Goal: Task Accomplishment & Management: Manage account settings

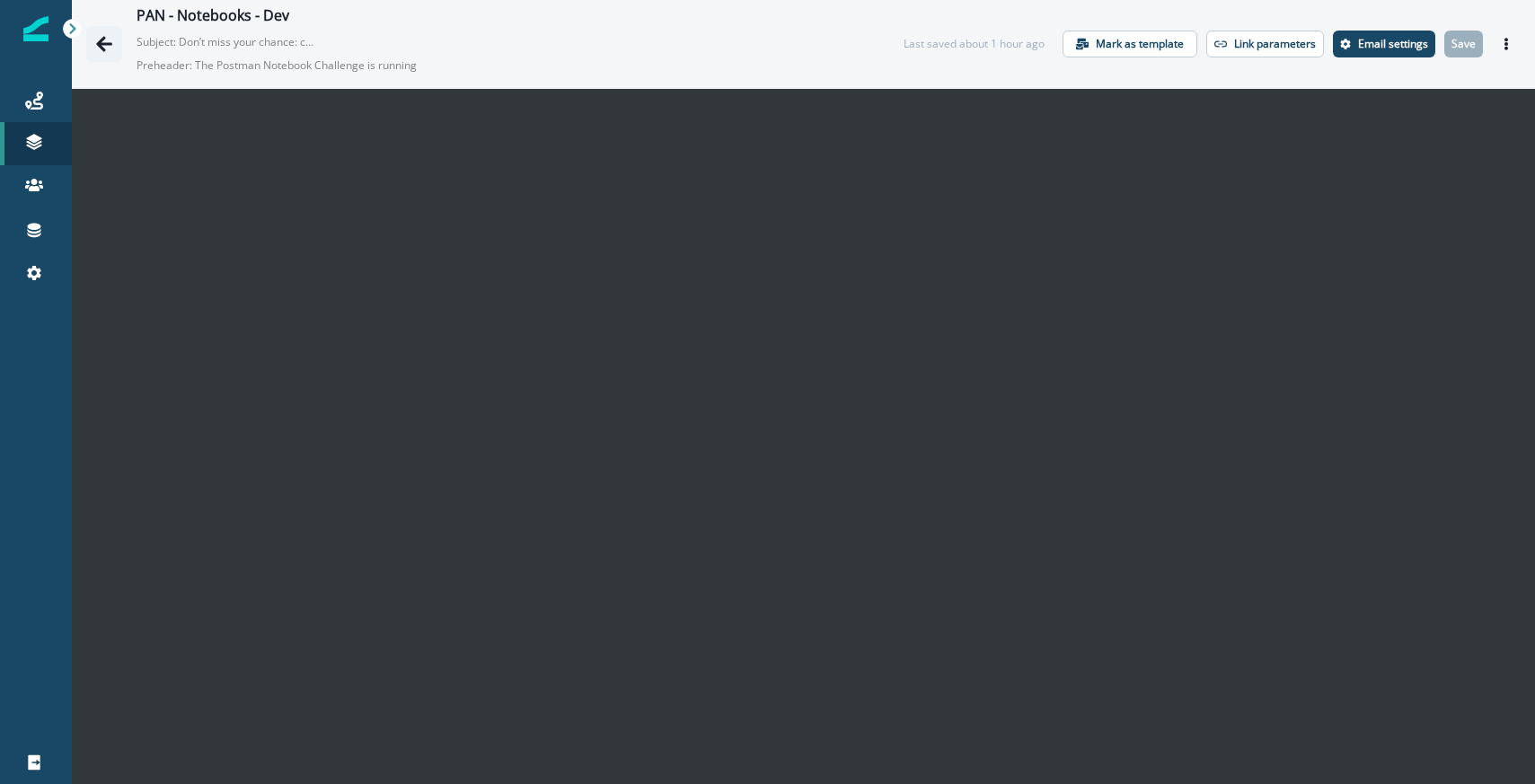
click at [107, 30] on button "Go back" at bounding box center [104, 44] width 36 height 36
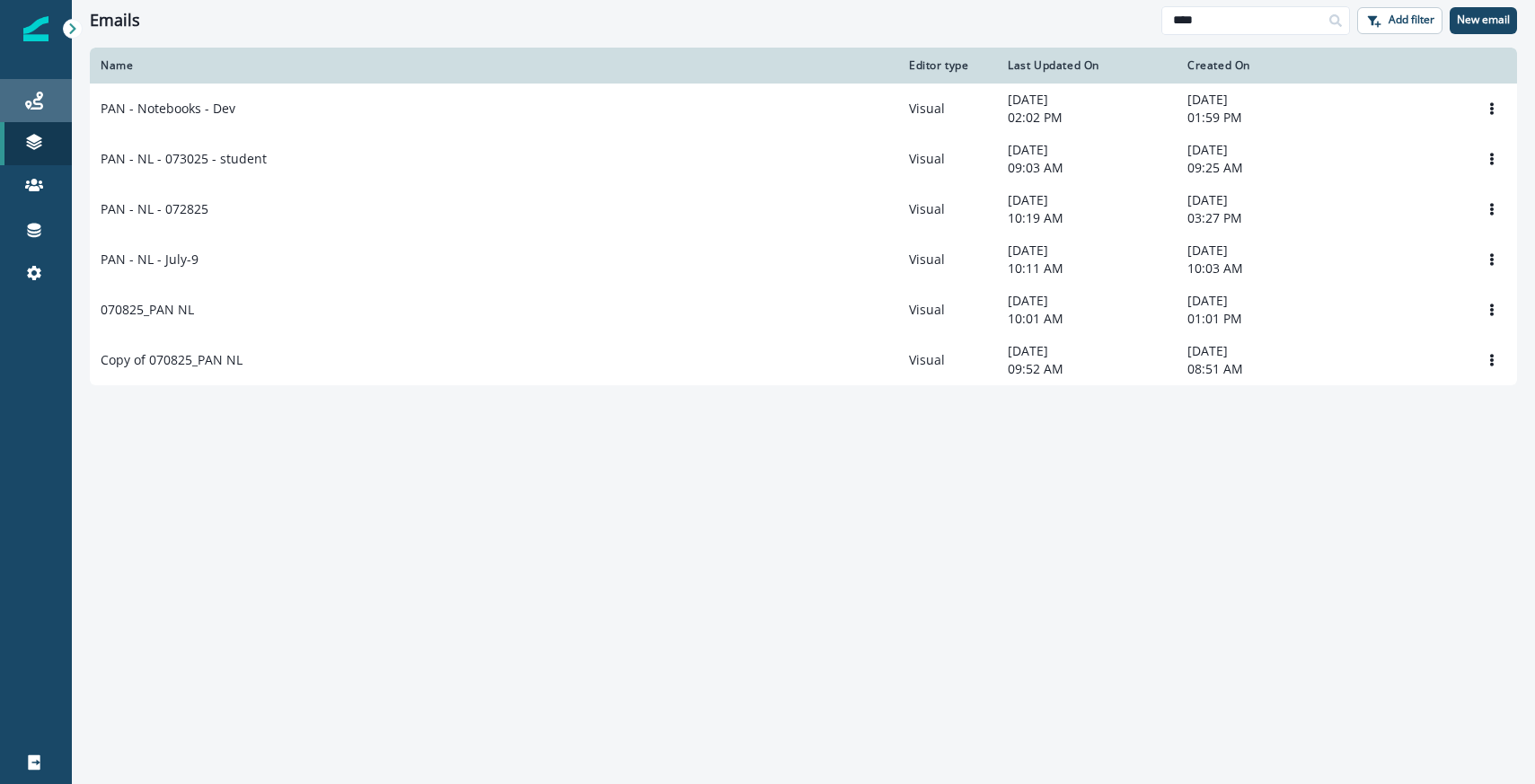
click at [45, 100] on div "Journeys" at bounding box center [36, 101] width 58 height 22
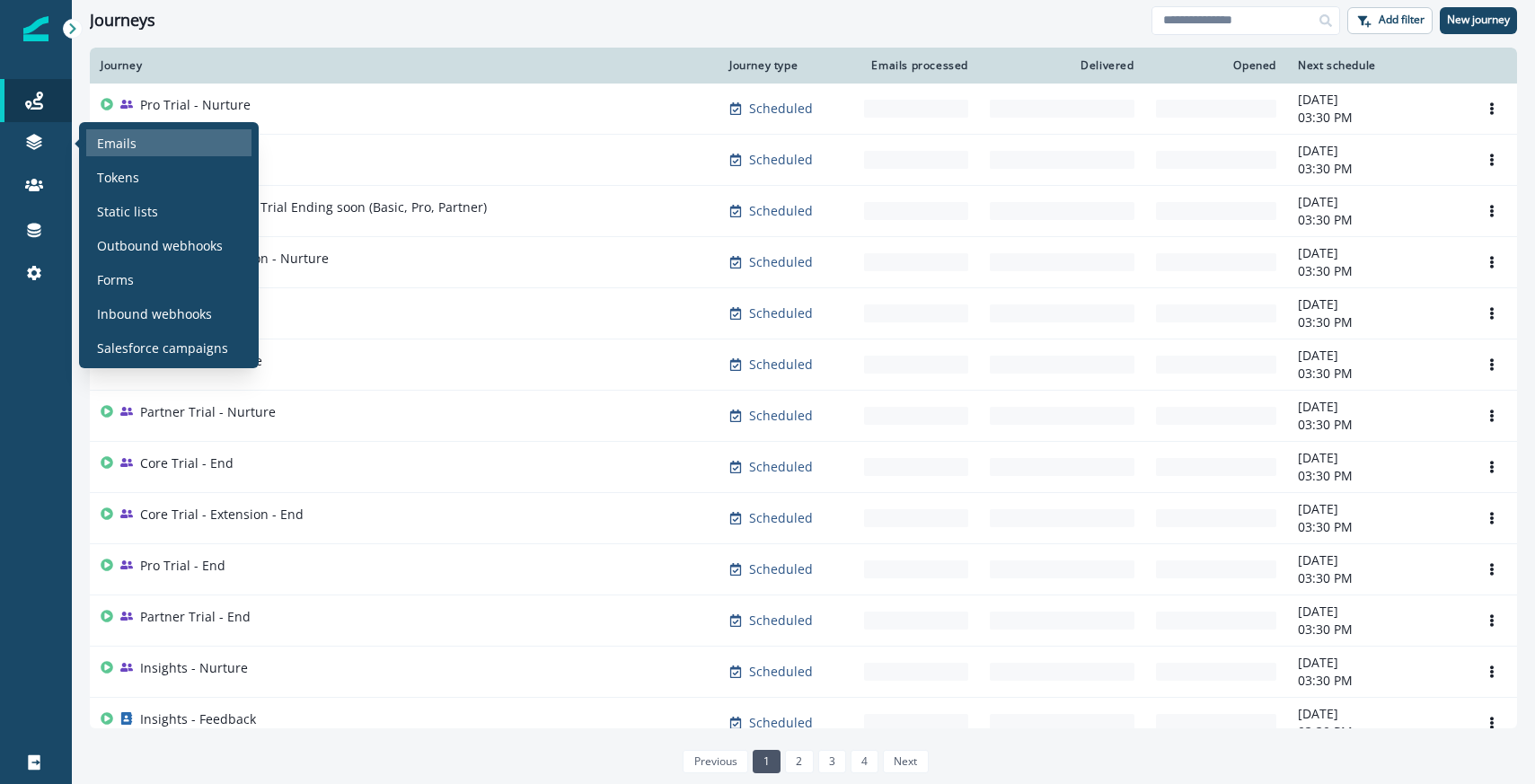
click at [116, 140] on p "Emails" at bounding box center [117, 143] width 40 height 19
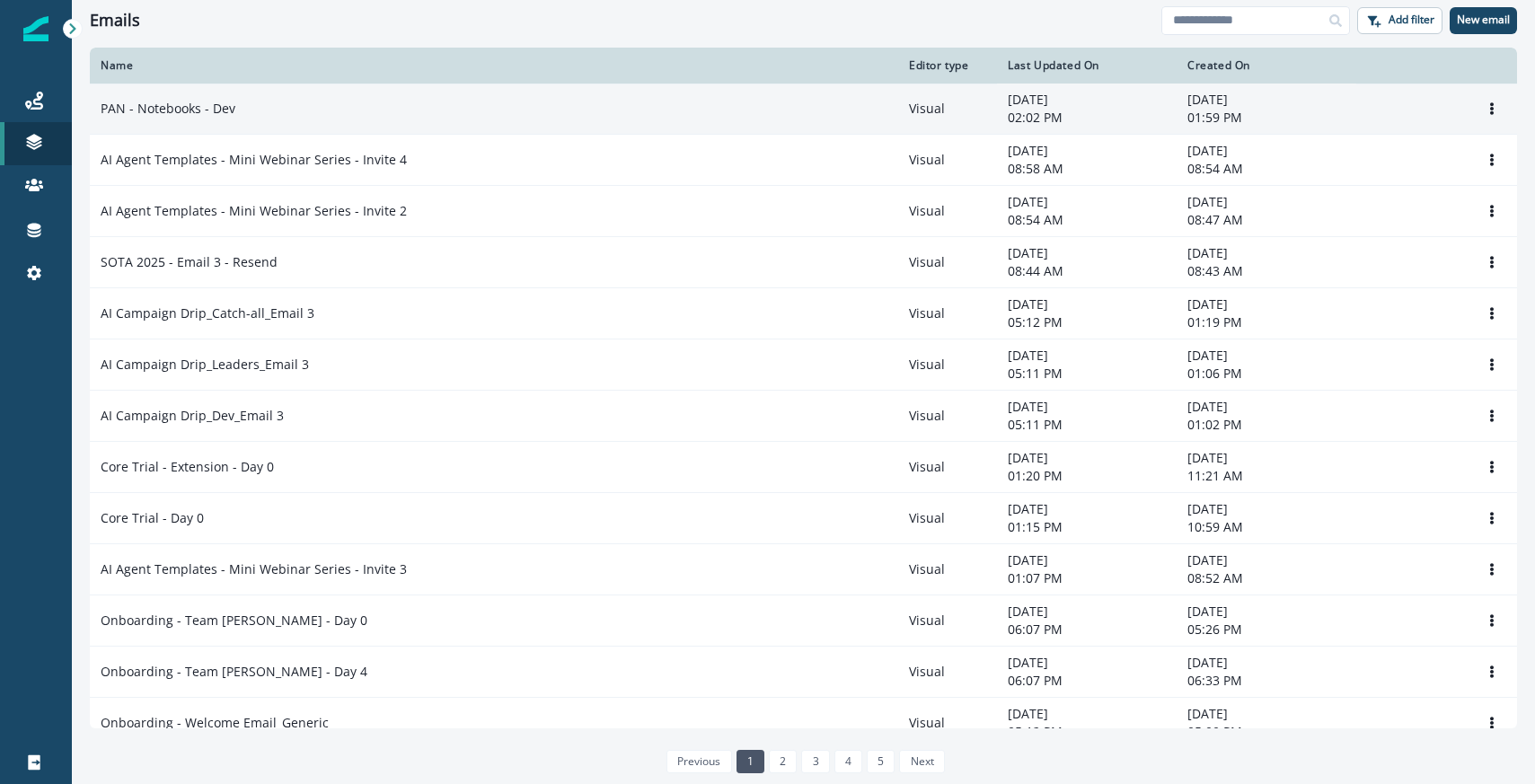
click at [346, 87] on td "PAN - Notebooks - Dev" at bounding box center [495, 109] width 809 height 51
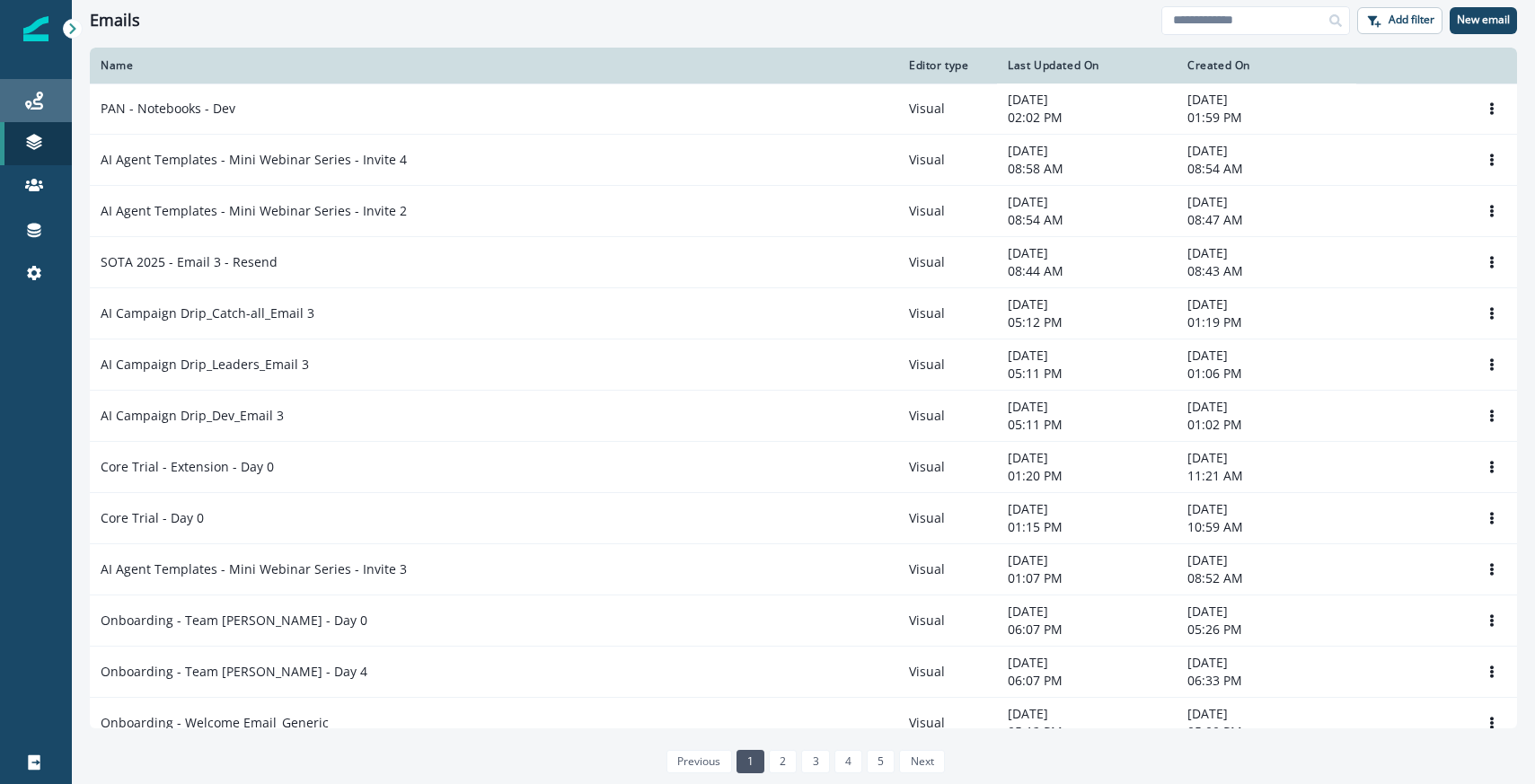
click at [50, 107] on div "Journeys" at bounding box center [36, 101] width 58 height 22
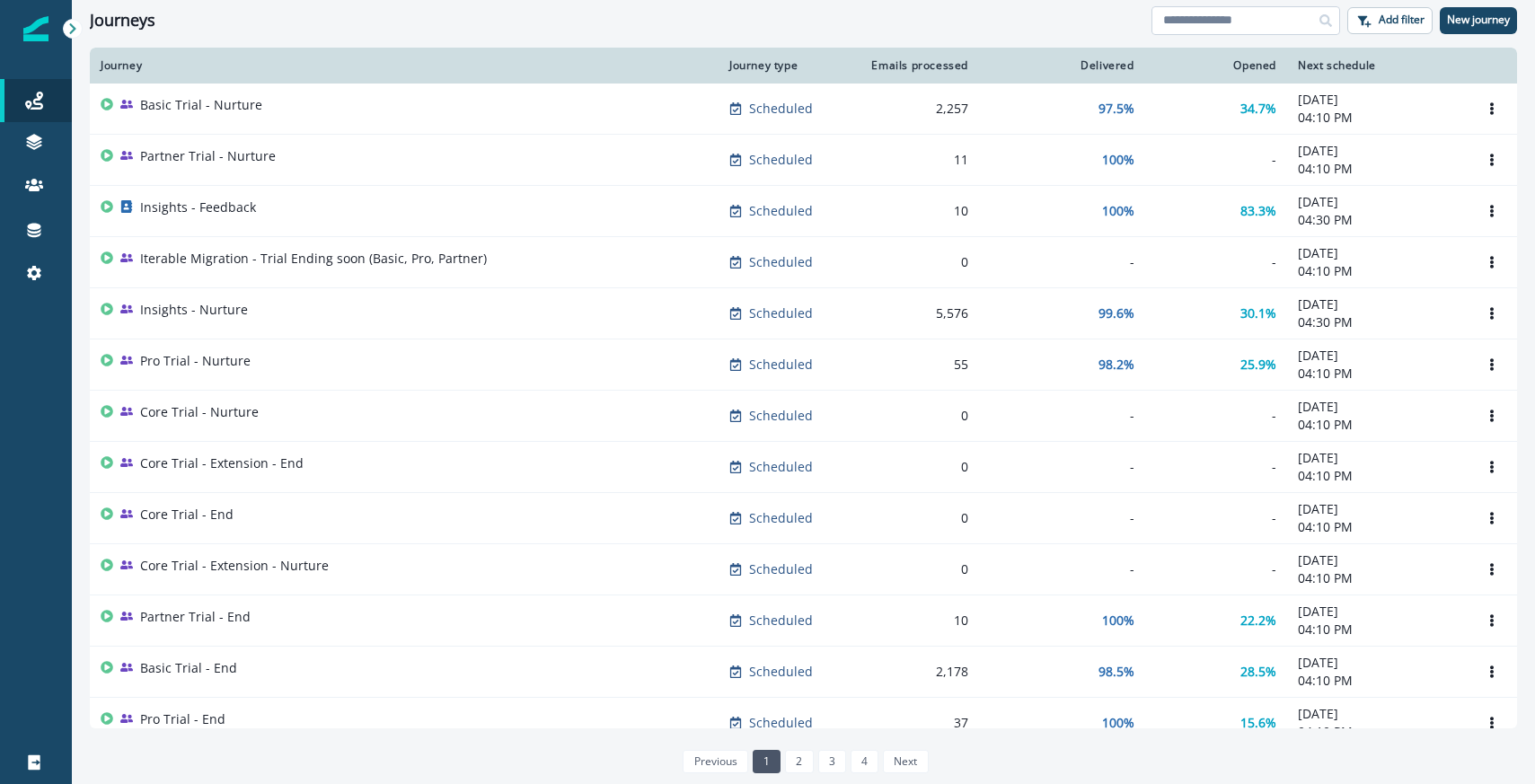
click at [1270, 15] on input at bounding box center [1245, 21] width 189 height 28
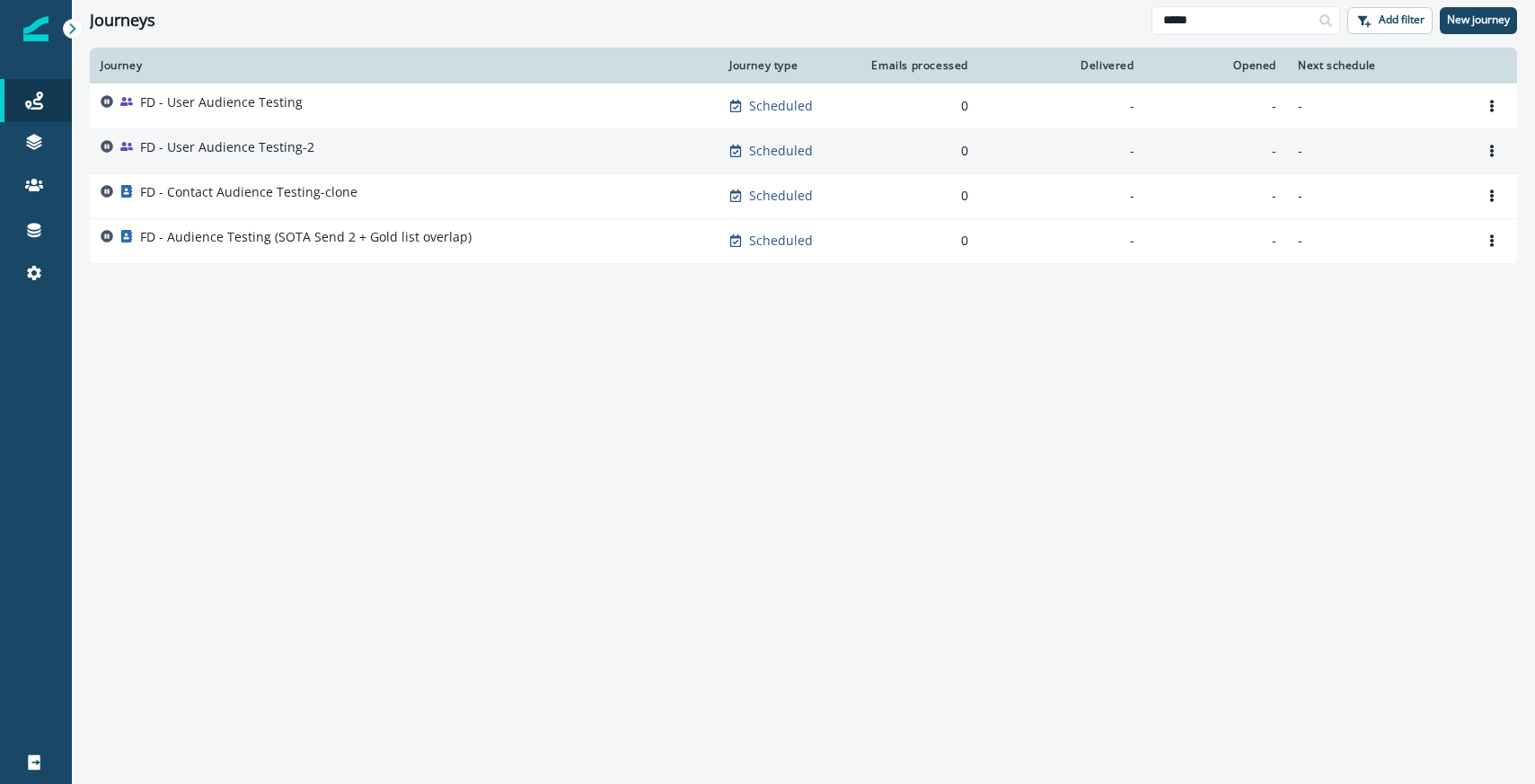
click at [271, 142] on p "FD - User Audience Testing-2" at bounding box center [228, 147] width 175 height 18
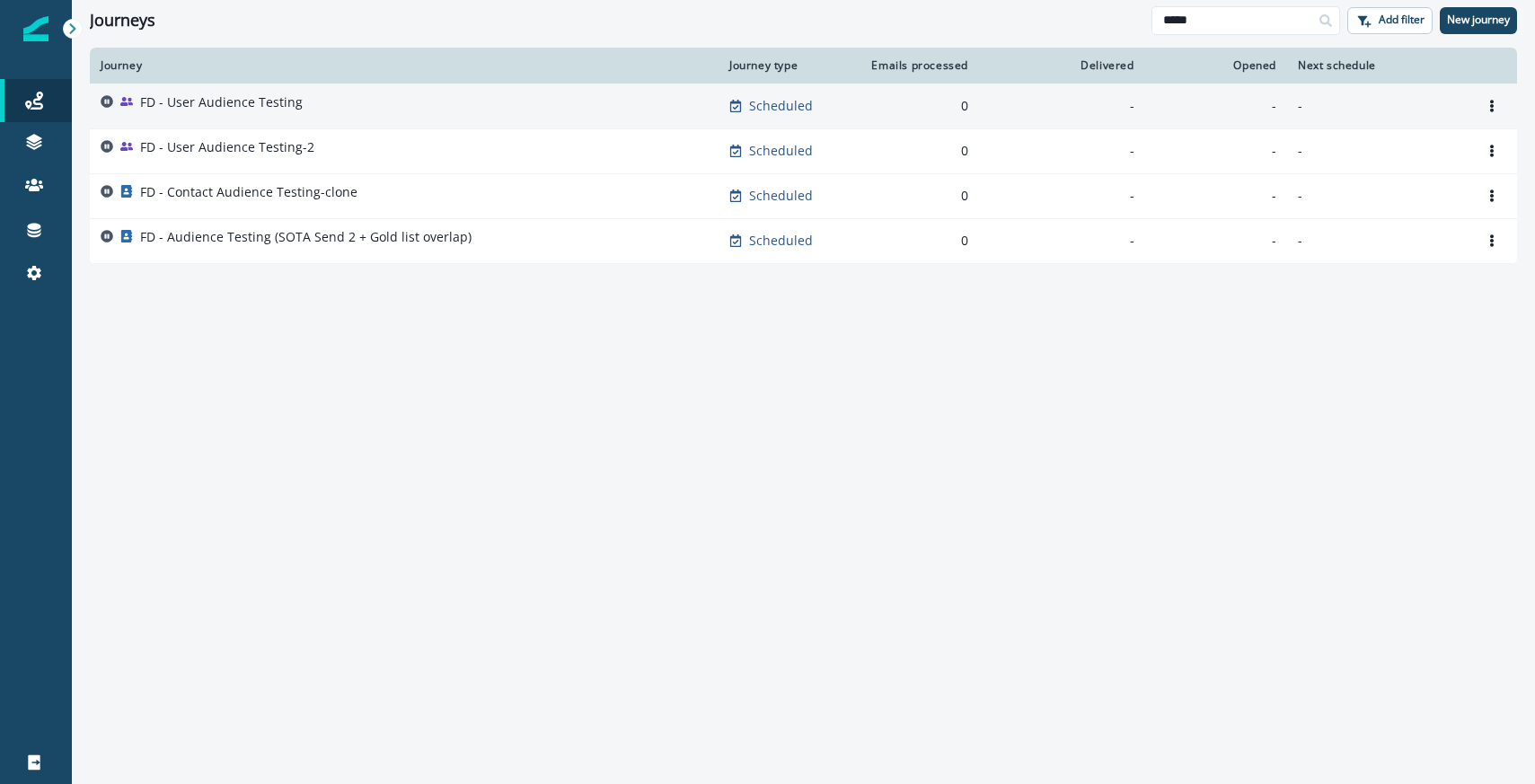
click at [299, 100] on div "FD - User Audience Testing" at bounding box center [404, 105] width 608 height 25
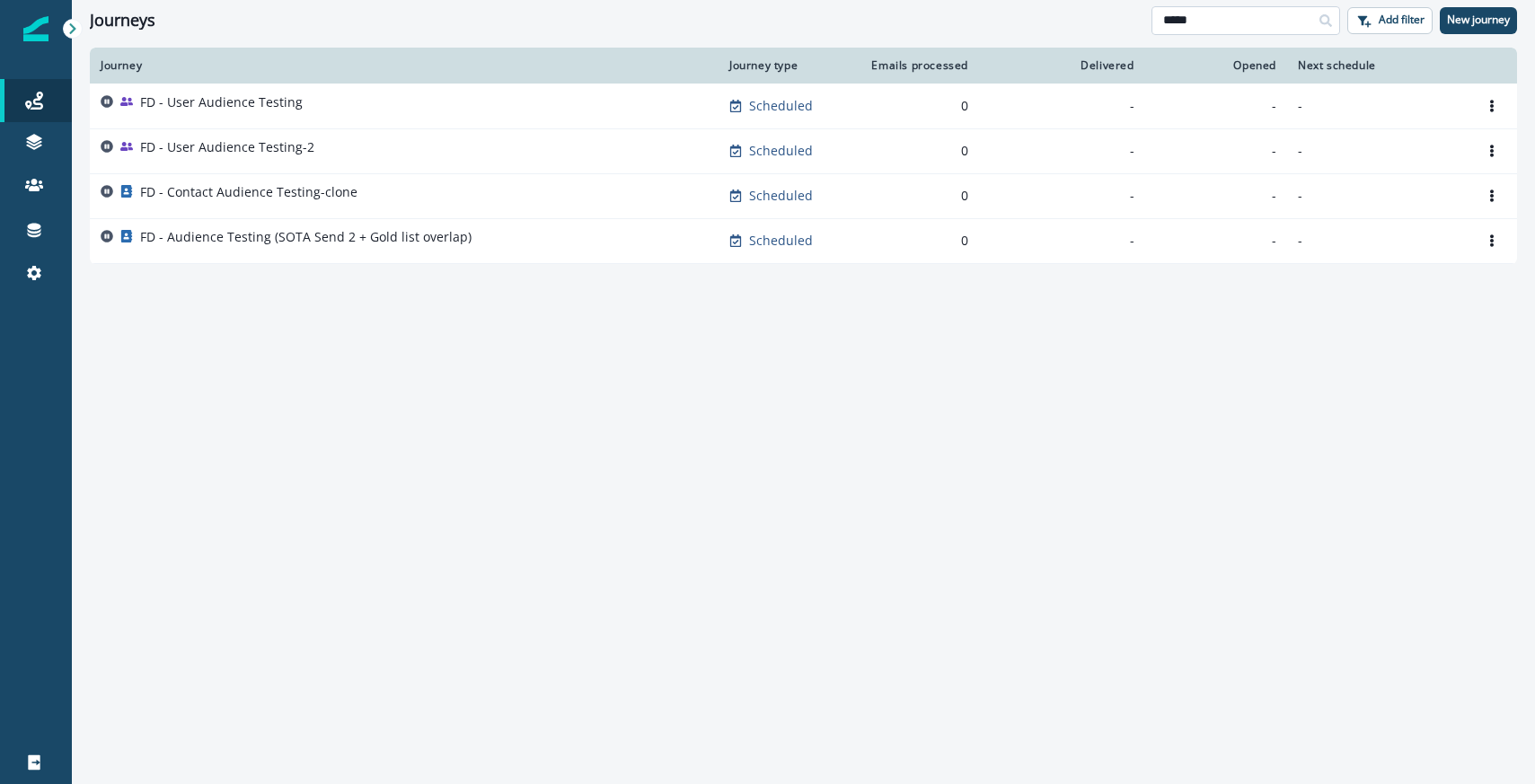
click at [1193, 13] on input "****" at bounding box center [1245, 21] width 189 height 28
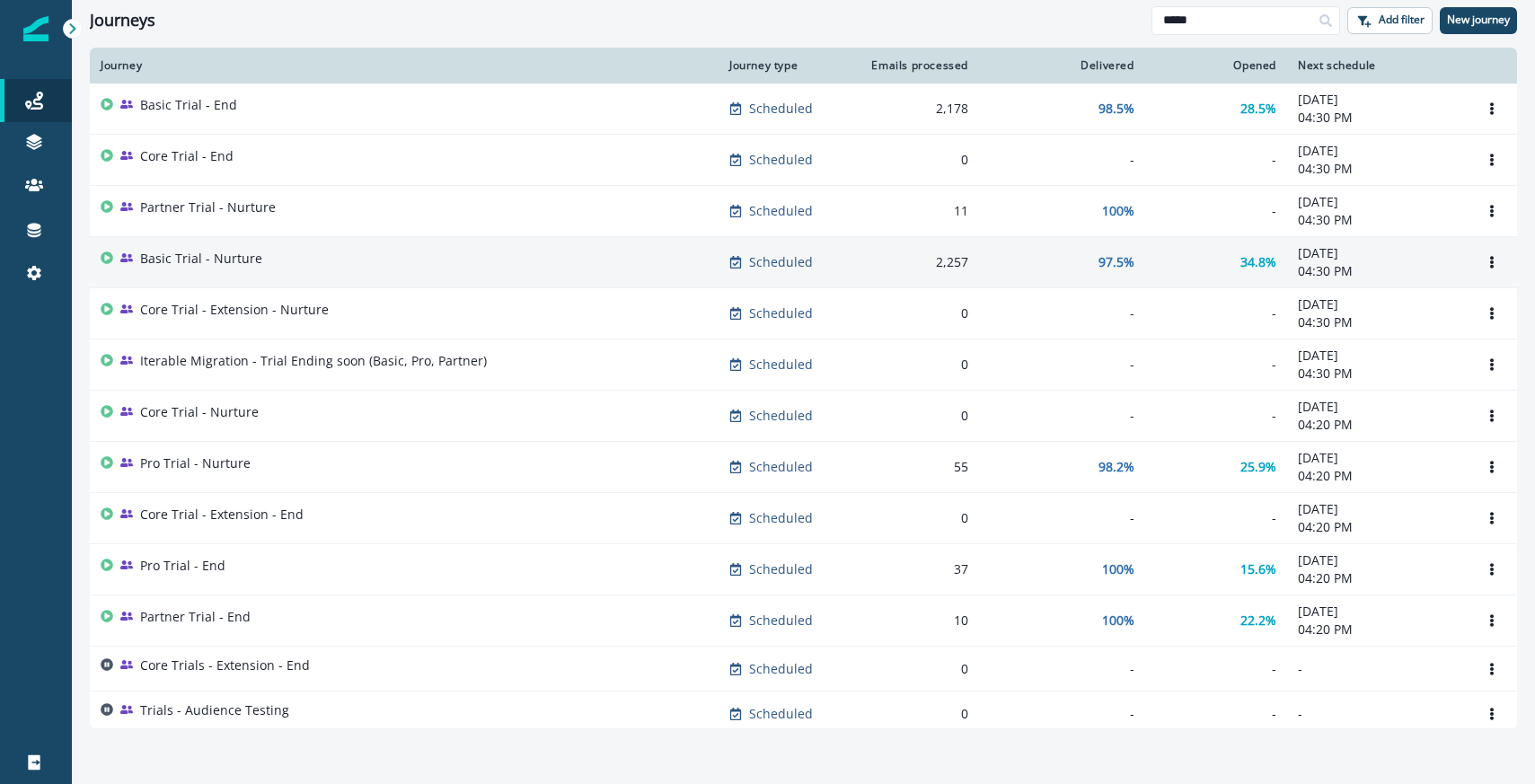
click at [243, 257] on p "Basic Trial - Nurture" at bounding box center [201, 258] width 122 height 18
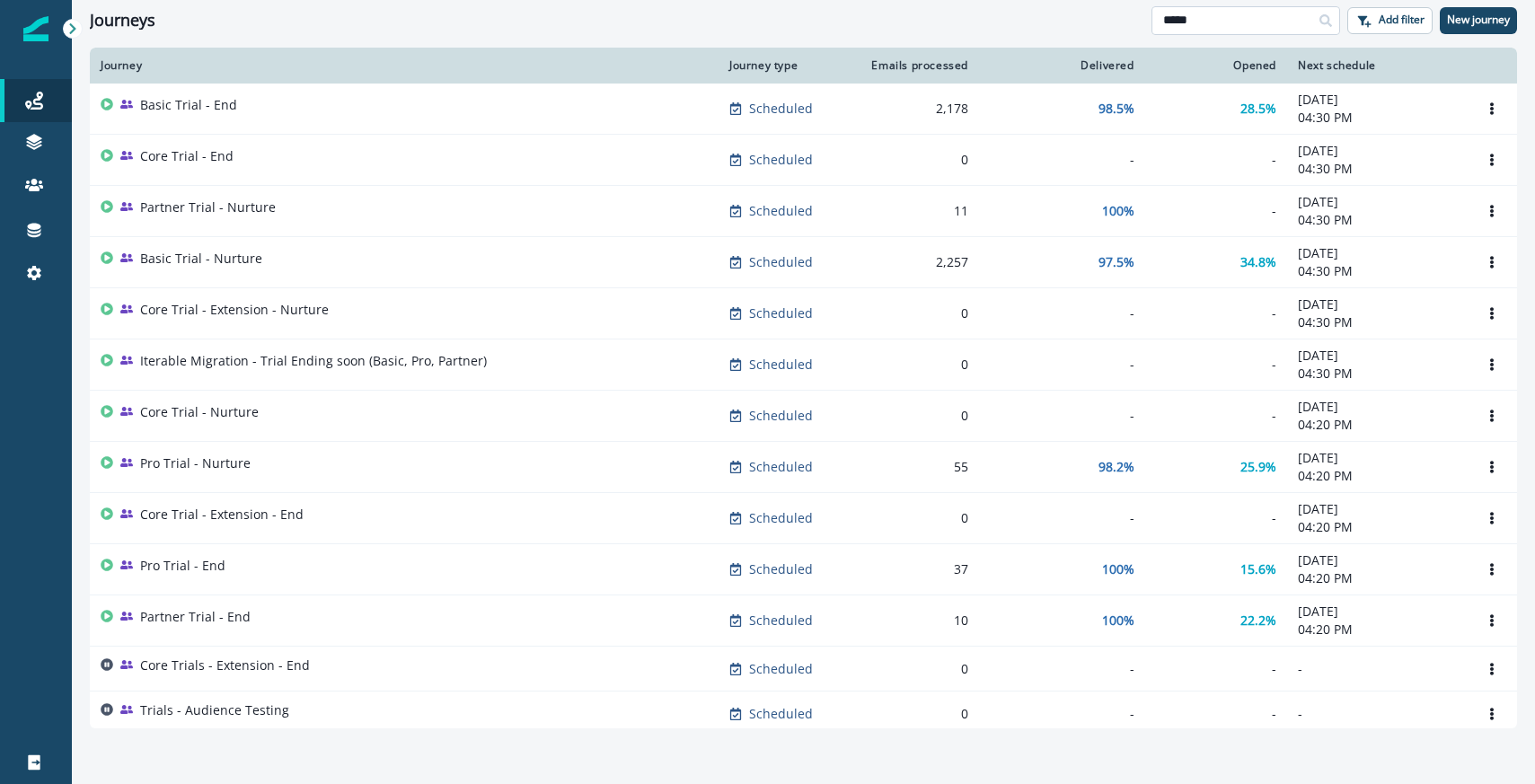
click at [1197, 18] on input "*****" at bounding box center [1245, 21] width 189 height 28
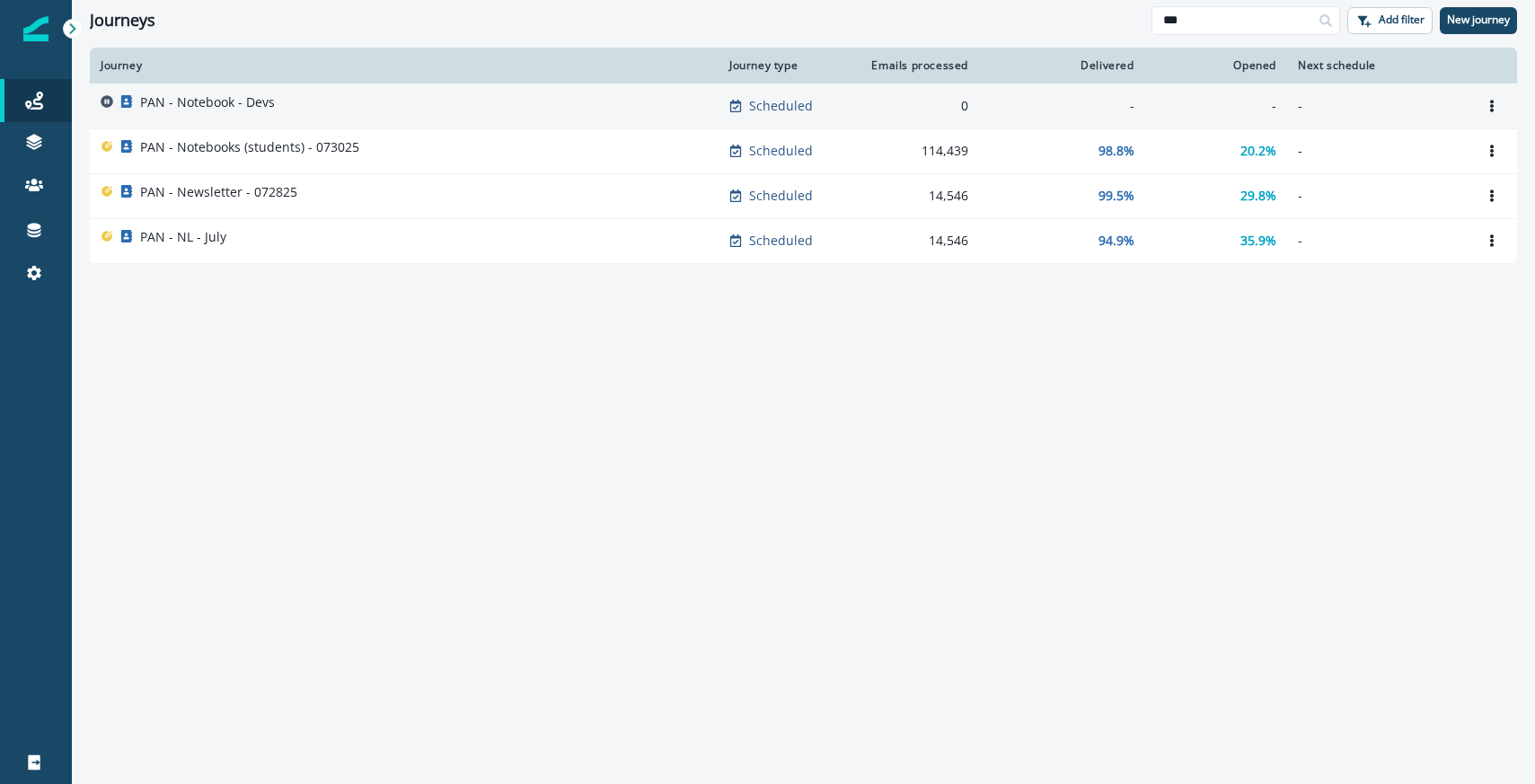
type input "***"
click at [270, 104] on p "PAN - Notebook - Devs" at bounding box center [208, 102] width 135 height 18
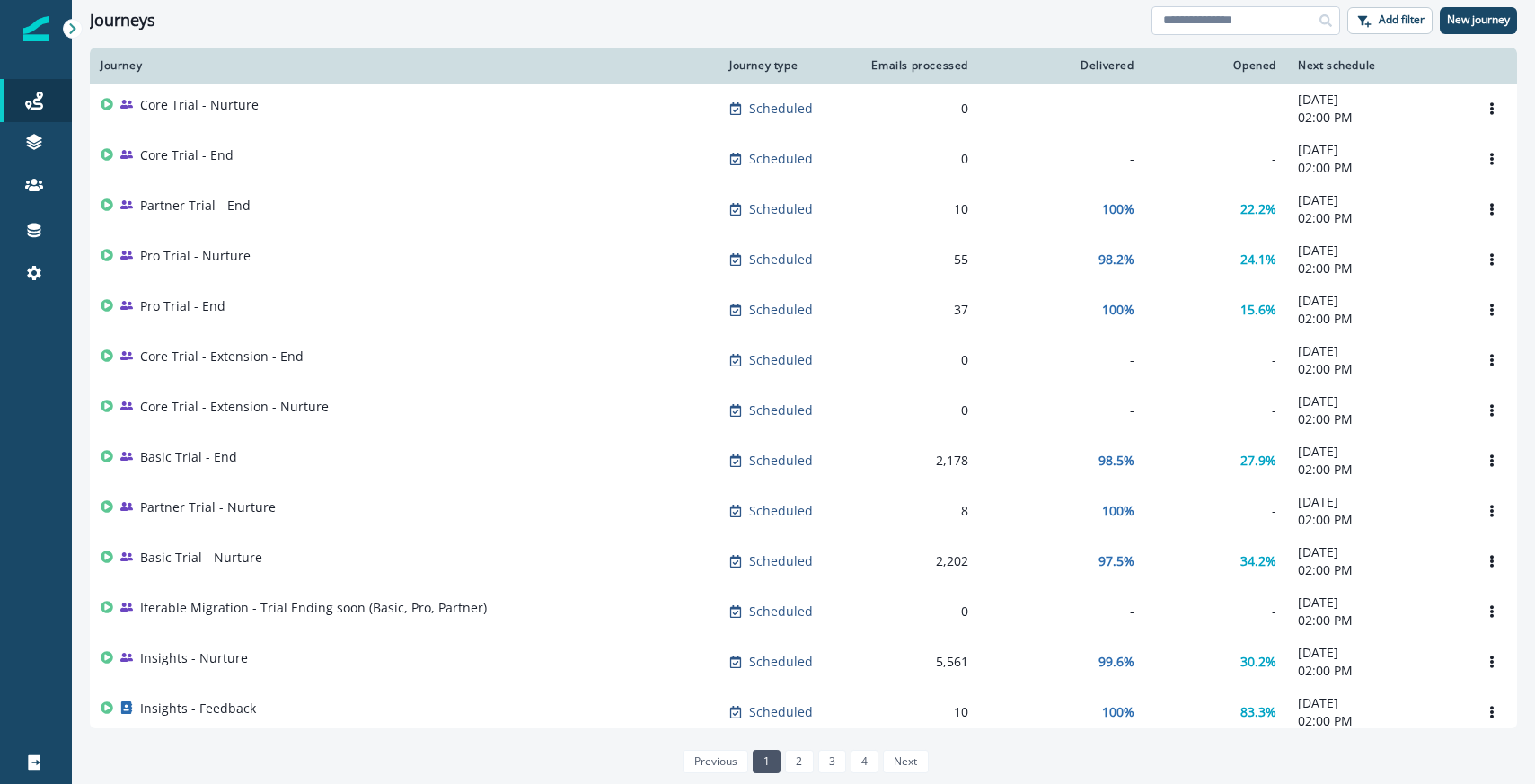
click at [1207, 18] on input at bounding box center [1245, 21] width 189 height 28
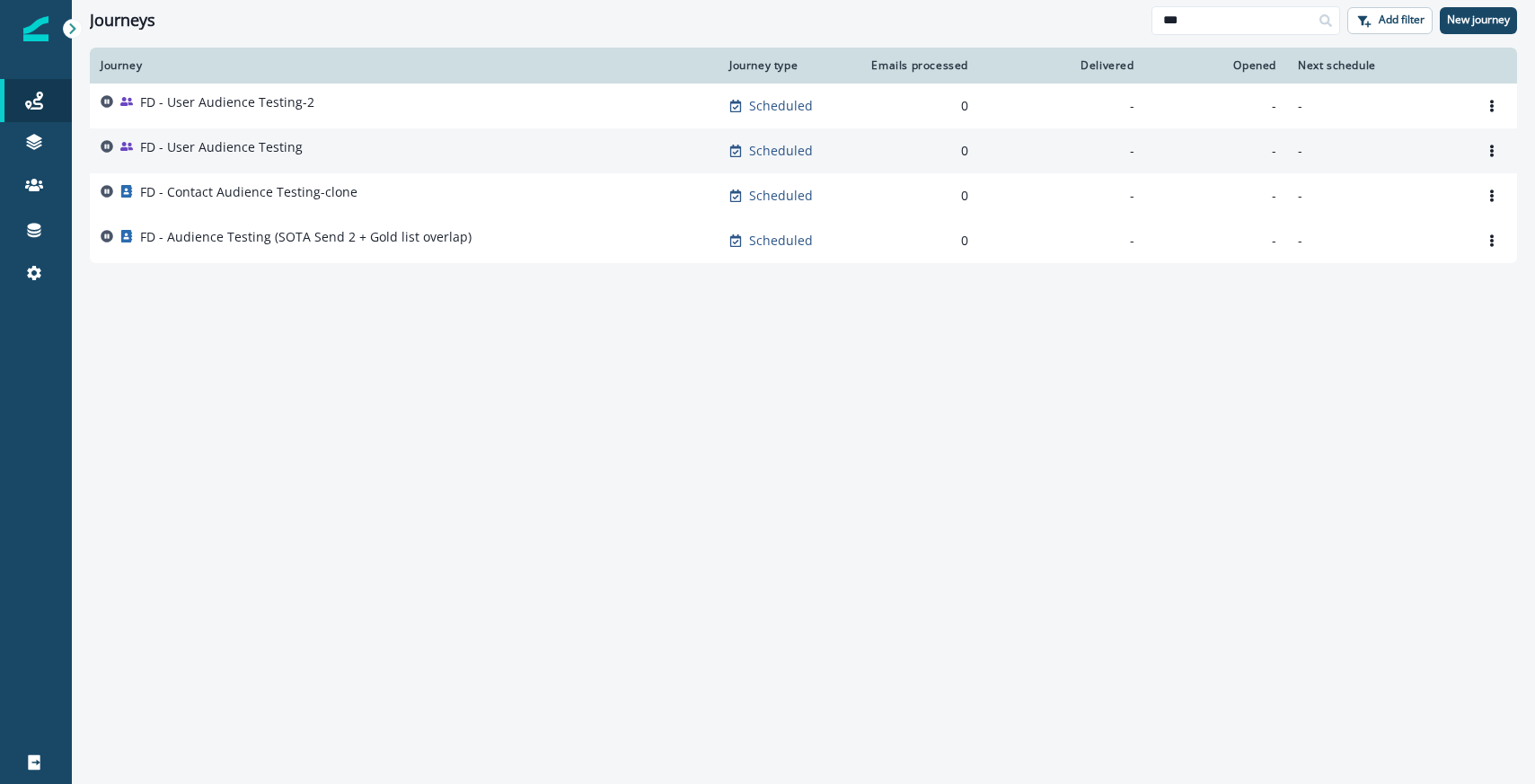
type input "**"
click at [351, 141] on div "FD - User Audience Testing" at bounding box center [404, 151] width 608 height 25
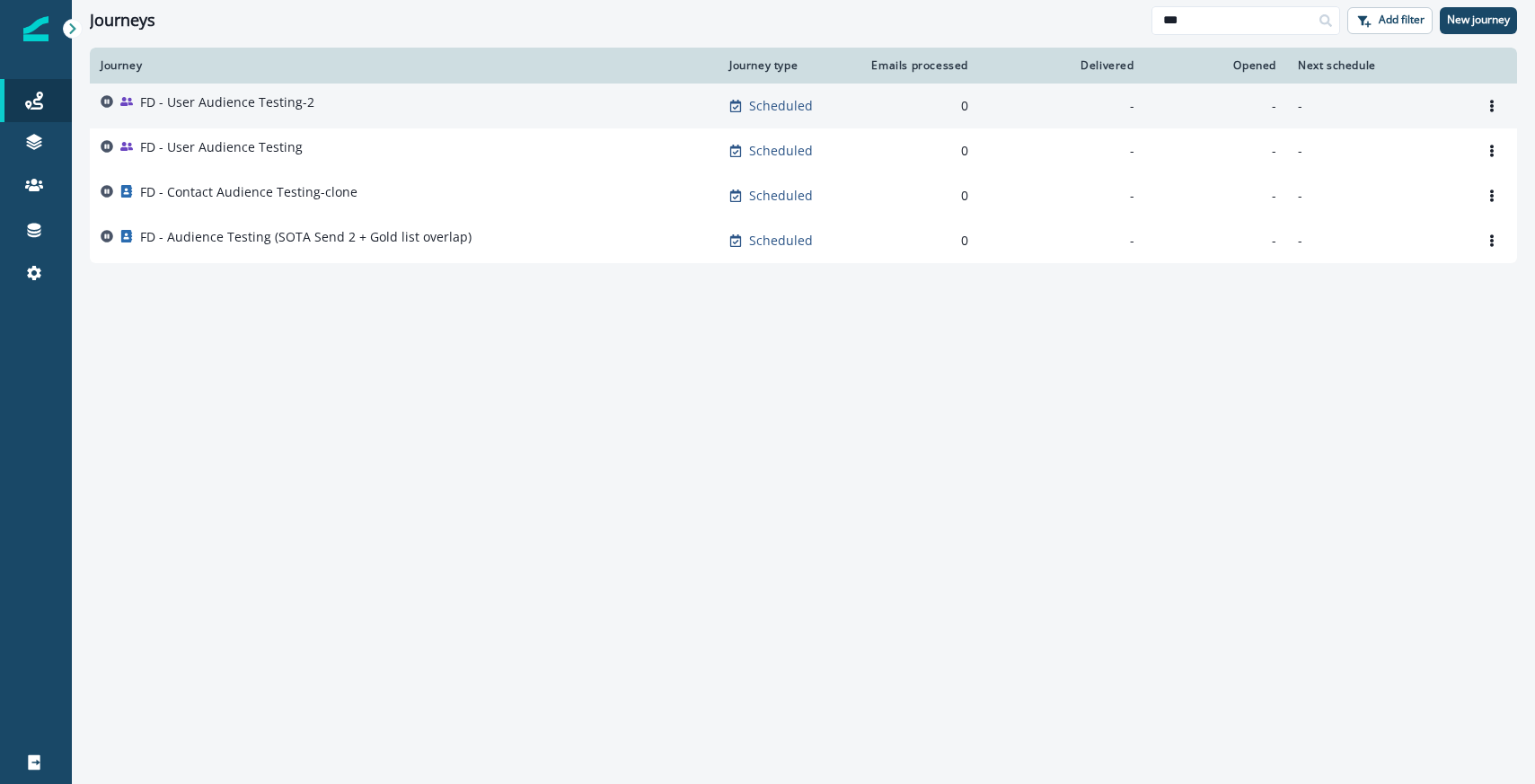
click at [304, 94] on p "FD - User Audience Testing-2" at bounding box center [228, 102] width 175 height 18
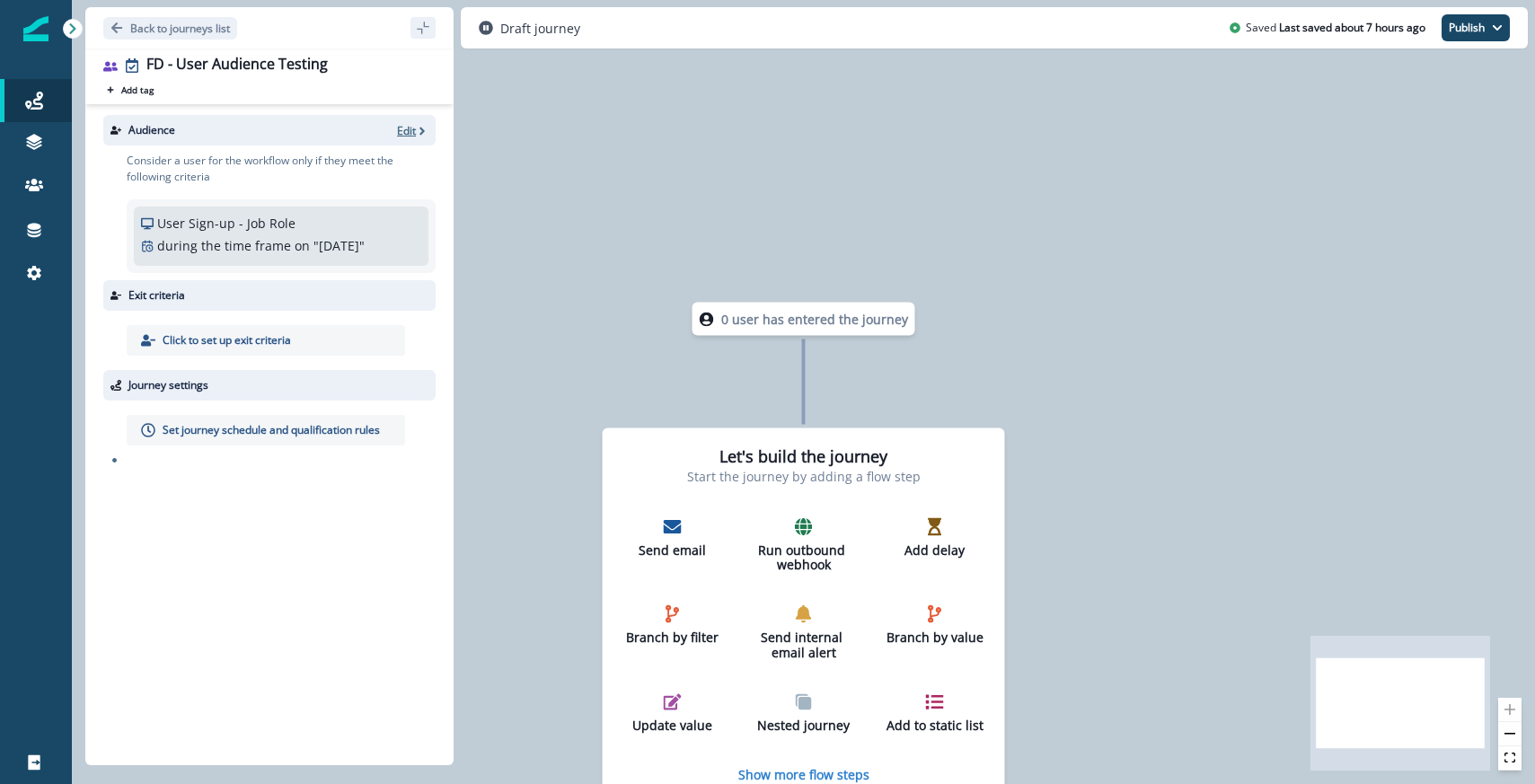
click at [409, 129] on p "Edit" at bounding box center [406, 131] width 19 height 15
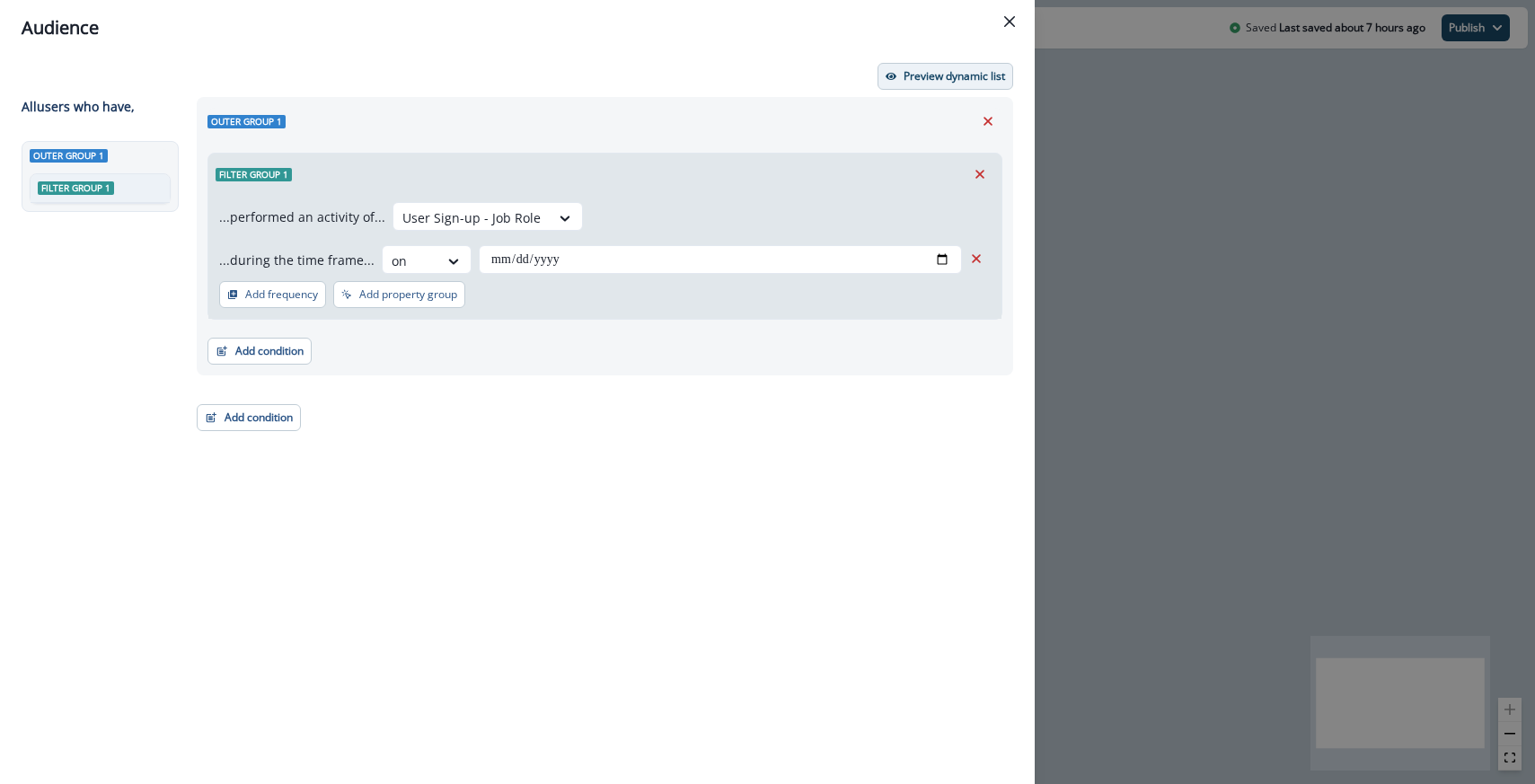
click at [911, 85] on button "Preview dynamic list" at bounding box center [945, 76] width 136 height 27
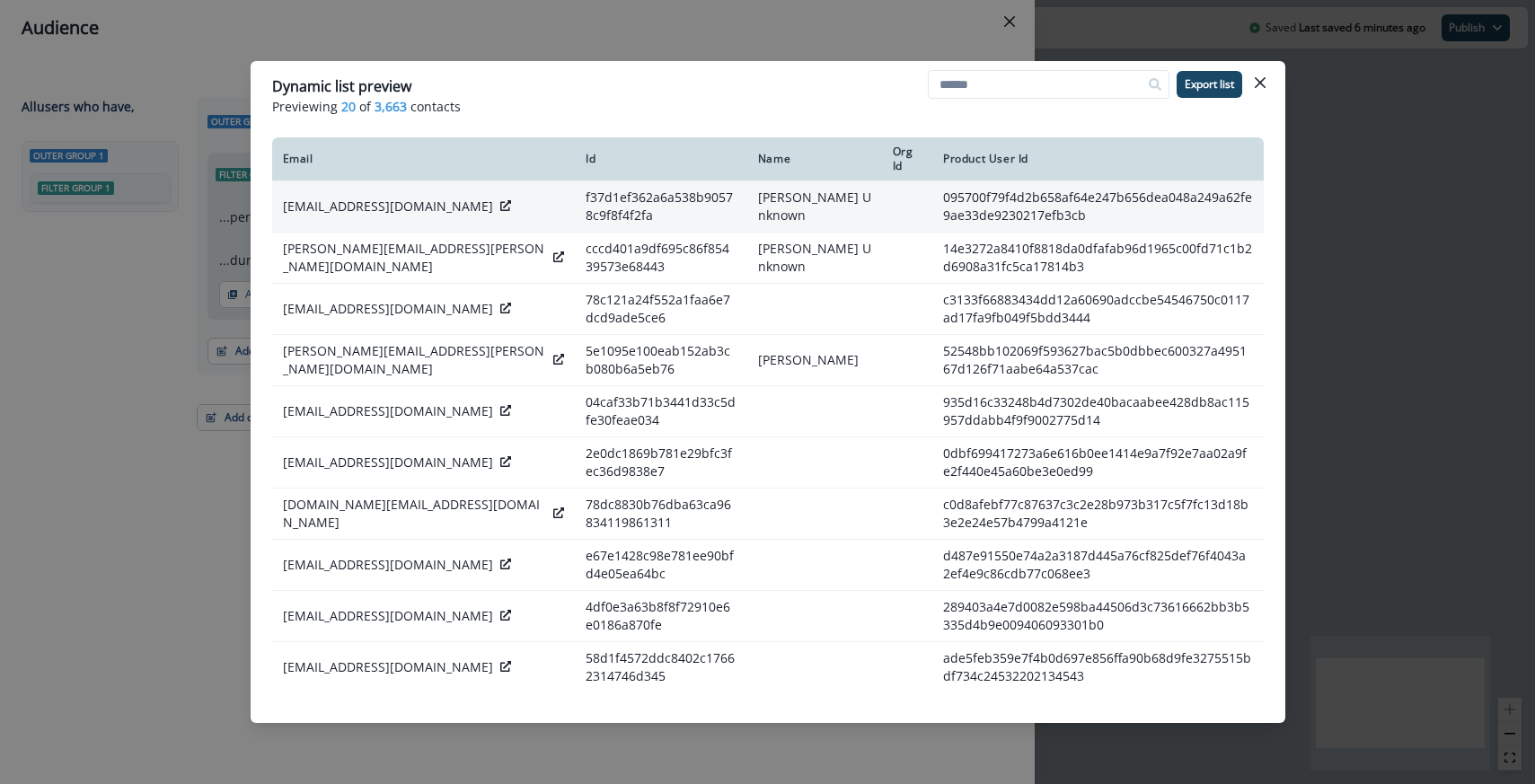
click at [500, 202] on icon at bounding box center [505, 205] width 10 height 10
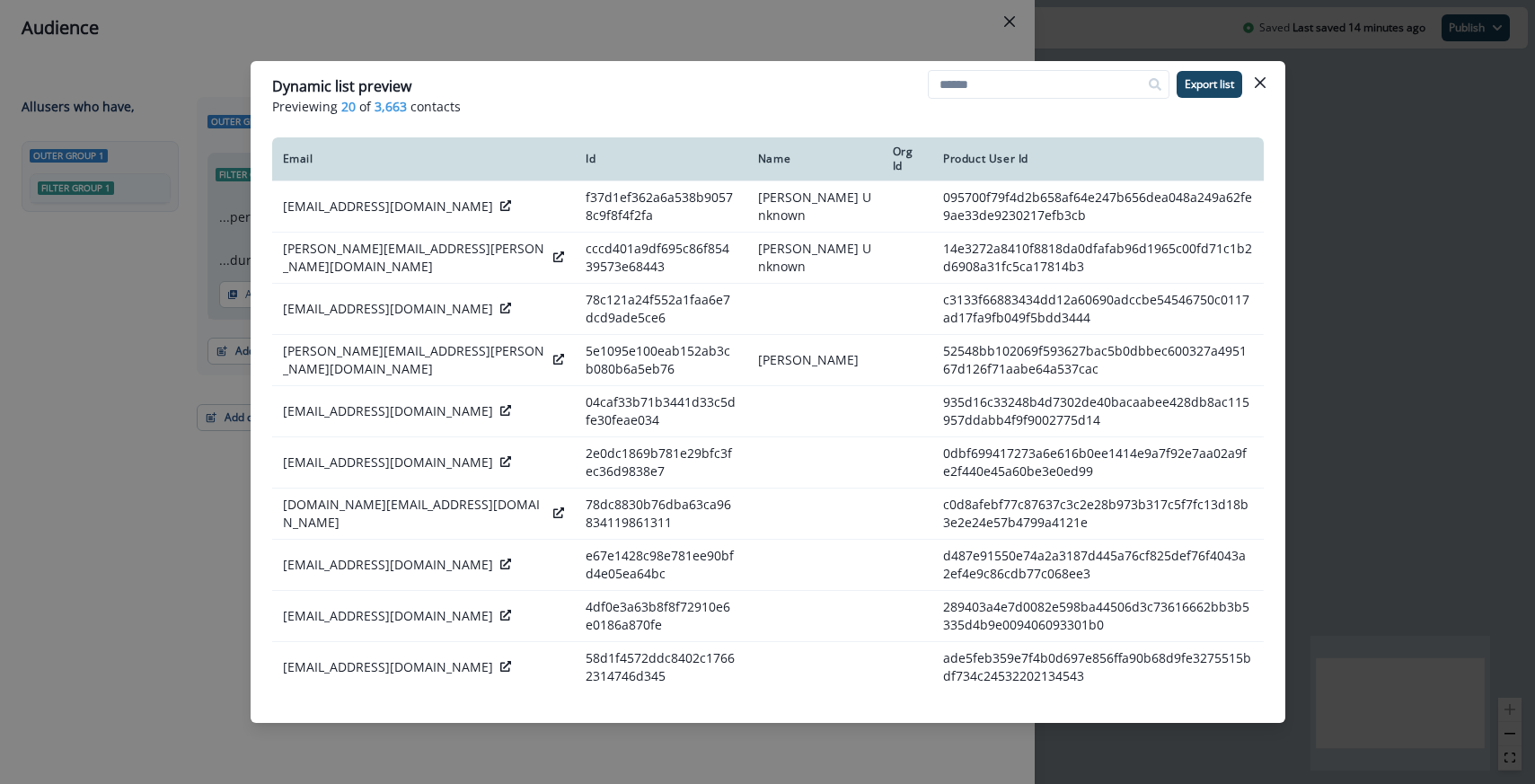
click at [558, 22] on div "Dynamic list preview Previewing 20 of 3,663 contacts Export list Email Id Name …" at bounding box center [767, 392] width 1535 height 784
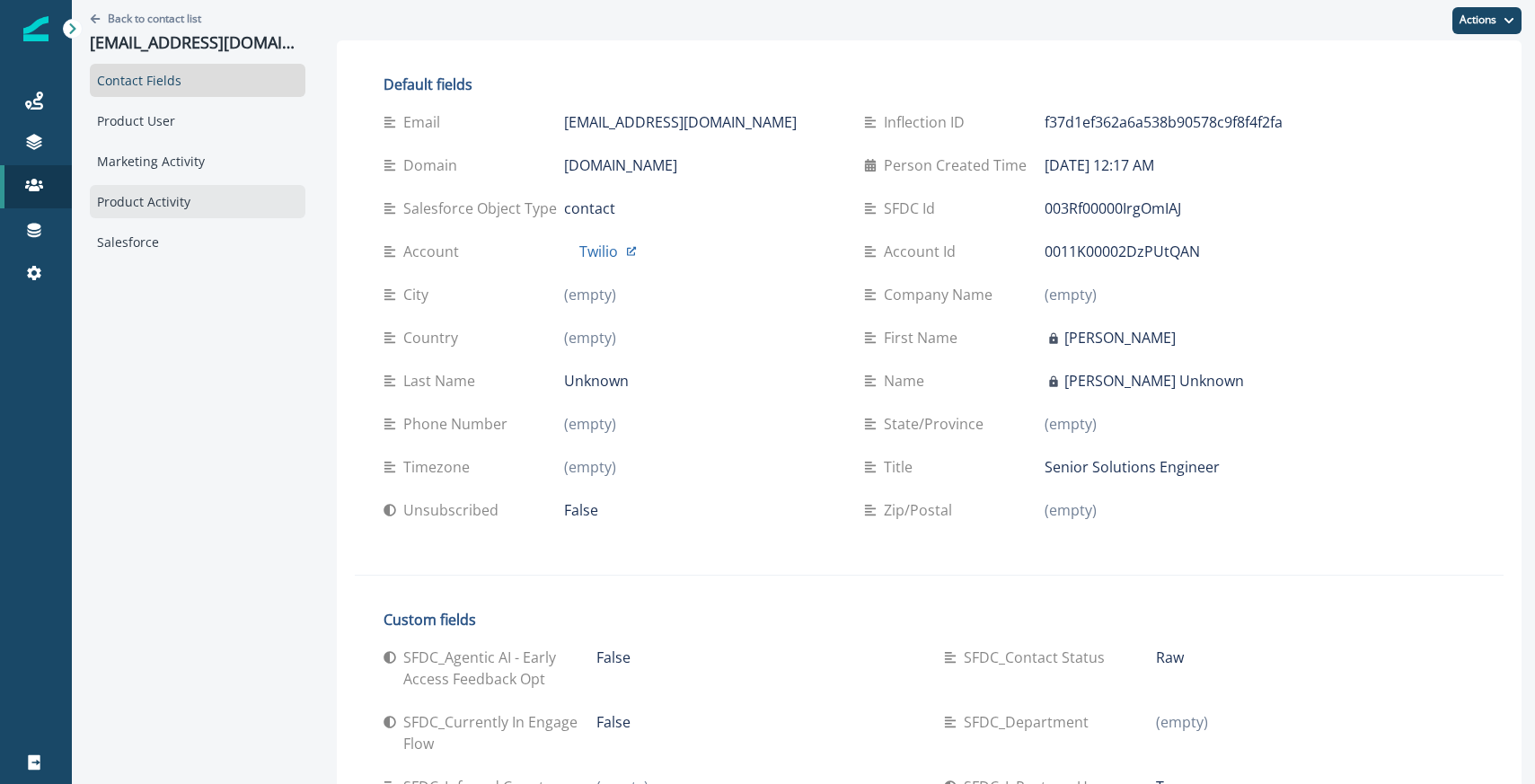
click at [132, 207] on div "Product Activity" at bounding box center [197, 201] width 215 height 33
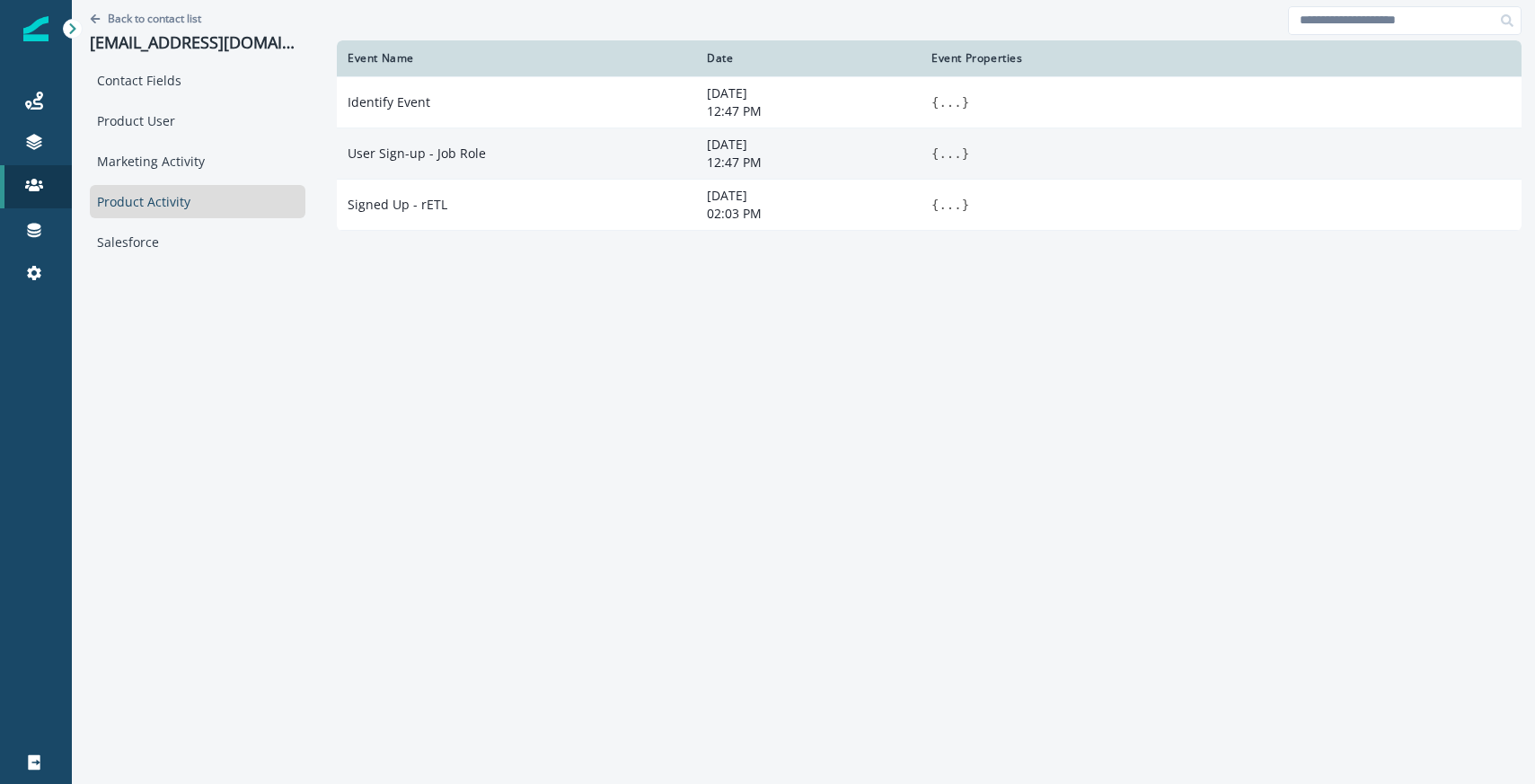
click at [963, 156] on span "}" at bounding box center [966, 153] width 8 height 14
click at [939, 155] on button "..." at bounding box center [950, 153] width 23 height 18
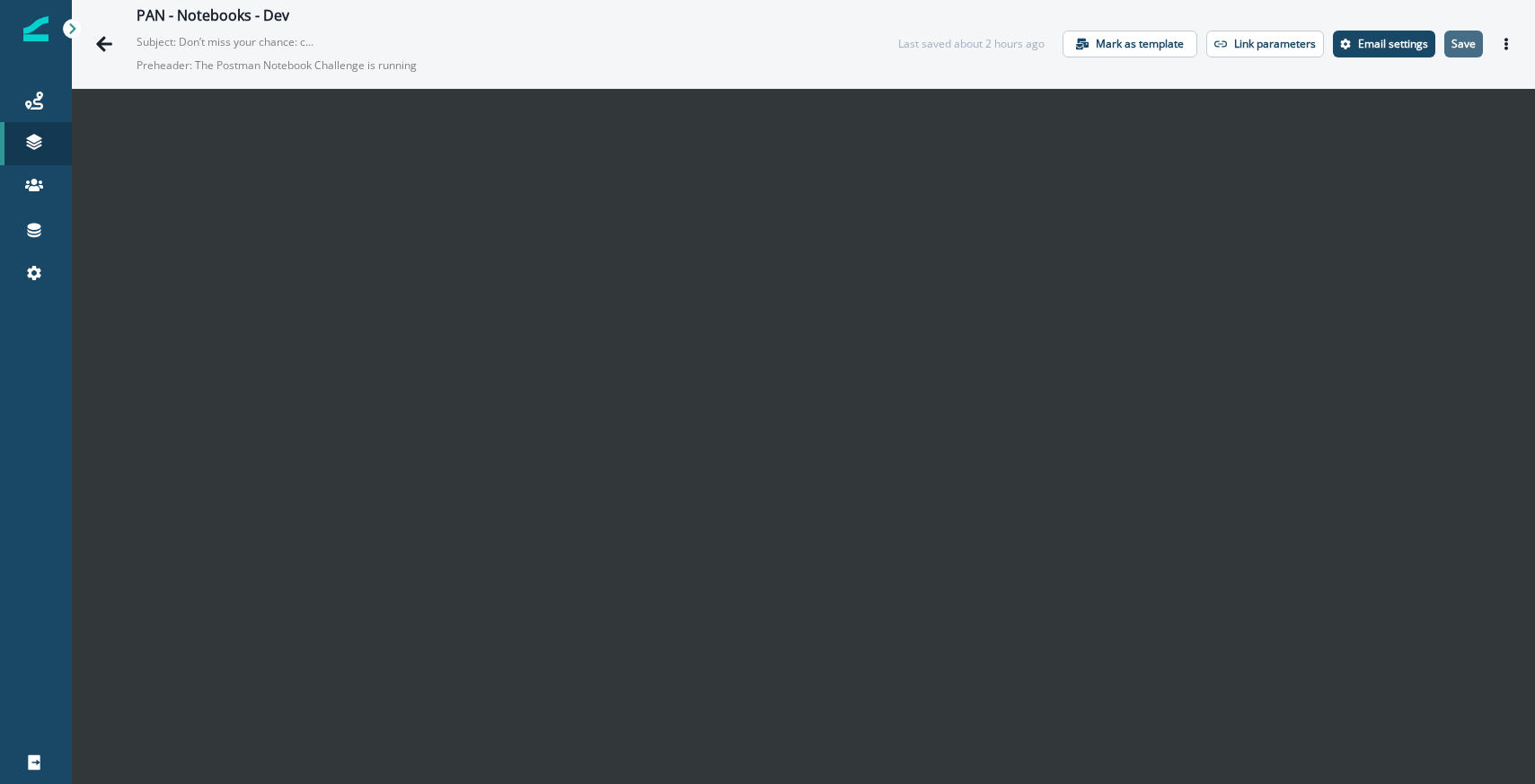
click at [1470, 35] on button "Save" at bounding box center [1464, 44] width 39 height 27
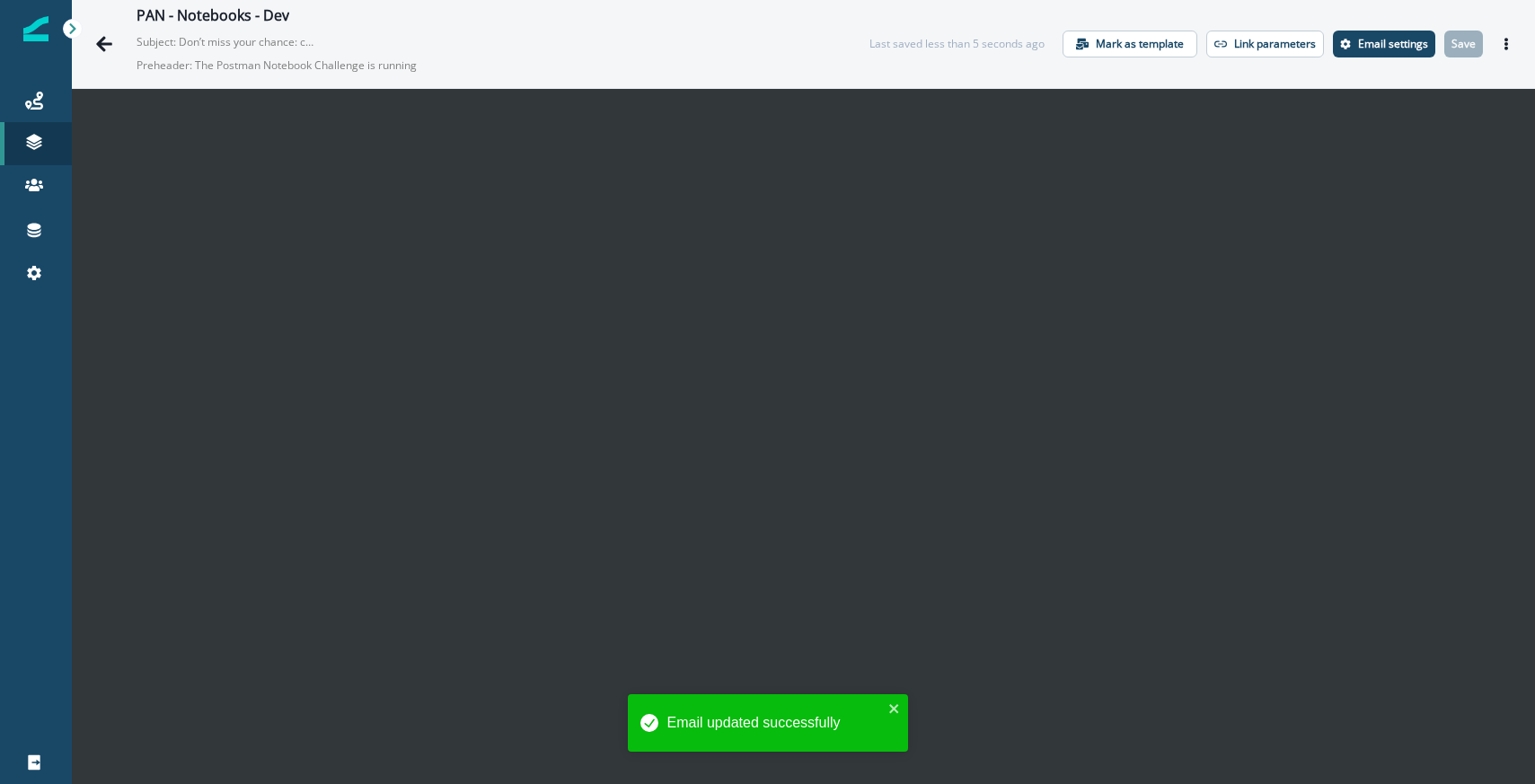
click at [1507, 42] on icon "Actions" at bounding box center [1507, 44] width 12 height 12
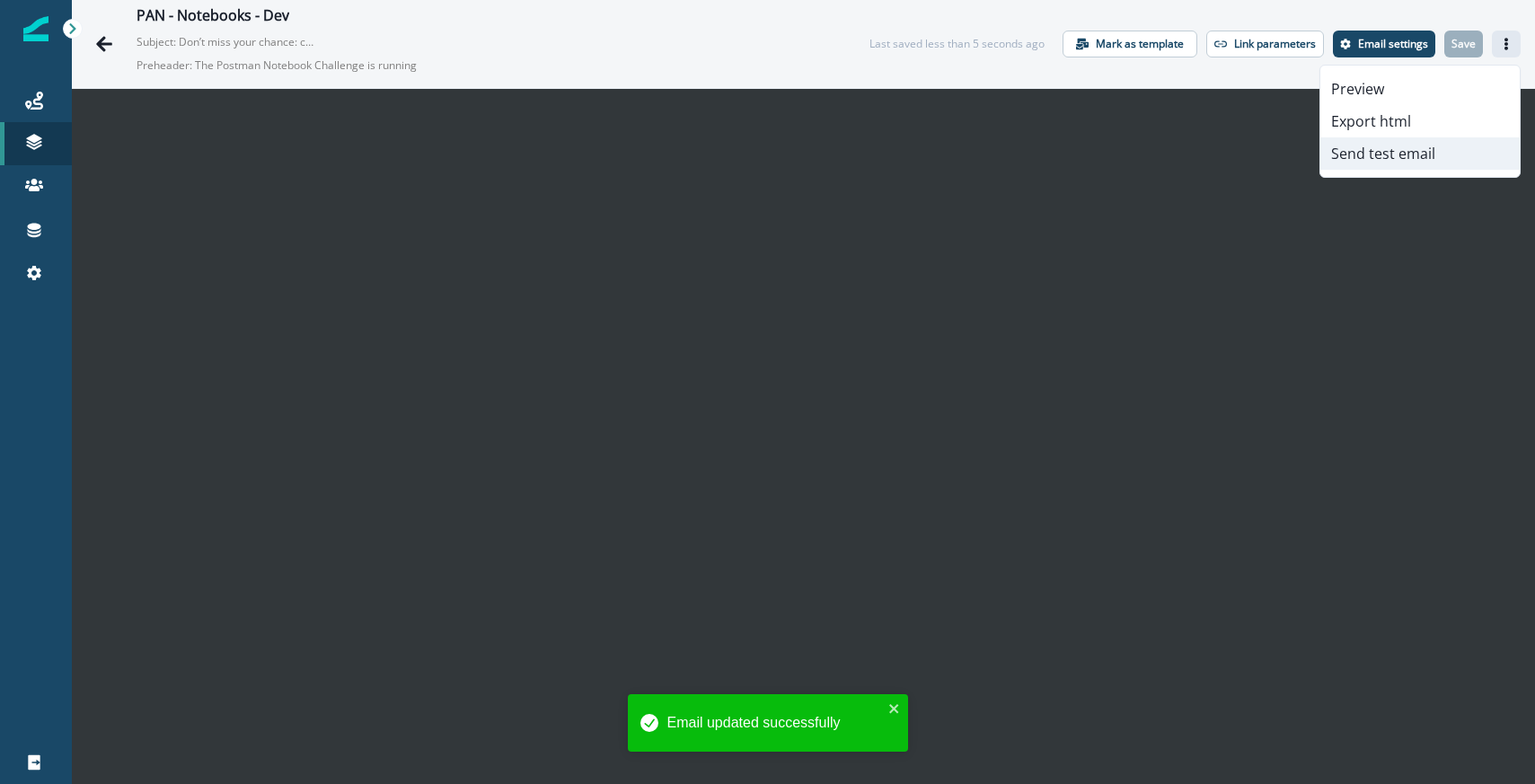
click at [1376, 150] on button "Send test email" at bounding box center [1420, 154] width 199 height 32
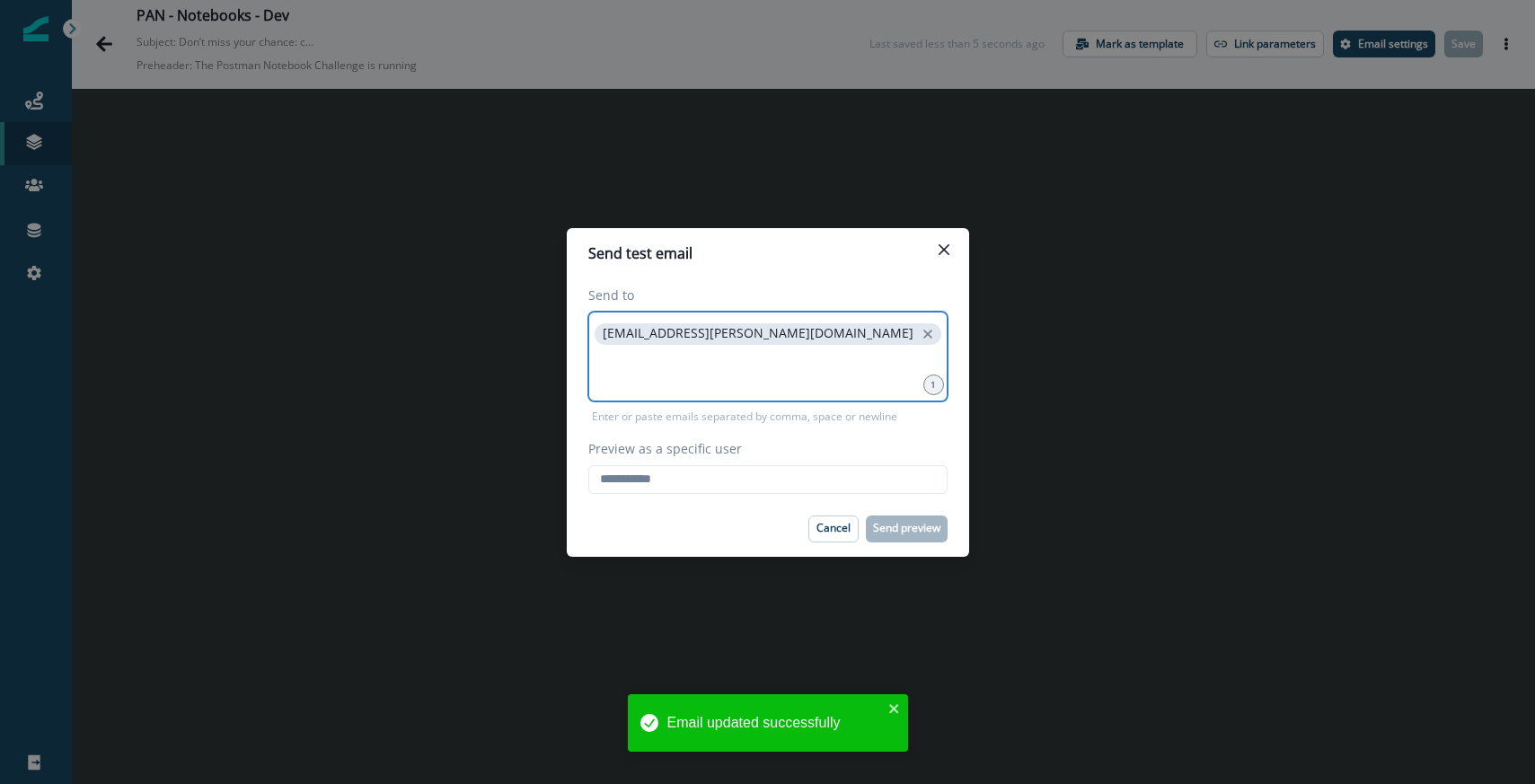
click at [788, 379] on input at bounding box center [768, 371] width 354 height 36
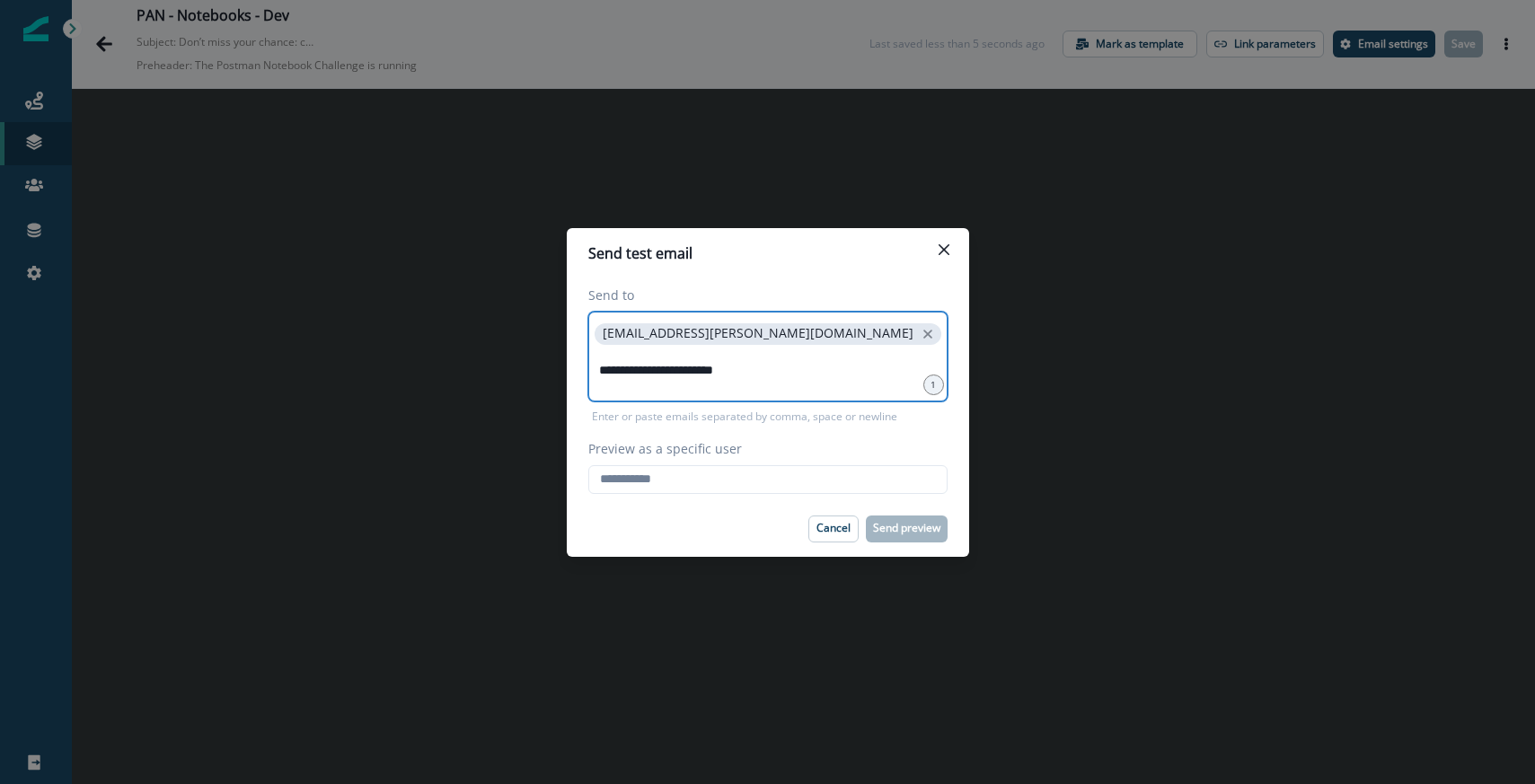
type input "**********"
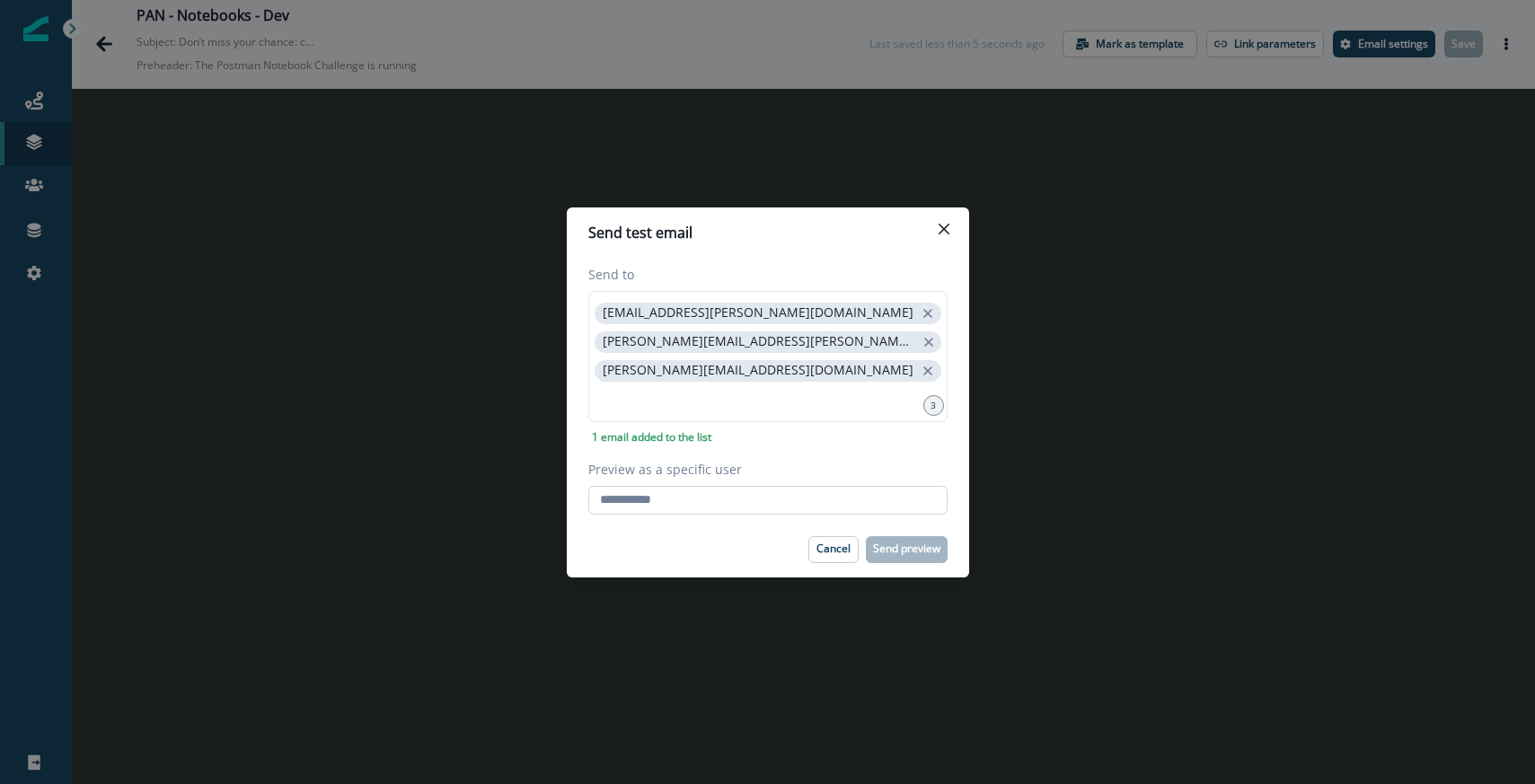
click at [697, 495] on input "Preview as a specific user" at bounding box center [768, 500] width 360 height 28
type input "**********"
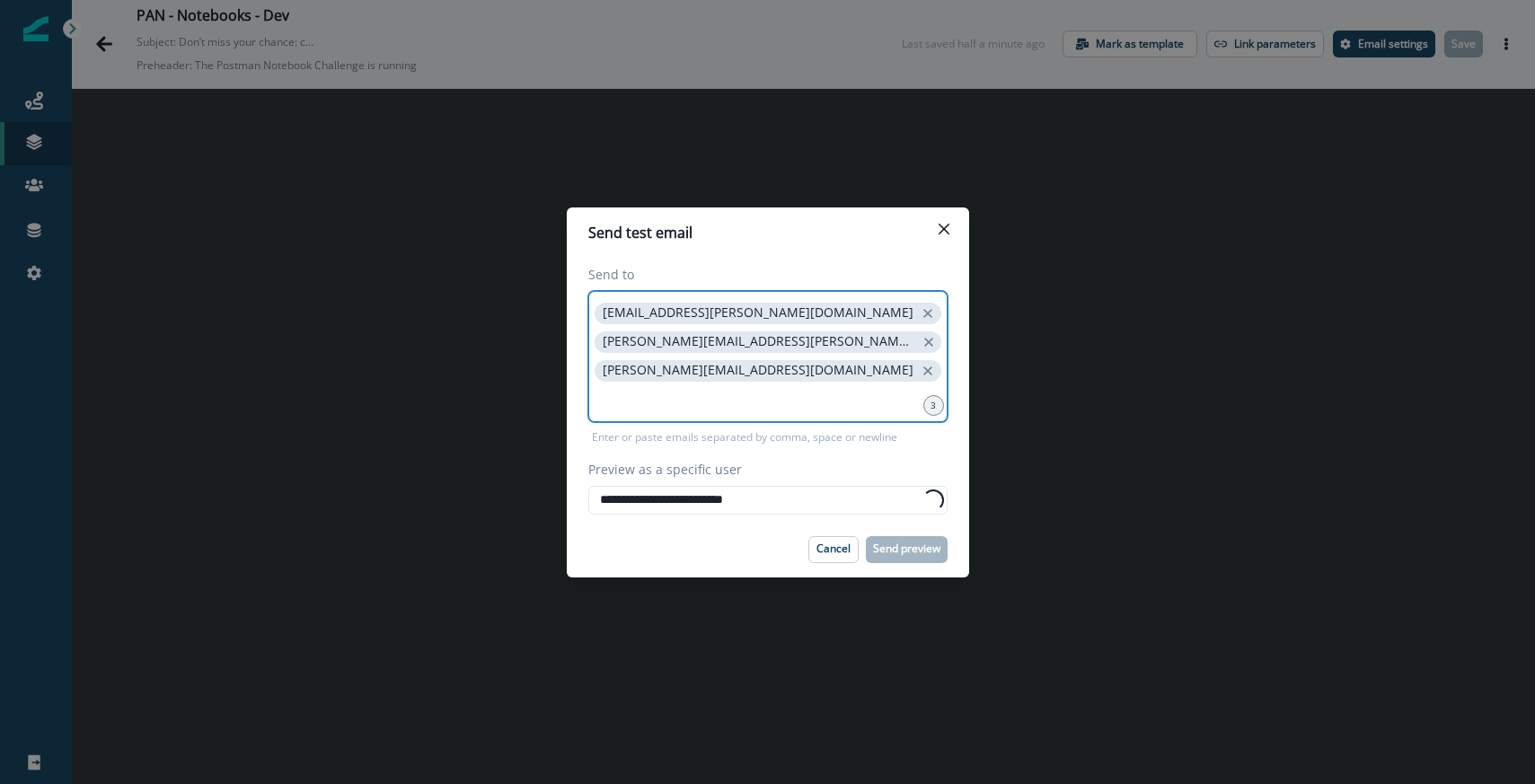
click at [692, 409] on input at bounding box center [768, 400] width 354 height 36
type input "**********"
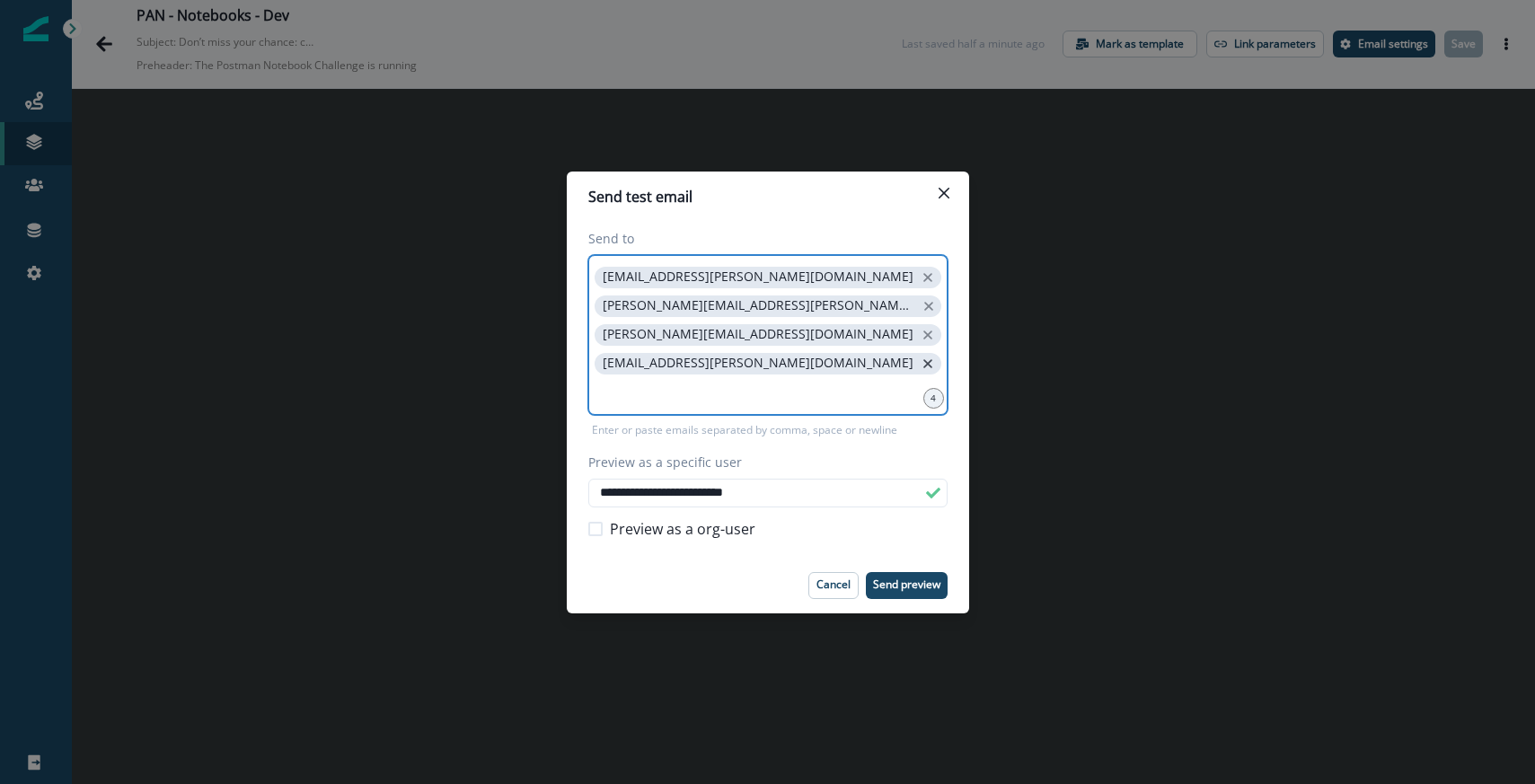
click at [920, 364] on icon "close" at bounding box center [927, 364] width 16 height 16
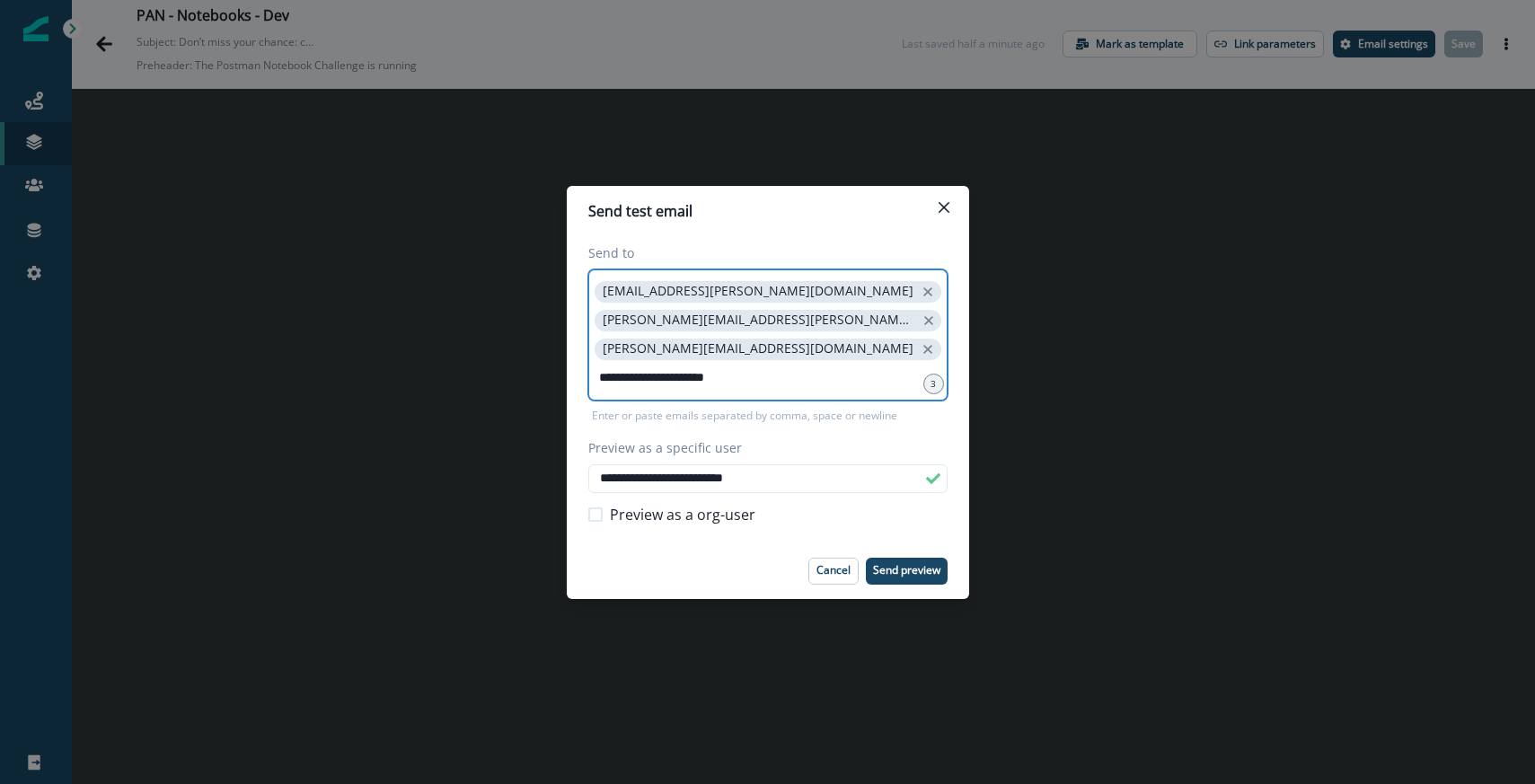
type input "**********"
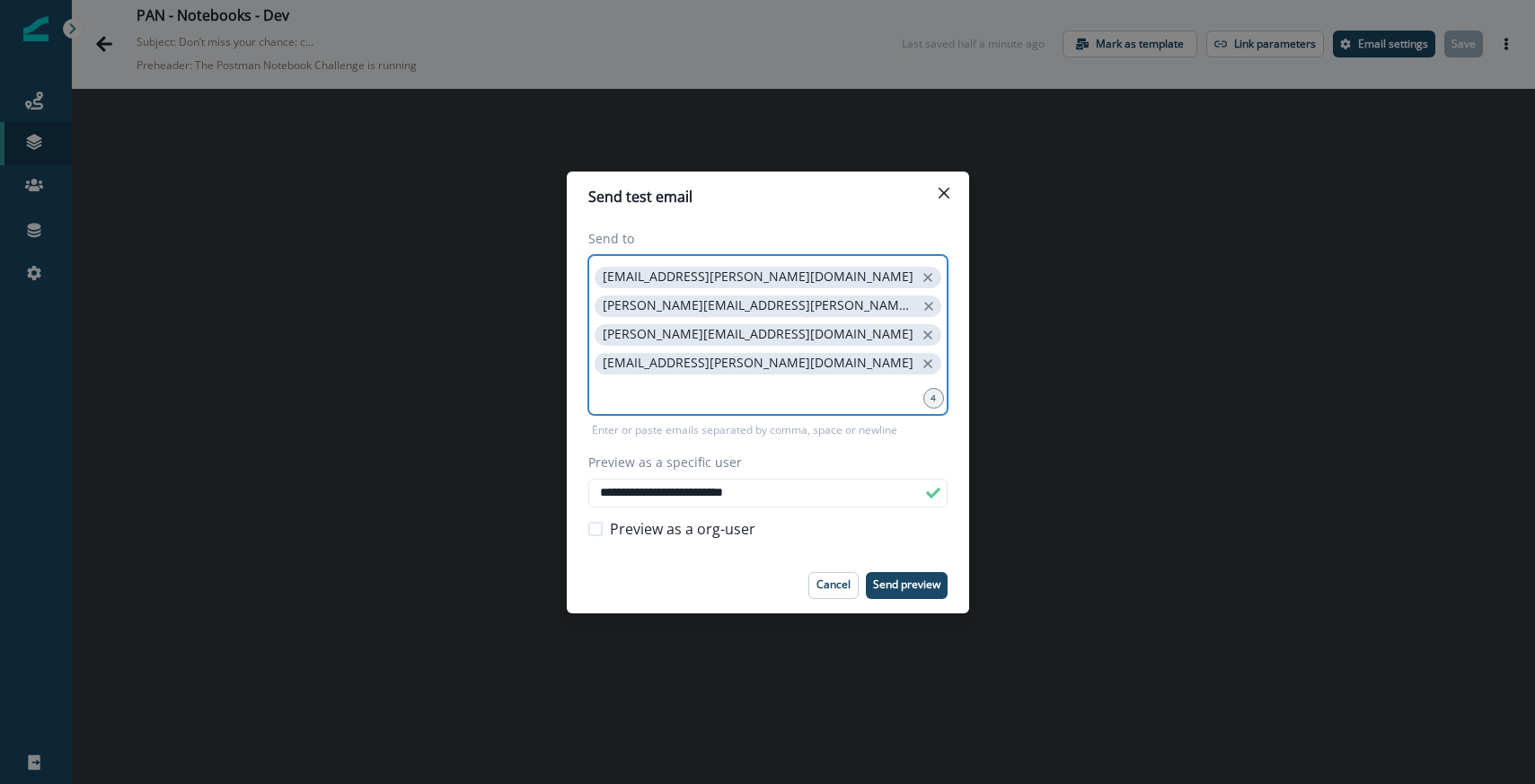
click at [692, 395] on input at bounding box center [768, 393] width 354 height 36
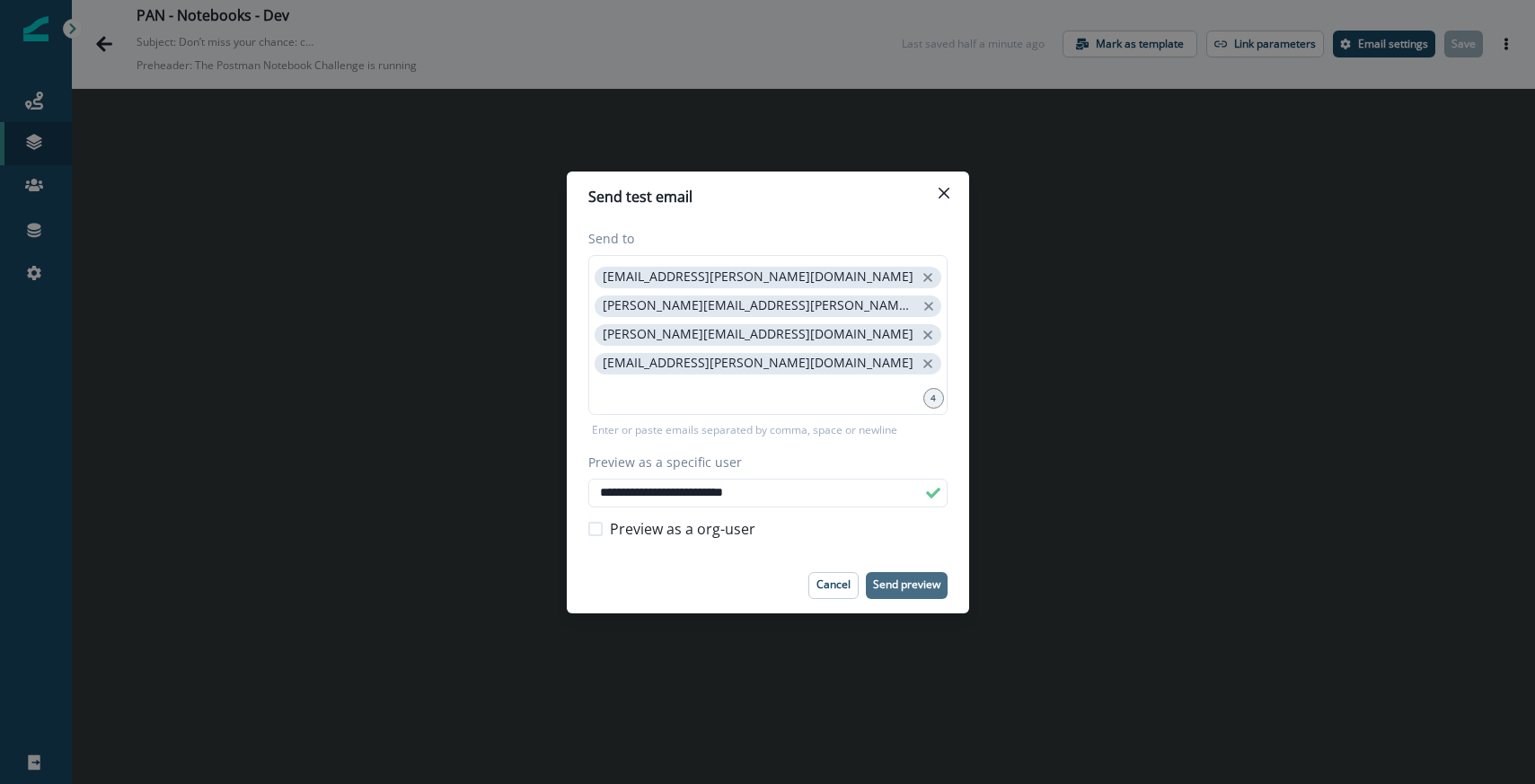
click at [897, 584] on p "Send preview" at bounding box center [907, 584] width 67 height 12
click at [426, 79] on div "**********" at bounding box center [767, 392] width 1535 height 784
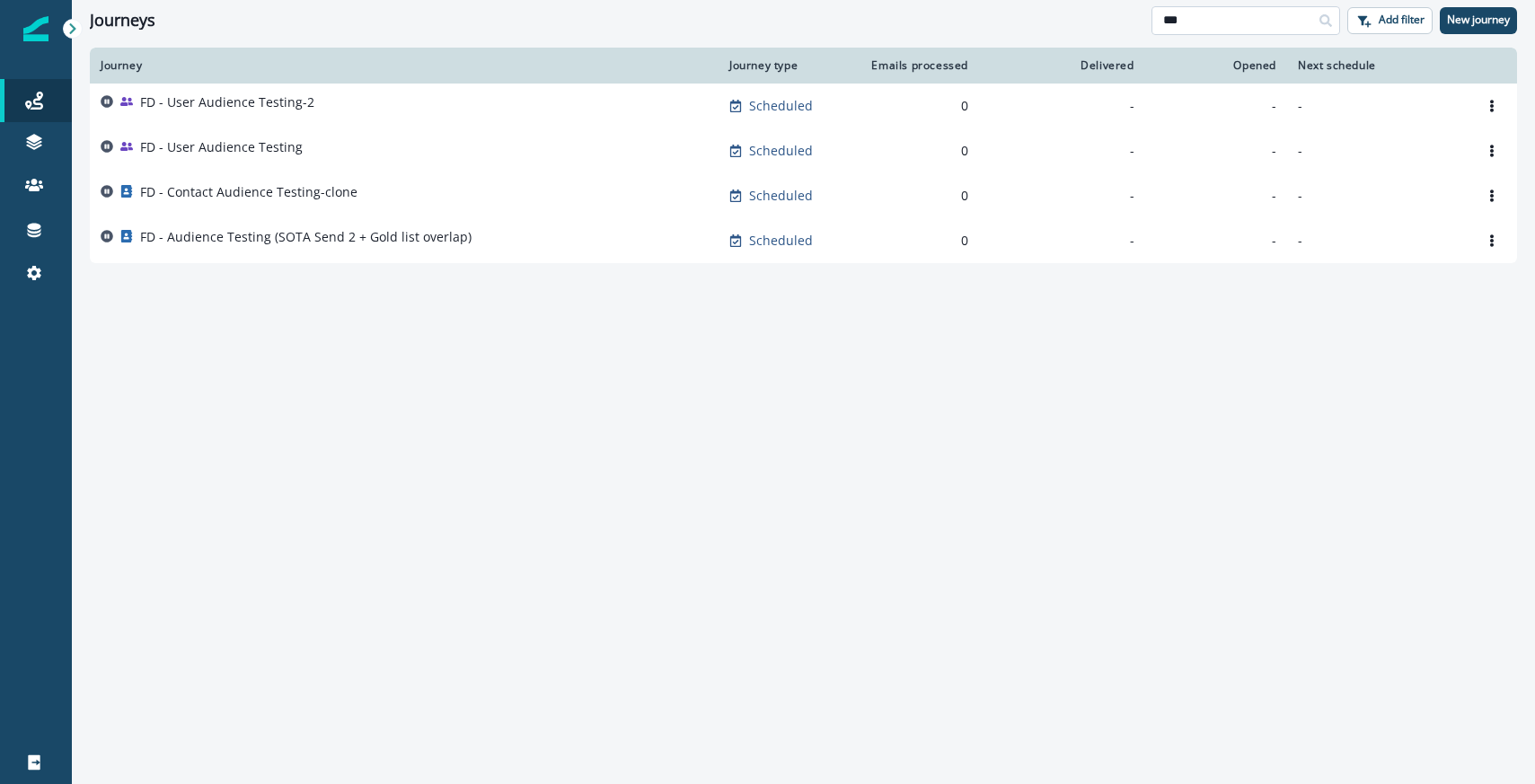
click at [1227, 18] on input "**" at bounding box center [1245, 21] width 189 height 28
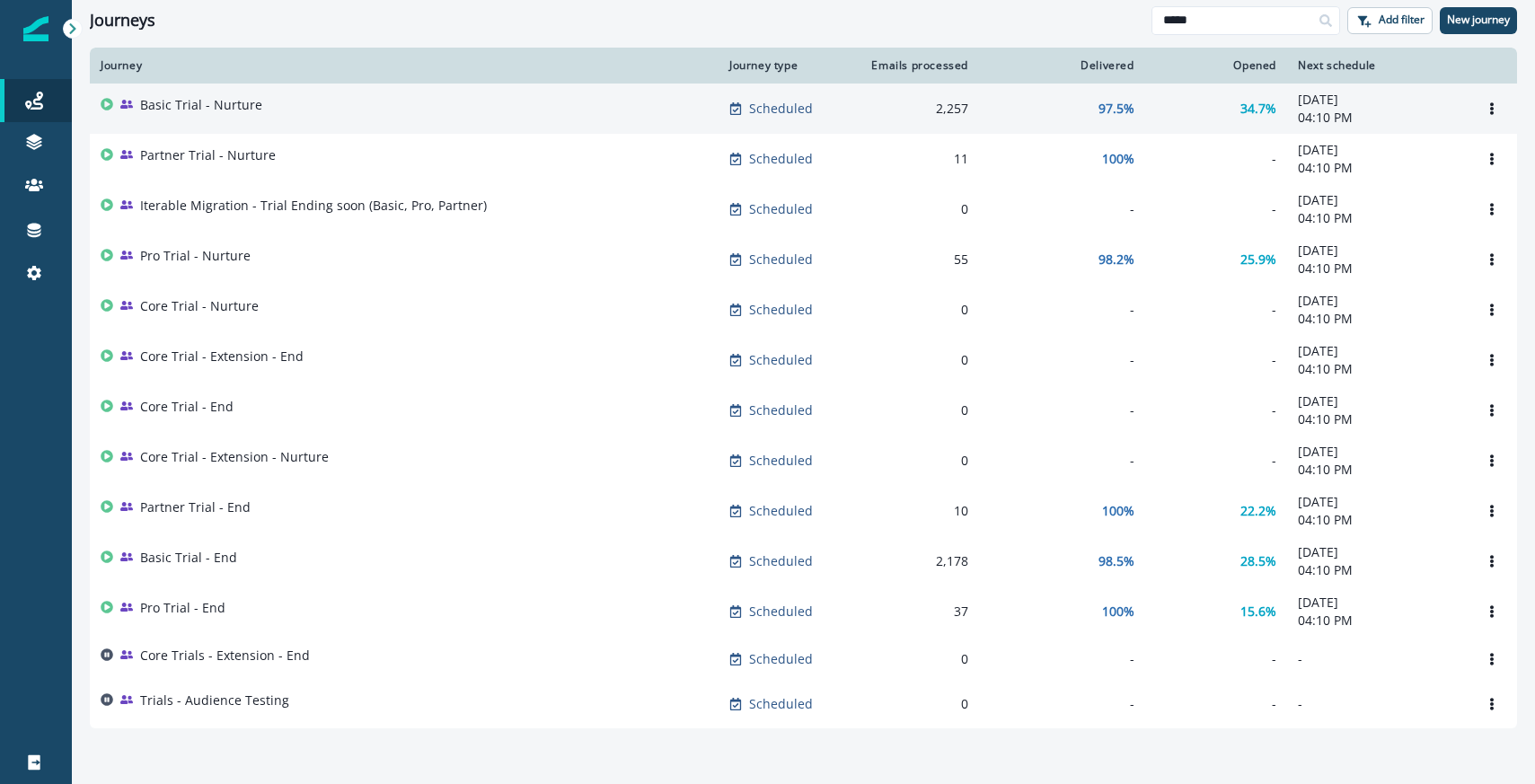
type input "*****"
click at [525, 108] on div "Basic Trial - Nurture" at bounding box center [404, 108] width 608 height 25
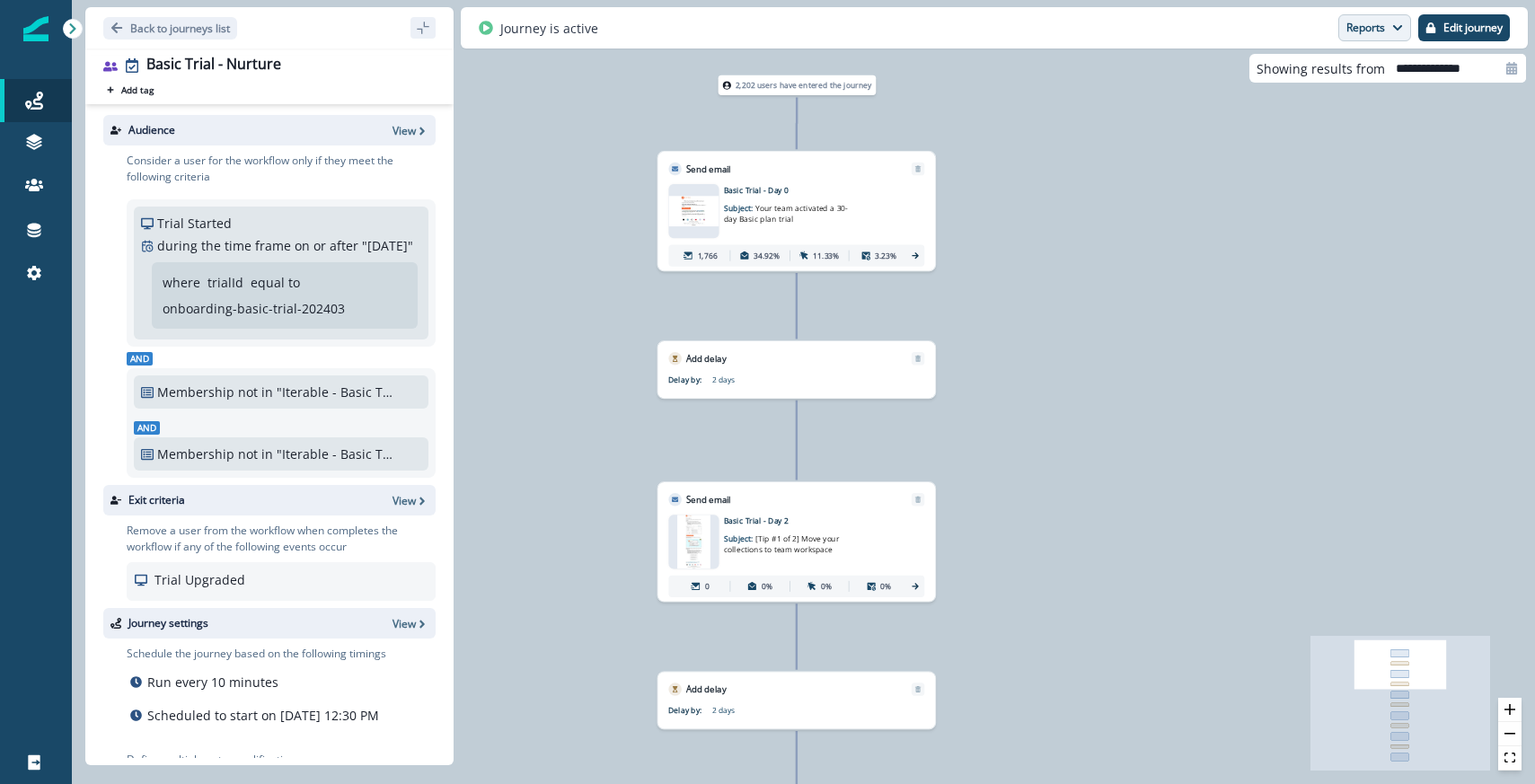
click at [1384, 27] on button "Reports" at bounding box center [1375, 28] width 73 height 27
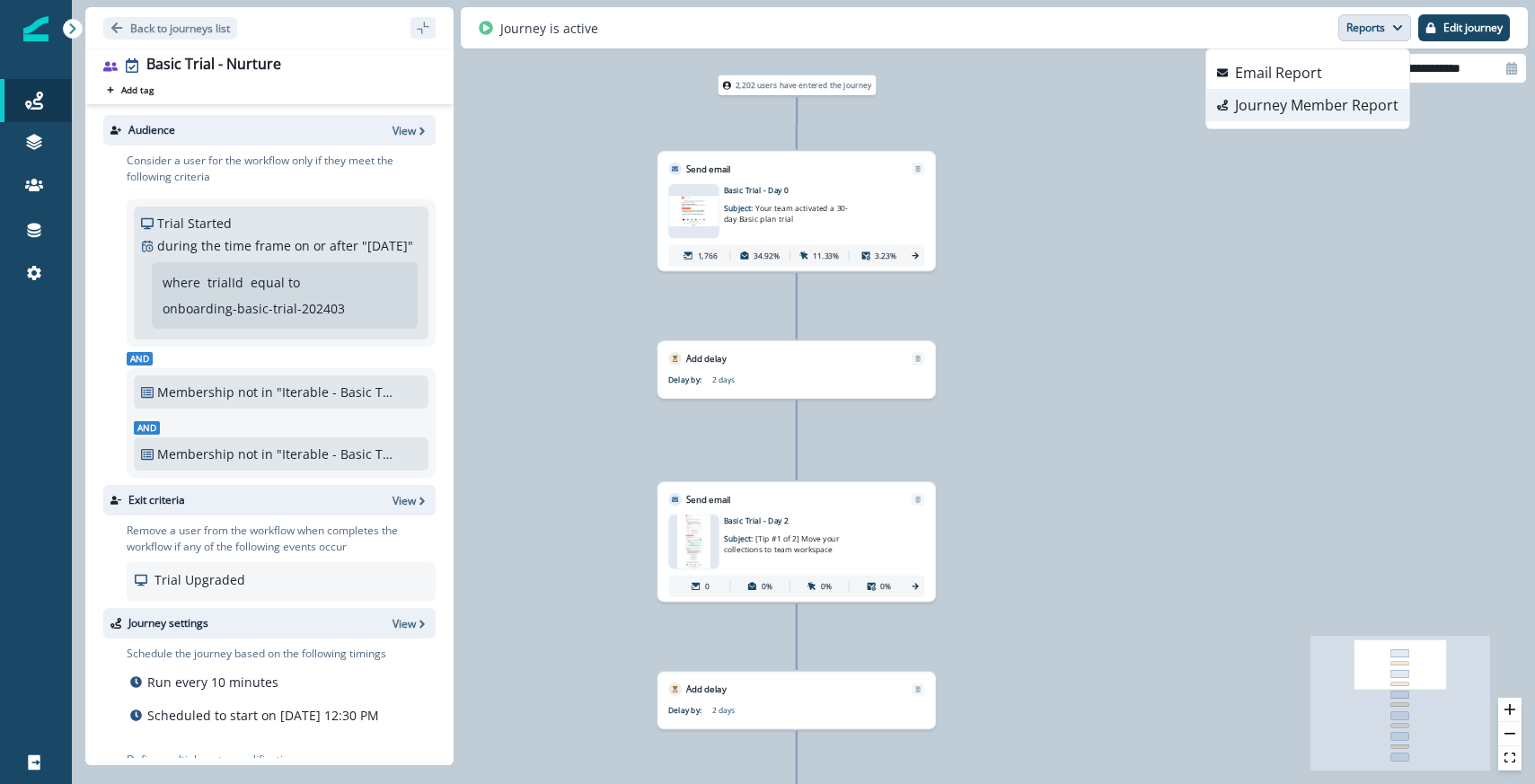
click at [1288, 108] on p "Journey Member Report" at bounding box center [1317, 104] width 163 height 22
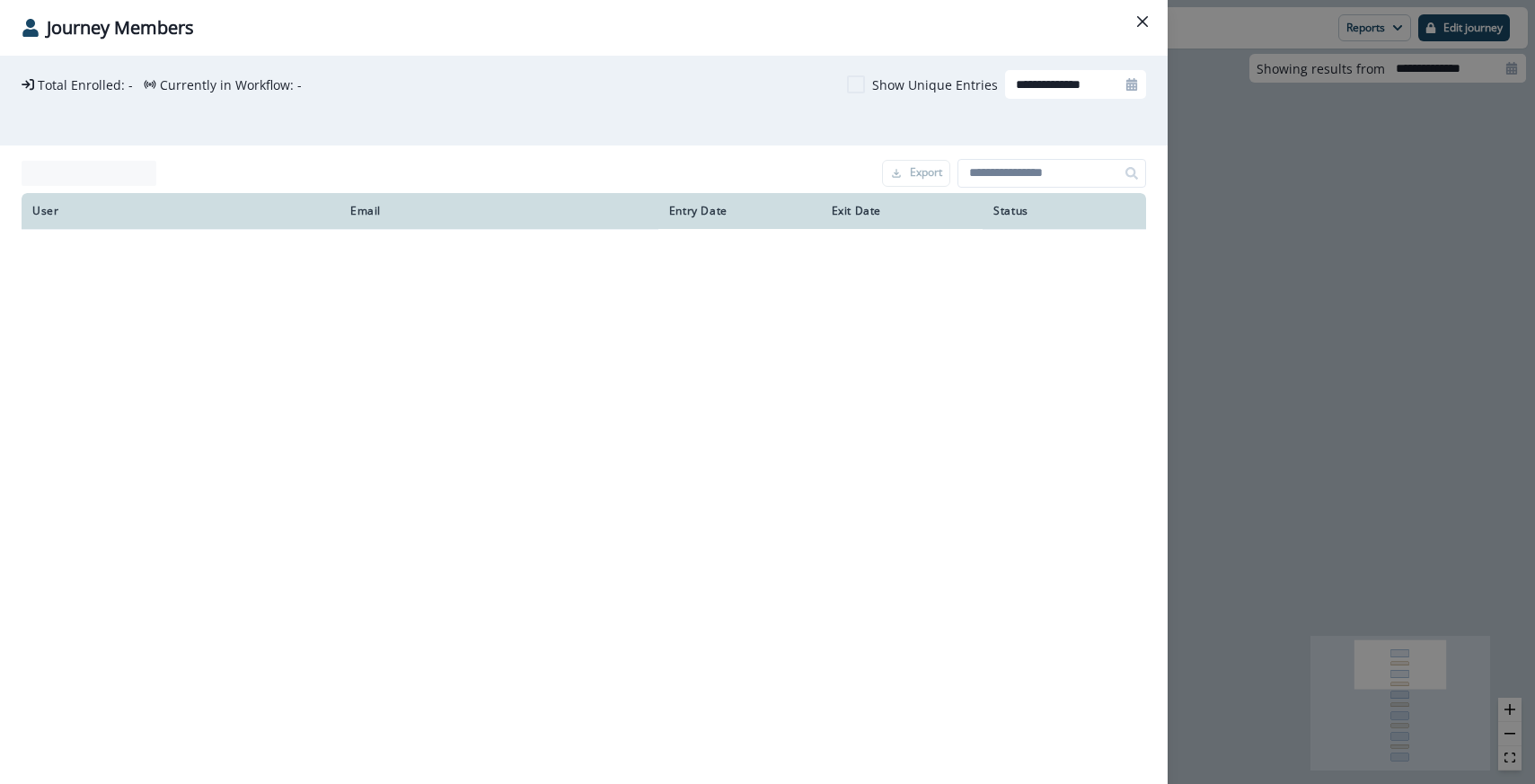
click at [1085, 84] on input "**********" at bounding box center [1076, 84] width 141 height 28
select select "*"
select select "****"
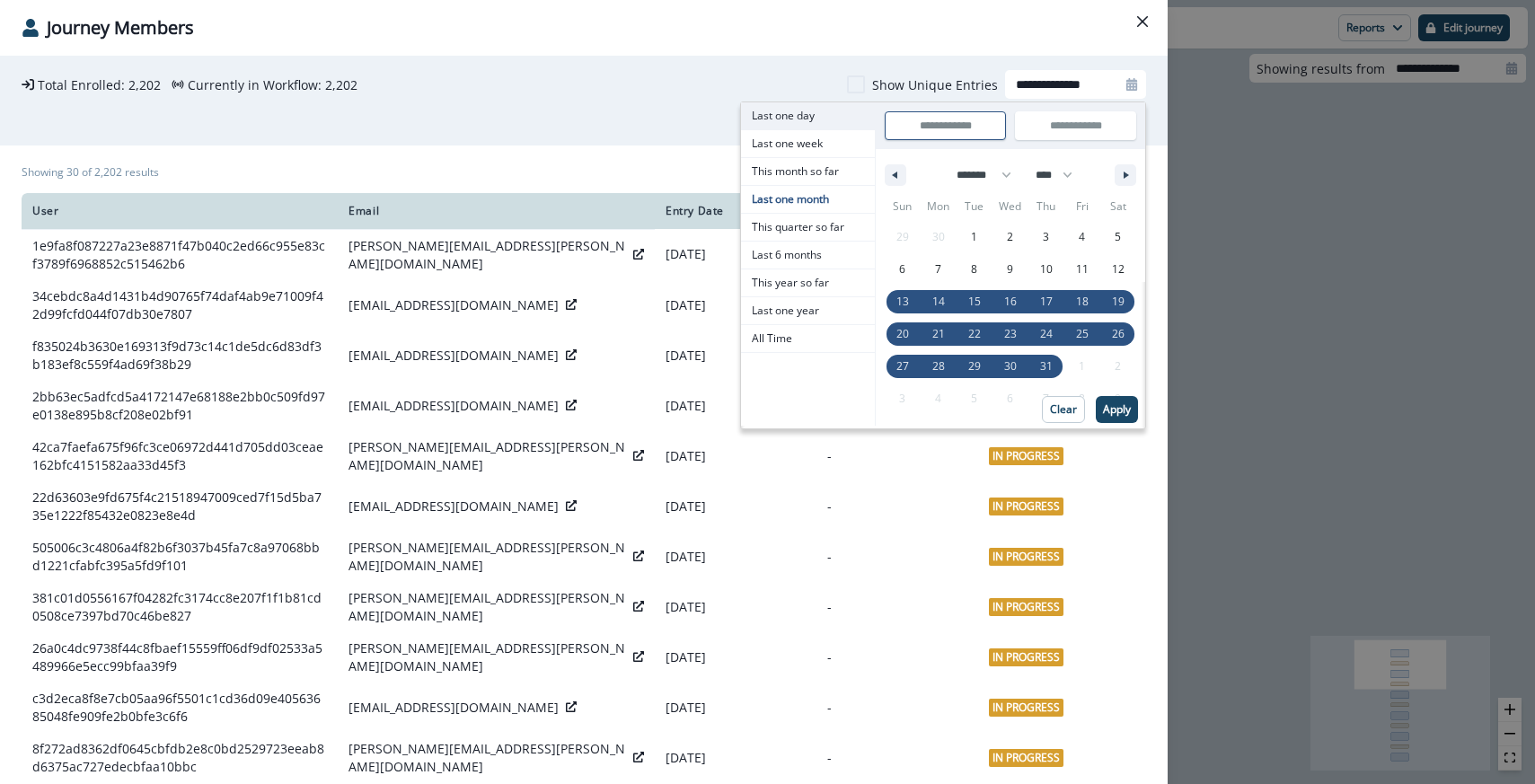
click at [824, 118] on span "Last one day" at bounding box center [808, 116] width 134 height 27
type input "**********"
select select "*"
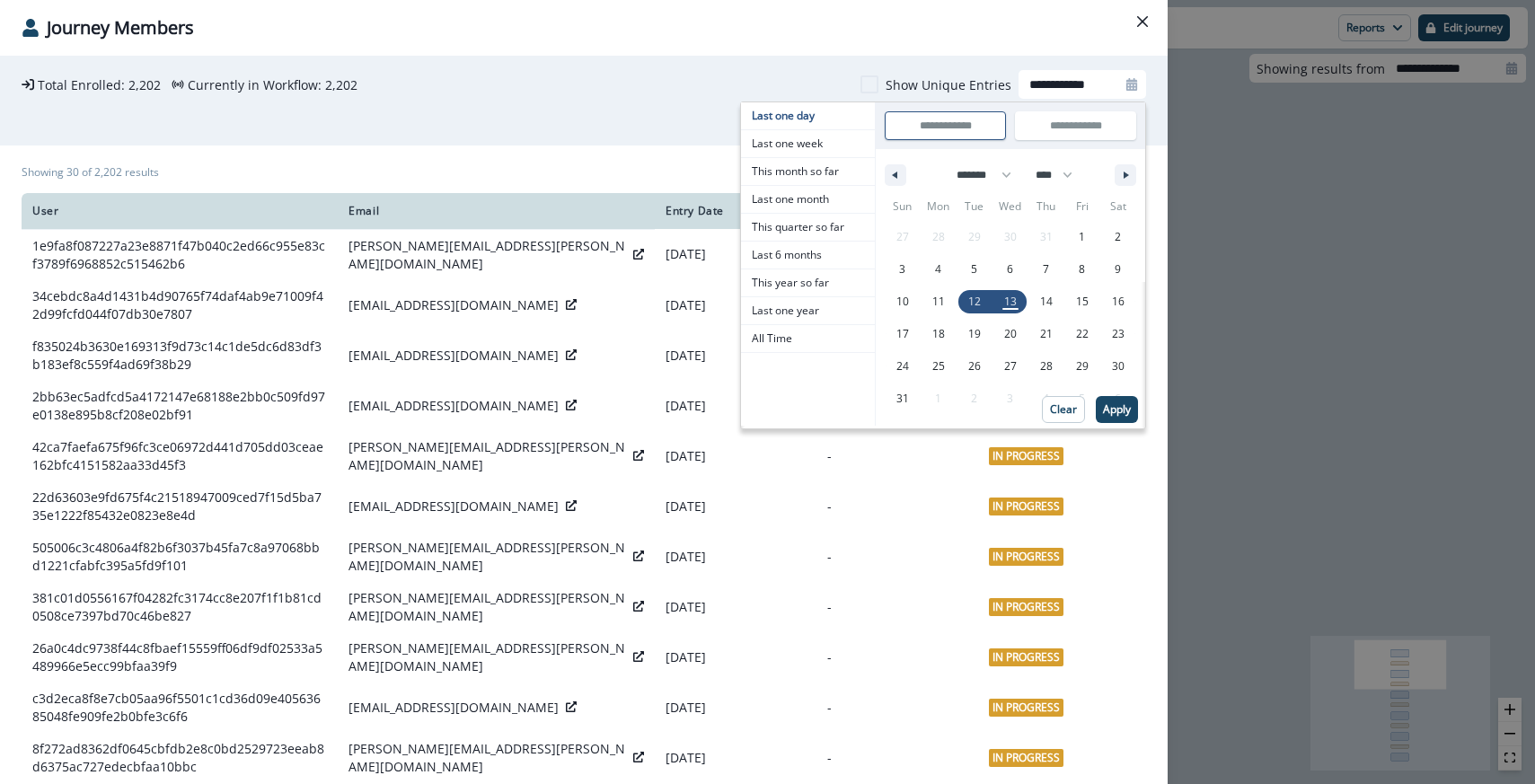
click at [787, 66] on div "**********" at bounding box center [584, 101] width 1168 height 90
type input "**********"
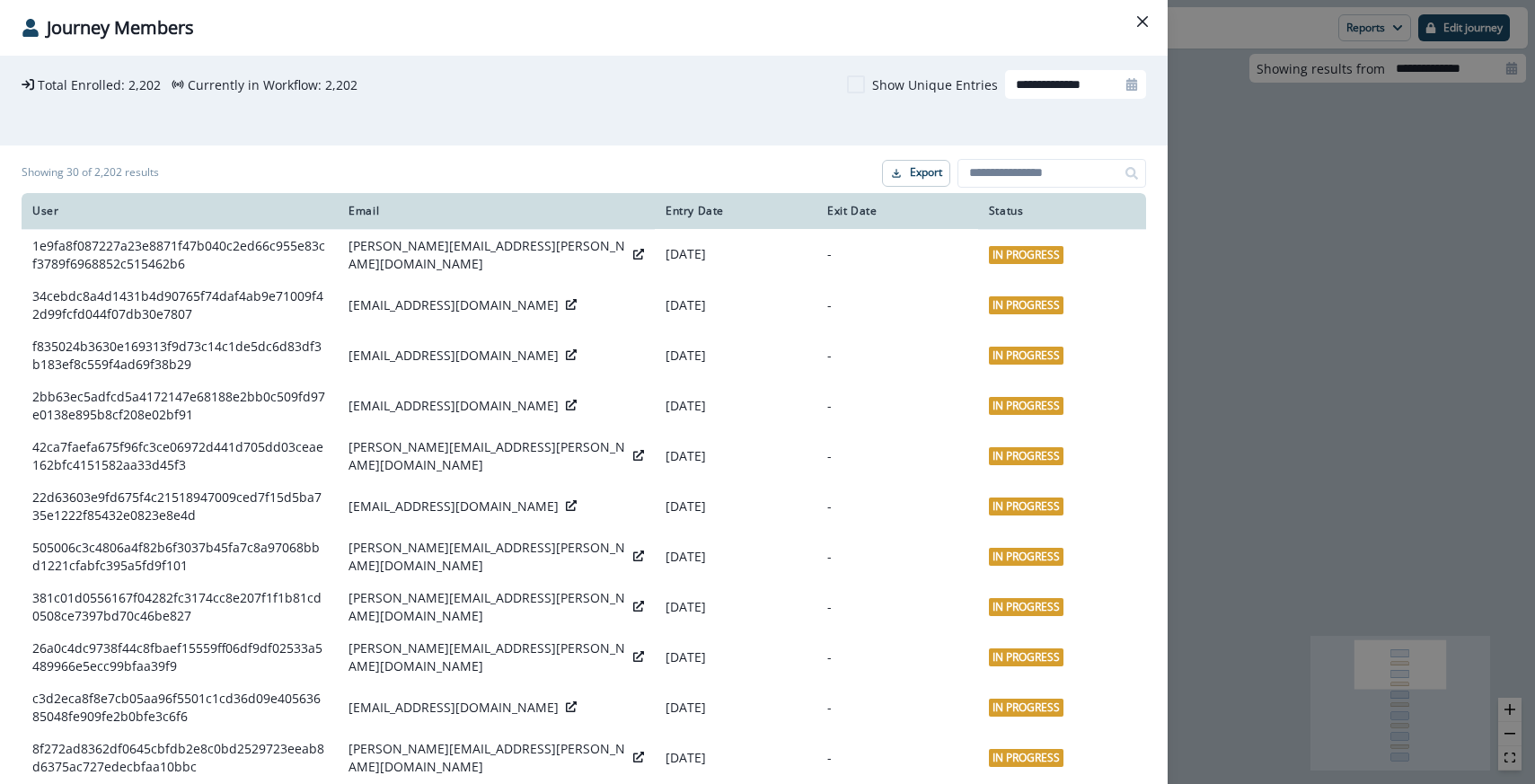
click at [1058, 85] on input "**********" at bounding box center [1076, 84] width 141 height 28
select select "*"
select select "****"
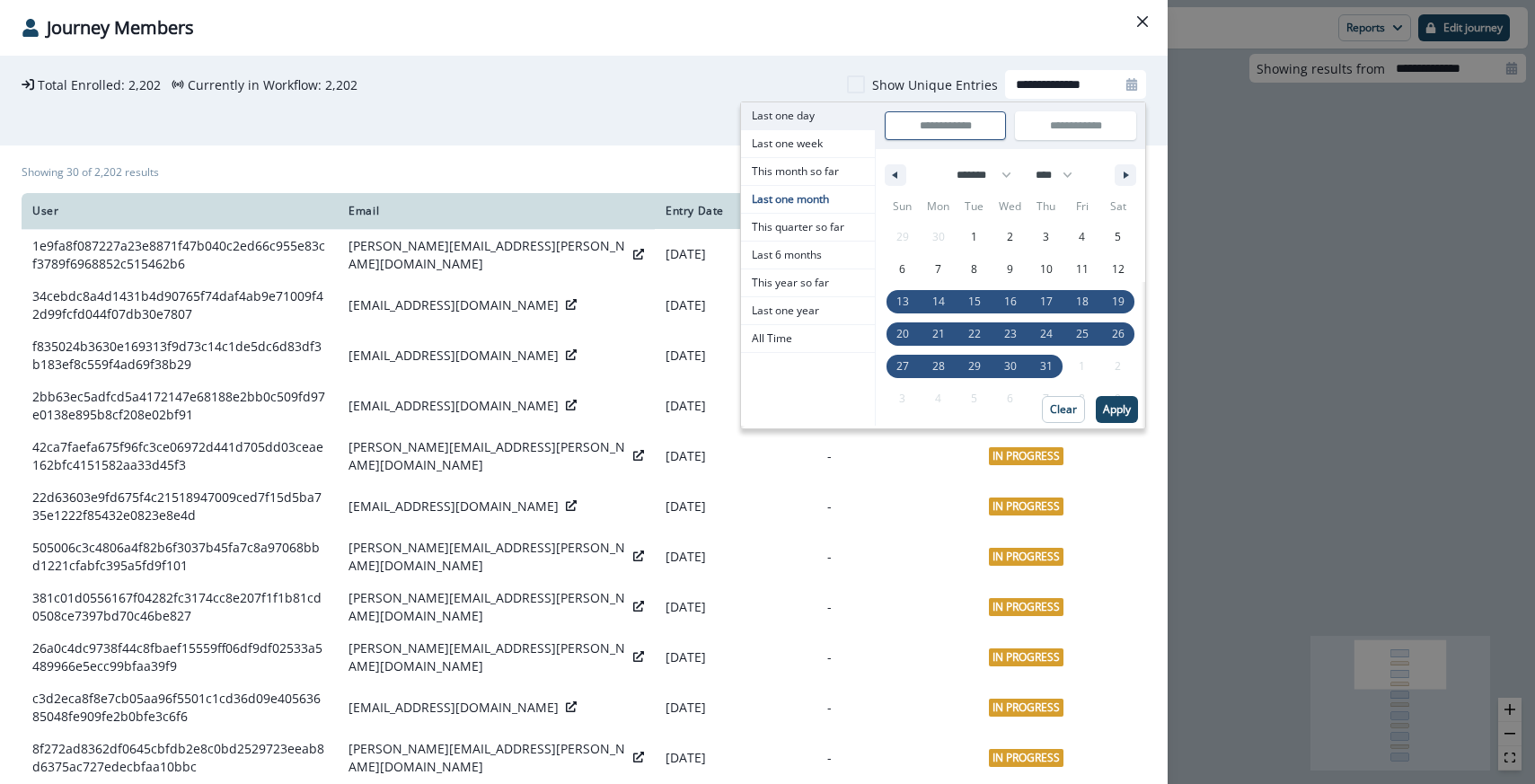
click at [777, 118] on span "Last one day" at bounding box center [808, 116] width 134 height 27
type input "**********"
select select "*"
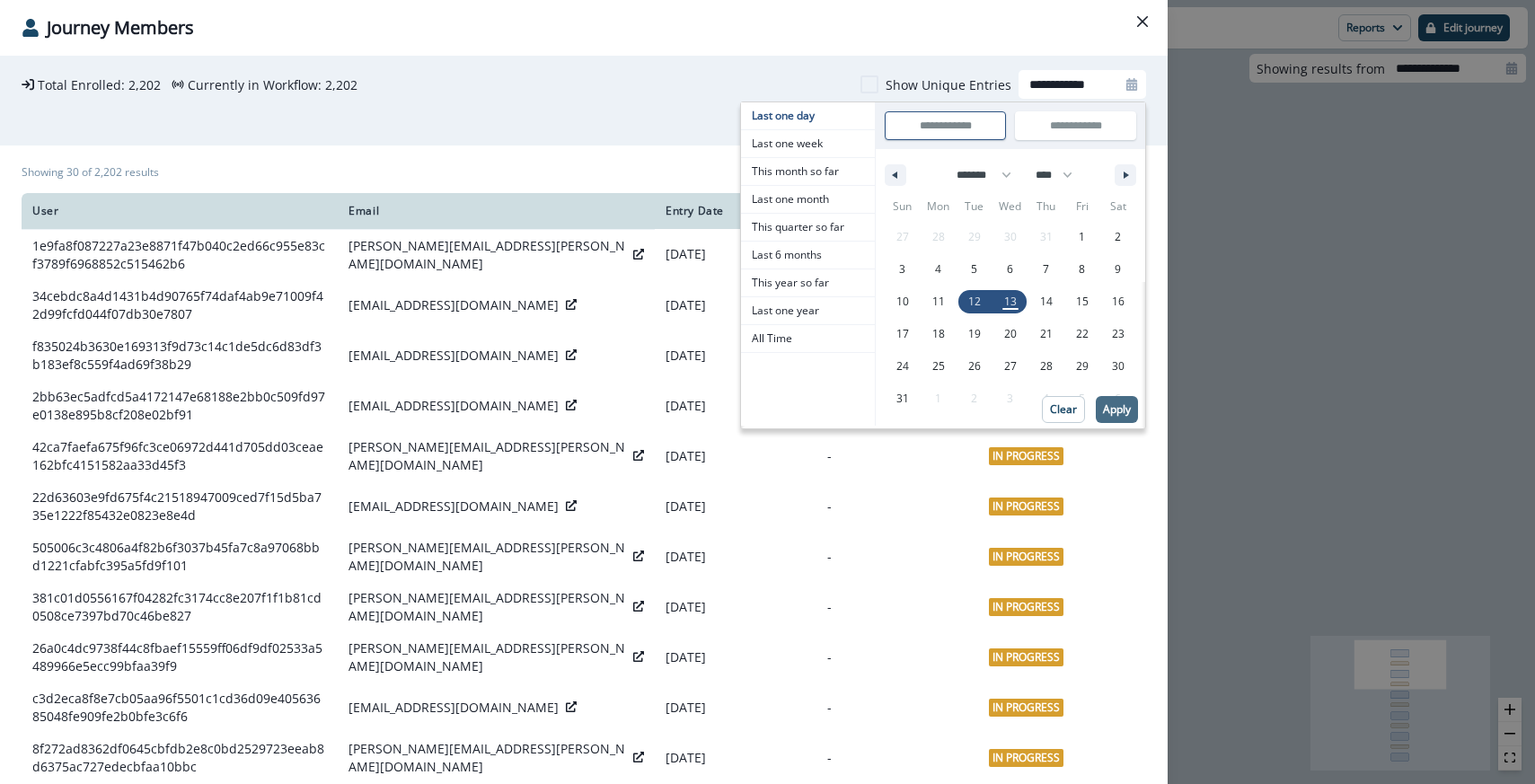
click at [1128, 416] on p "Apply" at bounding box center [1116, 409] width 28 height 12
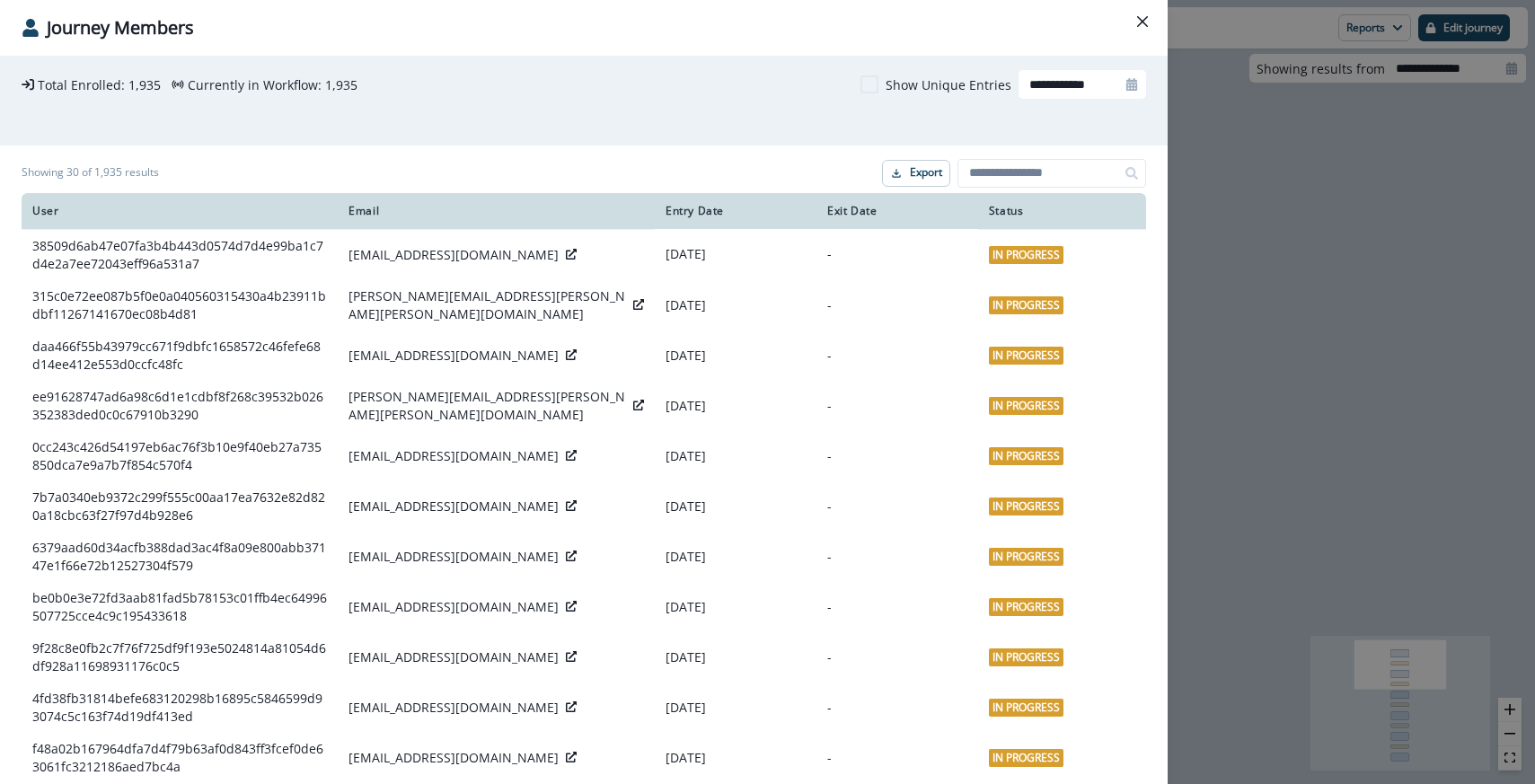
click at [495, 65] on div "**********" at bounding box center [584, 101] width 1168 height 90
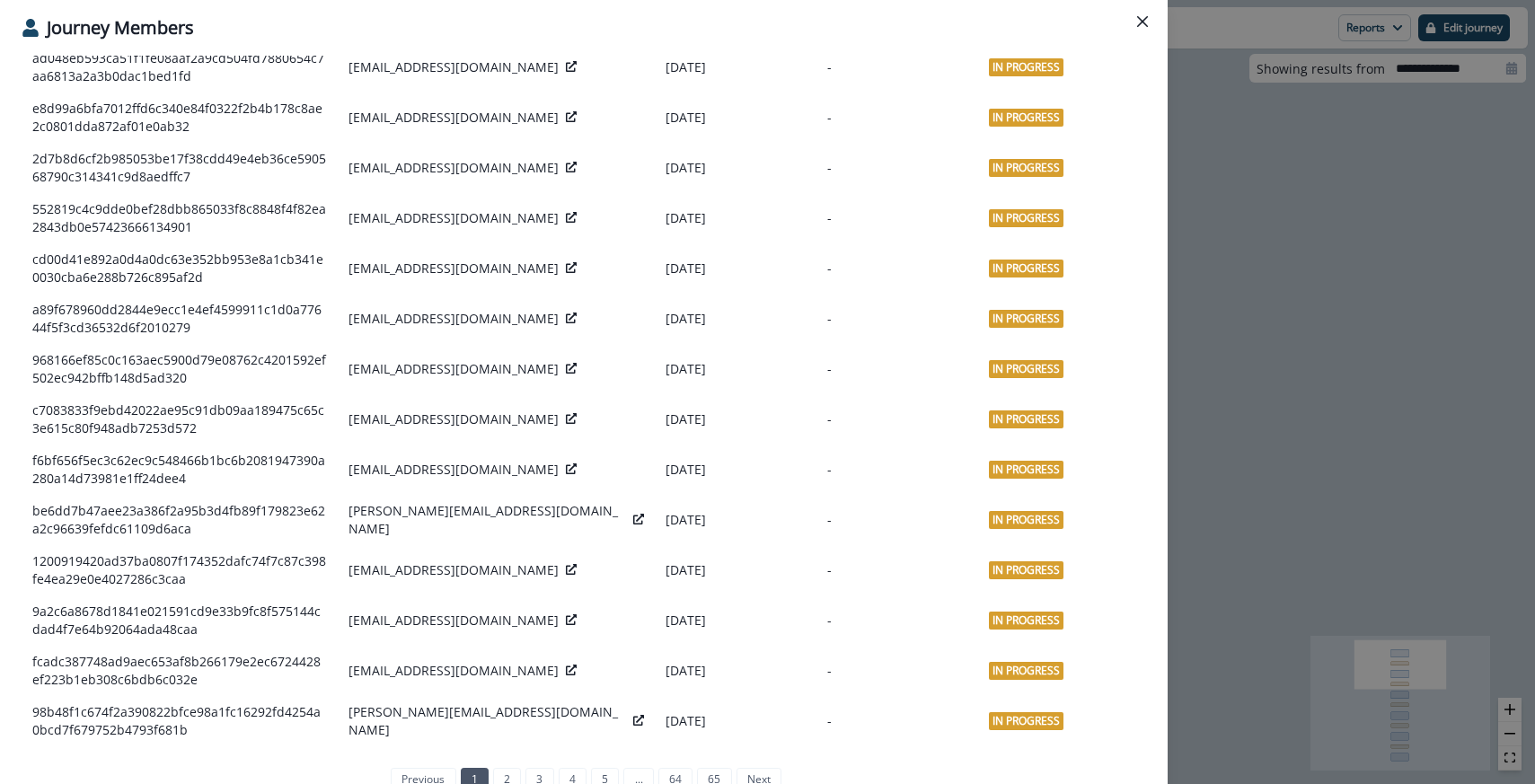
scroll to position [1041, 0]
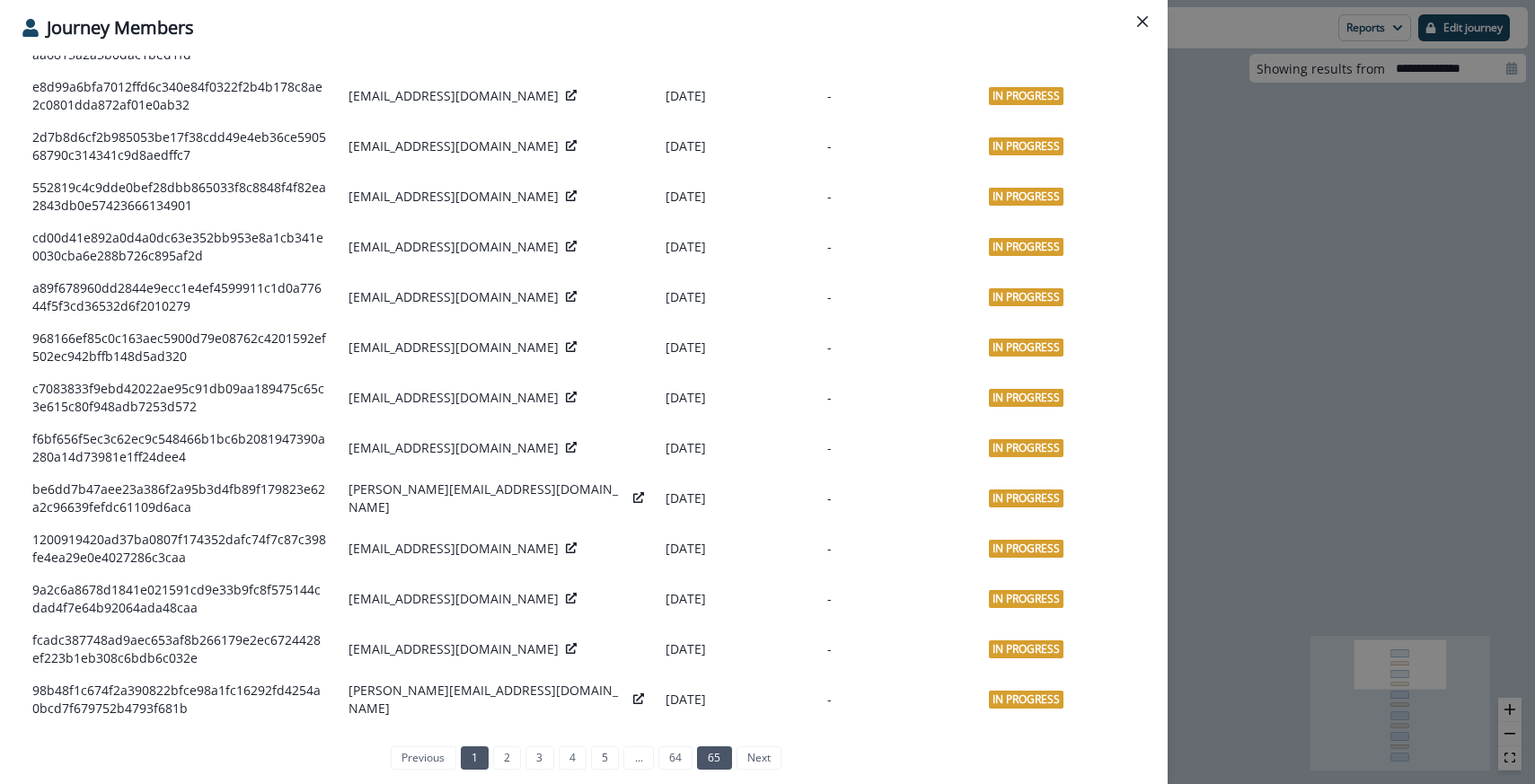
click at [711, 760] on link "65" at bounding box center [714, 757] width 34 height 24
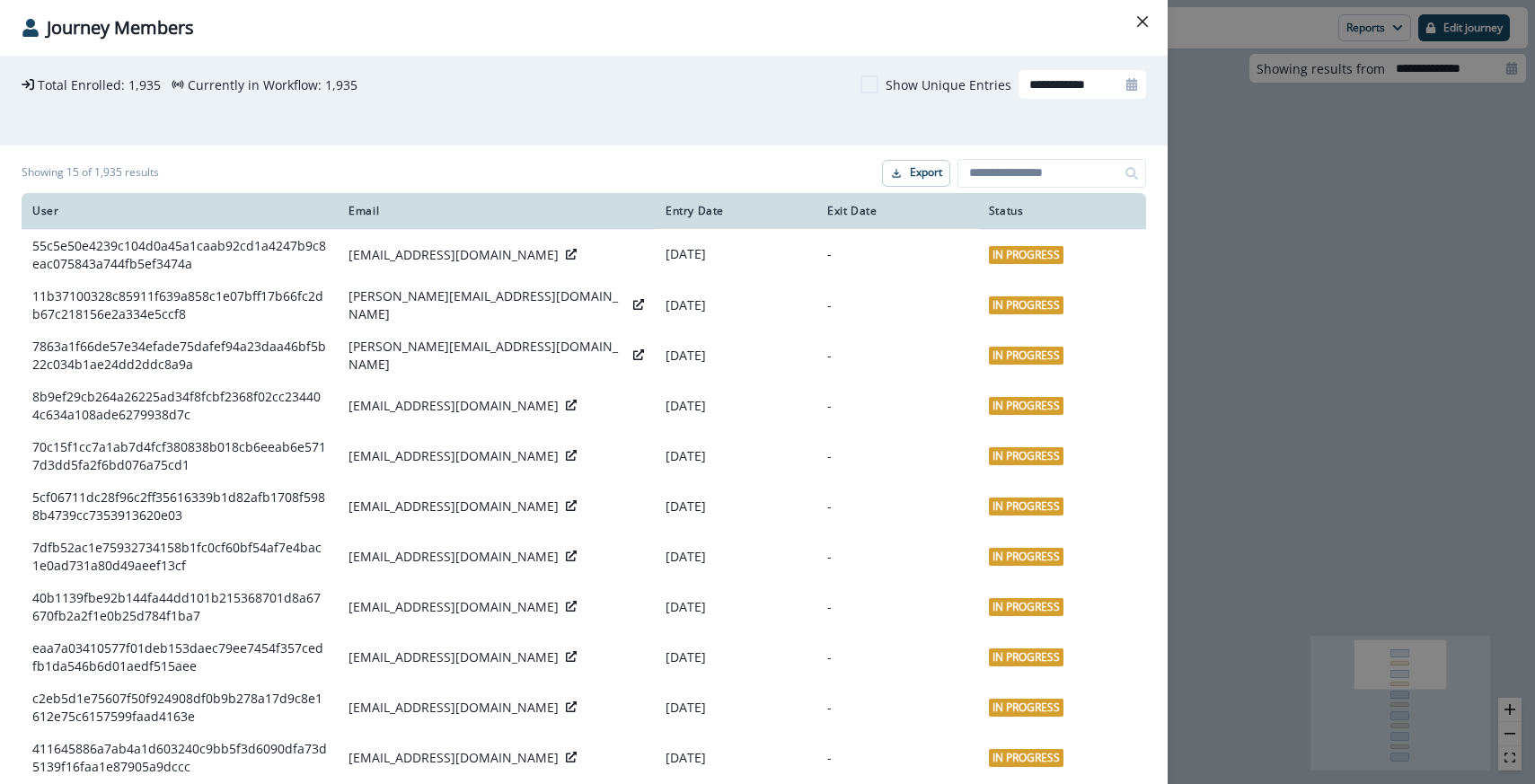
scroll to position [273, 0]
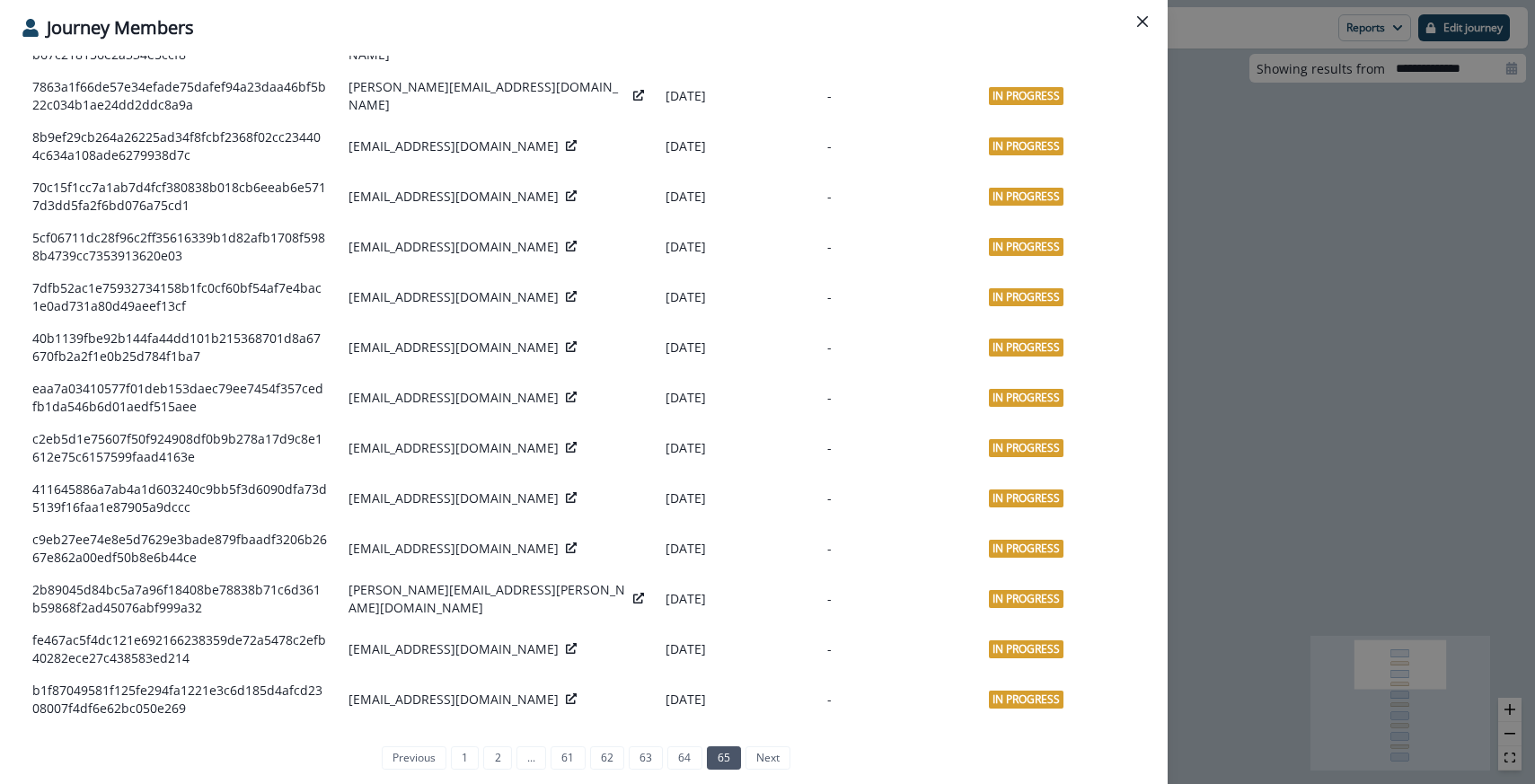
click at [1201, 595] on div "**********" at bounding box center [767, 392] width 1535 height 784
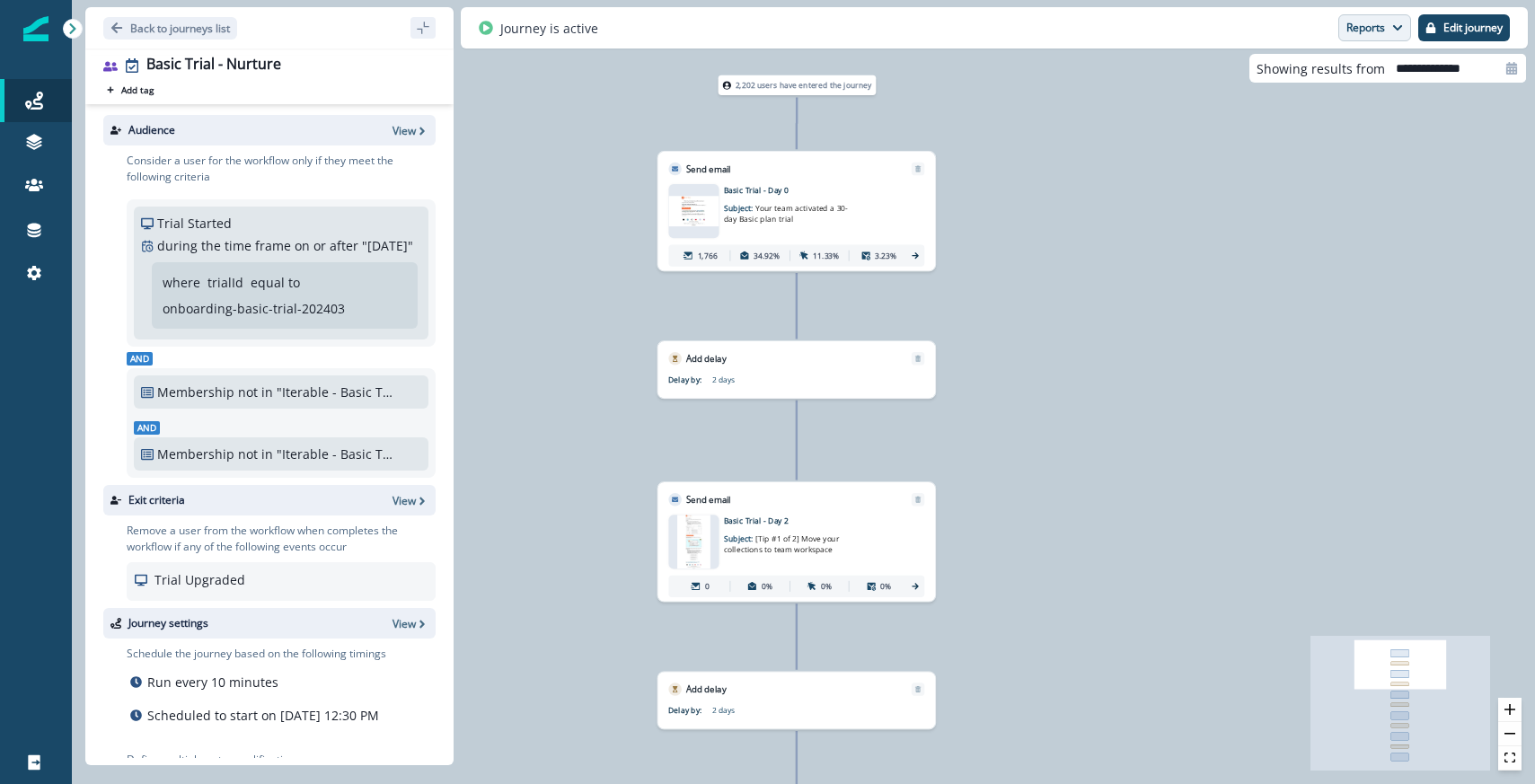
click at [1385, 30] on button "Reports" at bounding box center [1375, 28] width 73 height 27
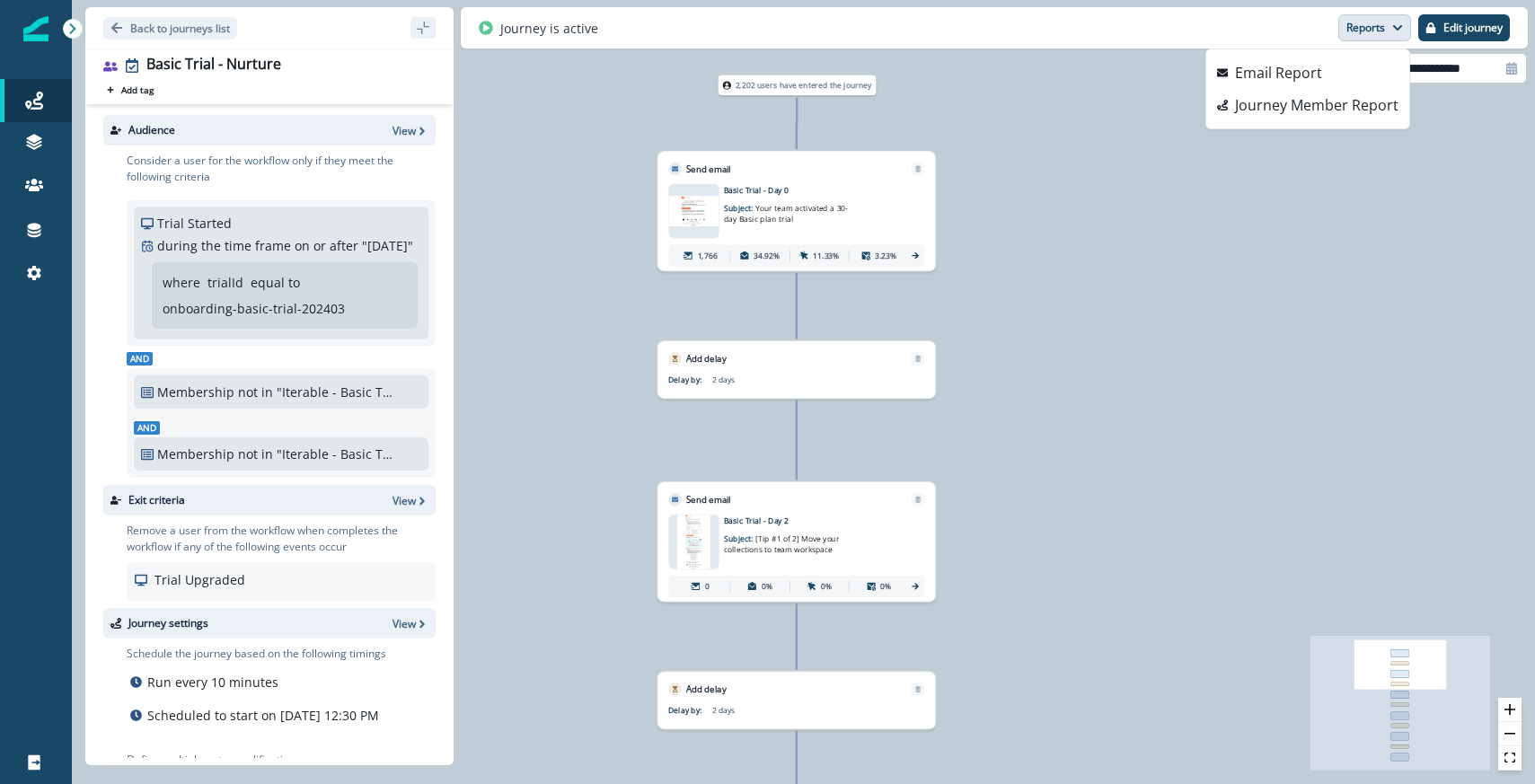
click at [1384, 30] on button "Reports" at bounding box center [1375, 28] width 73 height 27
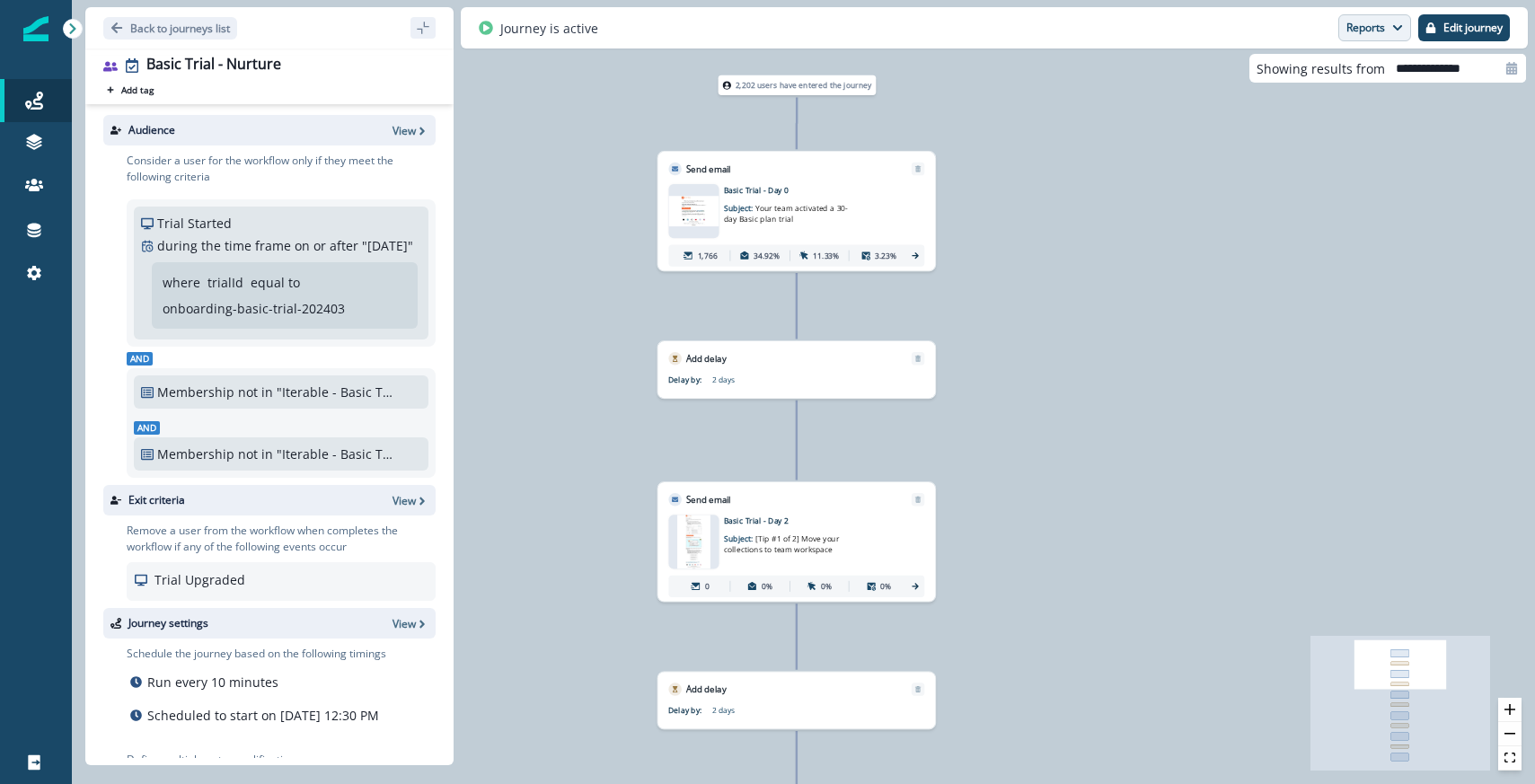
click at [1371, 21] on button "Reports" at bounding box center [1375, 28] width 73 height 27
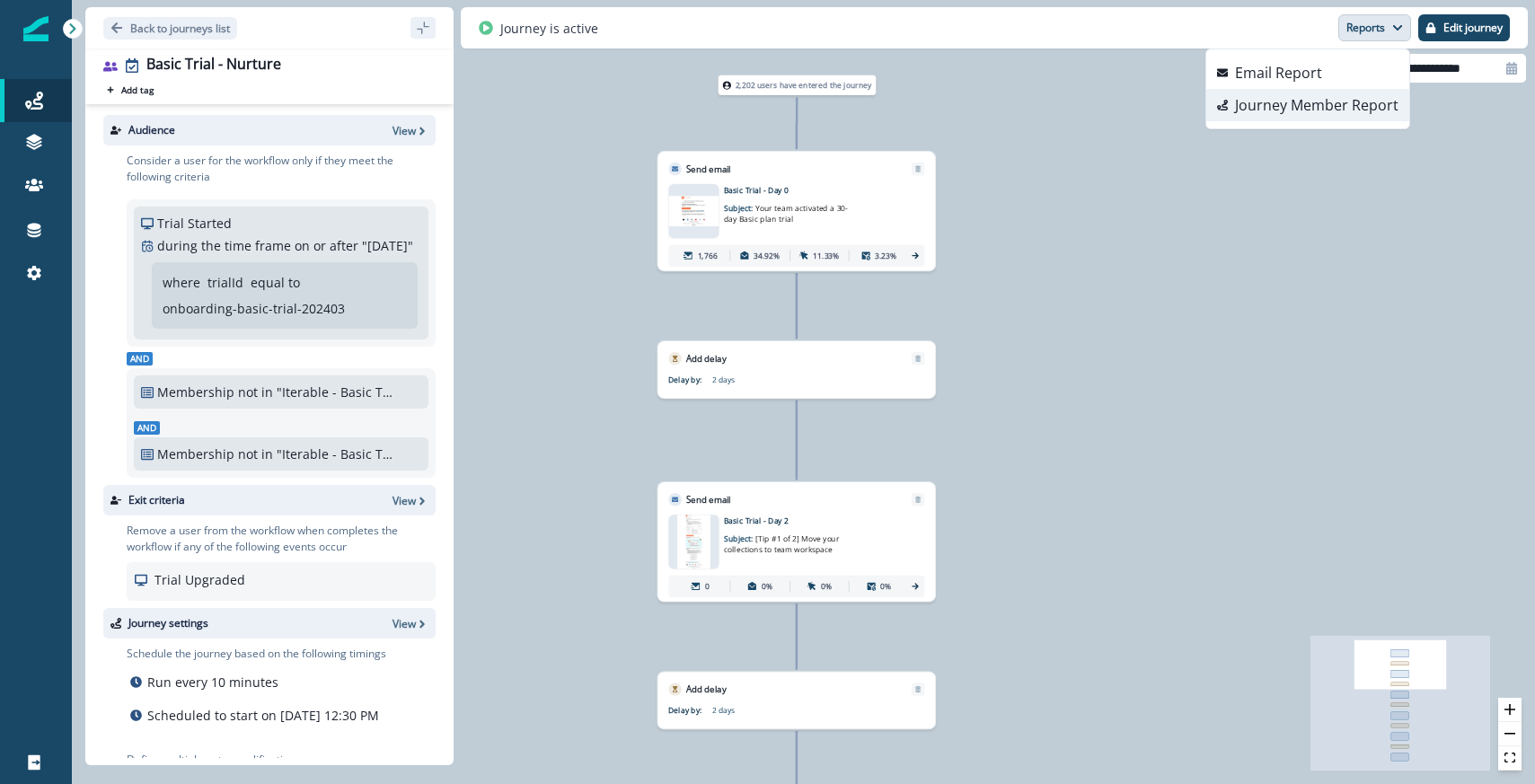
click at [1308, 96] on p "Journey Member Report" at bounding box center [1317, 104] width 163 height 22
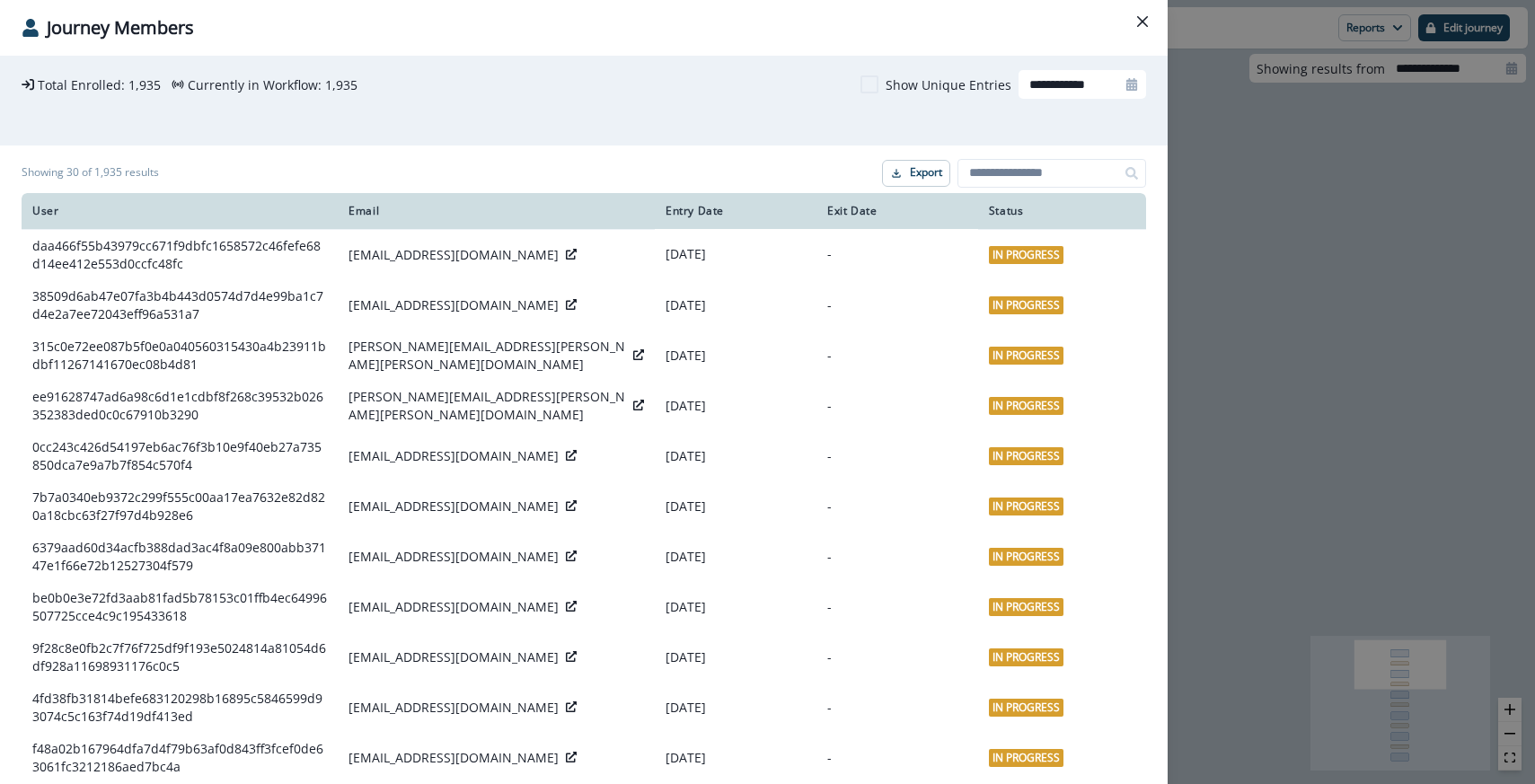
click at [1128, 85] on icon at bounding box center [1132, 84] width 10 height 12
select select "*"
select select "****"
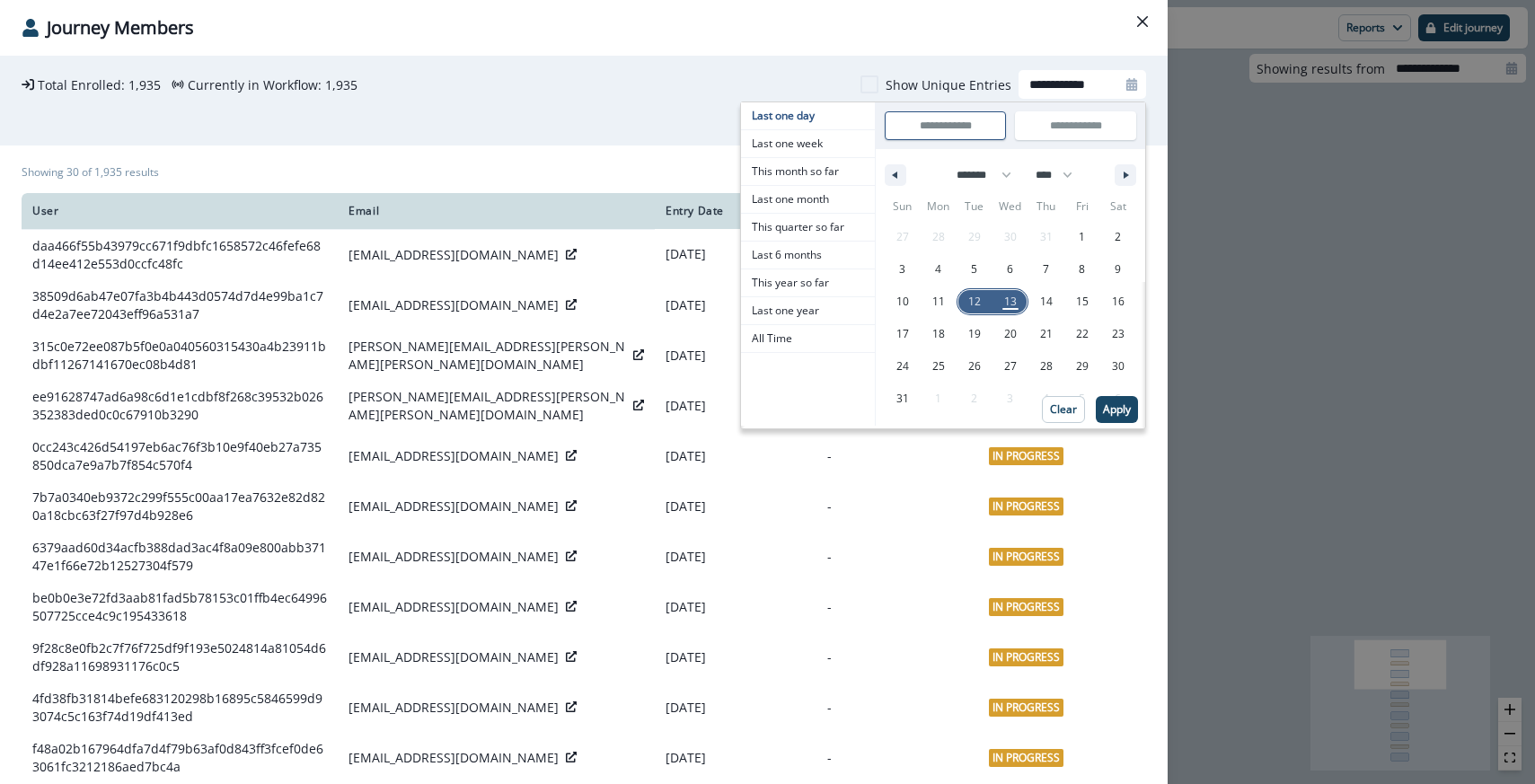
click at [981, 302] on span "12" at bounding box center [975, 302] width 36 height 24
click at [828, 117] on span "Last one day" at bounding box center [808, 116] width 134 height 27
click at [964, 128] on input "**********" at bounding box center [945, 125] width 120 height 27
click at [945, 128] on input "**********" at bounding box center [945, 125] width 120 height 27
click at [1074, 127] on input "**********" at bounding box center [1076, 125] width 120 height 27
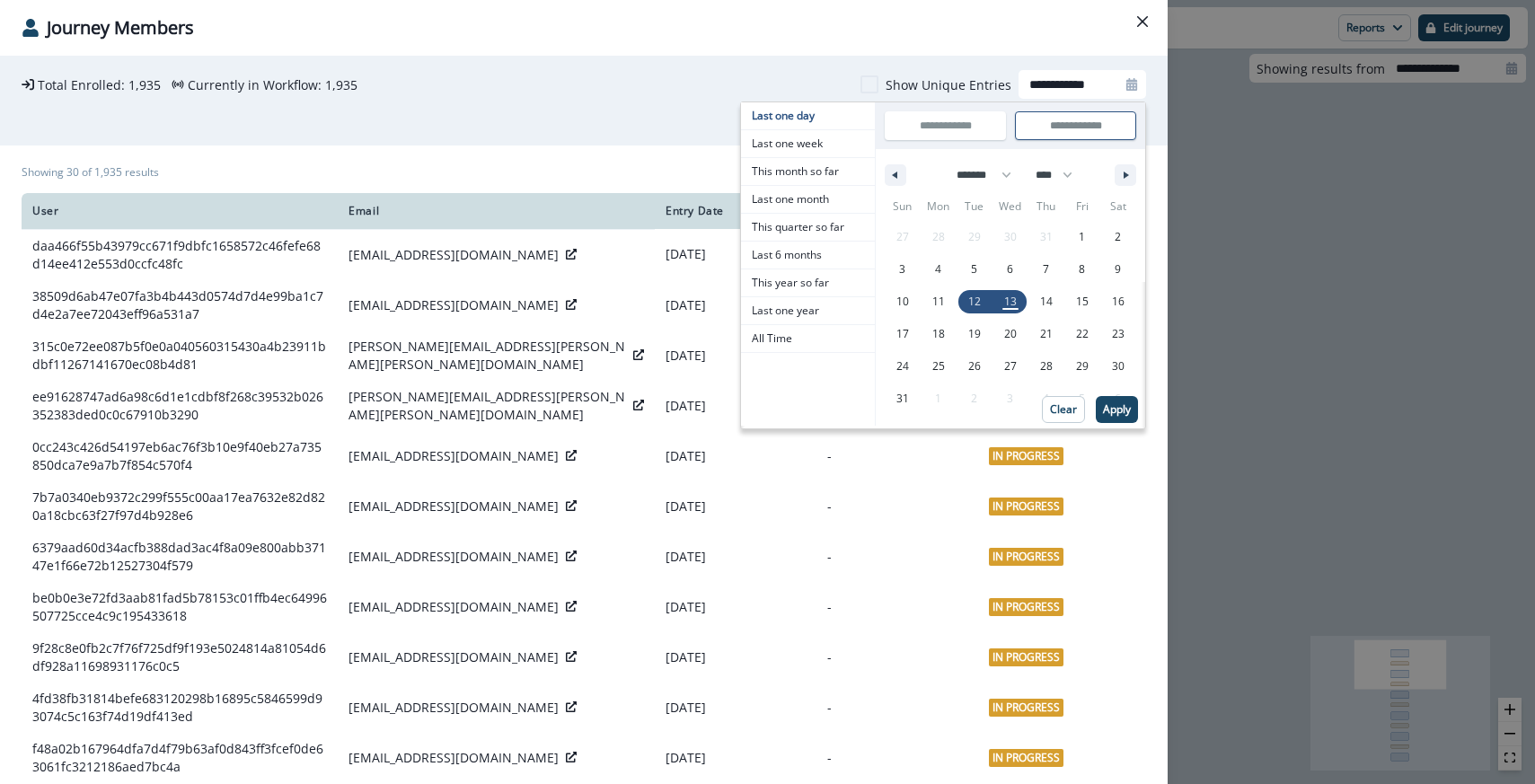
click at [1077, 128] on input "**********" at bounding box center [1076, 125] width 120 height 27
click at [1048, 121] on input "**********" at bounding box center [1076, 125] width 120 height 27
type input "**********"
click at [1119, 408] on p "Apply" at bounding box center [1116, 409] width 28 height 12
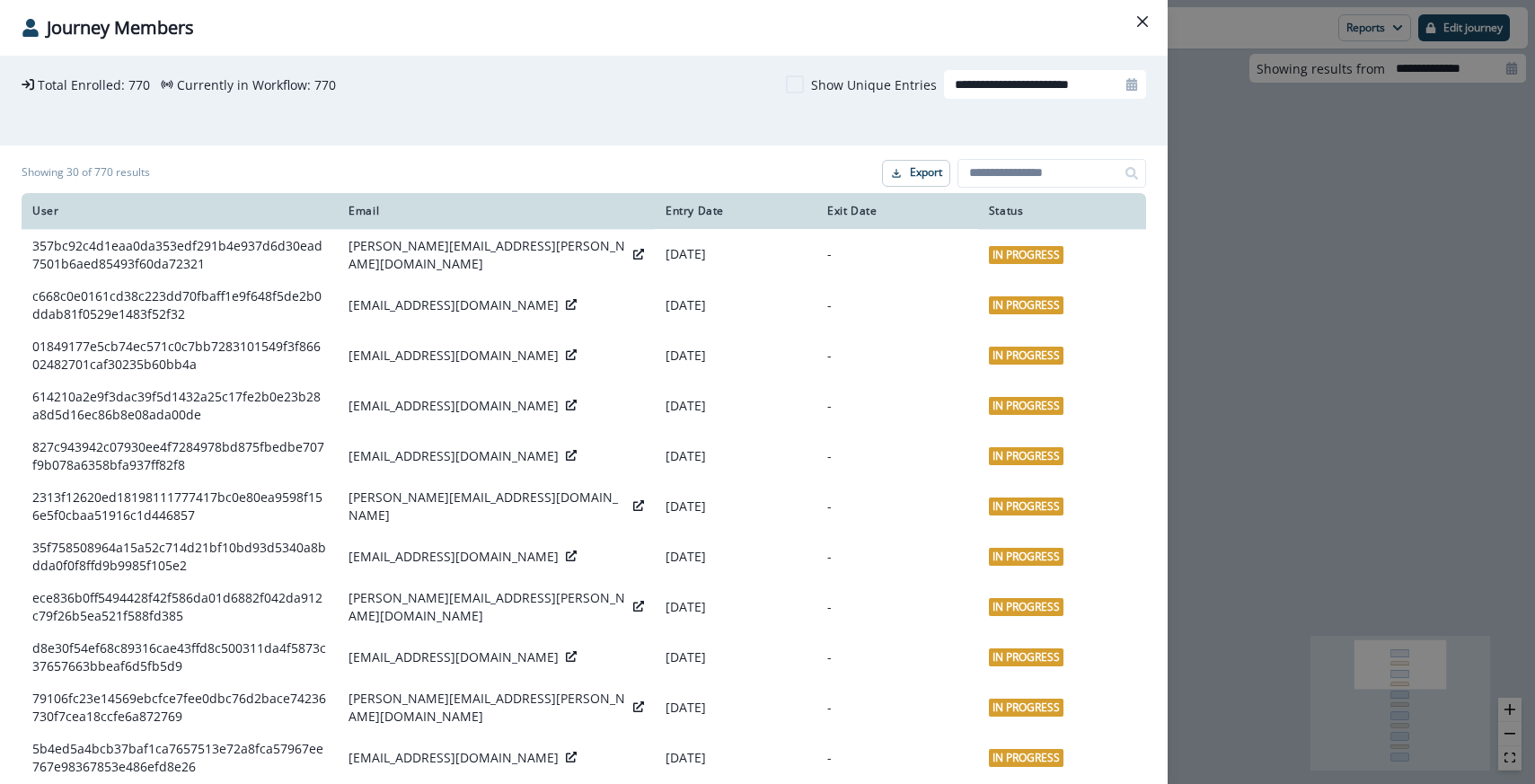
click at [861, 10] on header "Journey Members" at bounding box center [584, 28] width 1168 height 56
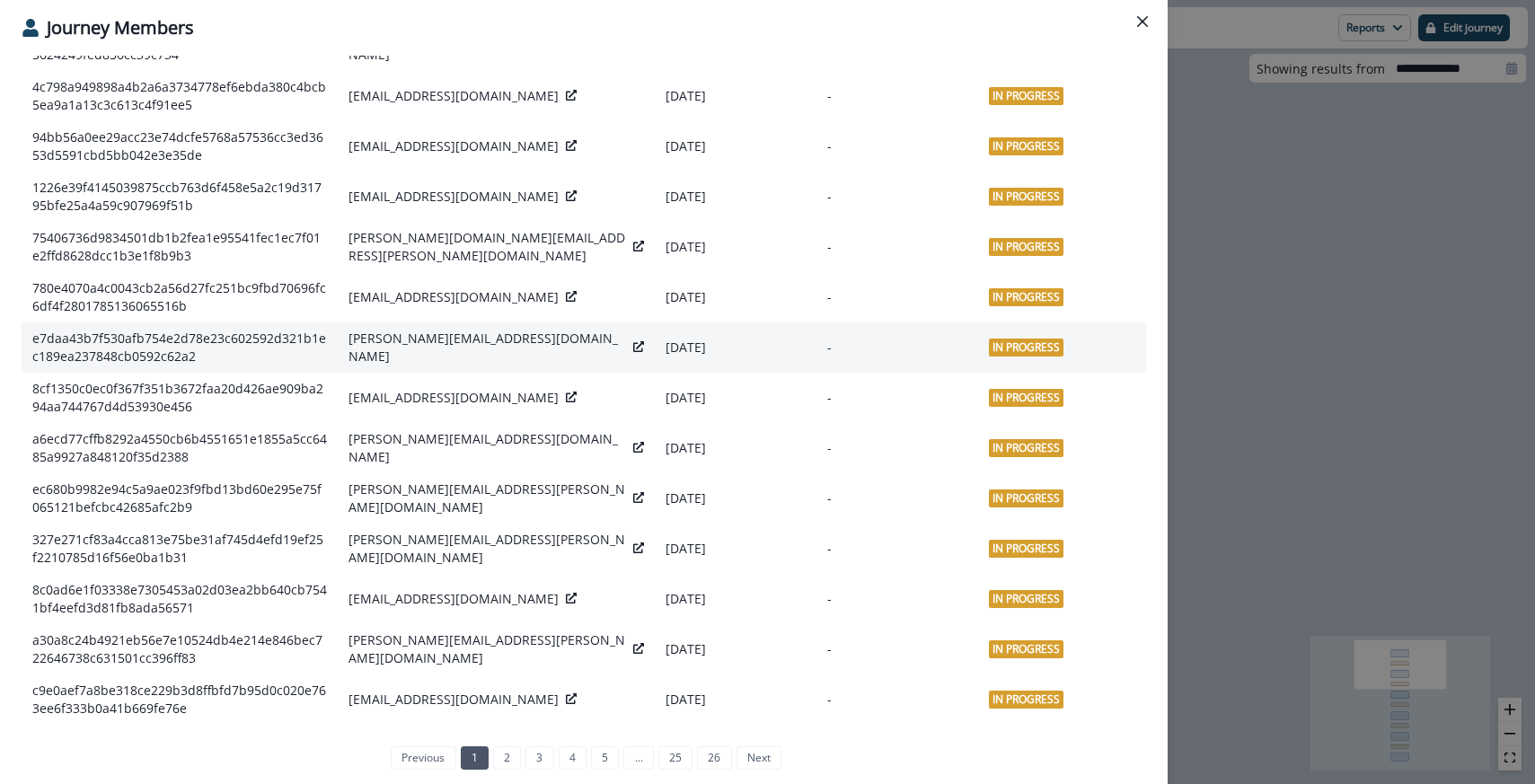
scroll to position [0, 0]
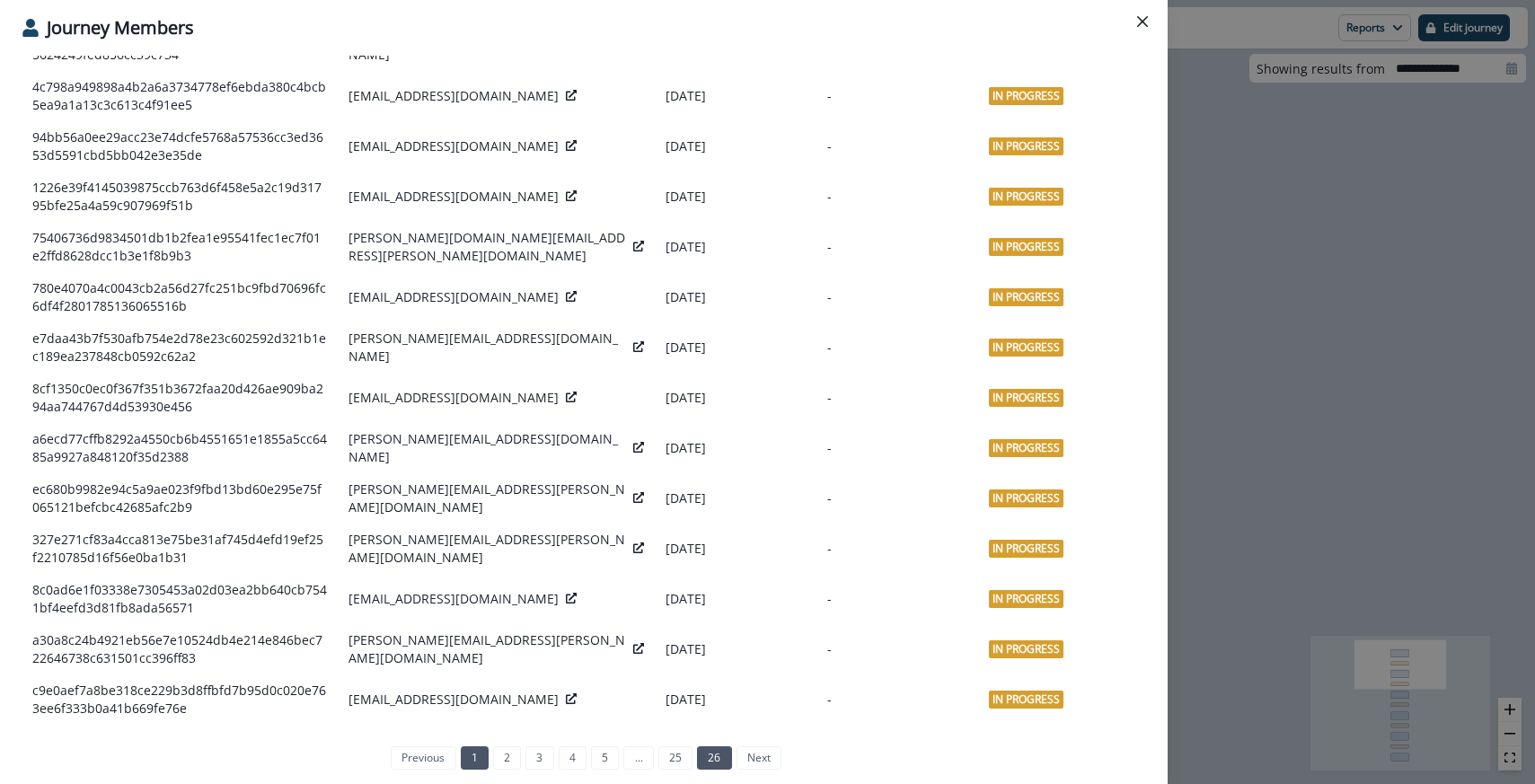
click at [720, 750] on link "26" at bounding box center [714, 757] width 34 height 24
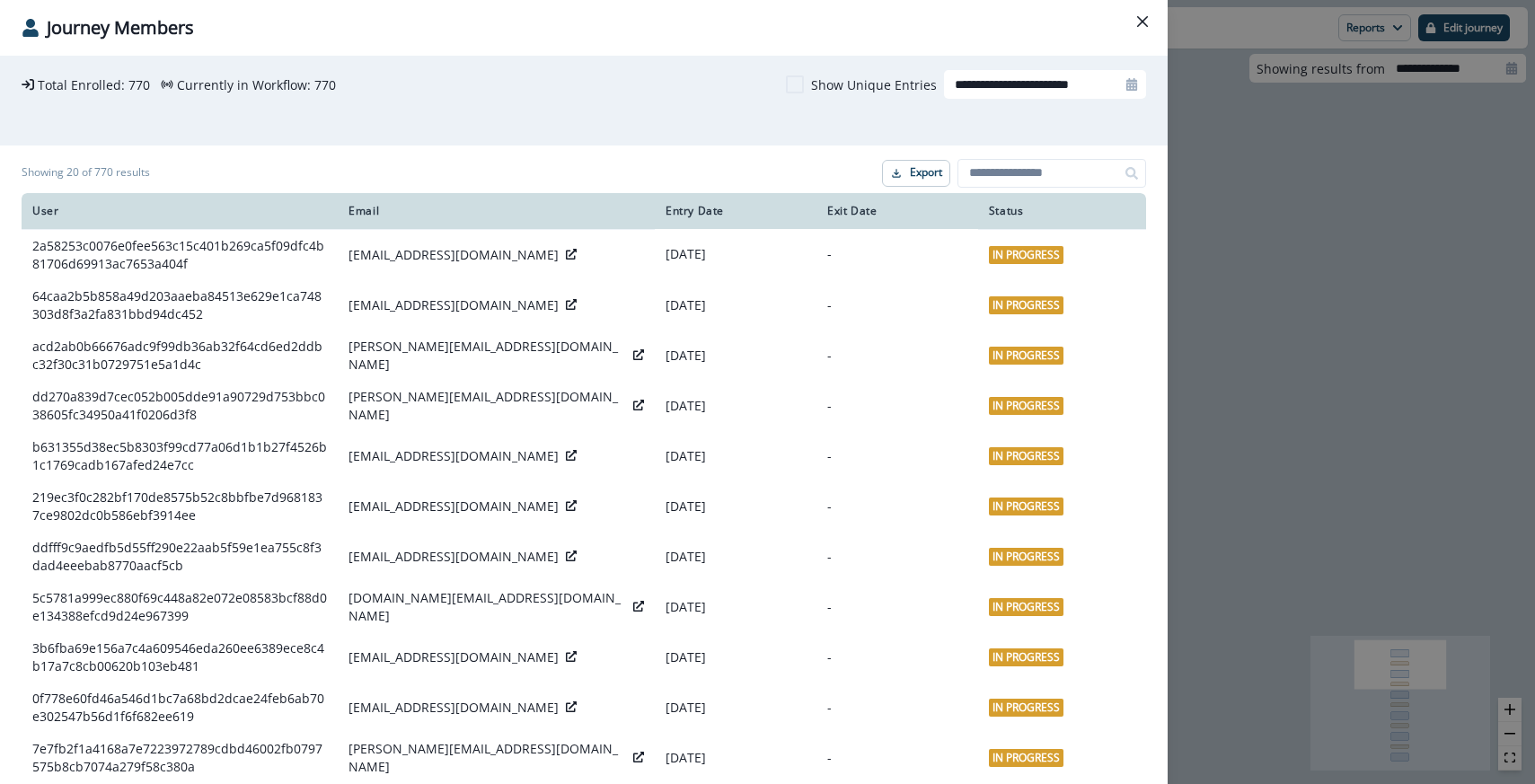
click at [852, 84] on p "Show Unique Entries" at bounding box center [874, 84] width 125 height 19
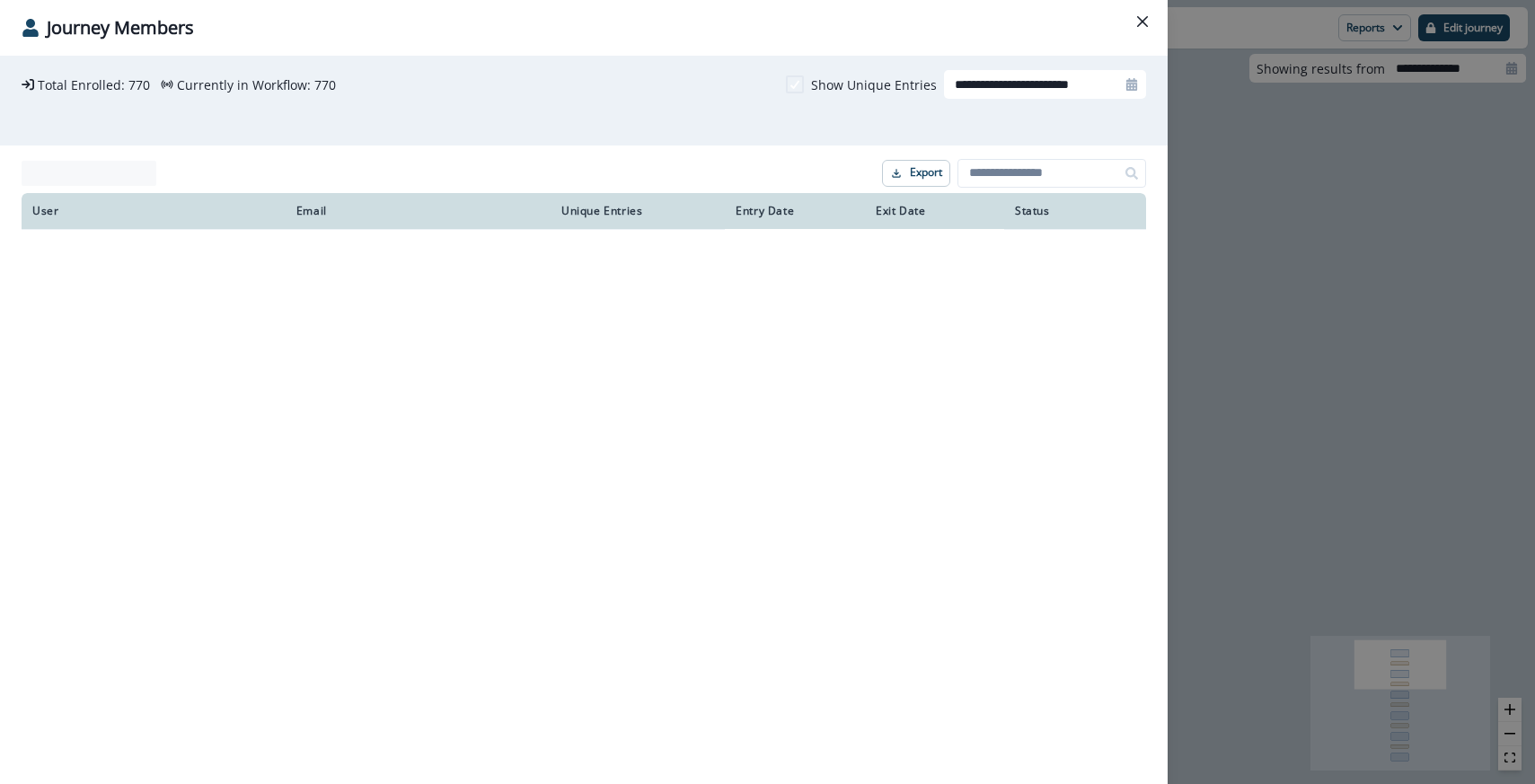
click at [852, 84] on p "Show Unique Entries" at bounding box center [874, 84] width 125 height 19
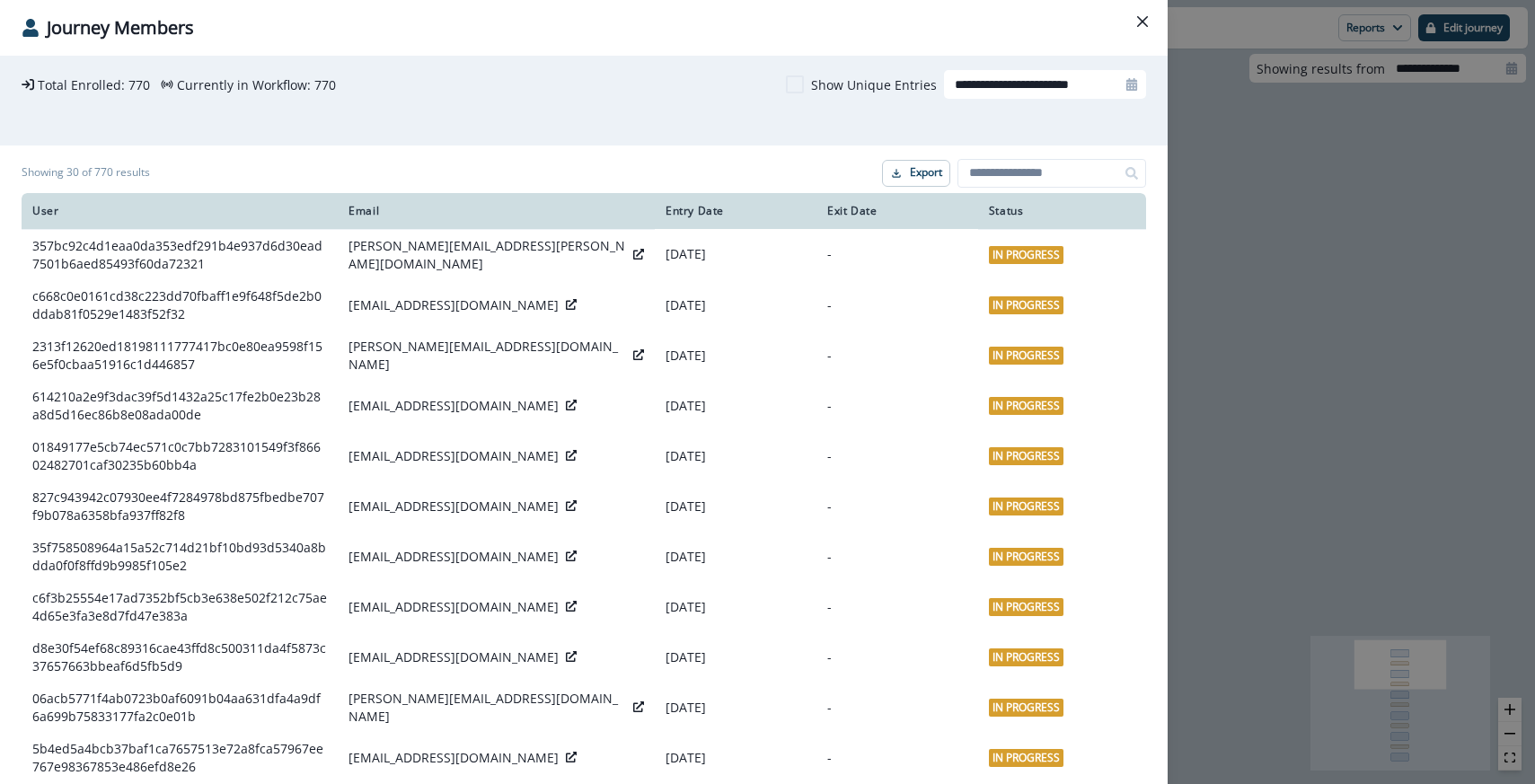
click at [852, 84] on p "Show Unique Entries" at bounding box center [874, 84] width 125 height 19
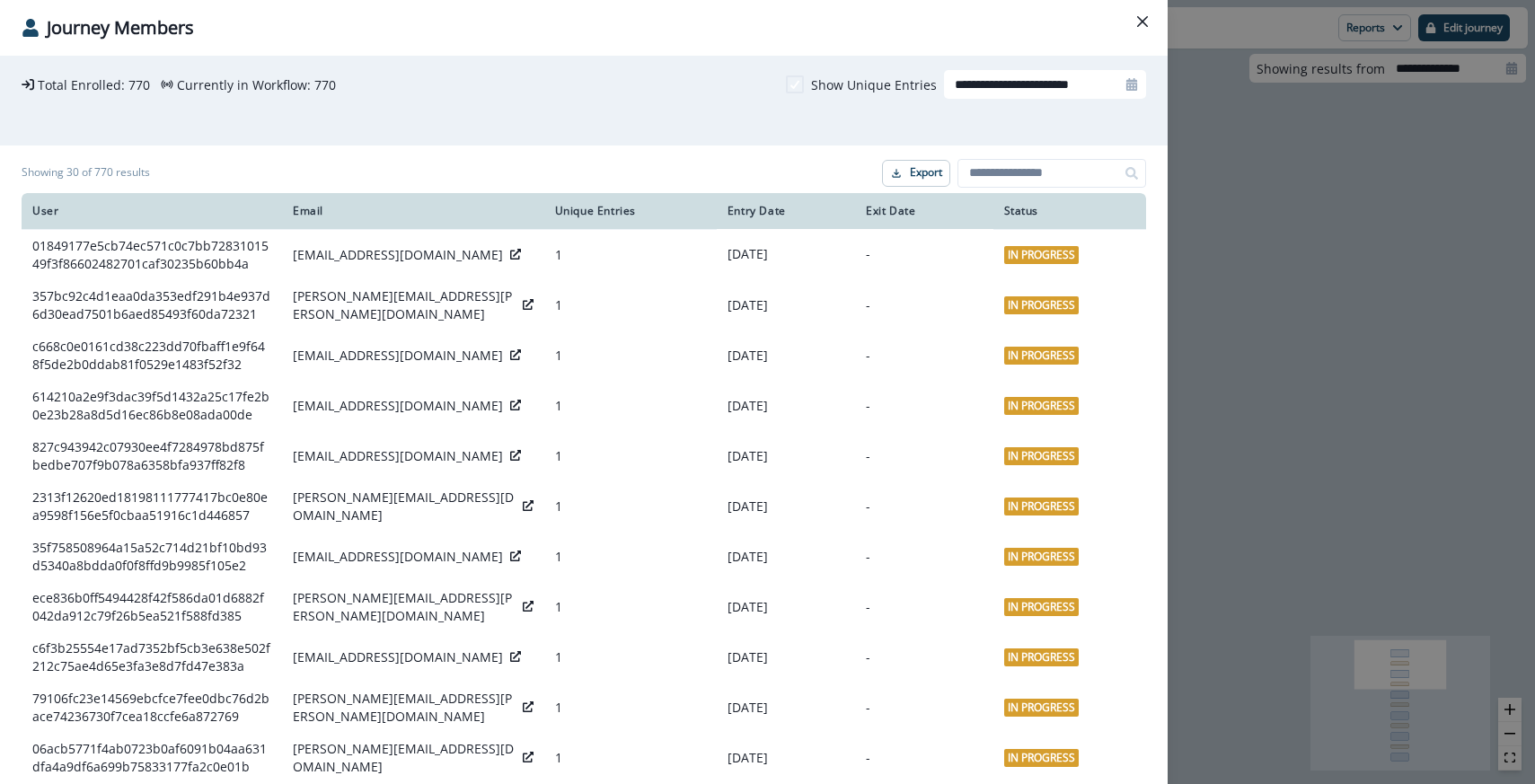
click at [1120, 80] on div at bounding box center [1132, 84] width 28 height 28
select select "*"
select select "****"
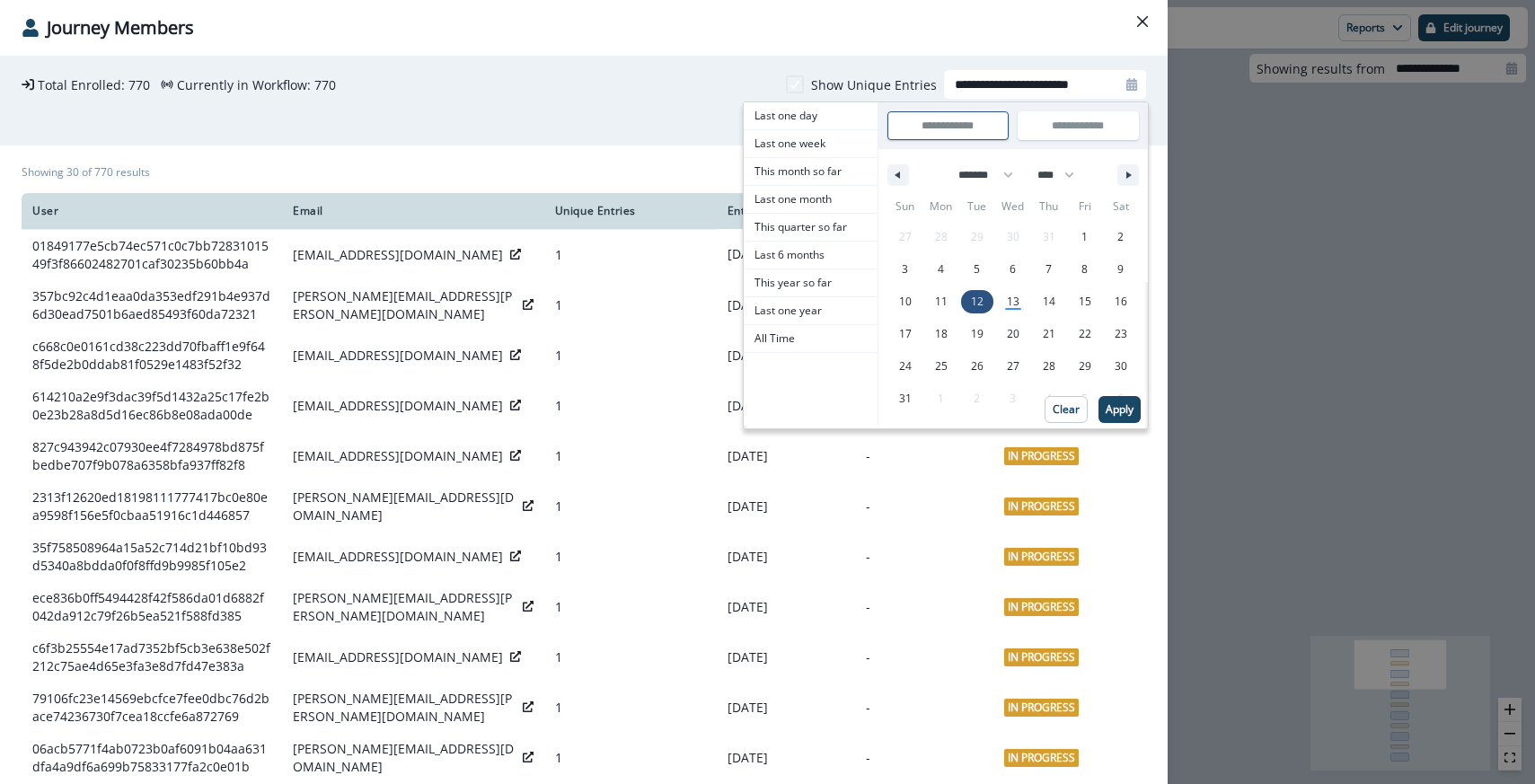
click at [1300, 362] on div "**********" at bounding box center [767, 392] width 1535 height 784
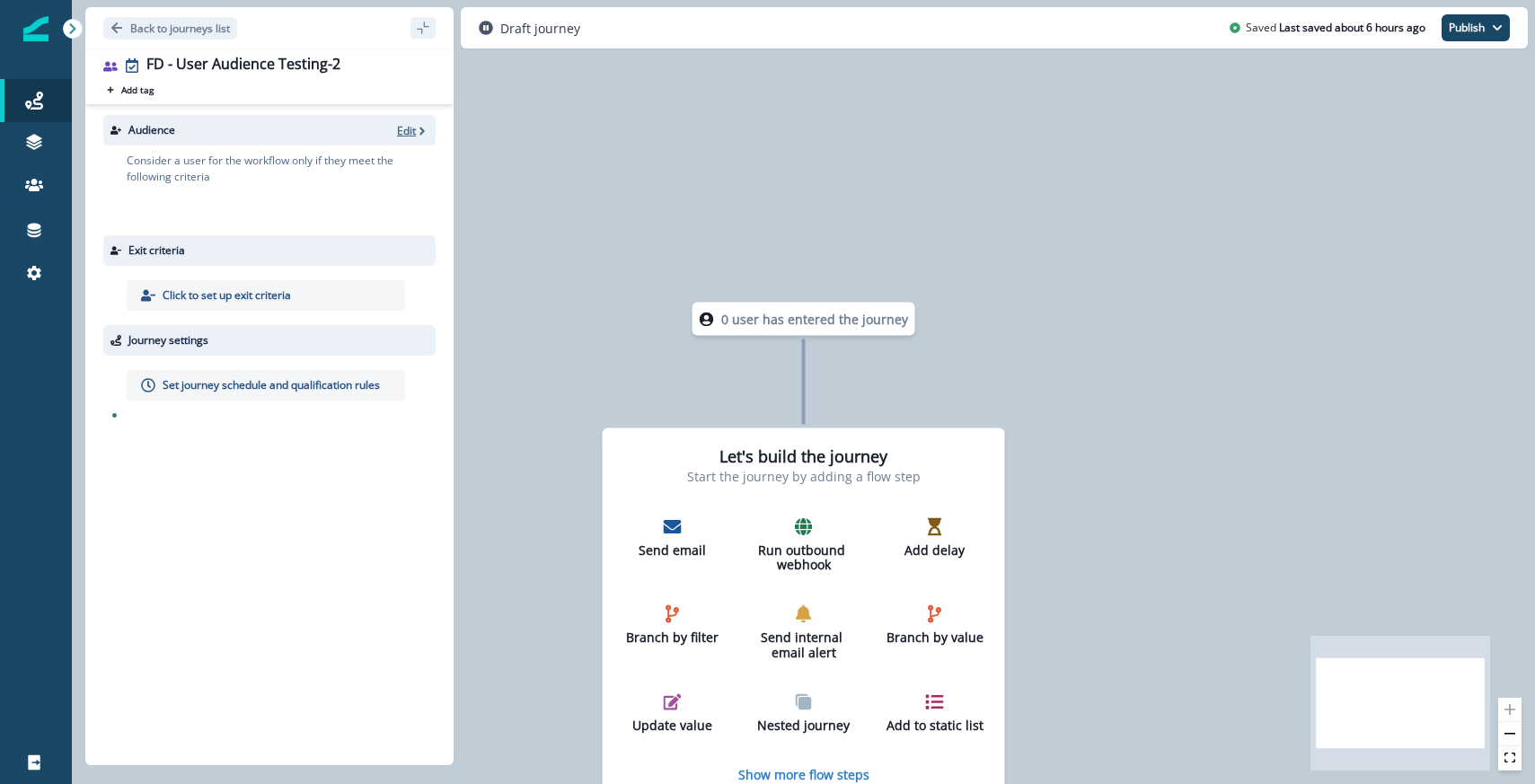
click at [409, 125] on p "Edit" at bounding box center [406, 131] width 19 height 15
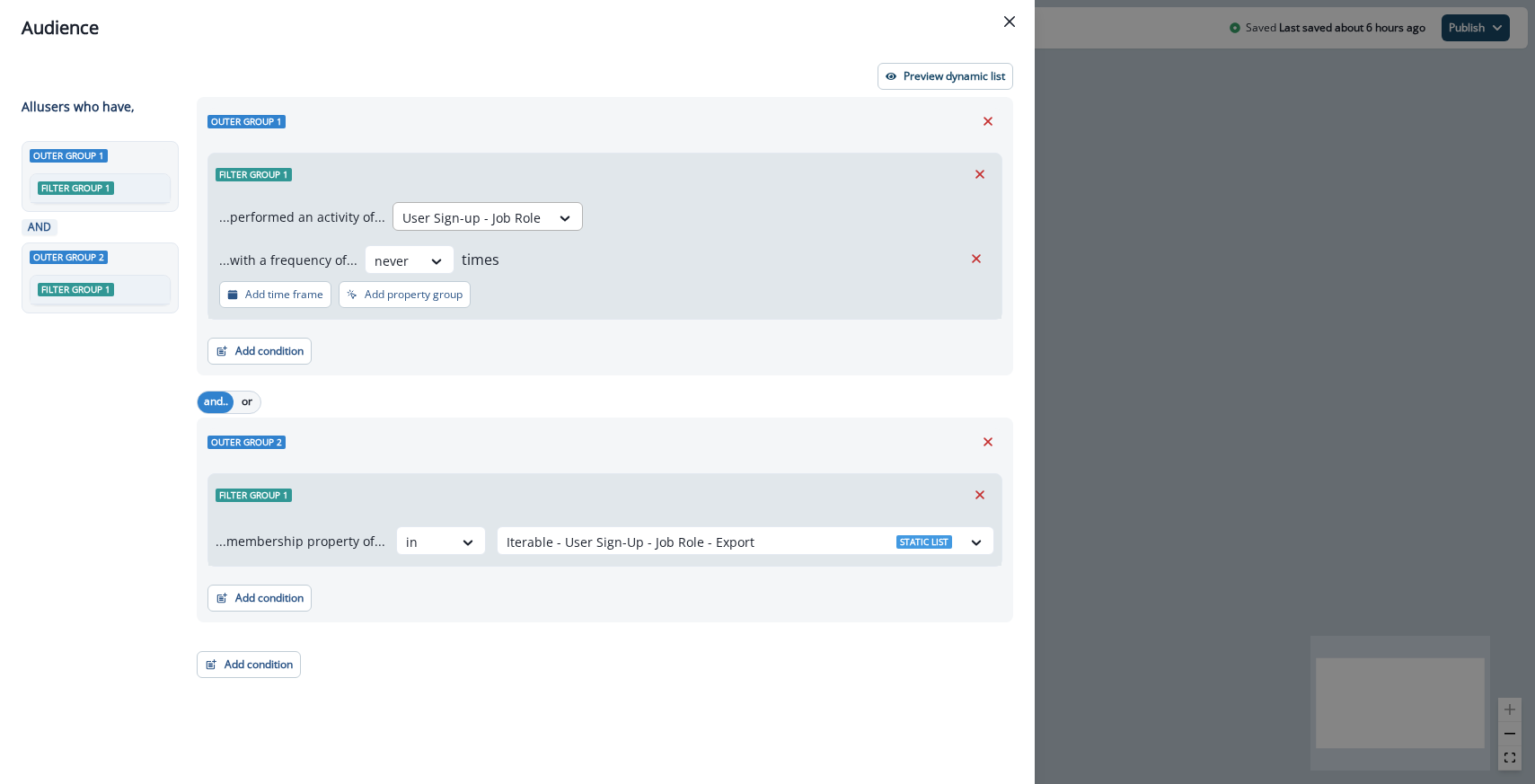
click at [437, 214] on div at bounding box center [472, 218] width 139 height 23
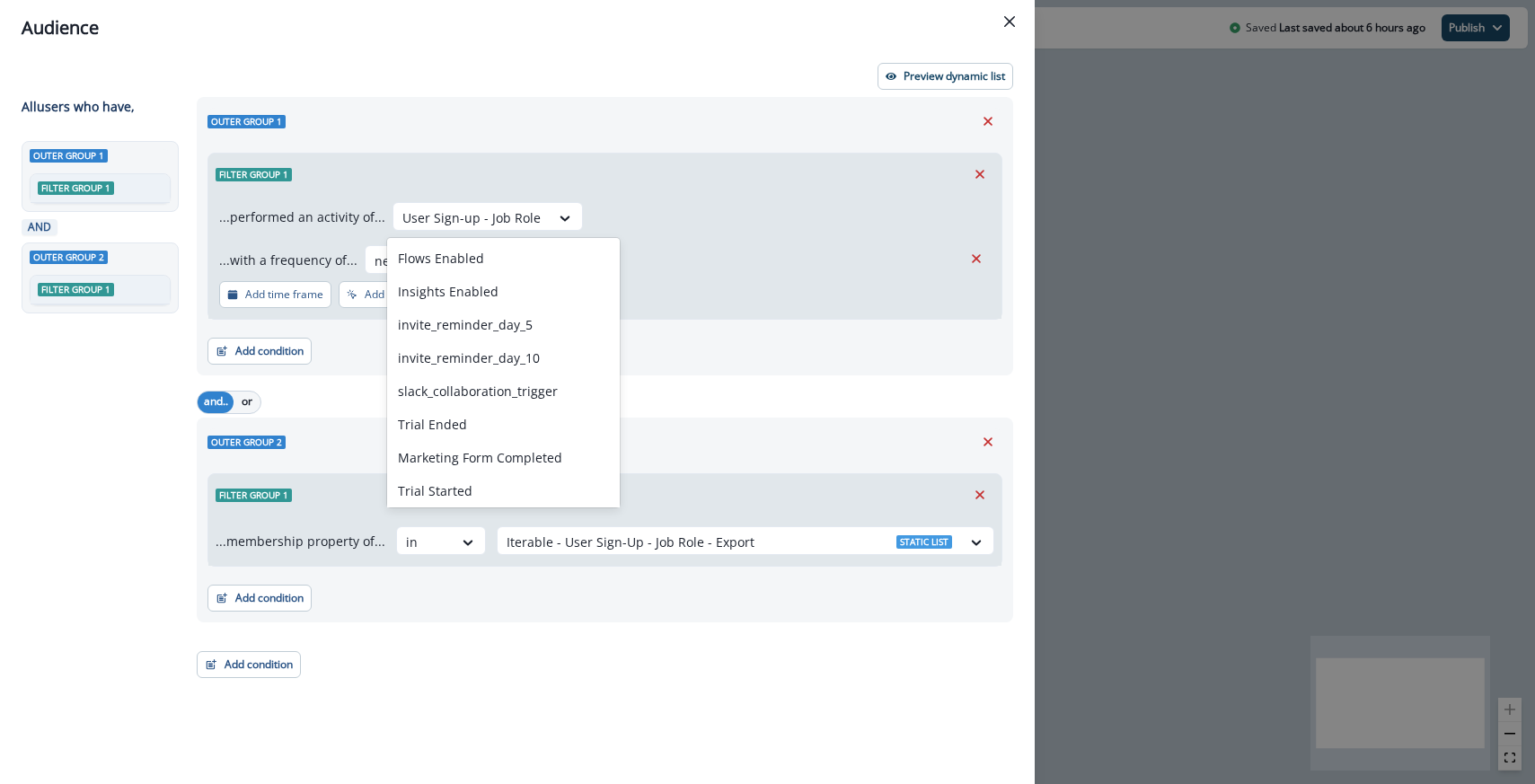
click at [783, 242] on div "...performed an activity of... User Sign-up - Job Role selected, 25 of 27. 27 r…" at bounding box center [605, 238] width 772 height 72
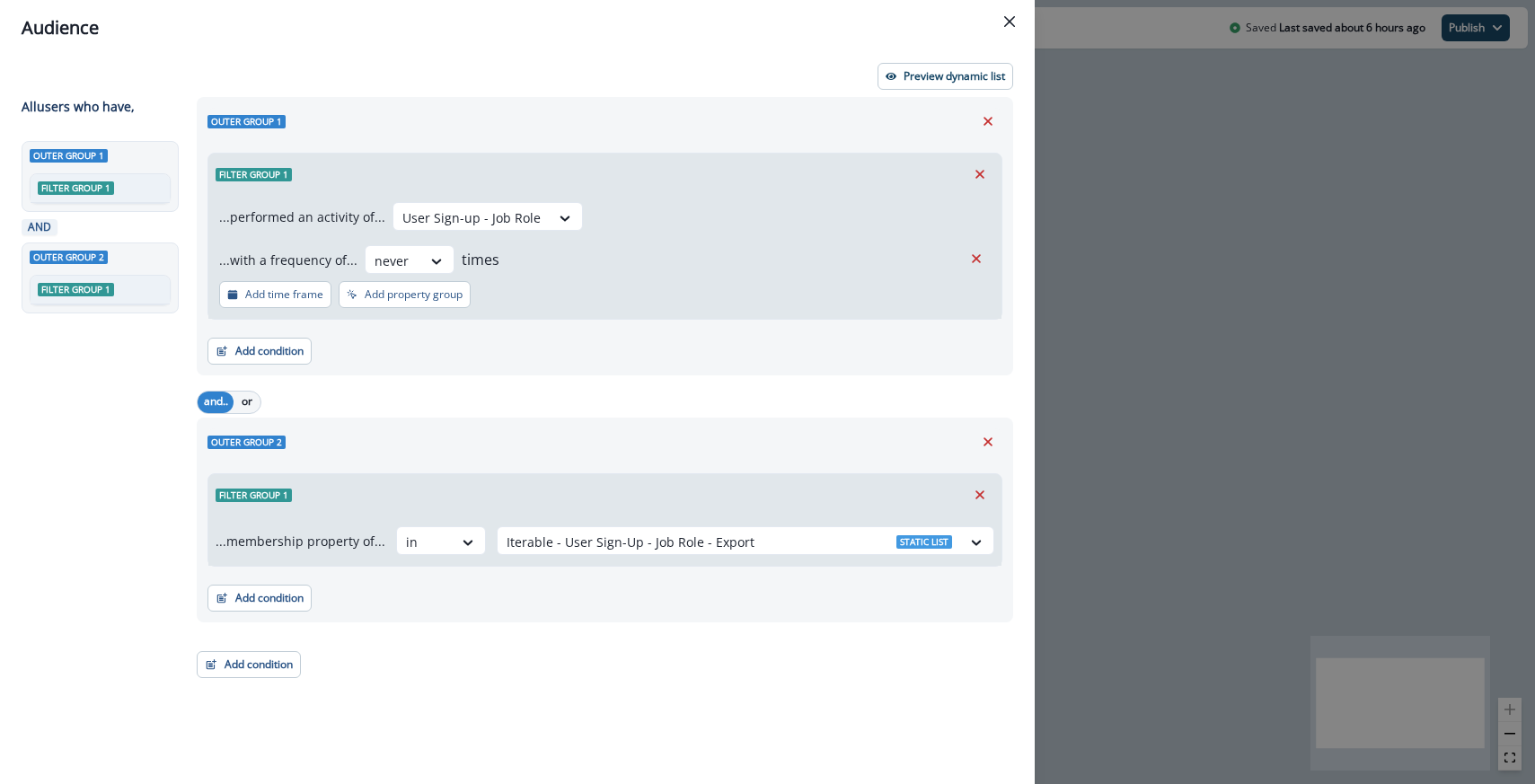
click at [964, 170] on div "Filter group 1" at bounding box center [606, 175] width 794 height 42
click at [976, 176] on icon "Remove" at bounding box center [980, 174] width 16 height 16
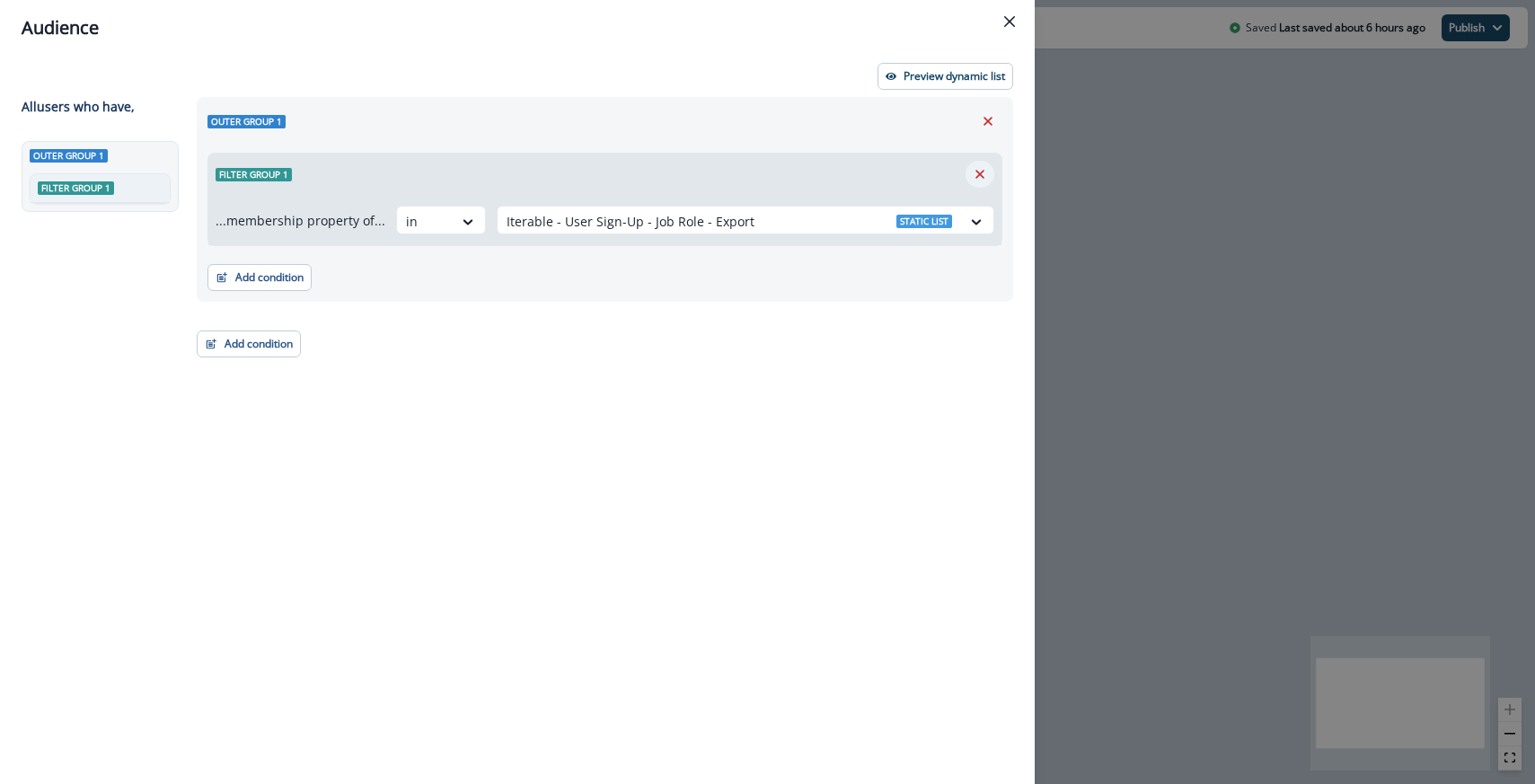
click at [981, 177] on icon "Remove" at bounding box center [980, 174] width 16 height 16
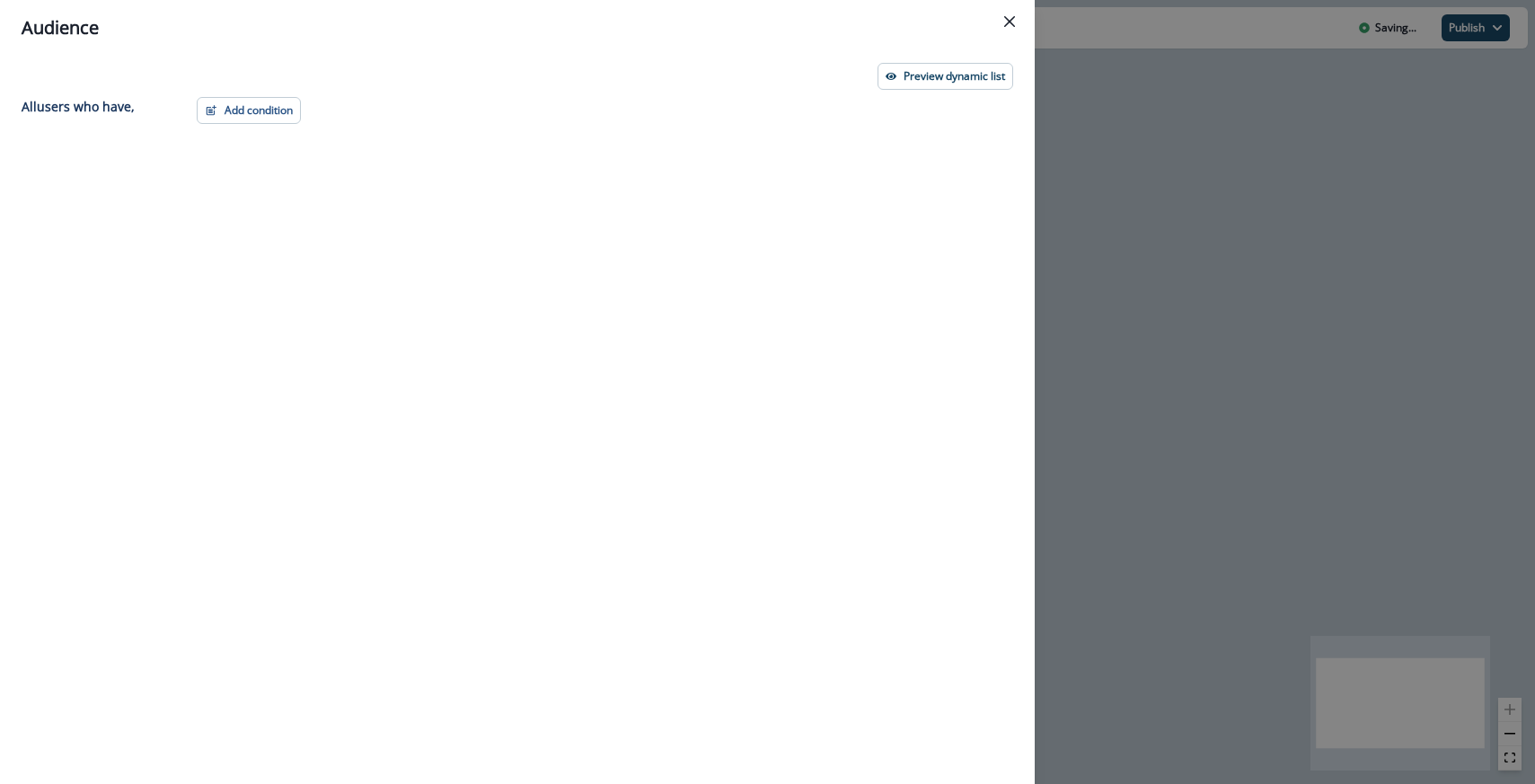
click at [252, 75] on div "Preview dynamic list" at bounding box center [517, 76] width 992 height 27
click at [248, 115] on button "Add condition" at bounding box center [249, 110] width 104 height 27
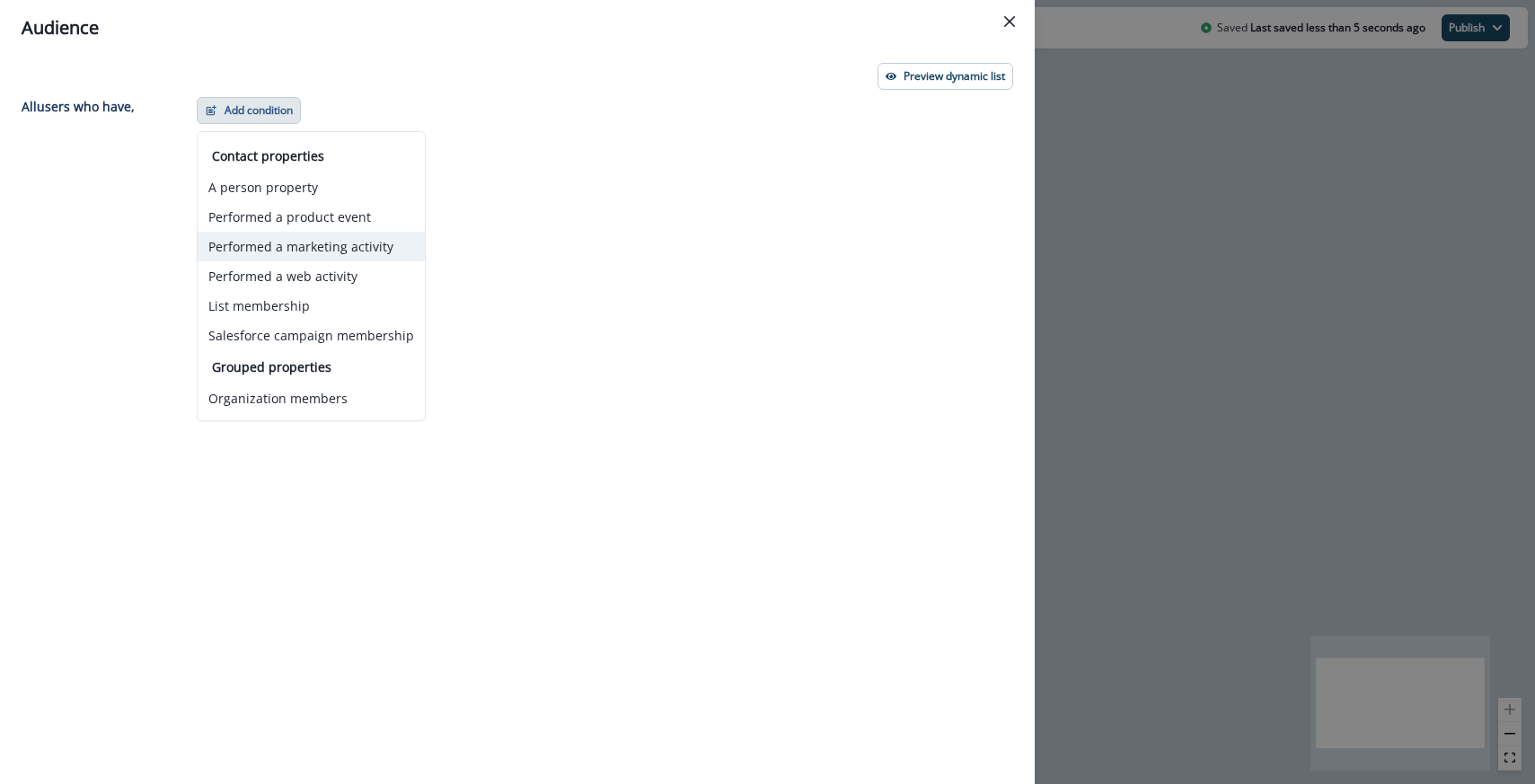
click at [265, 232] on button "Performed a marketing activity" at bounding box center [310, 246] width 227 height 29
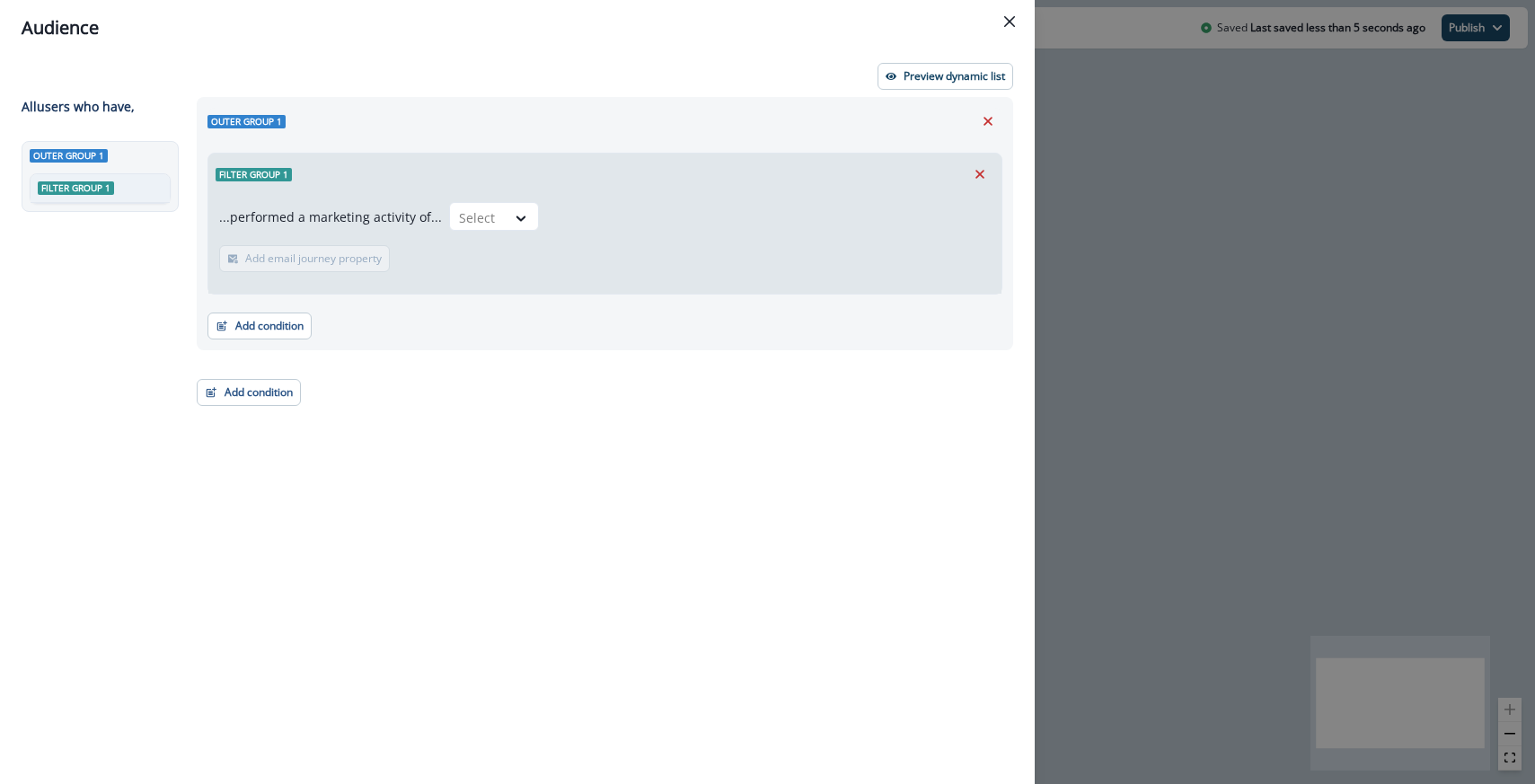
click at [997, 108] on div "Outer group 1" at bounding box center [606, 121] width 796 height 27
click at [993, 110] on button "Remove" at bounding box center [988, 121] width 28 height 27
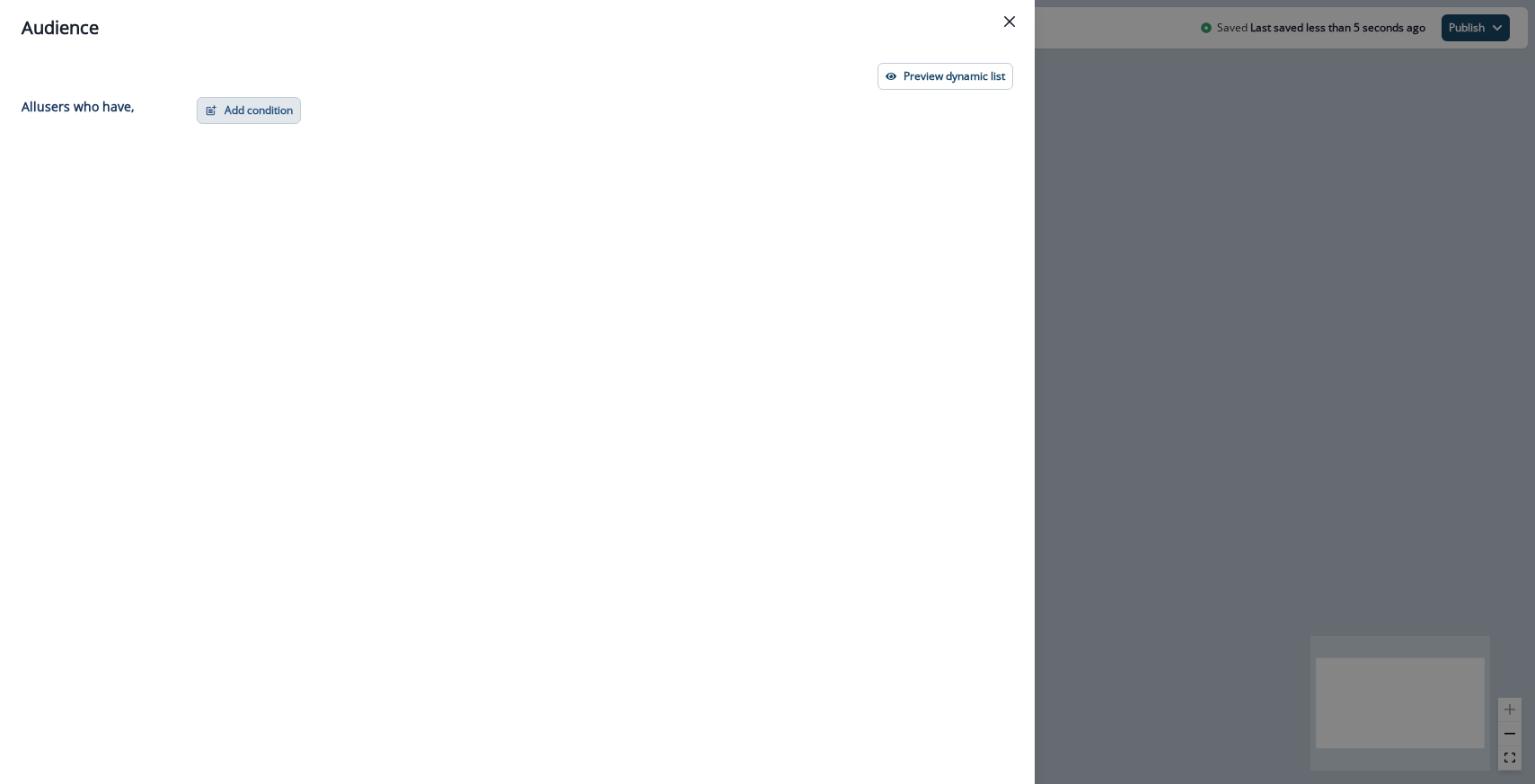
click at [223, 110] on button "Add condition" at bounding box center [249, 110] width 104 height 27
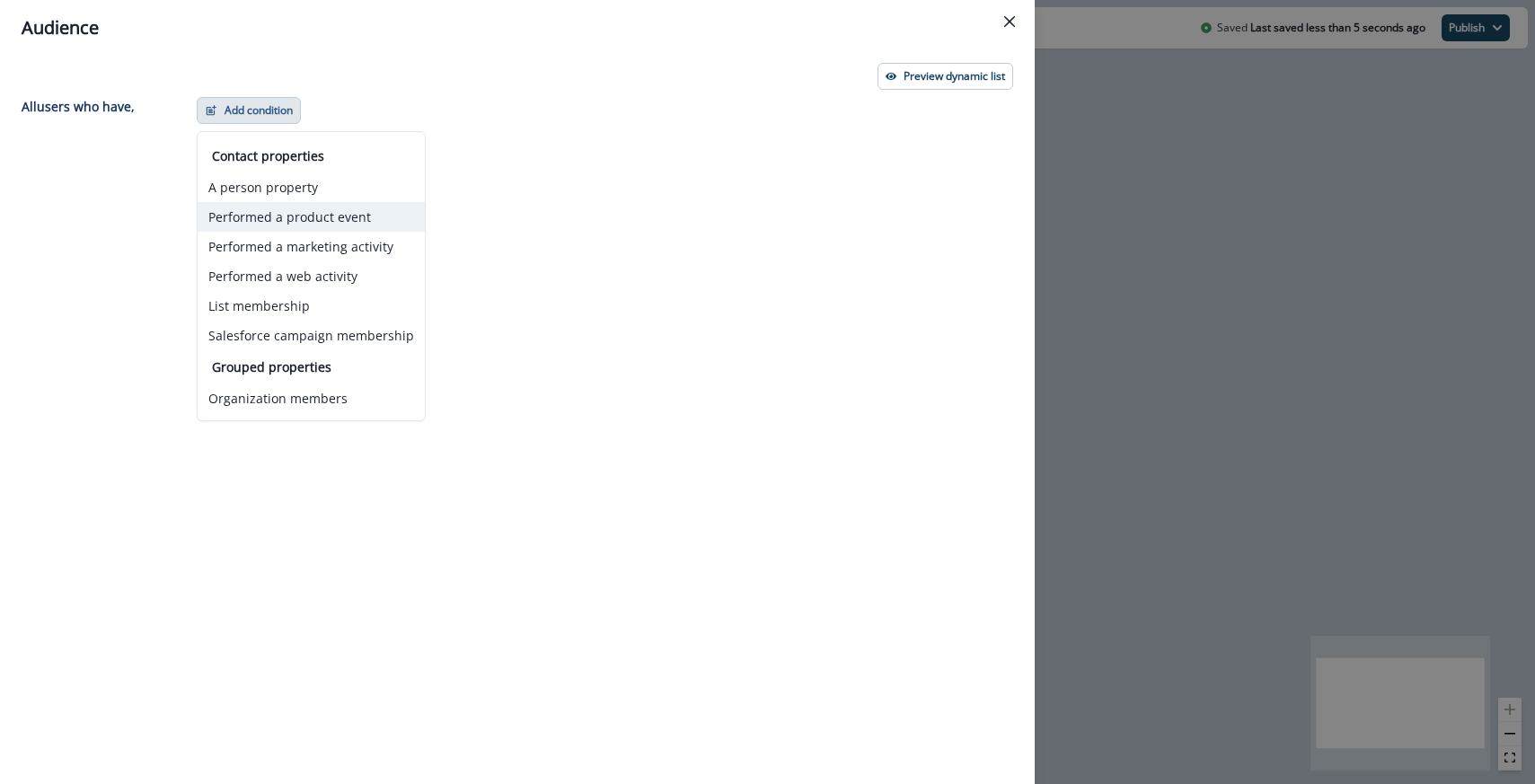
click at [266, 226] on button "Performed a product event" at bounding box center [310, 216] width 227 height 29
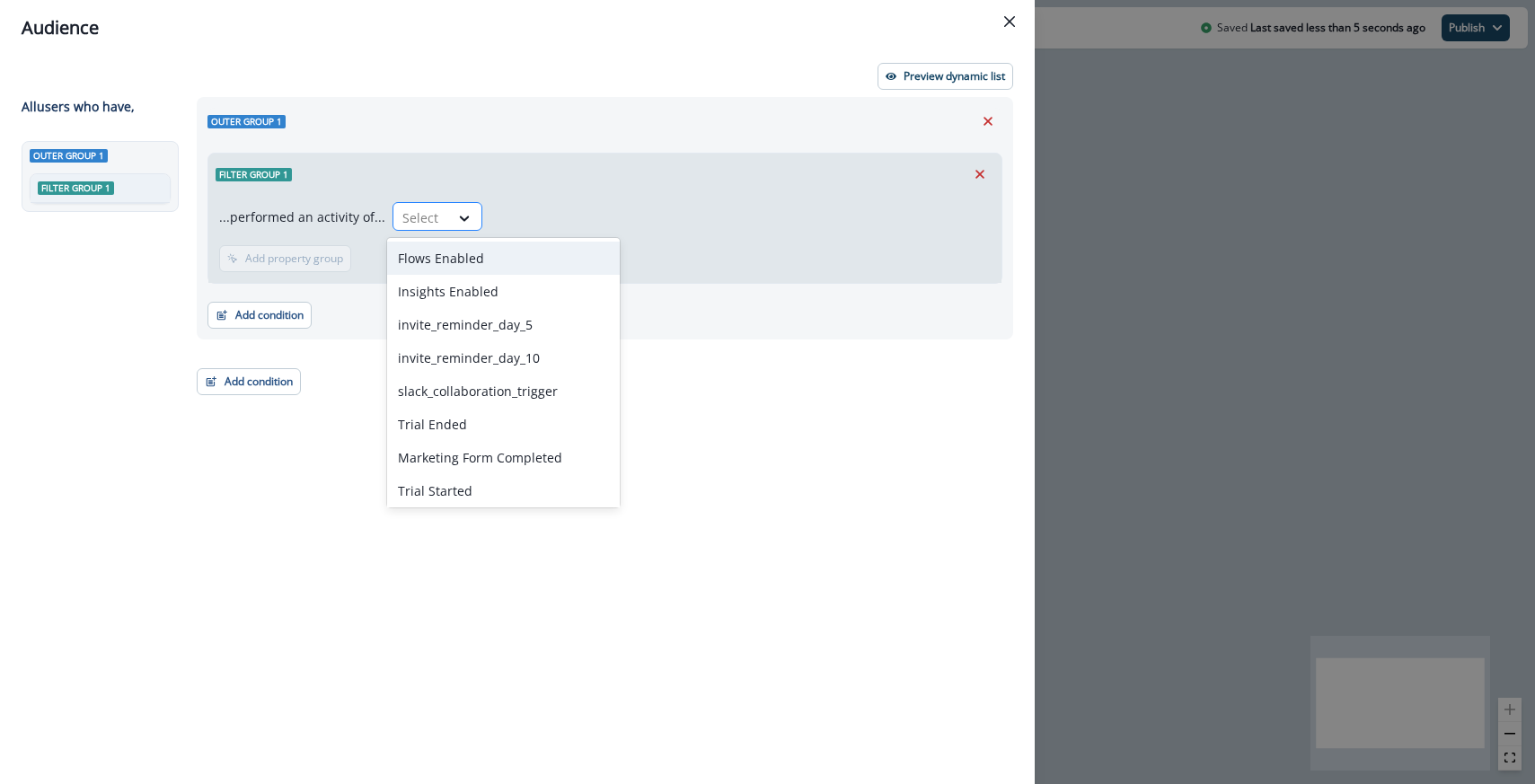
click at [405, 205] on div "Select" at bounding box center [421, 217] width 56 height 29
type input "*****"
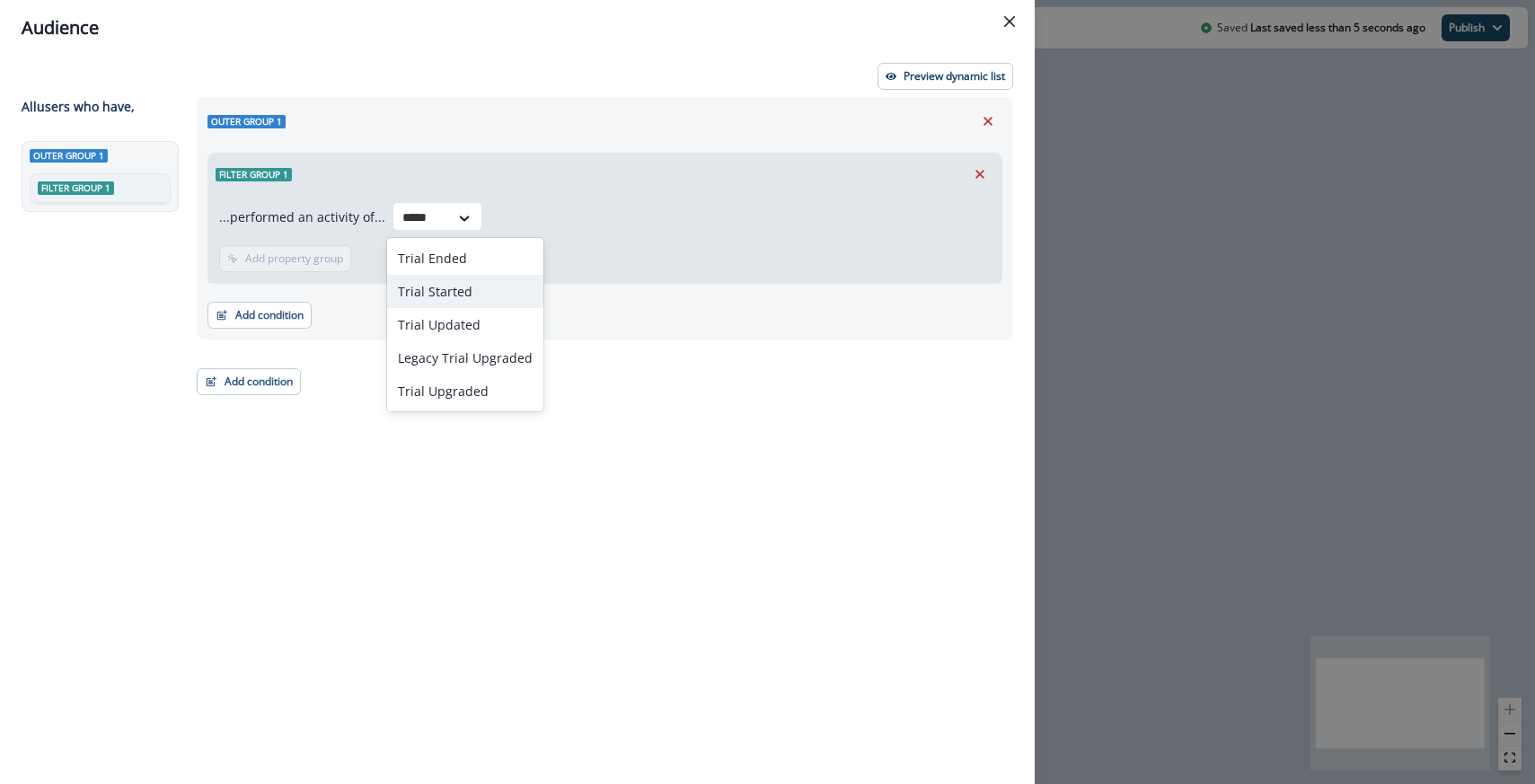
click at [440, 297] on div "Trial Started" at bounding box center [465, 291] width 157 height 33
click at [384, 263] on p "Add time frame" at bounding box center [399, 258] width 78 height 12
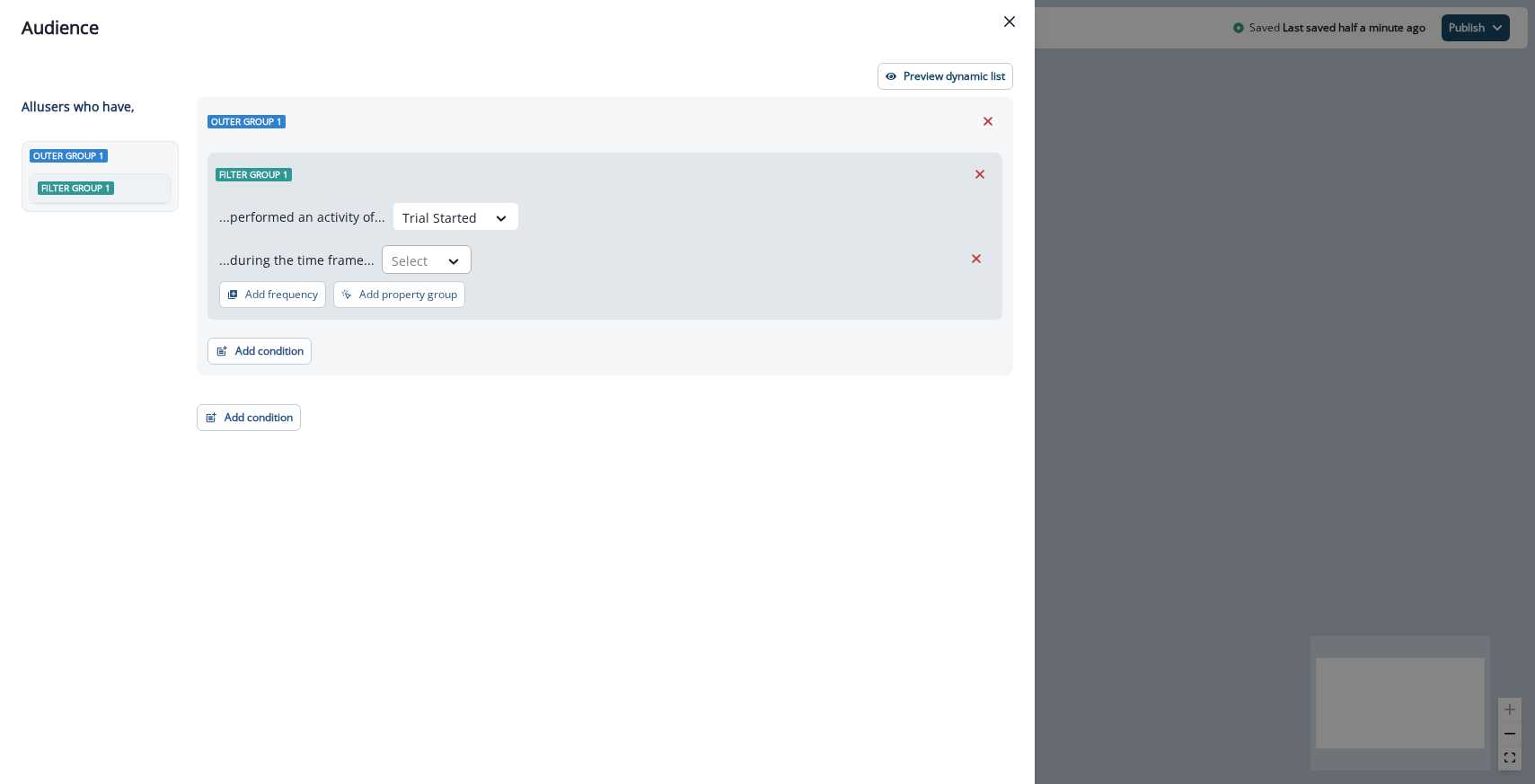
click at [407, 266] on div at bounding box center [411, 261] width 38 height 23
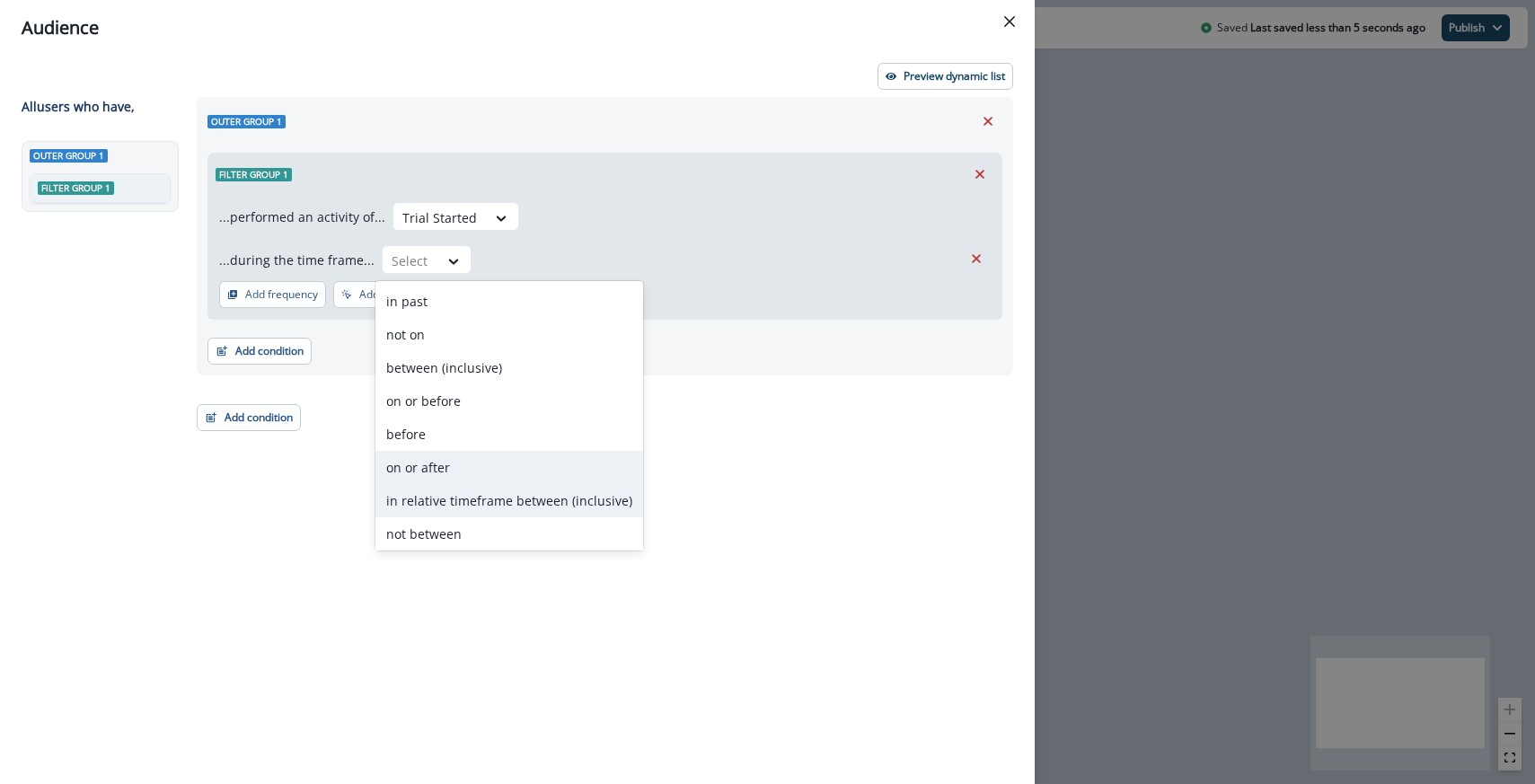
scroll to position [70, 0]
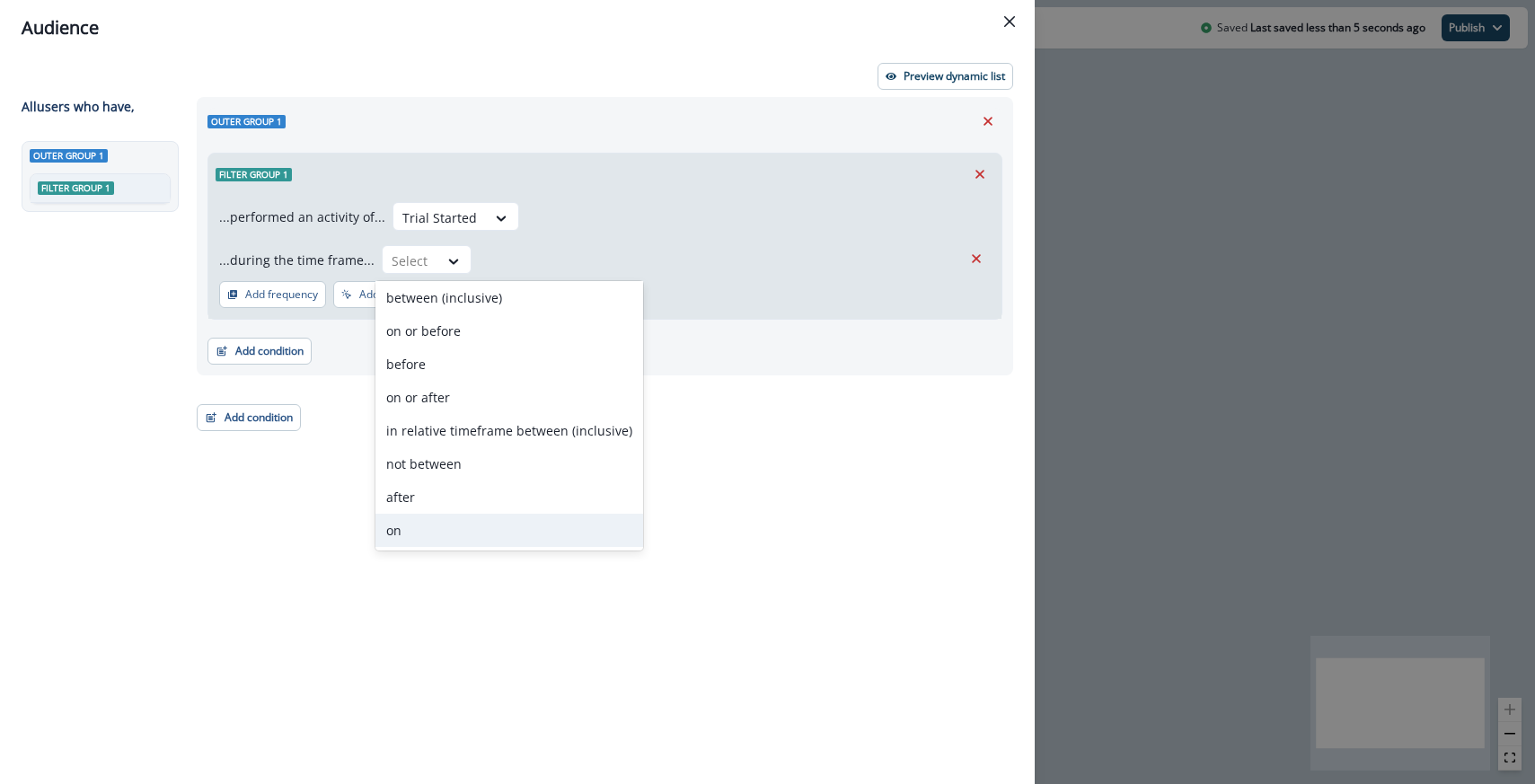
click at [410, 536] on div "on" at bounding box center [510, 530] width 268 height 33
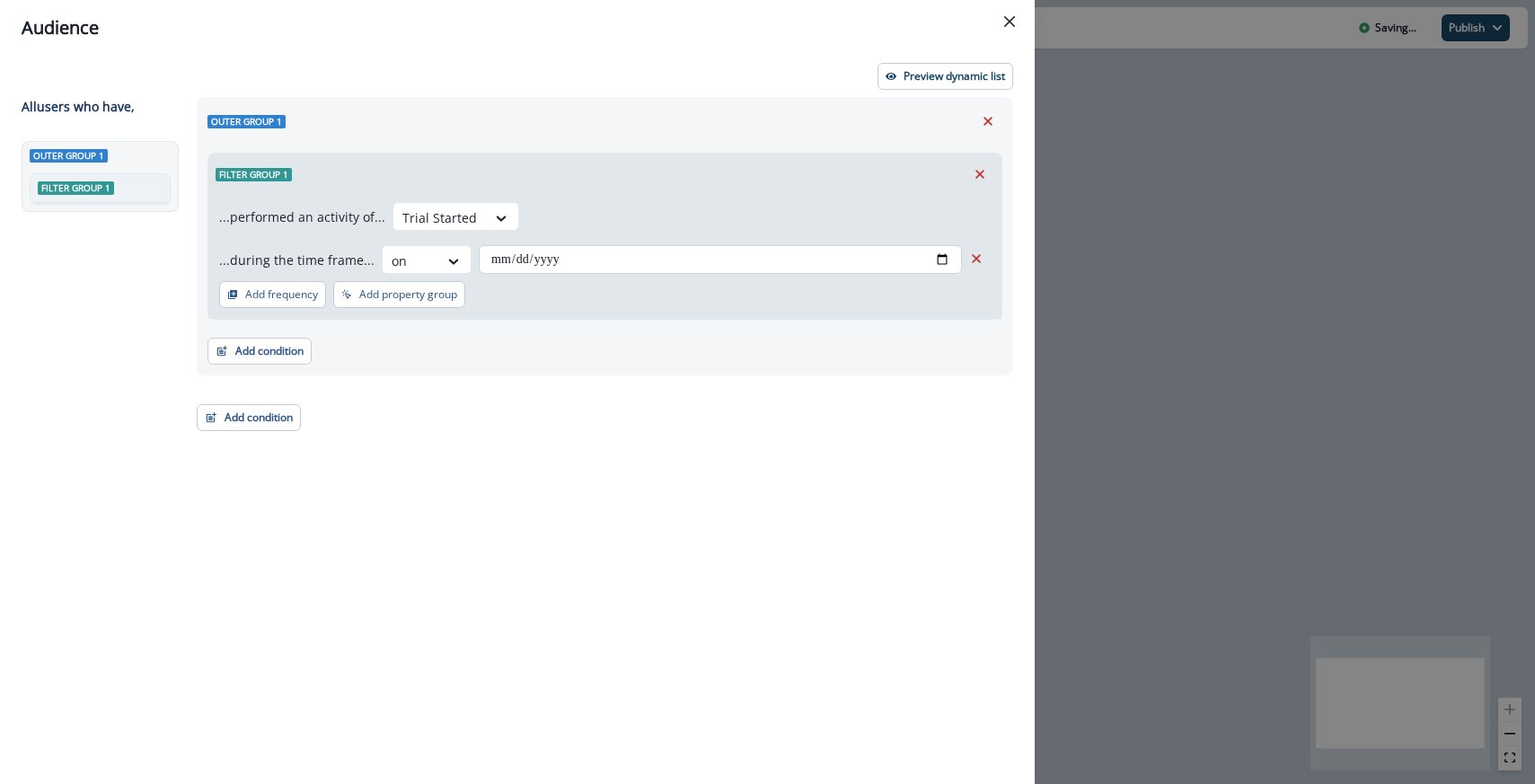
click at [927, 255] on input "date" at bounding box center [720, 259] width 483 height 28
click at [943, 256] on input "date" at bounding box center [720, 259] width 483 height 28
click at [945, 259] on input "**********" at bounding box center [720, 259] width 483 height 28
type input "**********"
click at [777, 147] on div "**********" at bounding box center [606, 233] width 796 height 175
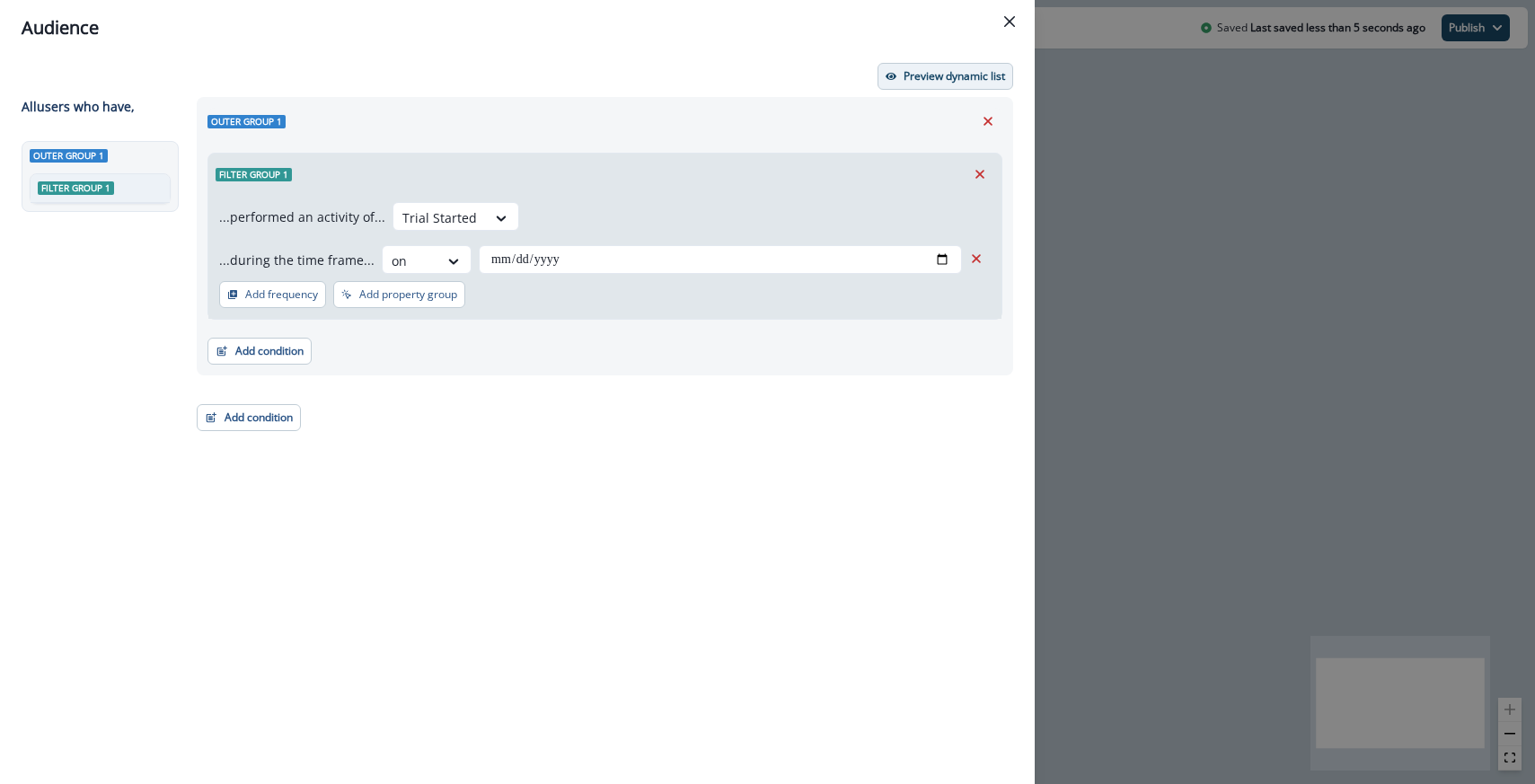
click at [922, 78] on p "Preview dynamic list" at bounding box center [954, 76] width 102 height 12
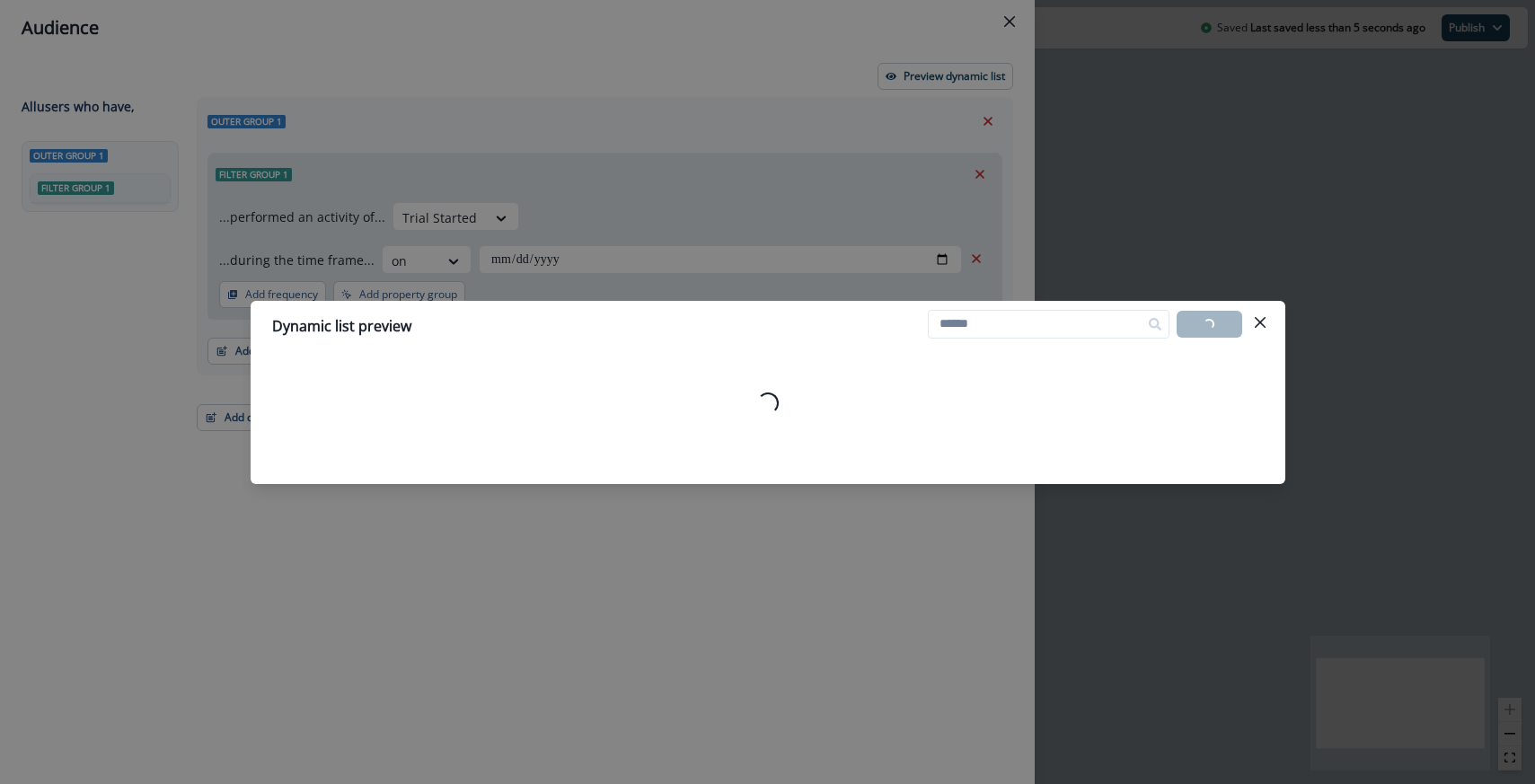
click at [781, 254] on div "Dynamic list preview Loading... Export list Loading..." at bounding box center [767, 392] width 1535 height 784
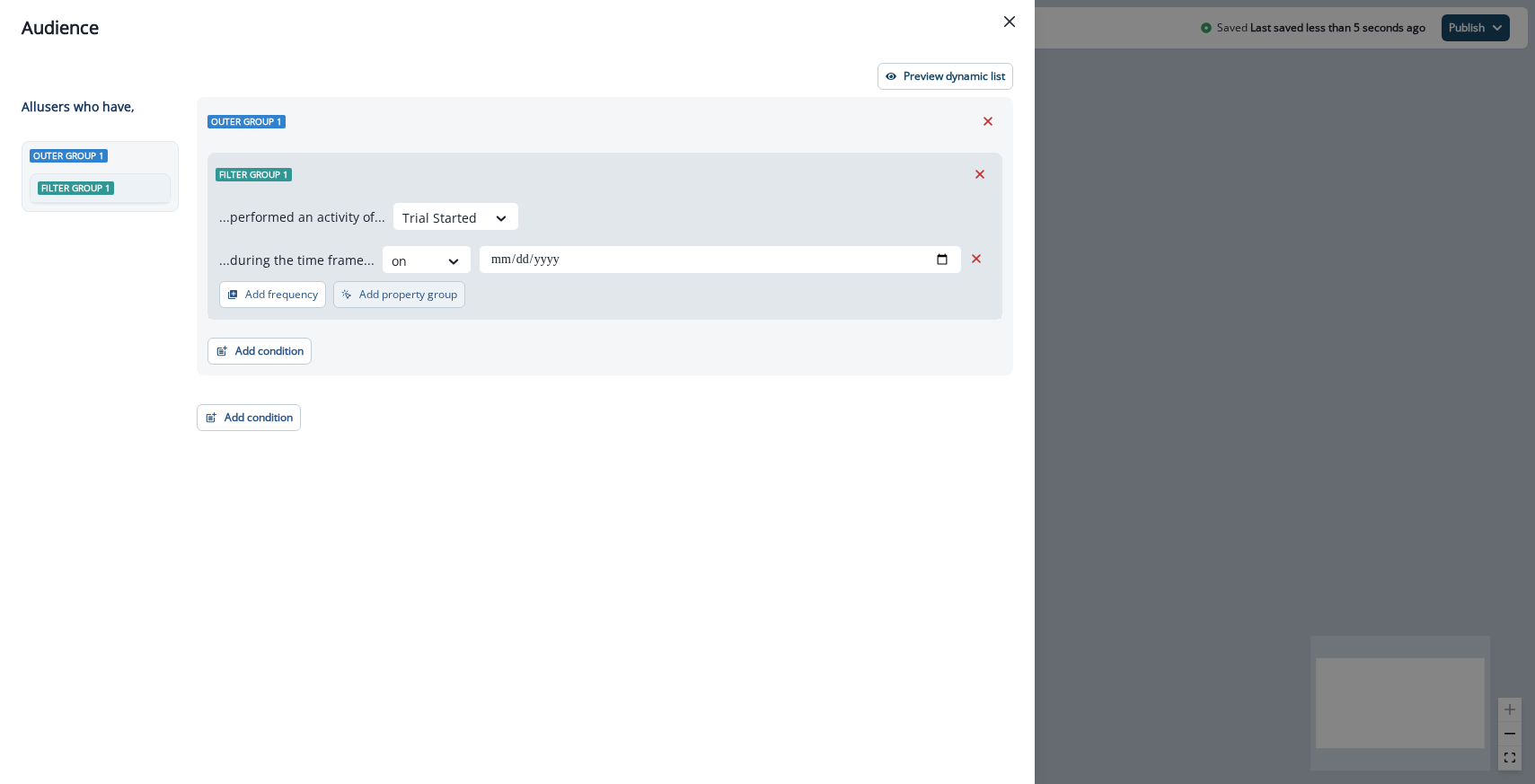
click at [365, 297] on p "Add property group" at bounding box center [408, 294] width 98 height 12
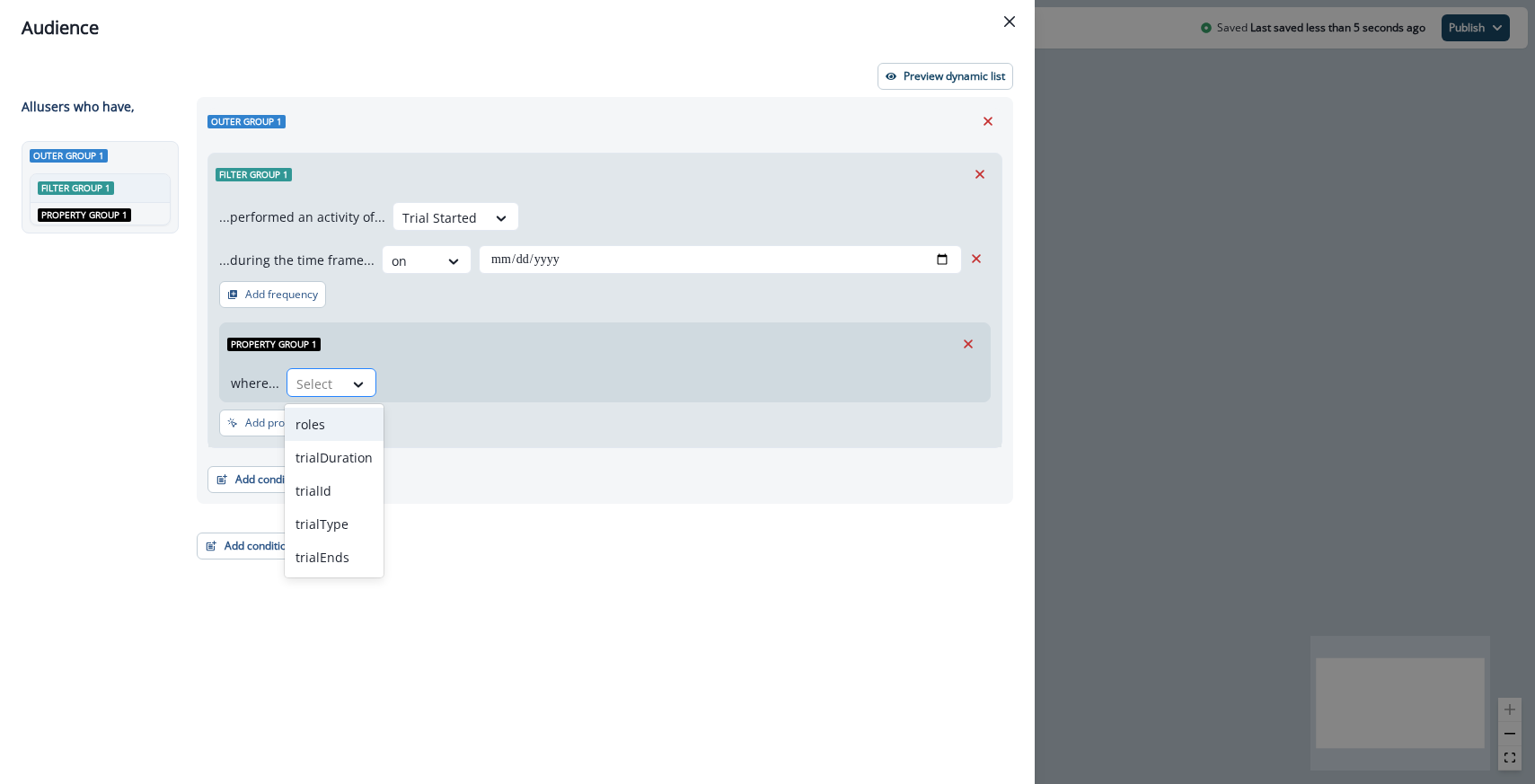
click at [338, 383] on div "Select" at bounding box center [315, 383] width 56 height 29
click at [346, 497] on div "trialId" at bounding box center [334, 491] width 99 height 33
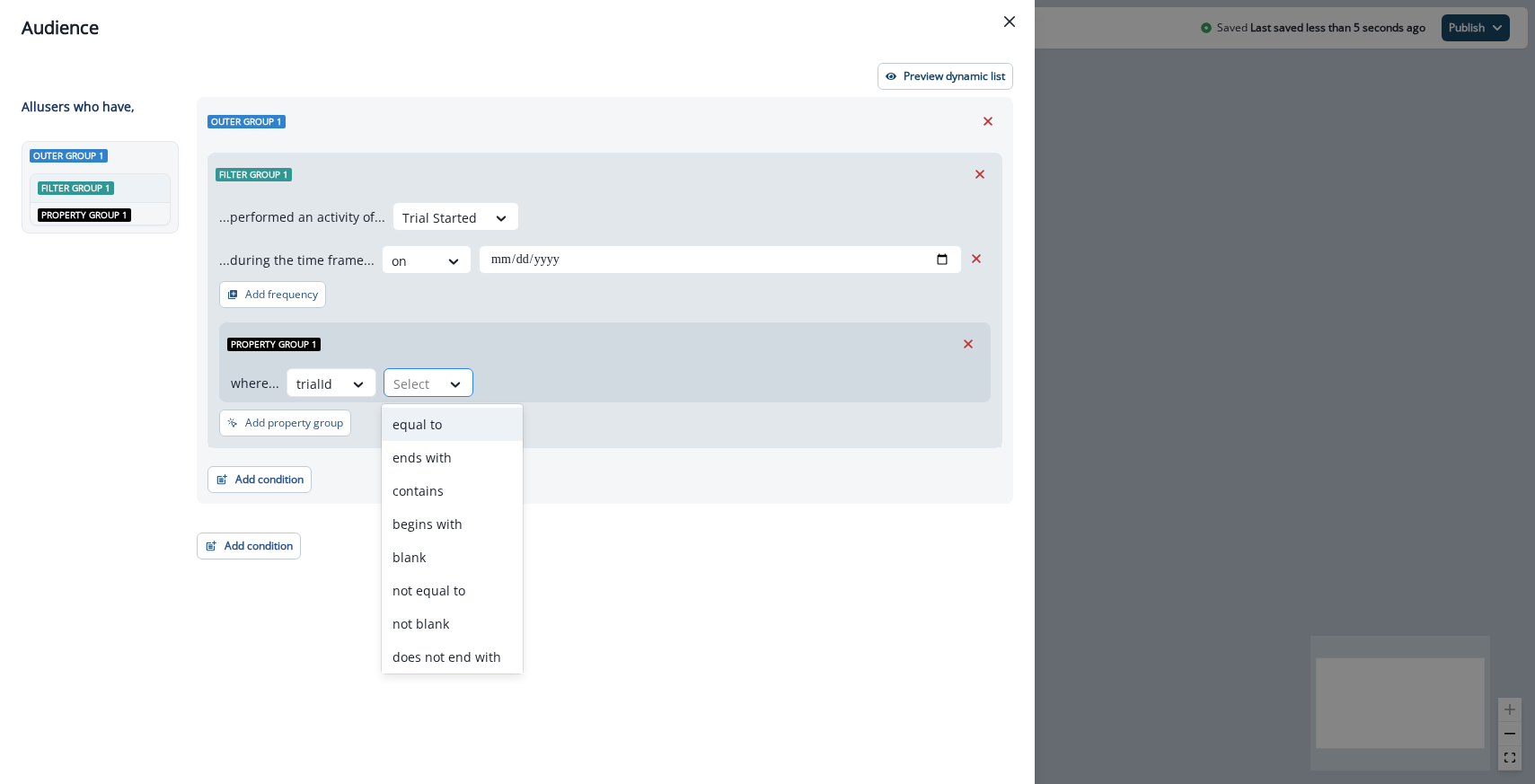
click at [456, 369] on div at bounding box center [457, 383] width 32 height 29
click at [459, 493] on div "contains" at bounding box center [452, 491] width 141 height 33
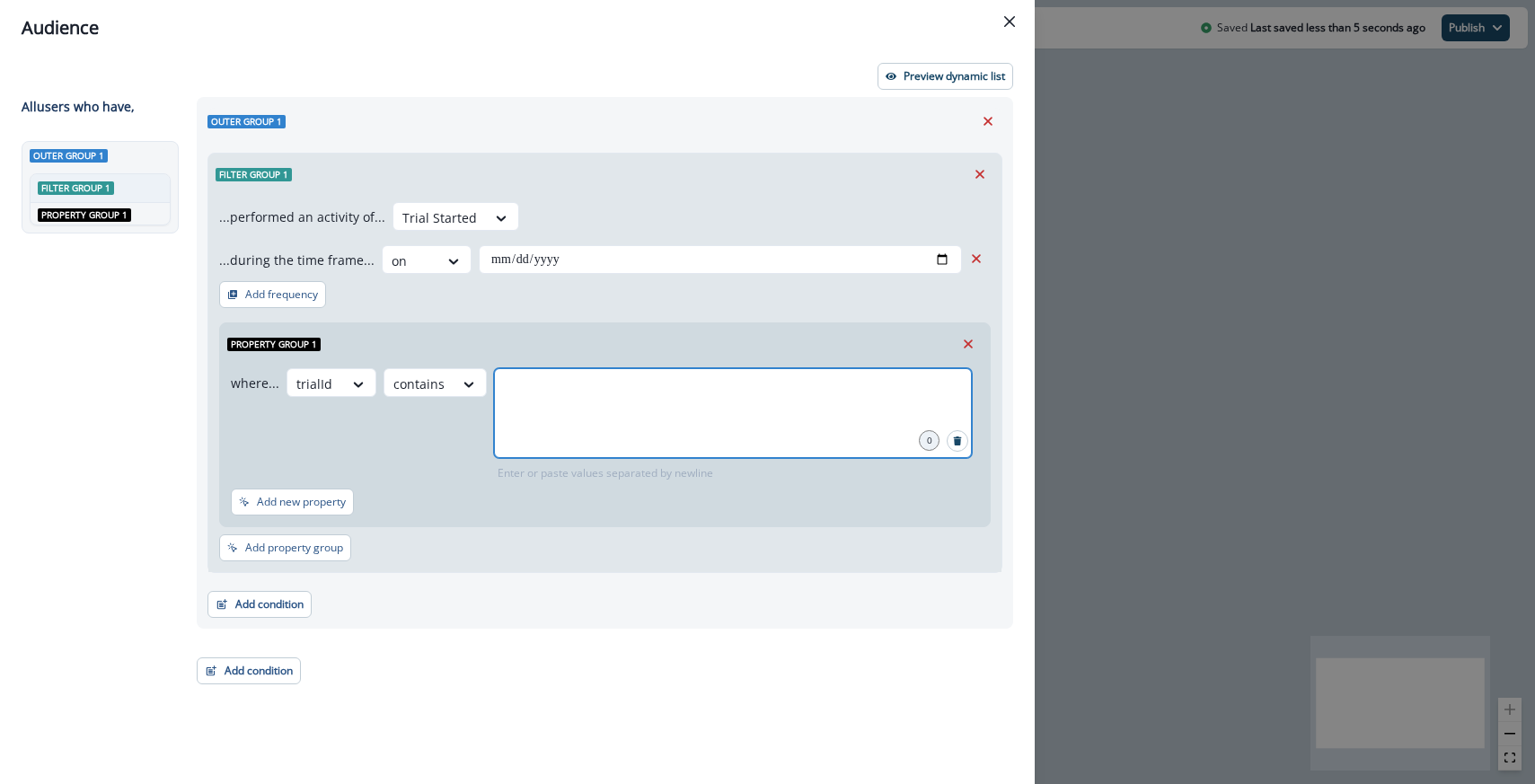
click at [554, 393] on input "text" at bounding box center [733, 391] width 473 height 36
type input "*****"
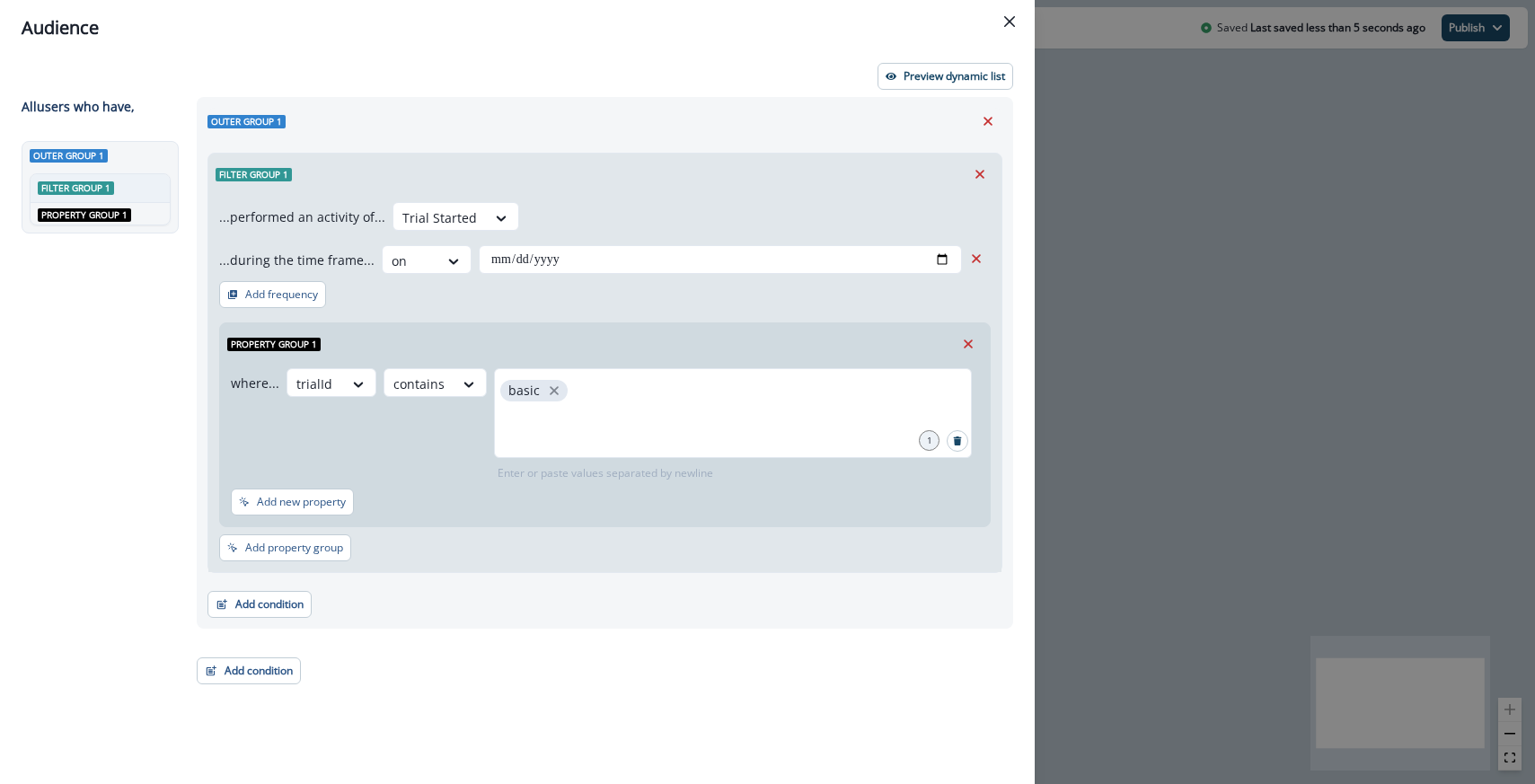
click at [740, 177] on div "Filter group 1" at bounding box center [606, 175] width 794 height 42
click at [932, 65] on button "Preview dynamic list" at bounding box center [945, 76] width 136 height 27
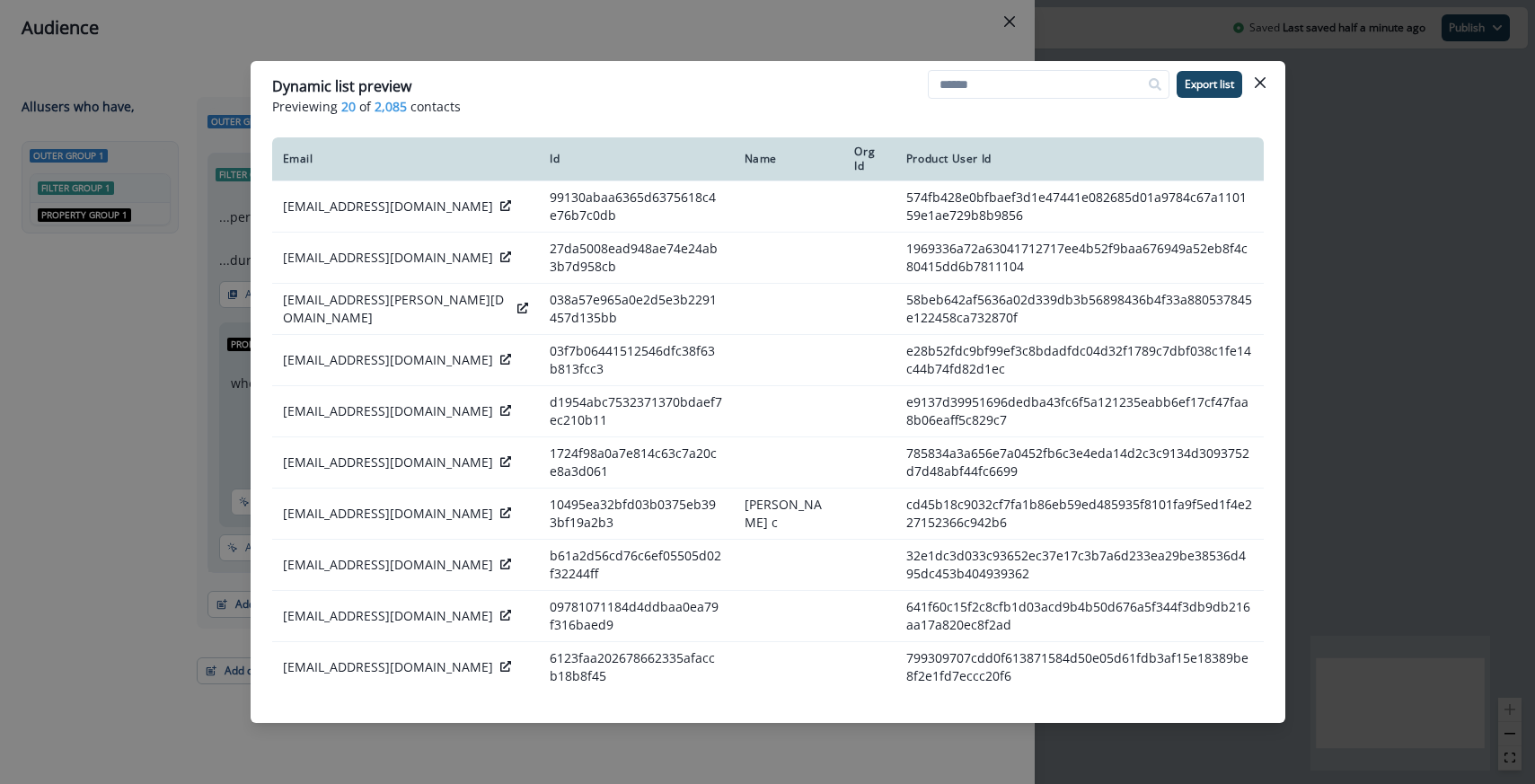
click at [604, 35] on div "Dynamic list preview Previewing 20 of 2,085 contacts Export list Email Id Name …" at bounding box center [767, 392] width 1535 height 784
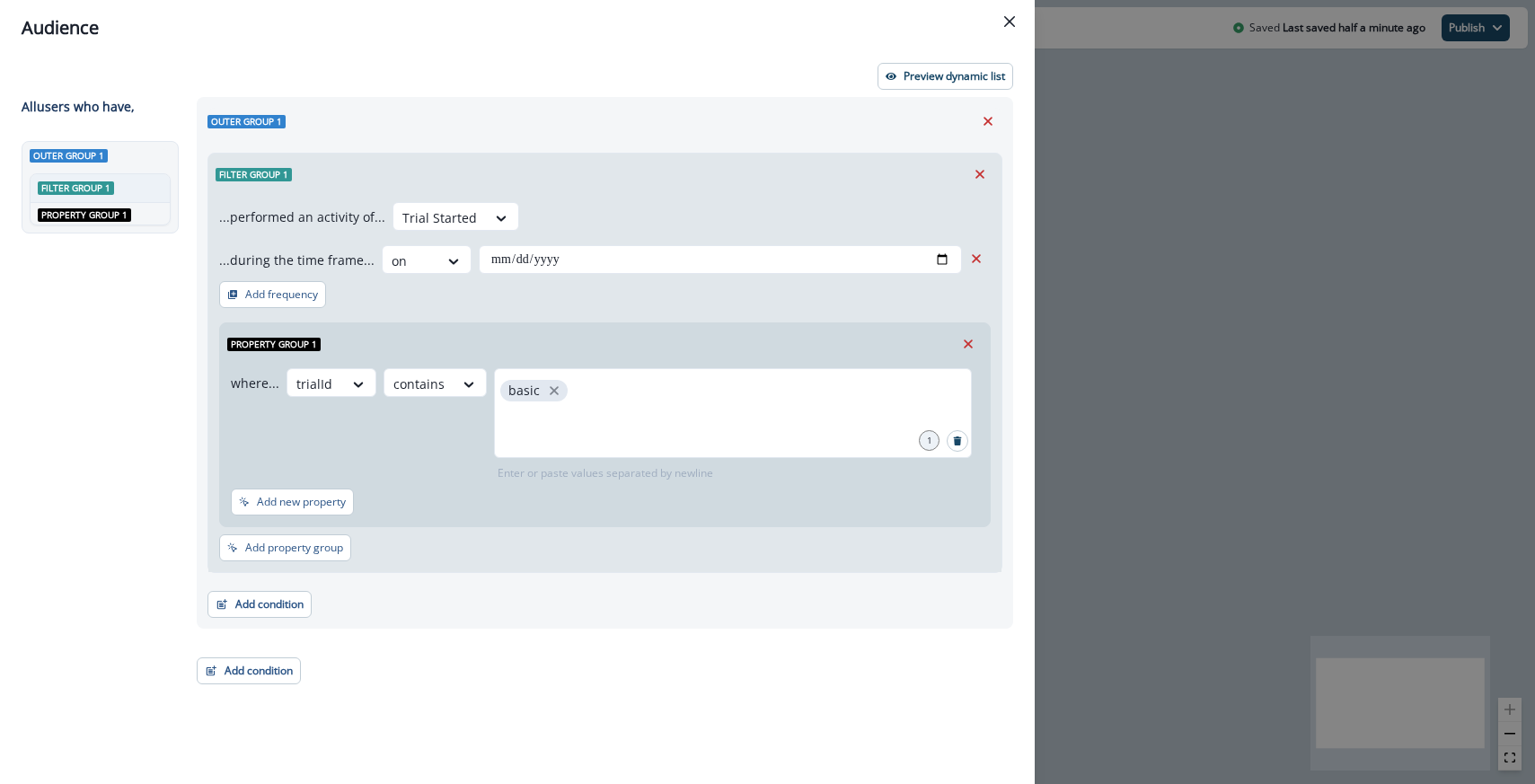
click at [1072, 365] on div "**********" at bounding box center [767, 392] width 1535 height 784
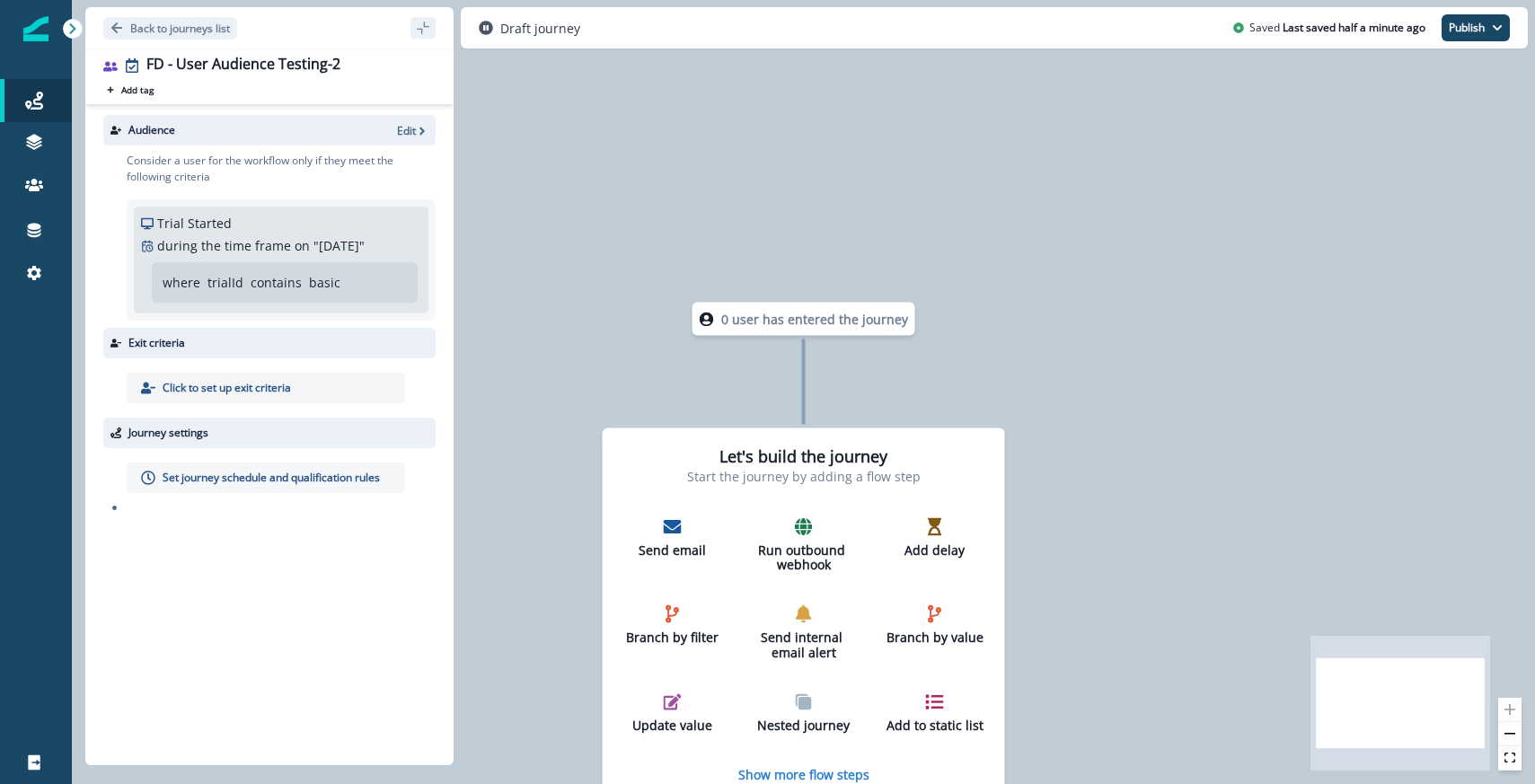
click at [407, 140] on div "Audience Edit" at bounding box center [270, 130] width 332 height 30
click at [408, 135] on p "Edit" at bounding box center [406, 131] width 19 height 15
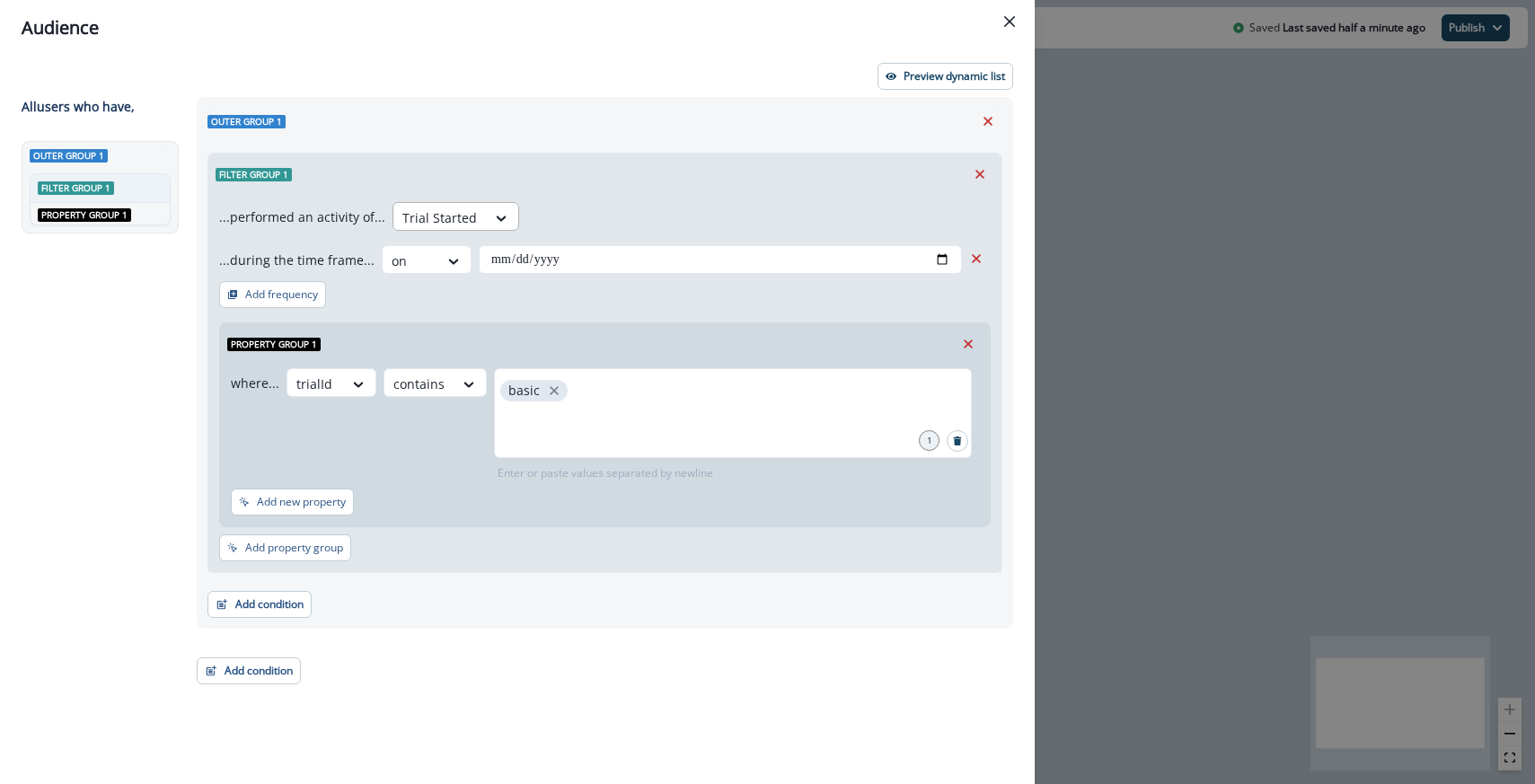
click at [486, 208] on div at bounding box center [502, 217] width 32 height 29
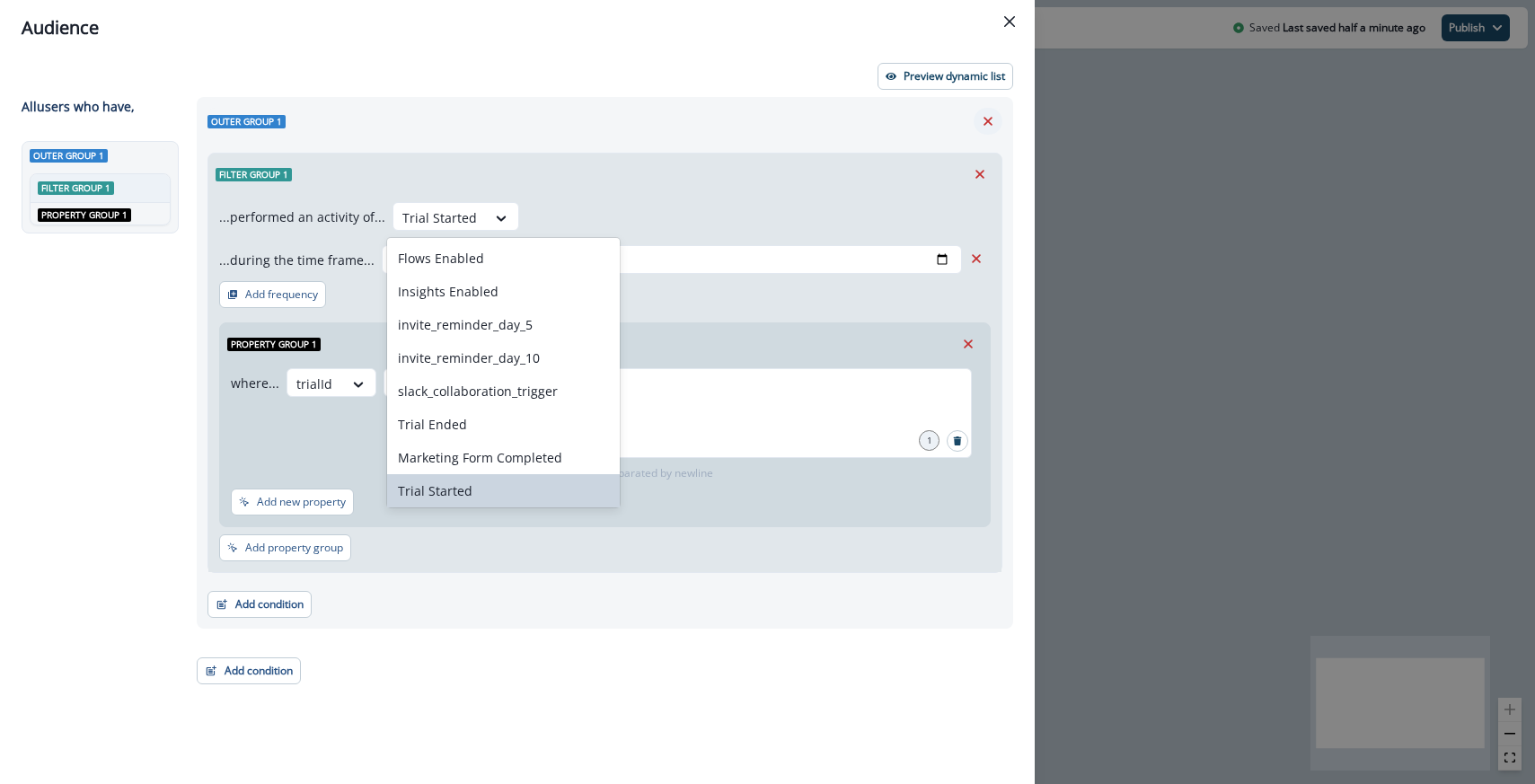
click at [988, 126] on icon "Remove" at bounding box center [988, 121] width 16 height 16
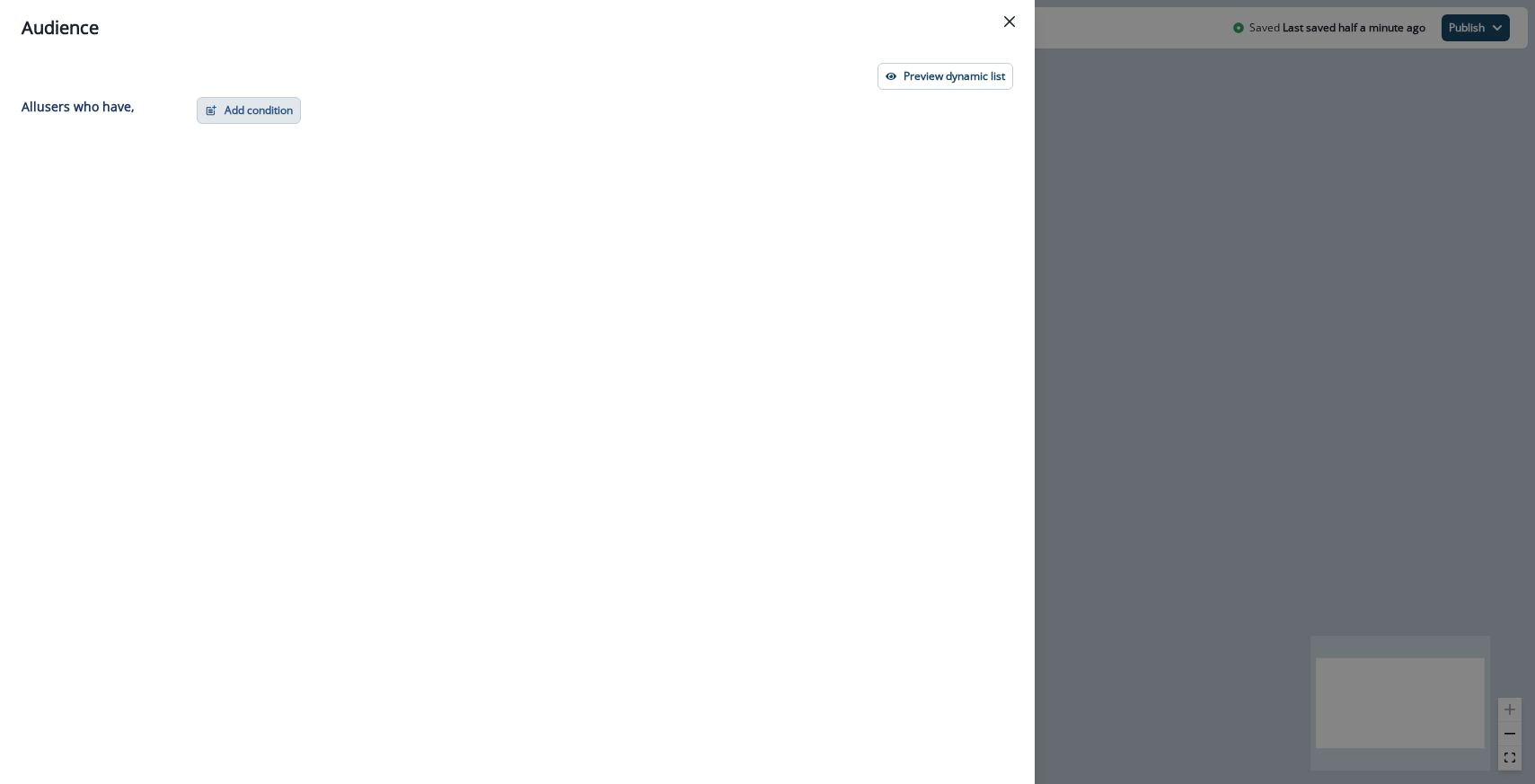
click at [253, 104] on button "Add condition" at bounding box center [249, 110] width 104 height 27
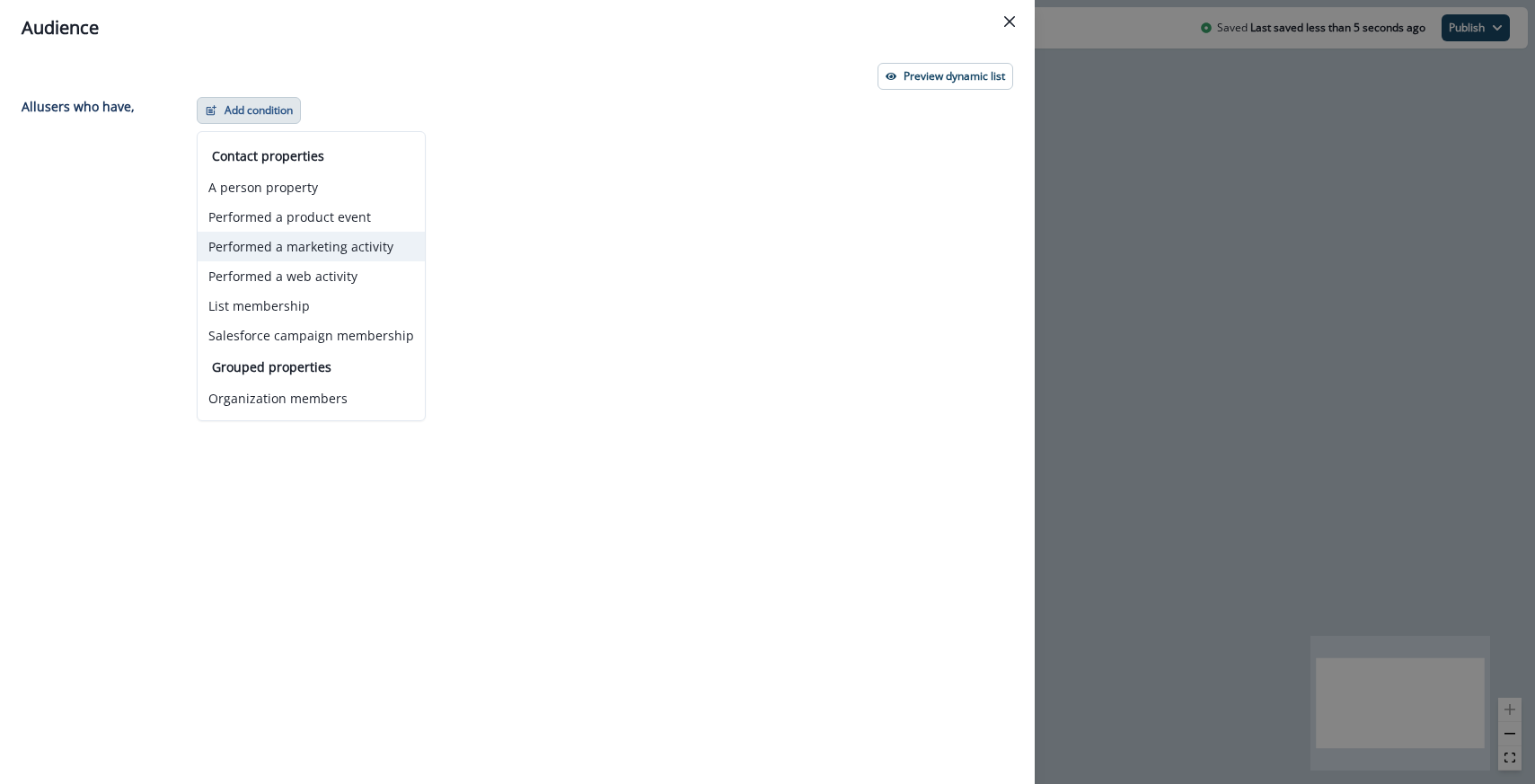
click at [273, 257] on button "Performed a marketing activity" at bounding box center [310, 246] width 227 height 29
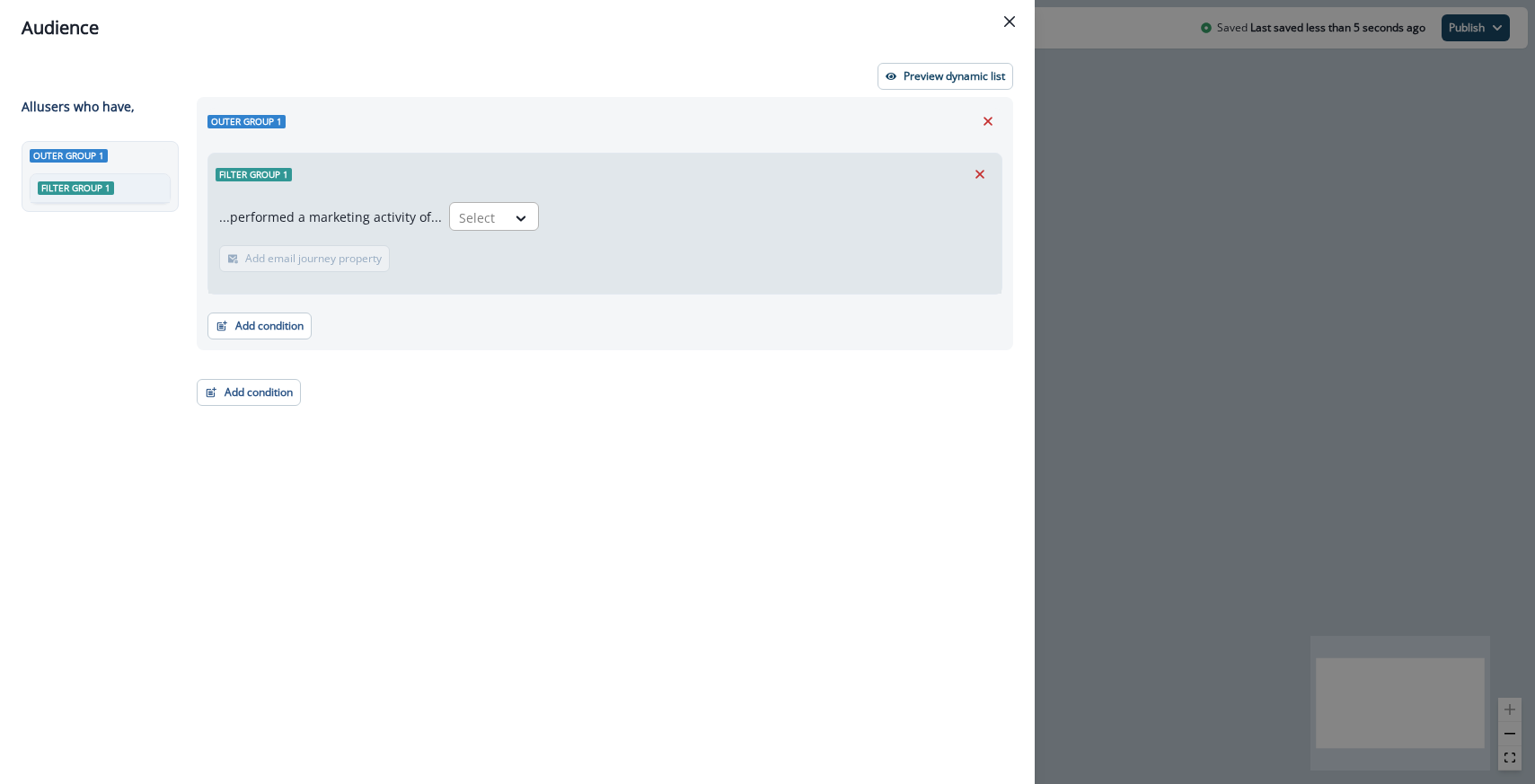
click at [450, 207] on div "Select" at bounding box center [477, 217] width 56 height 29
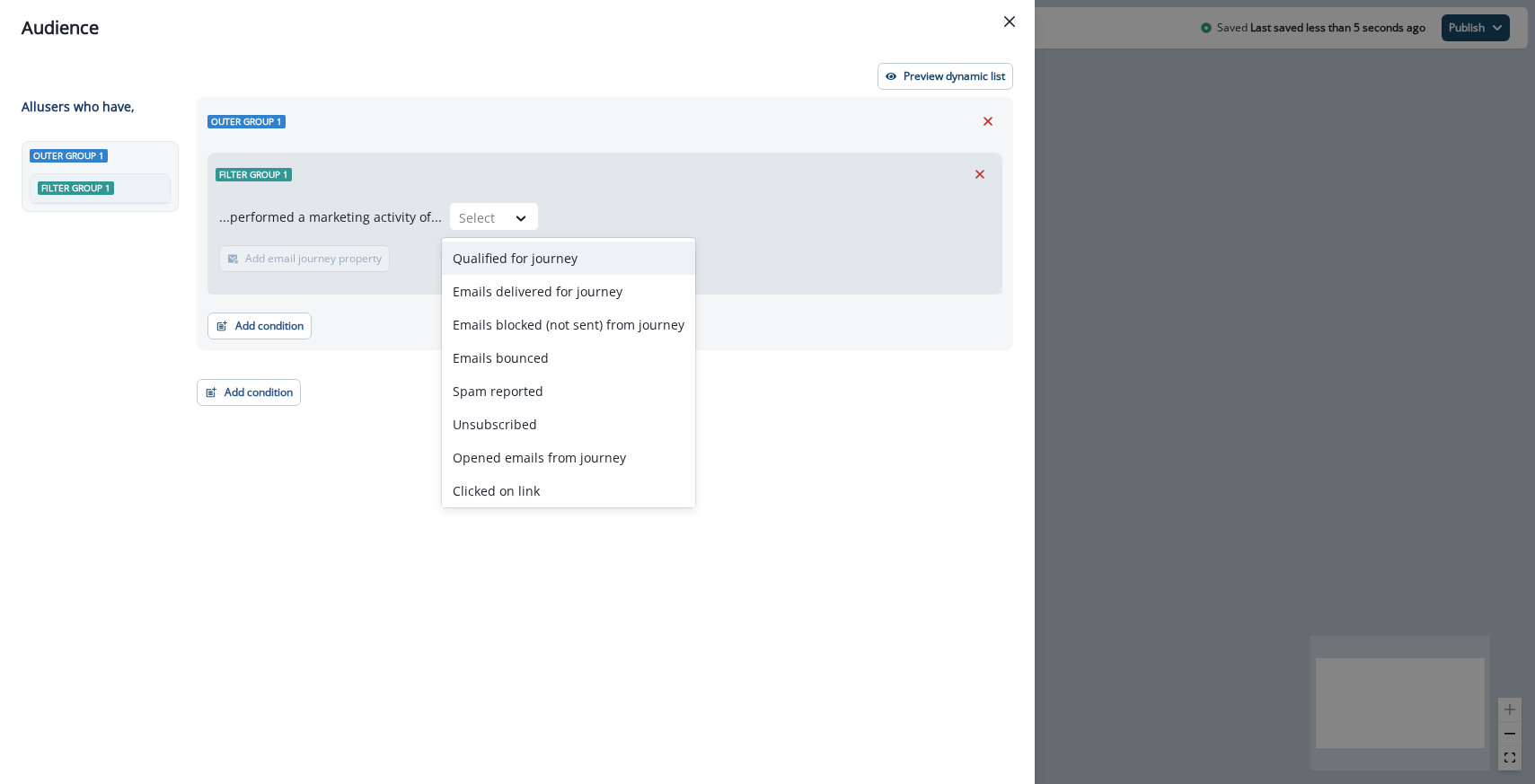
click at [481, 261] on div "Qualified for journey" at bounding box center [569, 258] width 253 height 33
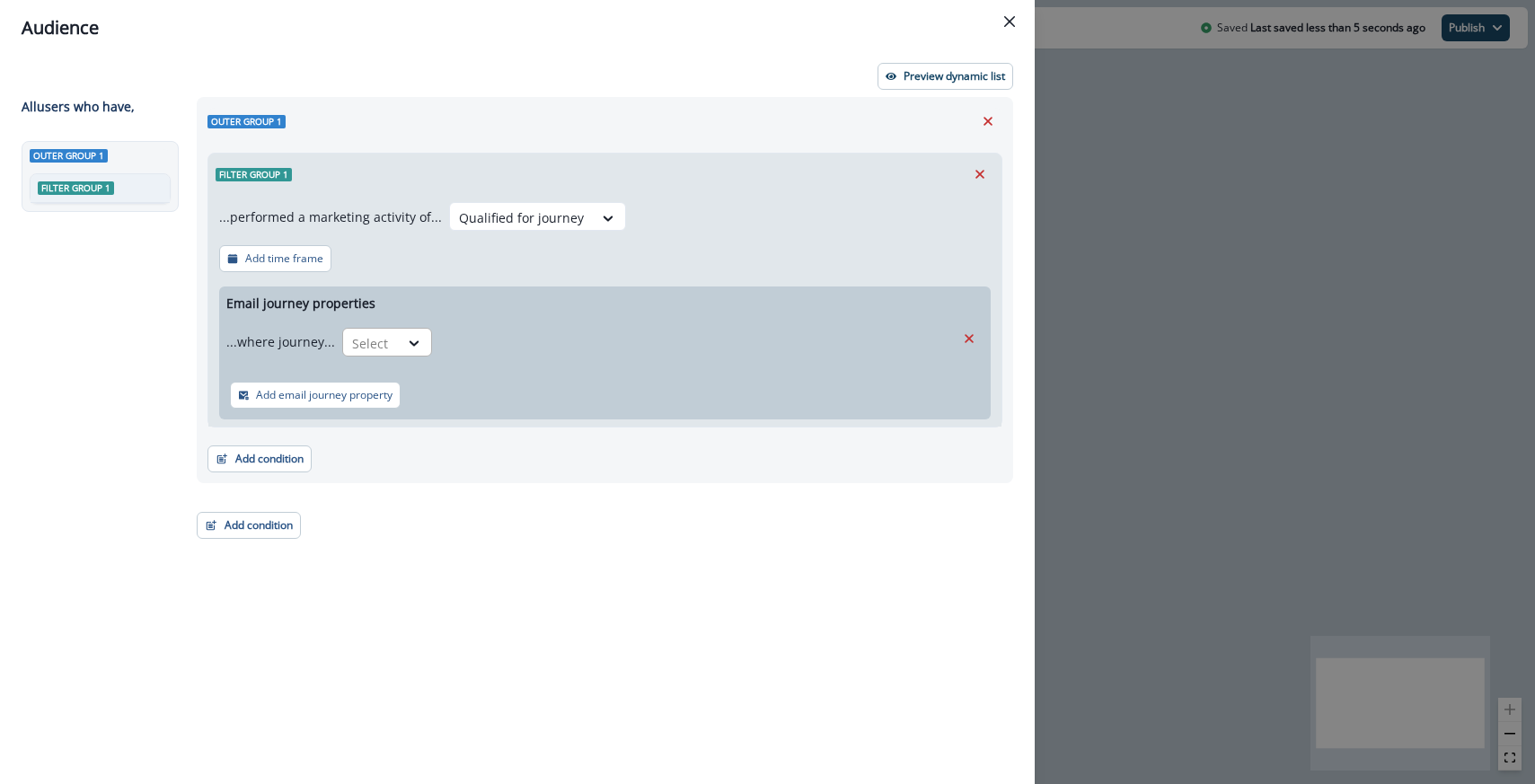
click at [408, 332] on div at bounding box center [415, 343] width 32 height 29
click at [382, 456] on div "is" at bounding box center [421, 450] width 168 height 33
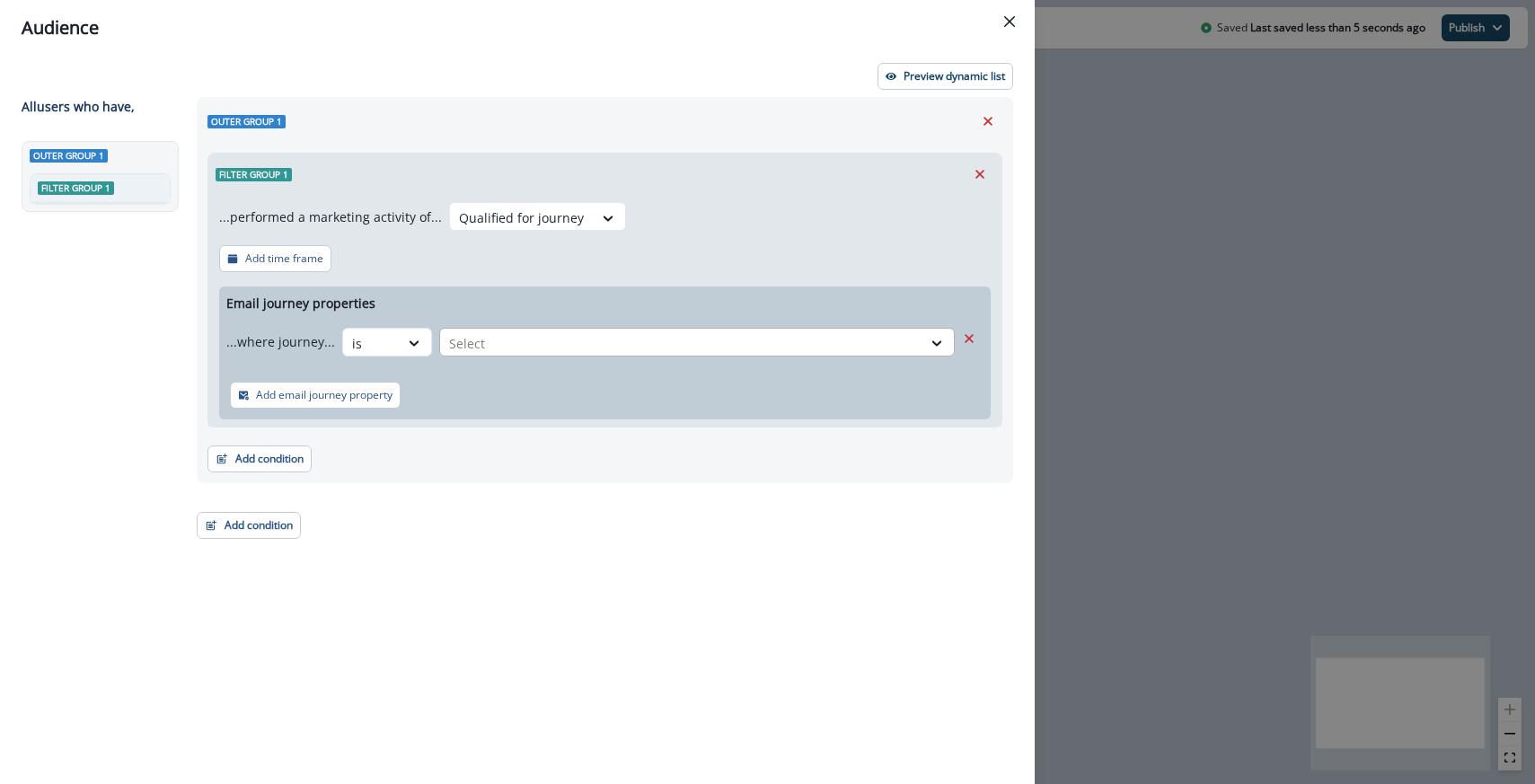
click at [518, 354] on div at bounding box center [681, 344] width 463 height 23
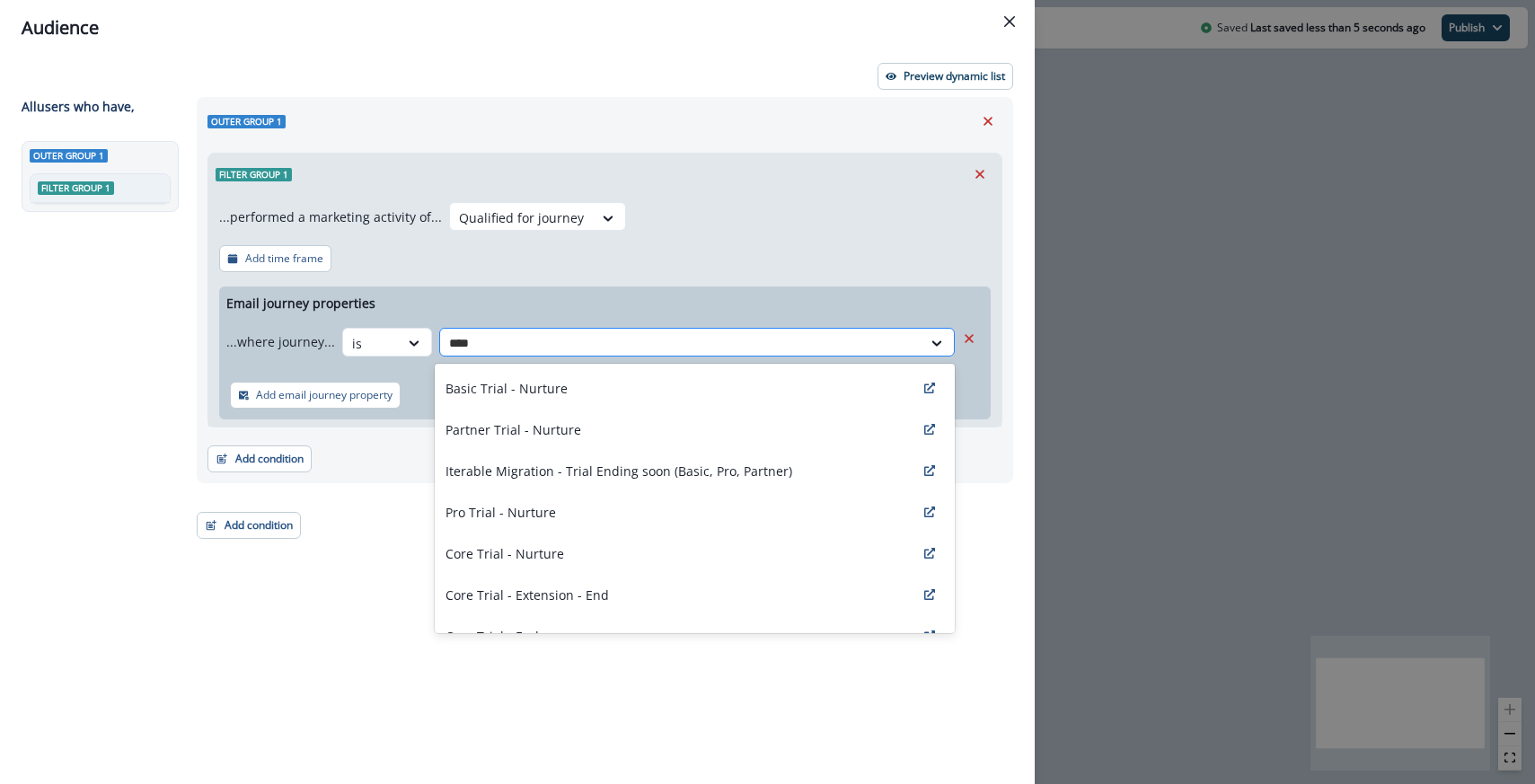
type input "*****"
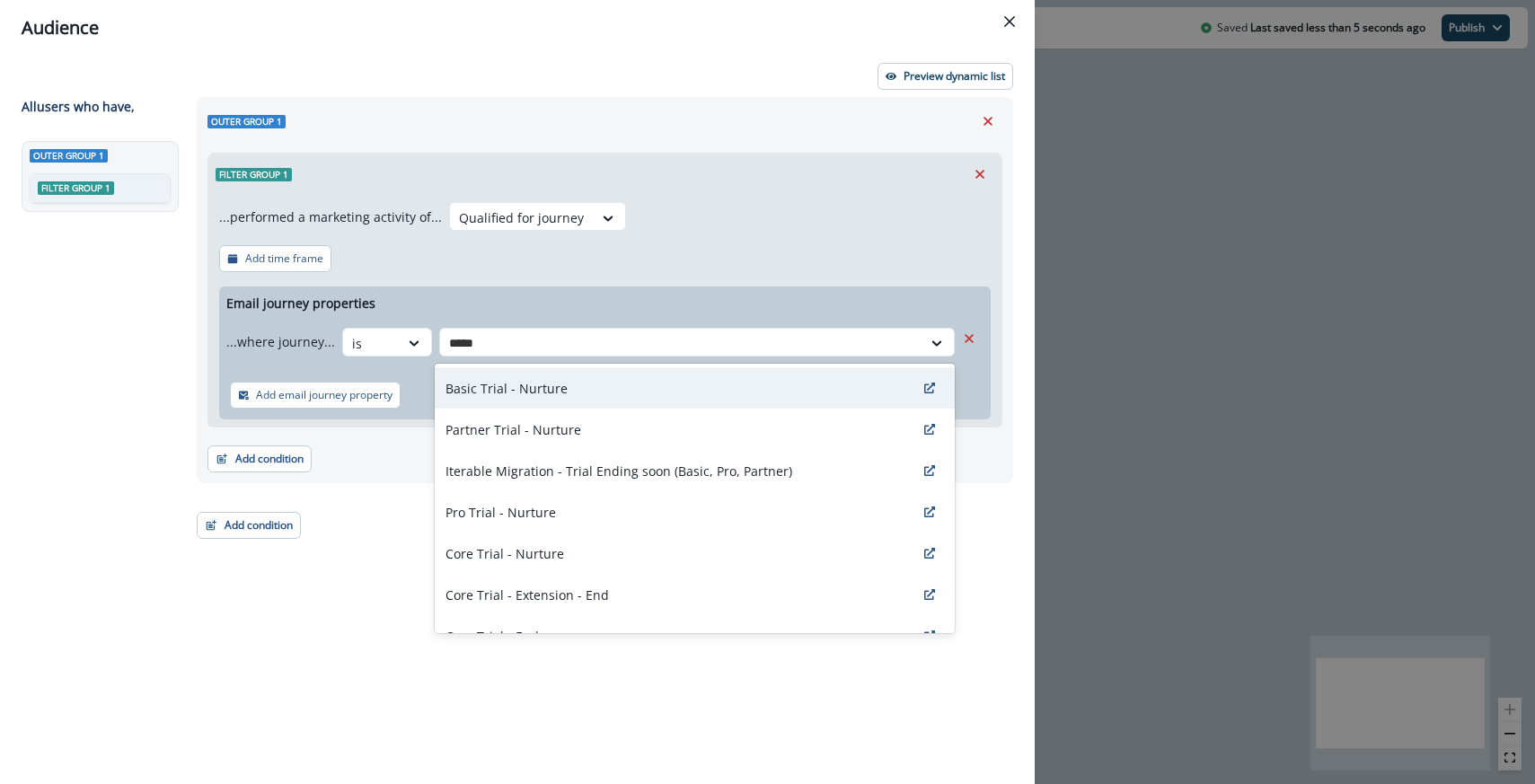
click at [544, 381] on p "Basic Trial - Nurture" at bounding box center [506, 388] width 122 height 19
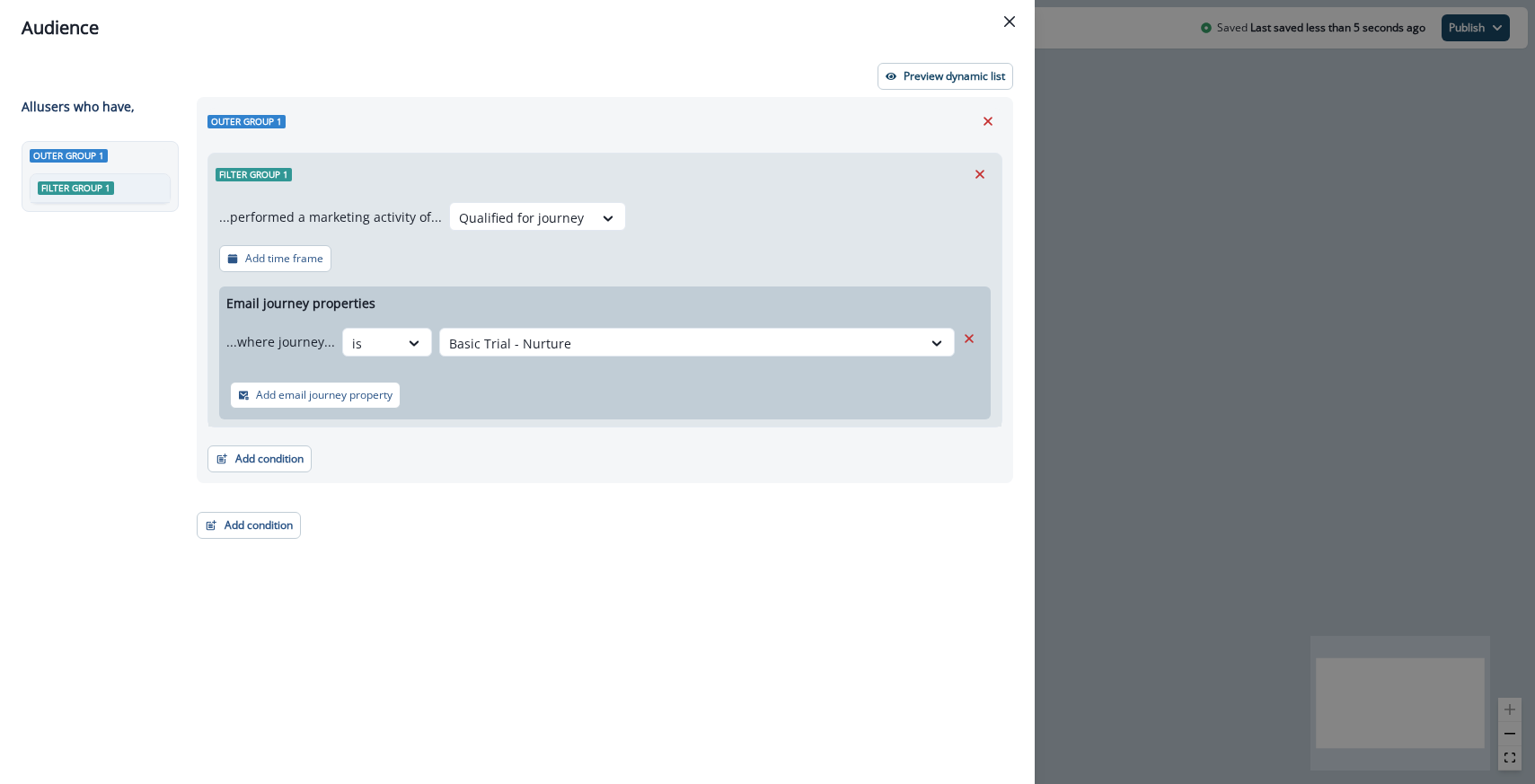
click at [599, 316] on div "Email journey properties ...where journey... is option Basic Trial - Nurture, s…" at bounding box center [605, 353] width 772 height 133
click at [294, 261] on p "Add time frame" at bounding box center [284, 258] width 78 height 12
click at [401, 247] on div at bounding box center [411, 254] width 38 height 23
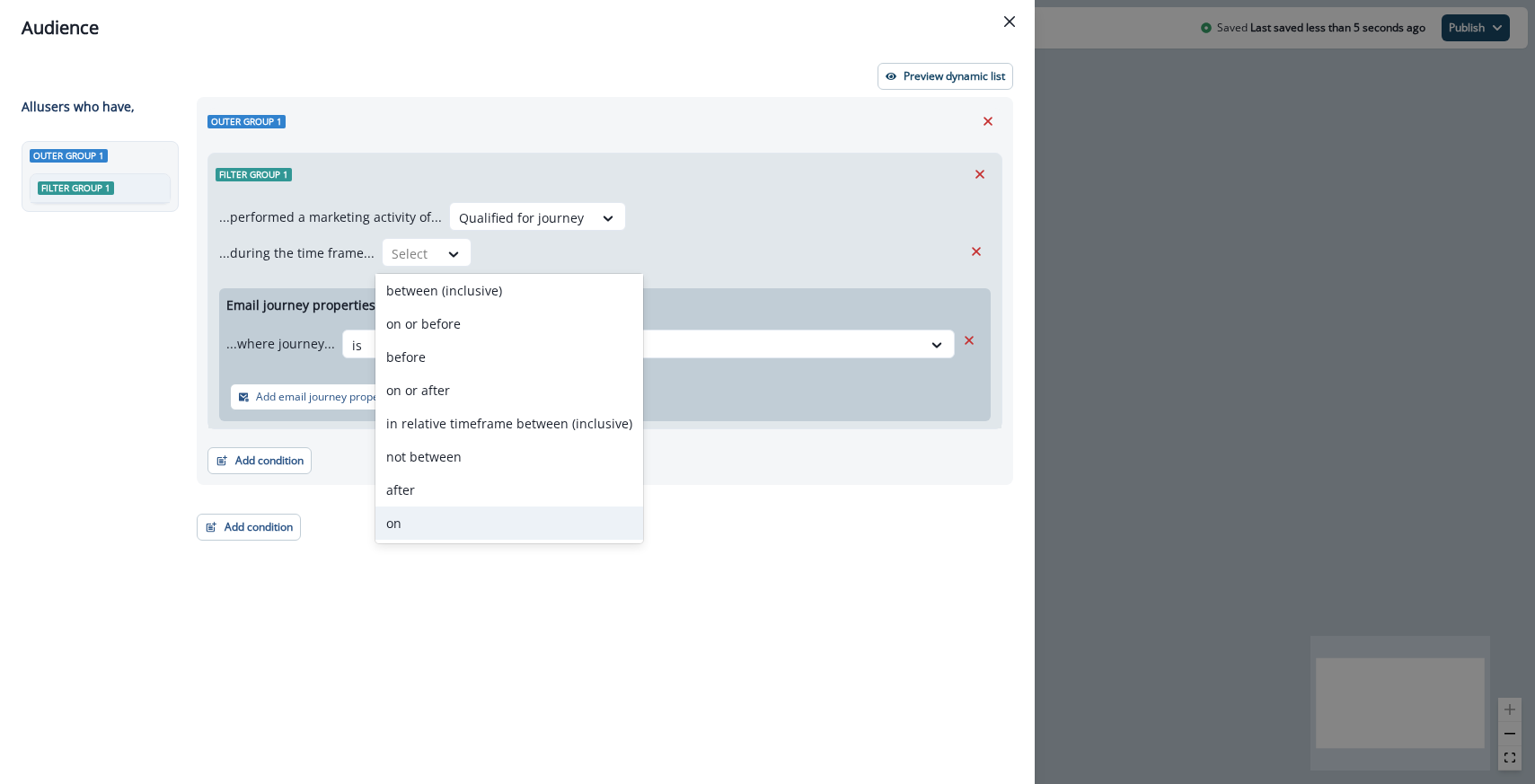
click at [396, 523] on div "on" at bounding box center [510, 523] width 268 height 33
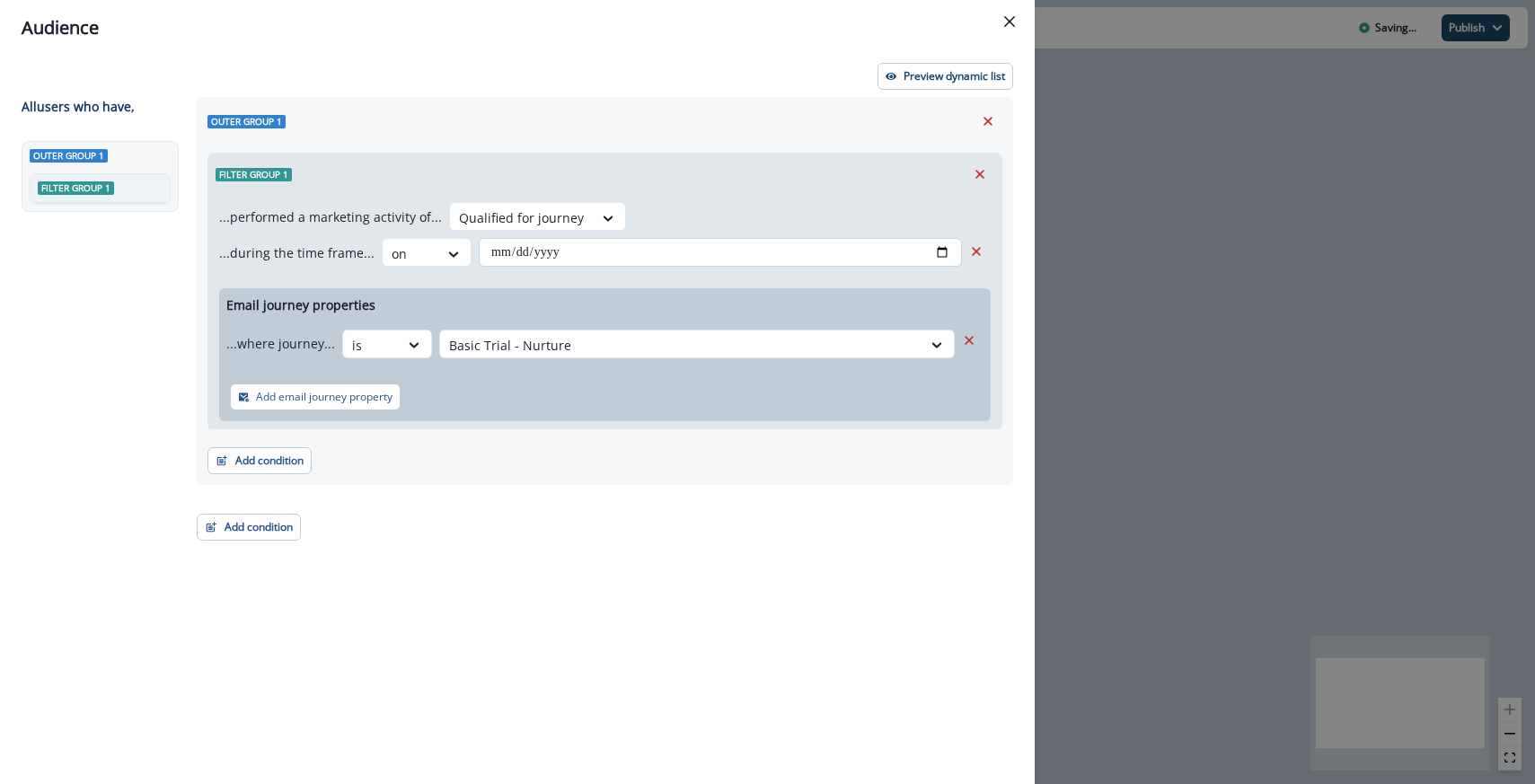
click at [954, 249] on input "date" at bounding box center [720, 252] width 483 height 28
click at [945, 250] on input "date" at bounding box center [720, 252] width 483 height 28
type input "**********"
click at [781, 176] on div "Filter group 1" at bounding box center [606, 175] width 794 height 42
click at [350, 401] on p "Add email journey property" at bounding box center [325, 397] width 137 height 12
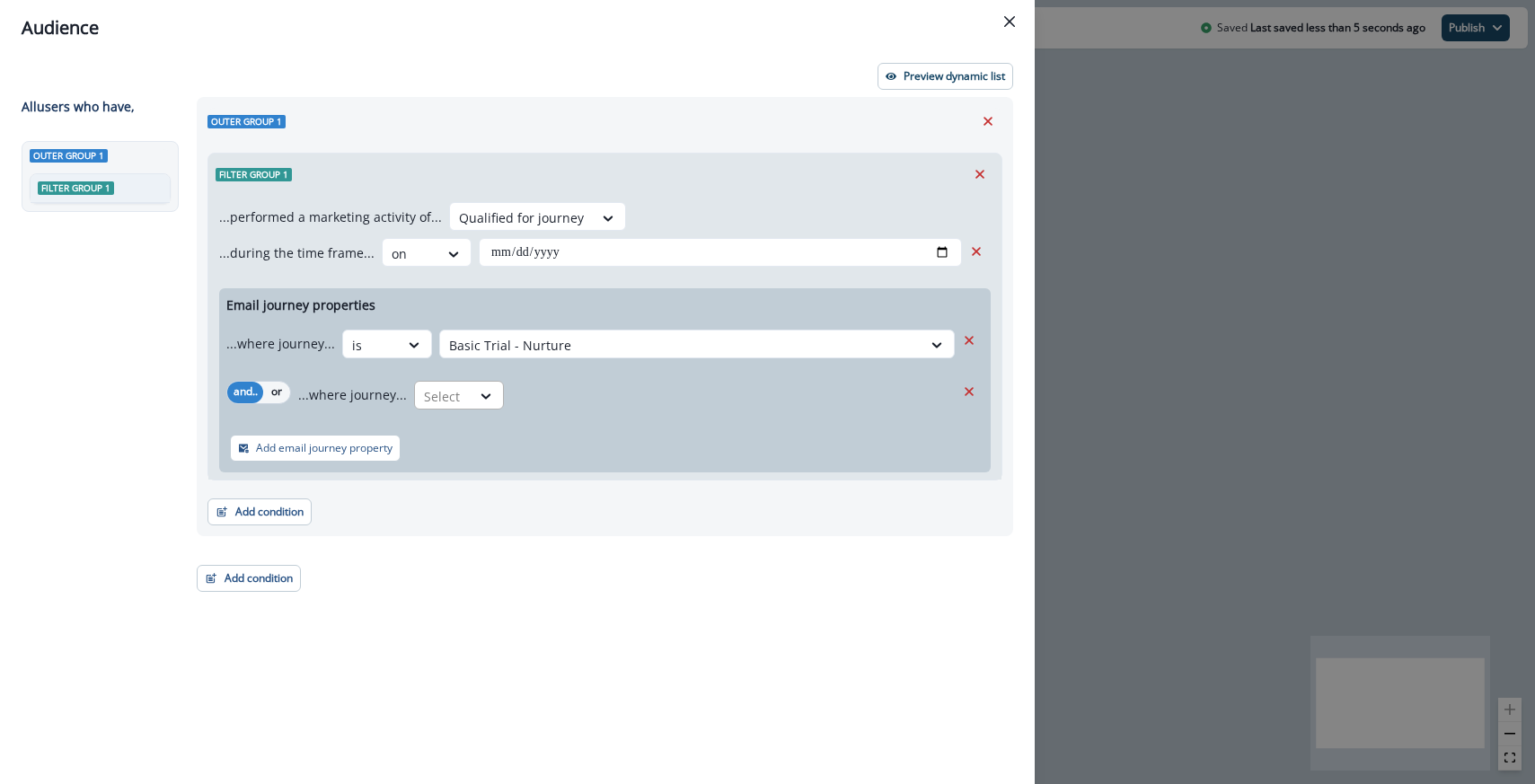
click at [390, 357] on div at bounding box center [371, 345] width 38 height 23
click at [440, 503] on div "is" at bounding box center [494, 503] width 168 height 33
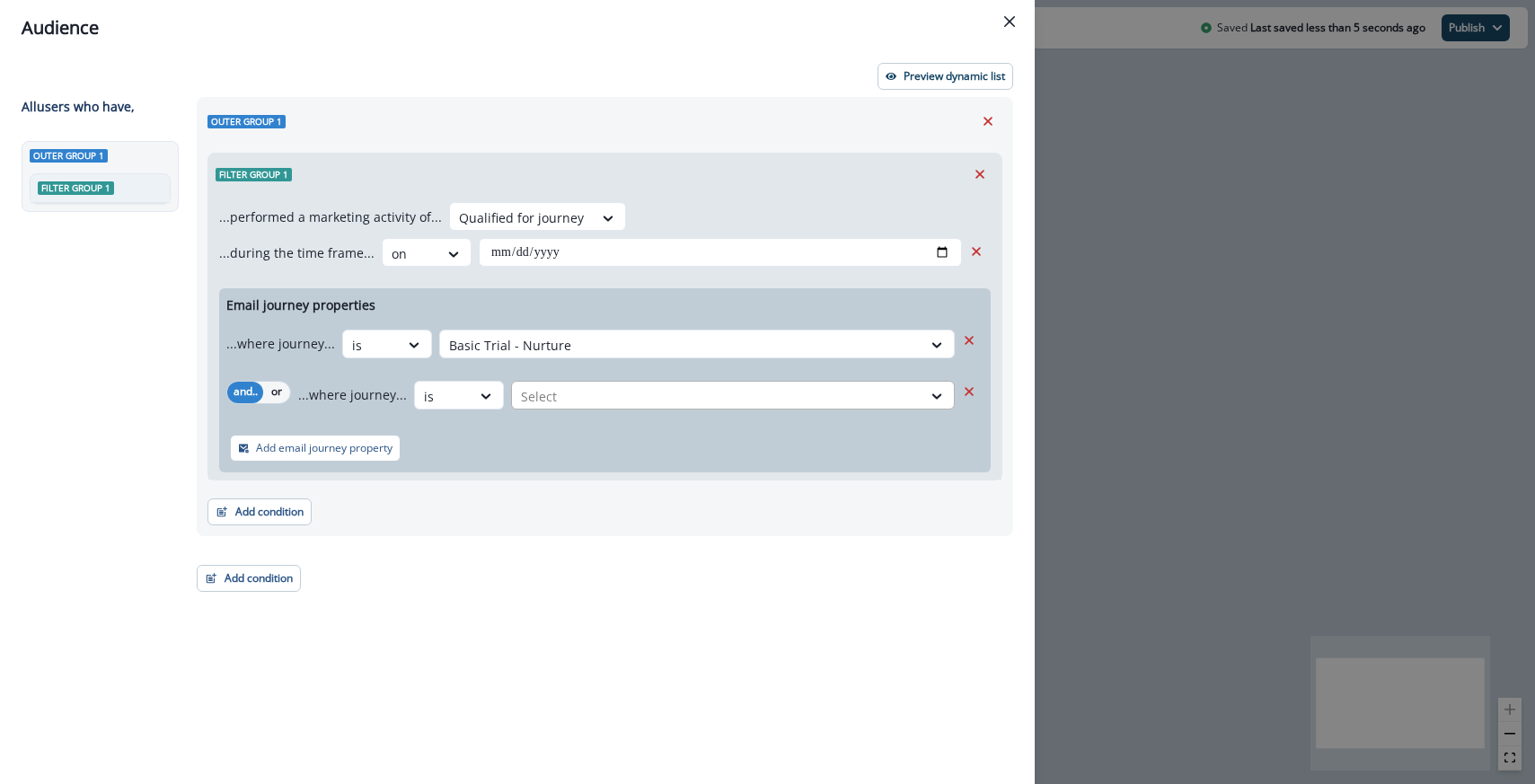
click at [572, 357] on div at bounding box center [681, 345] width 463 height 23
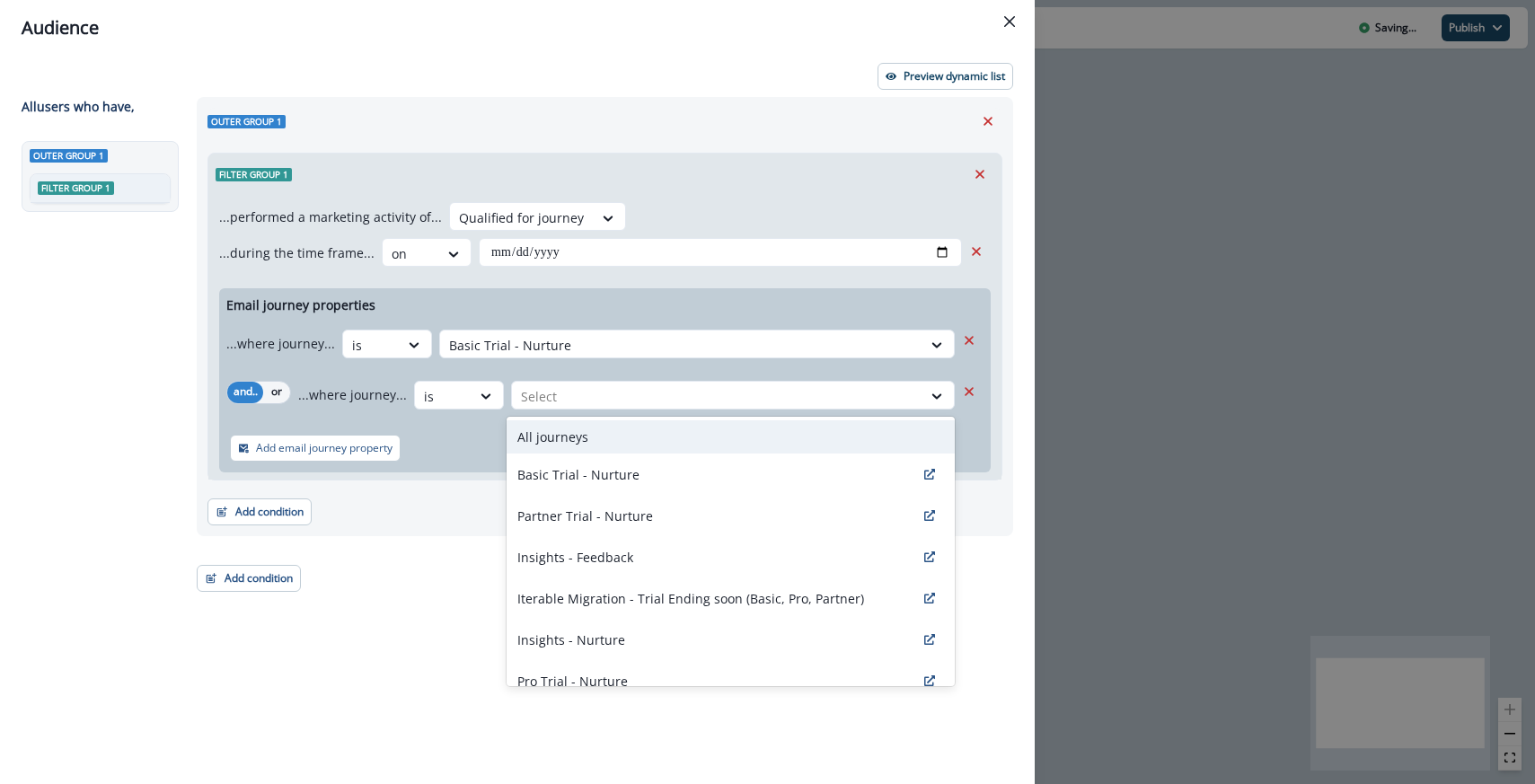
click at [559, 439] on p "All journeys" at bounding box center [552, 437] width 71 height 19
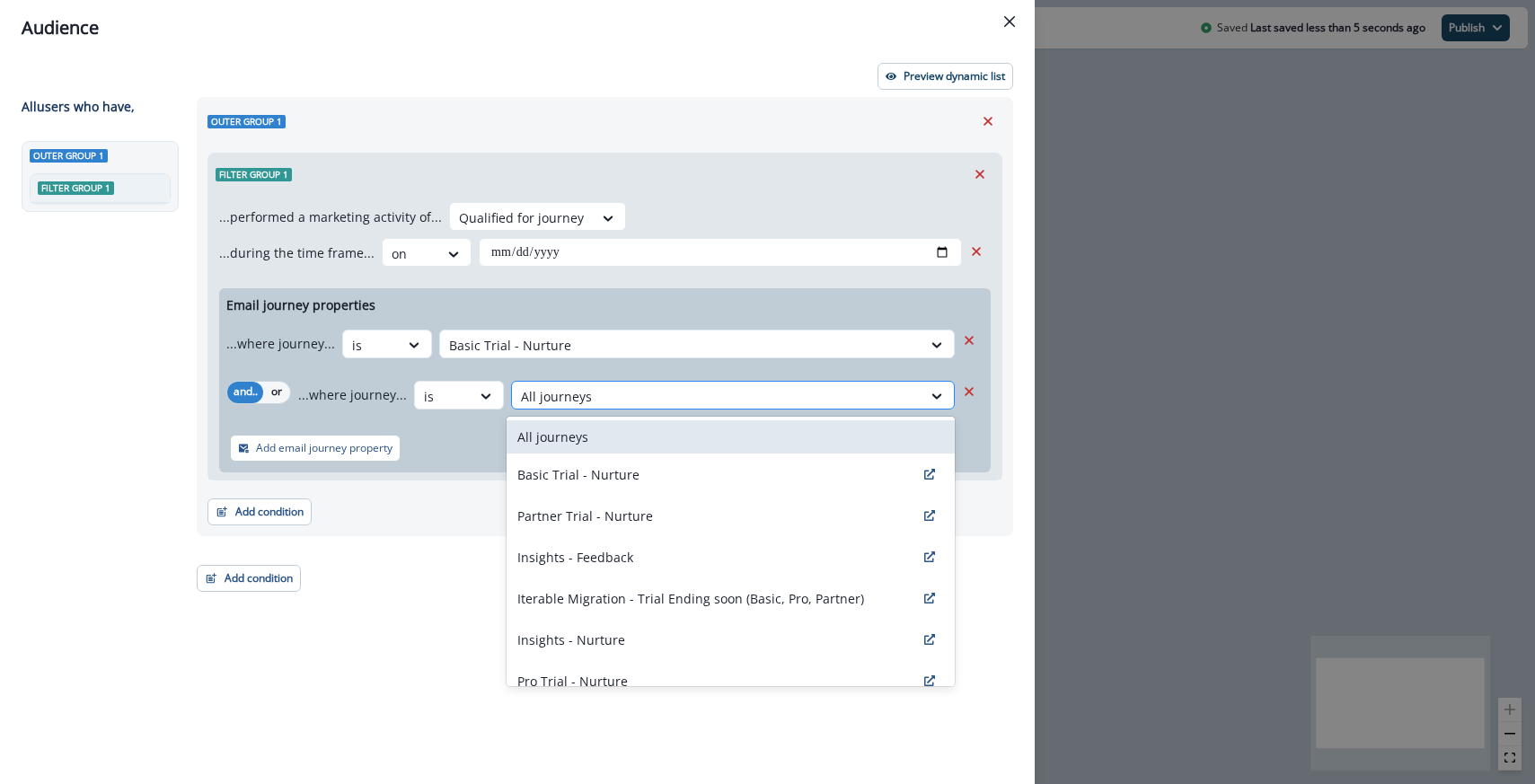
click at [578, 400] on div at bounding box center [717, 397] width 392 height 23
click at [969, 390] on icon "Remove" at bounding box center [968, 391] width 9 height 9
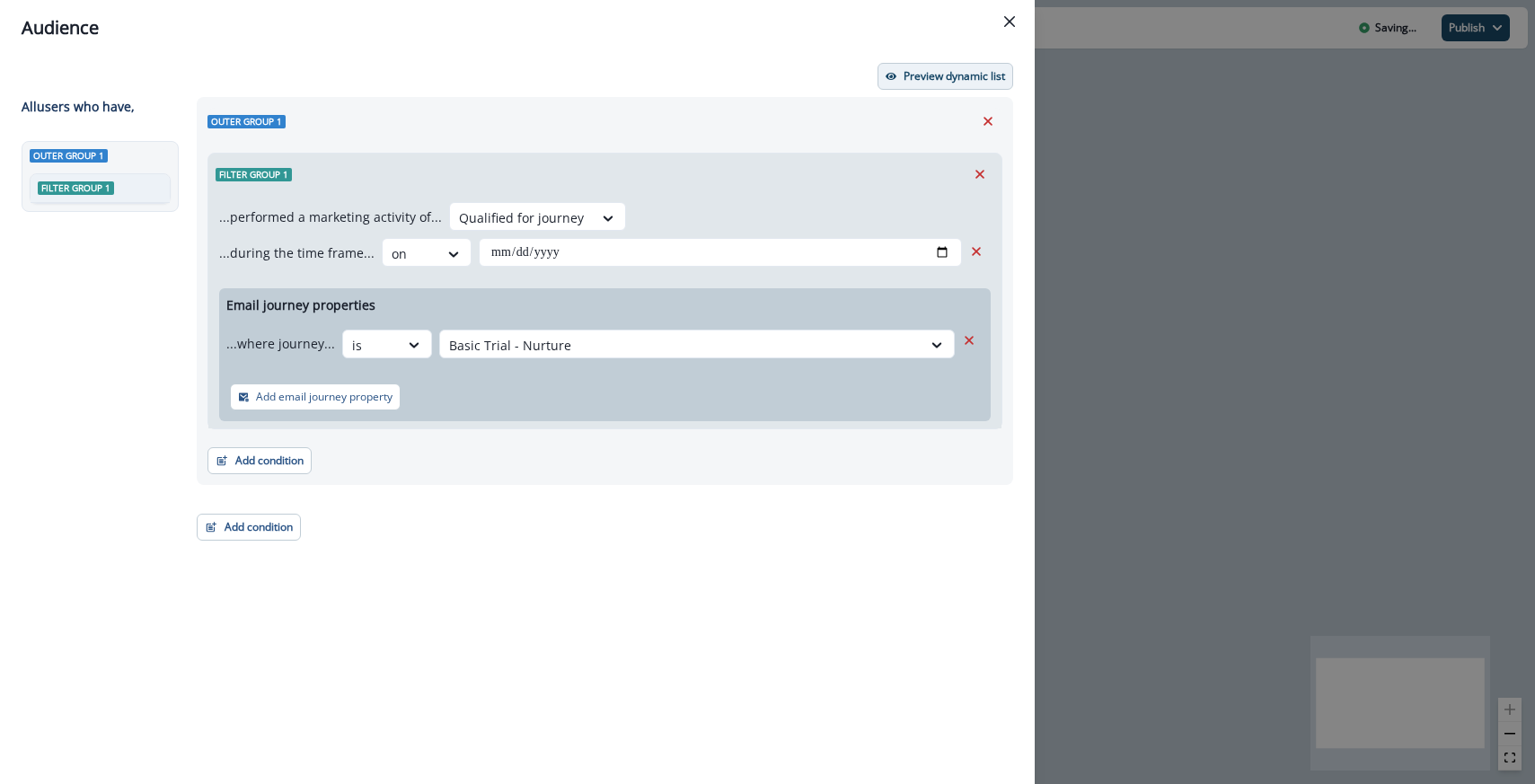
click at [930, 67] on button "Preview dynamic list" at bounding box center [945, 76] width 136 height 27
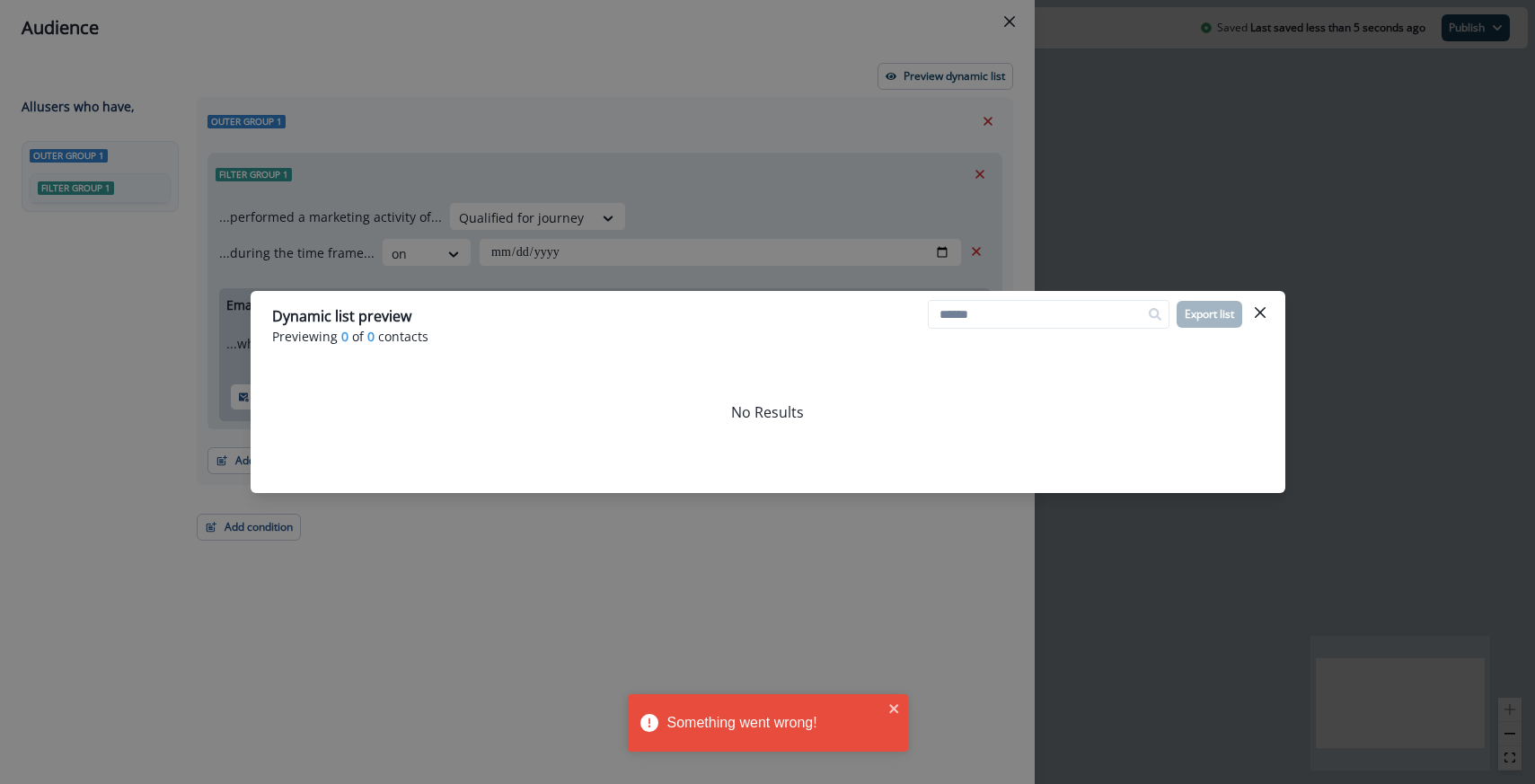
click at [721, 227] on div "Dynamic list preview Previewing 0 of 0 contacts Export list No Results" at bounding box center [767, 392] width 1535 height 784
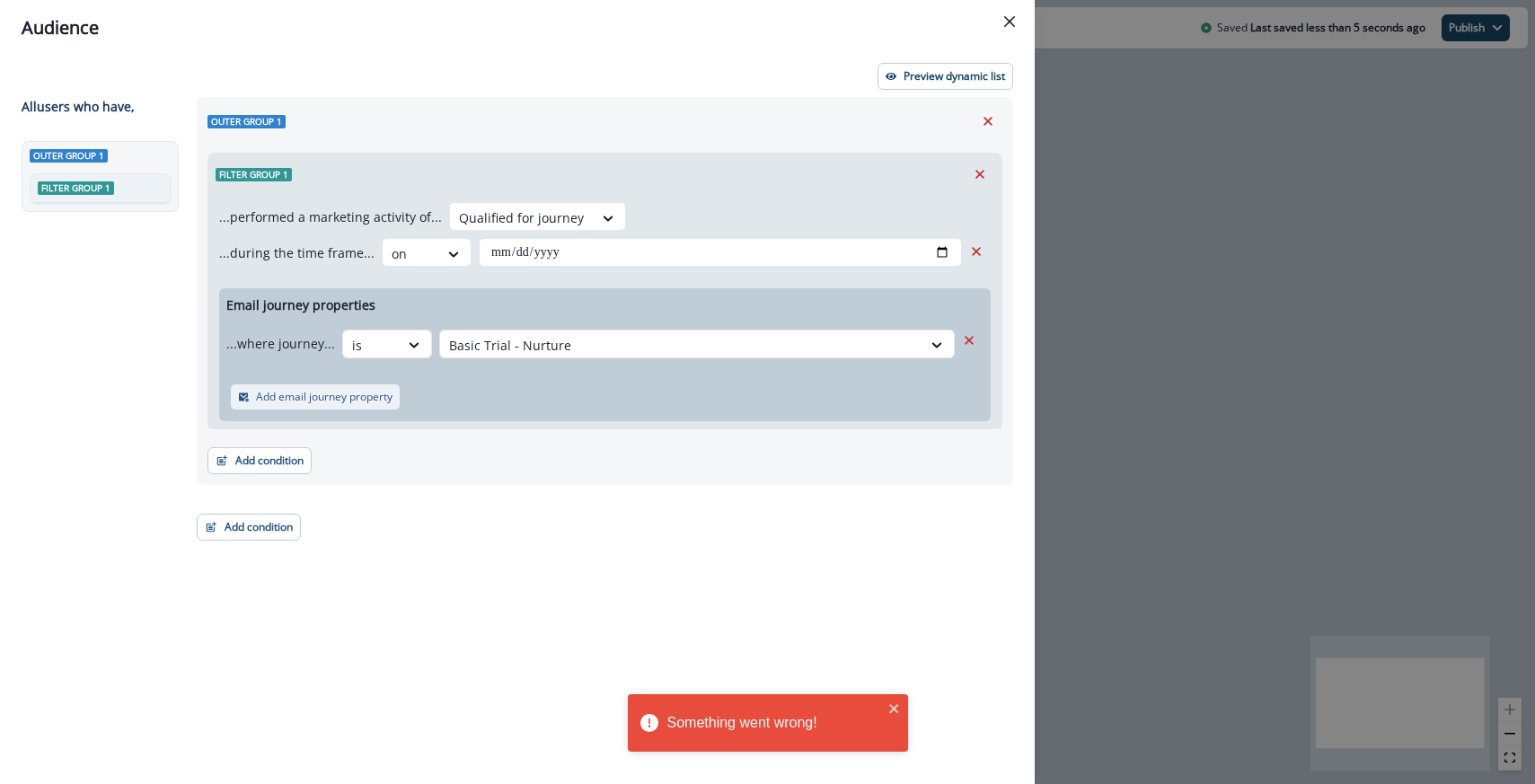
click at [344, 391] on p "Add email journey property" at bounding box center [325, 397] width 137 height 12
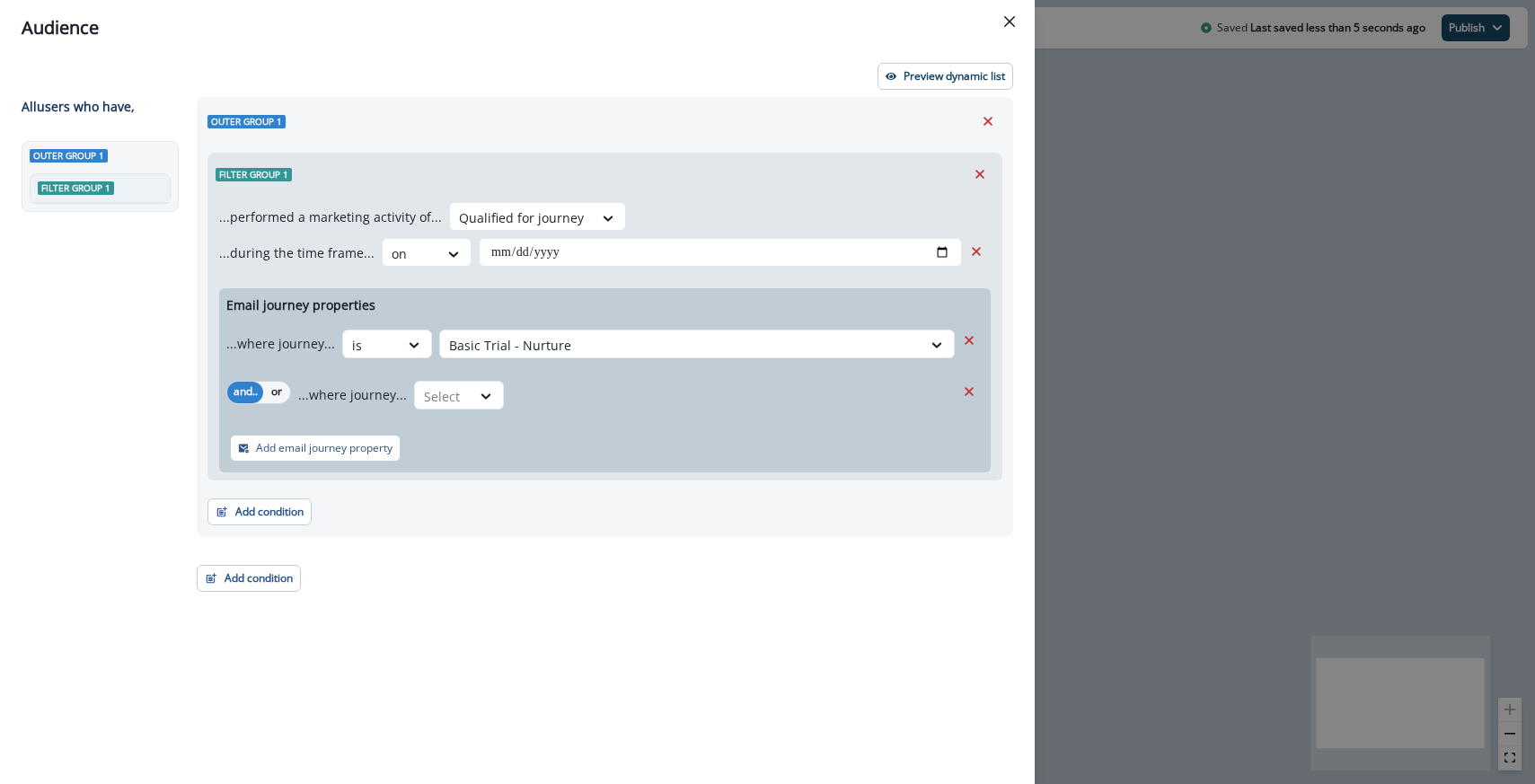
click at [443, 414] on div "...where journey... Select" at bounding box center [627, 395] width 657 height 44
click at [447, 398] on div at bounding box center [443, 397] width 38 height 23
click at [435, 505] on div "is" at bounding box center [494, 503] width 168 height 33
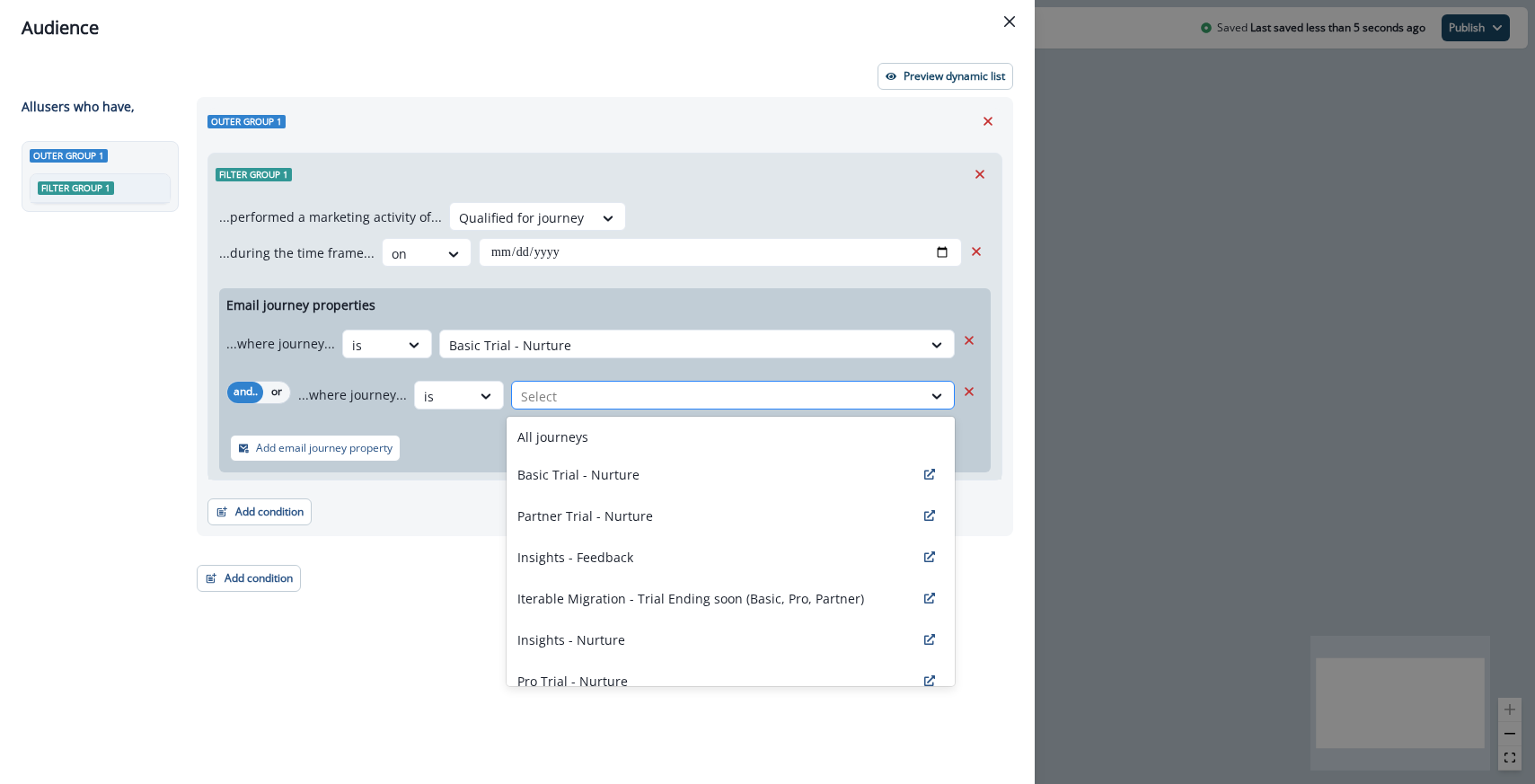
click at [562, 401] on div at bounding box center [717, 397] width 392 height 23
click at [562, 445] on p "All journeys" at bounding box center [552, 437] width 71 height 19
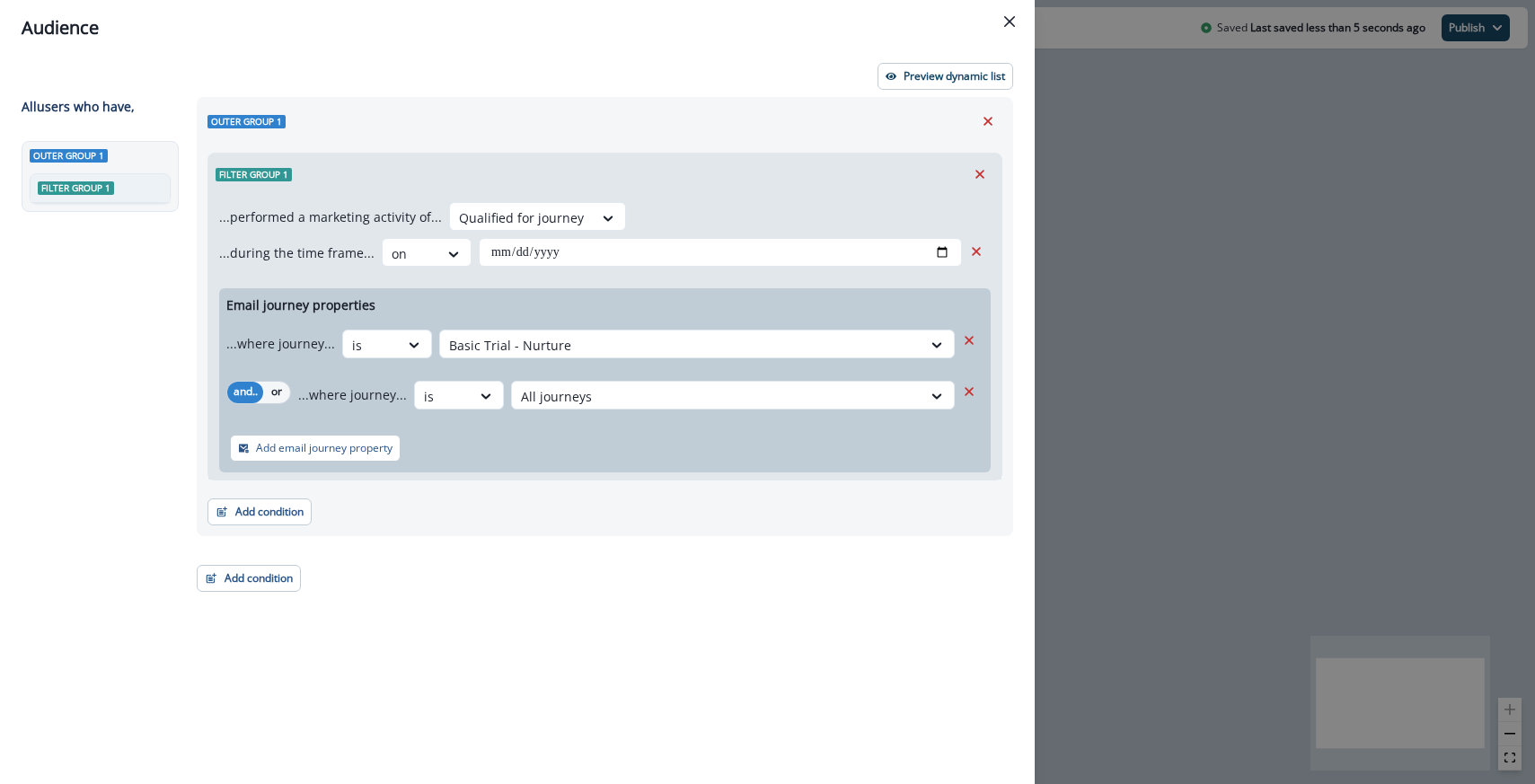
click at [615, 323] on div "...where journey... is Basic Trial - Nurture" at bounding box center [590, 344] width 729 height 44
click at [974, 386] on icon "Remove" at bounding box center [969, 391] width 16 height 16
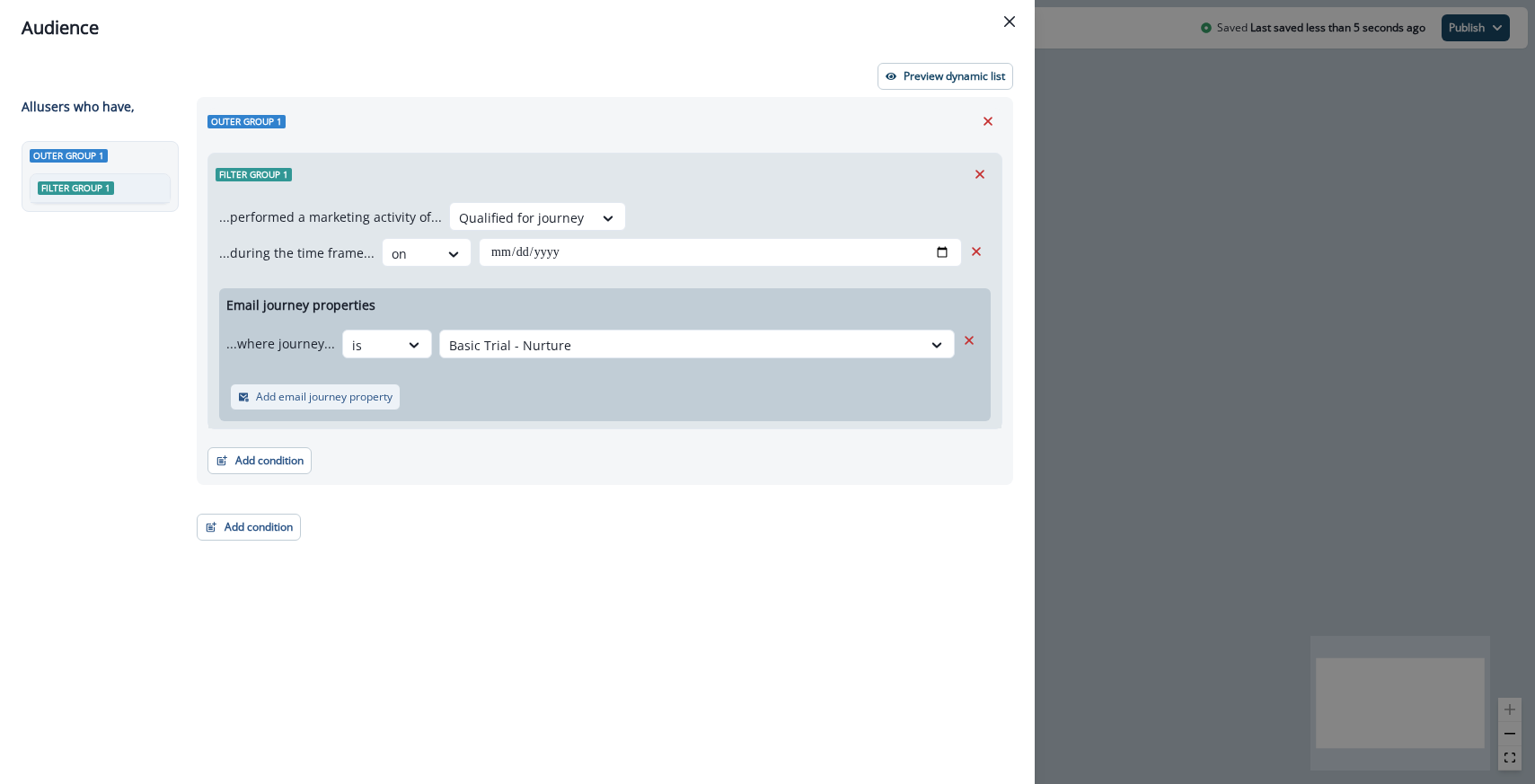
click at [367, 393] on p "Add email journey property" at bounding box center [325, 397] width 137 height 12
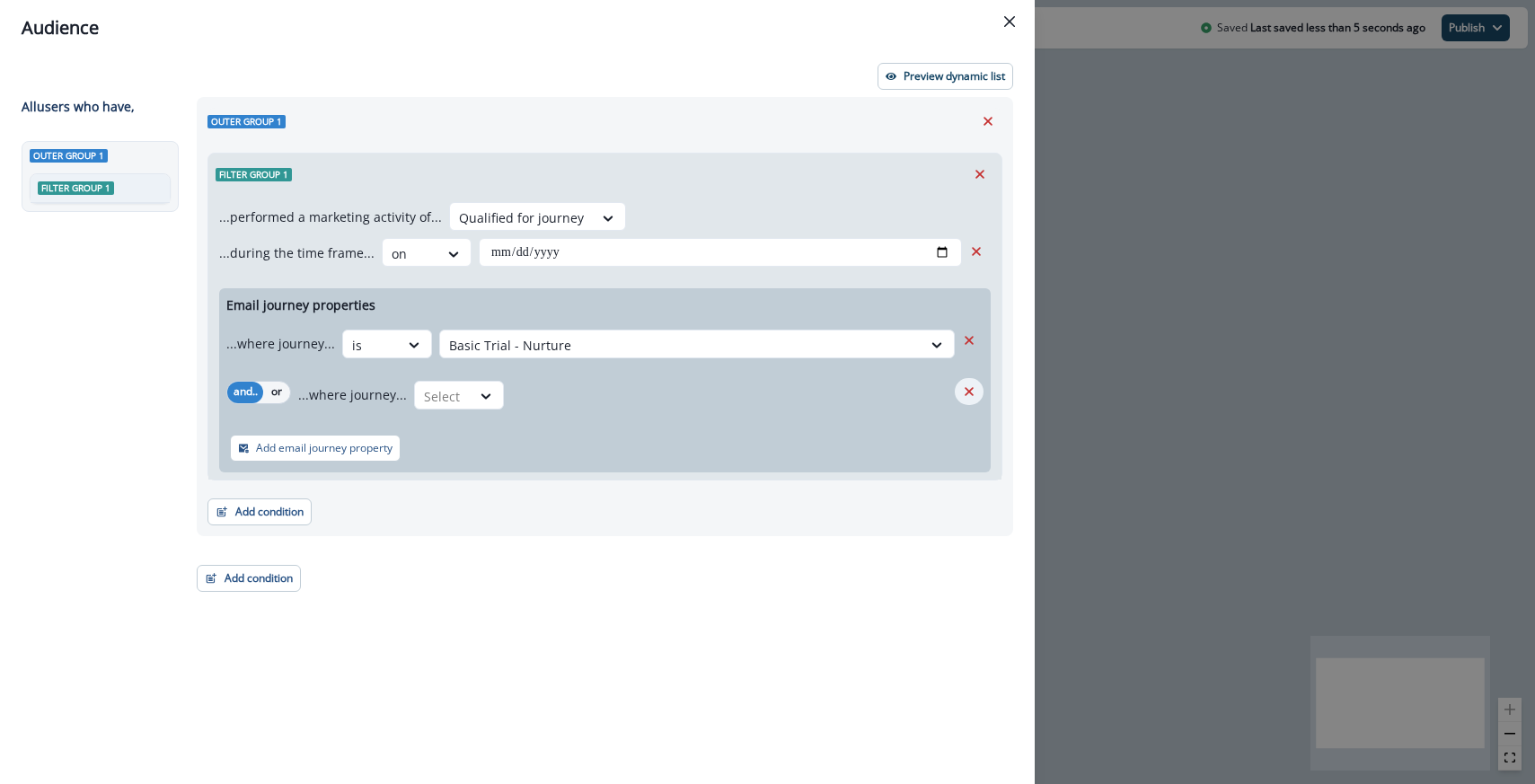
click at [966, 389] on icon "Remove" at bounding box center [968, 391] width 9 height 9
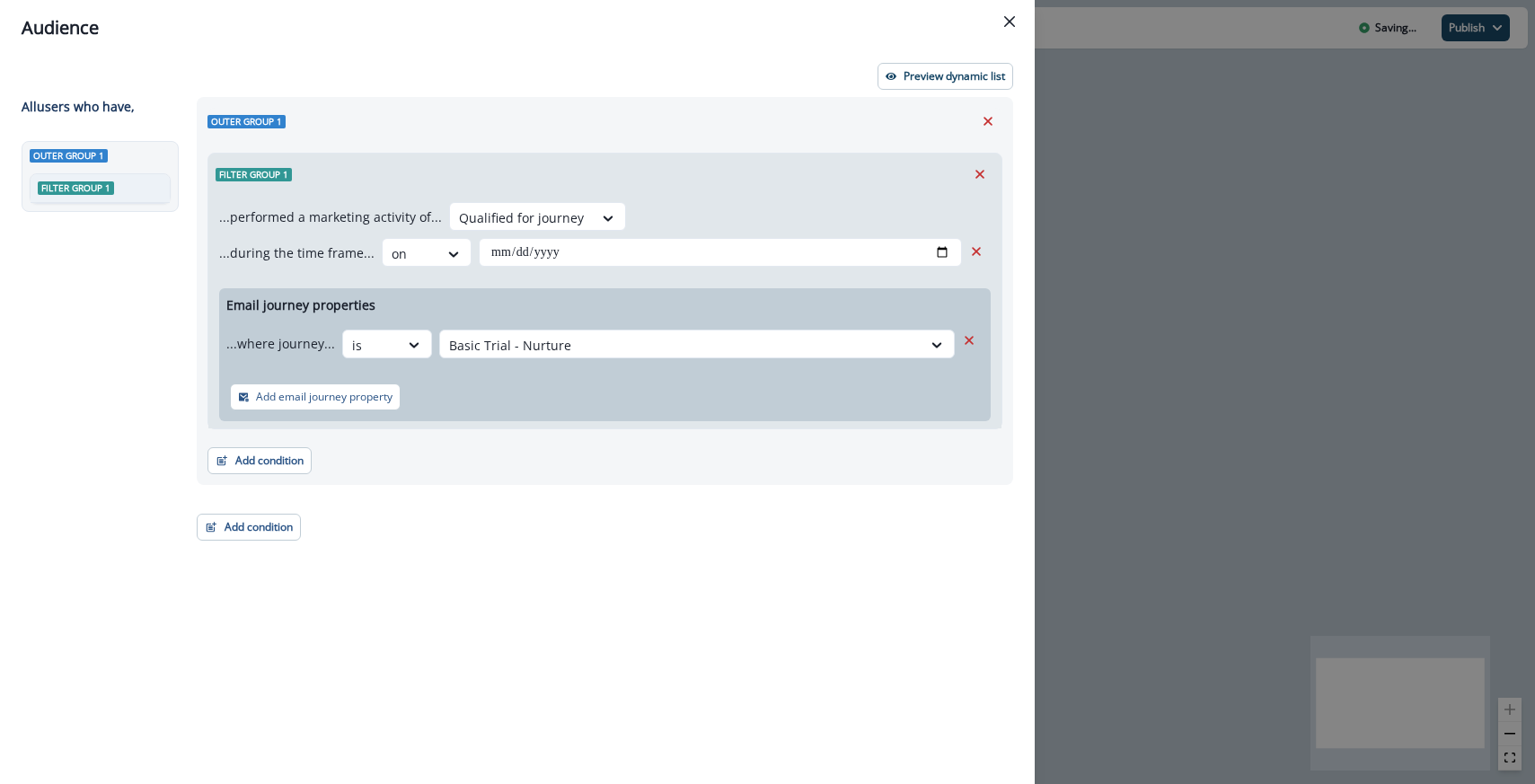
click at [519, 431] on div "Add condition Contact properties A person property Performed a product event Pe…" at bounding box center [606, 451] width 796 height 45
click at [956, 79] on p "Preview dynamic list" at bounding box center [954, 76] width 102 height 12
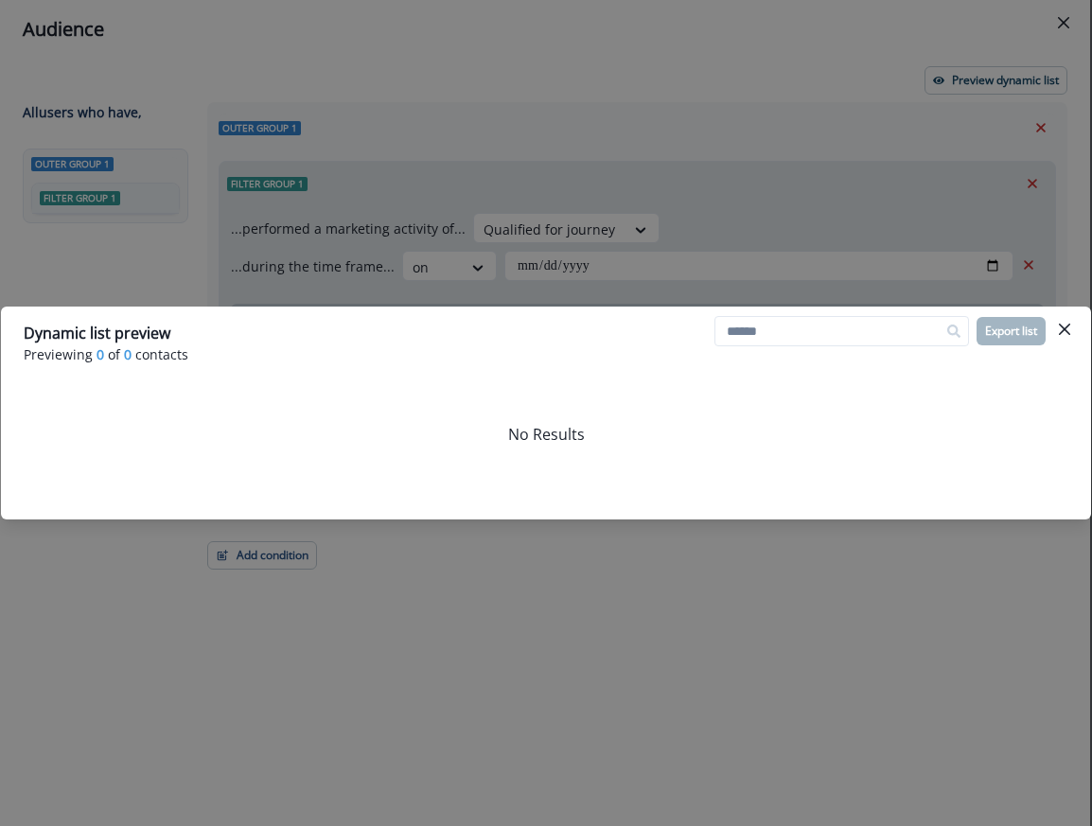
click at [788, 199] on div "Dynamic list preview Previewing 0 of 0 contacts Export list No Results" at bounding box center [546, 413] width 1092 height 826
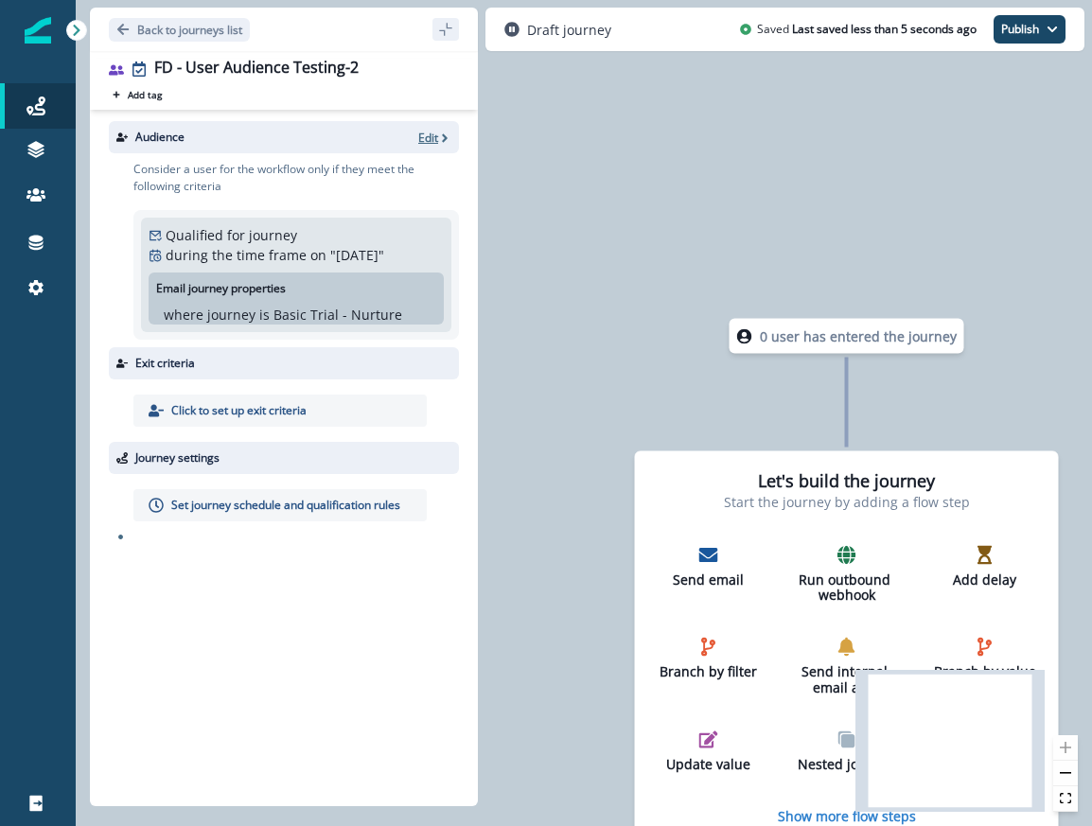
click at [433, 133] on p "Edit" at bounding box center [428, 138] width 20 height 16
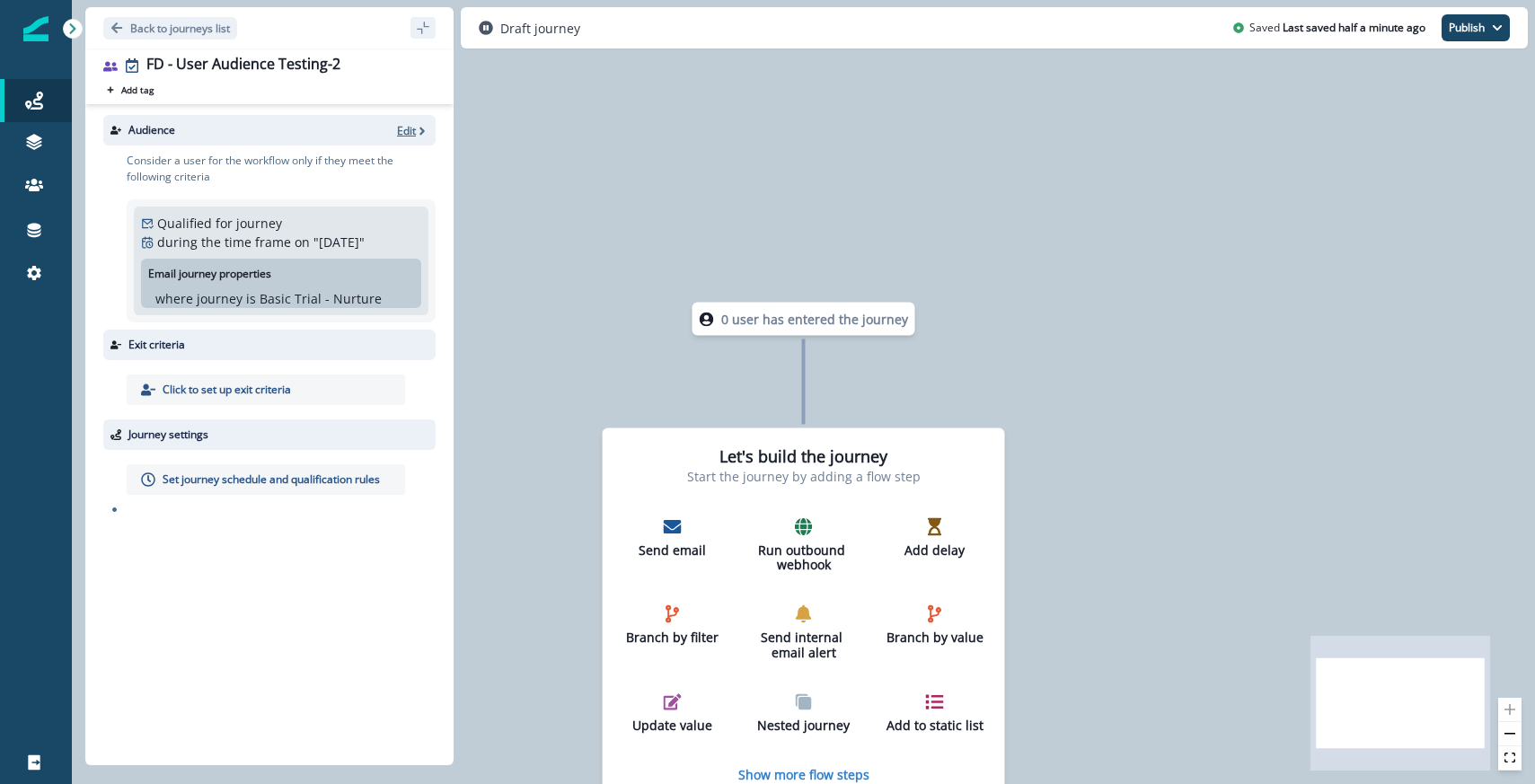
click at [410, 125] on p "Edit" at bounding box center [406, 131] width 19 height 15
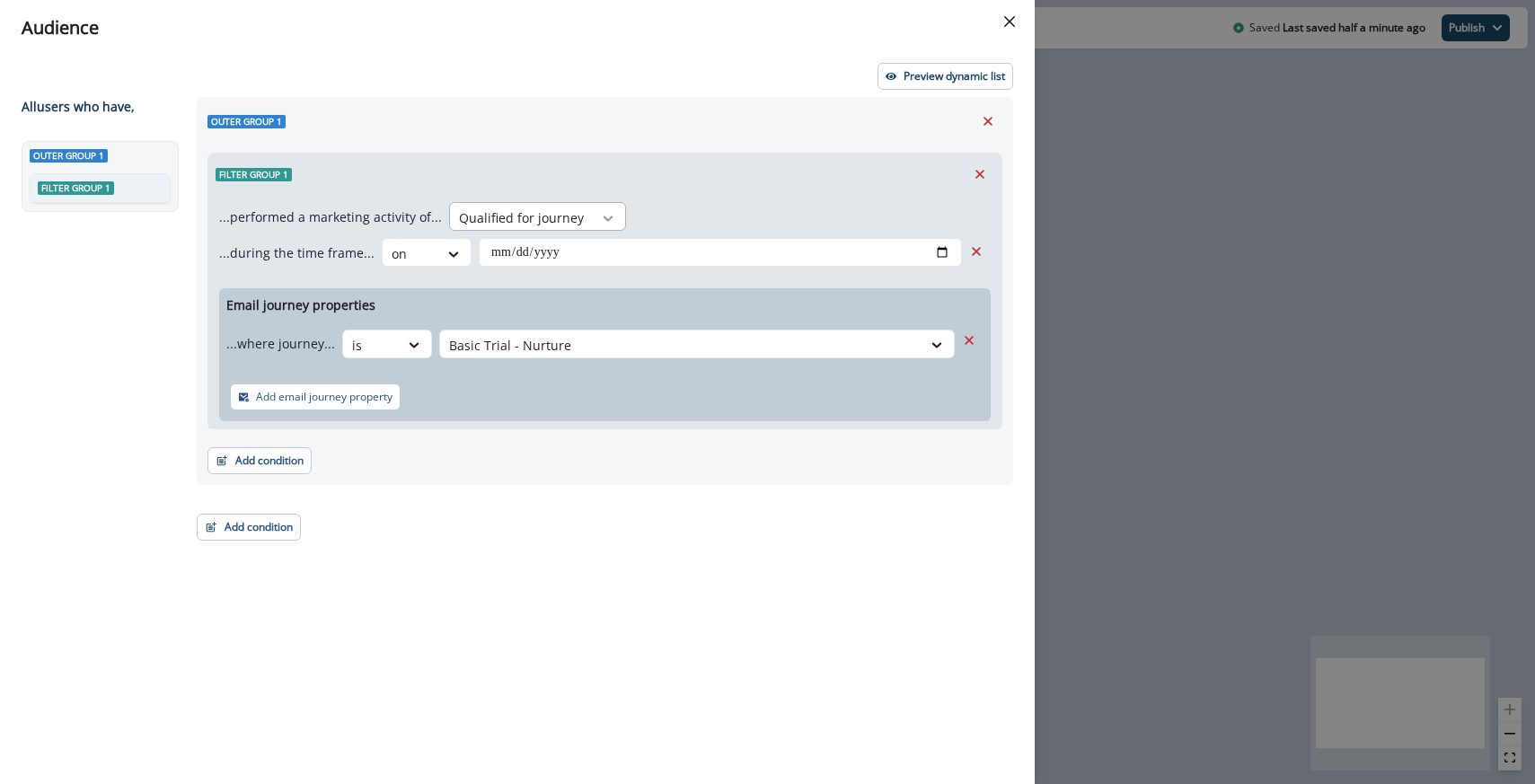
click at [593, 219] on div at bounding box center [608, 218] width 30 height 18
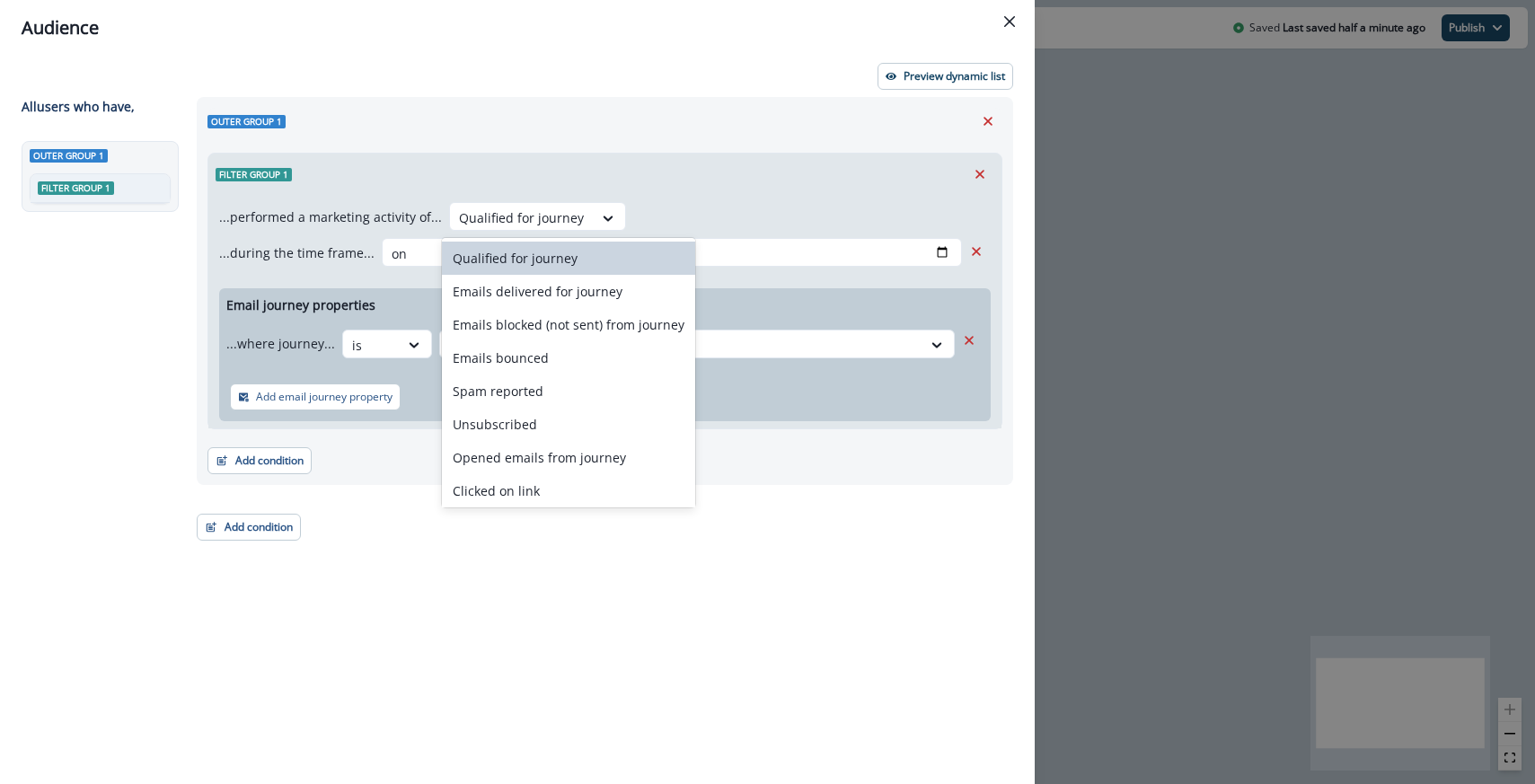
click at [673, 193] on div "Filter group 1" at bounding box center [606, 175] width 794 height 42
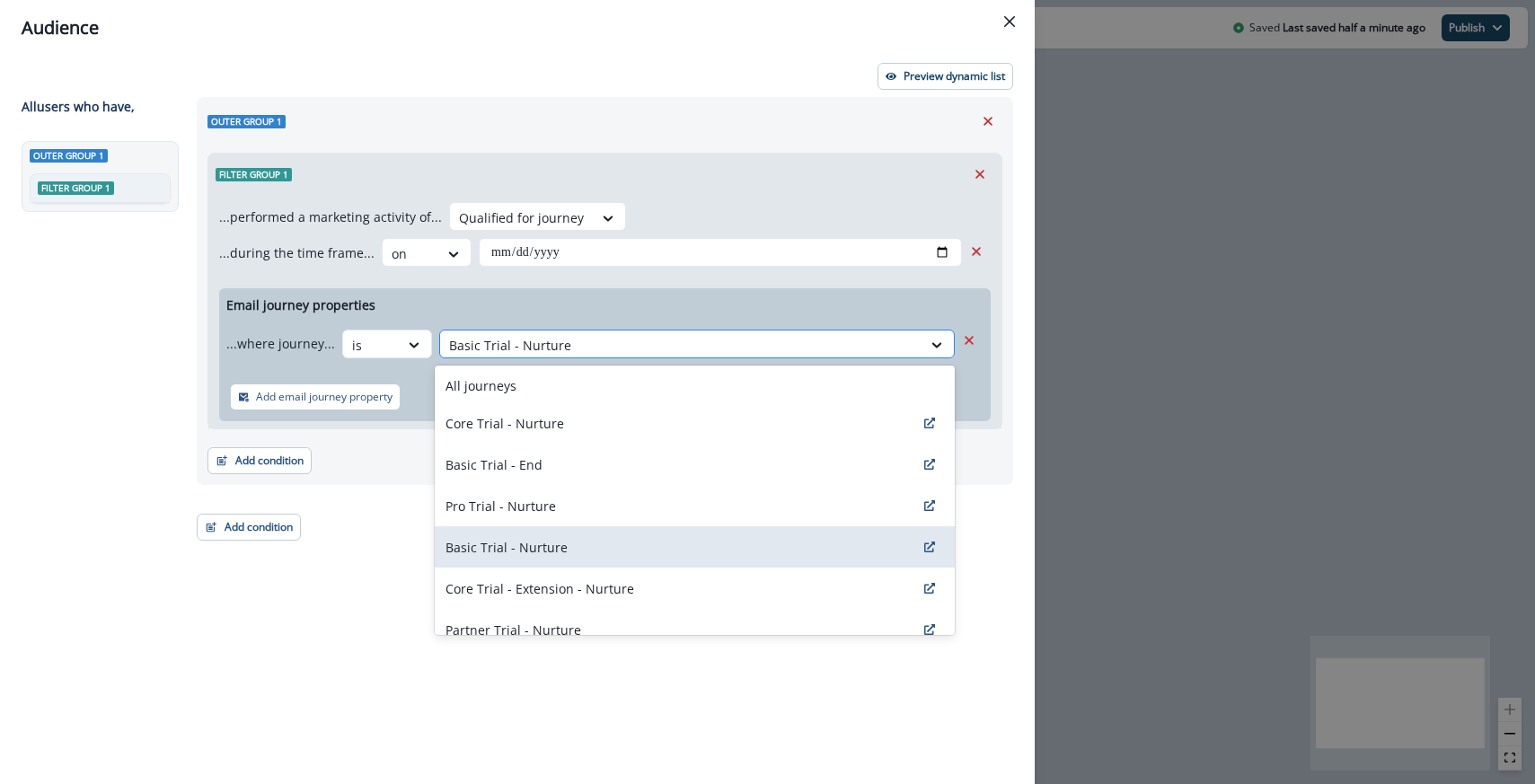
click at [619, 344] on div at bounding box center [681, 345] width 463 height 23
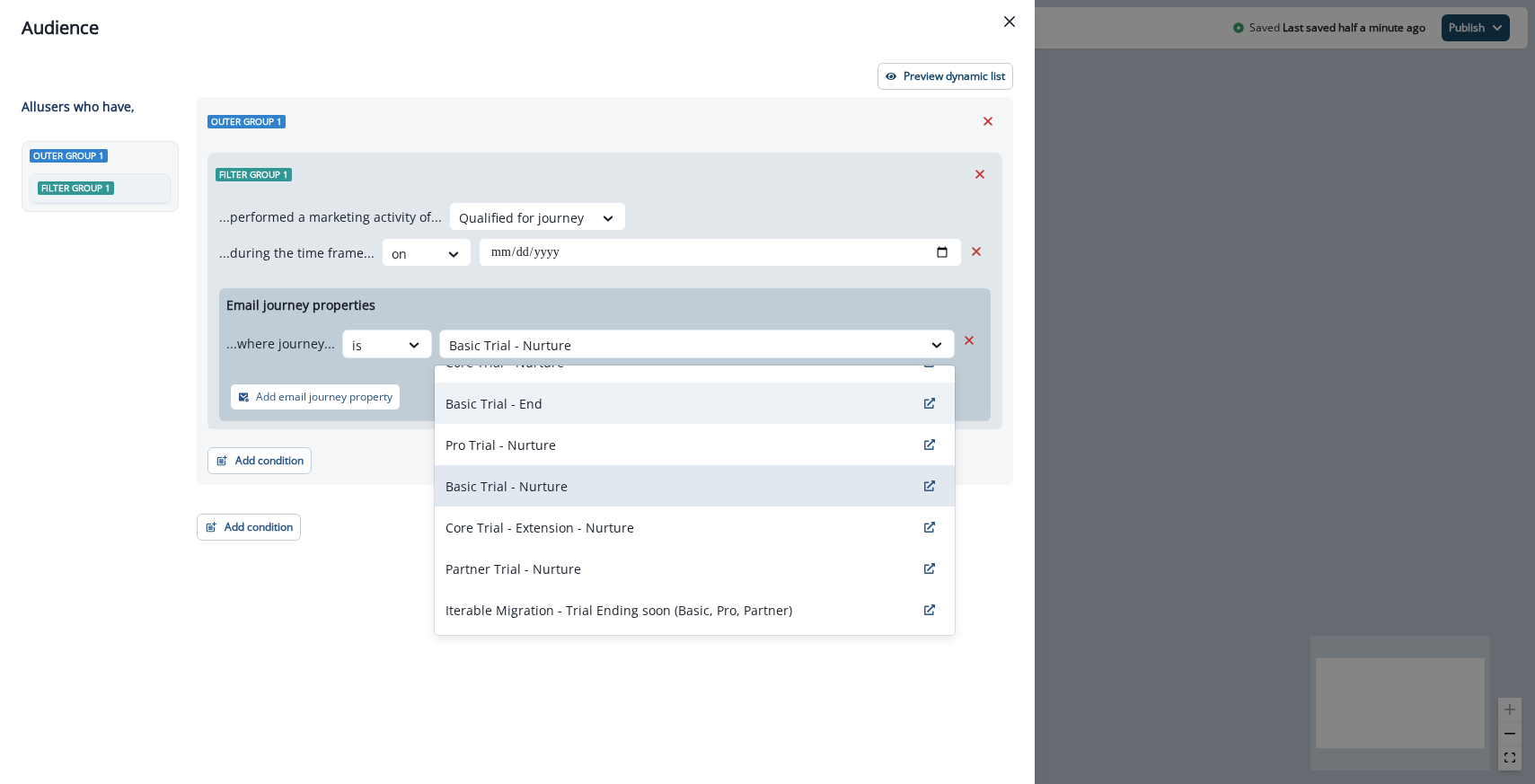
scroll to position [66, 0]
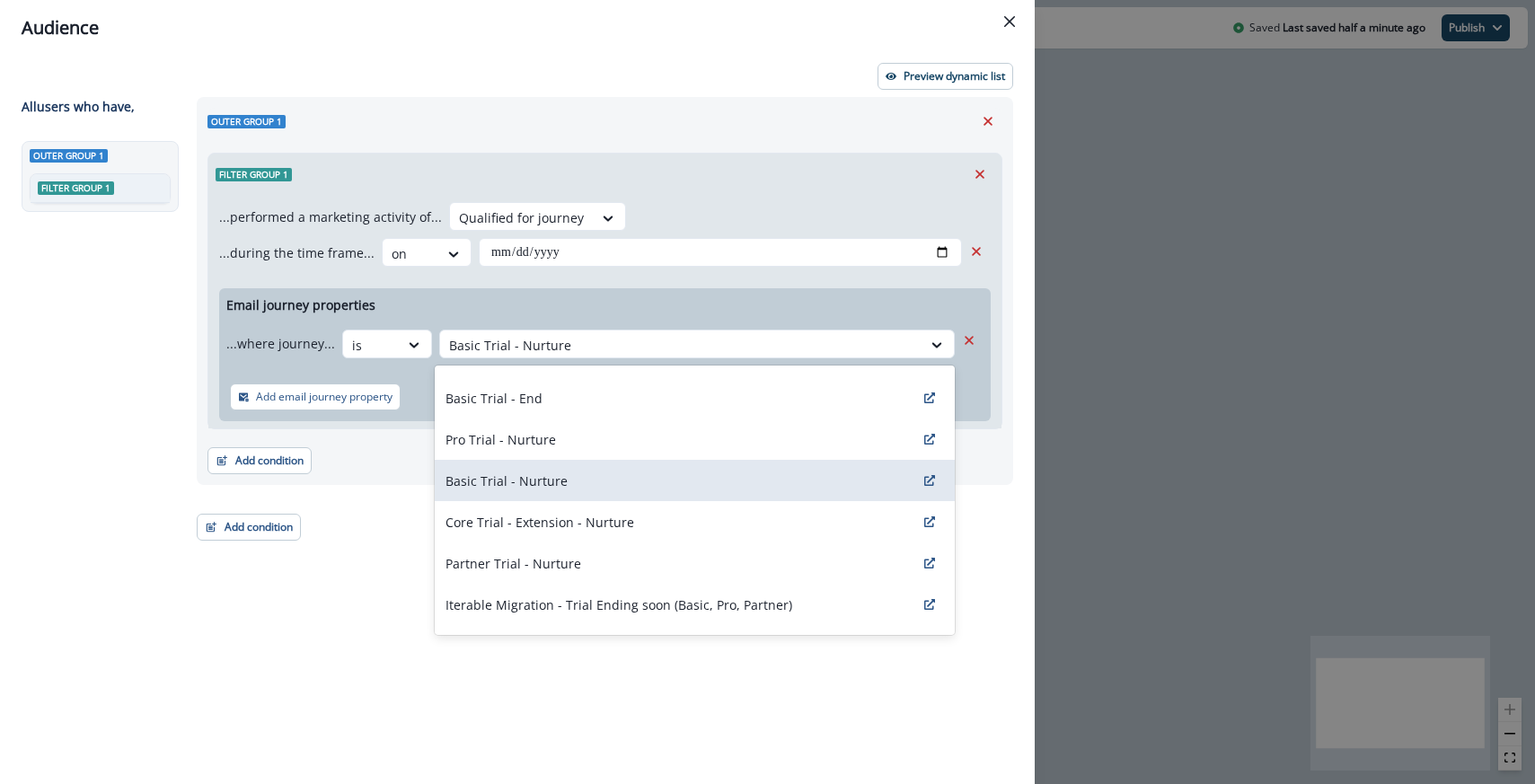
click at [664, 191] on div "Filter group 1" at bounding box center [606, 175] width 794 height 42
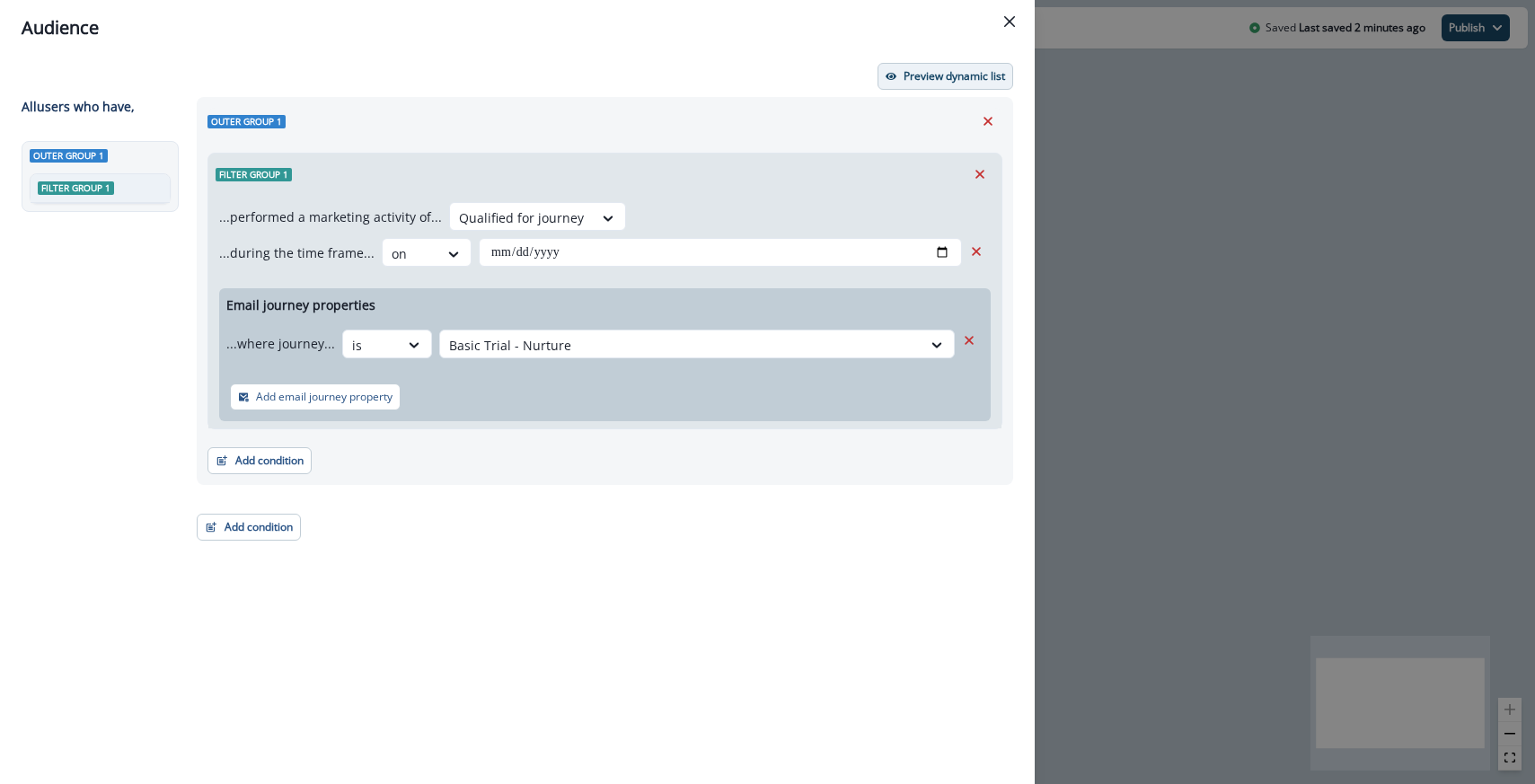
click at [921, 70] on p "Preview dynamic list" at bounding box center [954, 76] width 102 height 12
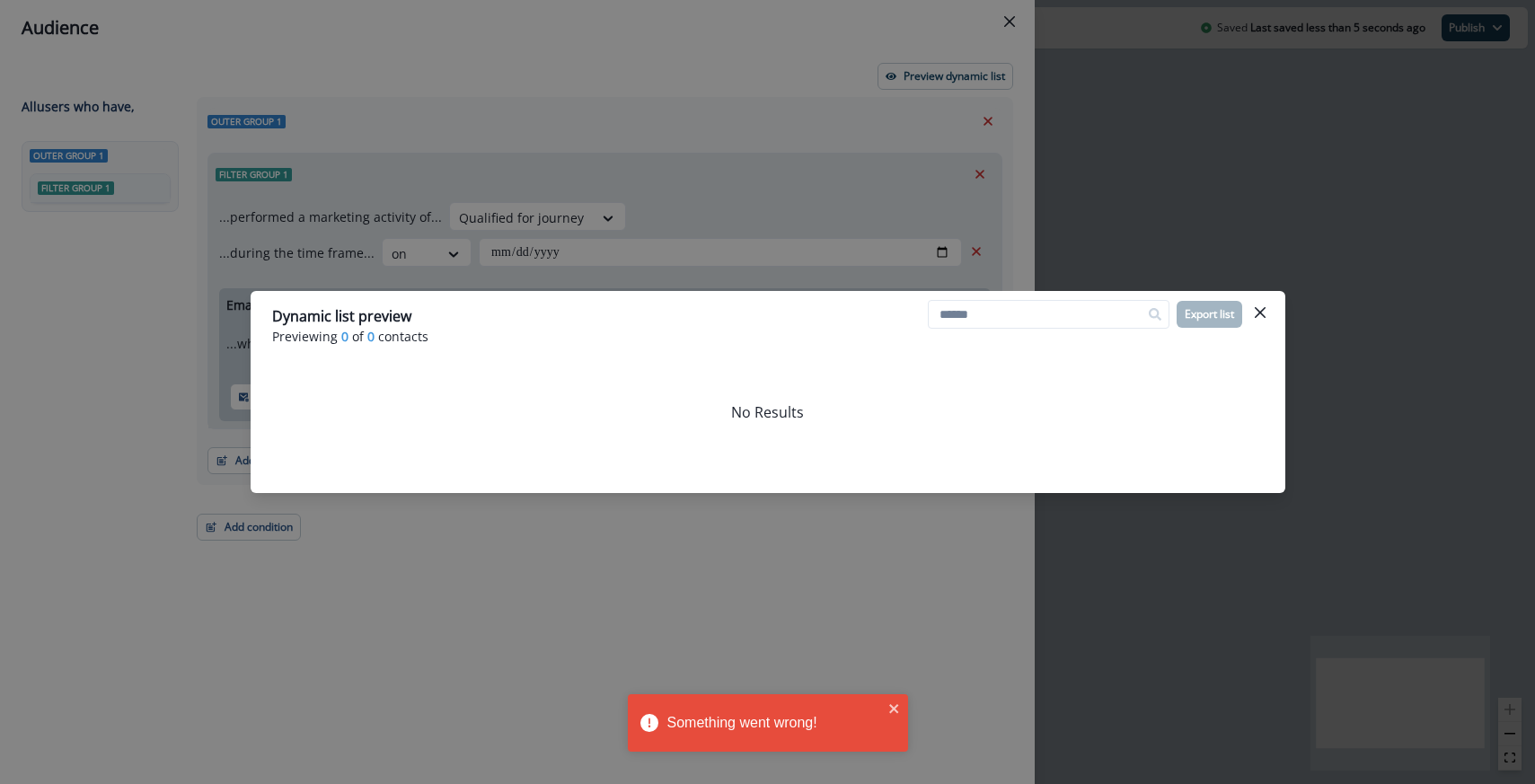
click at [575, 209] on div "Dynamic list preview Previewing 0 of 0 contacts Export list No Results" at bounding box center [767, 392] width 1535 height 784
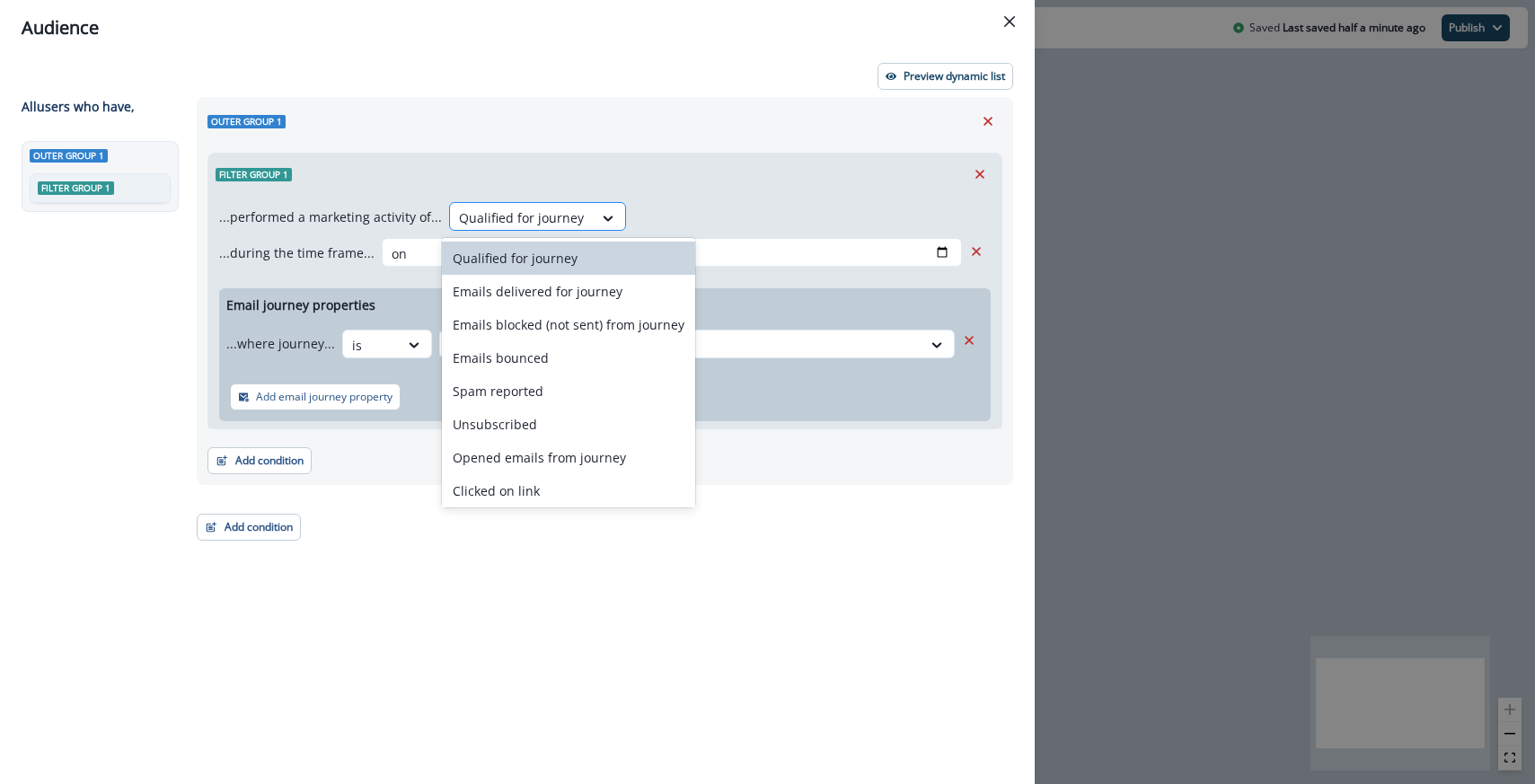
click at [517, 213] on div at bounding box center [522, 218] width 125 height 23
click at [971, 118] on div "Outer group 1" at bounding box center [606, 121] width 796 height 27
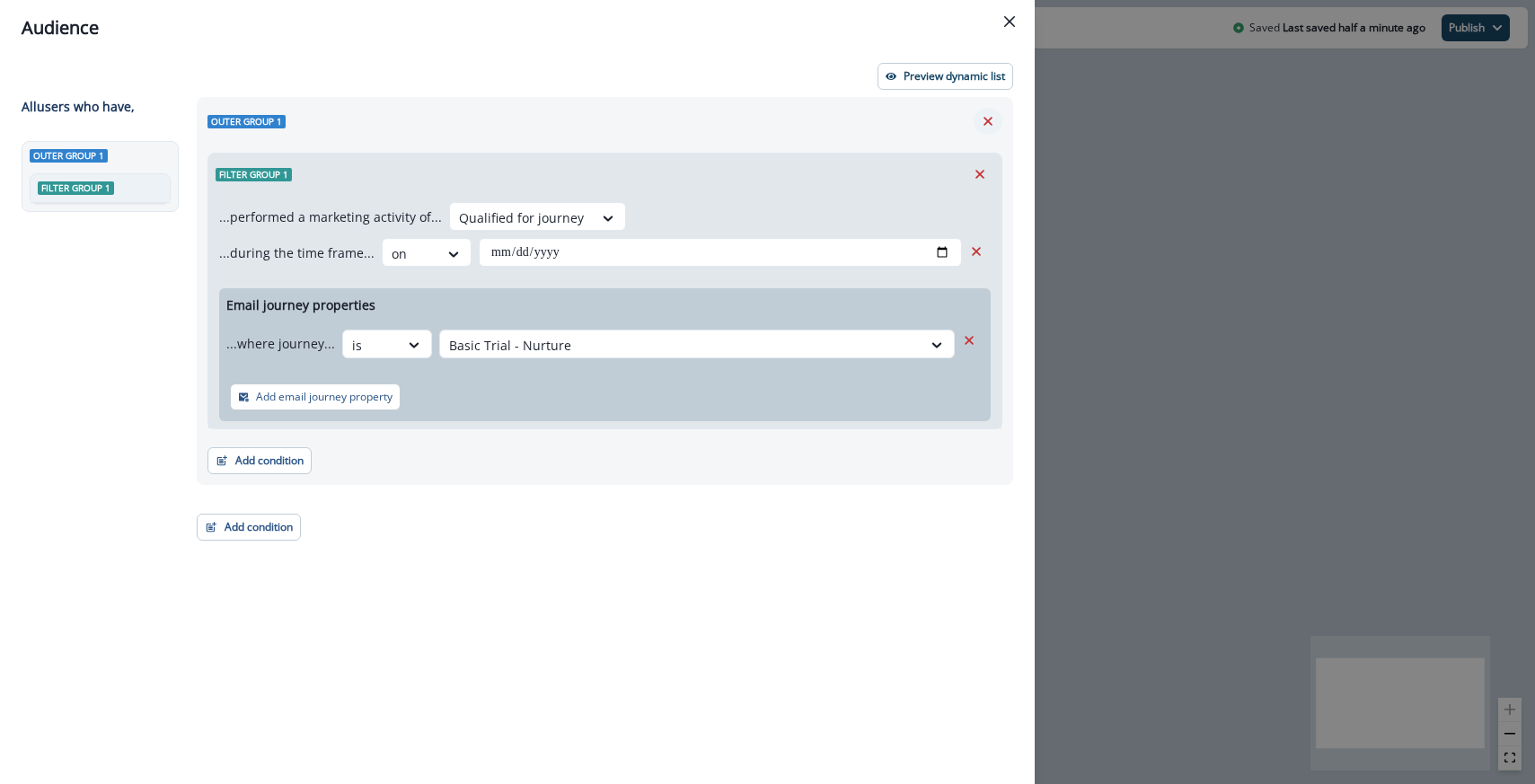
click at [978, 118] on button "Remove" at bounding box center [988, 121] width 28 height 27
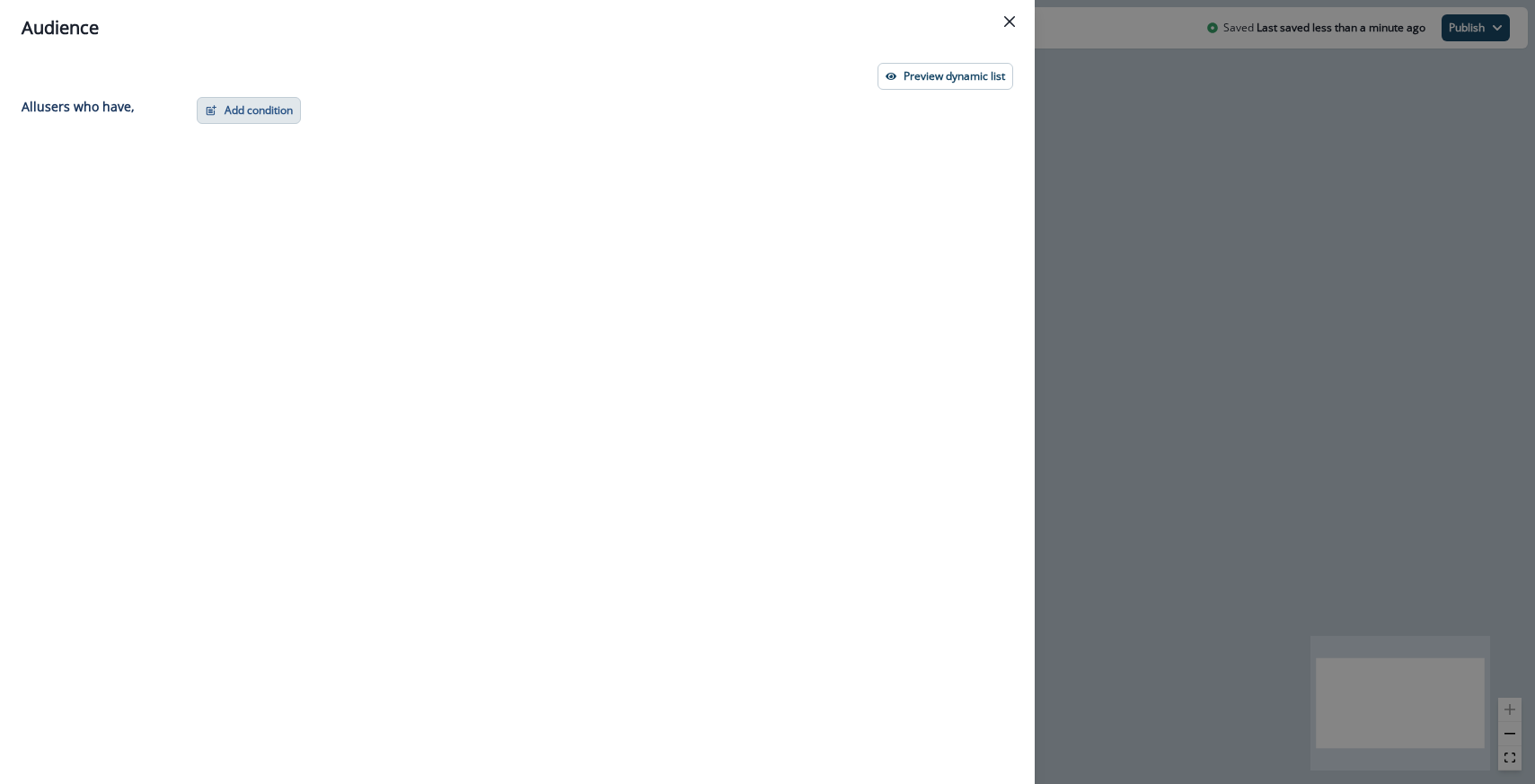
click at [239, 109] on button "Add condition" at bounding box center [249, 110] width 104 height 27
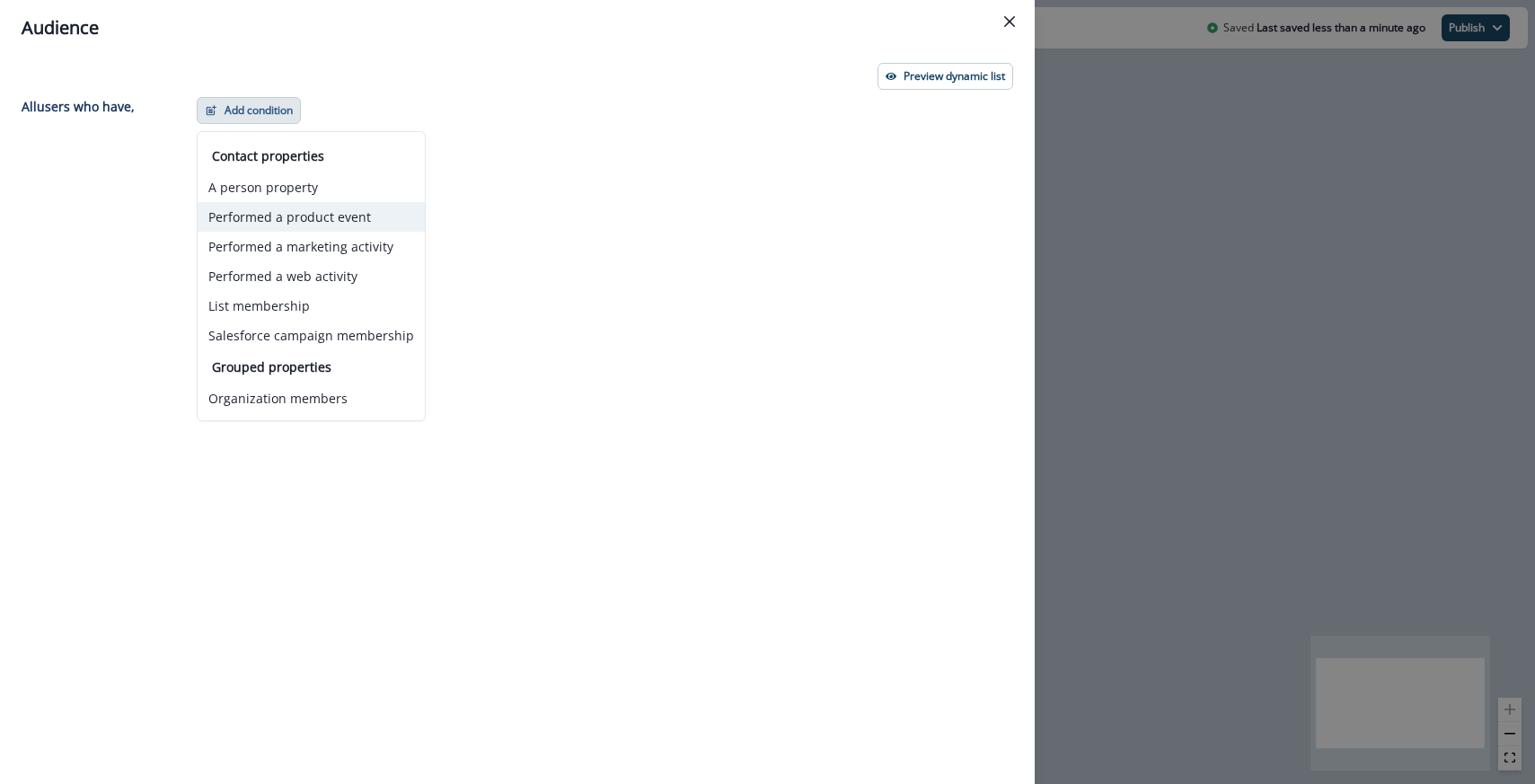
click at [309, 222] on button "Performed a product event" at bounding box center [310, 216] width 227 height 29
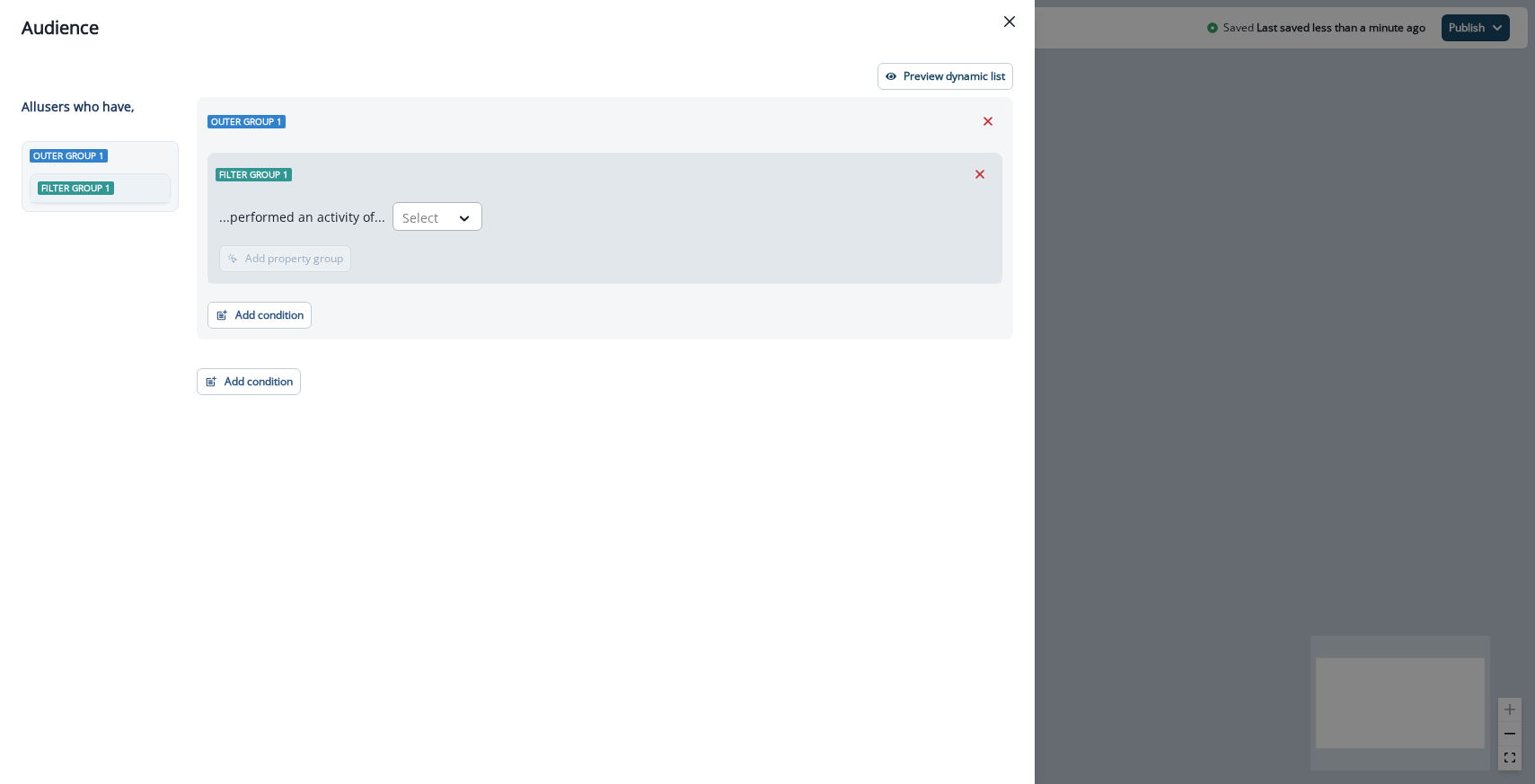
click at [413, 223] on div at bounding box center [421, 218] width 38 height 23
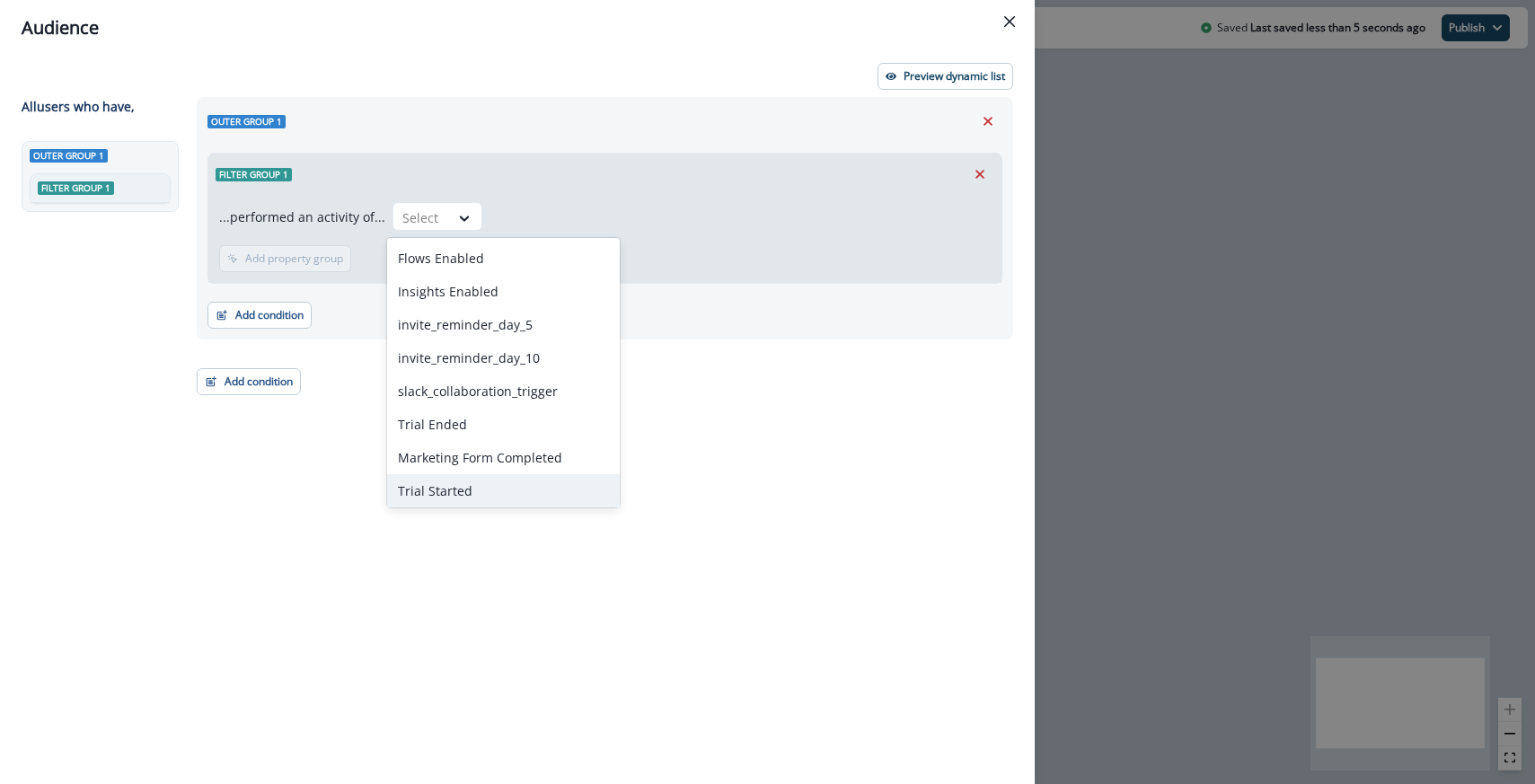
click at [427, 490] on div "Trial Started" at bounding box center [503, 491] width 233 height 33
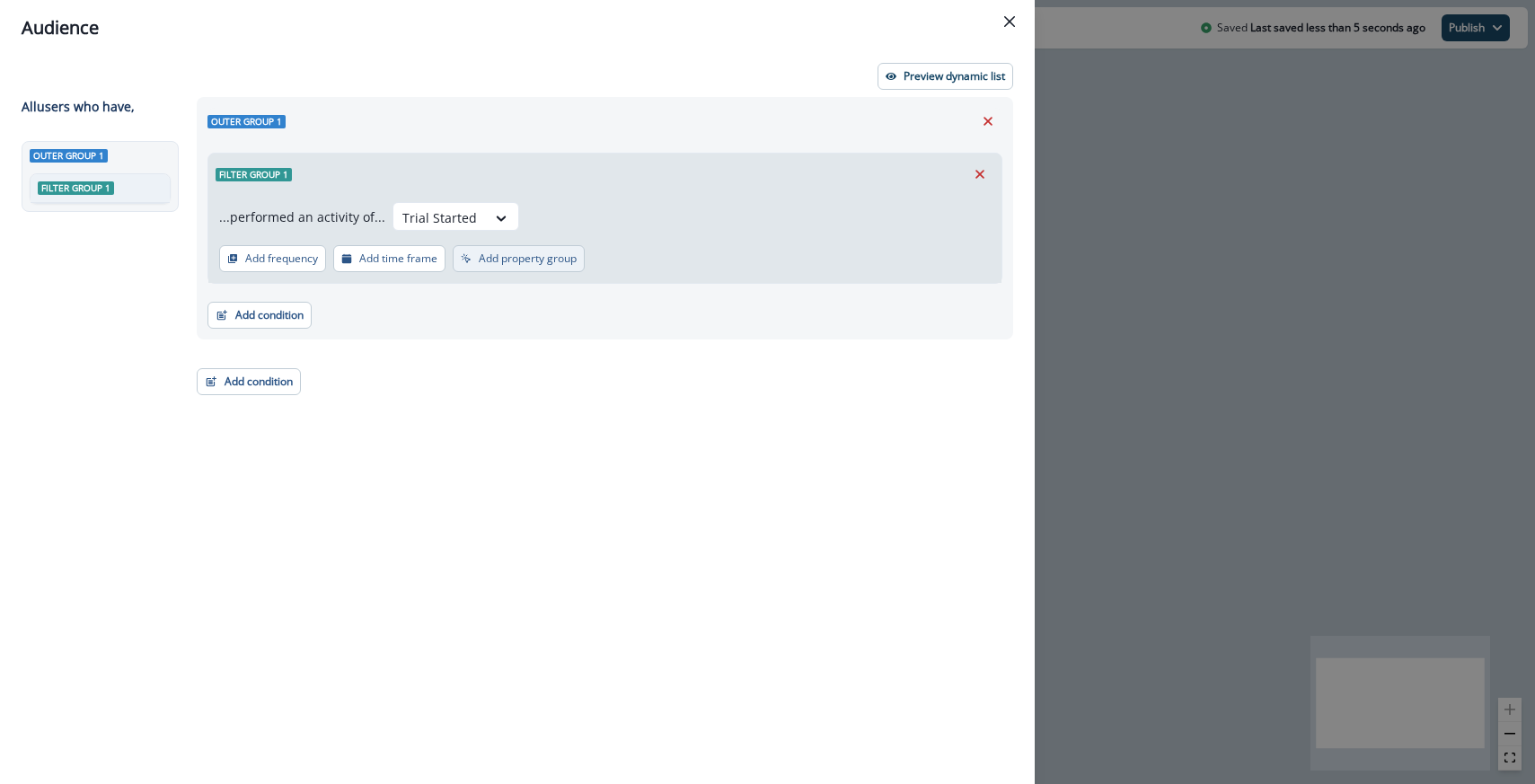
click at [509, 255] on p "Add property group" at bounding box center [527, 258] width 98 height 12
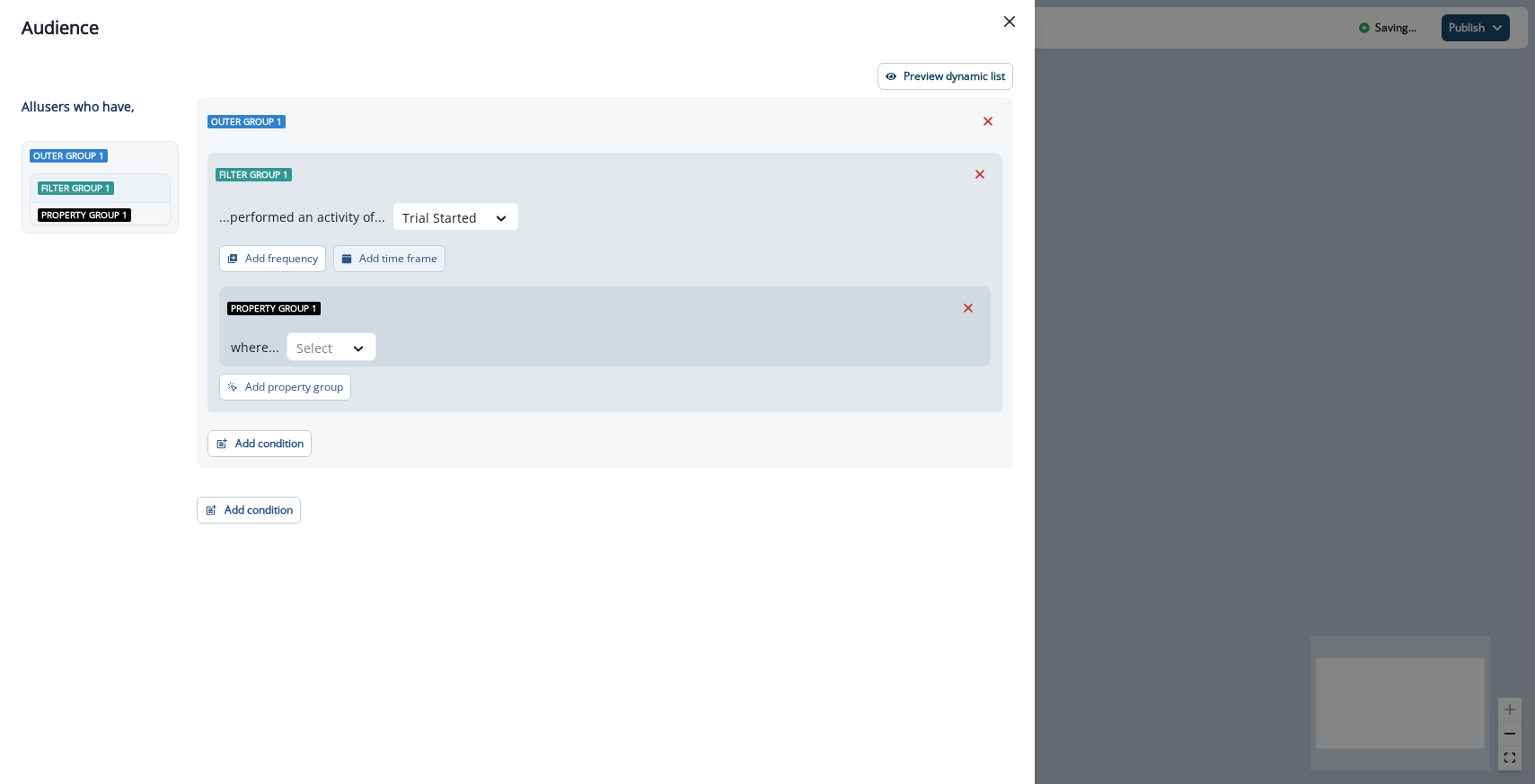
click at [387, 261] on p "Add time frame" at bounding box center [399, 258] width 78 height 12
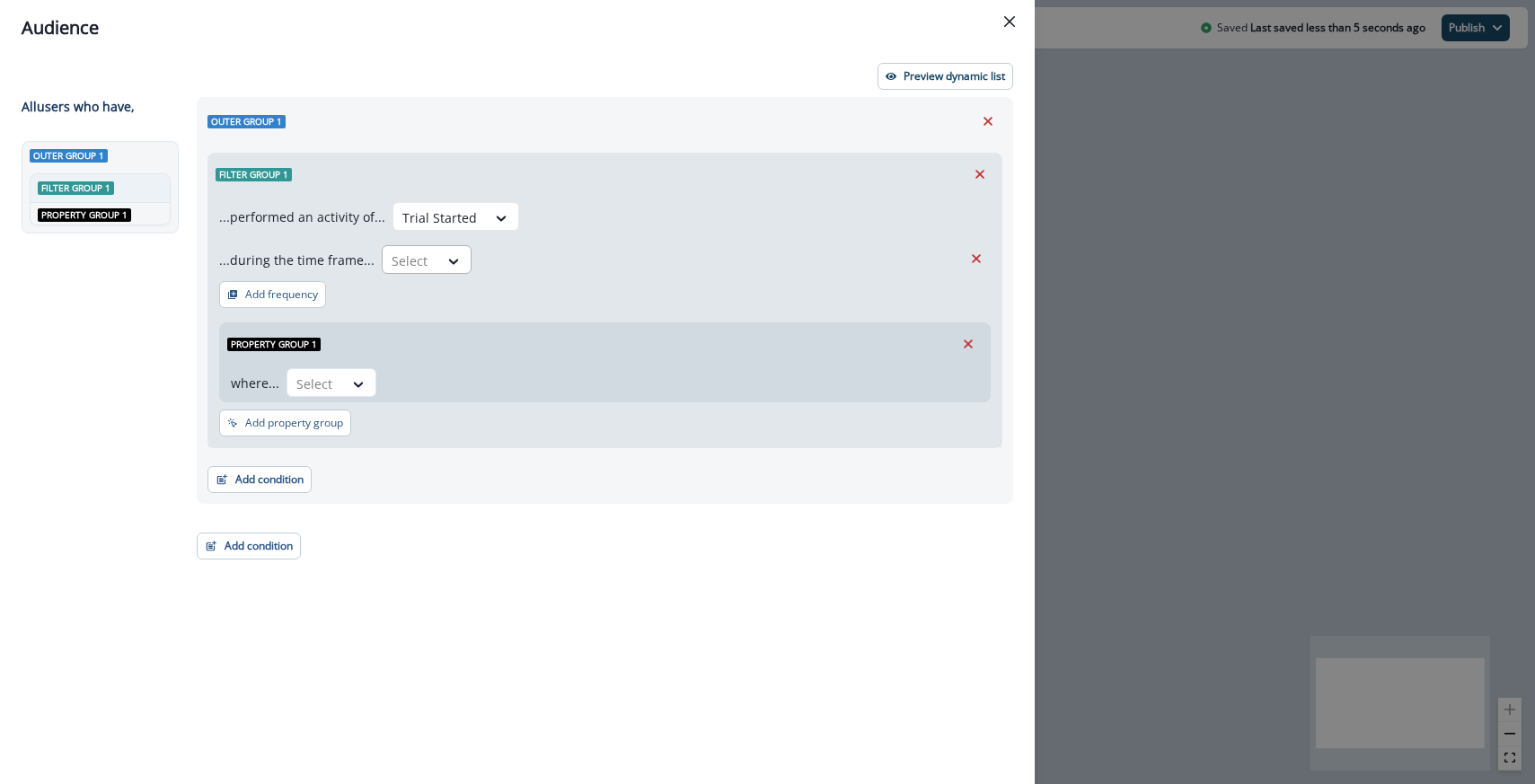
click at [392, 259] on input "text" at bounding box center [394, 261] width 4 height 19
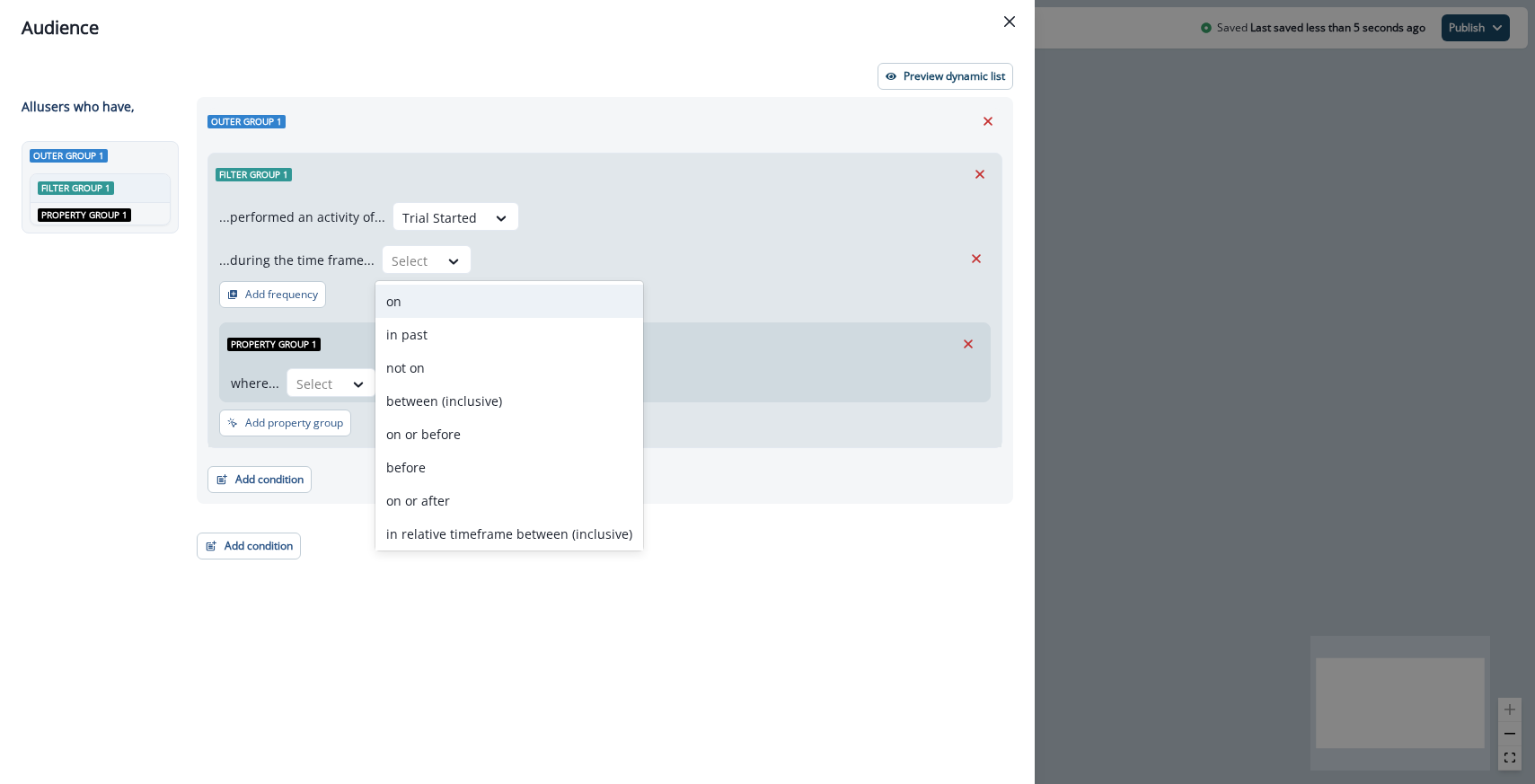
click at [401, 298] on div "on" at bounding box center [510, 301] width 268 height 33
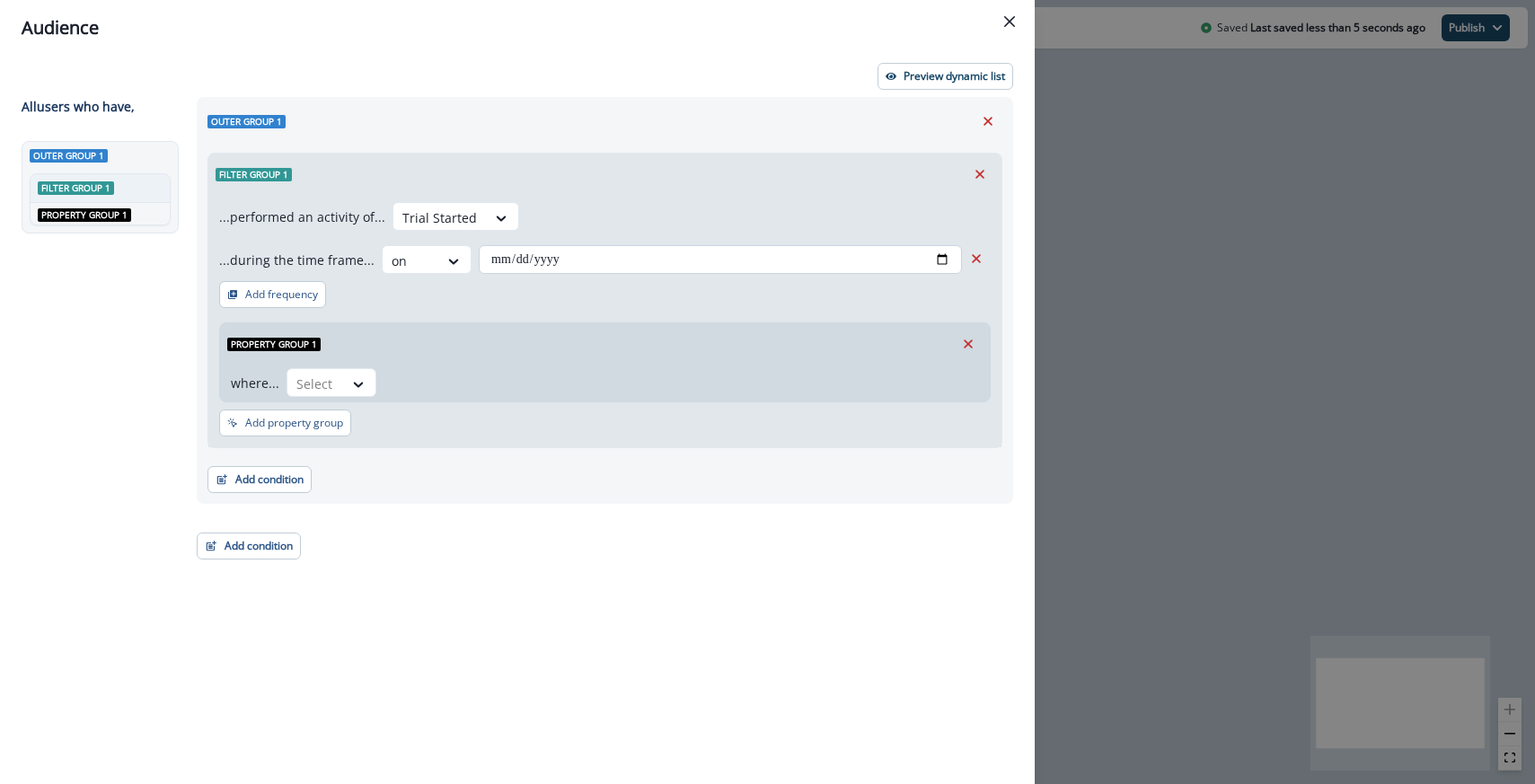
click at [516, 258] on input "date" at bounding box center [720, 259] width 483 height 28
click at [494, 260] on input "date" at bounding box center [720, 259] width 483 height 28
click at [950, 252] on input "date" at bounding box center [720, 259] width 483 height 28
click at [937, 260] on input "date" at bounding box center [720, 259] width 483 height 28
type input "**********"
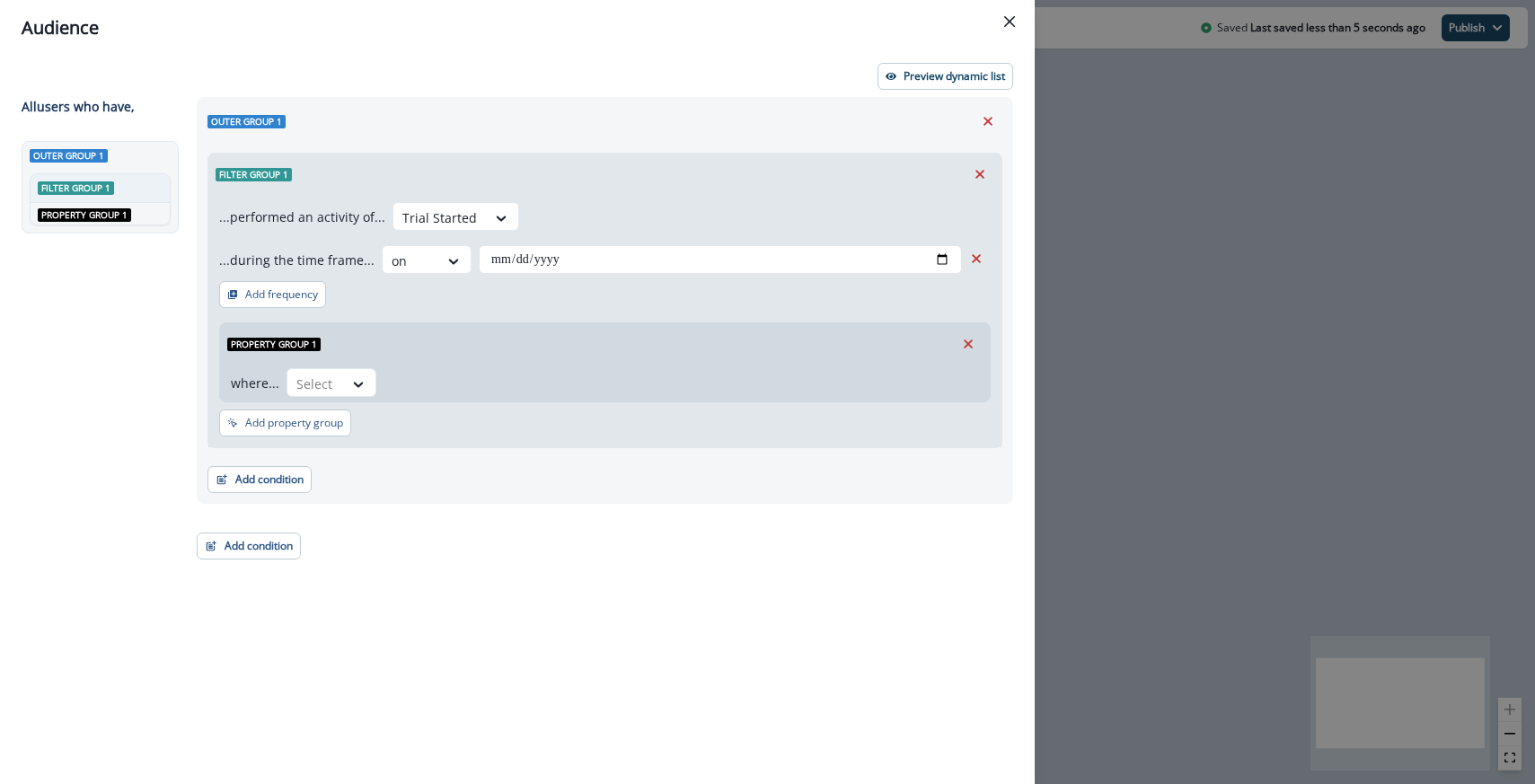
click at [702, 188] on div "Filter group 1" at bounding box center [606, 175] width 794 height 42
click at [986, 127] on icon "Remove" at bounding box center [988, 121] width 16 height 16
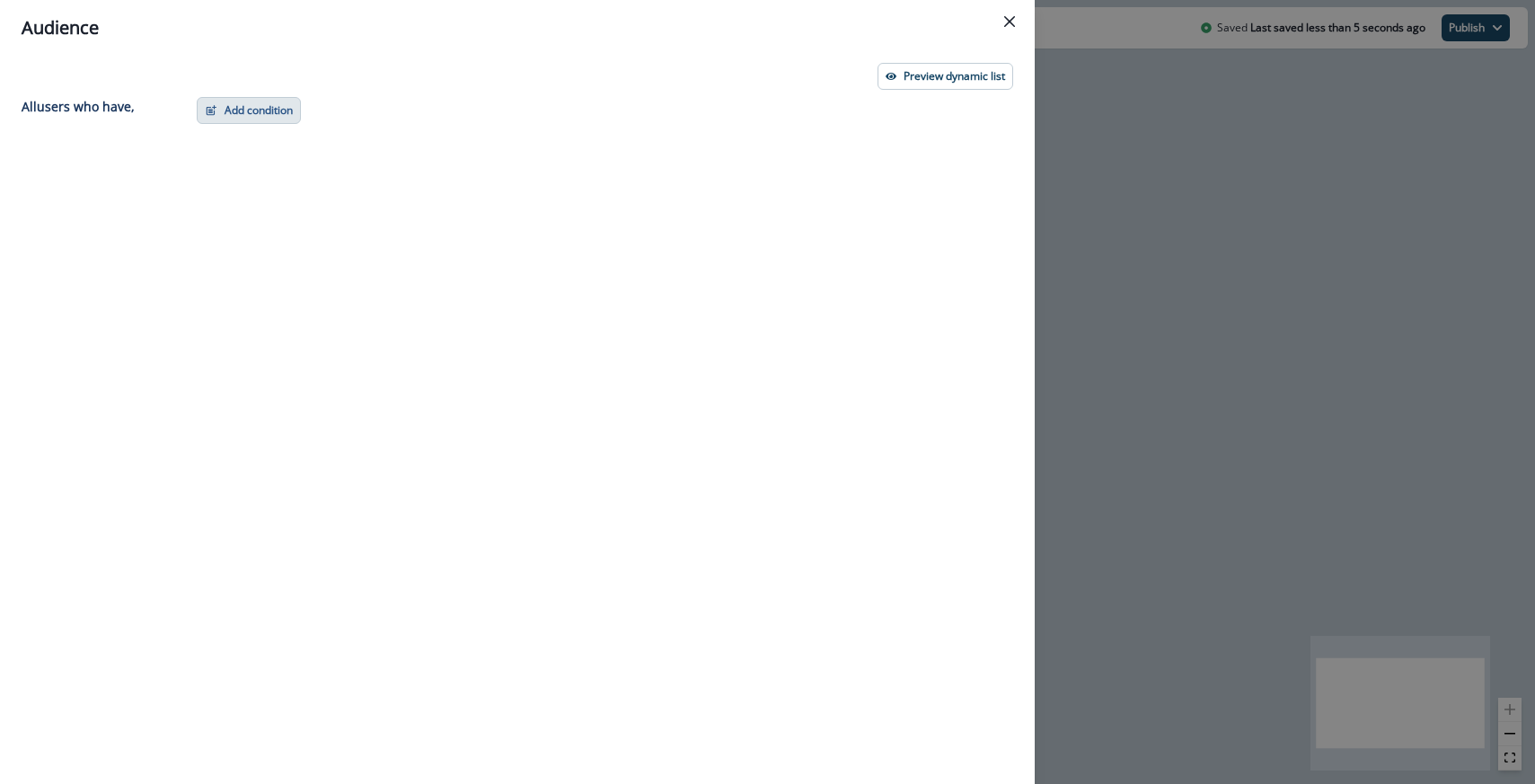
click at [248, 123] on button "Add condition" at bounding box center [249, 110] width 104 height 27
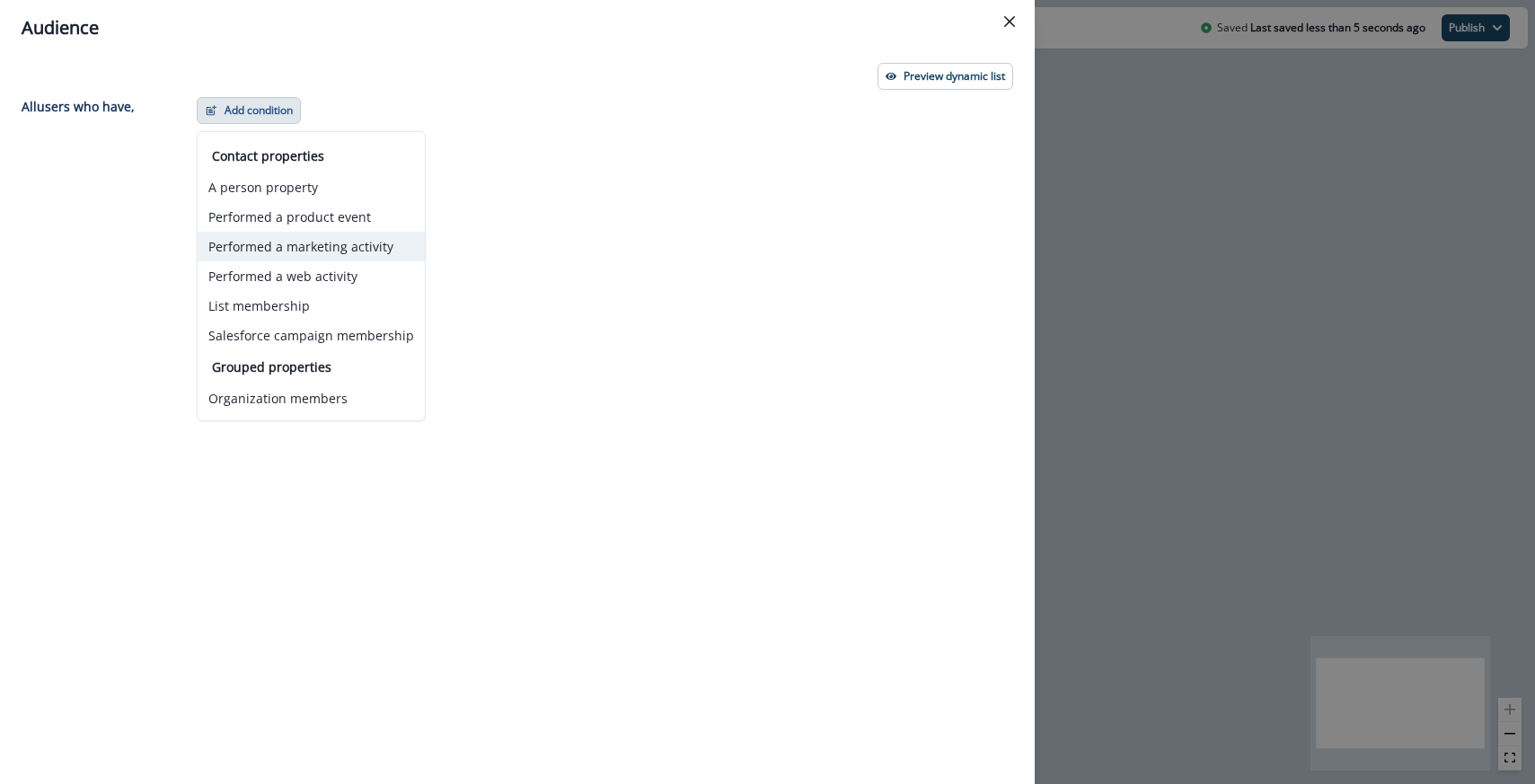
click at [281, 252] on button "Performed a marketing activity" at bounding box center [310, 246] width 227 height 29
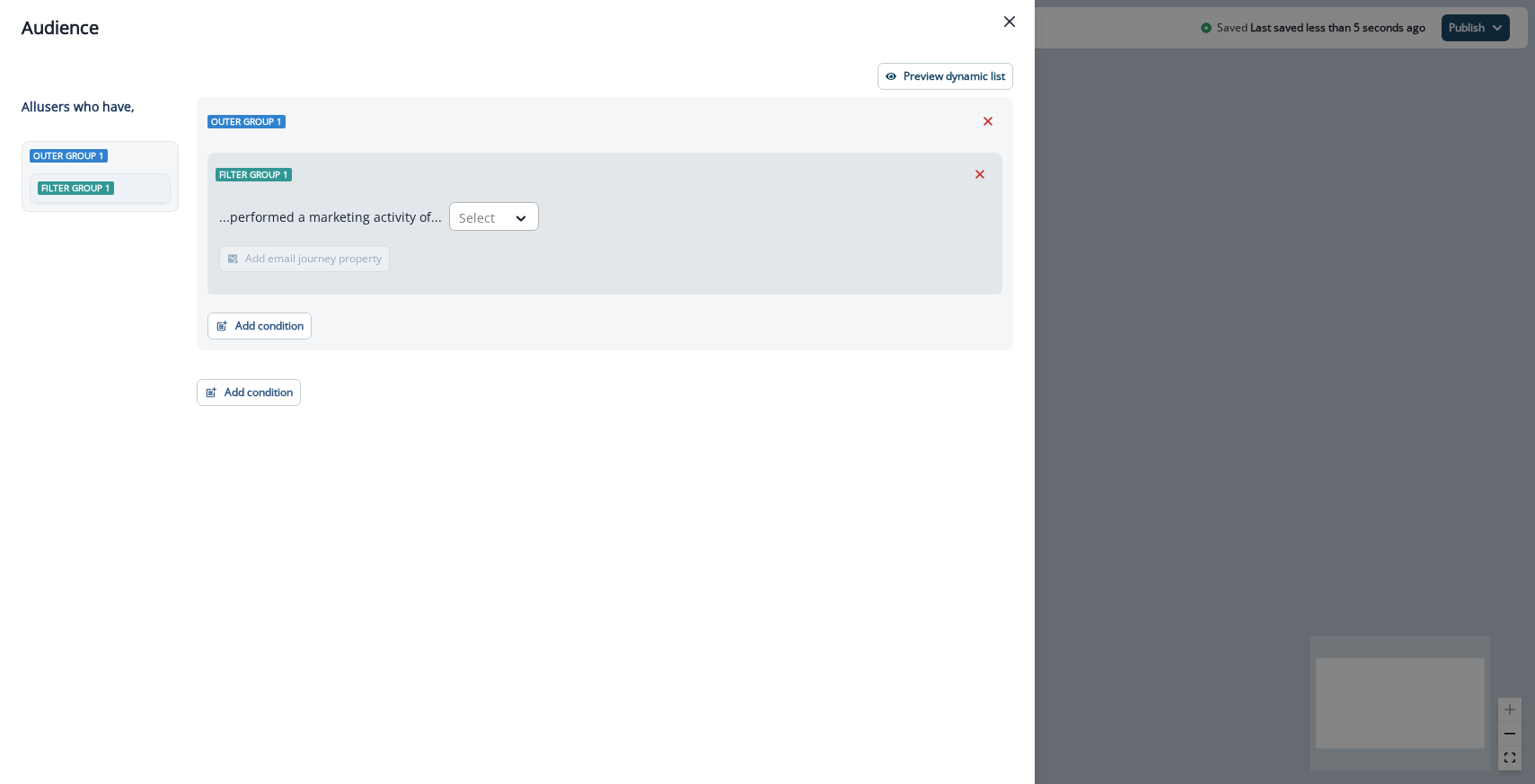
click at [468, 212] on div at bounding box center [478, 218] width 38 height 23
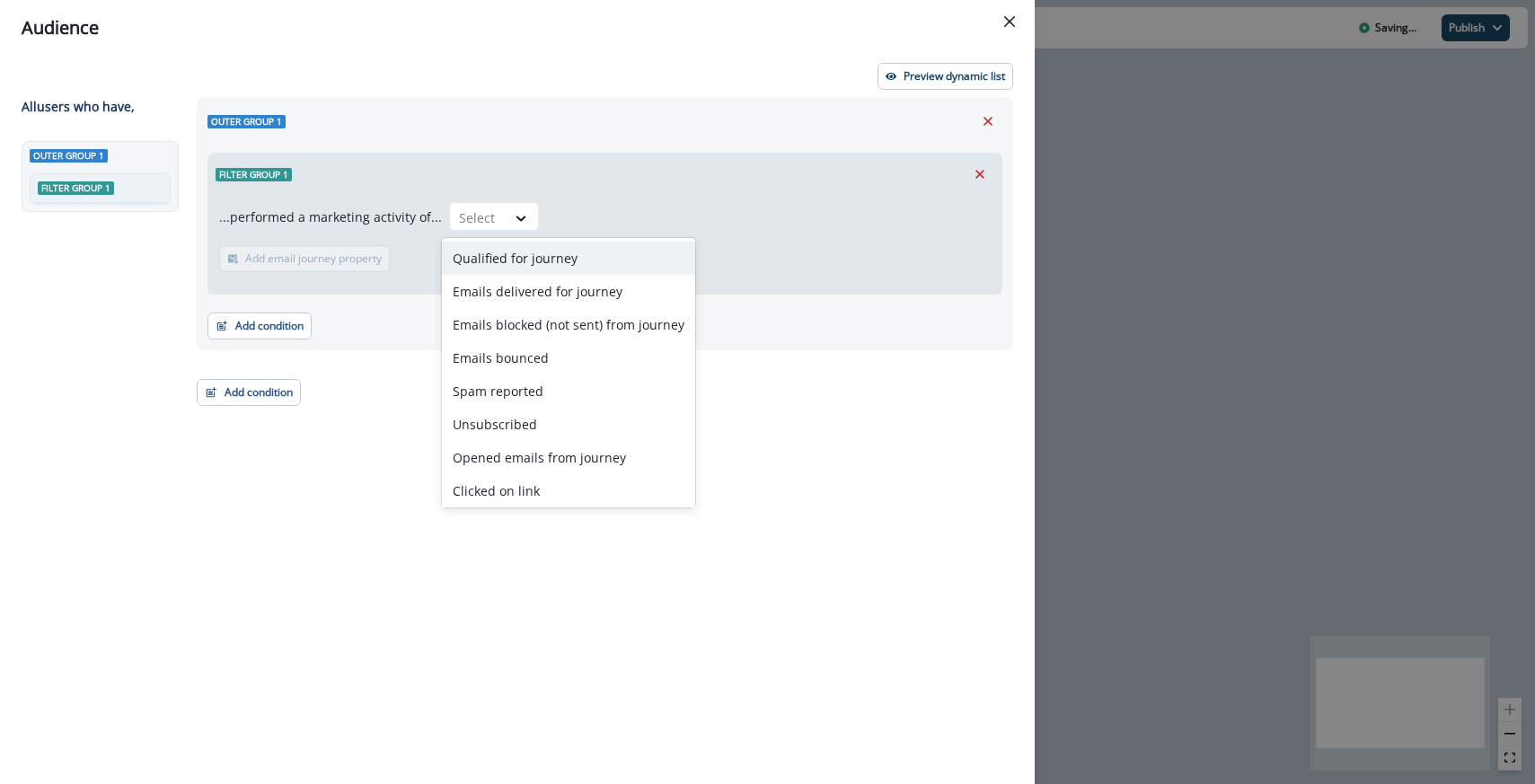
click at [481, 244] on div "Qualified for journey" at bounding box center [569, 258] width 253 height 33
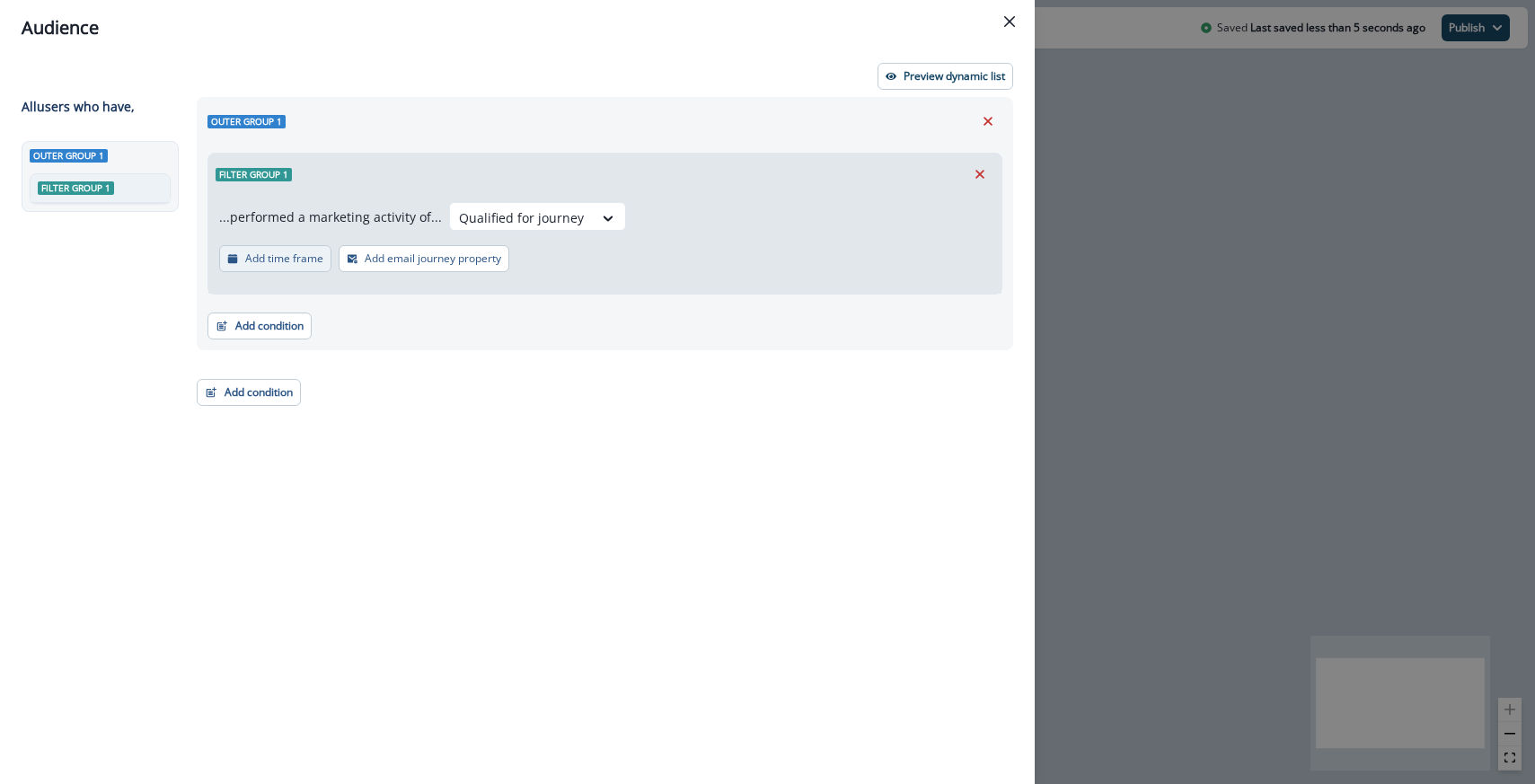
click at [272, 261] on p "Add time frame" at bounding box center [284, 258] width 78 height 12
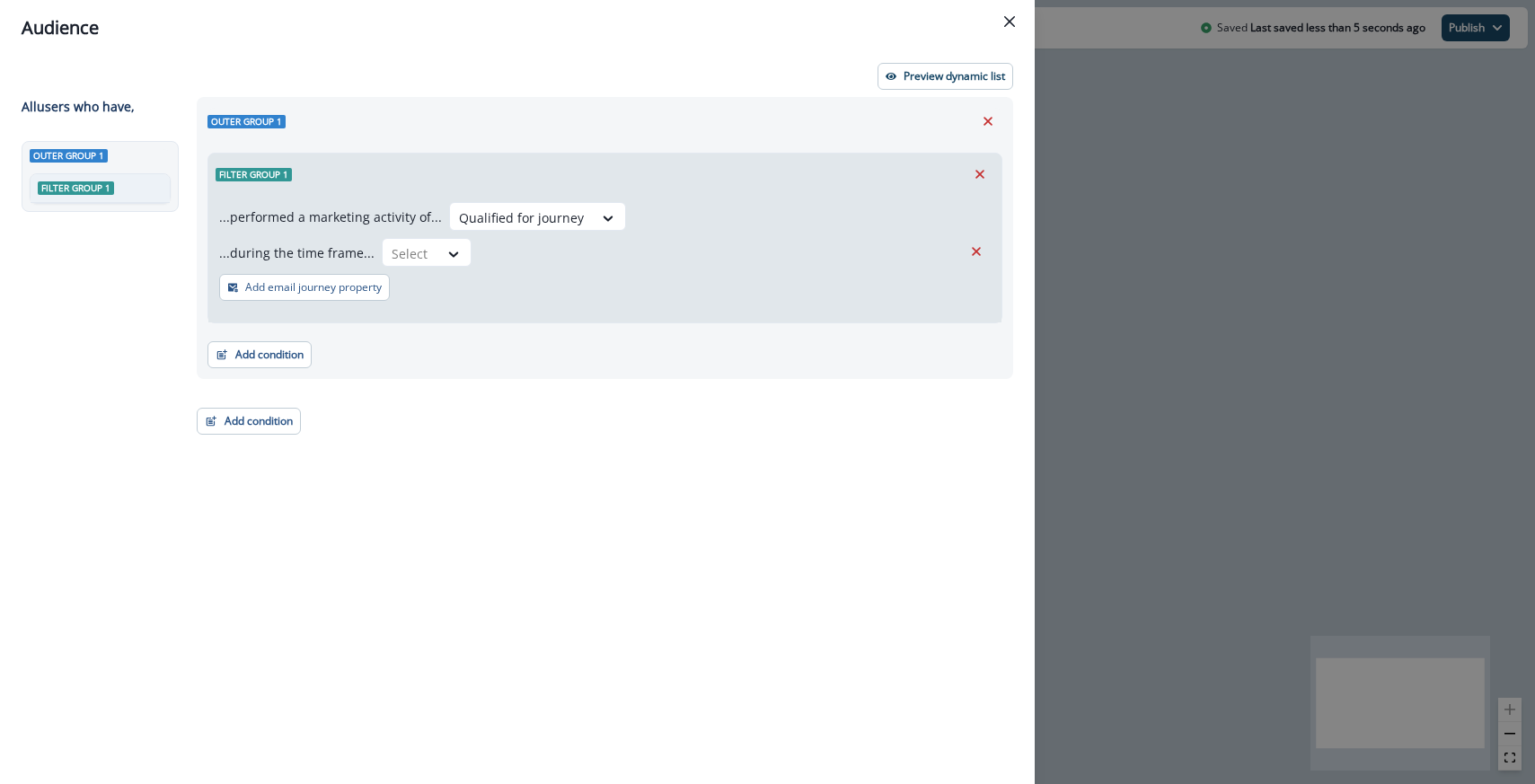
click at [410, 271] on div "...during the time frame... Select" at bounding box center [605, 256] width 772 height 36
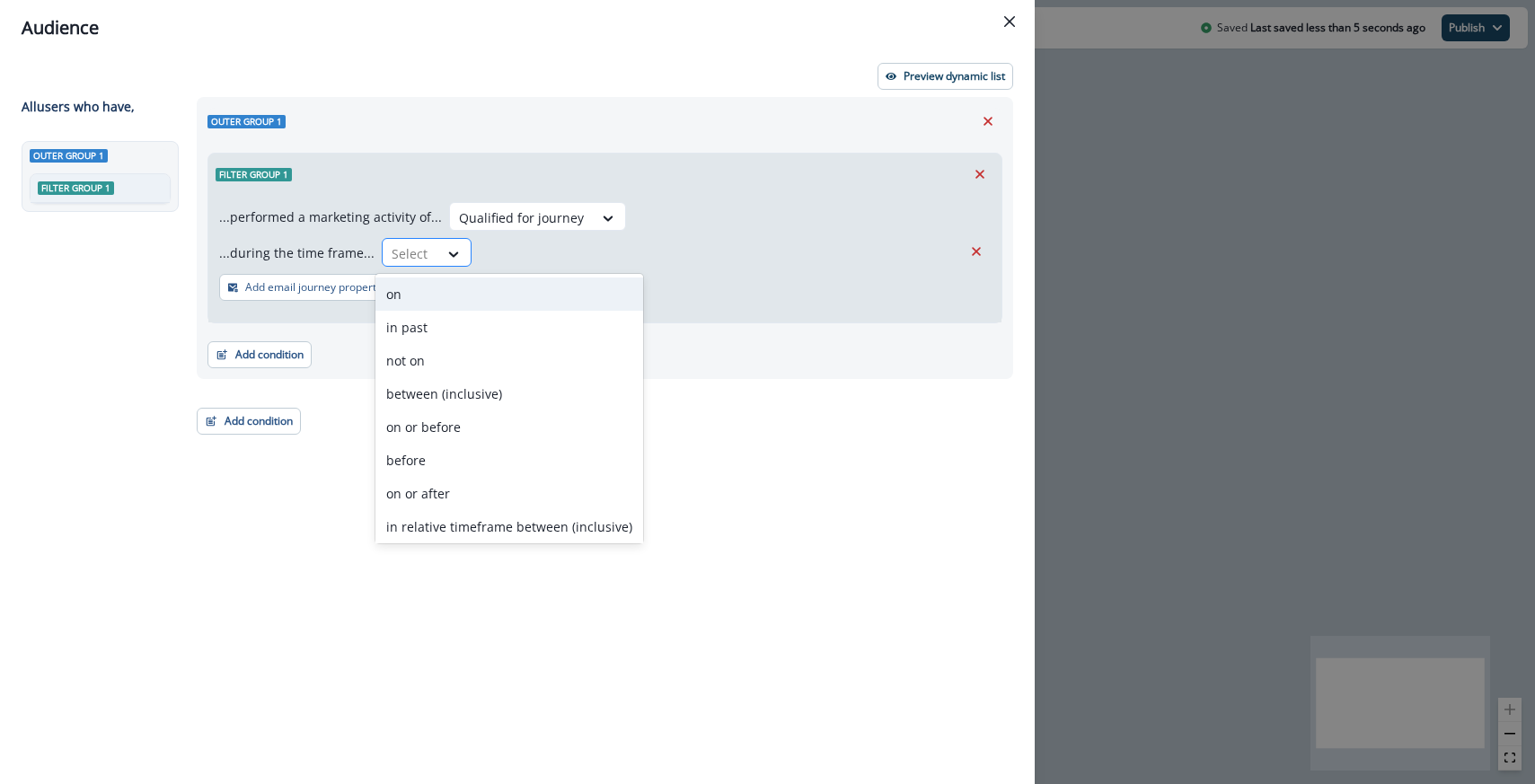
click at [416, 262] on div at bounding box center [411, 254] width 38 height 23
click at [436, 306] on div "on" at bounding box center [510, 293] width 268 height 33
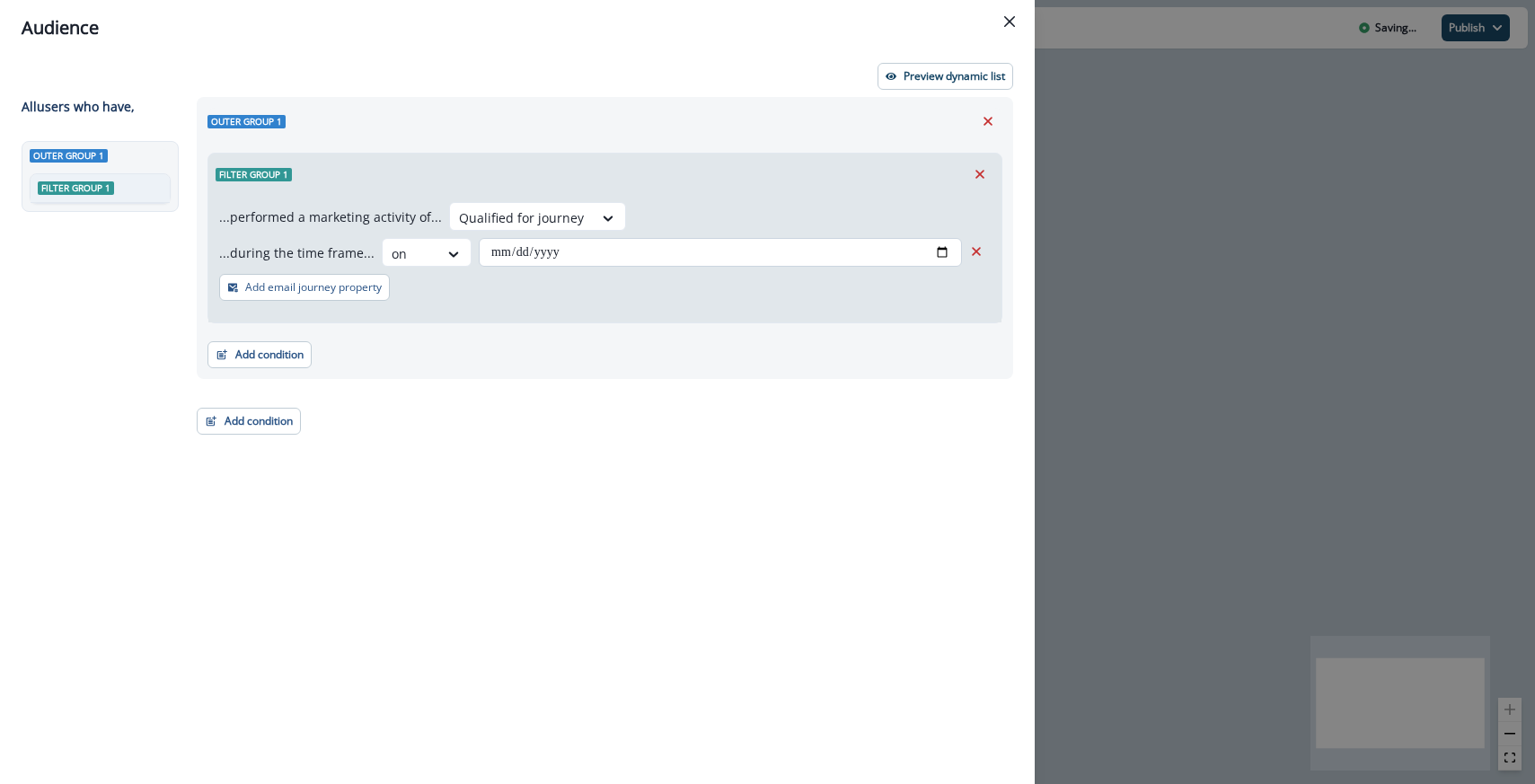
click at [942, 251] on input "date" at bounding box center [720, 252] width 483 height 28
type input "**********"
click at [788, 181] on div "Filter group 1" at bounding box center [606, 175] width 794 height 42
click at [315, 292] on p "Add email journey property" at bounding box center [313, 287] width 137 height 12
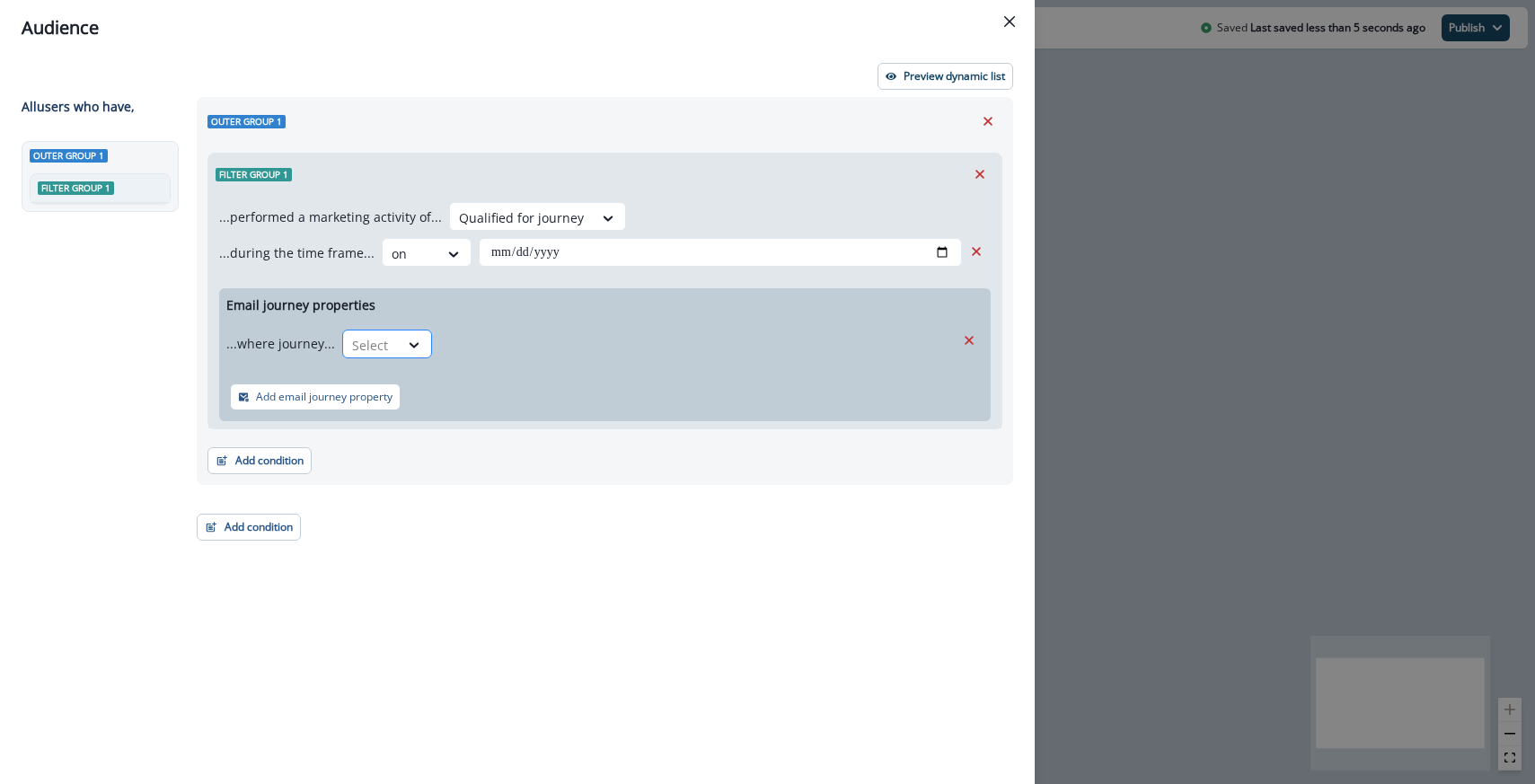
click at [388, 334] on div "Select" at bounding box center [371, 345] width 56 height 29
click at [380, 413] on div "is" at bounding box center [421, 419] width 168 height 33
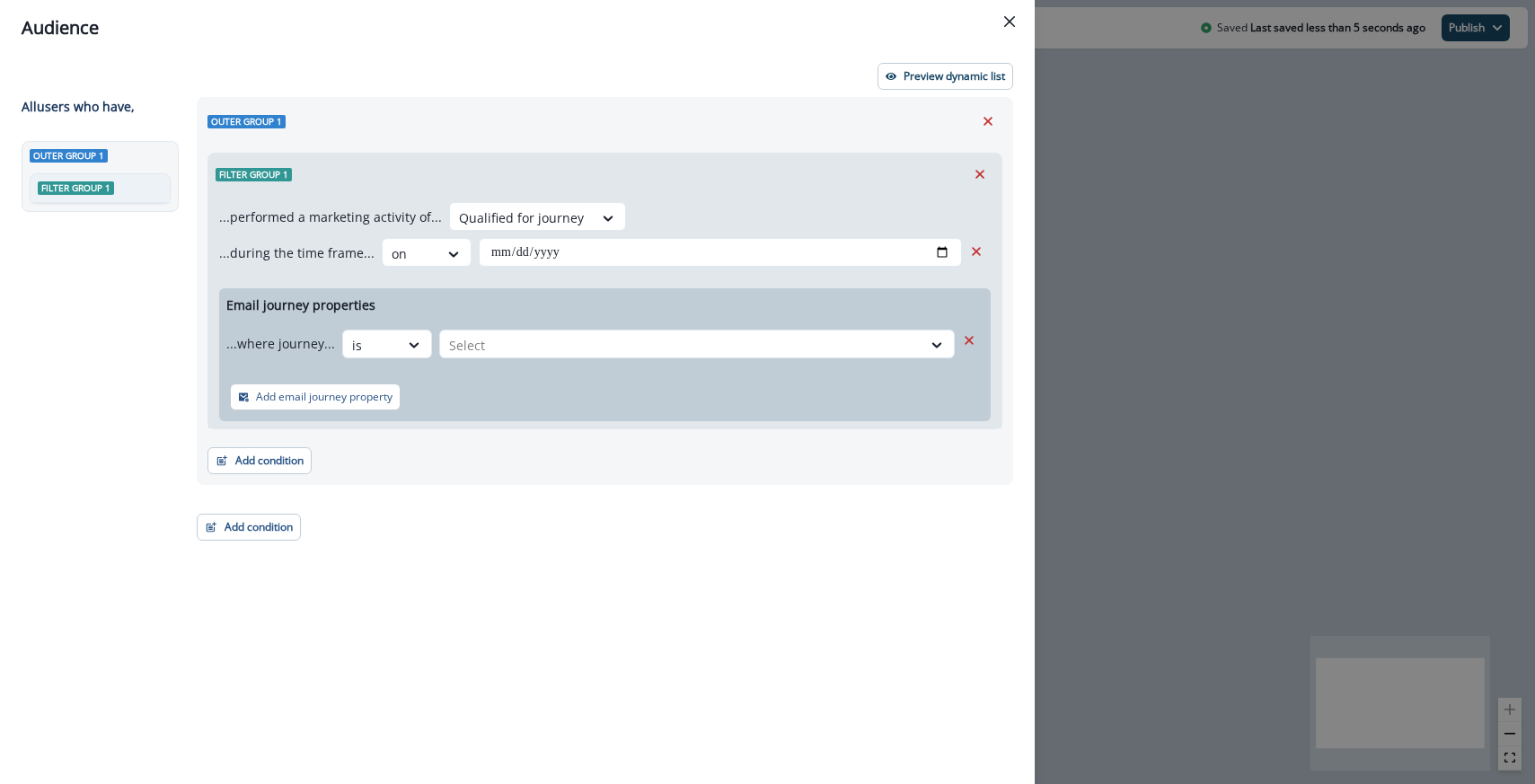
click at [510, 316] on div "Email journey properties ...where journey... is Select Add email journey proper…" at bounding box center [605, 355] width 772 height 133
click at [500, 328] on div "...where journey... is Select" at bounding box center [590, 344] width 729 height 44
click at [496, 332] on div "Select" at bounding box center [681, 345] width 481 height 29
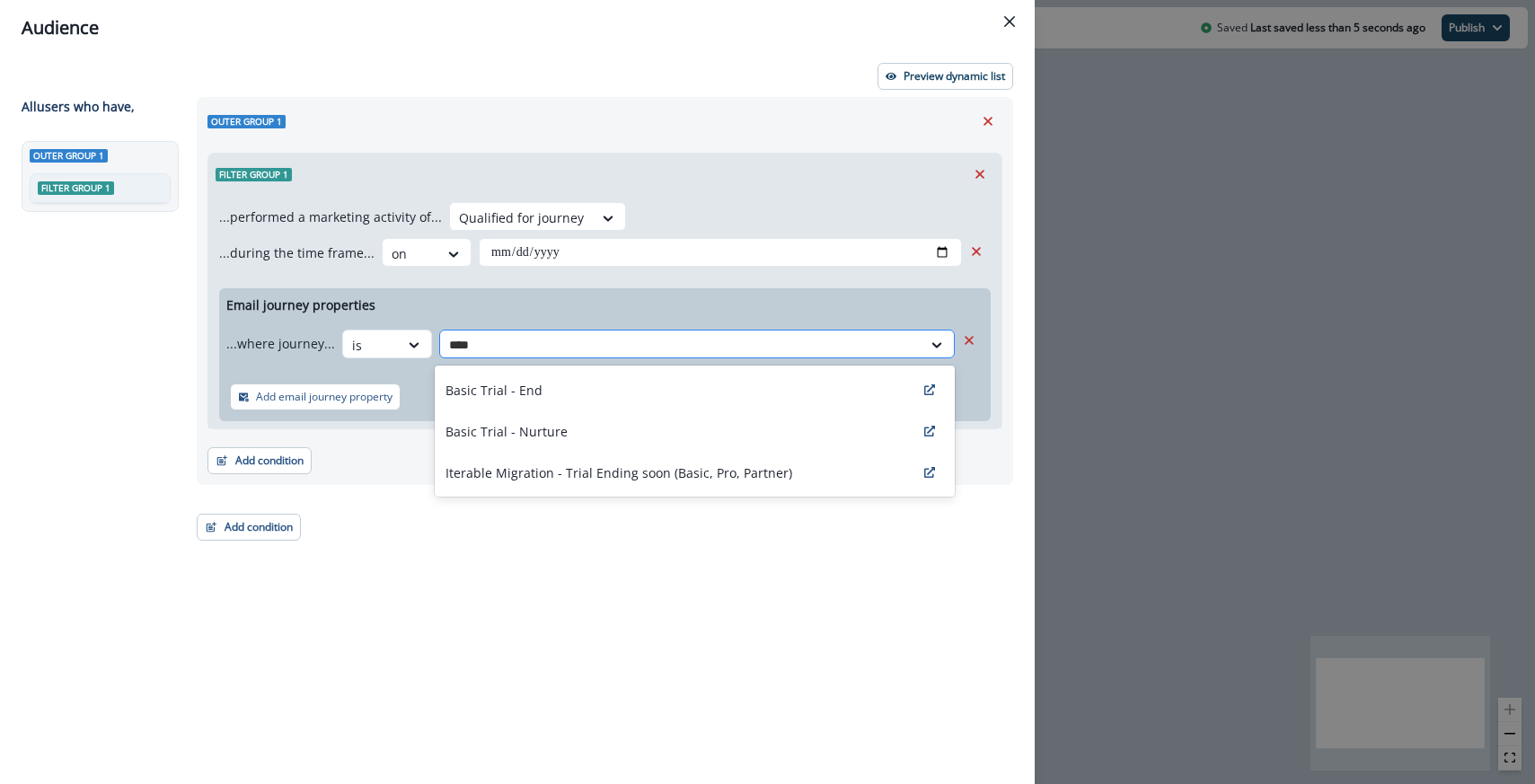
type input "*****"
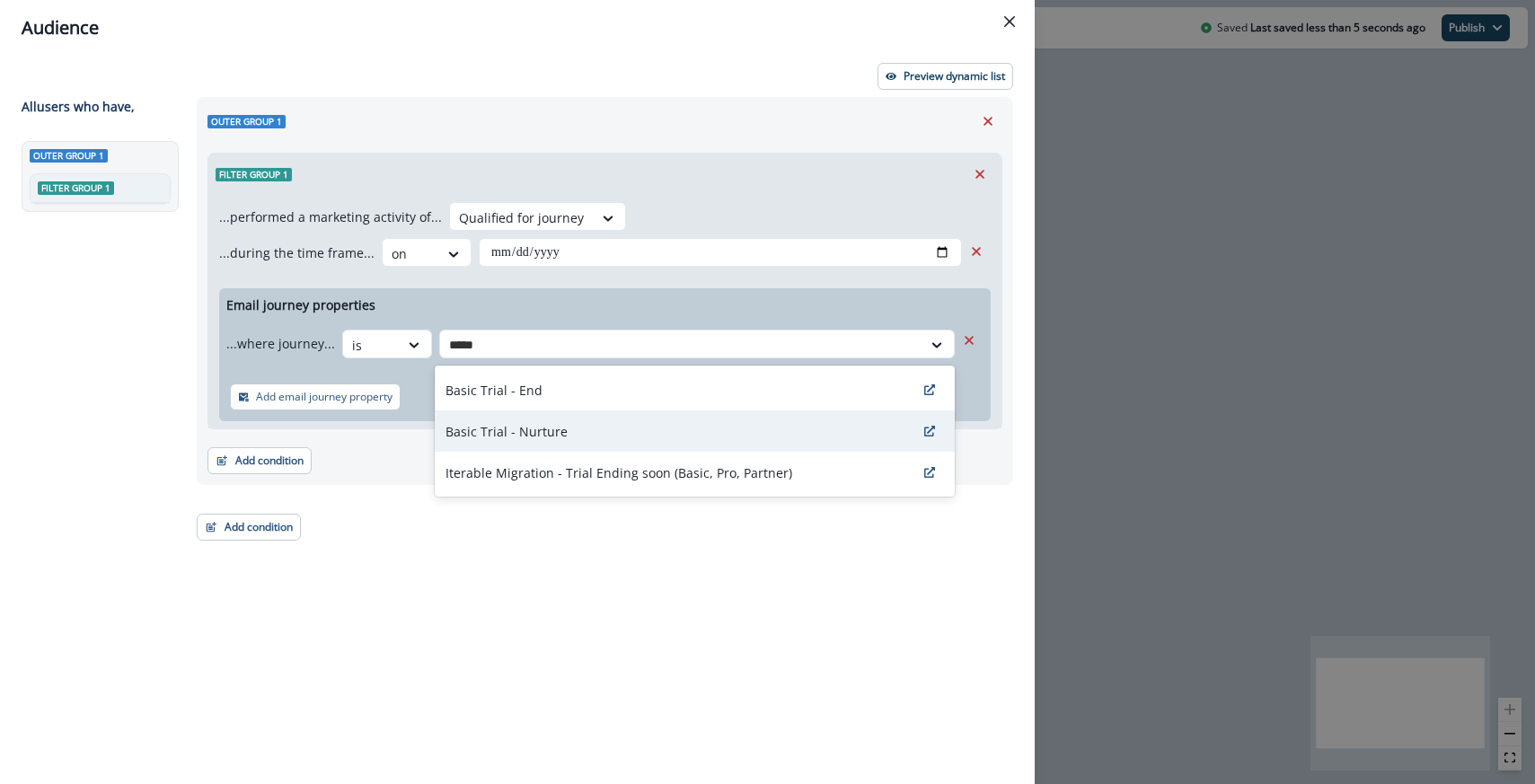
click at [503, 427] on p "Basic Trial - Nurture" at bounding box center [506, 432] width 122 height 19
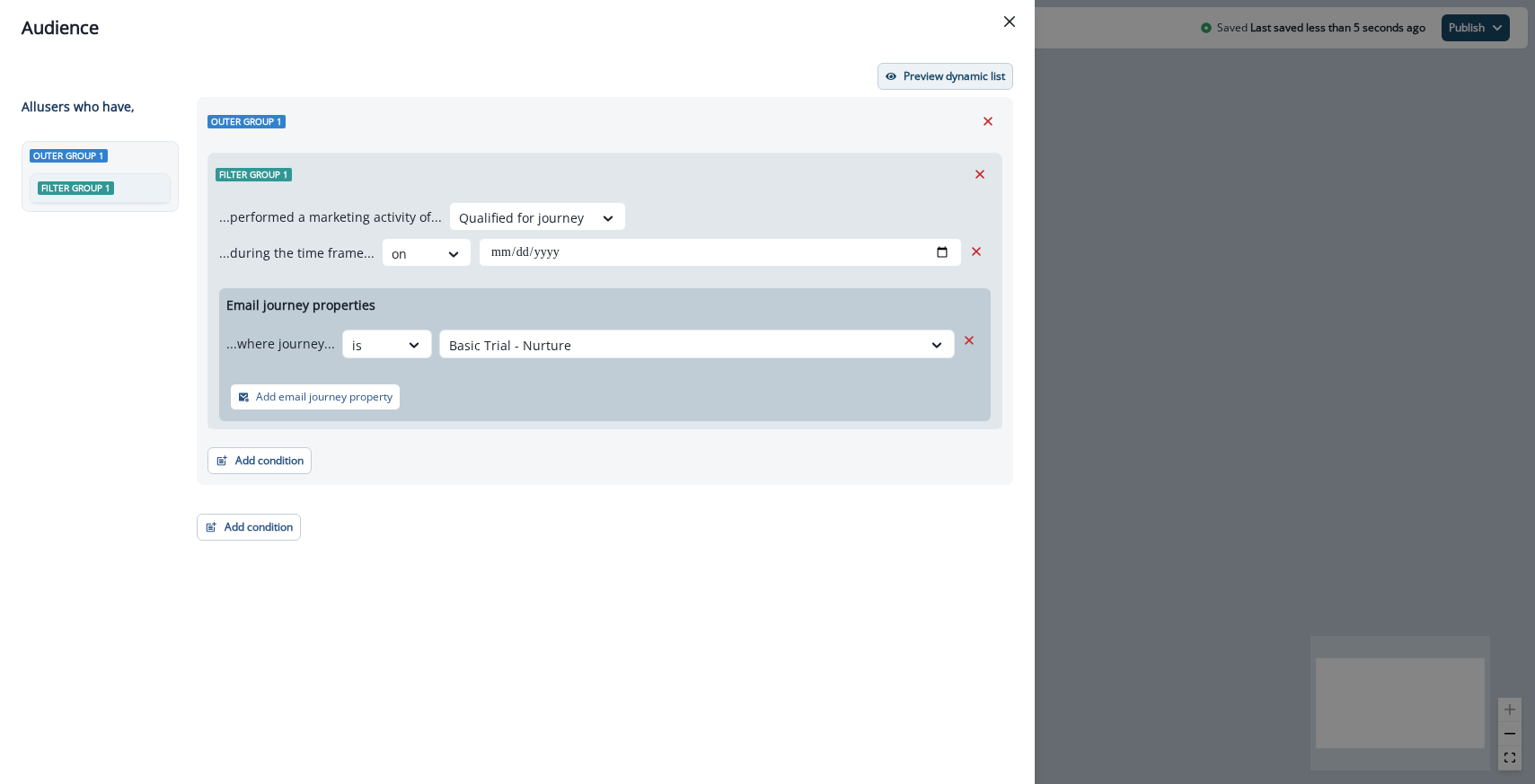
click at [881, 83] on button "Preview dynamic list" at bounding box center [945, 76] width 136 height 27
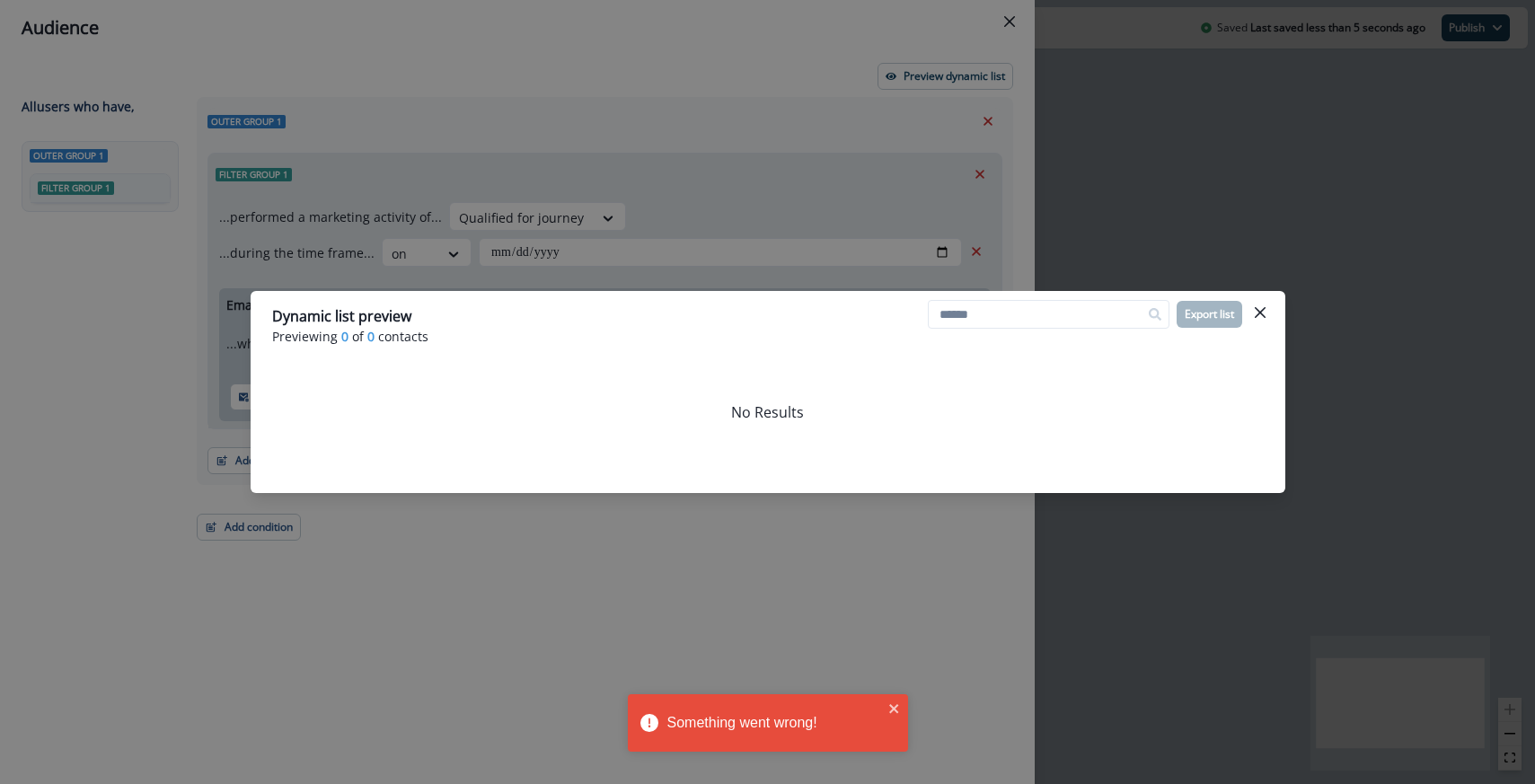
click at [854, 240] on div "Dynamic list preview Previewing 0 of 0 contacts Export list No Results" at bounding box center [767, 392] width 1535 height 784
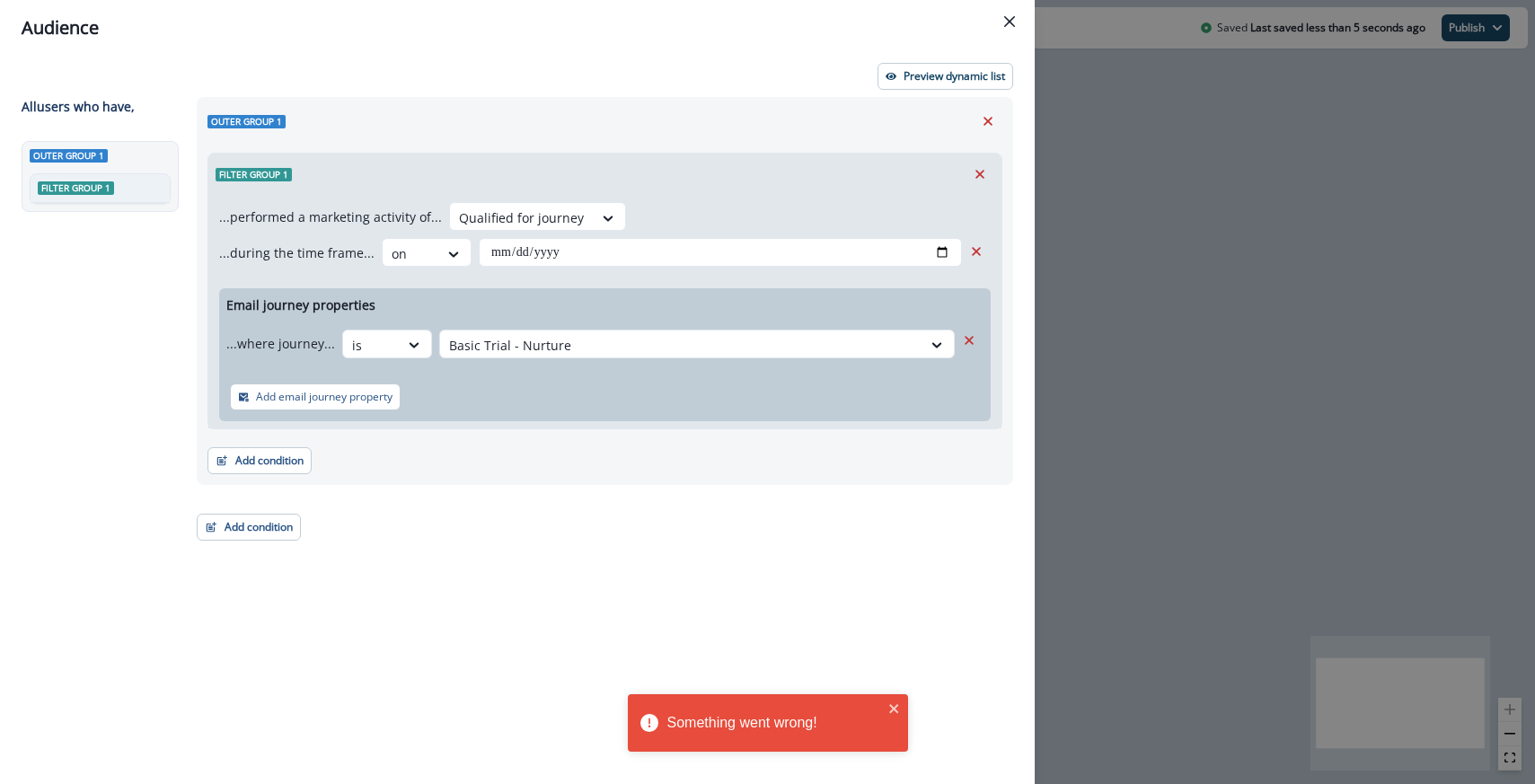
click at [1086, 245] on div "**********" at bounding box center [767, 392] width 1535 height 784
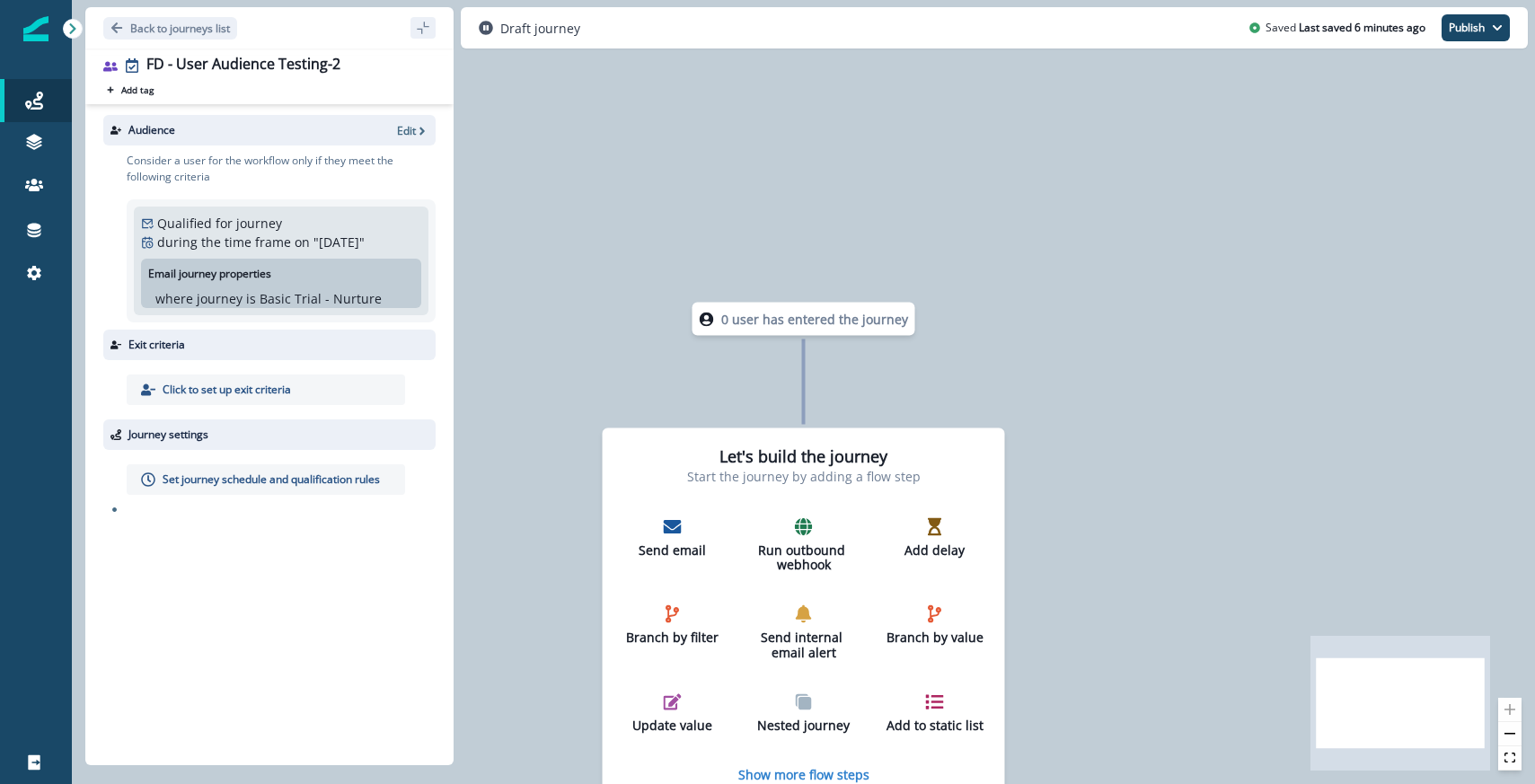
click at [361, 231] on div "Qualified for journey during the time frame on " Aug 12, 2025 " Email journey p…" at bounding box center [281, 260] width 280 height 94
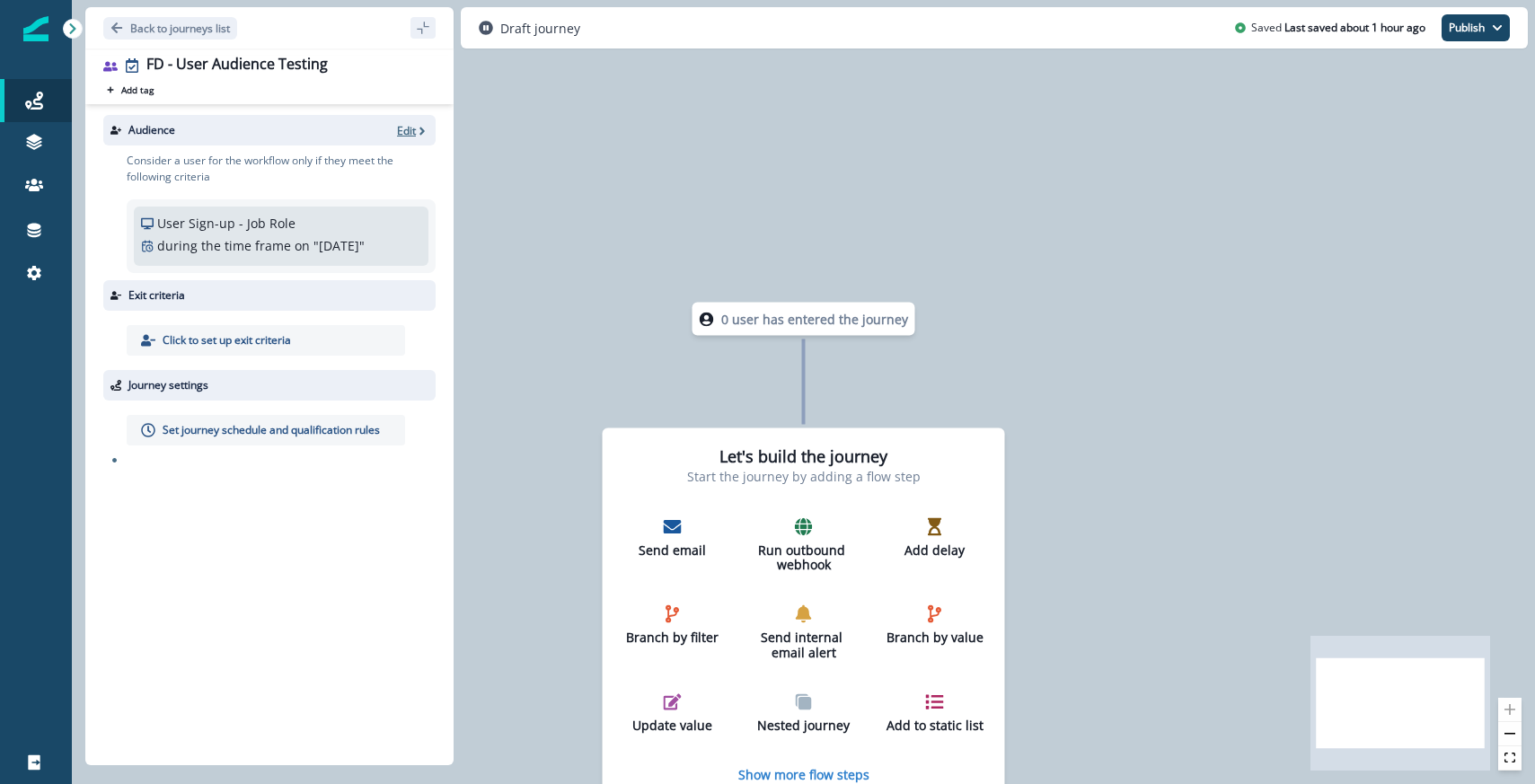
click at [419, 135] on icon "button" at bounding box center [421, 131] width 12 height 12
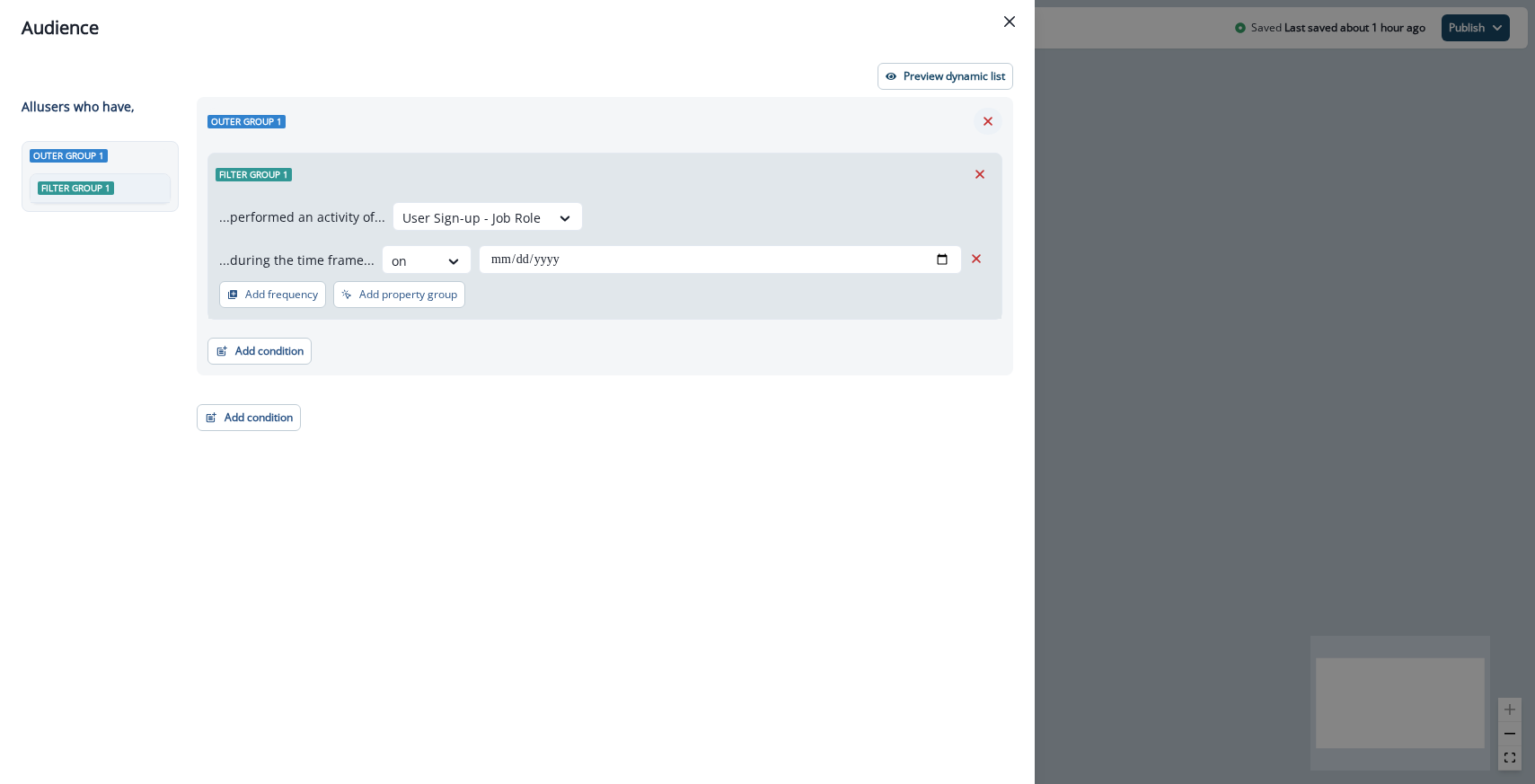
click at [987, 125] on icon "Remove" at bounding box center [988, 121] width 16 height 16
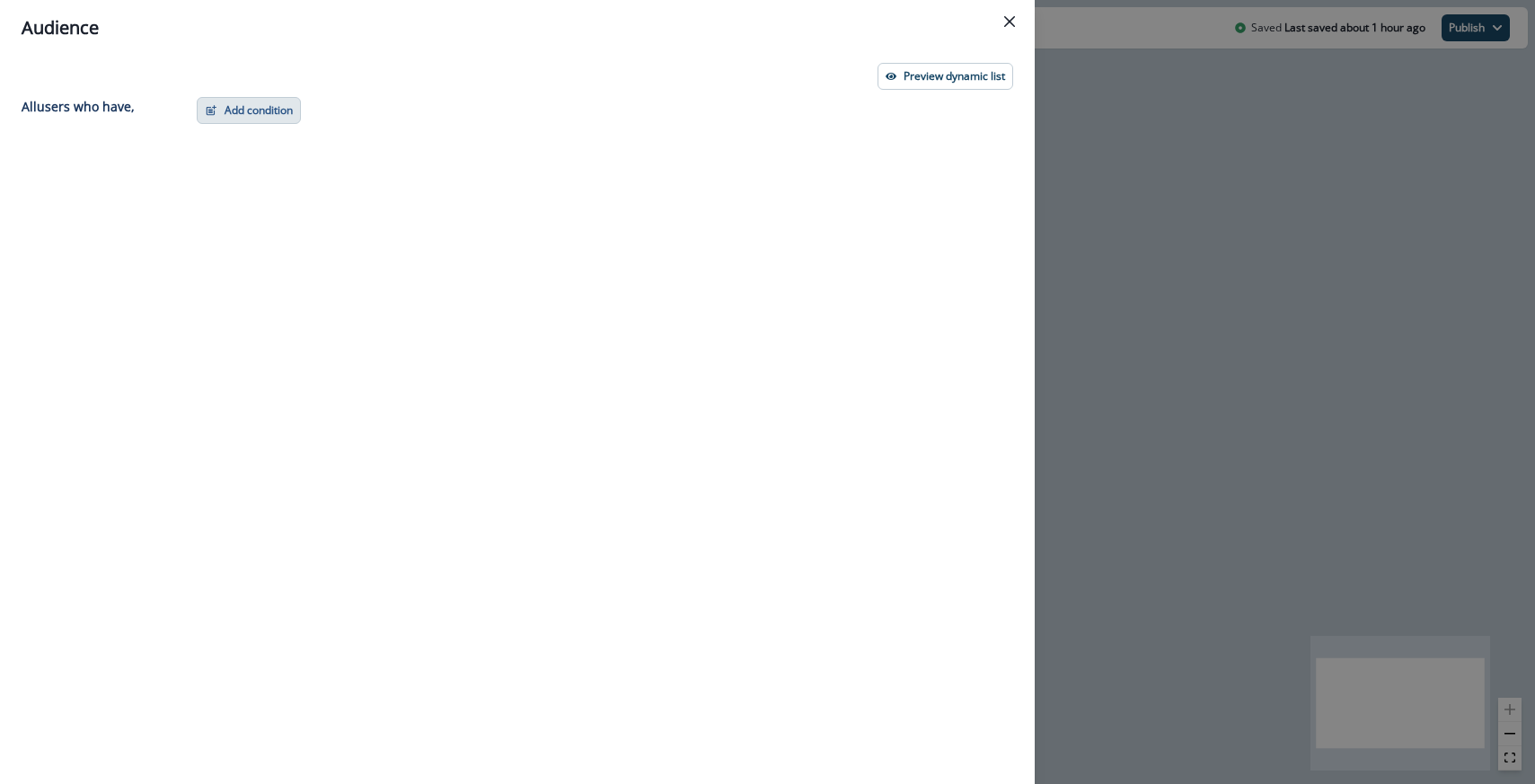
click at [260, 115] on button "Add condition" at bounding box center [249, 110] width 104 height 27
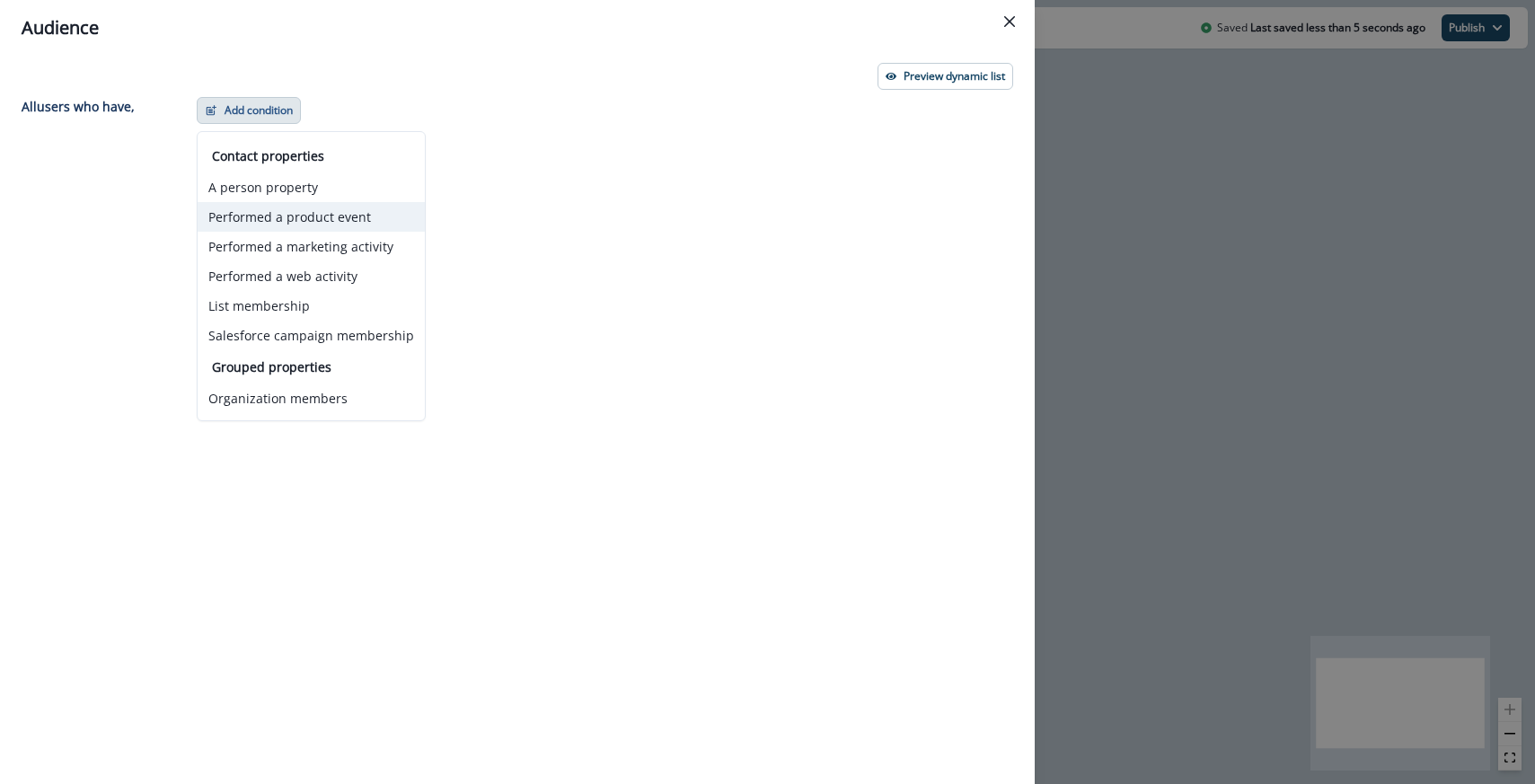
click at [291, 219] on button "Performed a product event" at bounding box center [310, 216] width 227 height 29
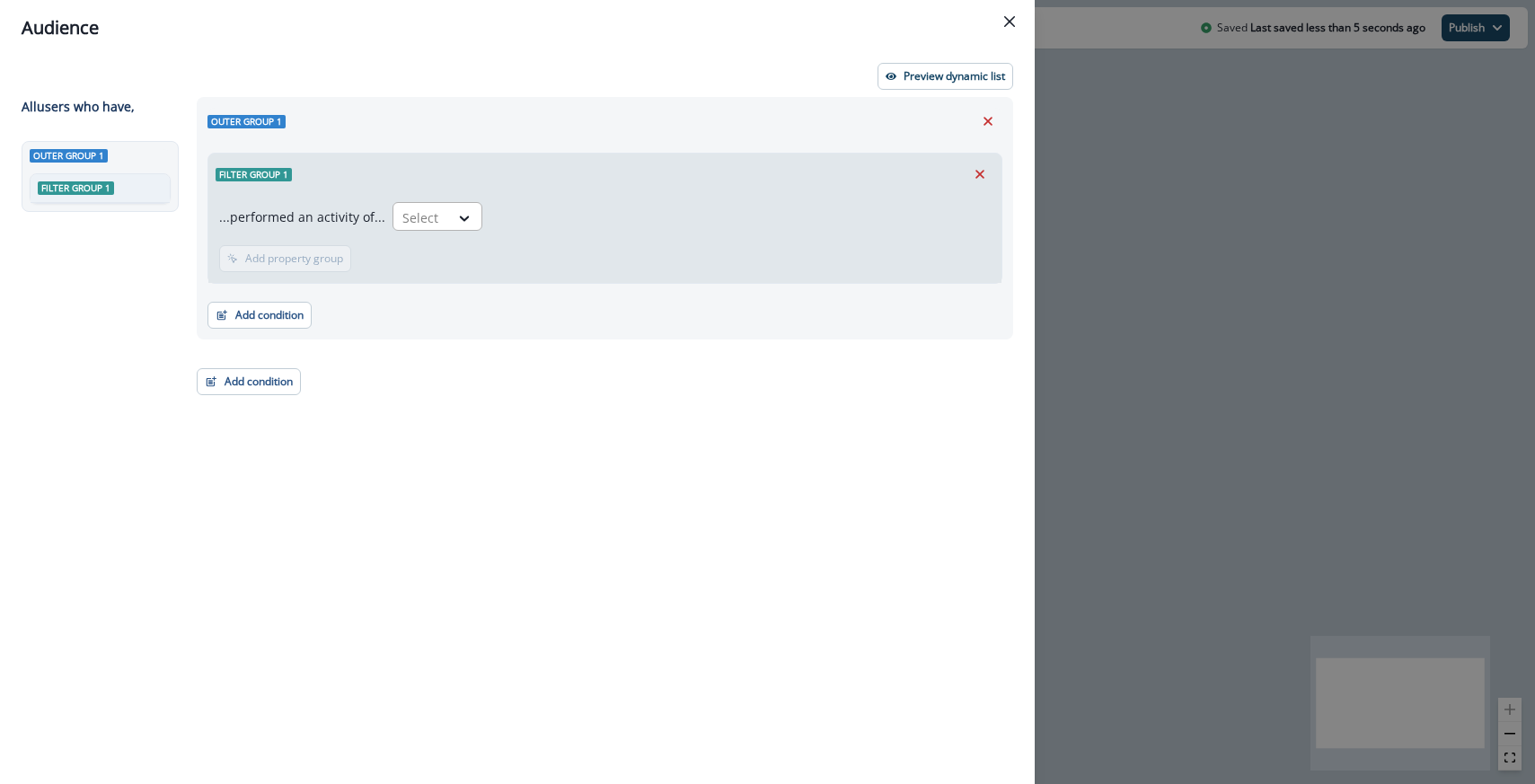
click at [423, 215] on div at bounding box center [421, 218] width 38 height 23
type input "*****"
click at [467, 297] on div "Trial Started" at bounding box center [465, 291] width 157 height 33
click at [510, 256] on p "Add property group" at bounding box center [527, 258] width 98 height 12
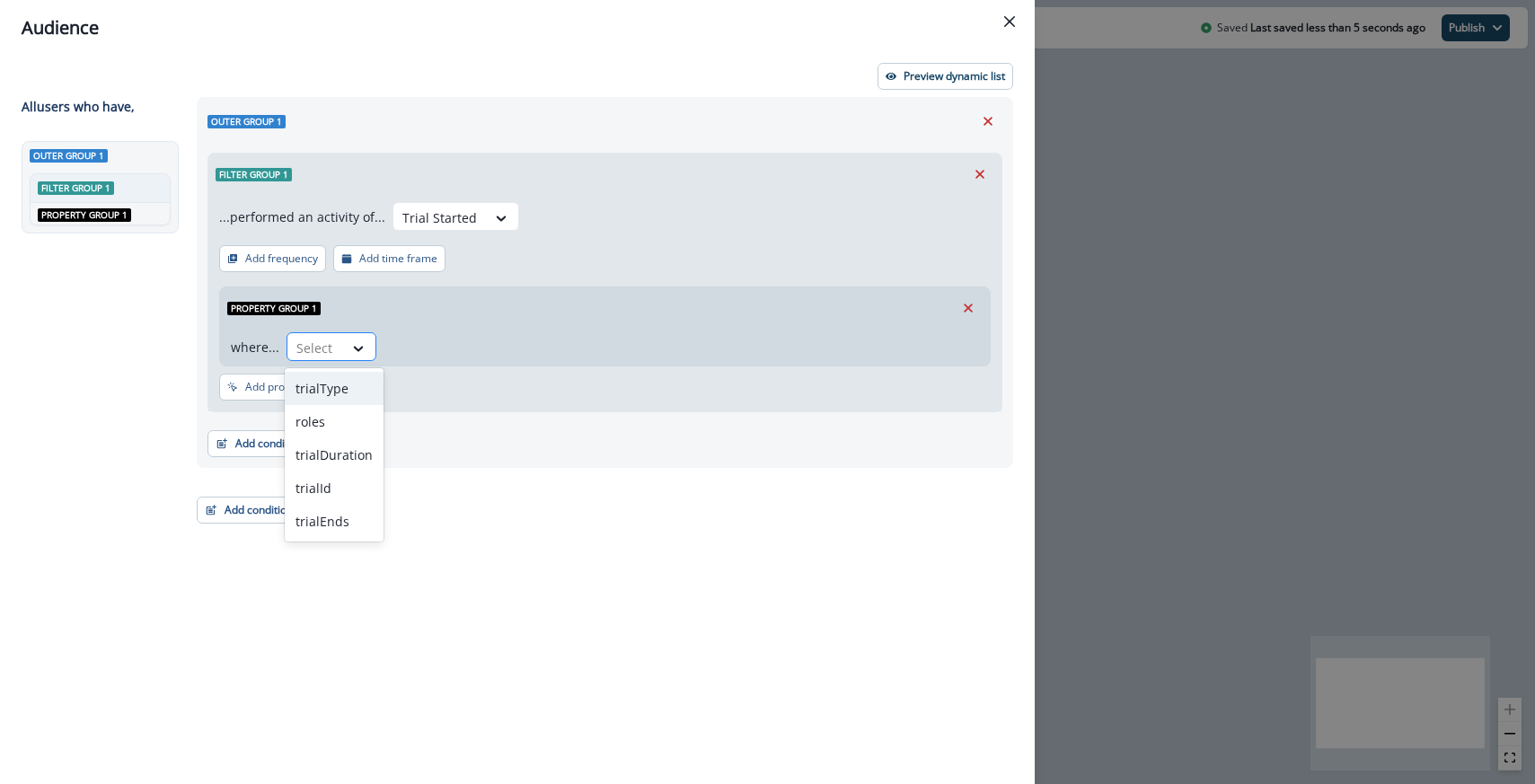
click at [336, 342] on div "Select" at bounding box center [315, 347] width 56 height 29
click at [335, 492] on div "trialId" at bounding box center [334, 488] width 99 height 33
click at [447, 342] on icon at bounding box center [455, 348] width 16 height 18
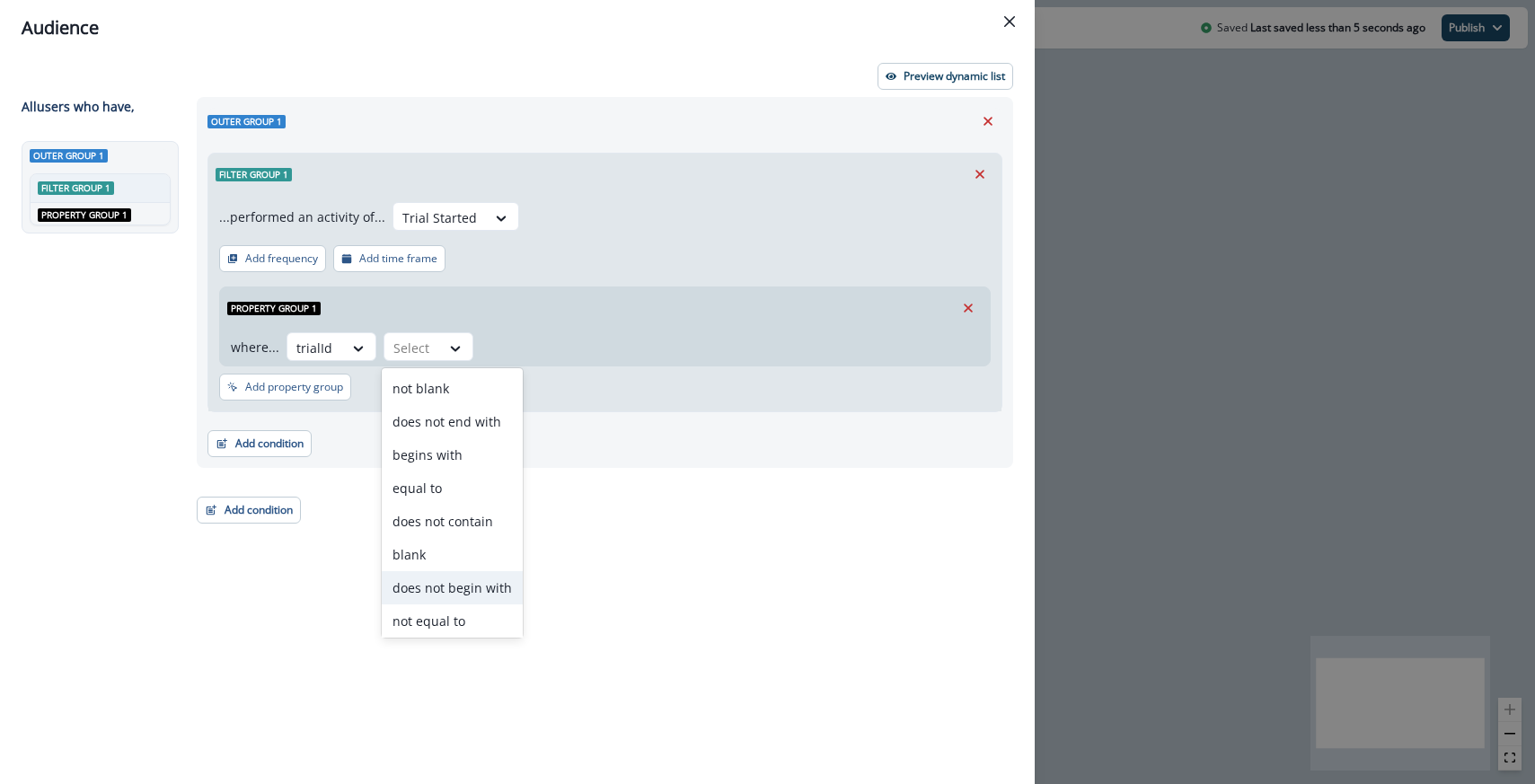
scroll to position [70, 0]
click at [433, 604] on div "contains" at bounding box center [452, 617] width 141 height 33
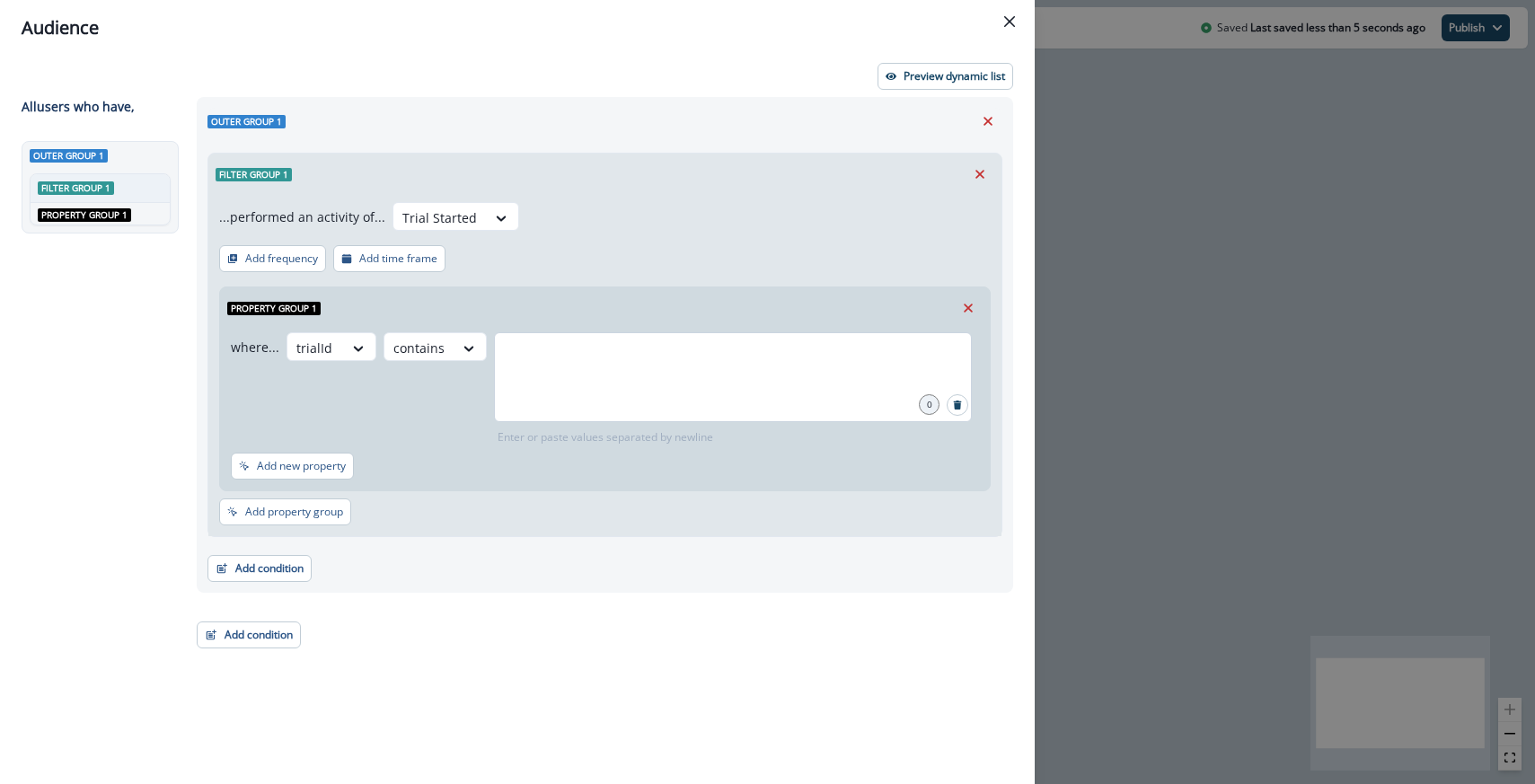
click at [531, 390] on div at bounding box center [733, 377] width 477 height 90
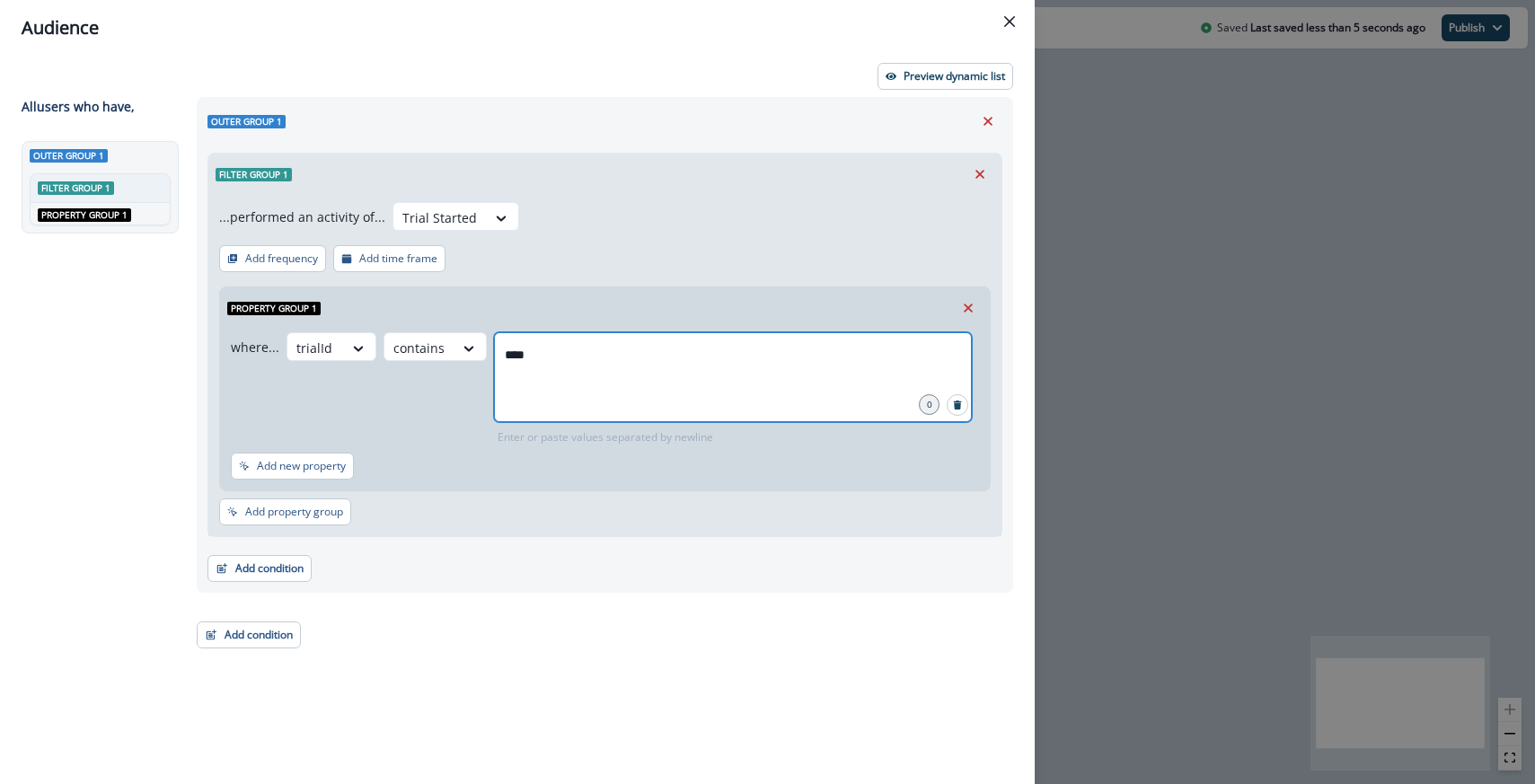
type input "*****"
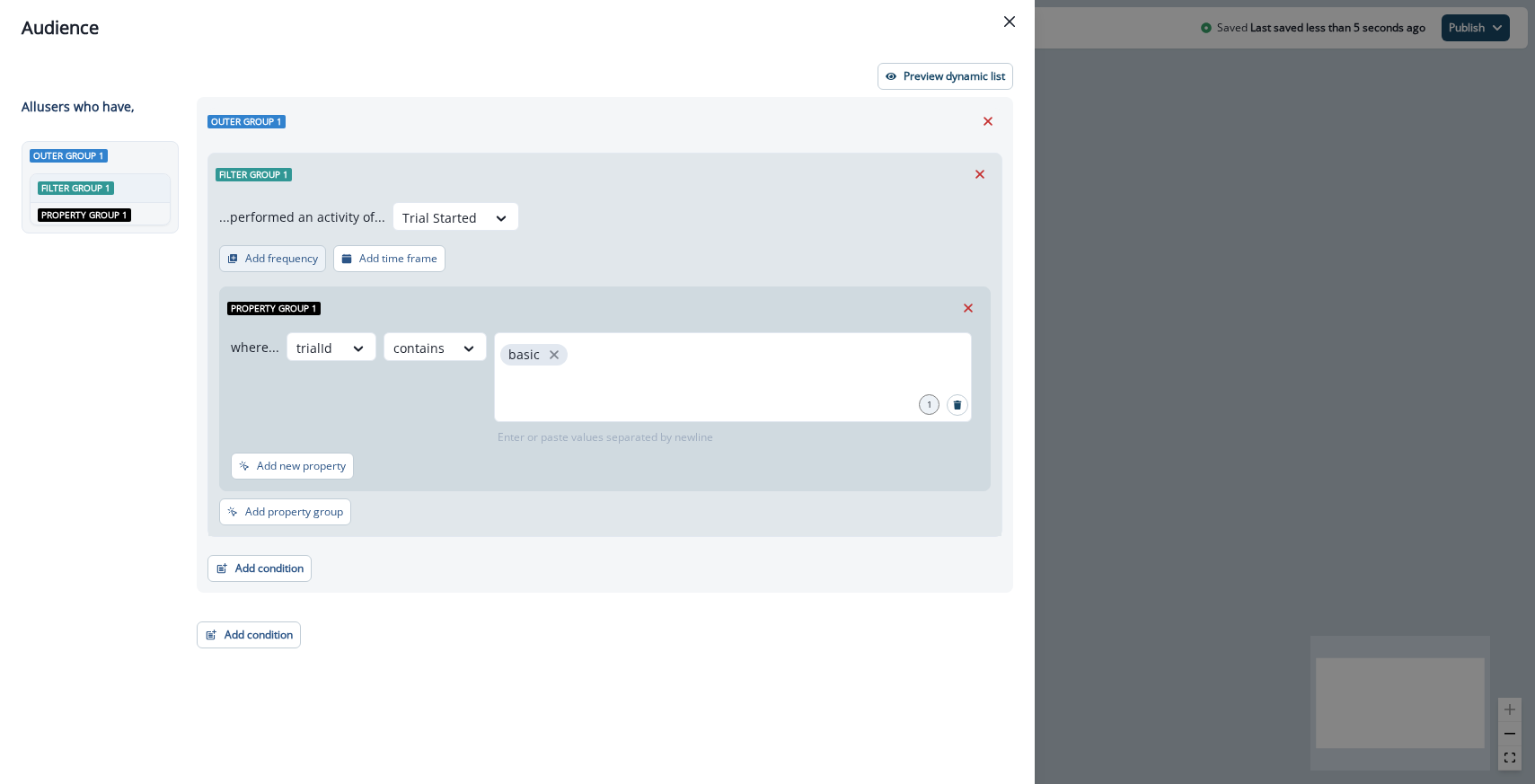
click at [290, 260] on p "Add frequency" at bounding box center [281, 258] width 73 height 12
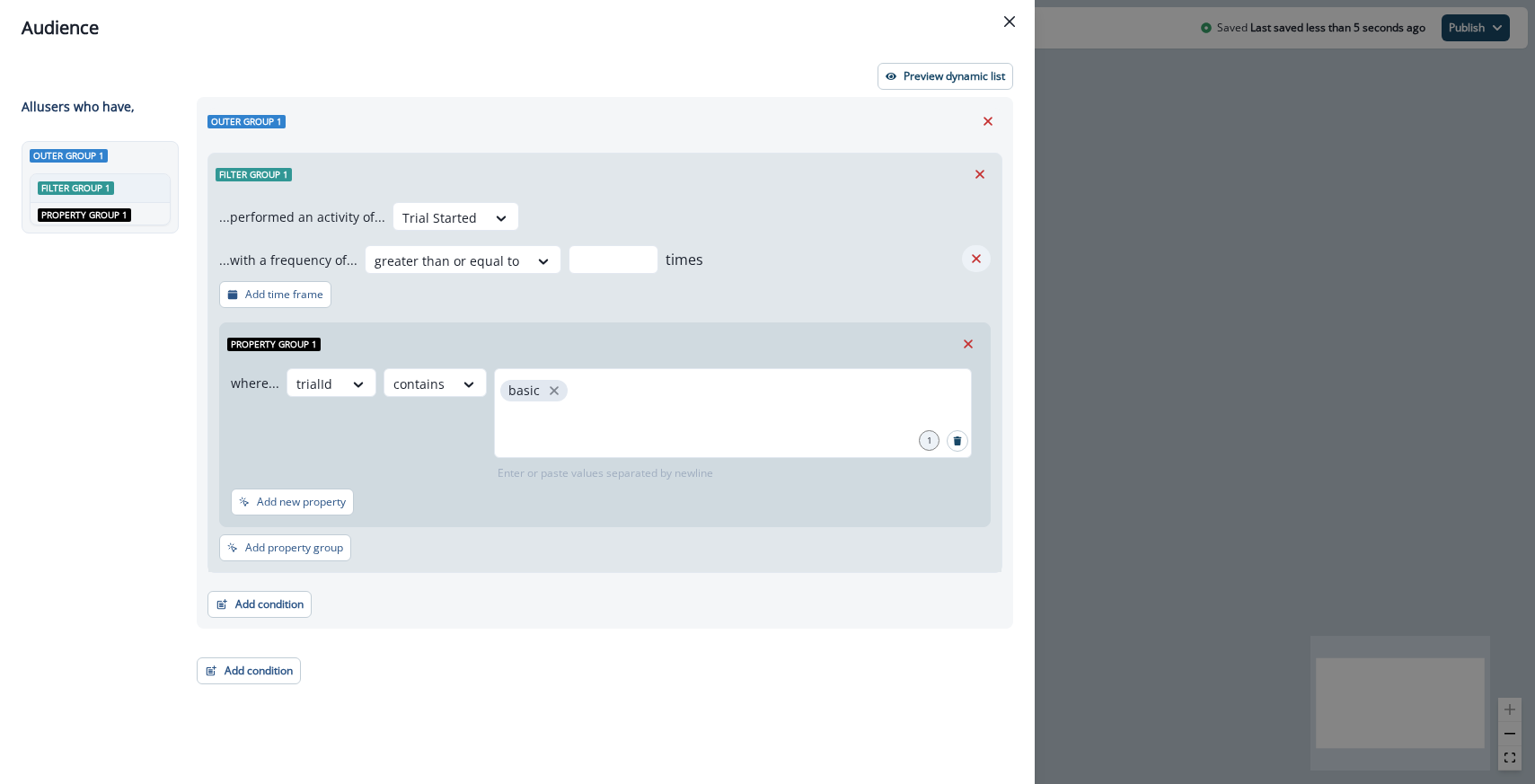
click at [977, 252] on icon "Remove" at bounding box center [976, 258] width 16 height 16
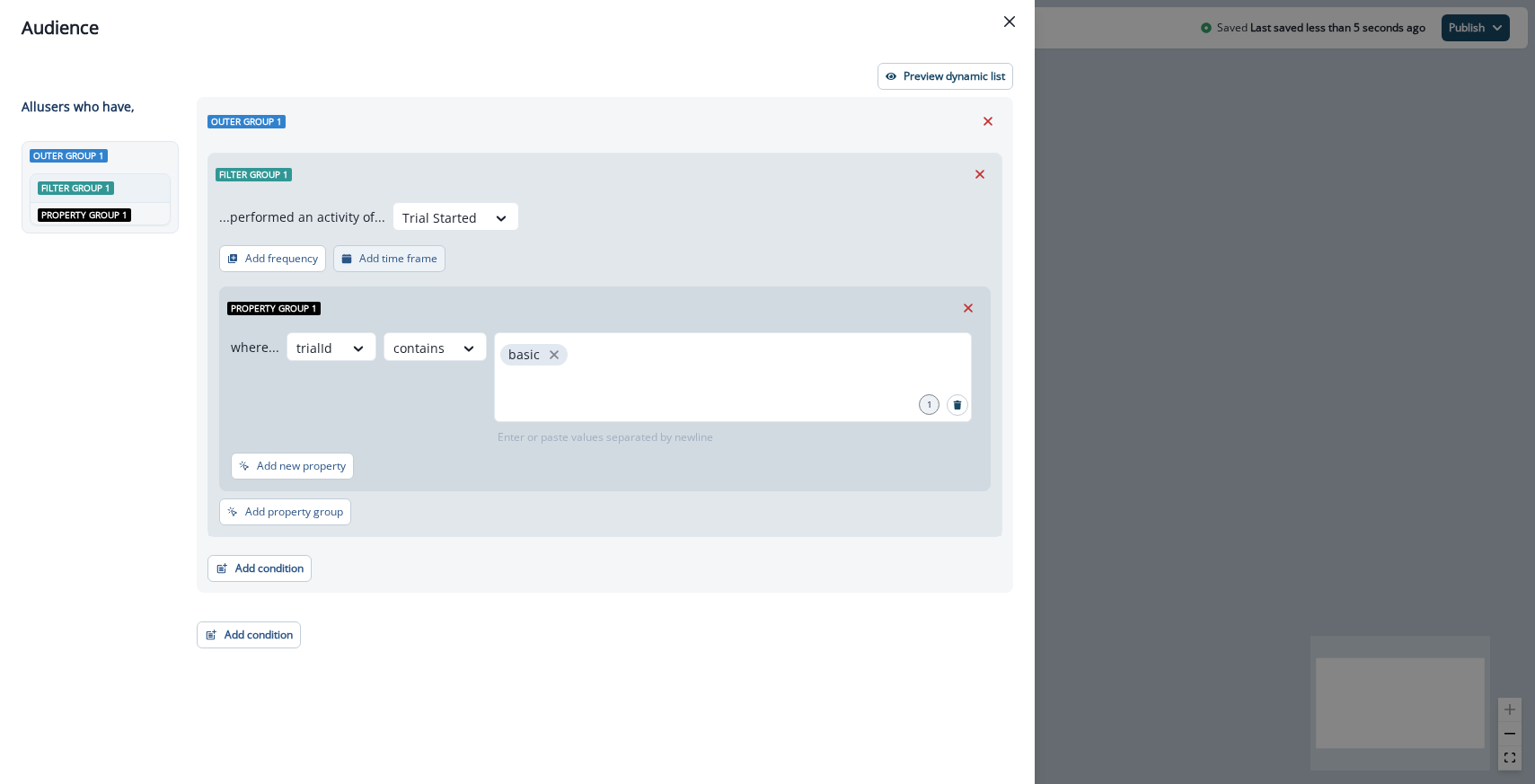
click at [373, 256] on p "Add time frame" at bounding box center [399, 258] width 78 height 12
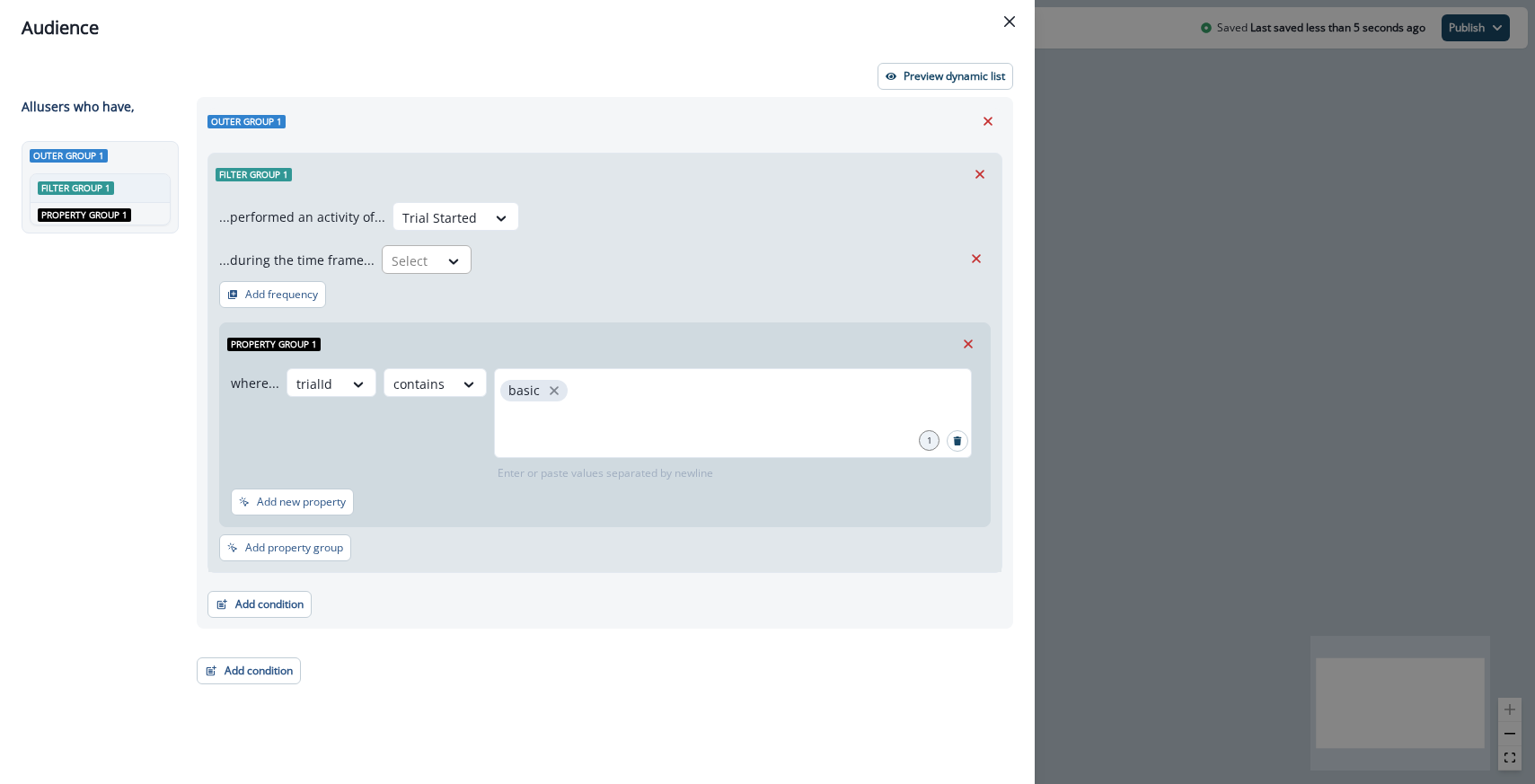
click at [430, 262] on div "Select" at bounding box center [410, 260] width 56 height 29
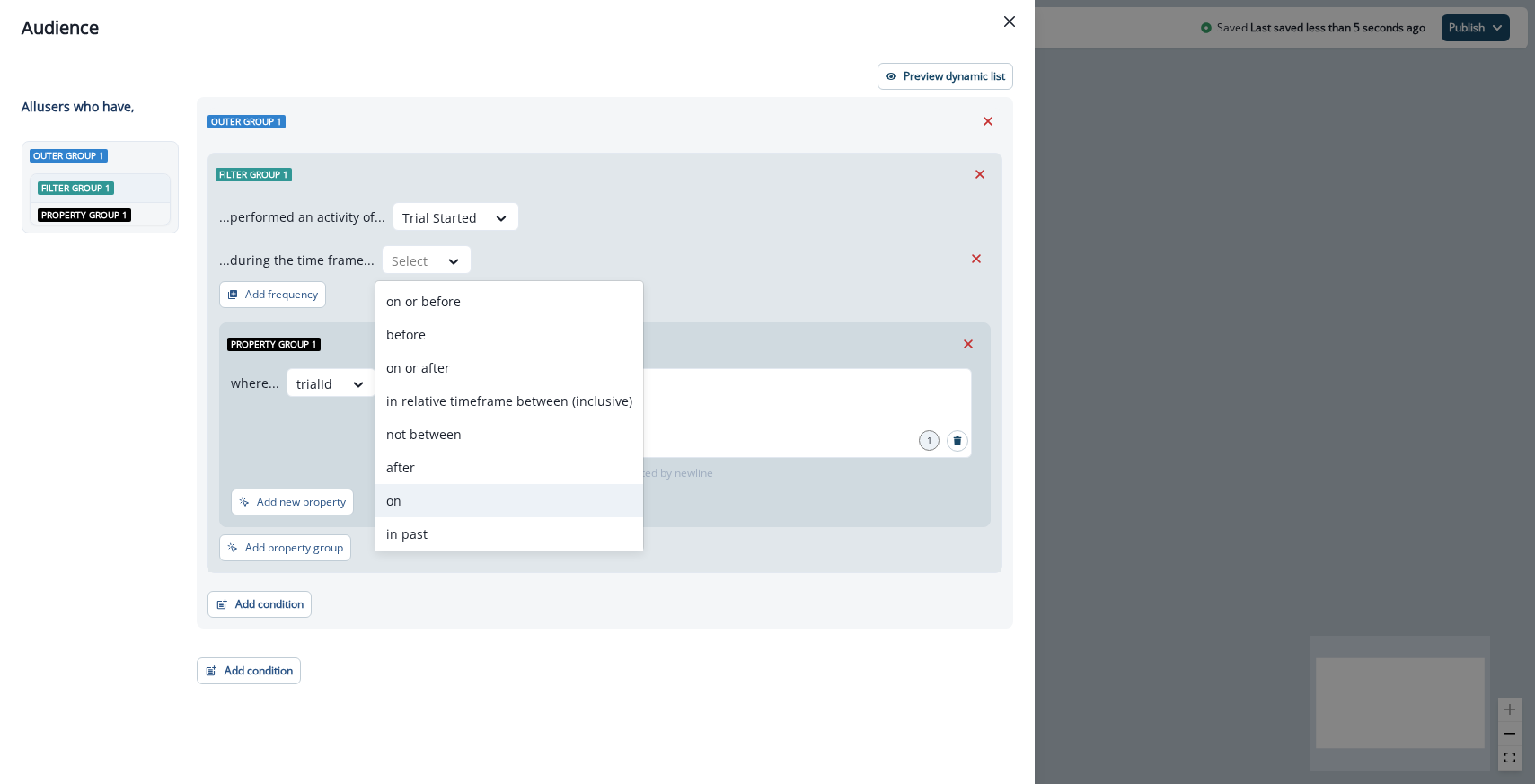
click at [443, 508] on div "on" at bounding box center [510, 500] width 268 height 33
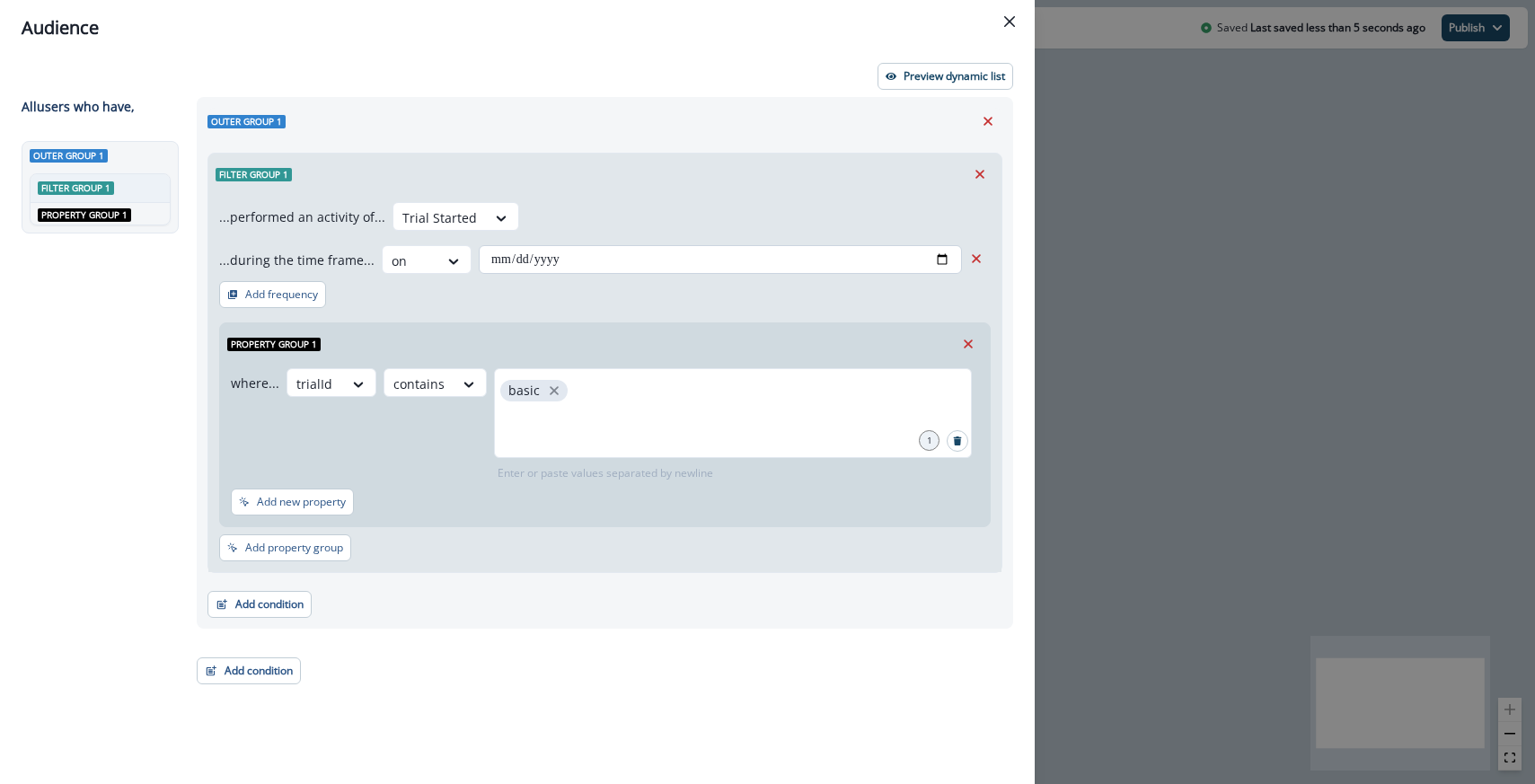
click at [925, 255] on input "date" at bounding box center [720, 259] width 483 height 28
click at [938, 255] on input "date" at bounding box center [720, 259] width 483 height 28
type input "**********"
click at [709, 191] on div "Filter group 1" at bounding box center [606, 175] width 794 height 42
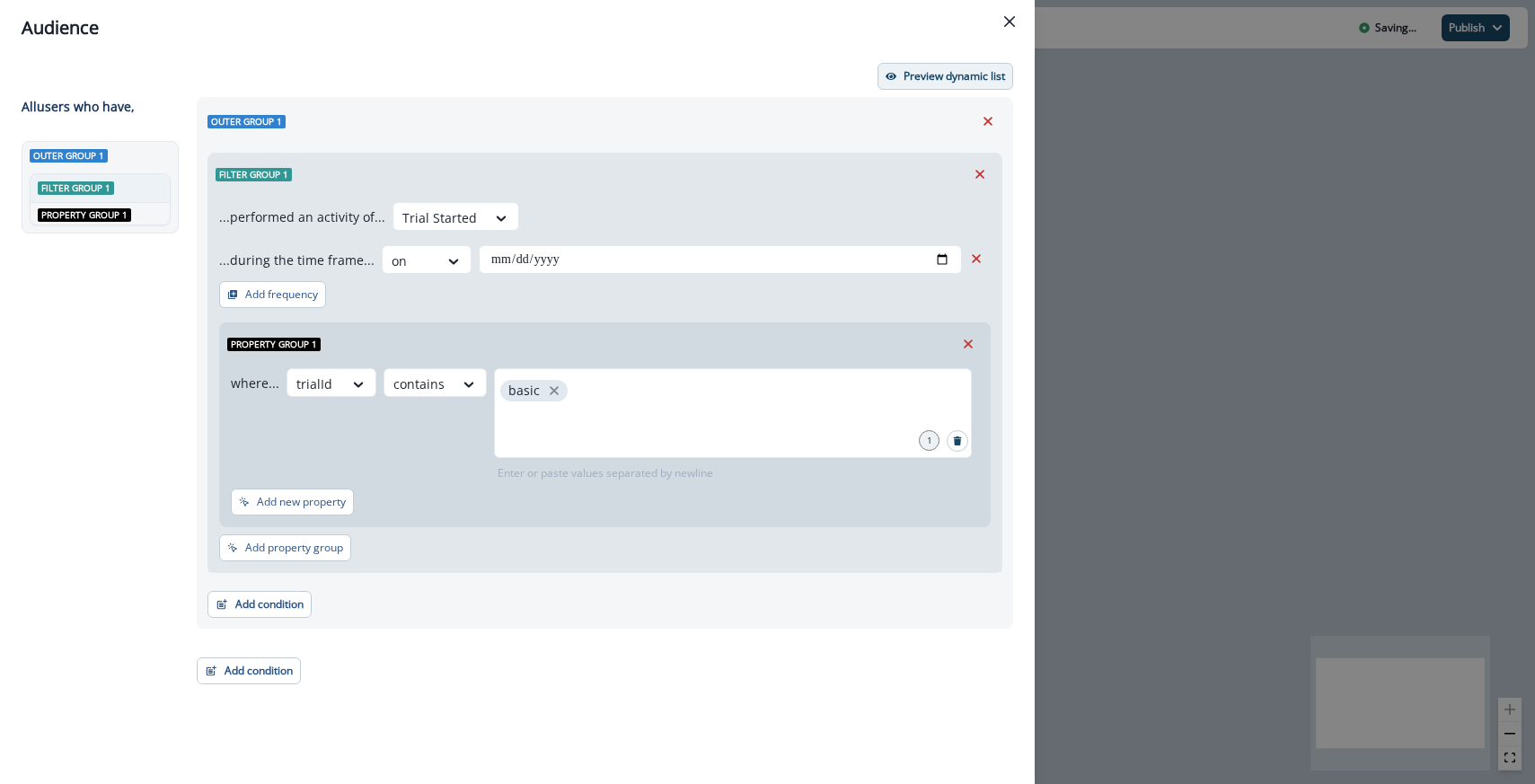
click at [946, 79] on p "Preview dynamic list" at bounding box center [954, 76] width 102 height 12
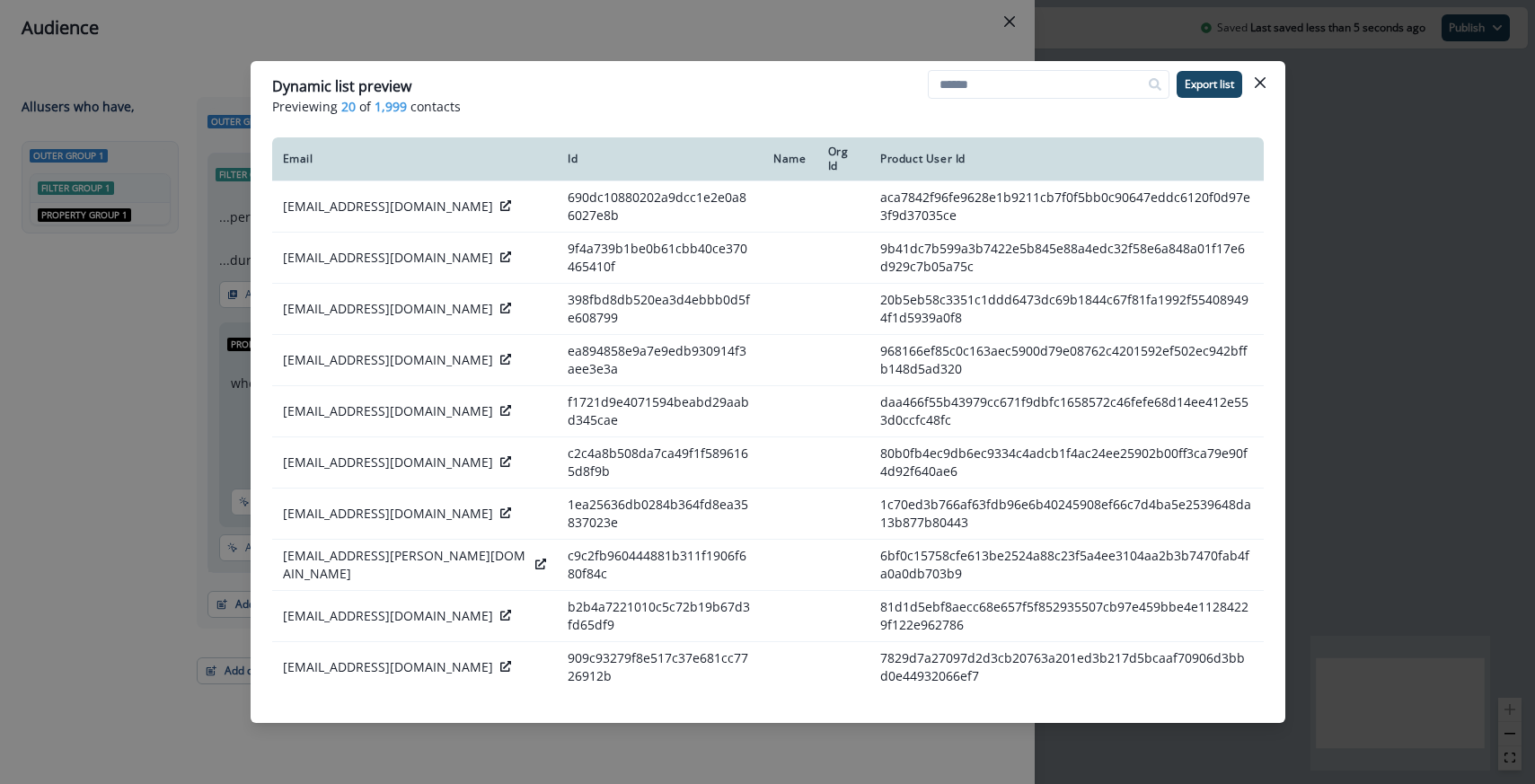
click at [639, 47] on div "Dynamic list preview Previewing 20 of 1,999 contacts Export list Email Id Name …" at bounding box center [767, 392] width 1535 height 784
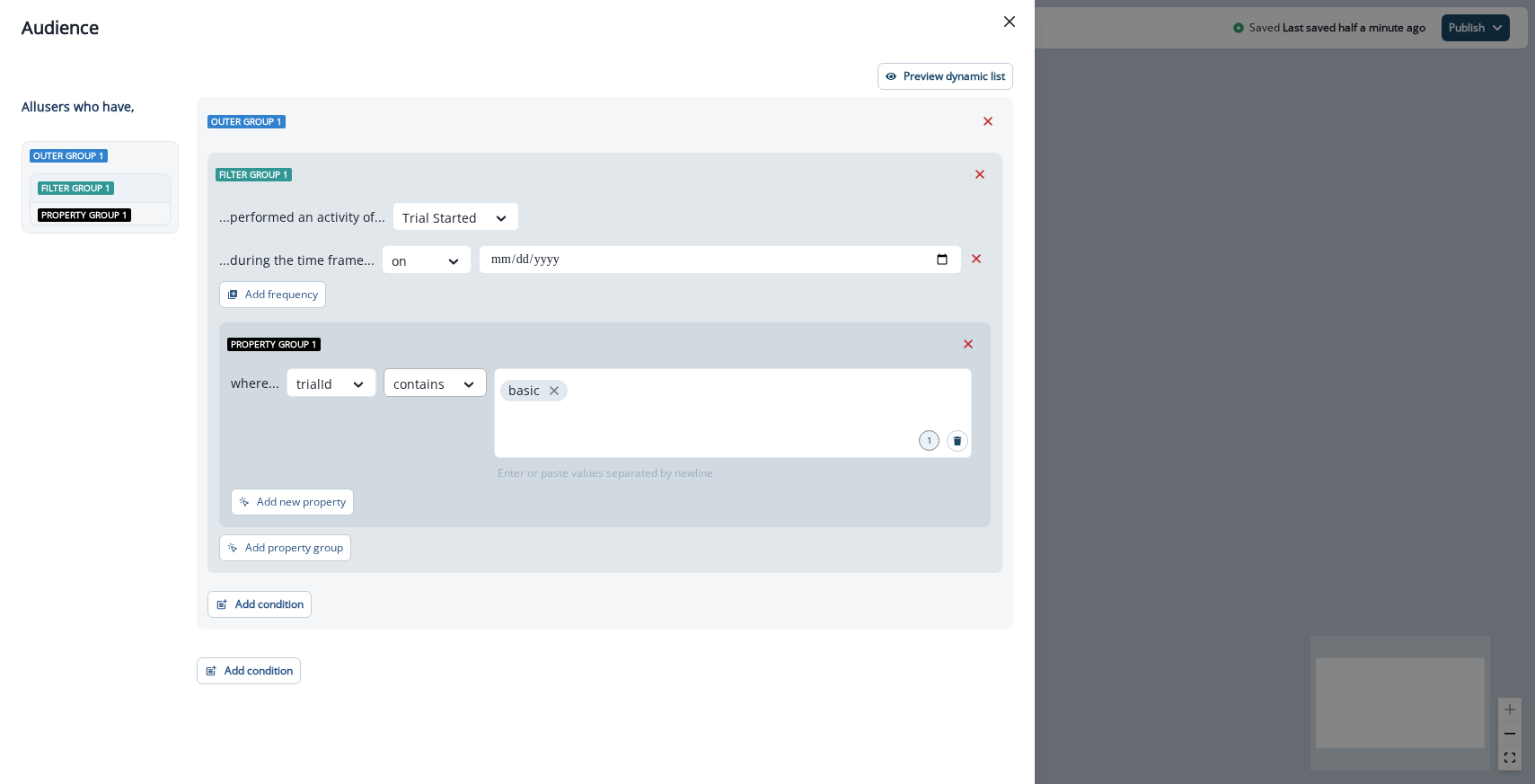
click at [334, 389] on div at bounding box center [315, 384] width 38 height 23
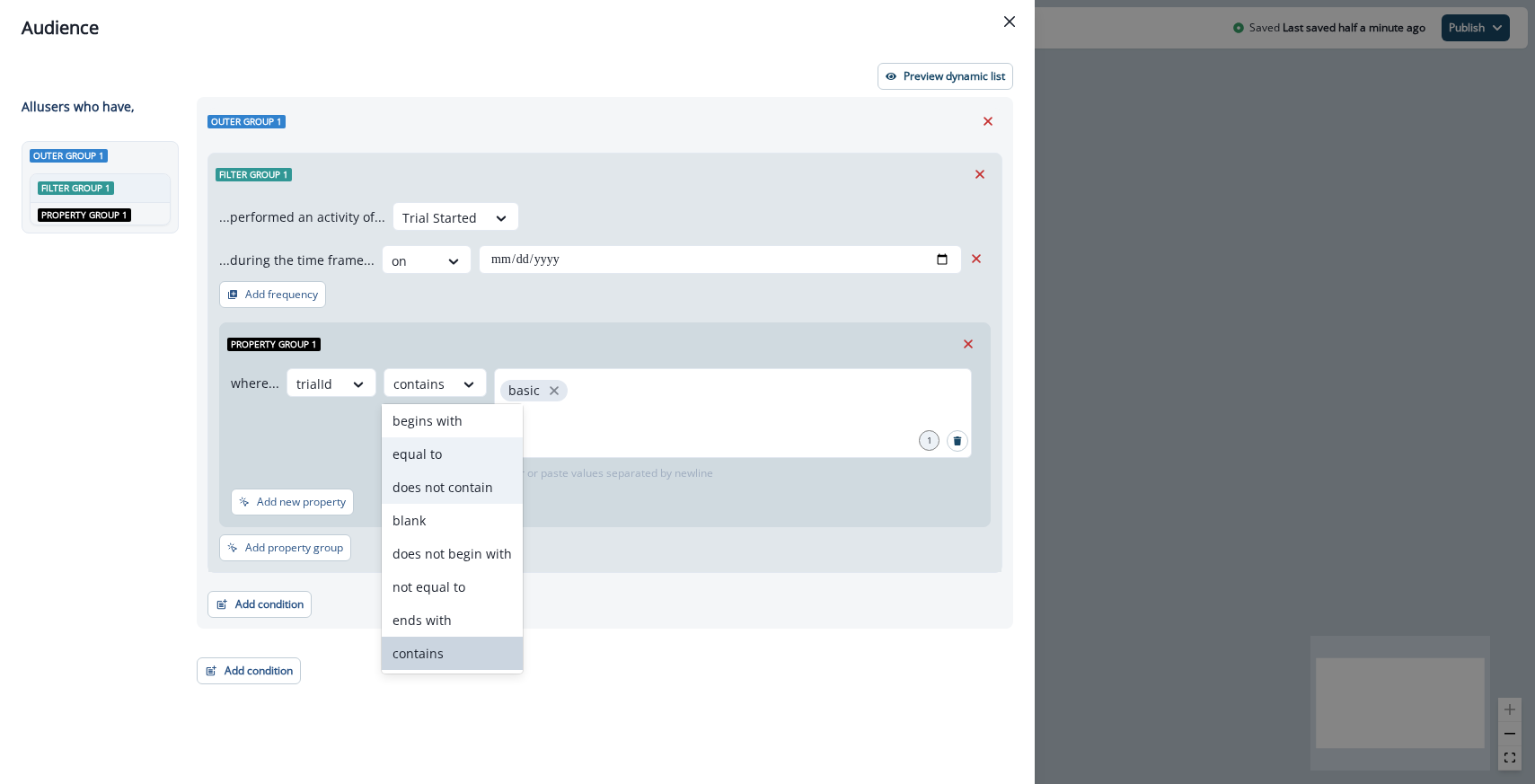
click at [445, 454] on div "equal to" at bounding box center [452, 454] width 141 height 33
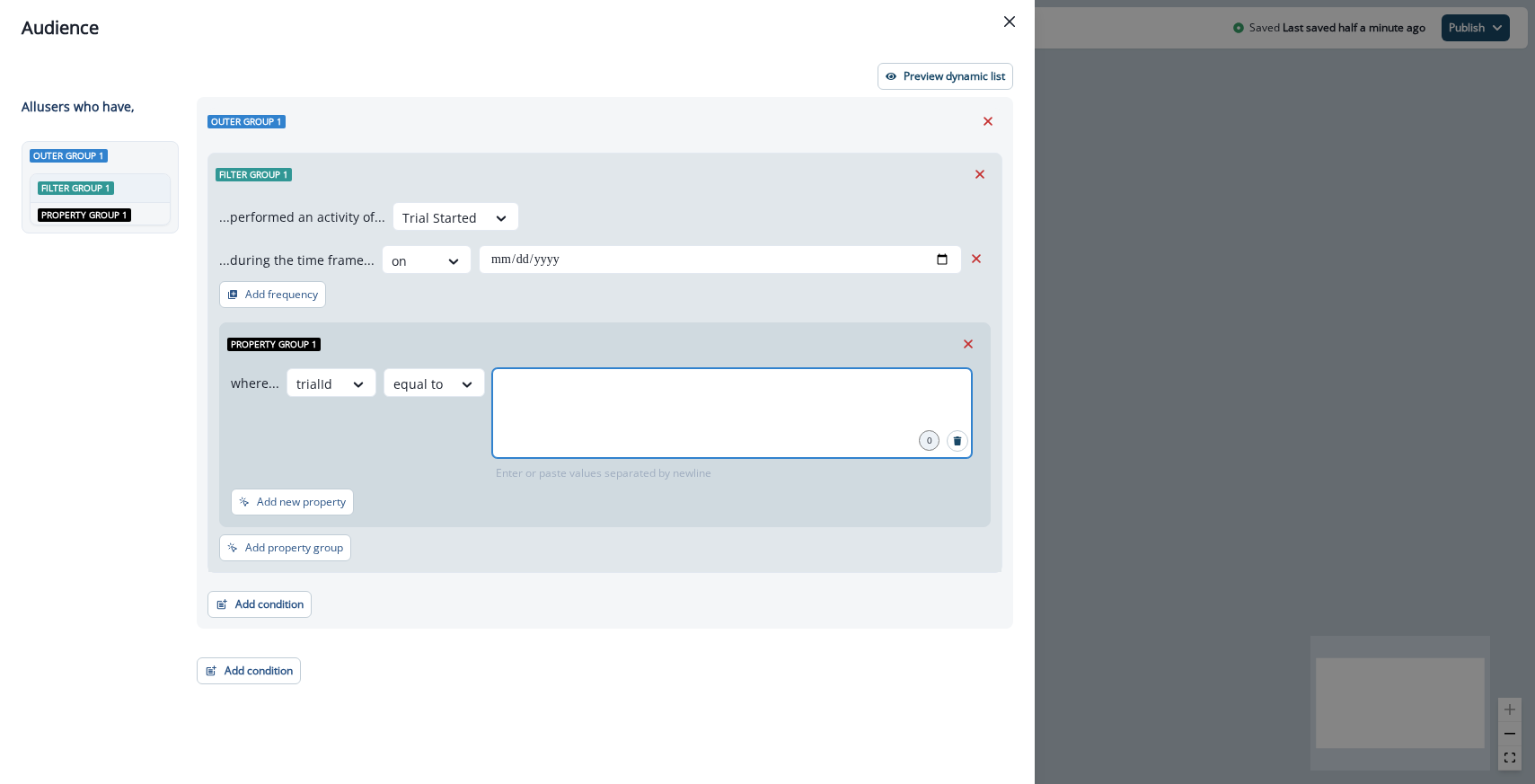
click at [535, 393] on input "text" at bounding box center [732, 391] width 475 height 36
type input "**********"
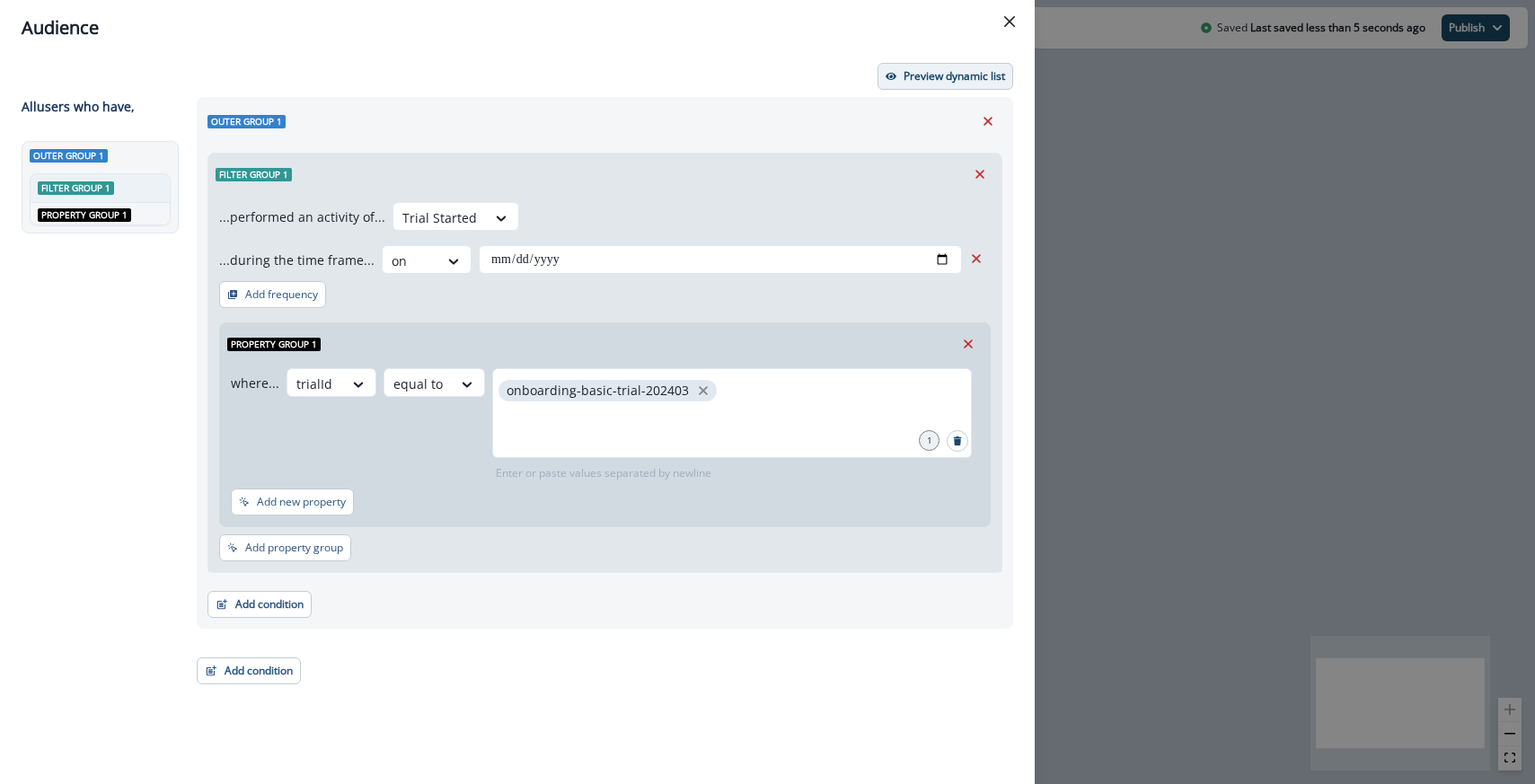
click at [937, 73] on p "Preview dynamic list" at bounding box center [954, 76] width 102 height 12
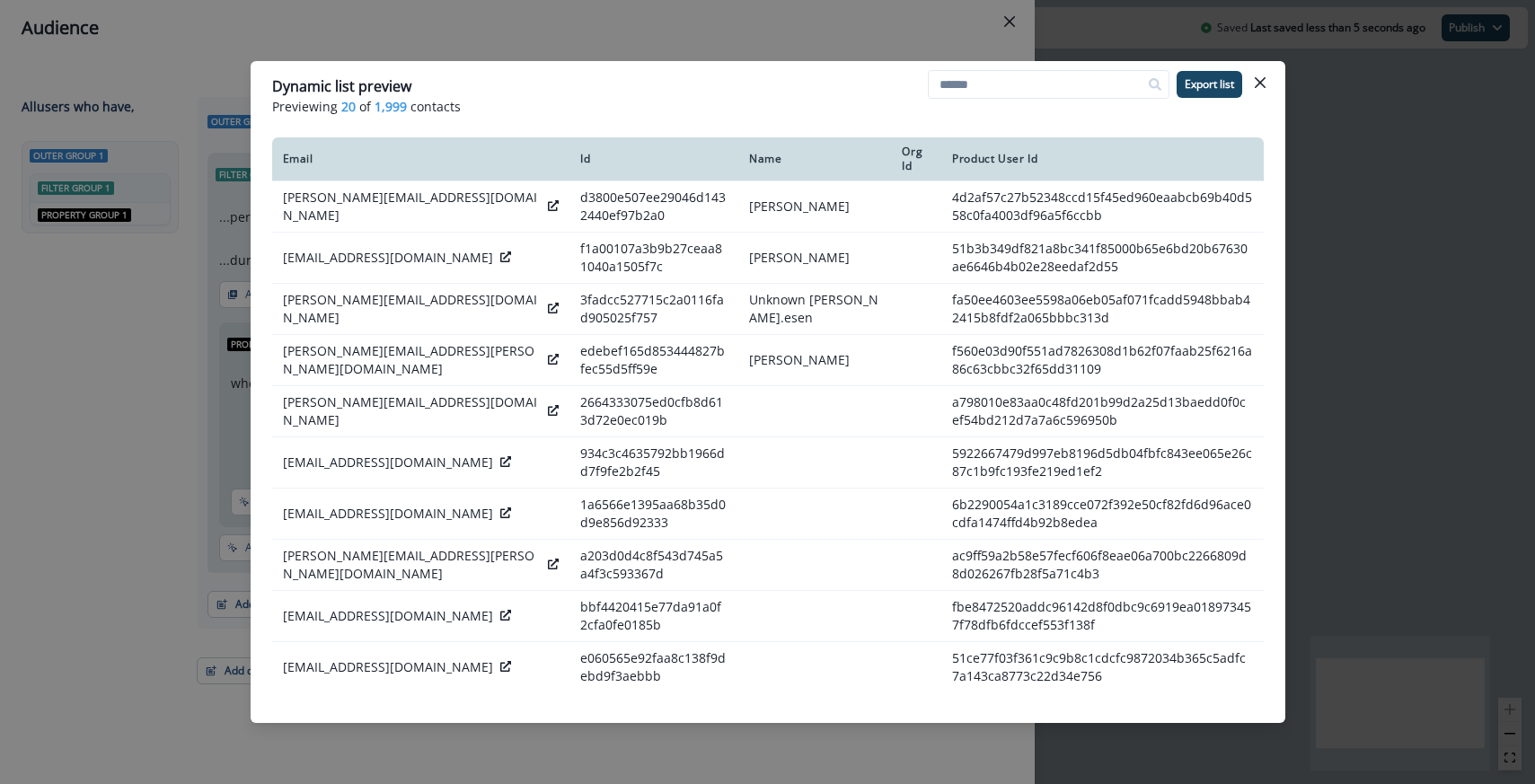
click at [597, 23] on div "Dynamic list preview Previewing 20 of 1,999 contacts Export list Email Id Name …" at bounding box center [767, 392] width 1535 height 784
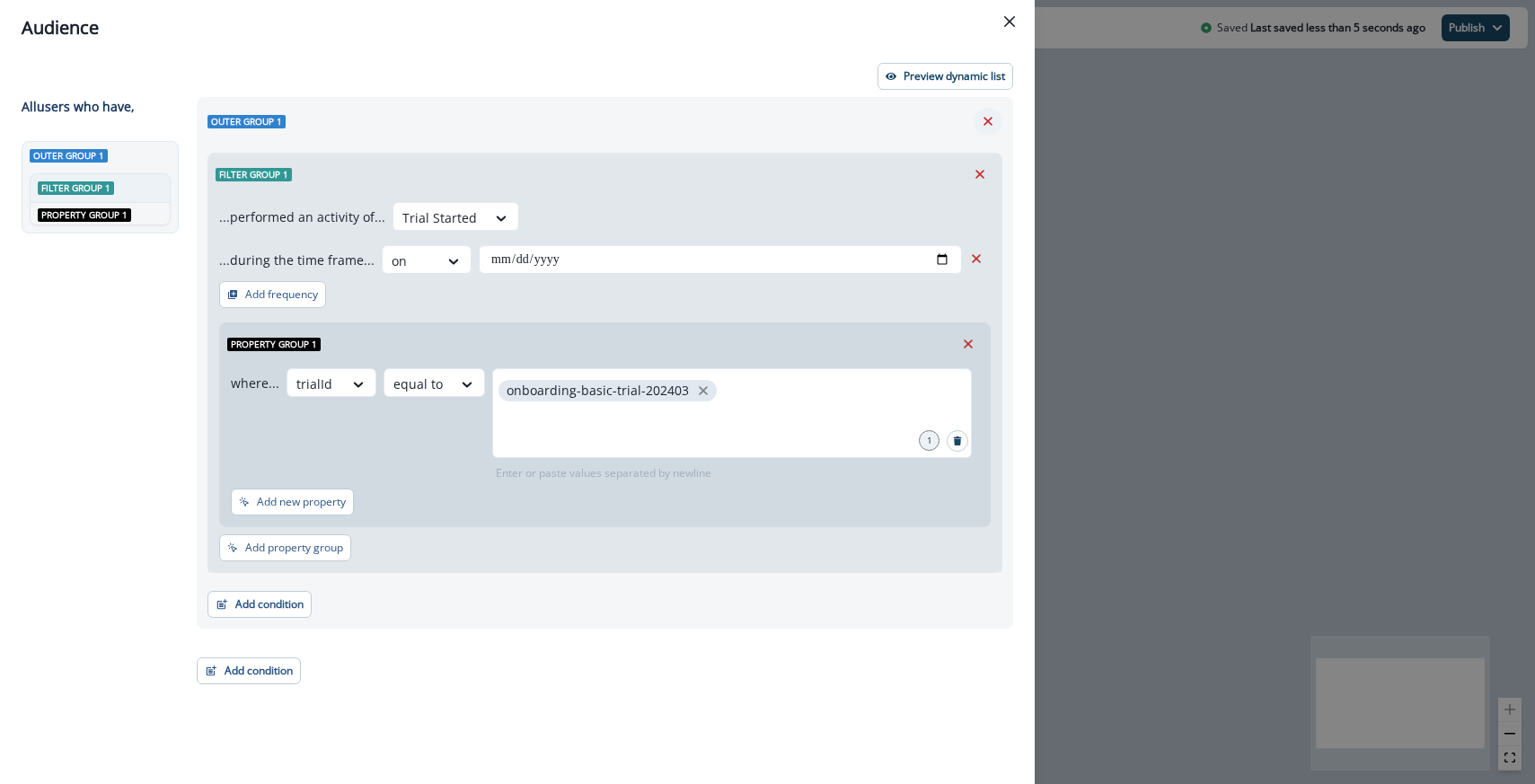
click at [988, 109] on button "Remove" at bounding box center [988, 121] width 28 height 27
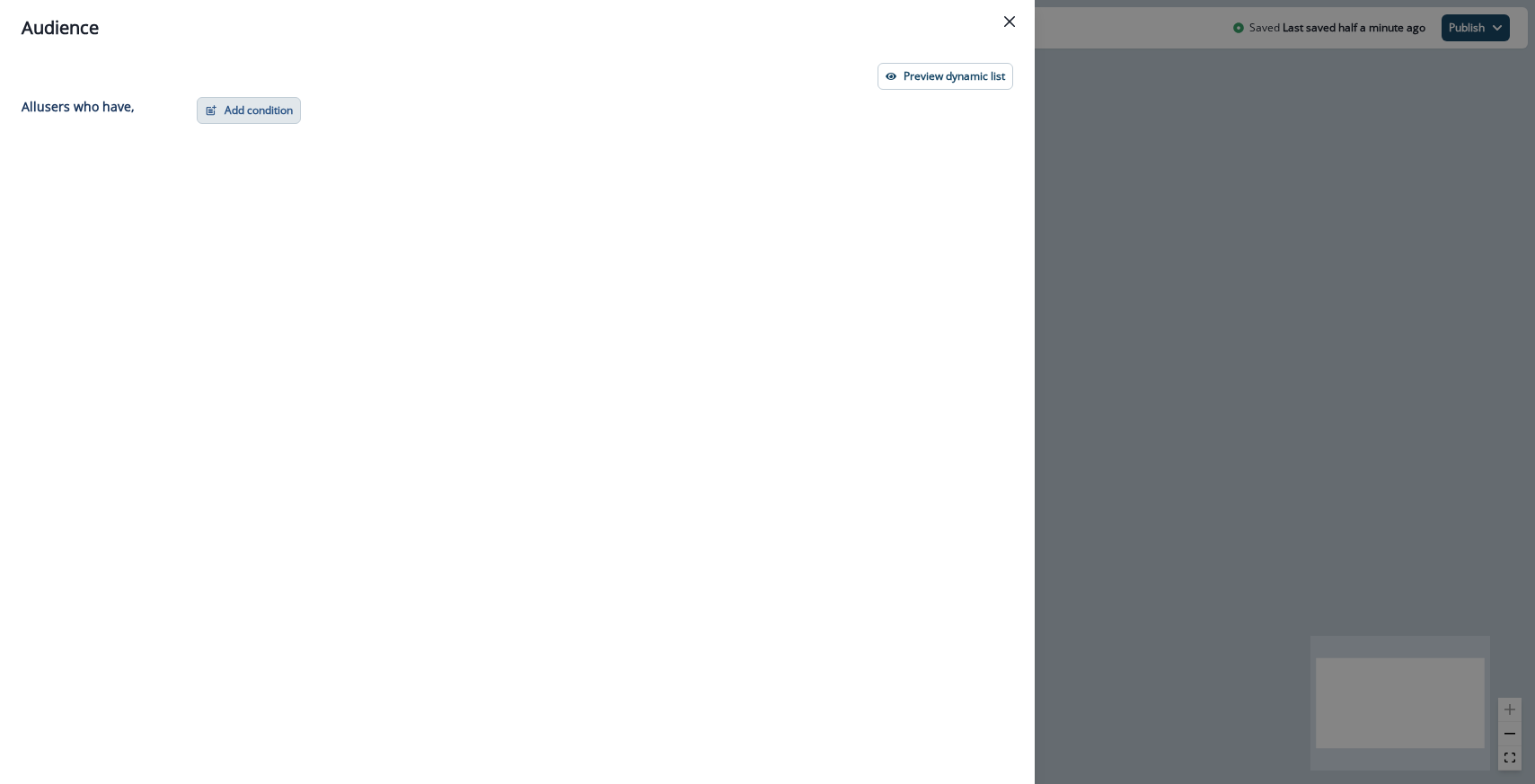
click at [295, 121] on button "Add condition" at bounding box center [249, 110] width 104 height 27
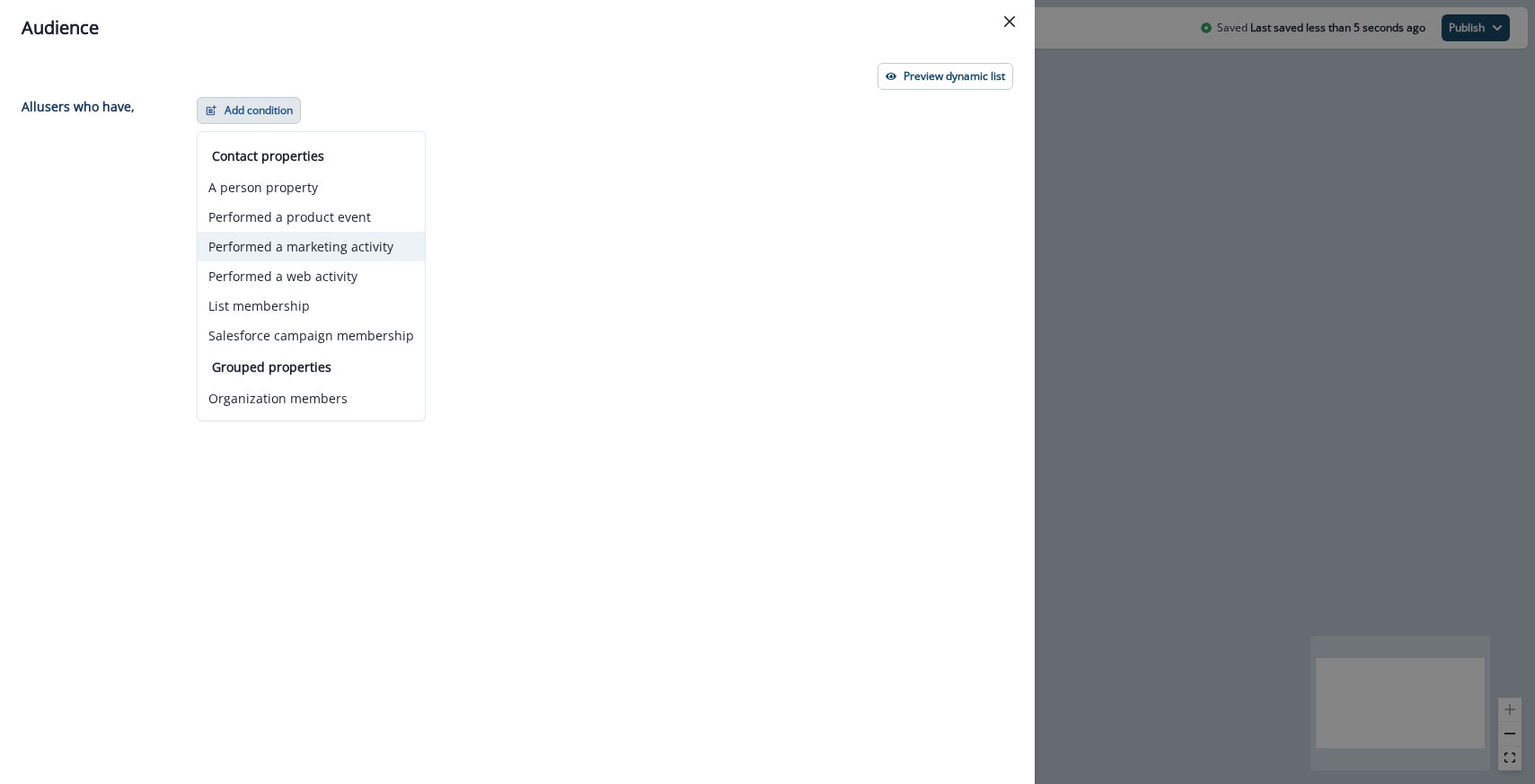
click at [286, 252] on button "Performed a marketing activity" at bounding box center [310, 246] width 227 height 29
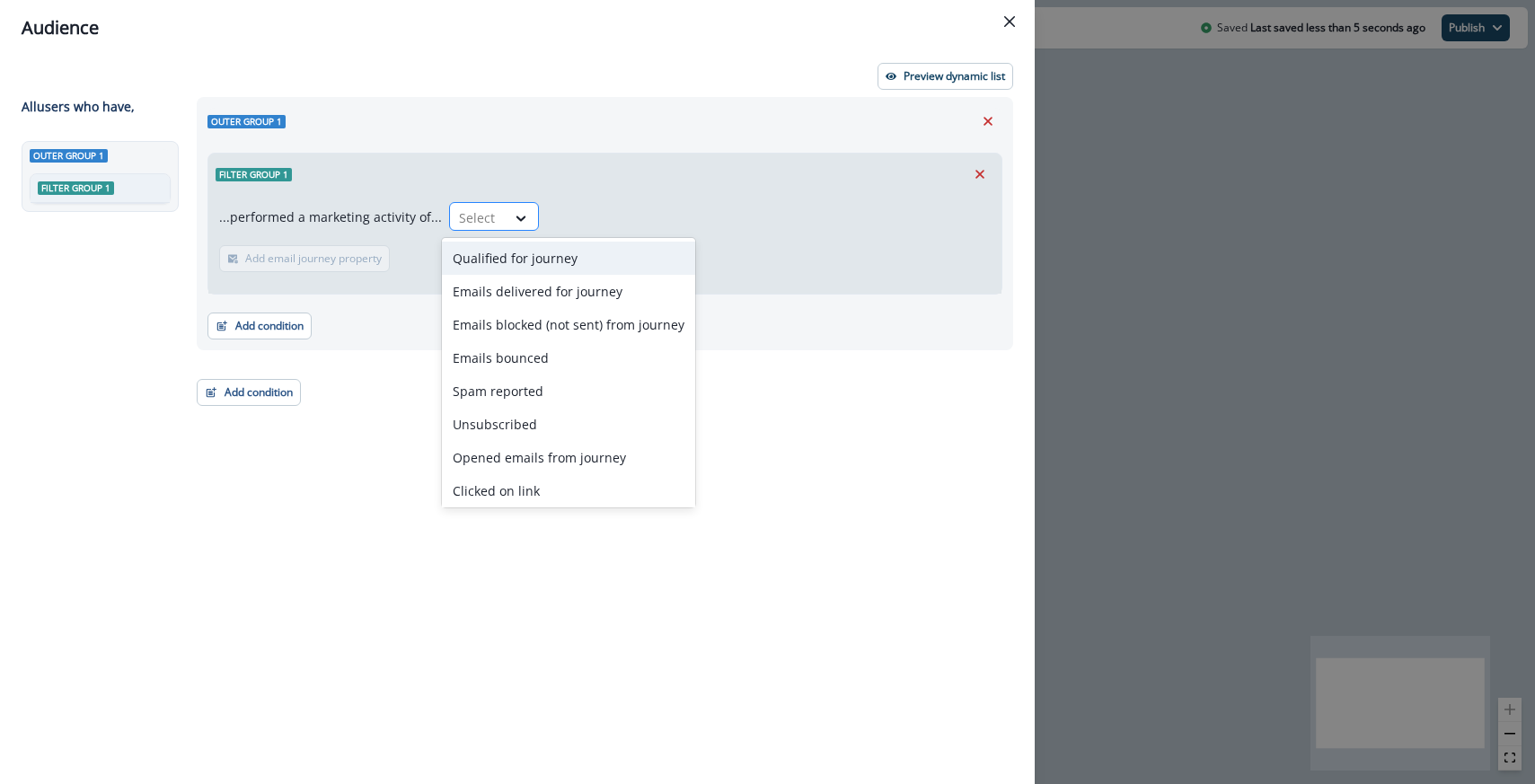
click at [461, 211] on div at bounding box center [478, 218] width 38 height 23
click at [490, 289] on div "Emails delivered for journey" at bounding box center [569, 291] width 253 height 33
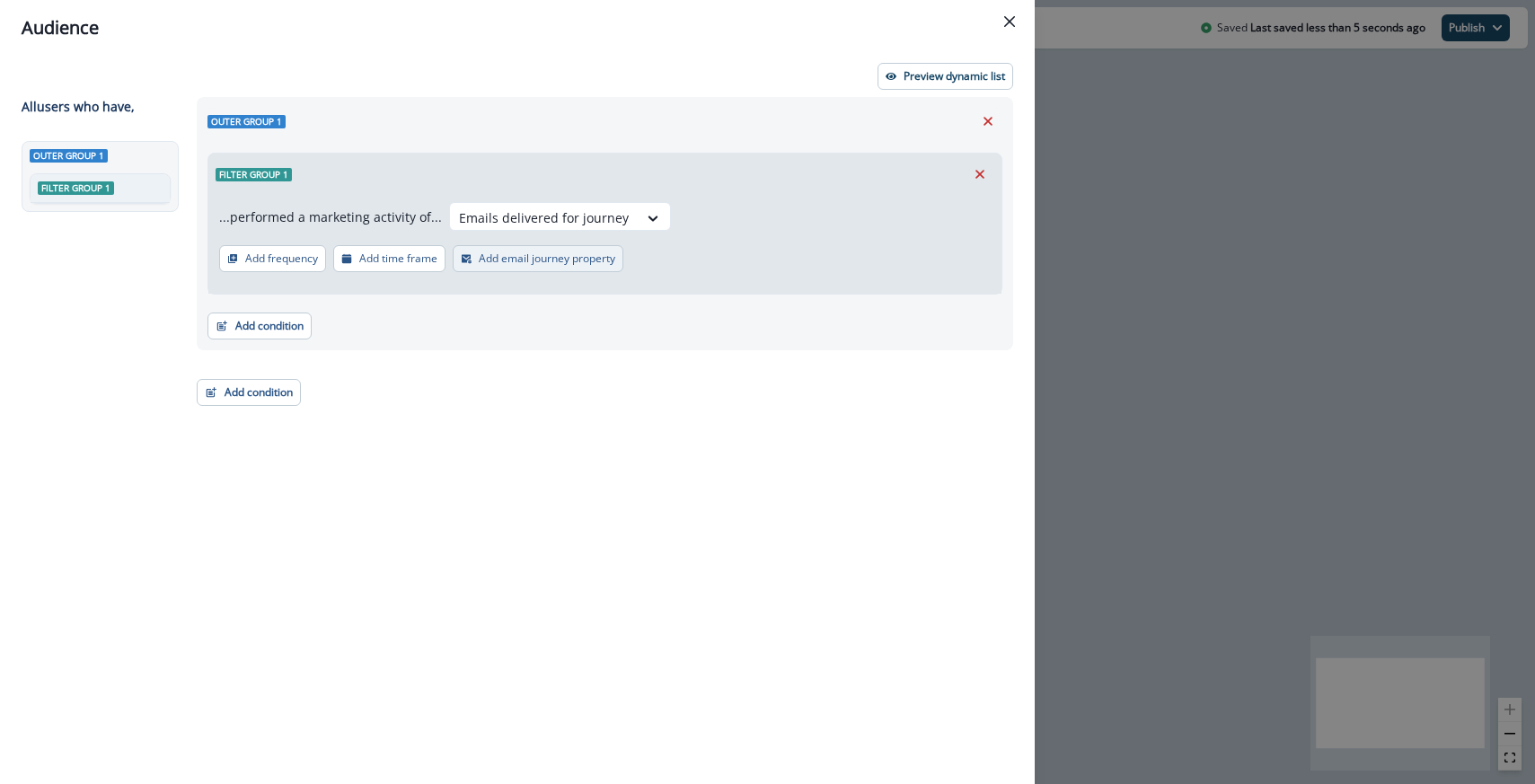
click at [516, 260] on p "Add email journey property" at bounding box center [547, 258] width 137 height 12
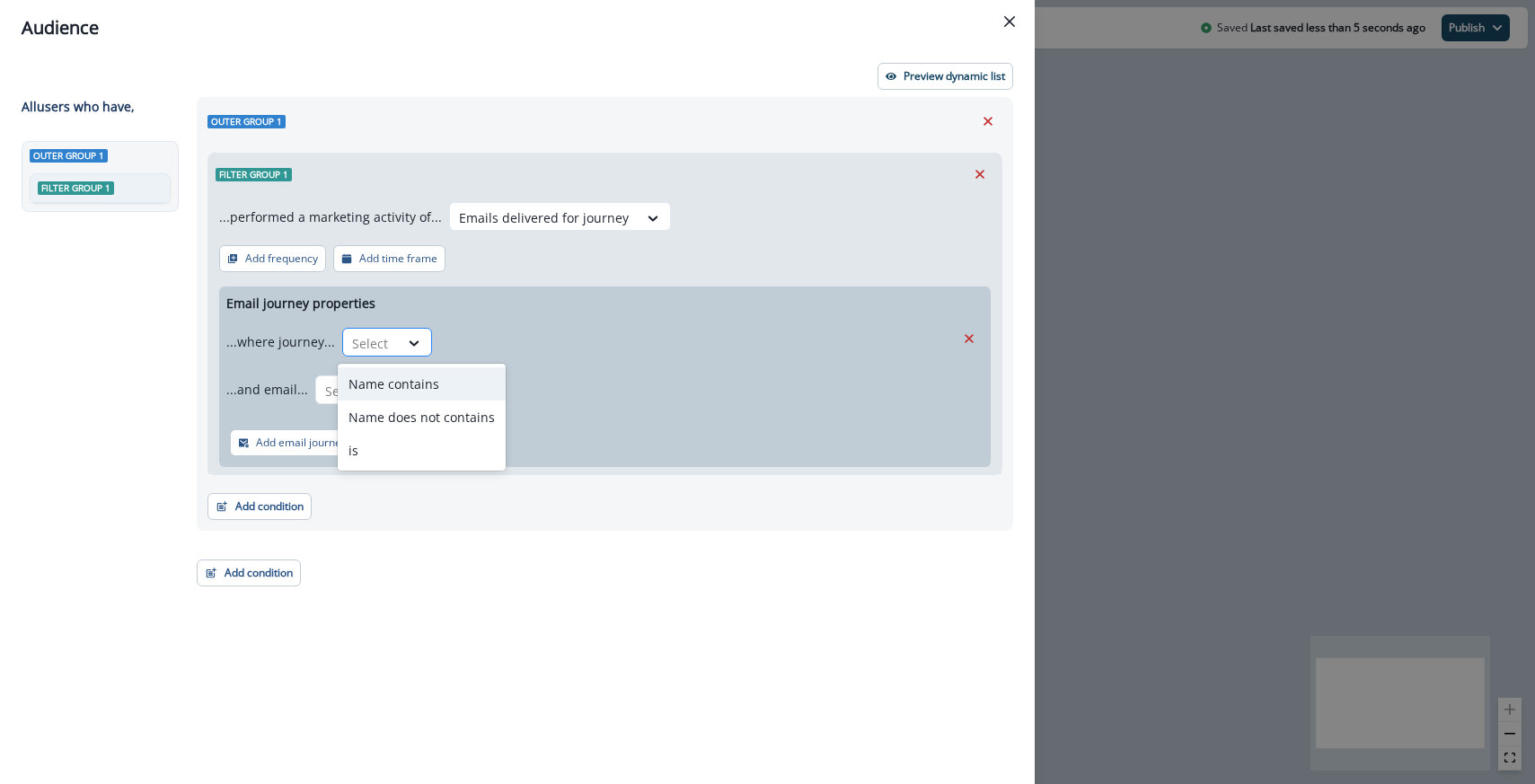
click at [380, 327] on div "Select" at bounding box center [387, 342] width 90 height 28
click at [376, 446] on div "is" at bounding box center [421, 450] width 168 height 33
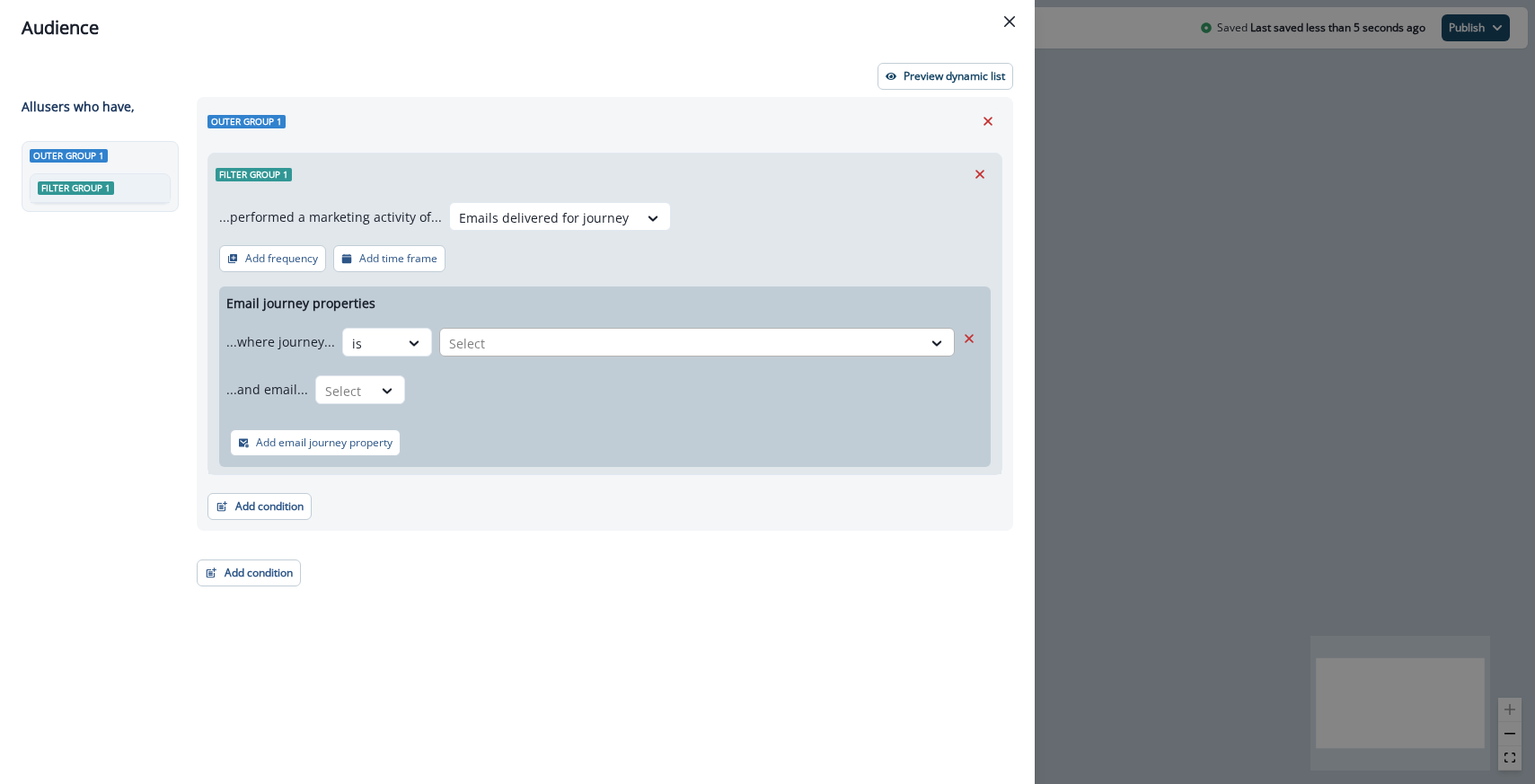
click at [532, 345] on div at bounding box center [681, 344] width 463 height 23
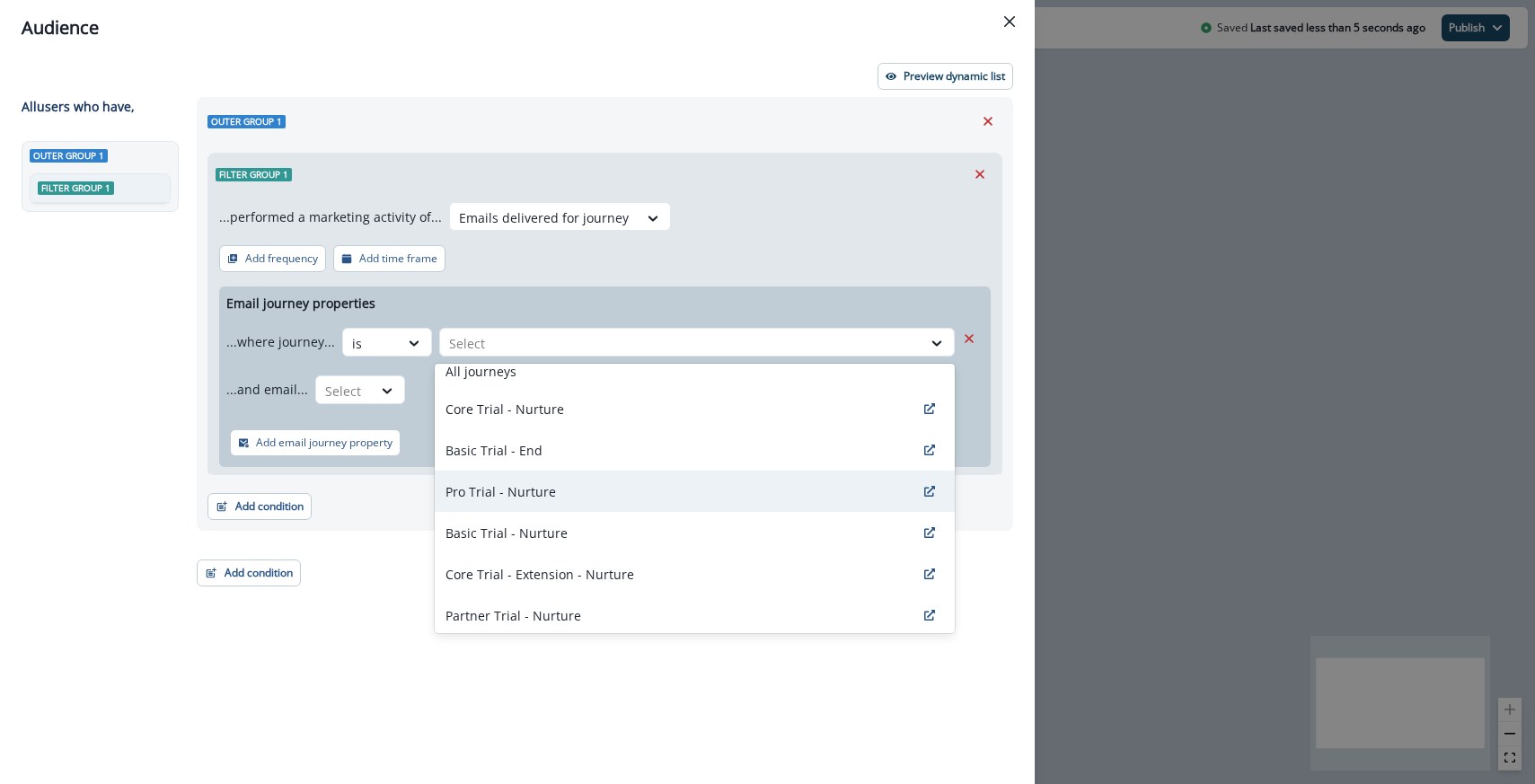
scroll to position [25, 0]
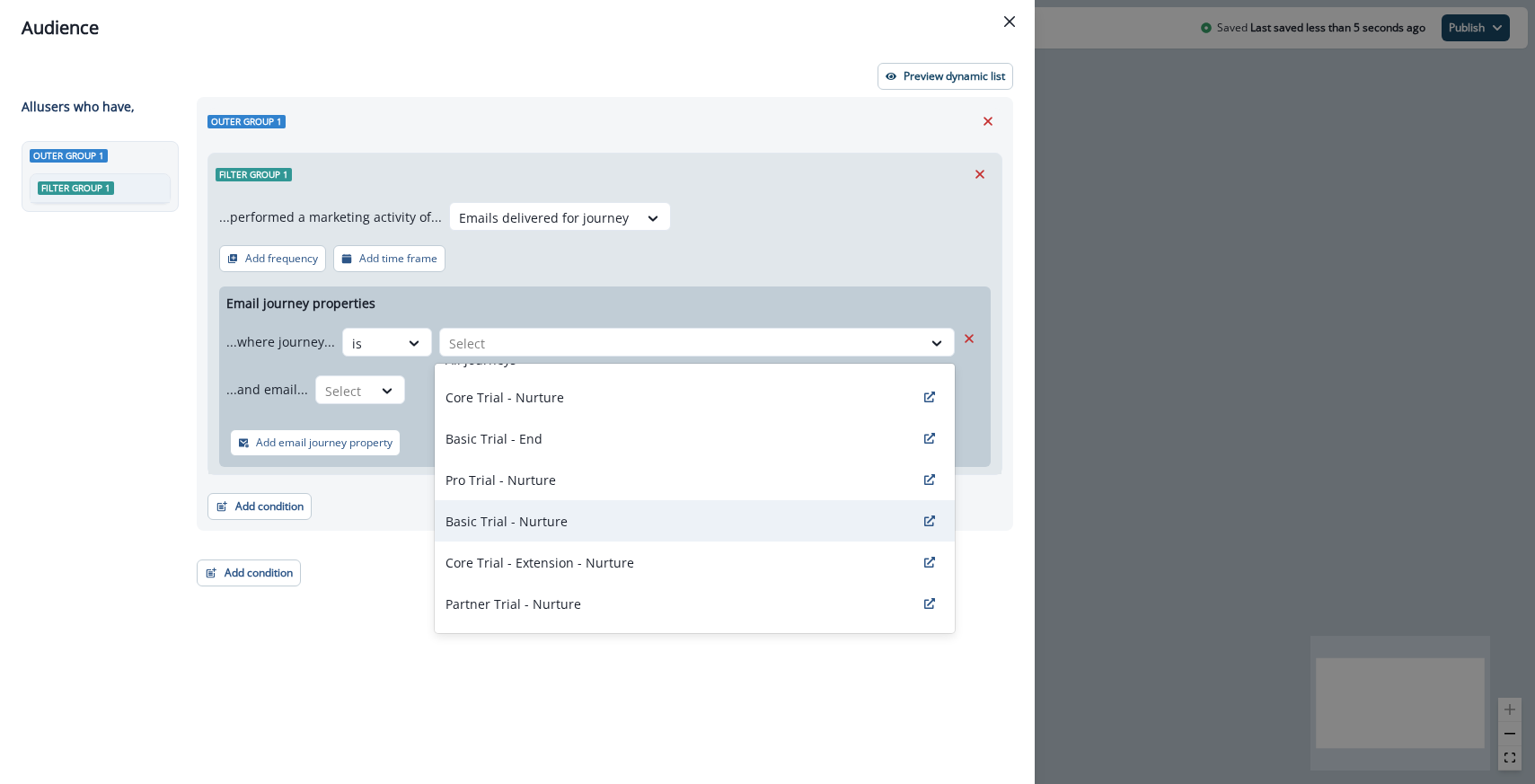
click at [528, 512] on p "Basic Trial - Nurture" at bounding box center [506, 521] width 122 height 19
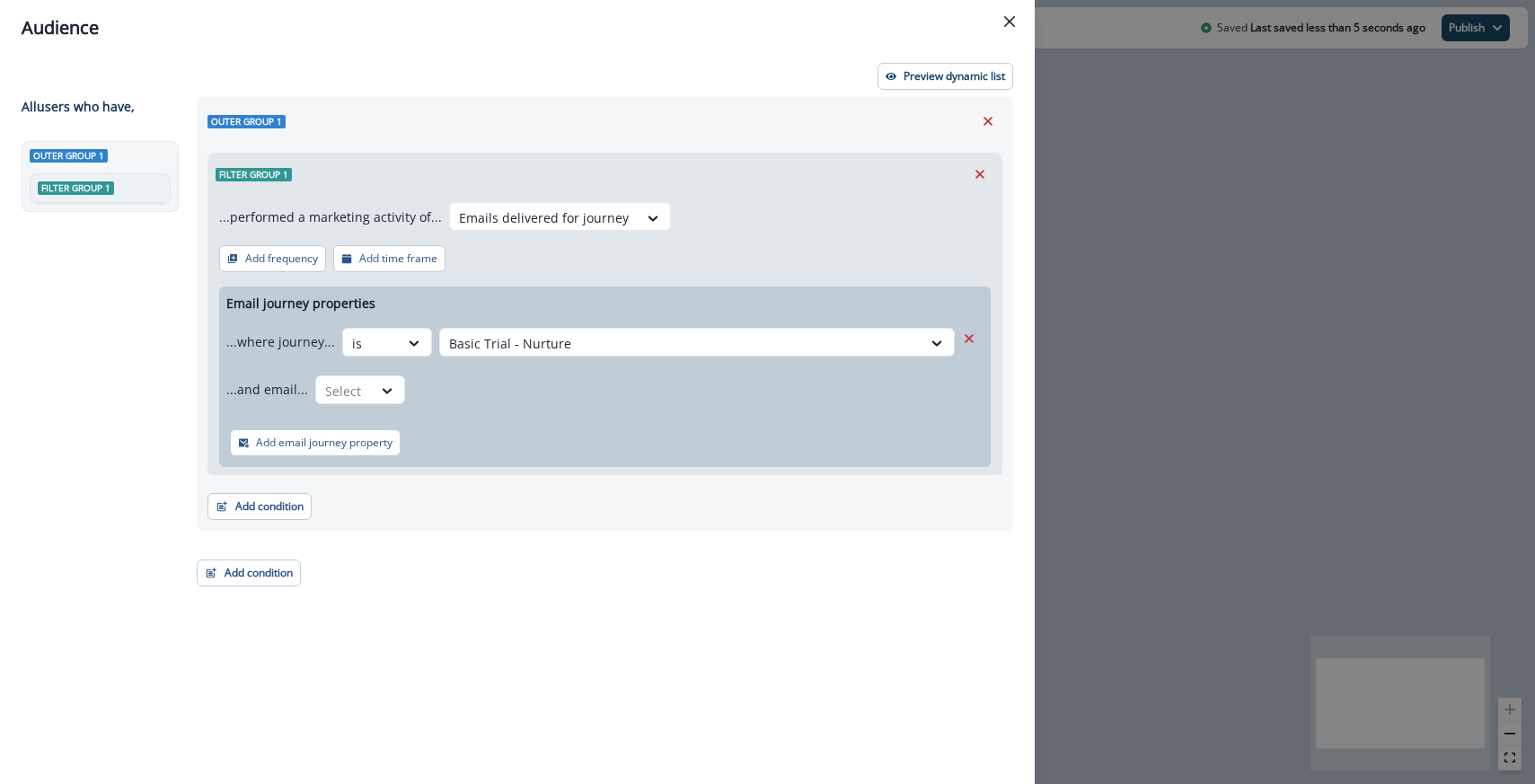
click at [547, 304] on div "Email journey properties ...where journey... is option Basic Trial - Nurture, s…" at bounding box center [605, 377] width 772 height 180
click at [357, 259] on button "Add time frame" at bounding box center [389, 258] width 112 height 27
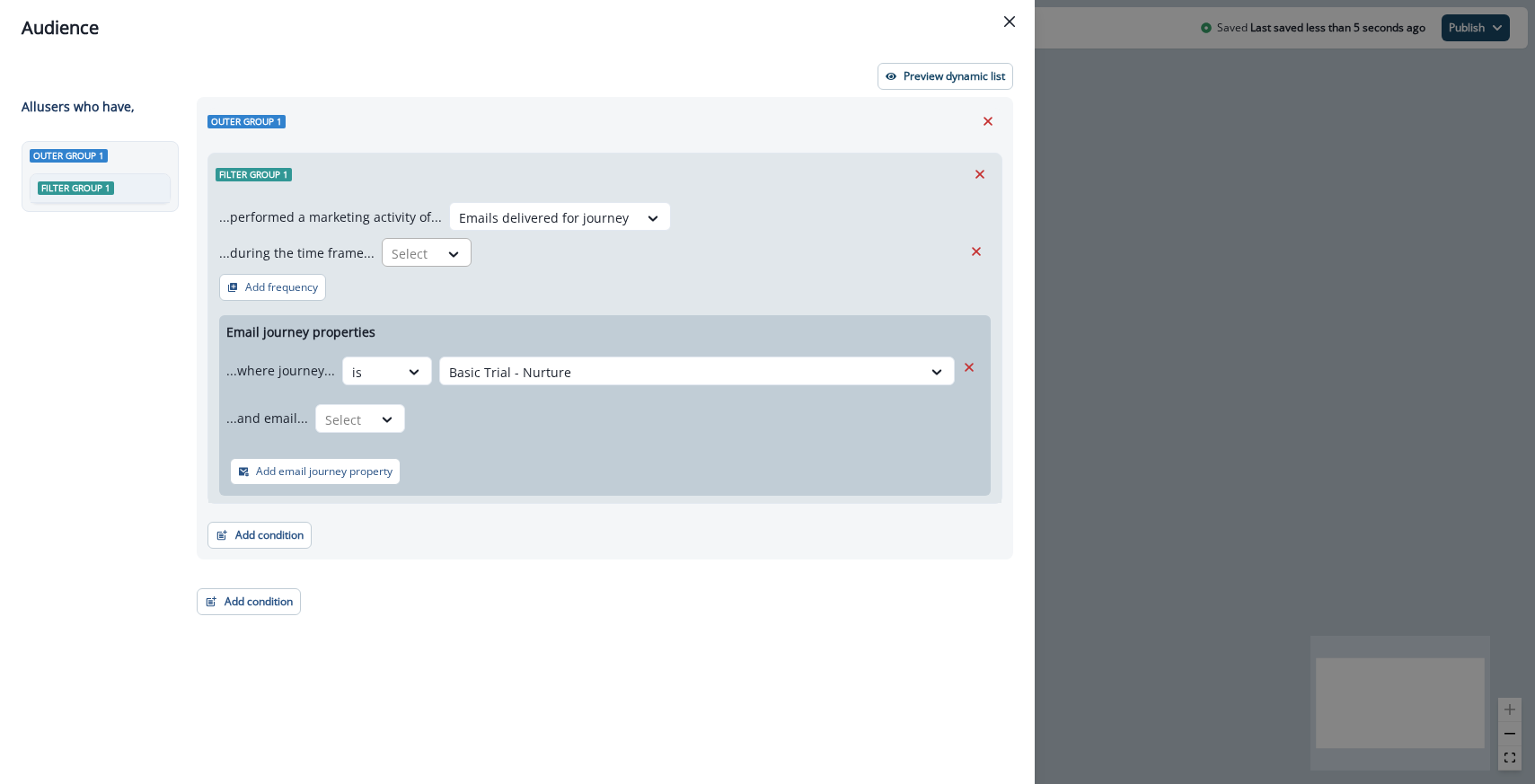
click at [430, 260] on div "Select" at bounding box center [410, 253] width 56 height 29
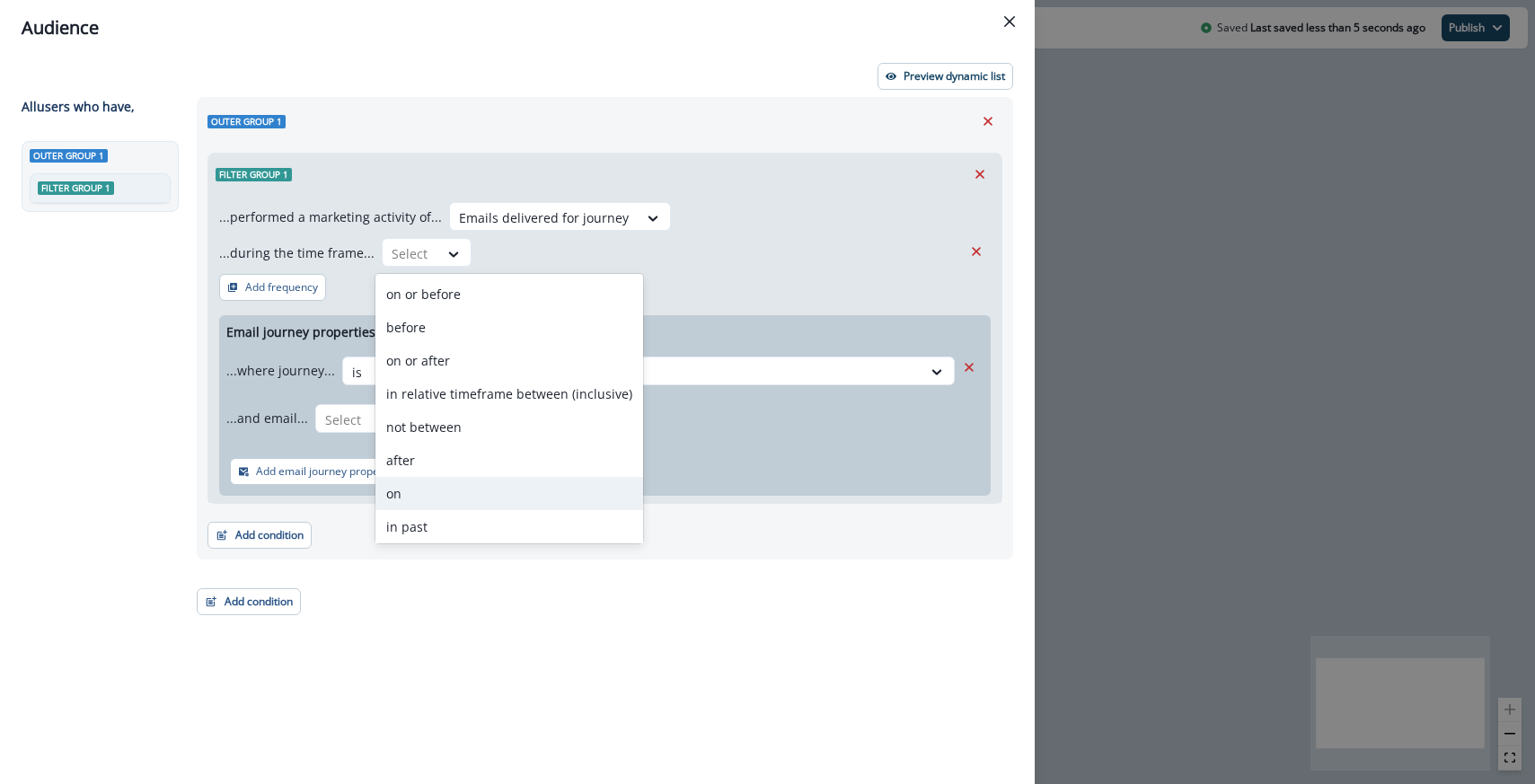
click at [407, 498] on div "on" at bounding box center [510, 494] width 268 height 33
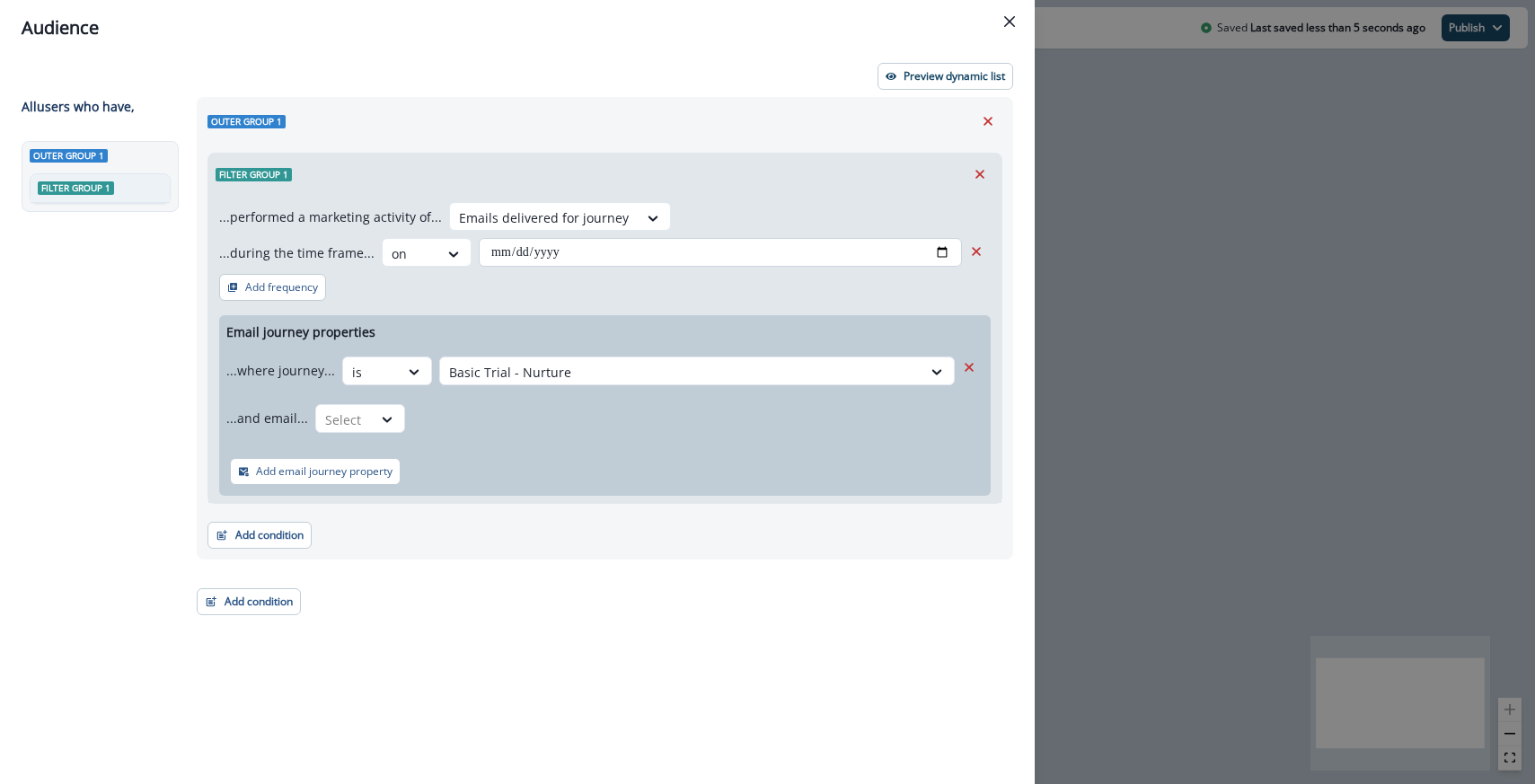
click at [941, 249] on input "date" at bounding box center [720, 252] width 483 height 28
type input "**********"
click at [771, 158] on div "Filter group 1" at bounding box center [606, 175] width 794 height 42
click at [406, 381] on icon at bounding box center [414, 371] width 16 height 18
click at [366, 516] on div "is" at bounding box center [394, 527] width 168 height 33
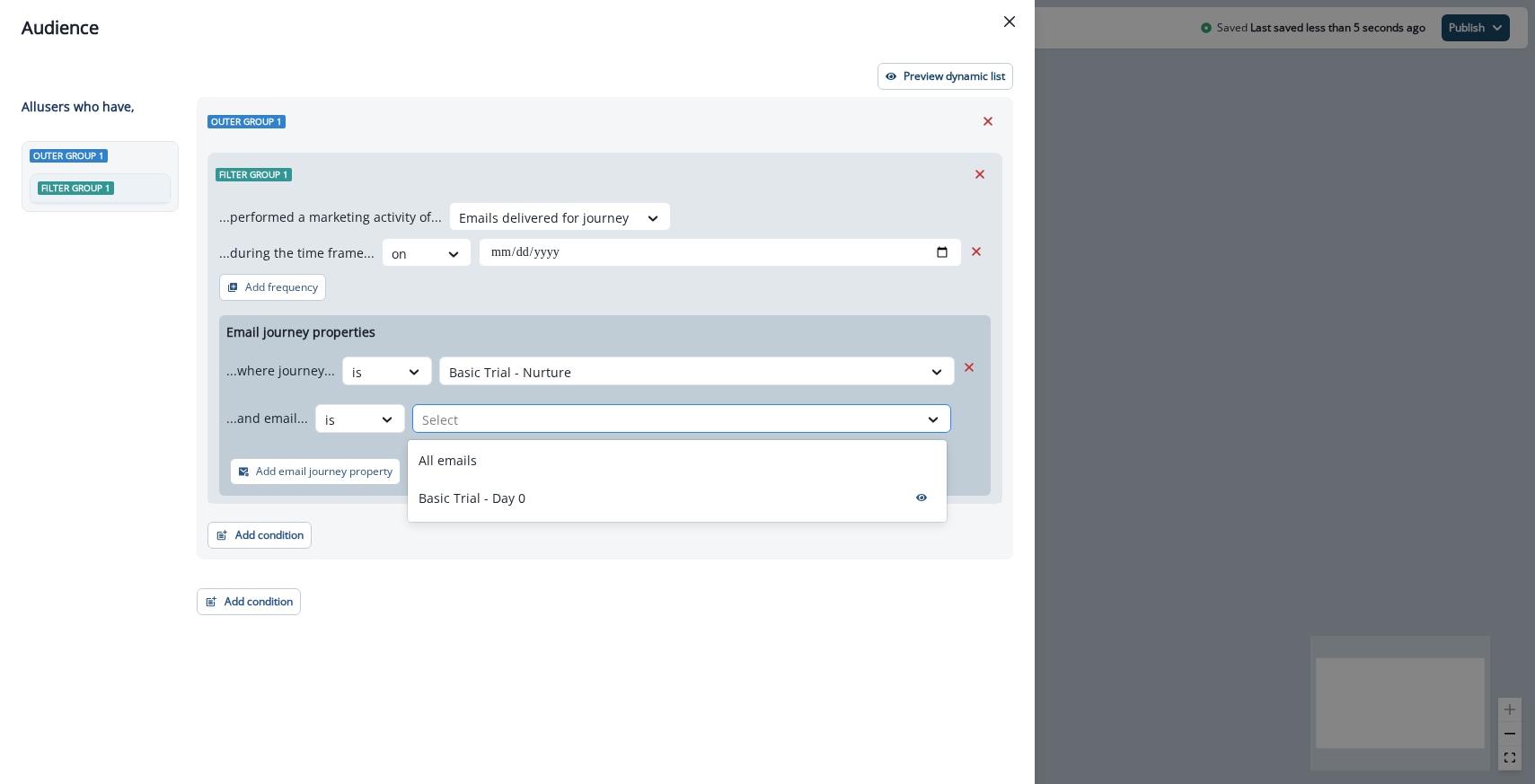
click at [548, 409] on div at bounding box center [665, 420] width 487 height 23
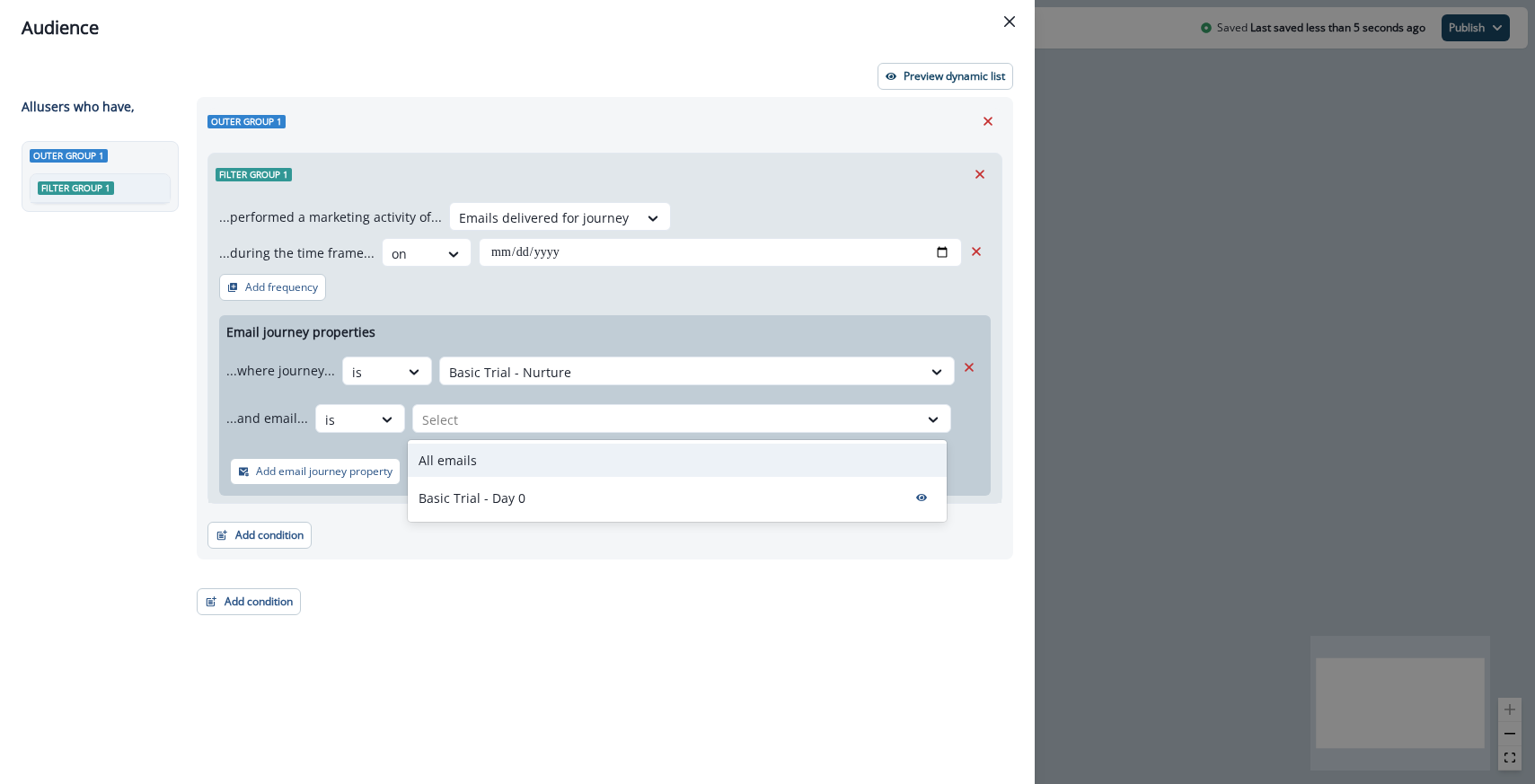
click at [517, 455] on div "All emails" at bounding box center [678, 460] width 539 height 33
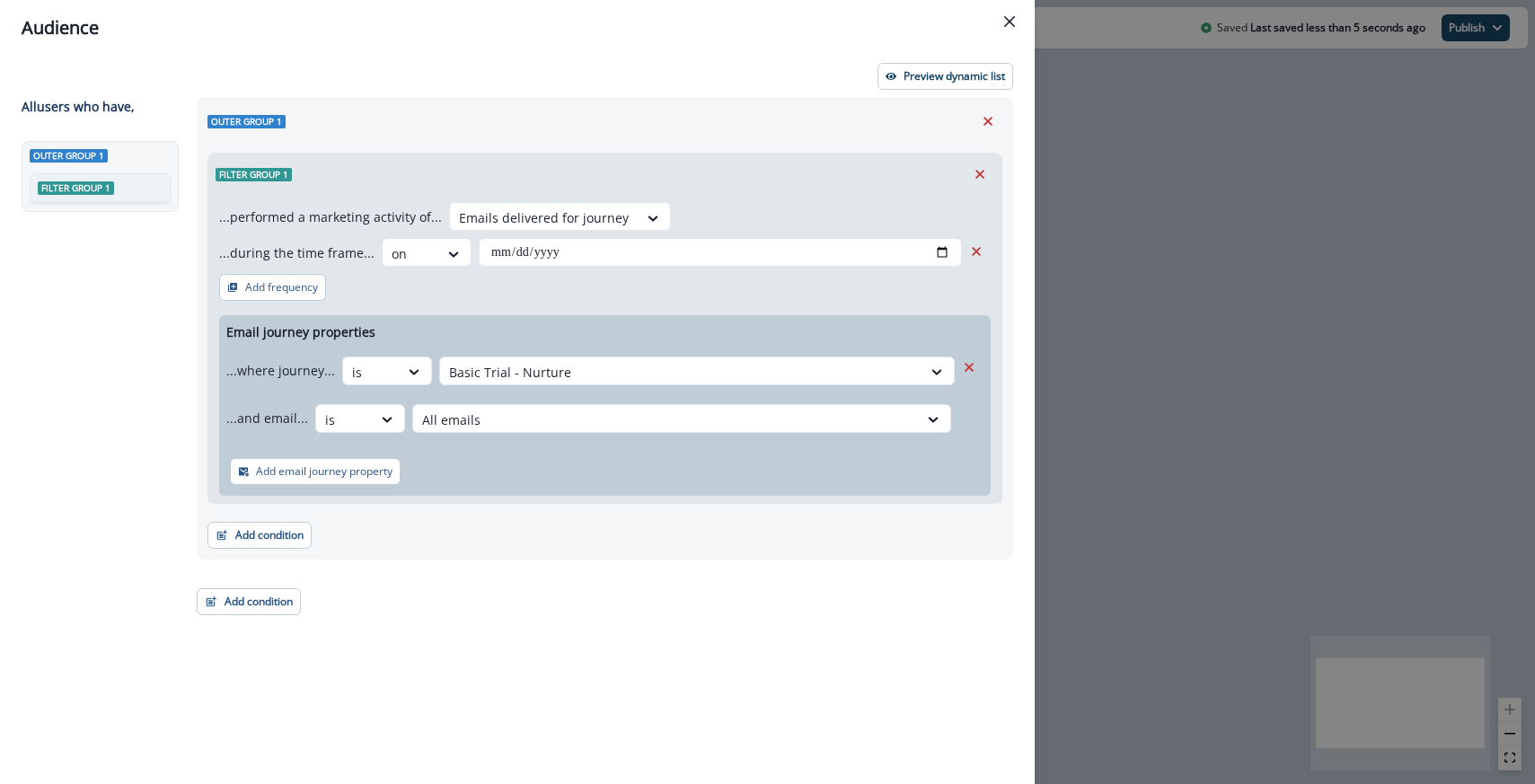
click at [807, 92] on div "**********" at bounding box center [517, 420] width 1035 height 729
click at [912, 70] on p "Preview dynamic list" at bounding box center [954, 76] width 102 height 12
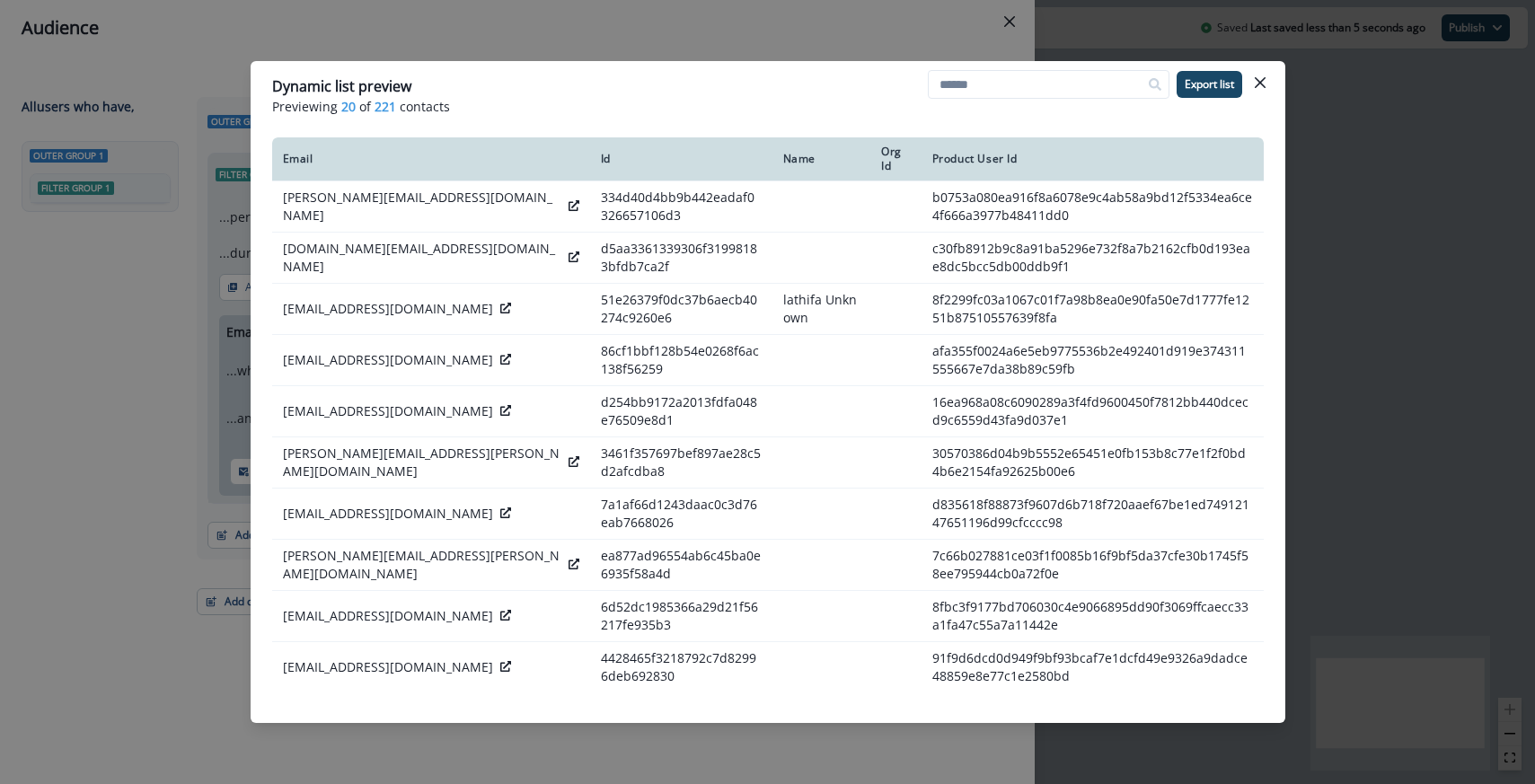
click at [739, 44] on div "Dynamic list preview Previewing 20 of 221 contacts Export list Email Id Name Or…" at bounding box center [767, 392] width 1535 height 784
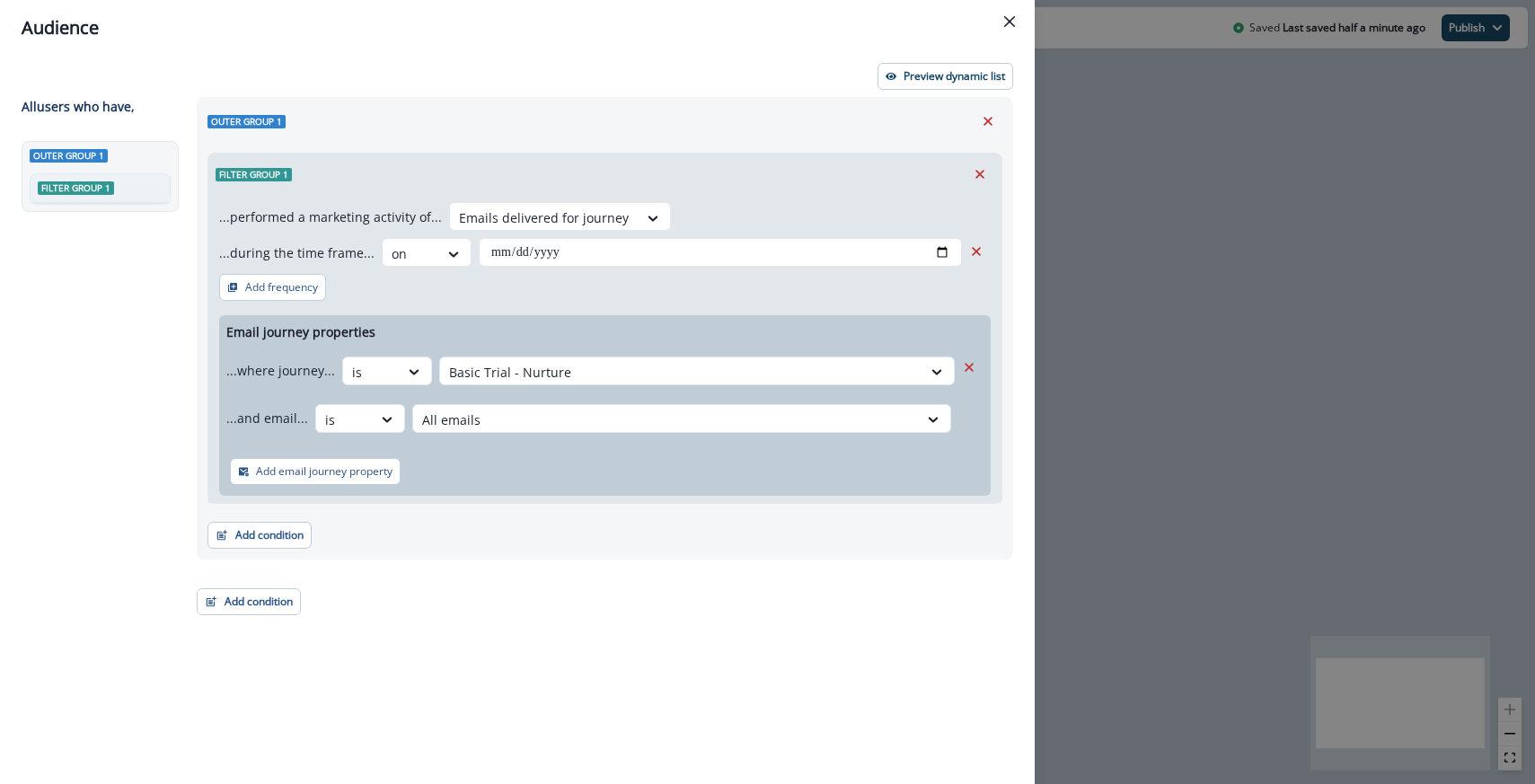
click at [1081, 151] on div "**********" at bounding box center [767, 392] width 1535 height 784
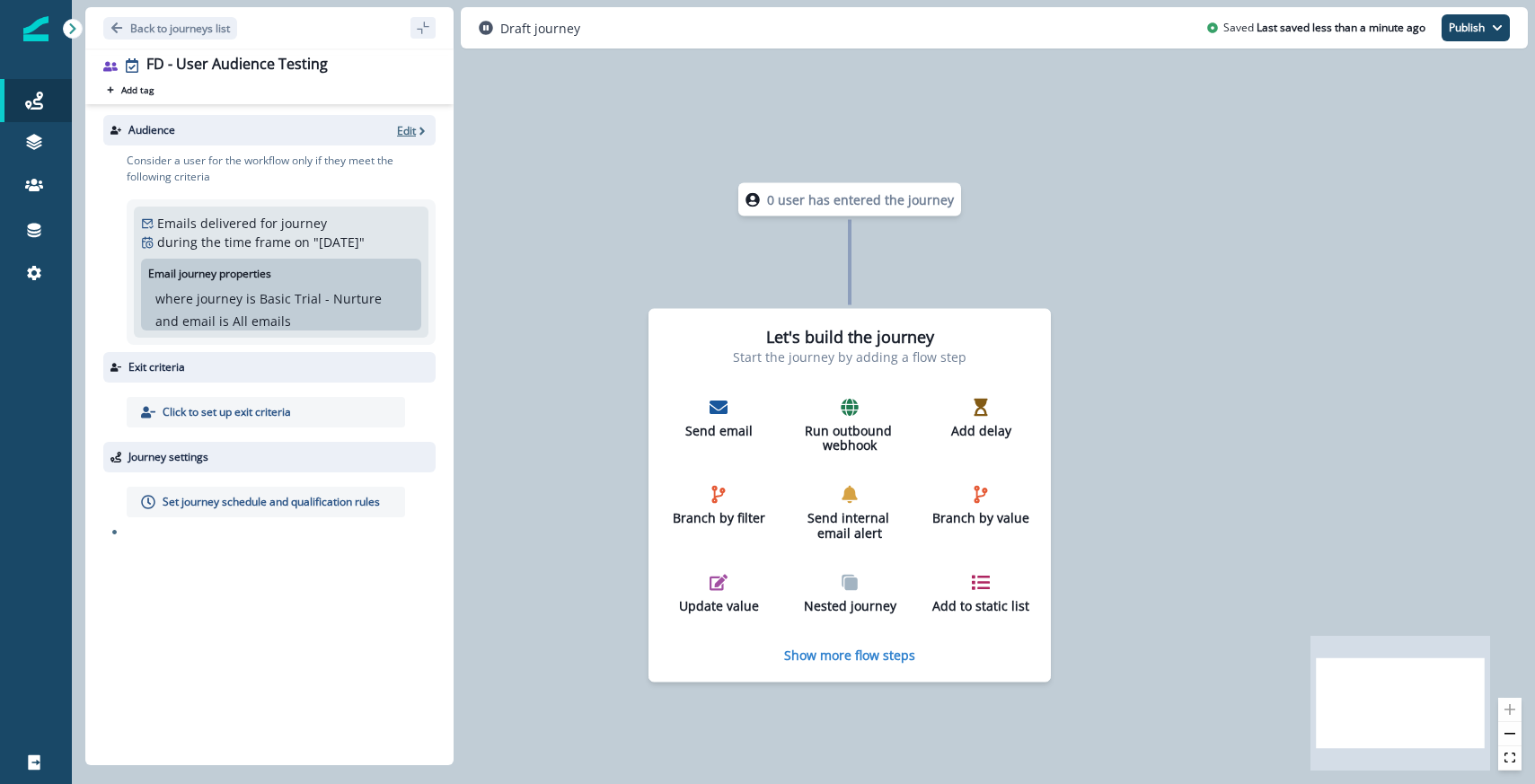
click at [420, 132] on icon "button" at bounding box center [421, 131] width 12 height 12
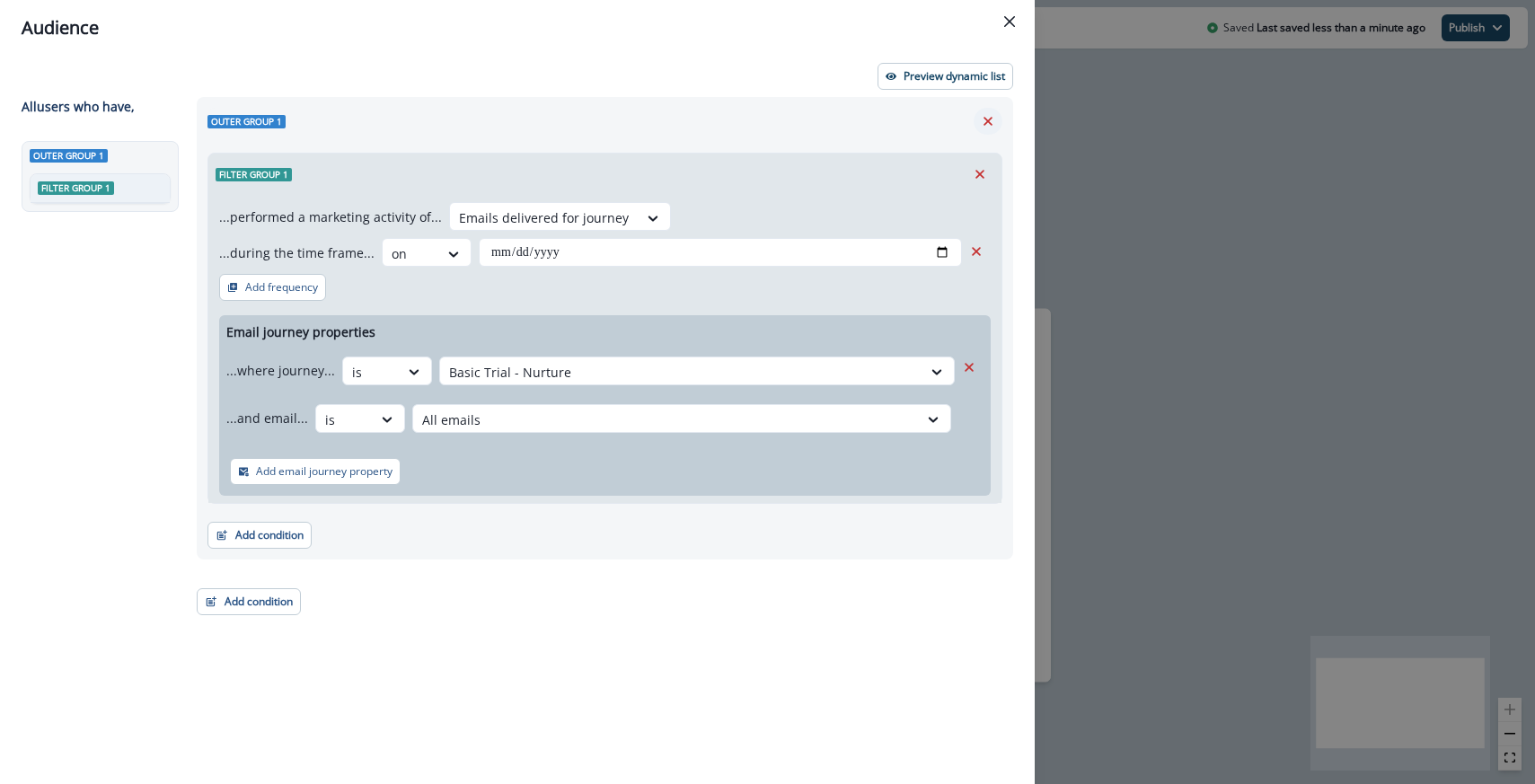
click at [994, 119] on icon "Remove" at bounding box center [988, 121] width 16 height 16
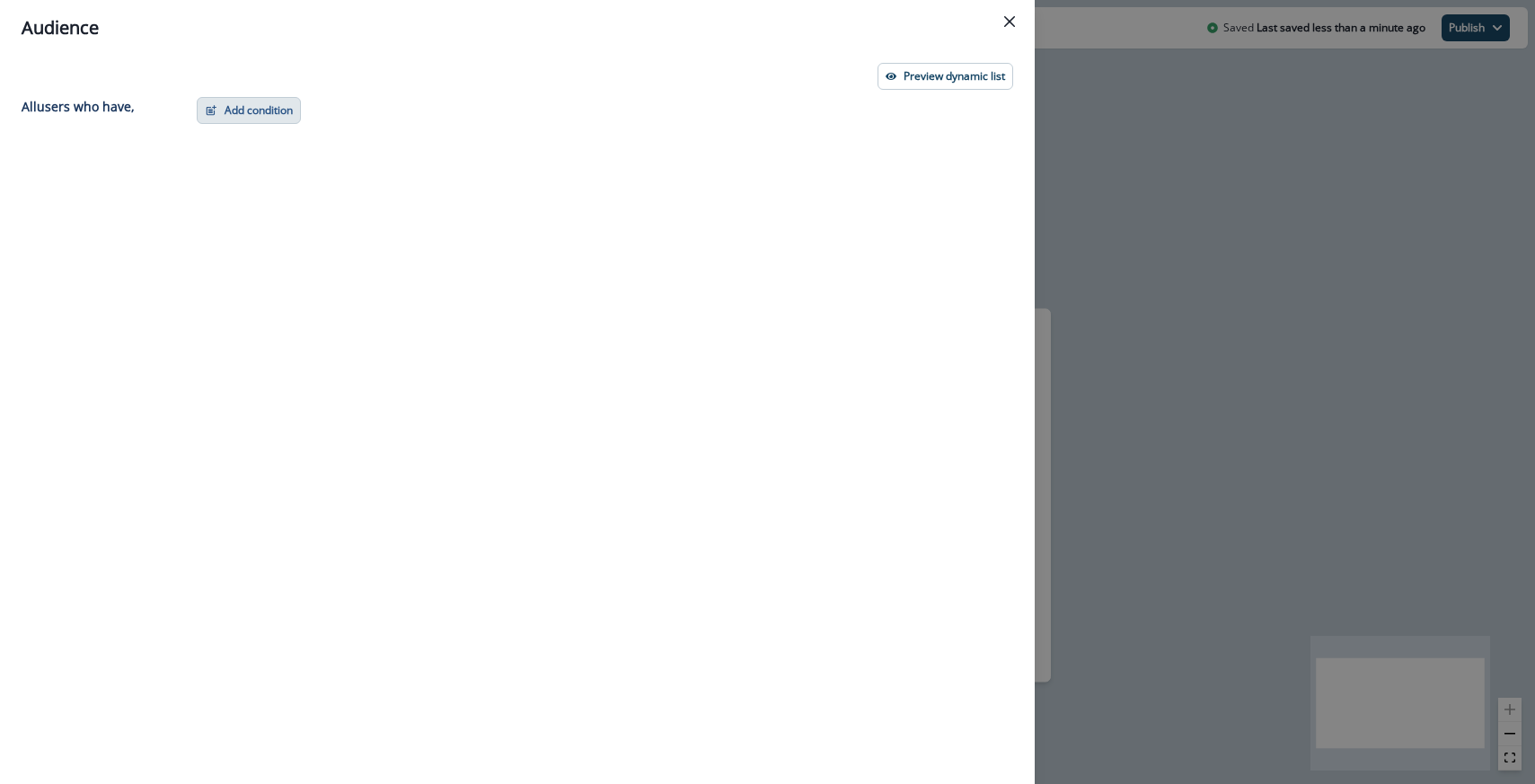
click at [271, 109] on button "Add condition" at bounding box center [249, 110] width 104 height 27
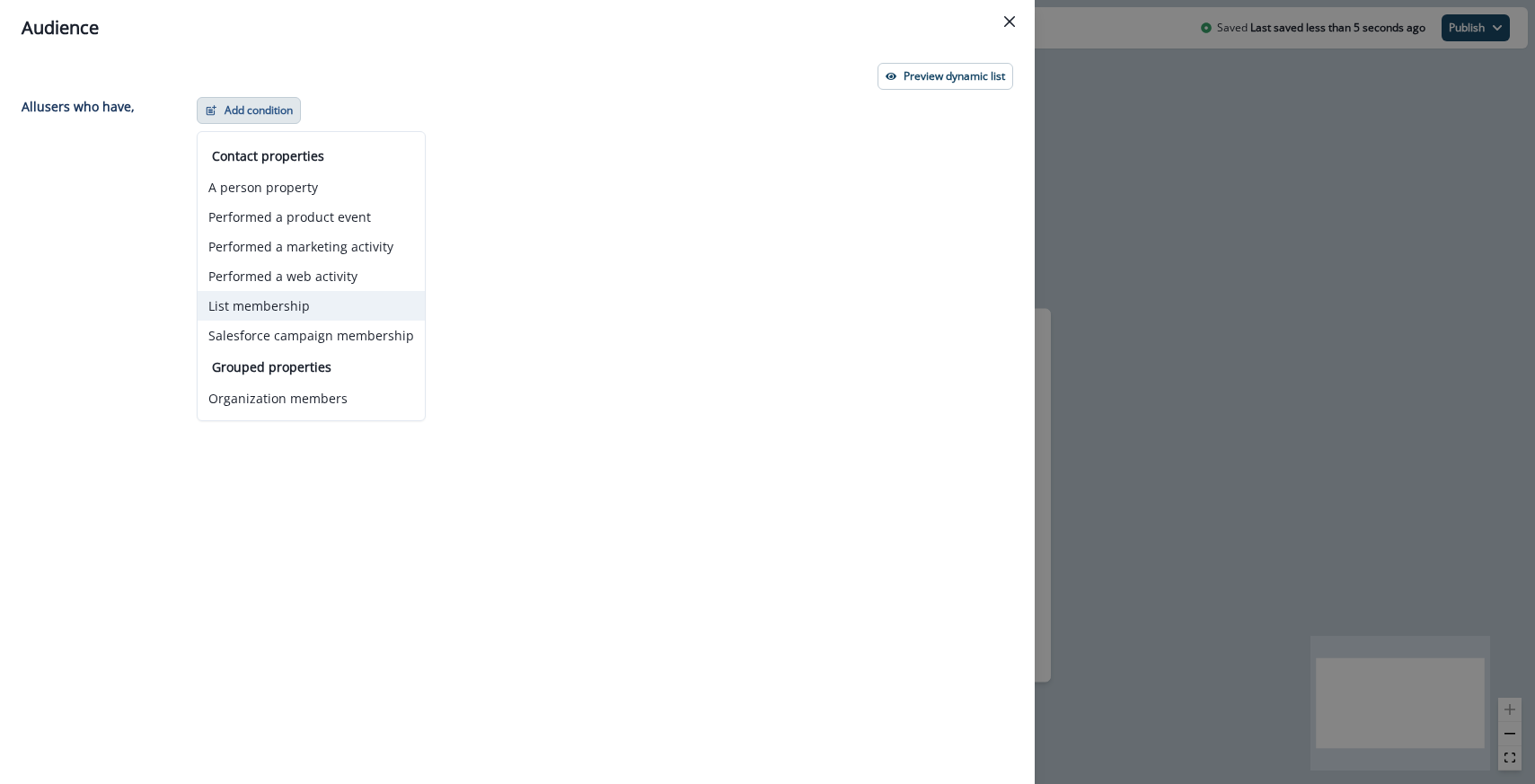
click at [286, 315] on button "List membership" at bounding box center [310, 306] width 227 height 29
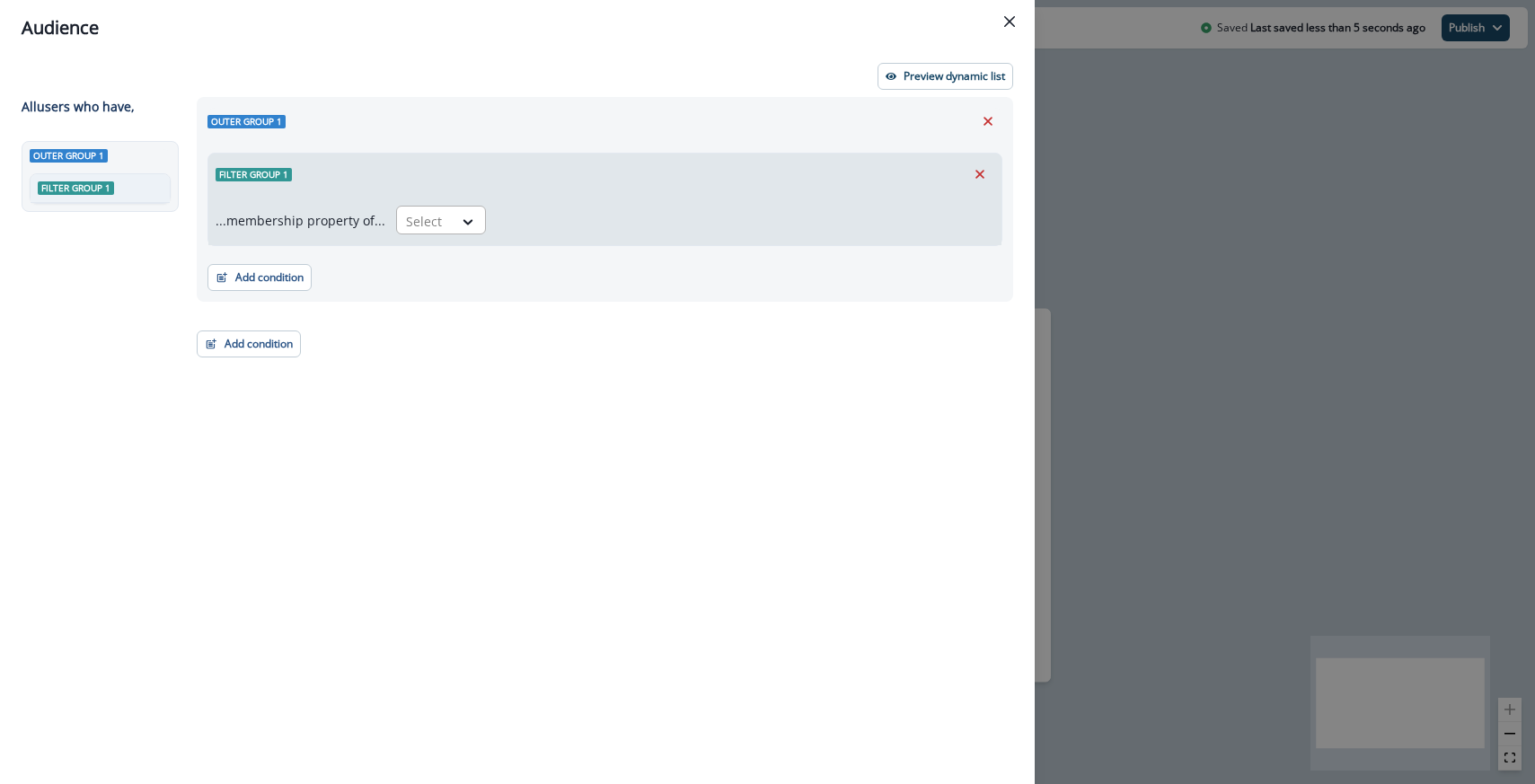
click at [479, 225] on div "Select" at bounding box center [440, 220] width 90 height 28
click at [438, 268] on div "in" at bounding box center [436, 261] width 90 height 33
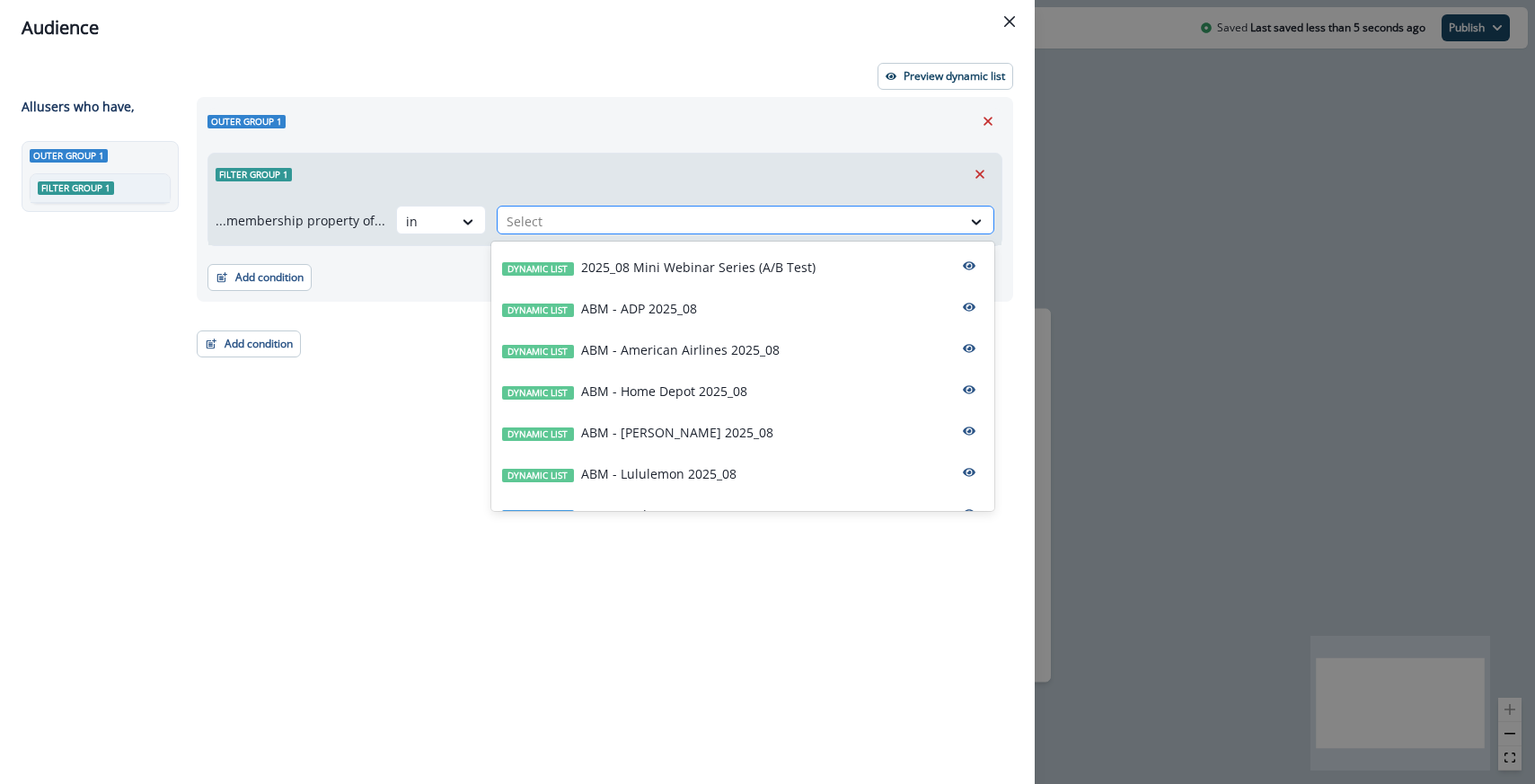
click at [545, 229] on div at bounding box center [729, 221] width 445 height 23
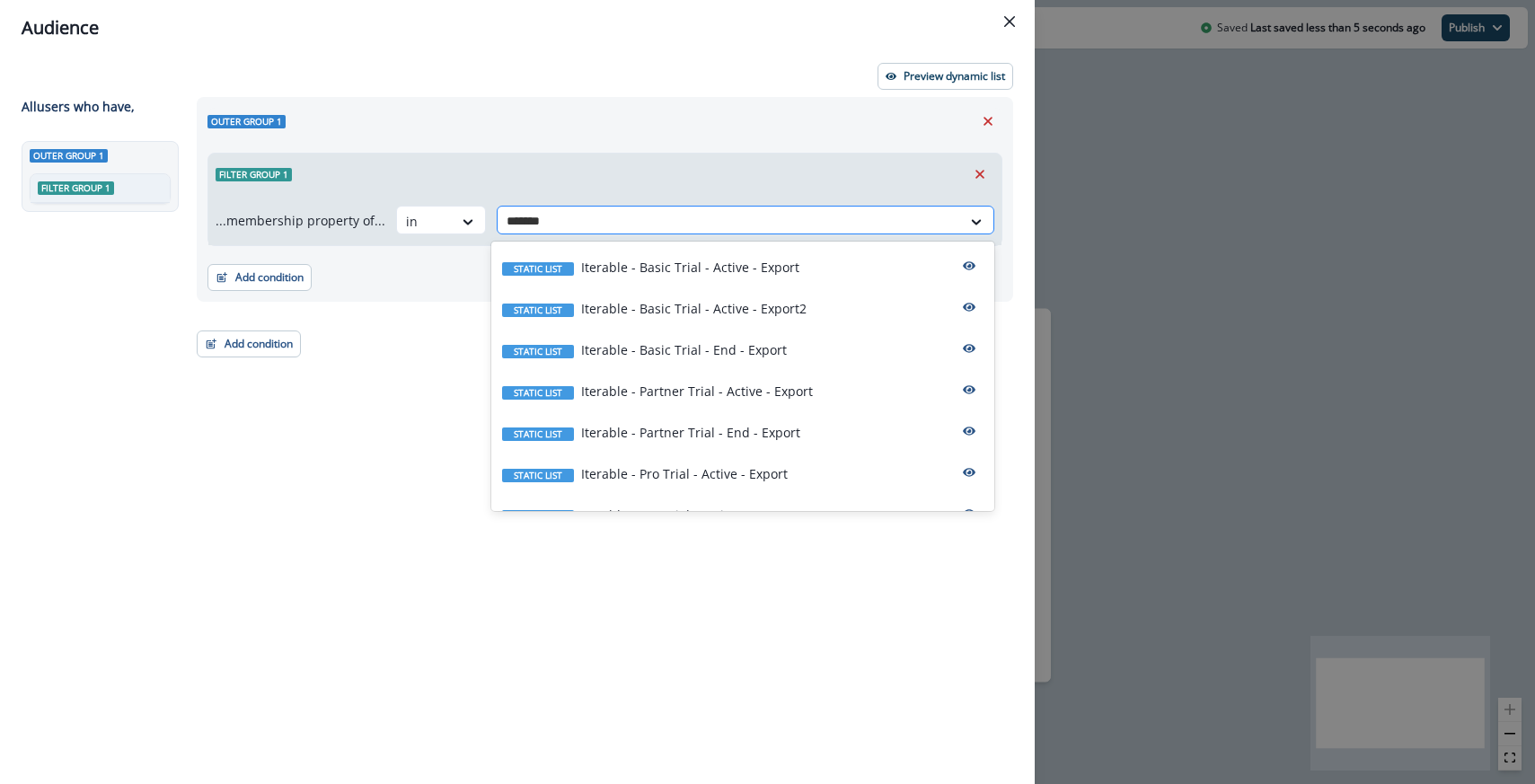
type input "********"
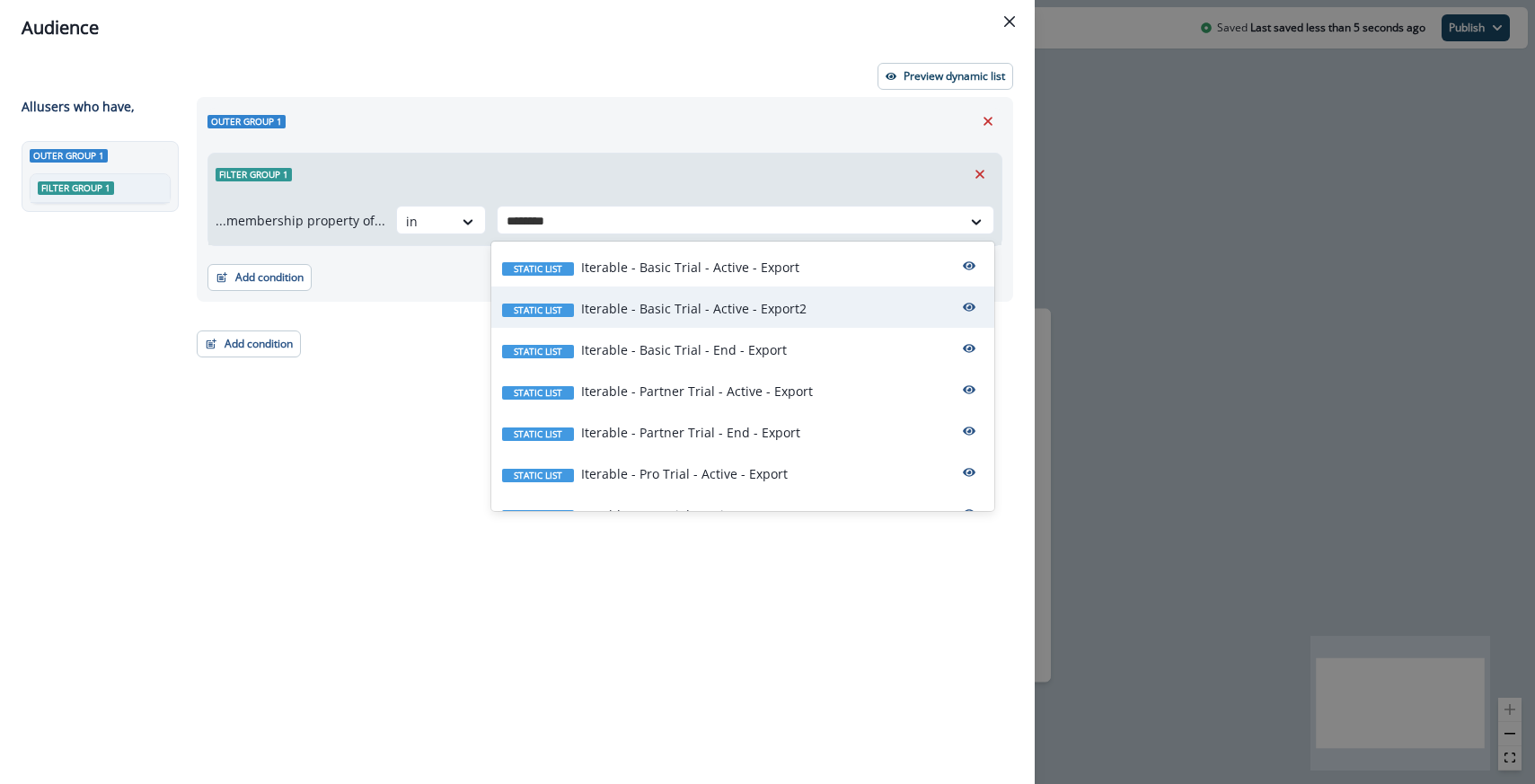
click at [627, 298] on div "Static list Iterable - Basic Trial - Active - Export2" at bounding box center [743, 308] width 503 height 42
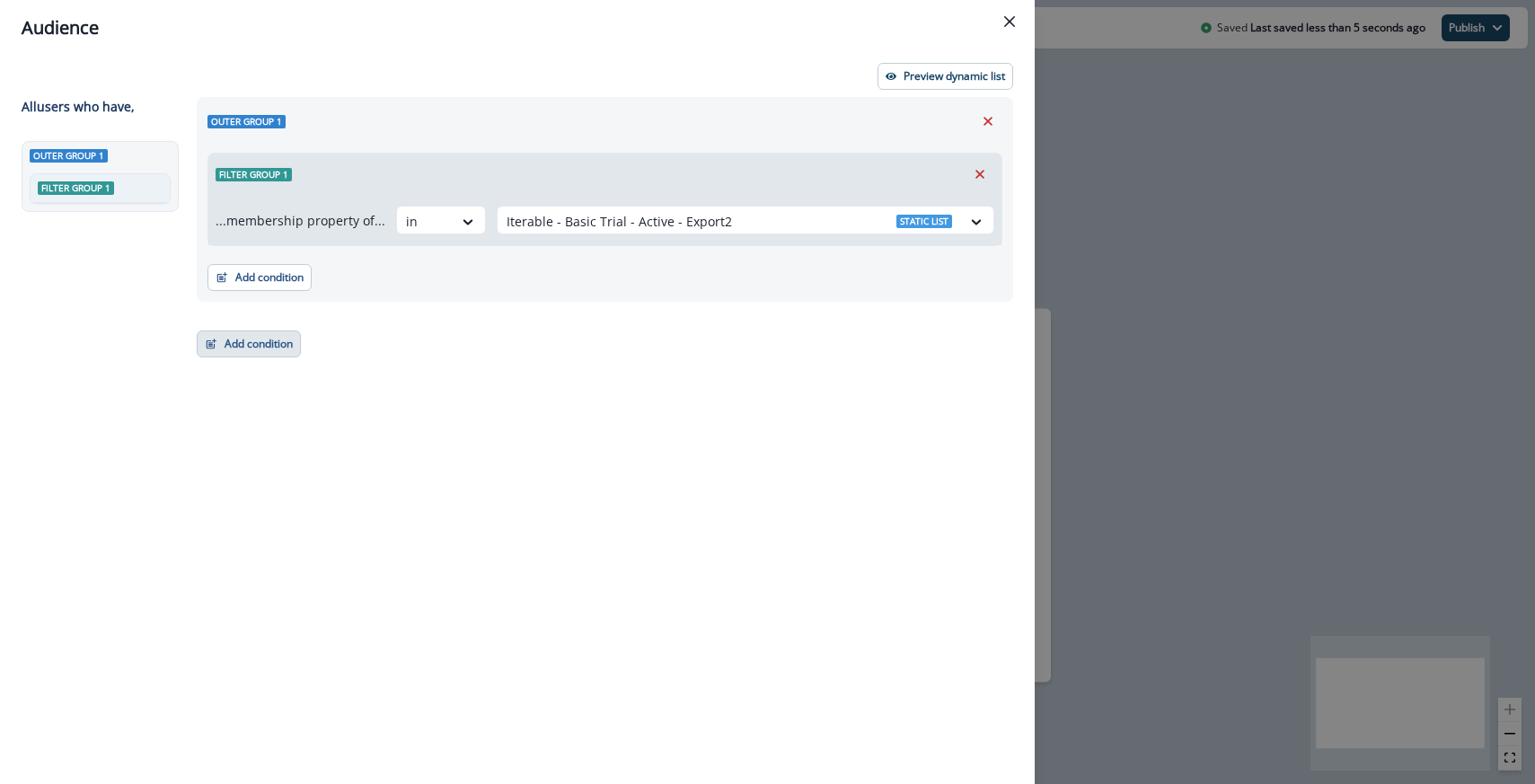
click at [264, 340] on button "Add condition" at bounding box center [249, 344] width 104 height 27
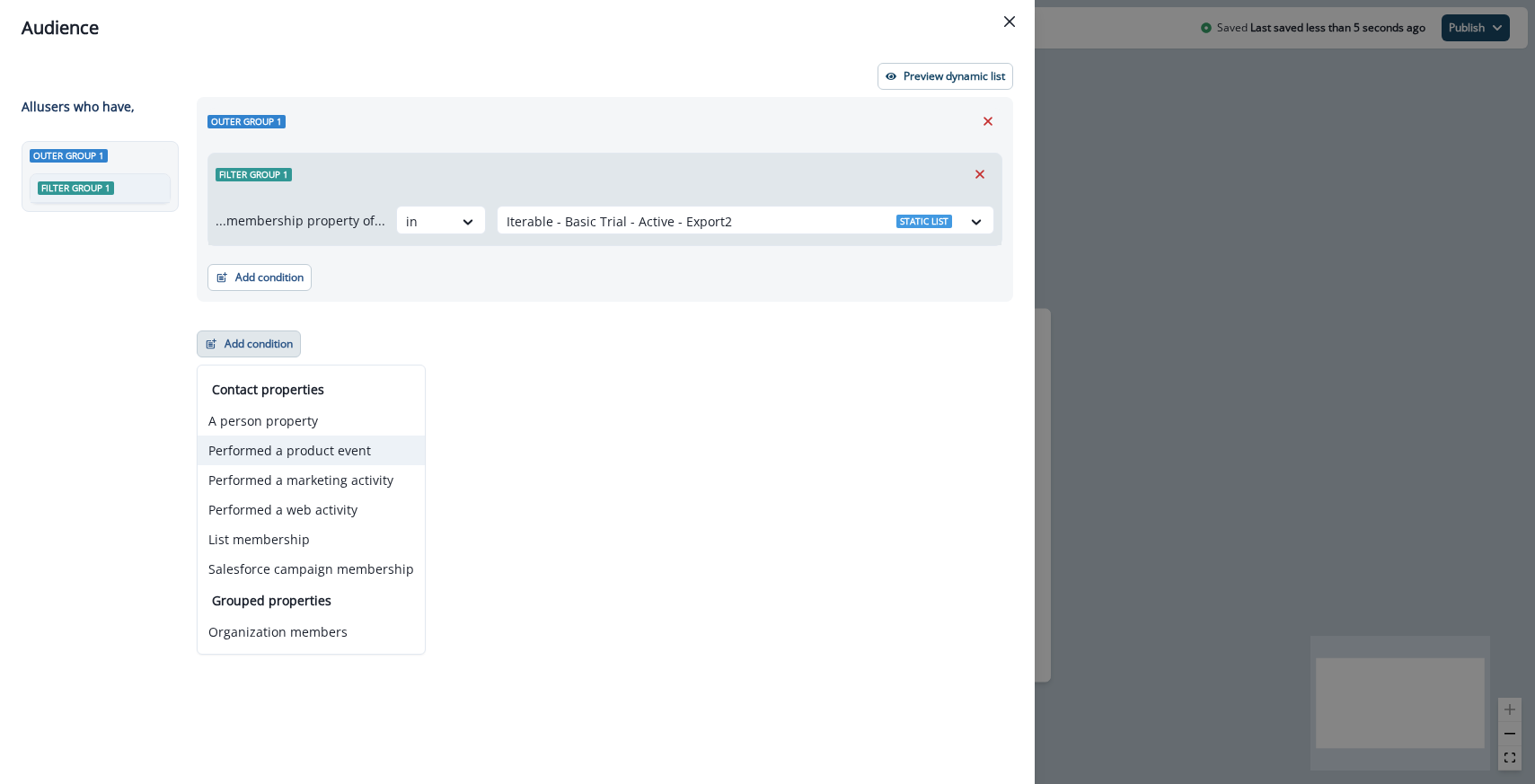
click at [310, 450] on button "Performed a product event" at bounding box center [310, 450] width 227 height 29
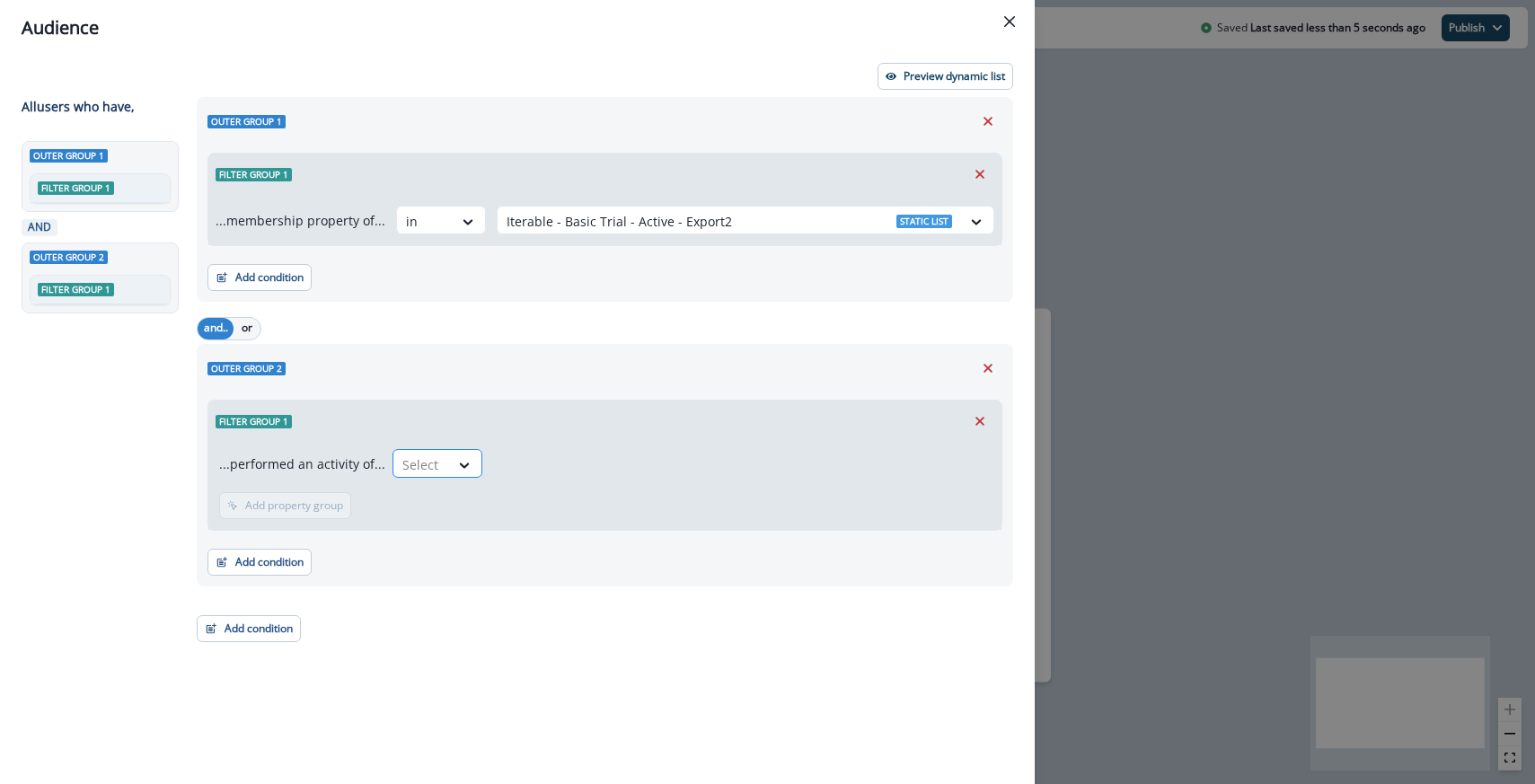
click at [429, 450] on div "Select" at bounding box center [421, 464] width 56 height 29
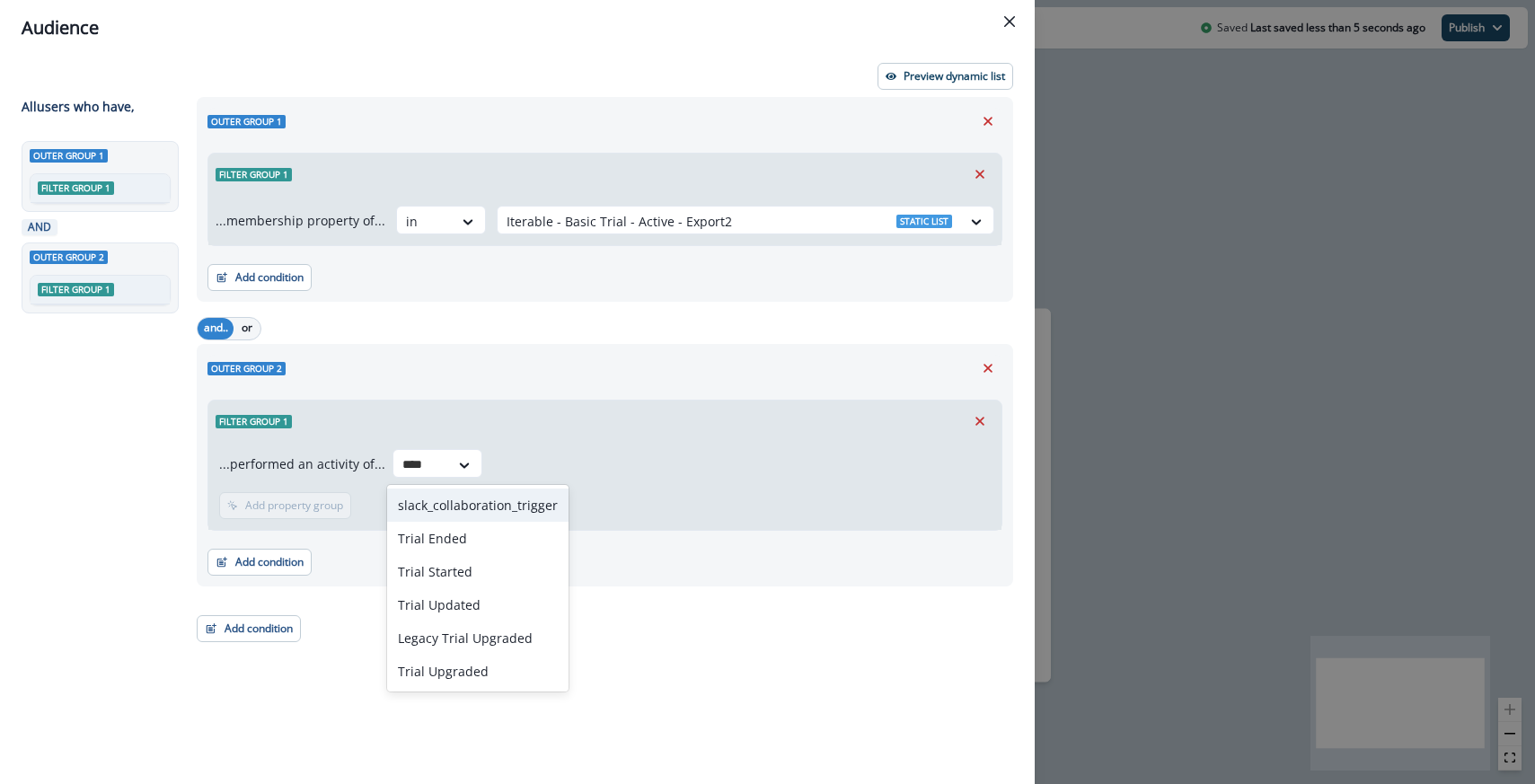
type input "*****"
click at [466, 543] on div "Trial Started" at bounding box center [465, 538] width 157 height 33
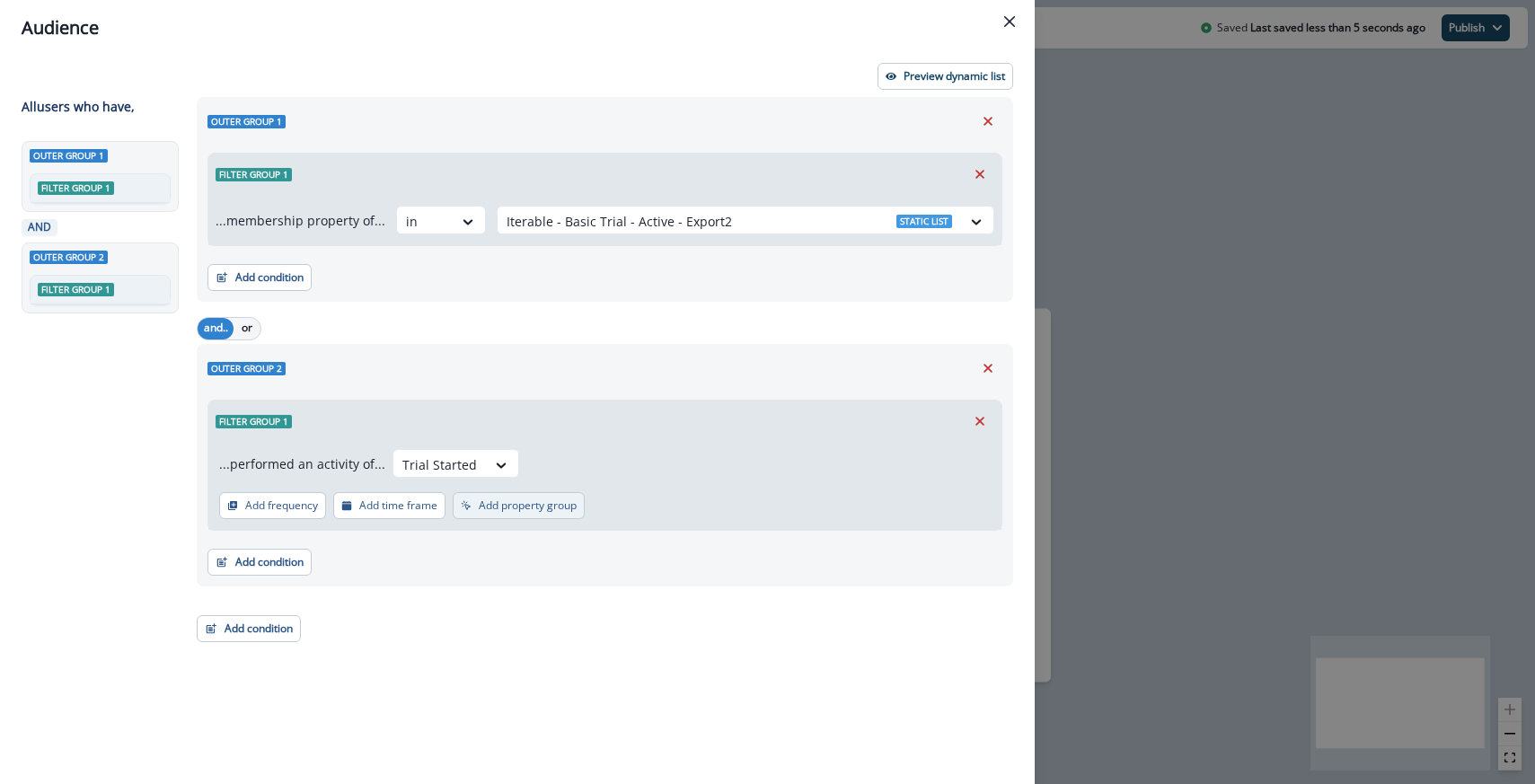
click at [530, 499] on p "Add property group" at bounding box center [527, 505] width 98 height 12
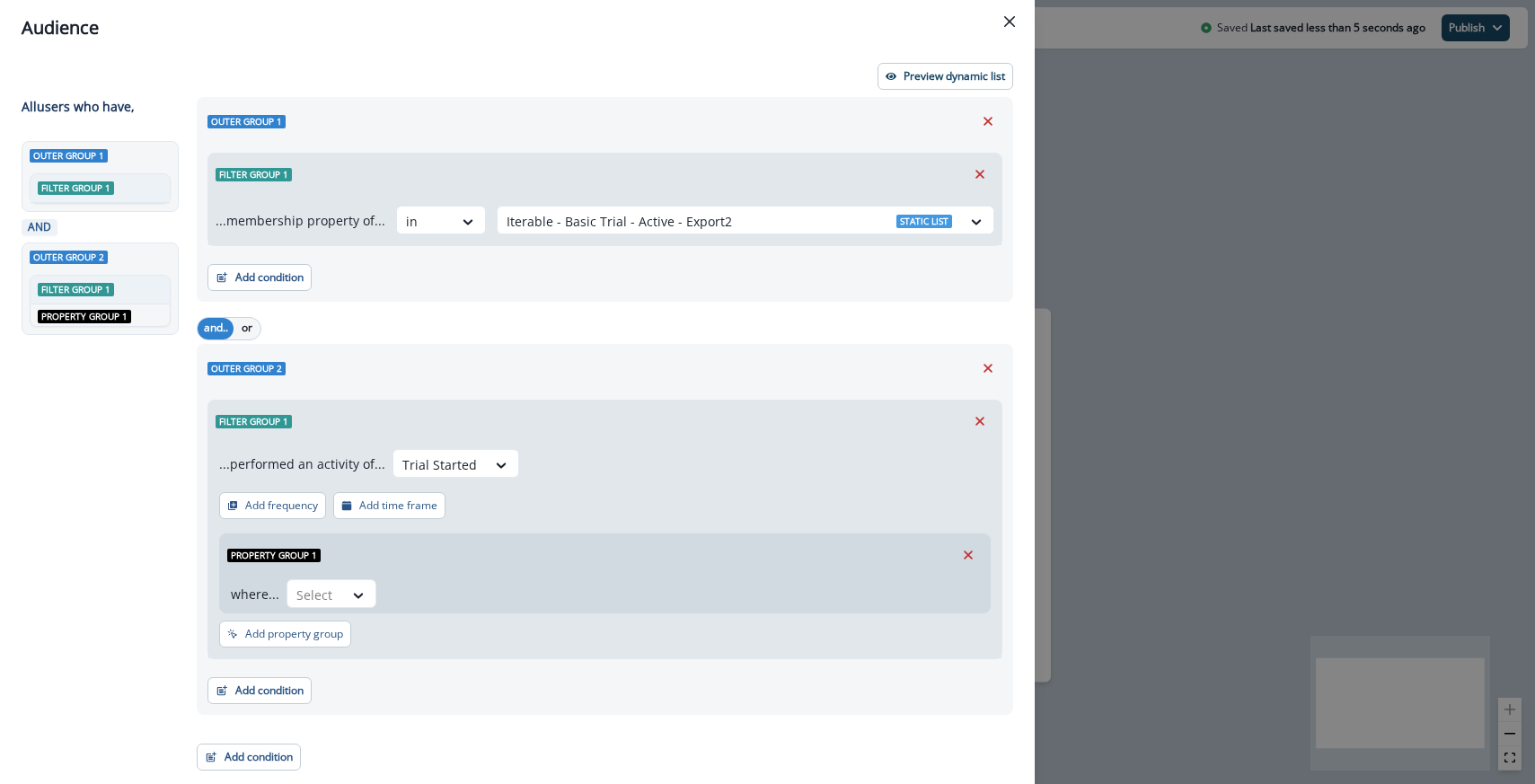
click at [347, 576] on div "where... Select" at bounding box center [605, 594] width 770 height 37
click at [346, 582] on div at bounding box center [360, 594] width 32 height 29
click at [328, 727] on div "trialId" at bounding box center [334, 735] width 99 height 33
click at [464, 592] on div at bounding box center [456, 595] width 30 height 18
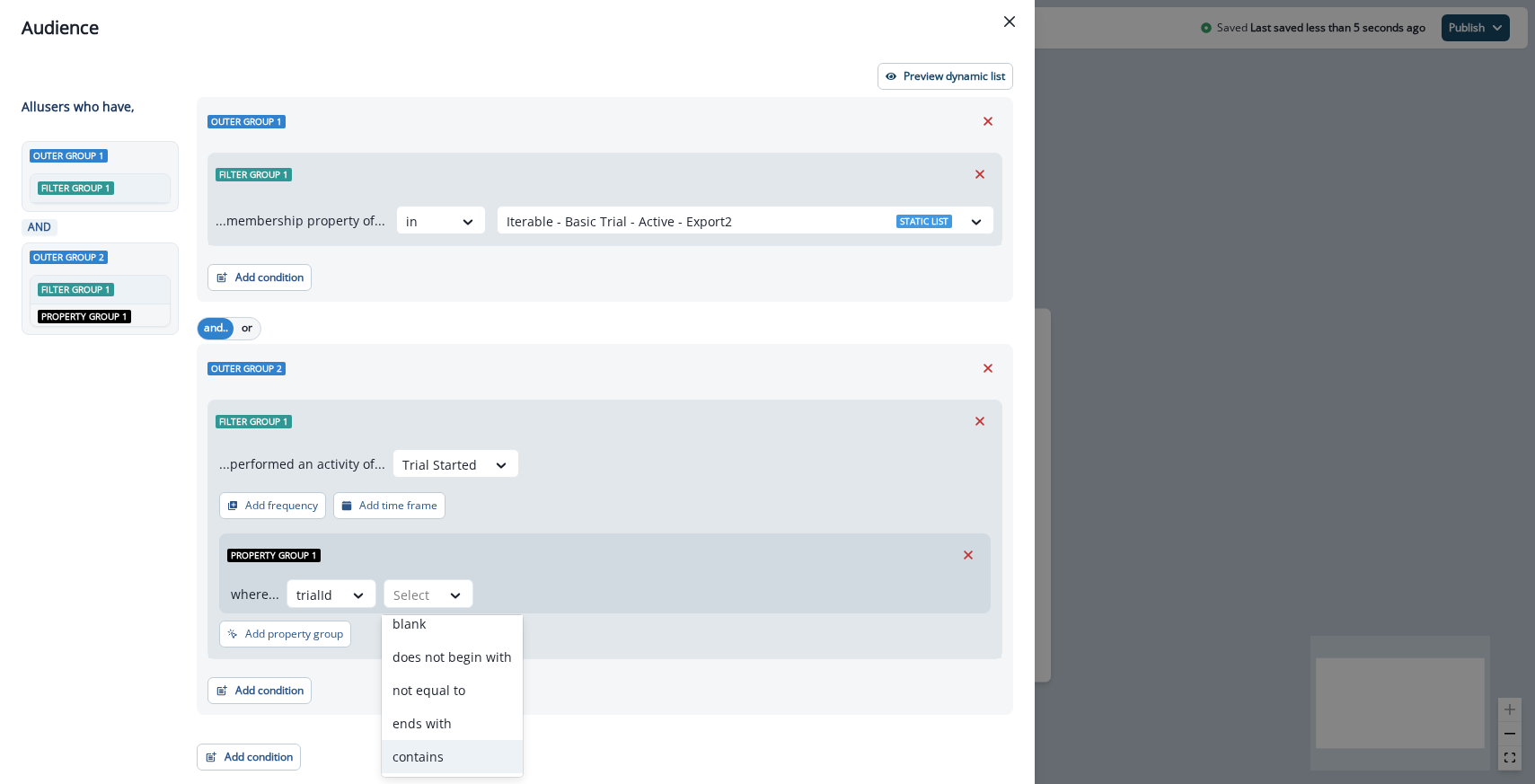
click at [426, 742] on div "contains" at bounding box center [452, 756] width 141 height 33
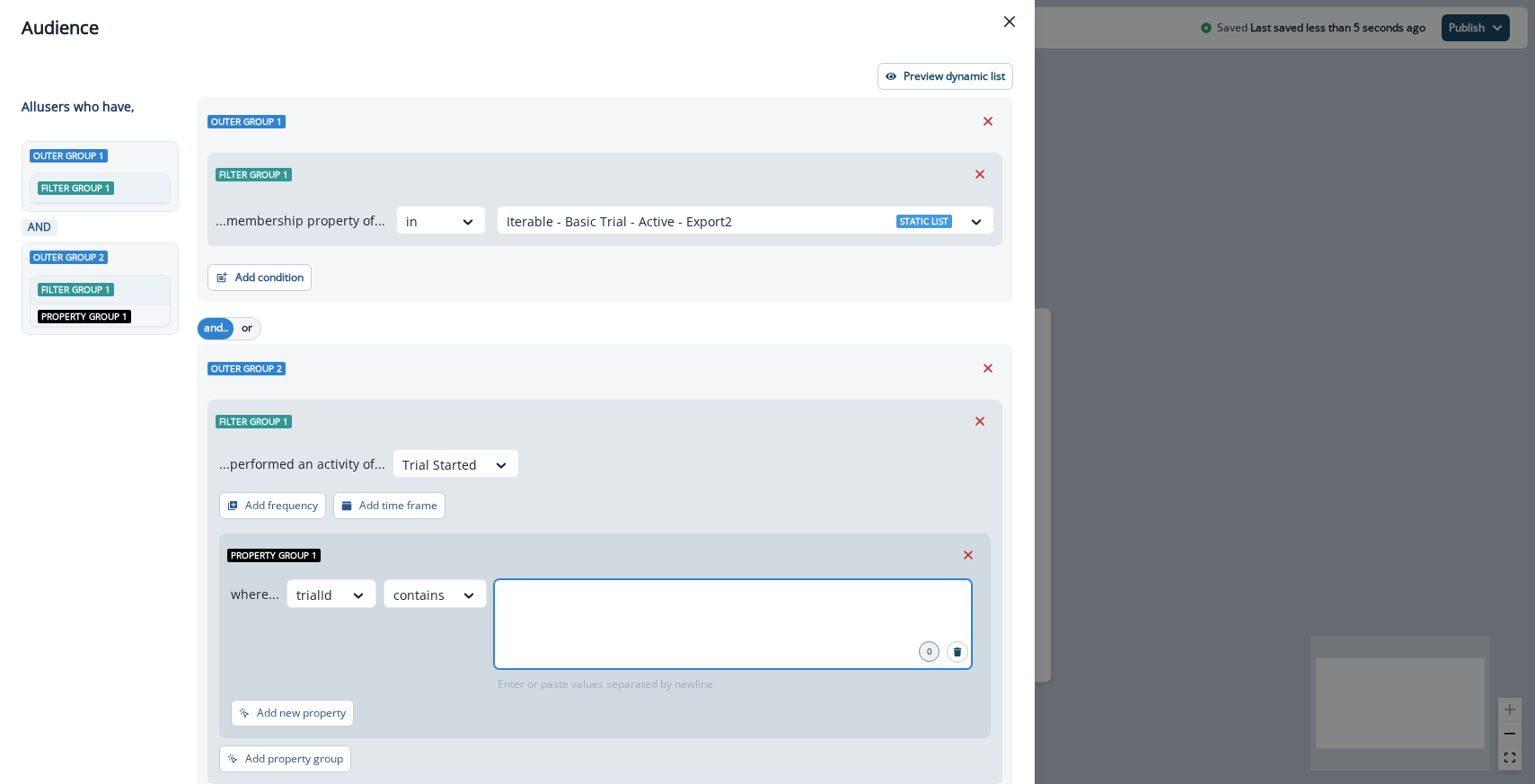
click at [539, 592] on input "text" at bounding box center [733, 602] width 473 height 36
type input "*****"
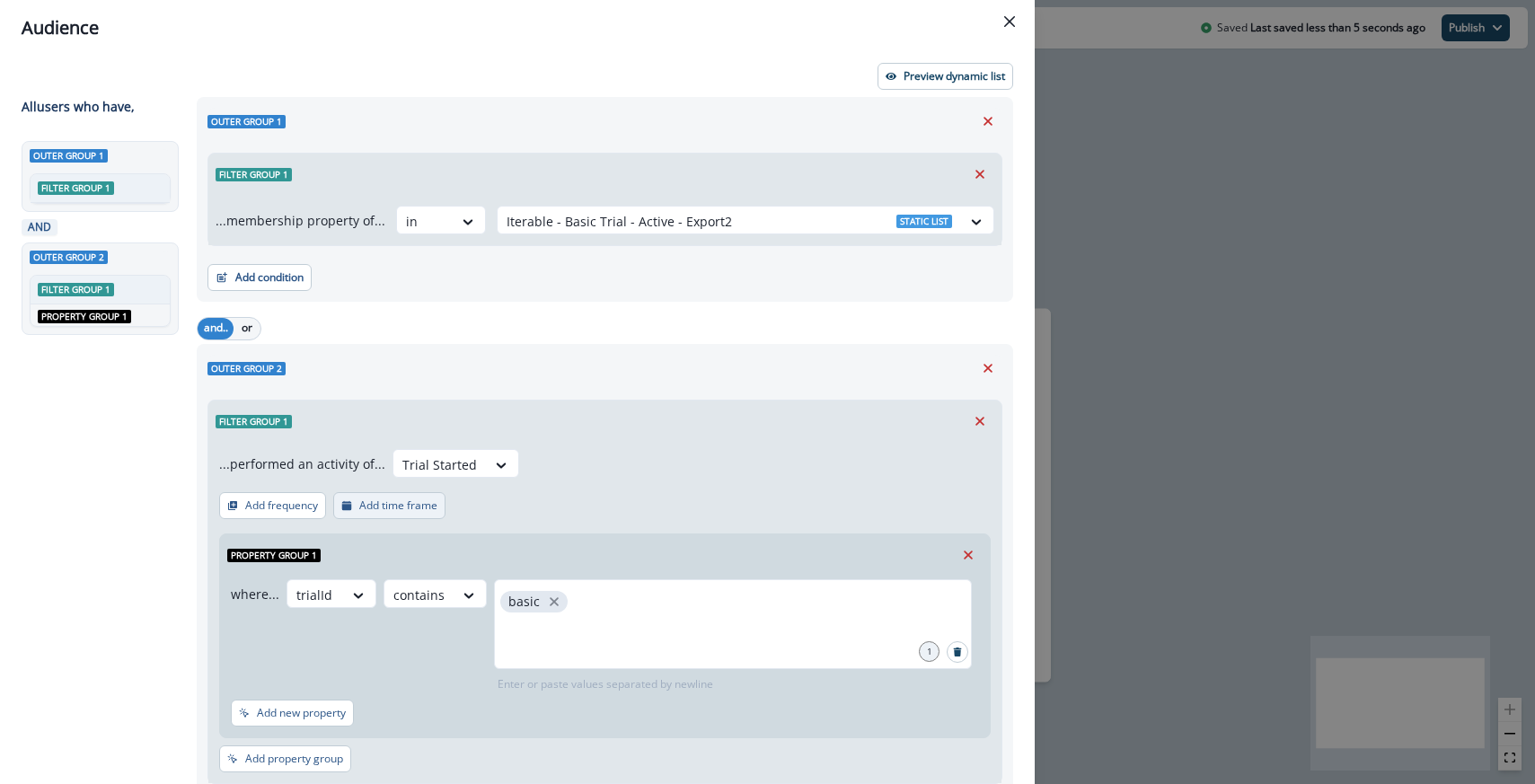
click at [377, 495] on button "Add time frame" at bounding box center [389, 506] width 112 height 27
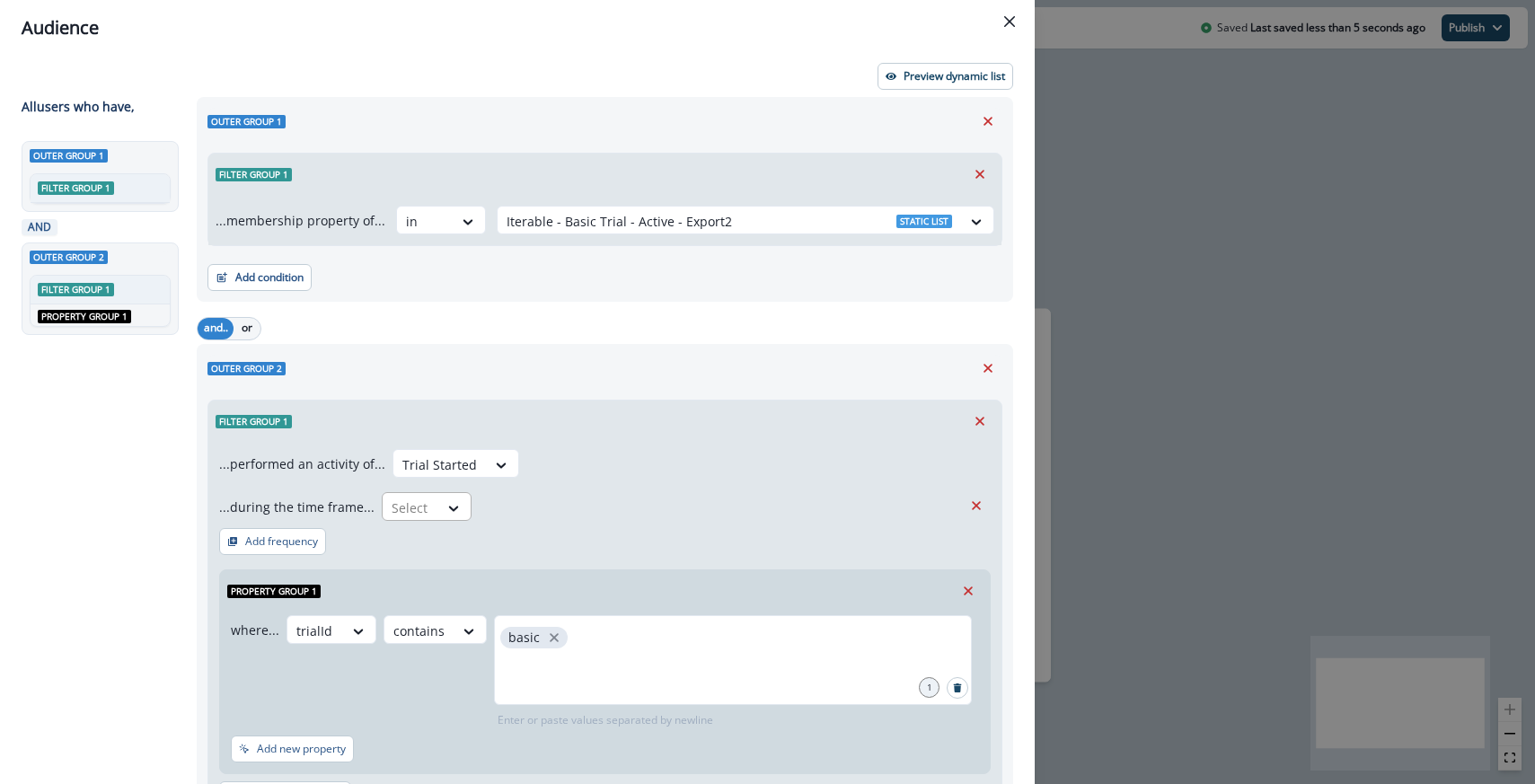
click at [392, 501] on div at bounding box center [411, 508] width 38 height 23
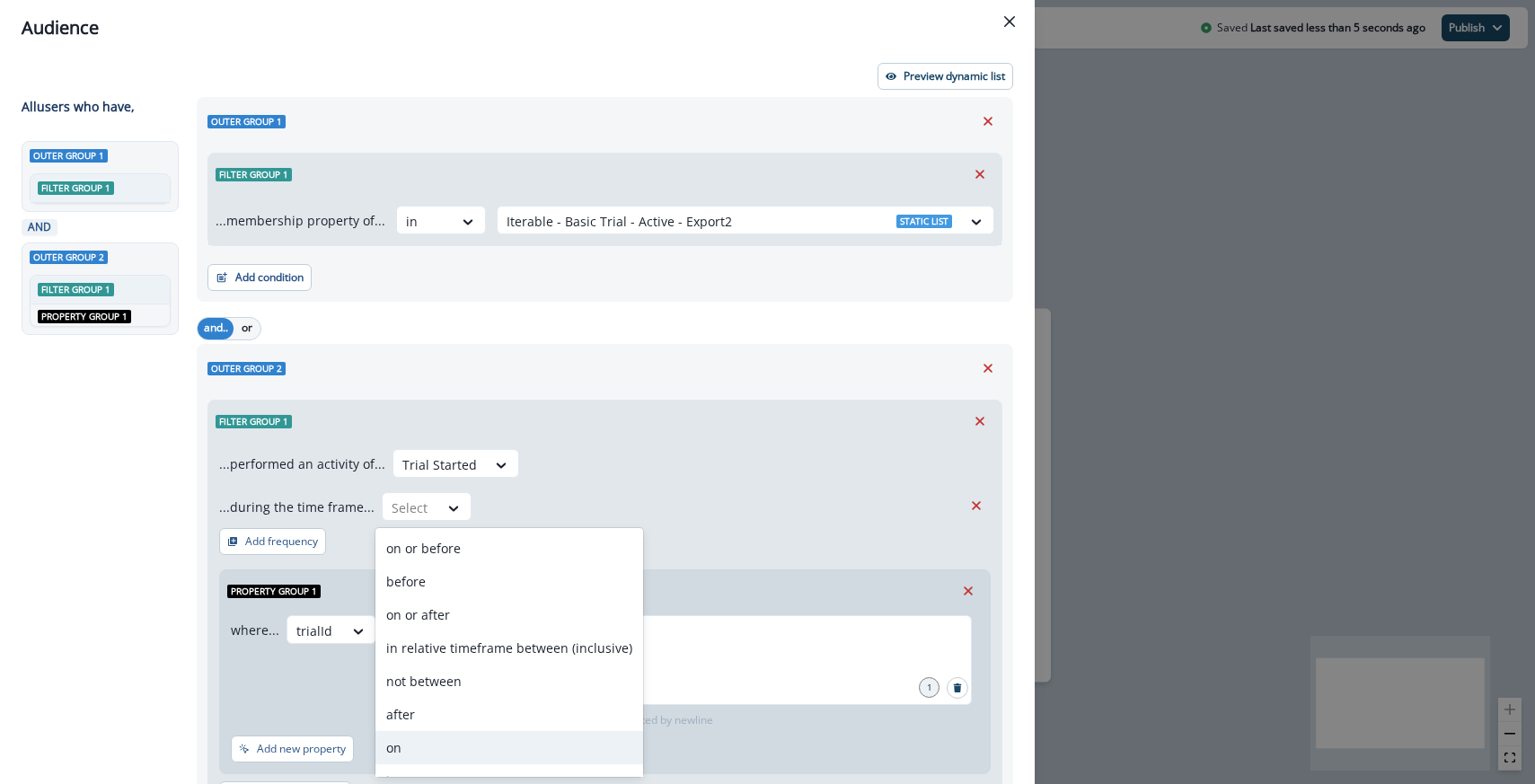
click at [411, 746] on div "on" at bounding box center [510, 747] width 268 height 33
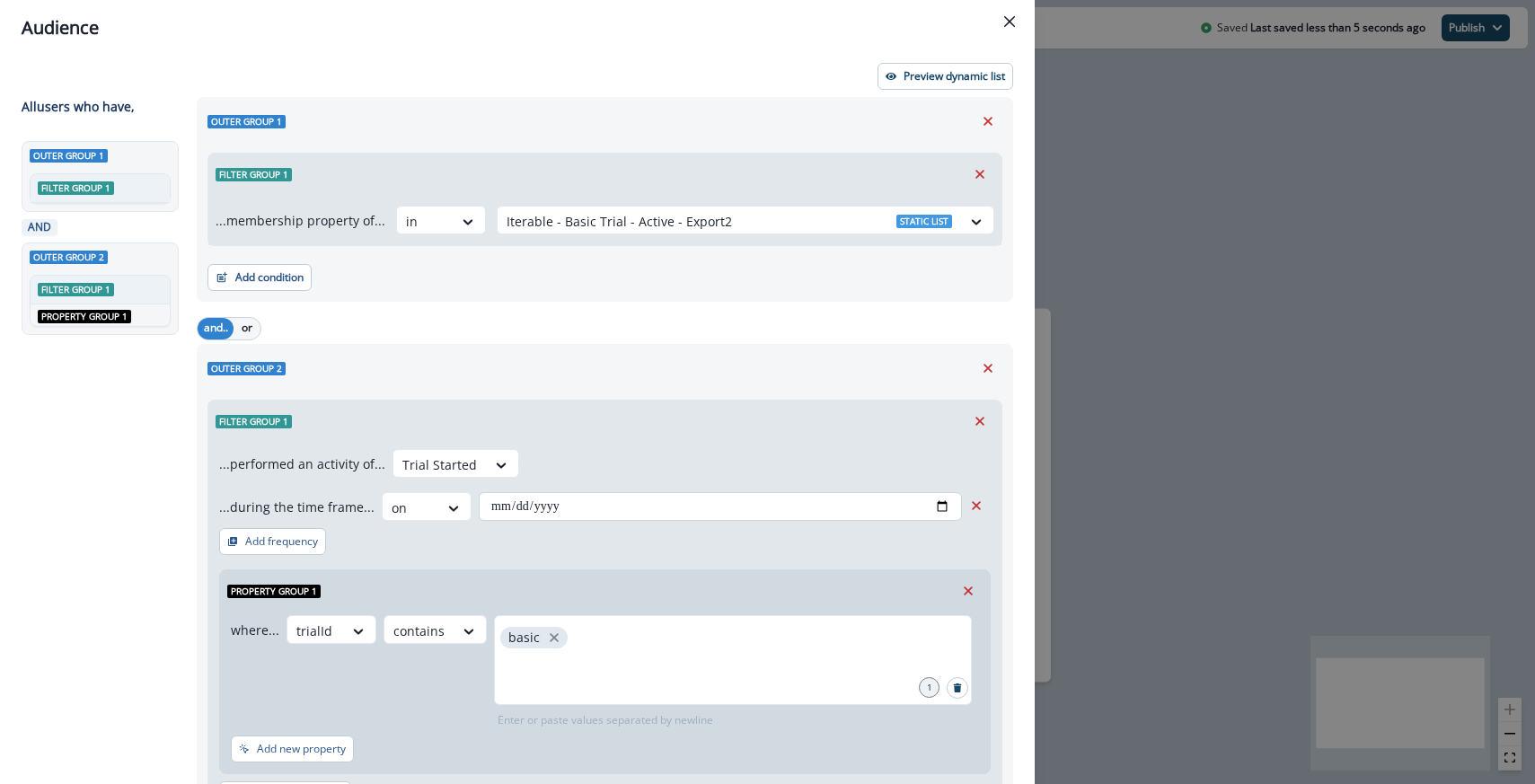
click at [954, 511] on input "date" at bounding box center [720, 507] width 483 height 28
click at [947, 510] on input "date" at bounding box center [720, 507] width 483 height 28
type input "**********"
click at [736, 468] on div "**********" at bounding box center [605, 485] width 772 height 72
click at [963, 73] on p "Preview dynamic list" at bounding box center [954, 76] width 102 height 12
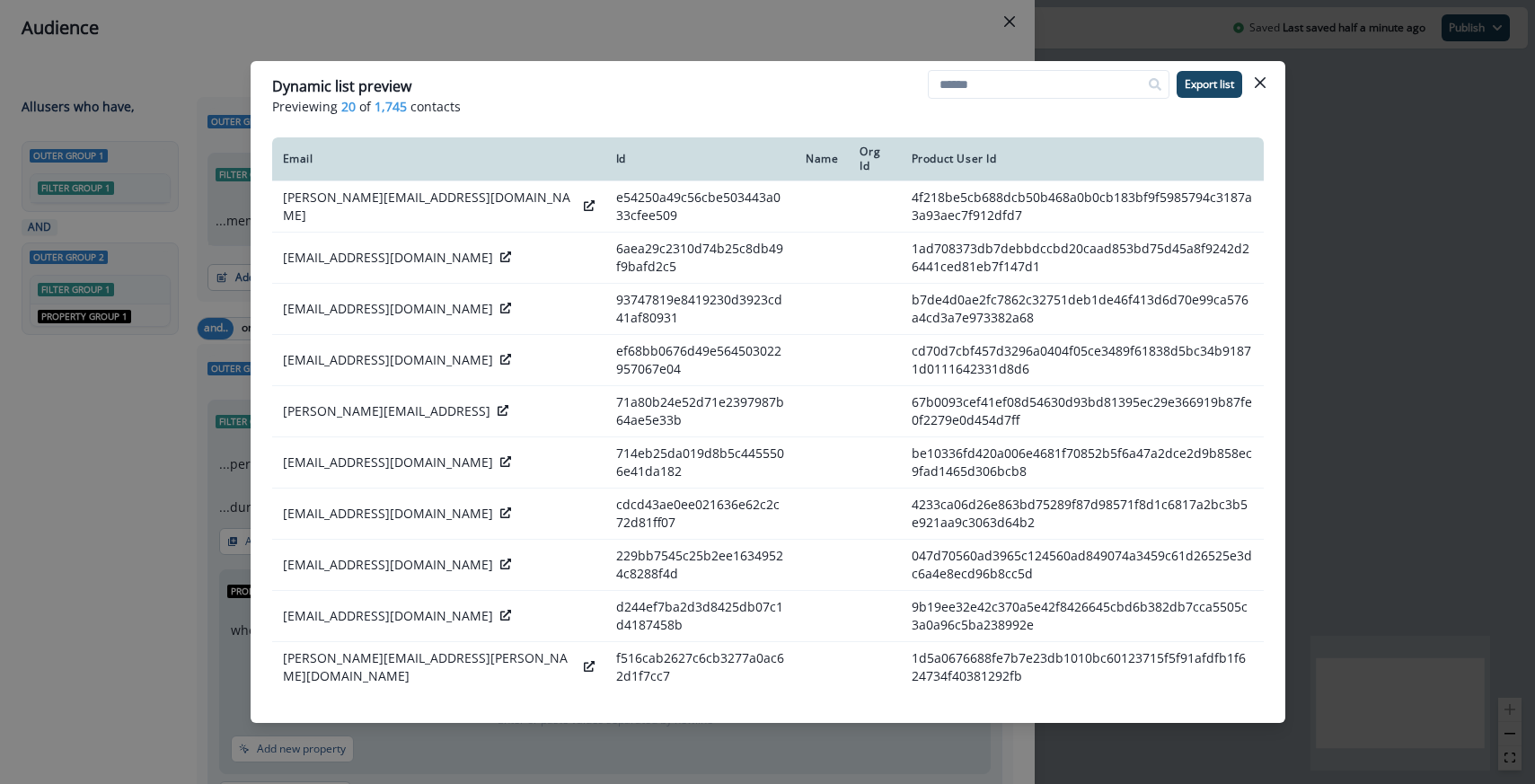
click at [706, 53] on div "Dynamic list preview Previewing 20 of 1,745 contacts Export list Email Id Name …" at bounding box center [767, 392] width 1535 height 784
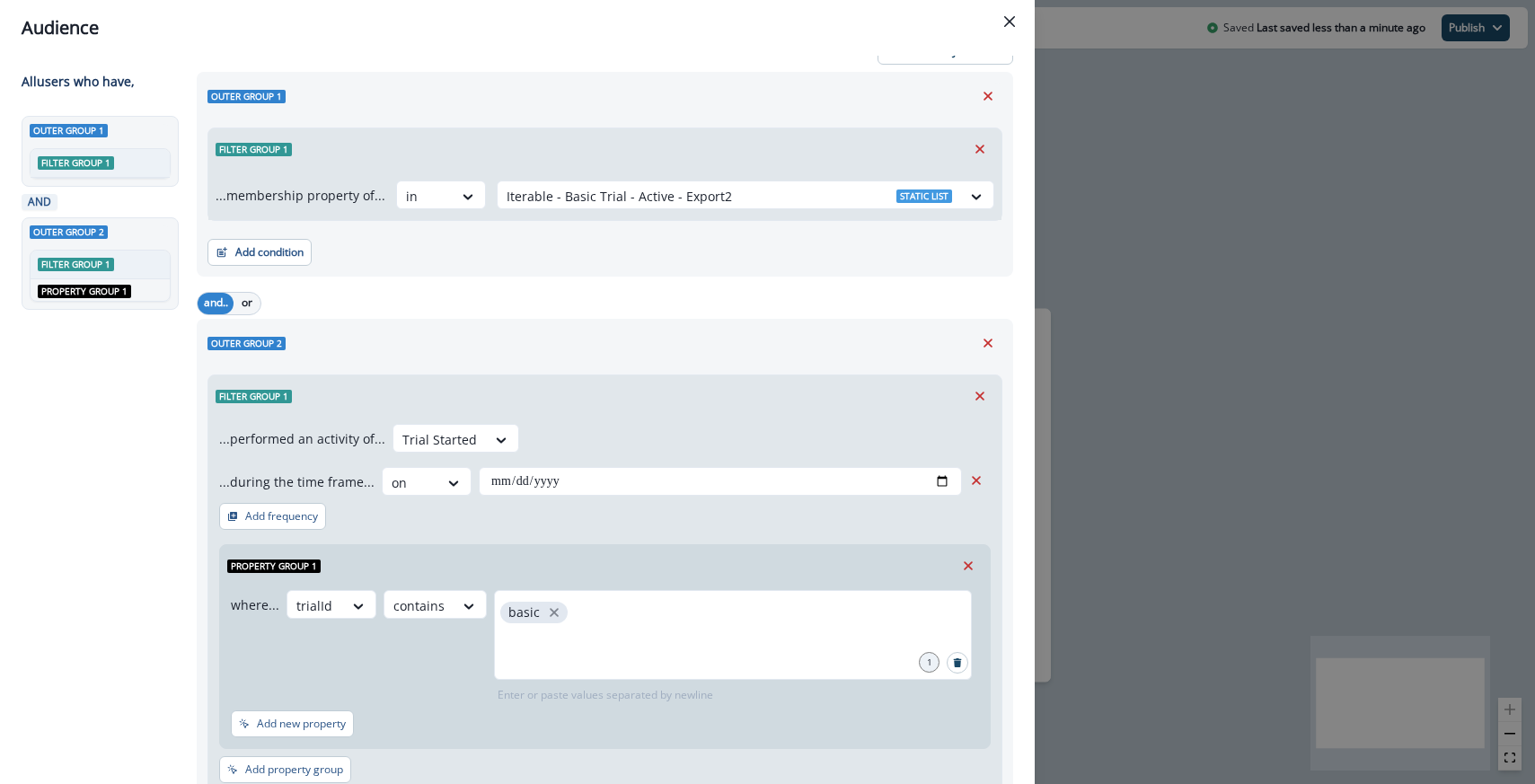
scroll to position [0, 0]
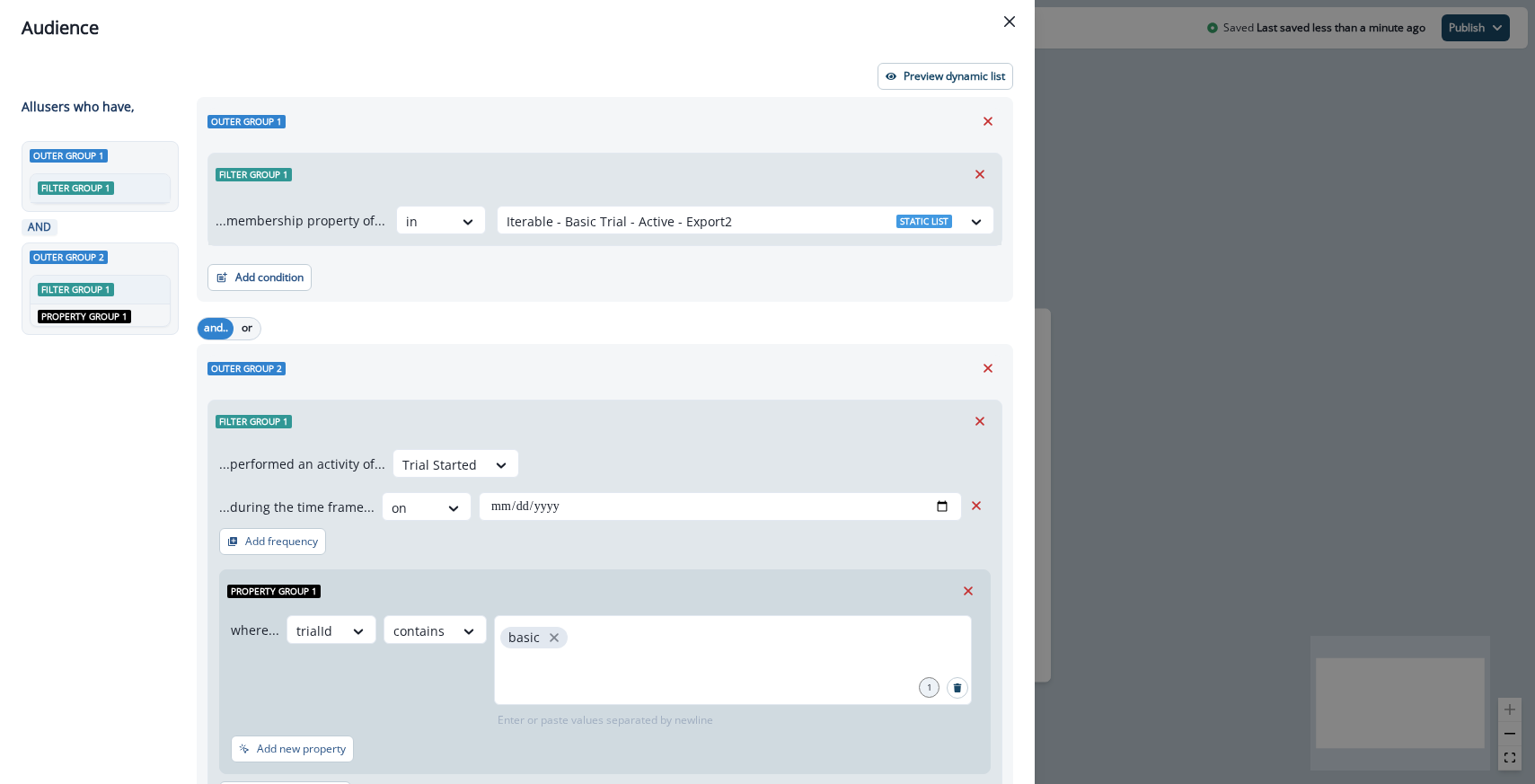
click at [431, 195] on div "...membership property of... in Iterable - Basic Trial - Active - Export2 Stati…" at bounding box center [606, 219] width 794 height 50
click at [425, 210] on div at bounding box center [425, 221] width 38 height 23
click at [411, 290] on div "not in" at bounding box center [436, 294] width 90 height 33
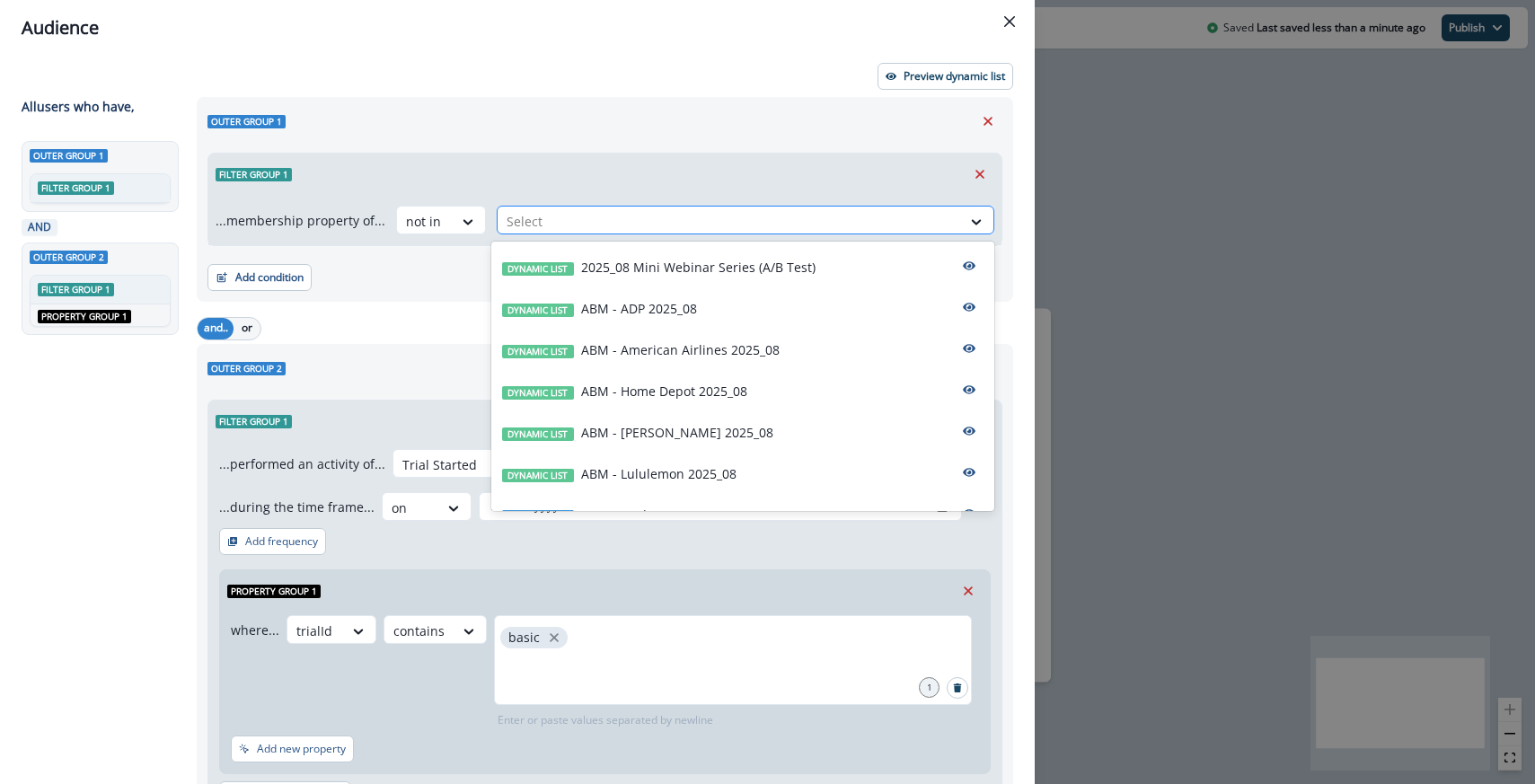
click at [542, 223] on div at bounding box center [729, 221] width 445 height 23
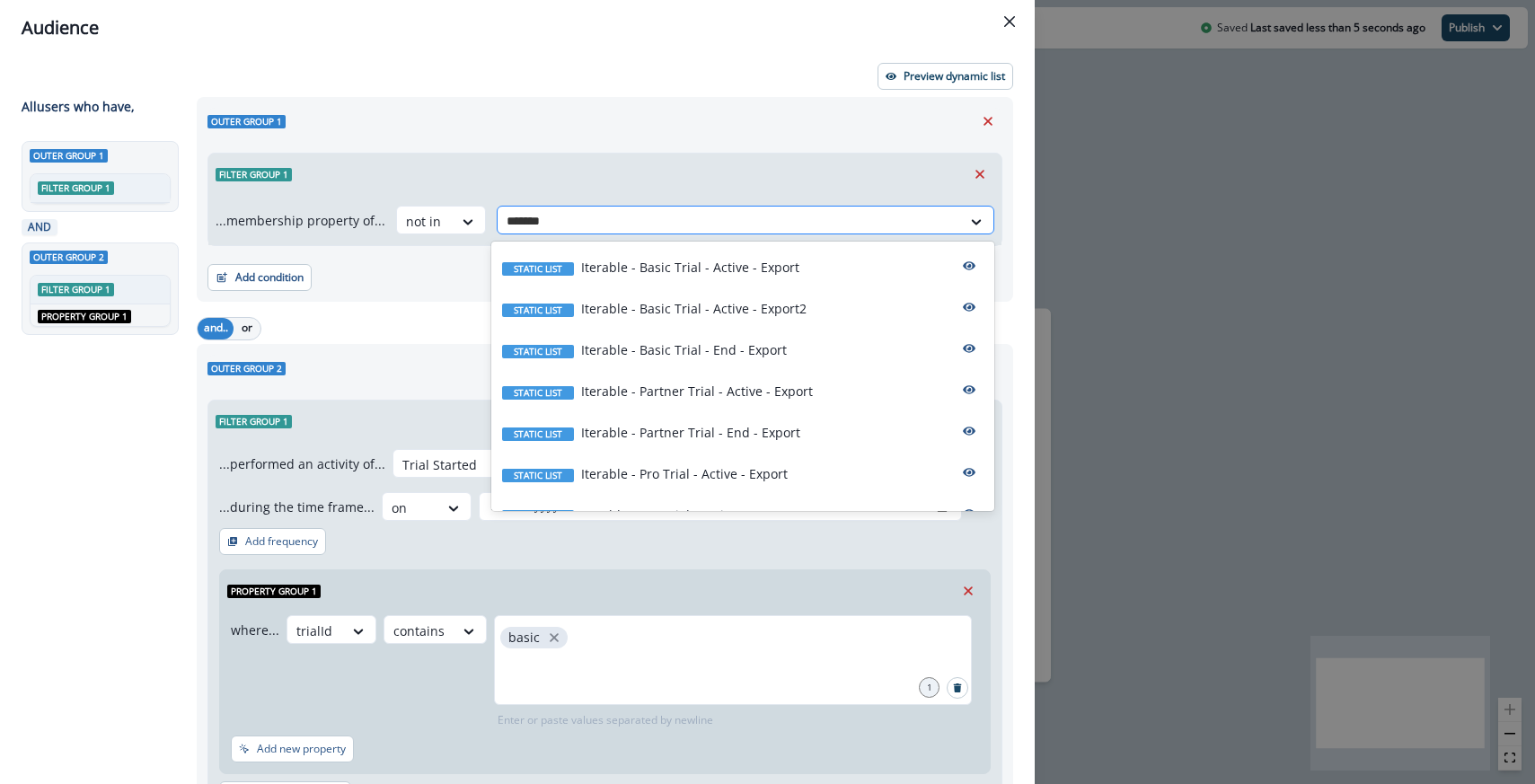
type input "********"
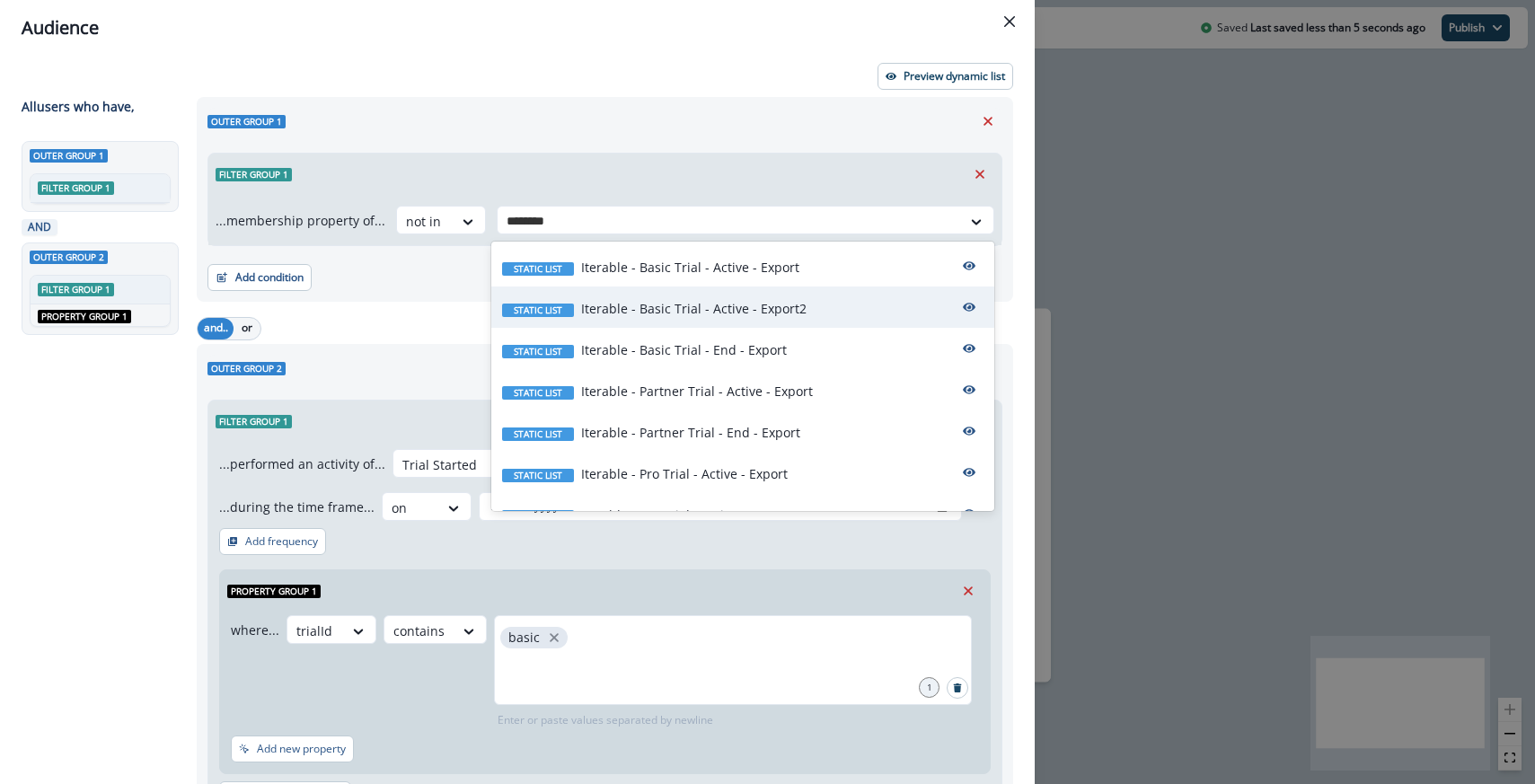
click at [656, 322] on div "Static list Iterable - Basic Trial - Active - Export2" at bounding box center [743, 308] width 503 height 42
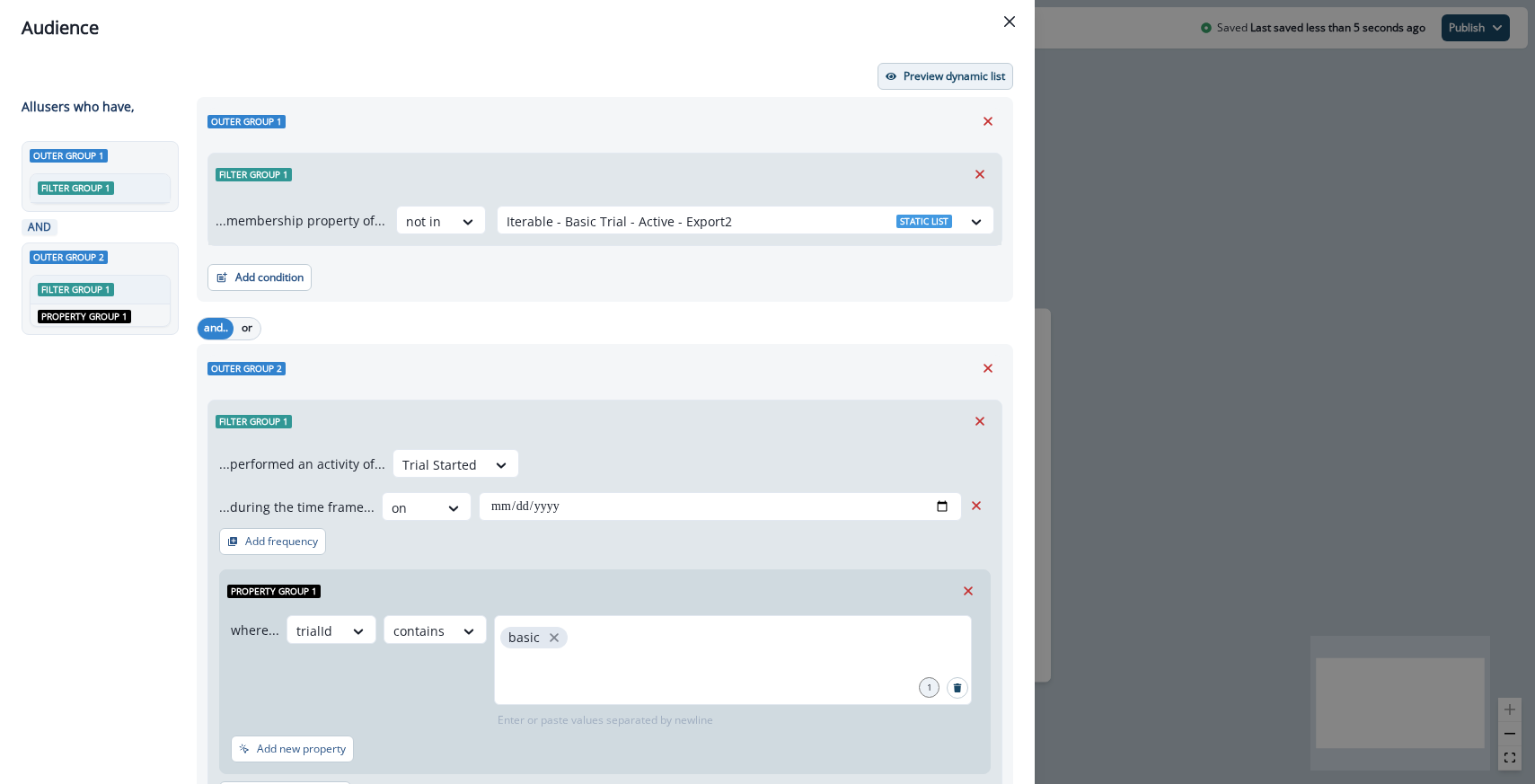
click at [964, 87] on button "Preview dynamic list" at bounding box center [945, 76] width 136 height 27
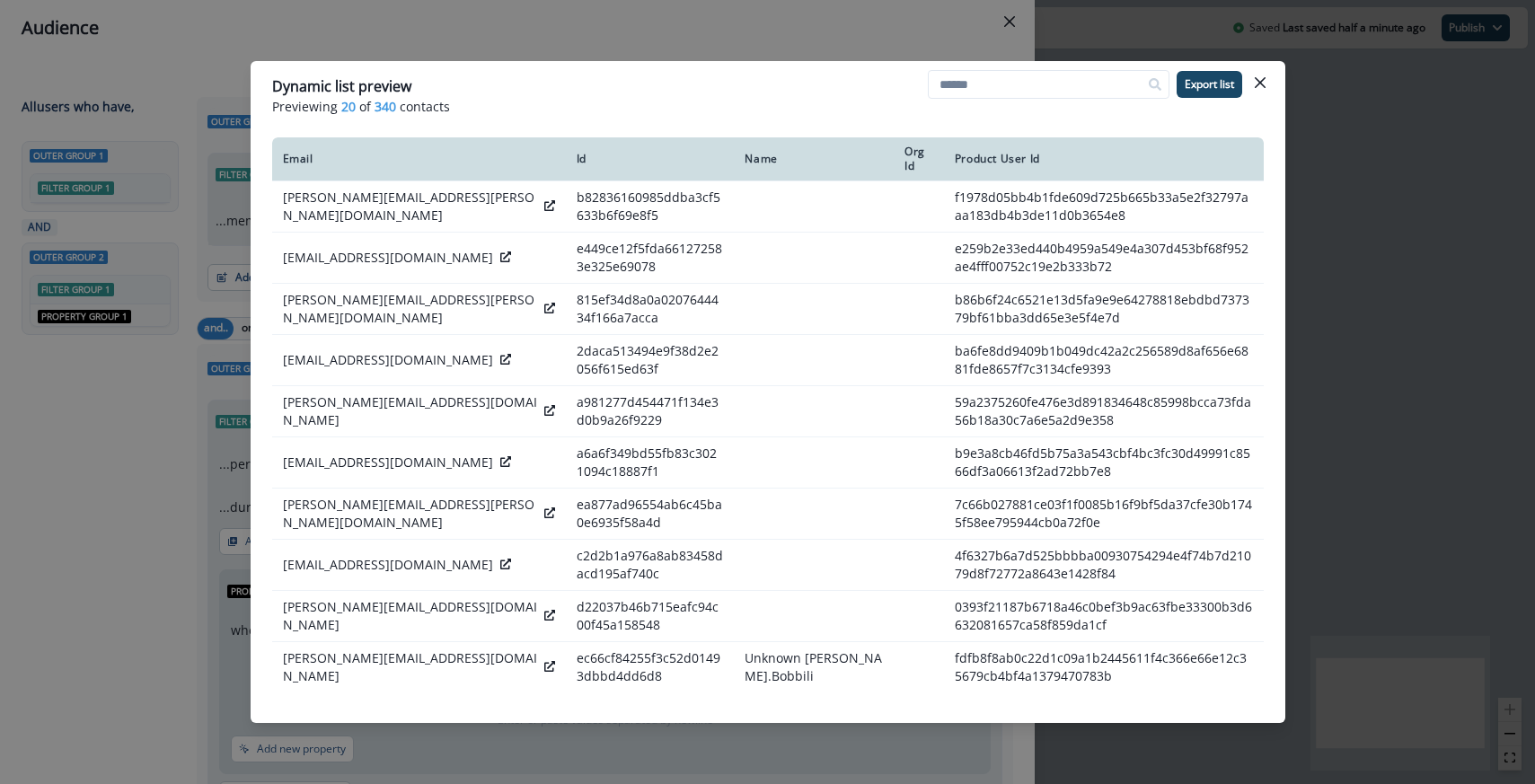
click at [618, 36] on div "Dynamic list preview Previewing 20 of 340 contacts Export list Email Id Name Or…" at bounding box center [767, 392] width 1535 height 784
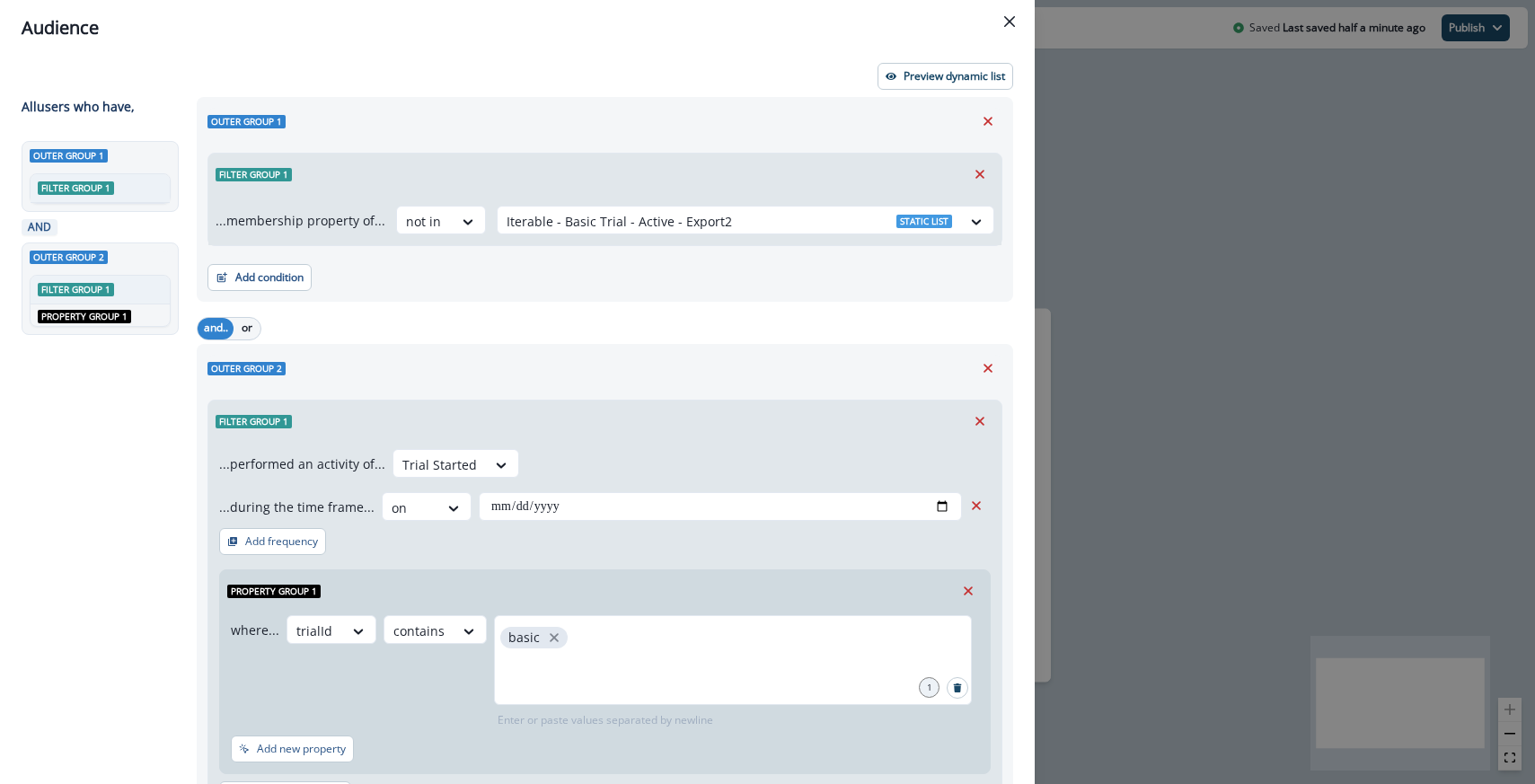
click at [1079, 404] on div "**********" at bounding box center [767, 392] width 1535 height 784
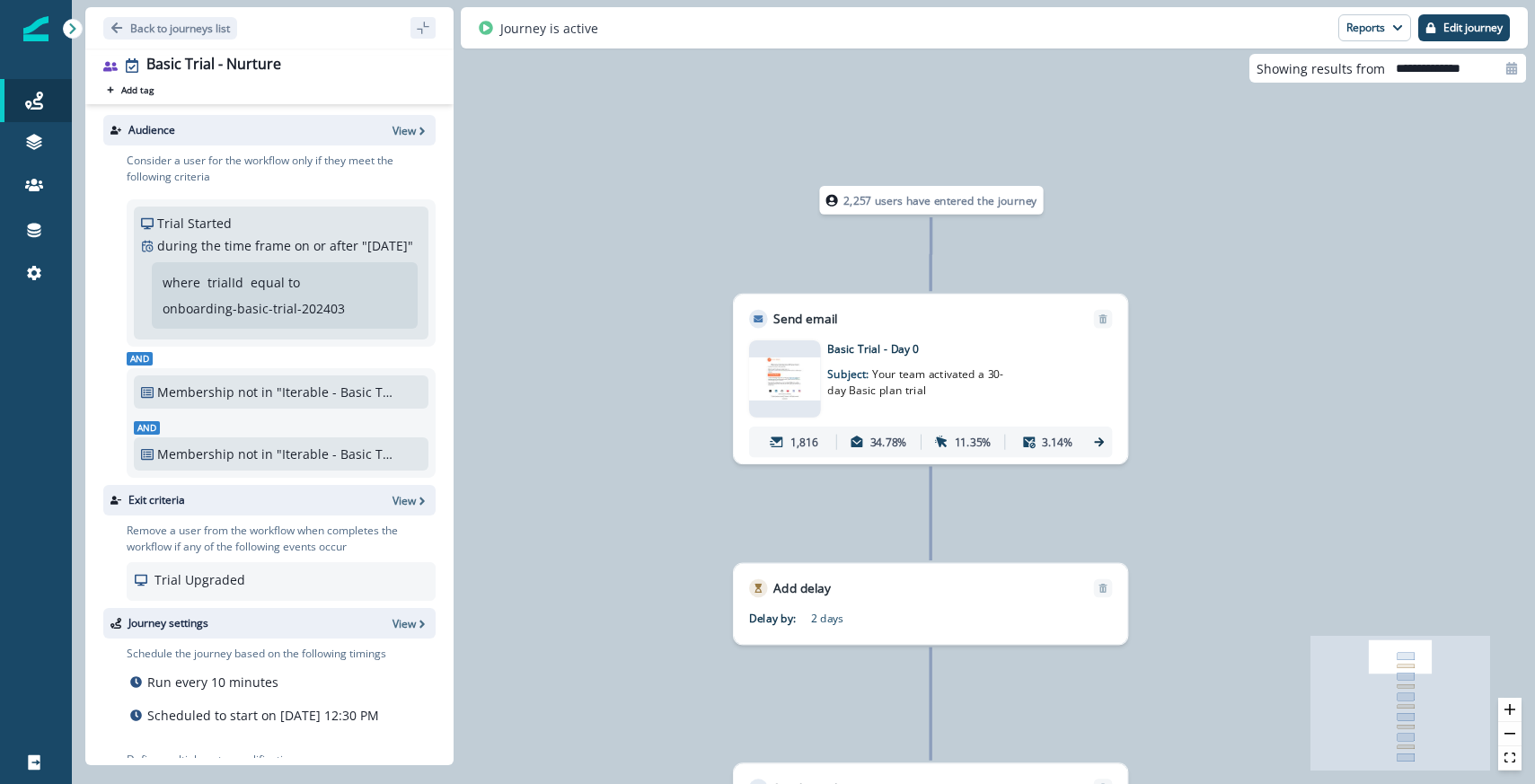
scroll to position [103, 0]
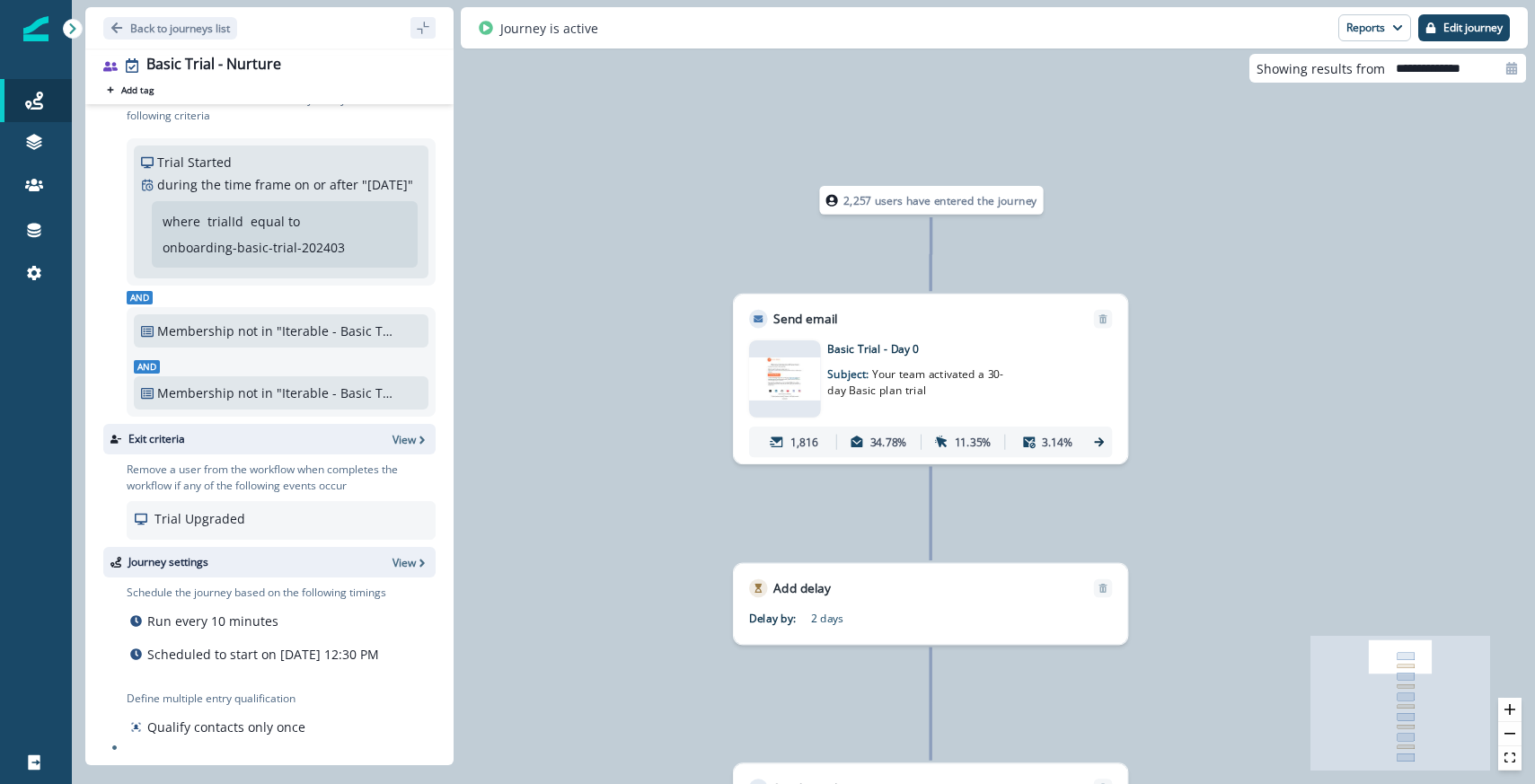
click at [687, 198] on div "2,257 users have entered the journey Send email Email asset changed, journey re…" at bounding box center [804, 392] width 1464 height 784
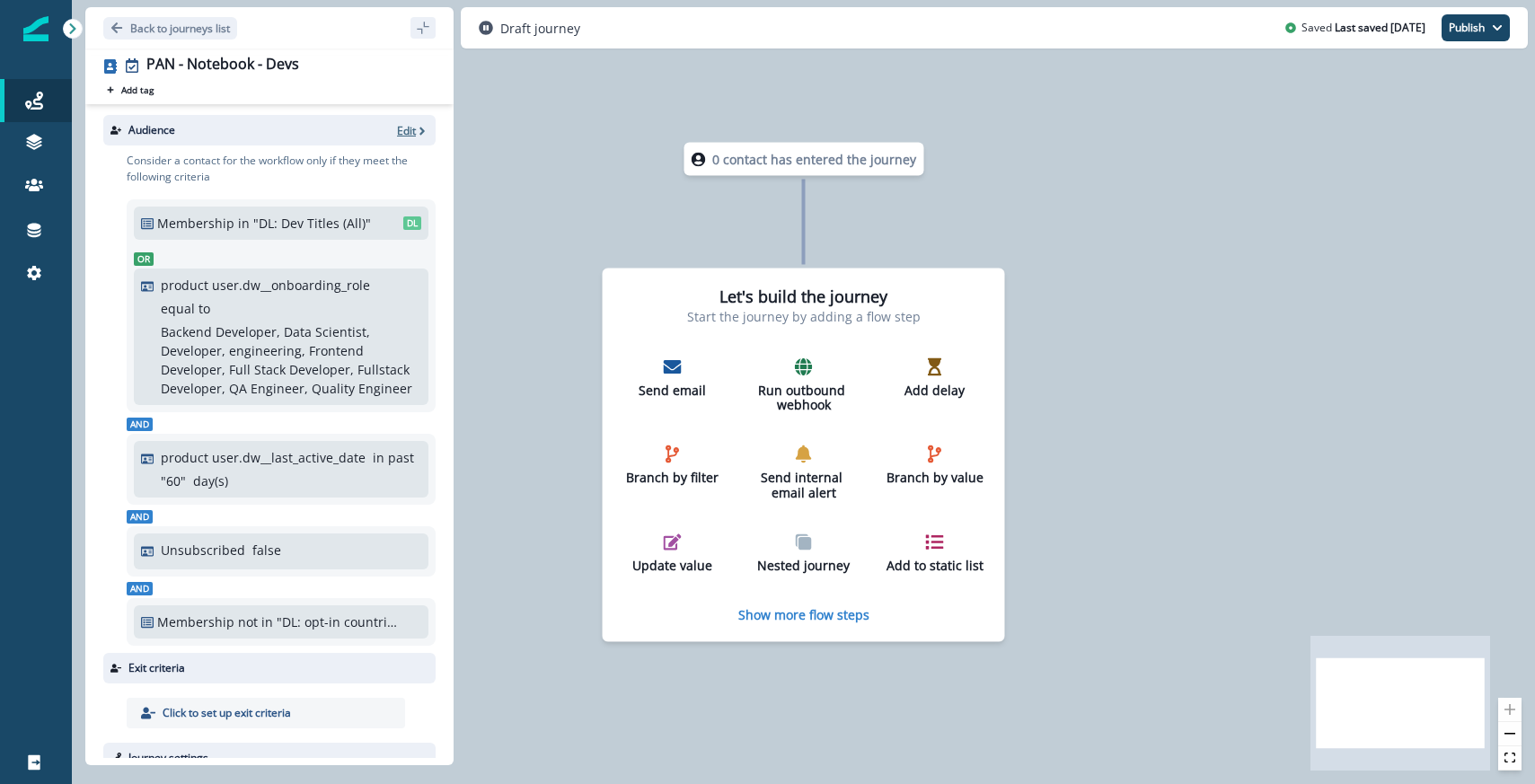
click at [411, 125] on p "Edit" at bounding box center [406, 131] width 19 height 15
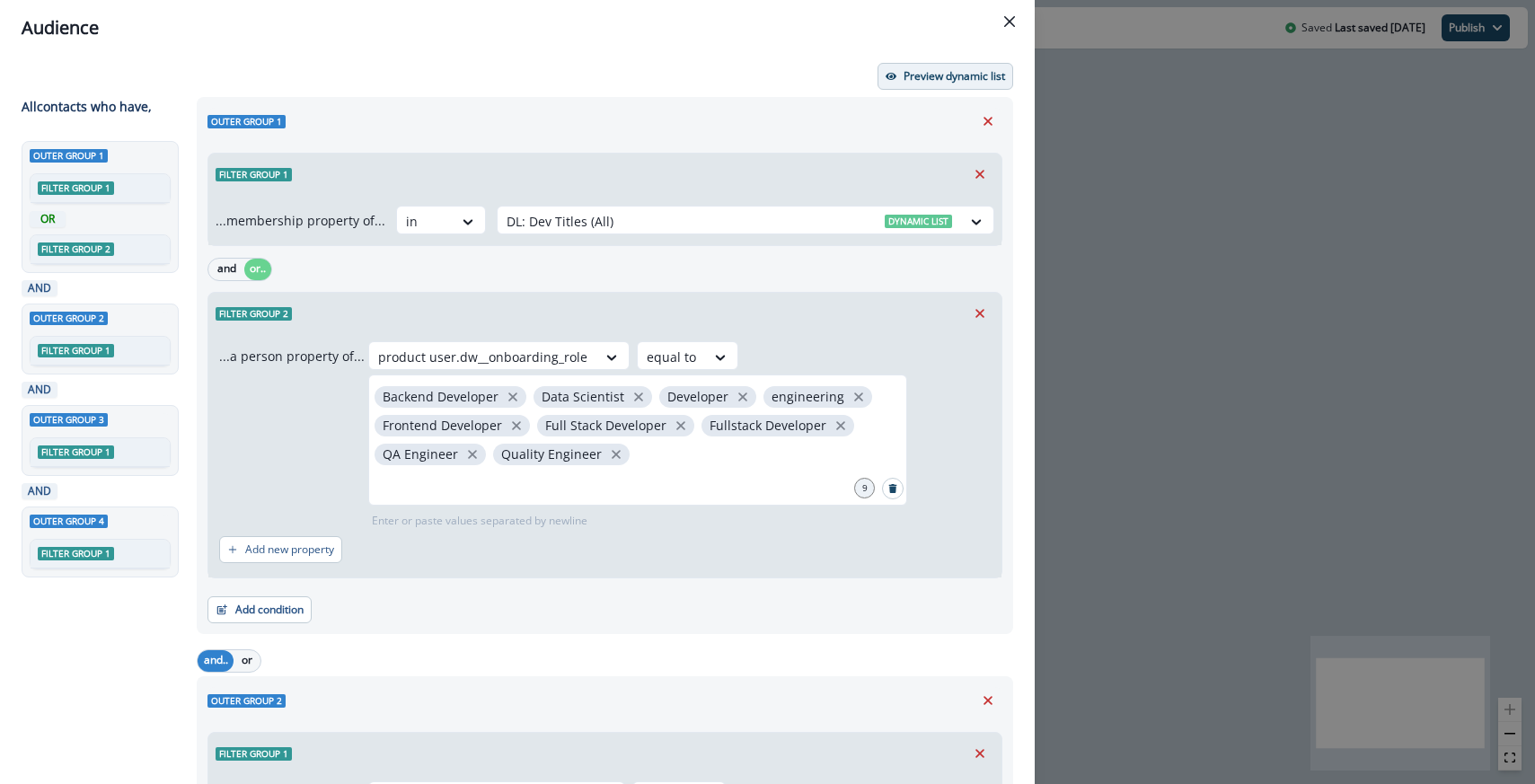
click at [943, 71] on p "Preview dynamic list" at bounding box center [954, 76] width 102 height 12
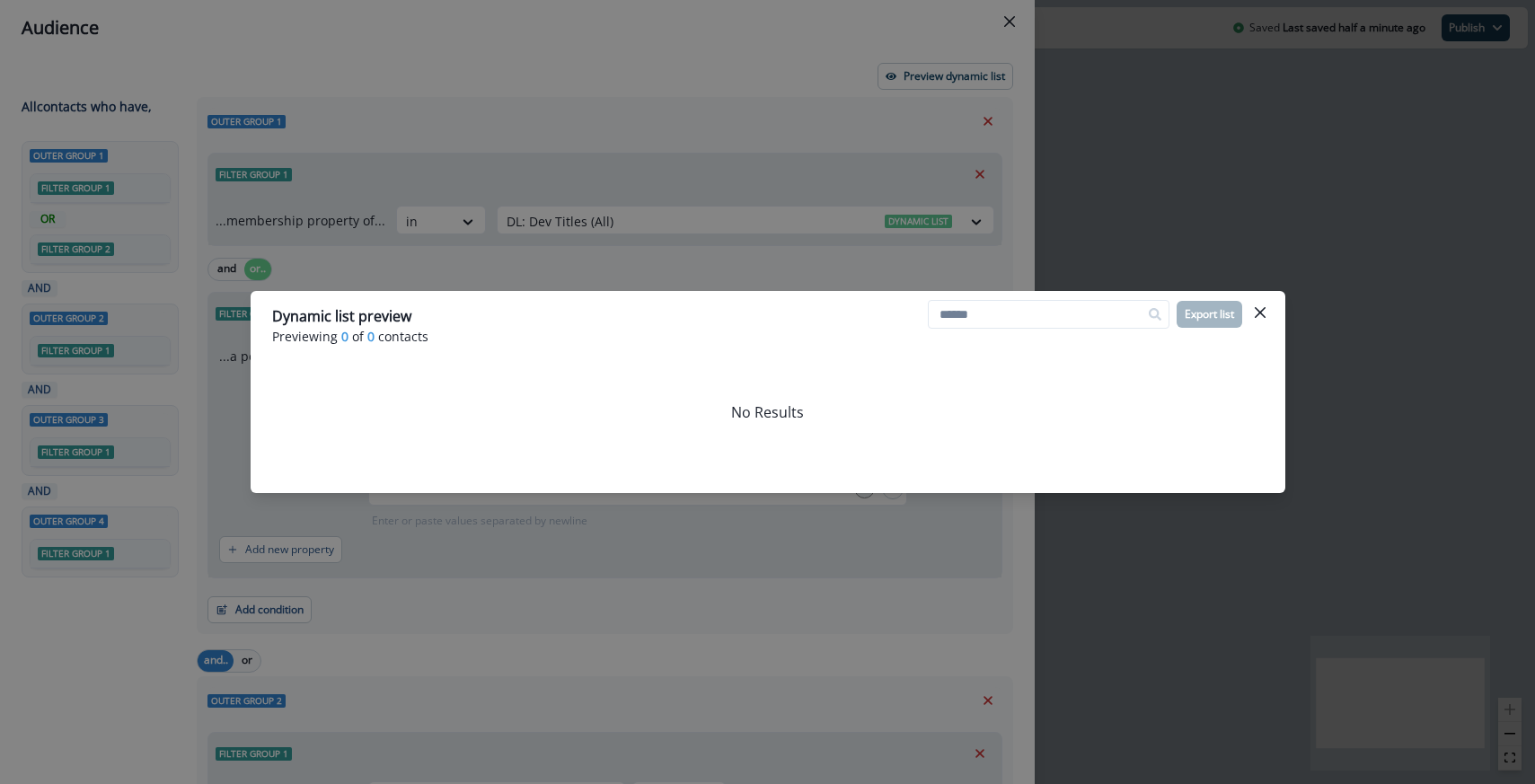
click at [604, 152] on div "Dynamic list preview Previewing 0 of 0 contacts Export list No Results" at bounding box center [767, 392] width 1535 height 784
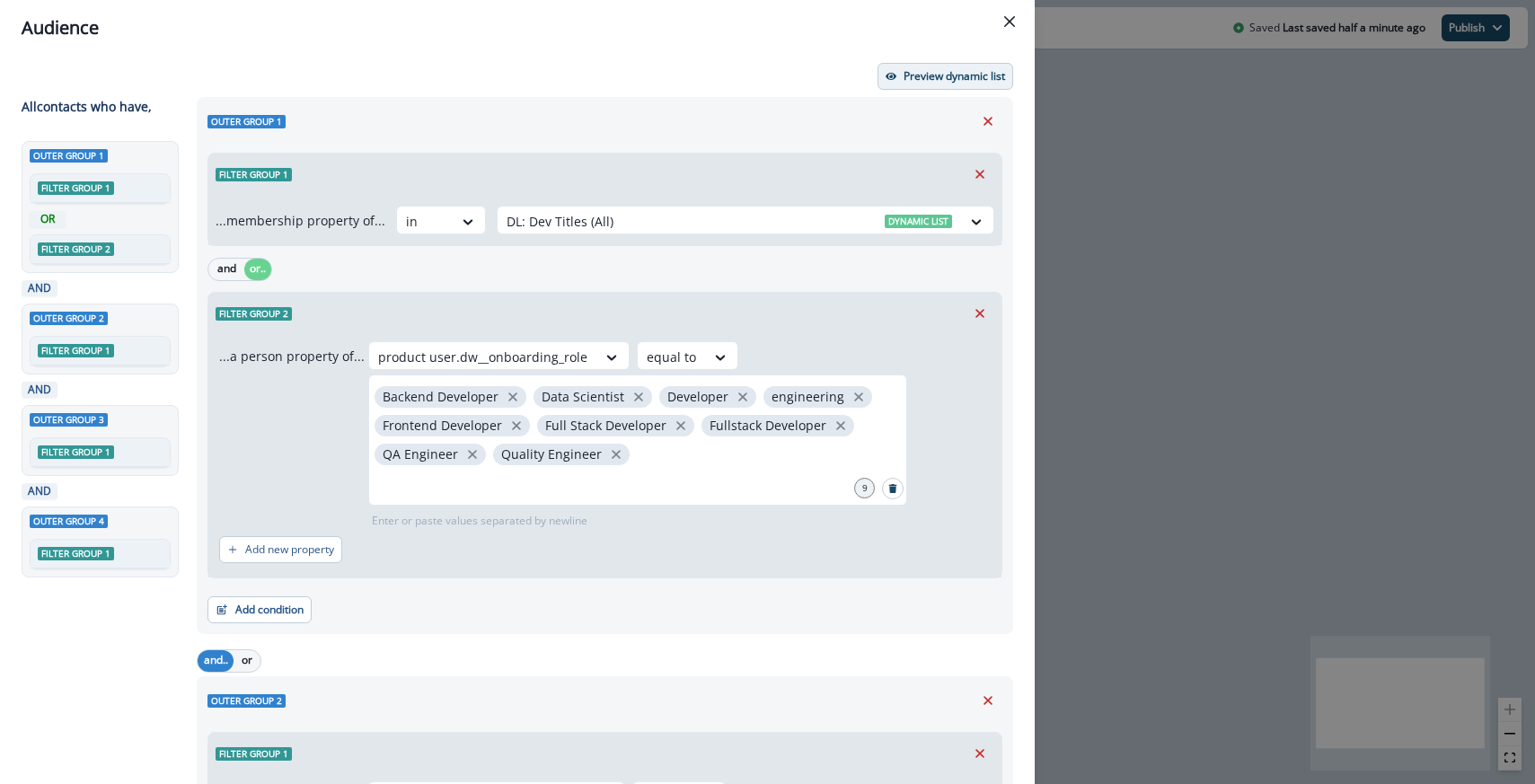
click at [919, 82] on p "Preview dynamic list" at bounding box center [954, 76] width 102 height 12
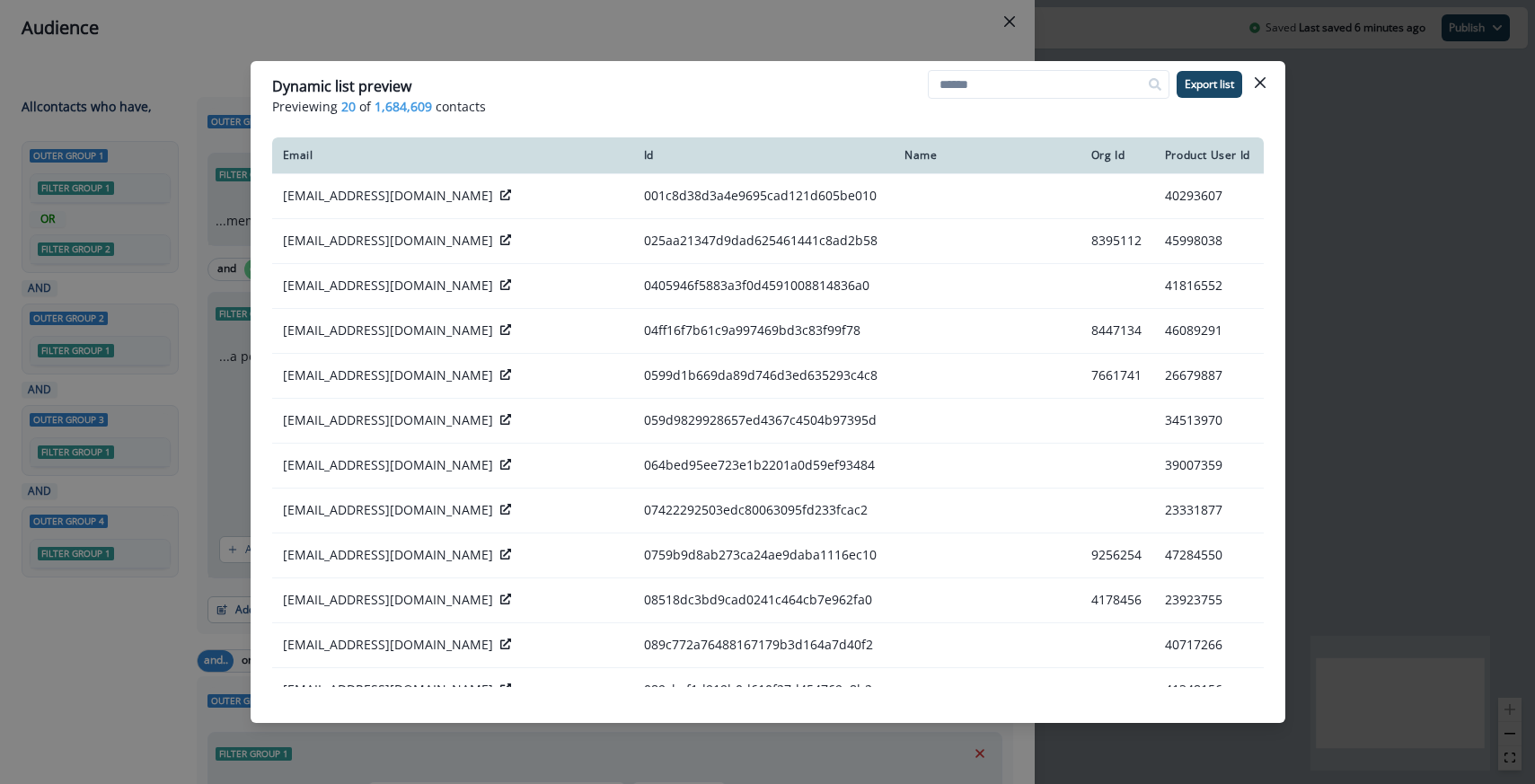
click at [596, 40] on div "Dynamic list preview Previewing 20 of 1,684,609 contacts Export list Email Id N…" at bounding box center [767, 392] width 1535 height 784
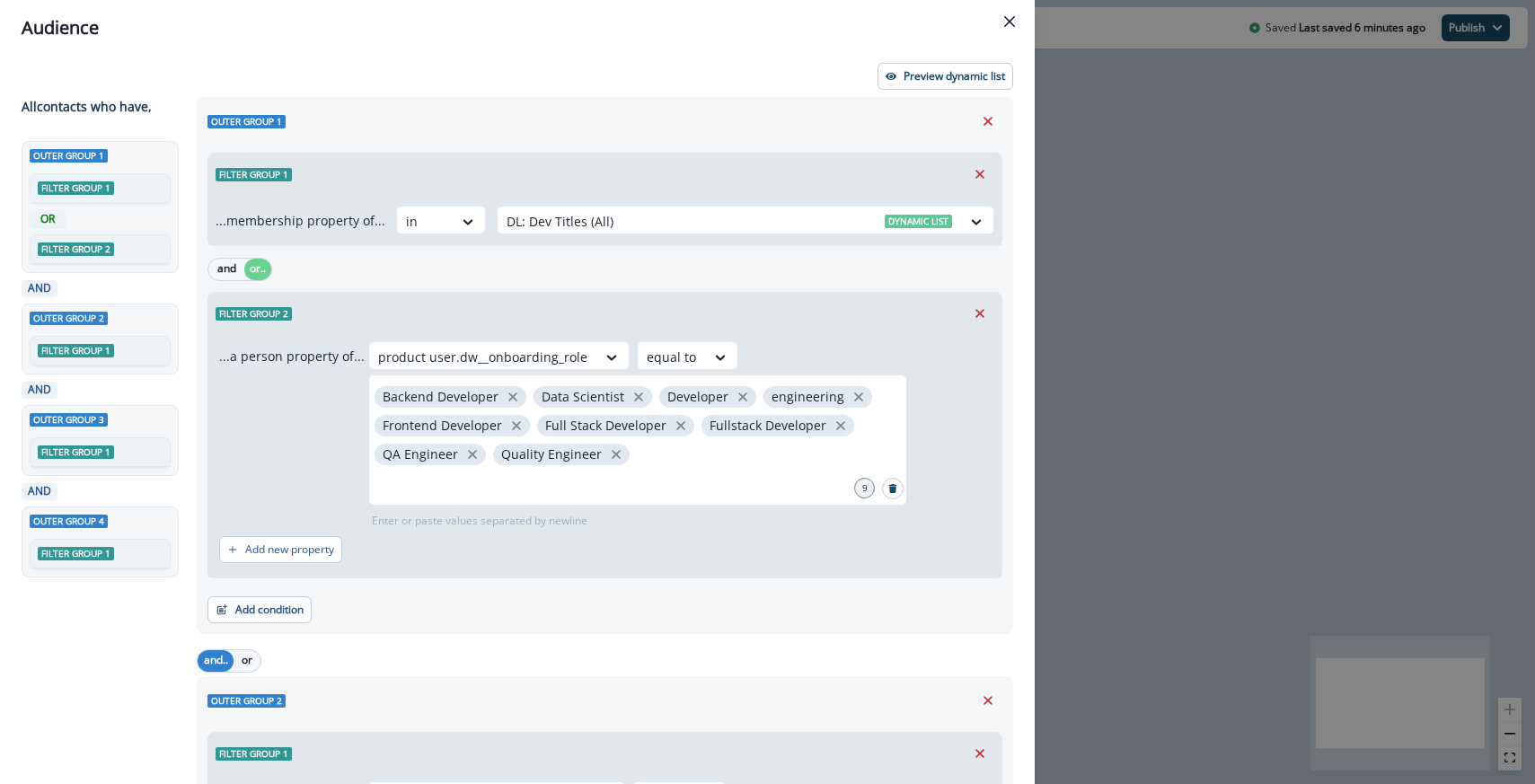
click at [922, 52] on header "Audience" at bounding box center [517, 28] width 1035 height 56
click at [920, 79] on p "Preview dynamic list" at bounding box center [954, 76] width 102 height 12
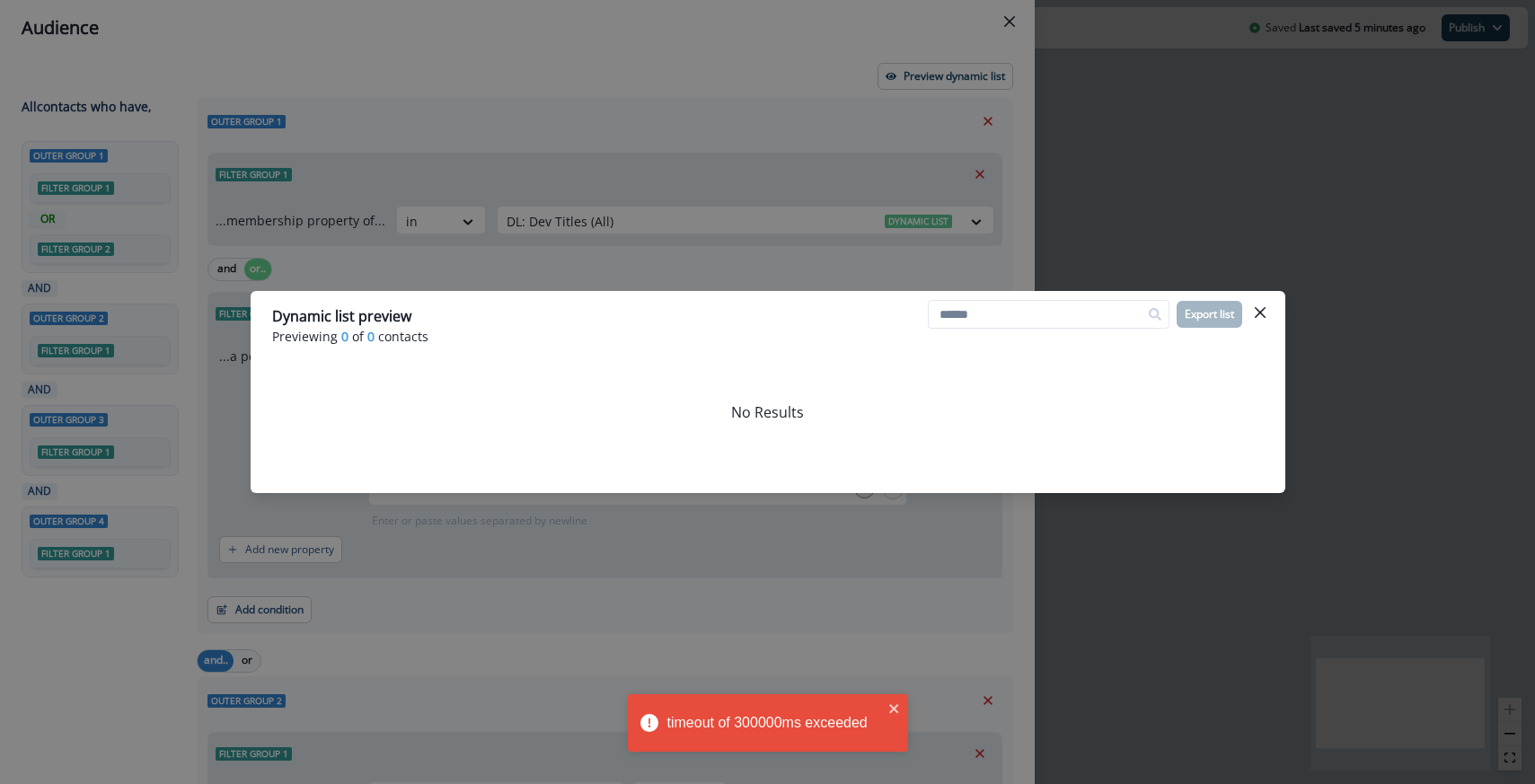
click at [814, 266] on div "Dynamic list preview Previewing 0 of 0 contacts Export list No Results" at bounding box center [767, 392] width 1535 height 784
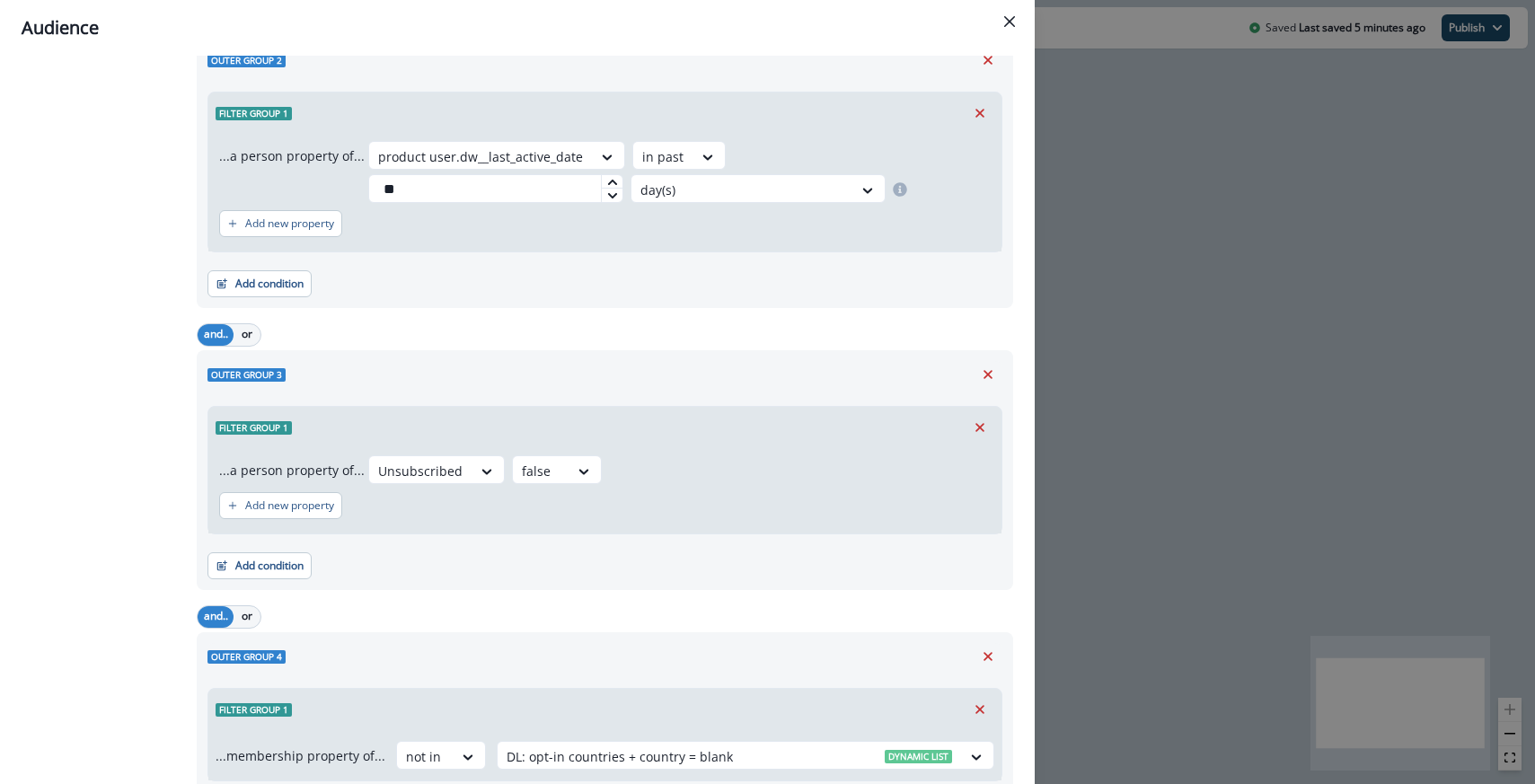
scroll to position [756, 0]
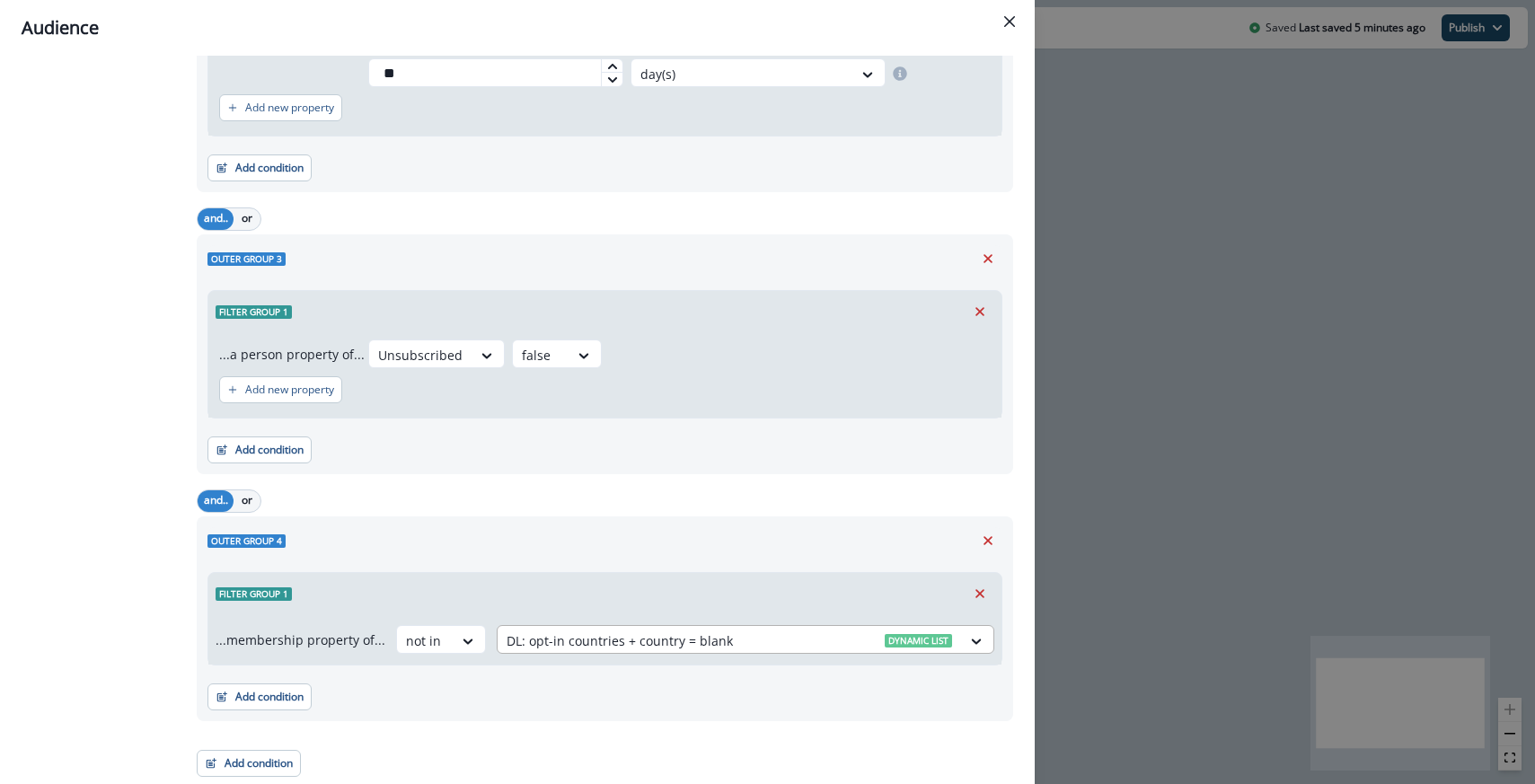
click at [635, 631] on div at bounding box center [729, 641] width 445 height 23
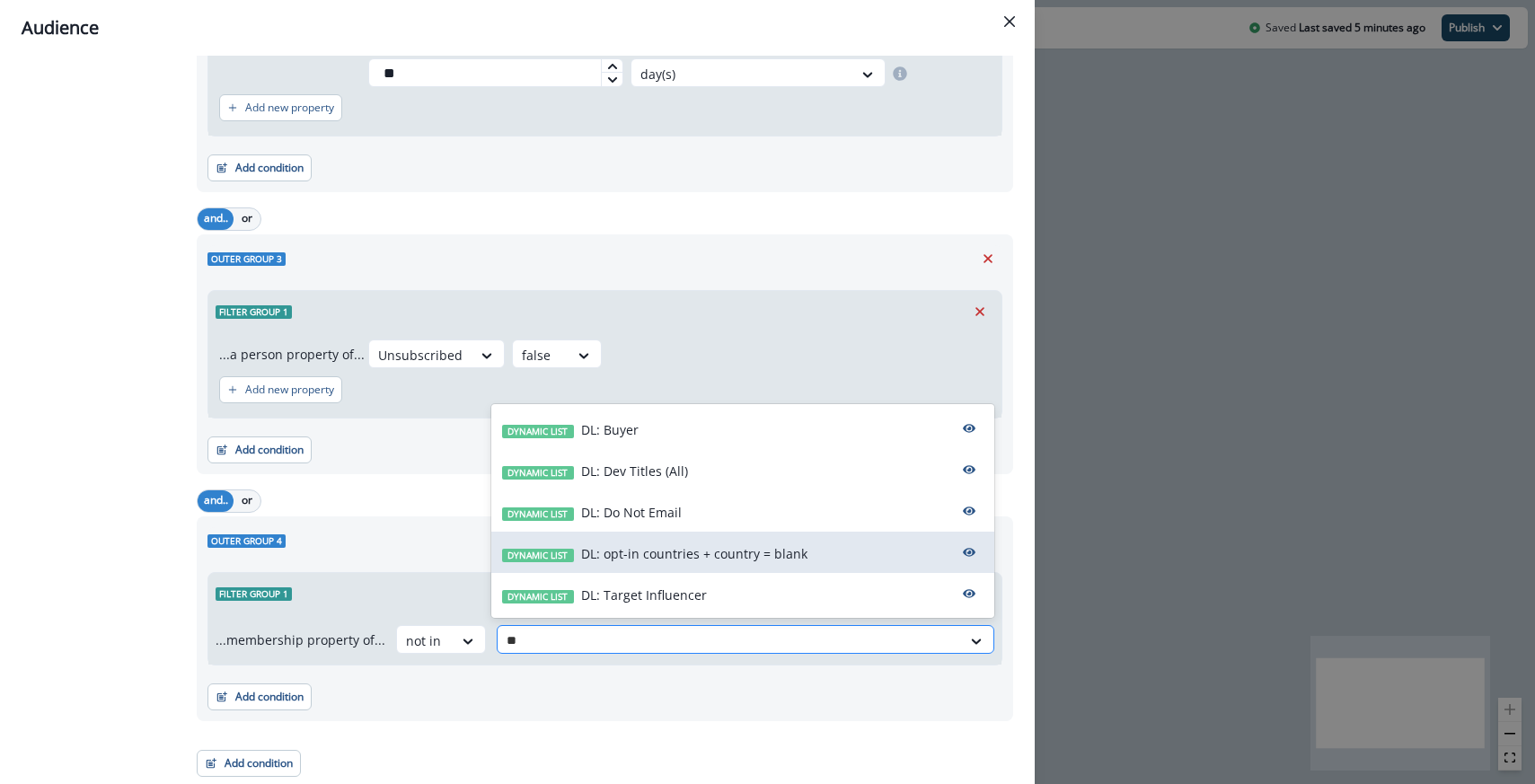
type input "**"
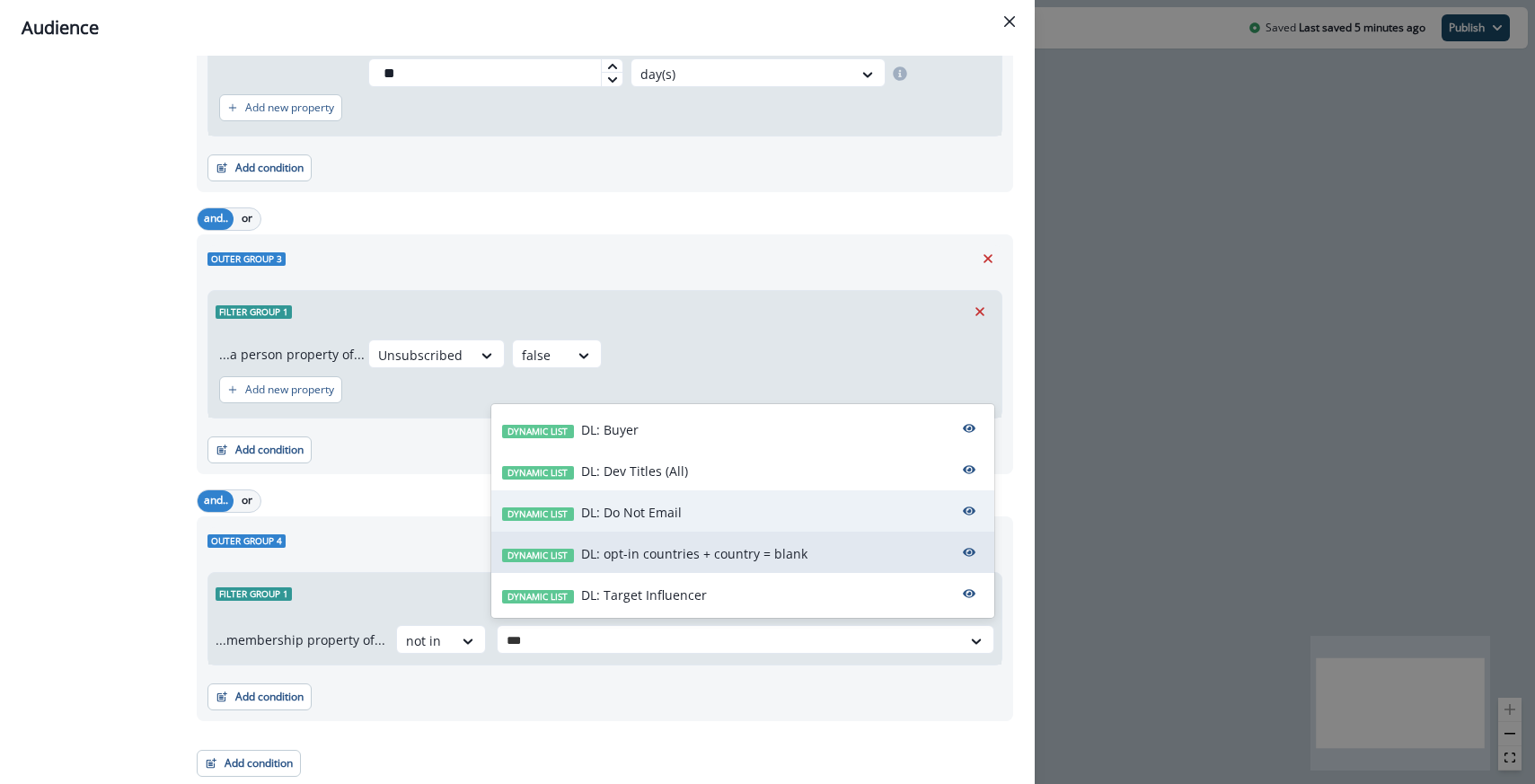
click at [659, 515] on p "DL: Do Not Email" at bounding box center [631, 513] width 101 height 19
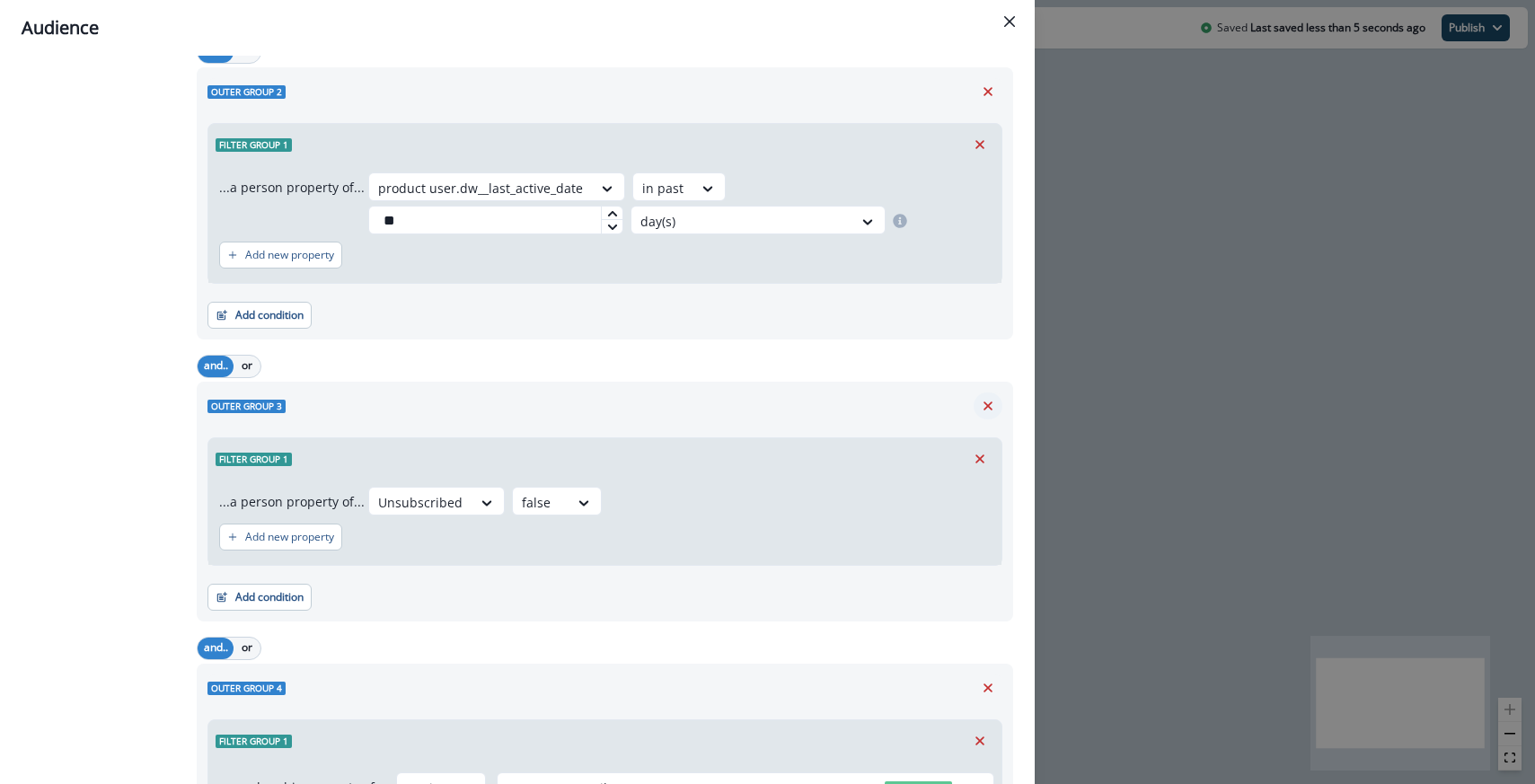
click at [985, 408] on icon "Remove" at bounding box center [987, 405] width 9 height 9
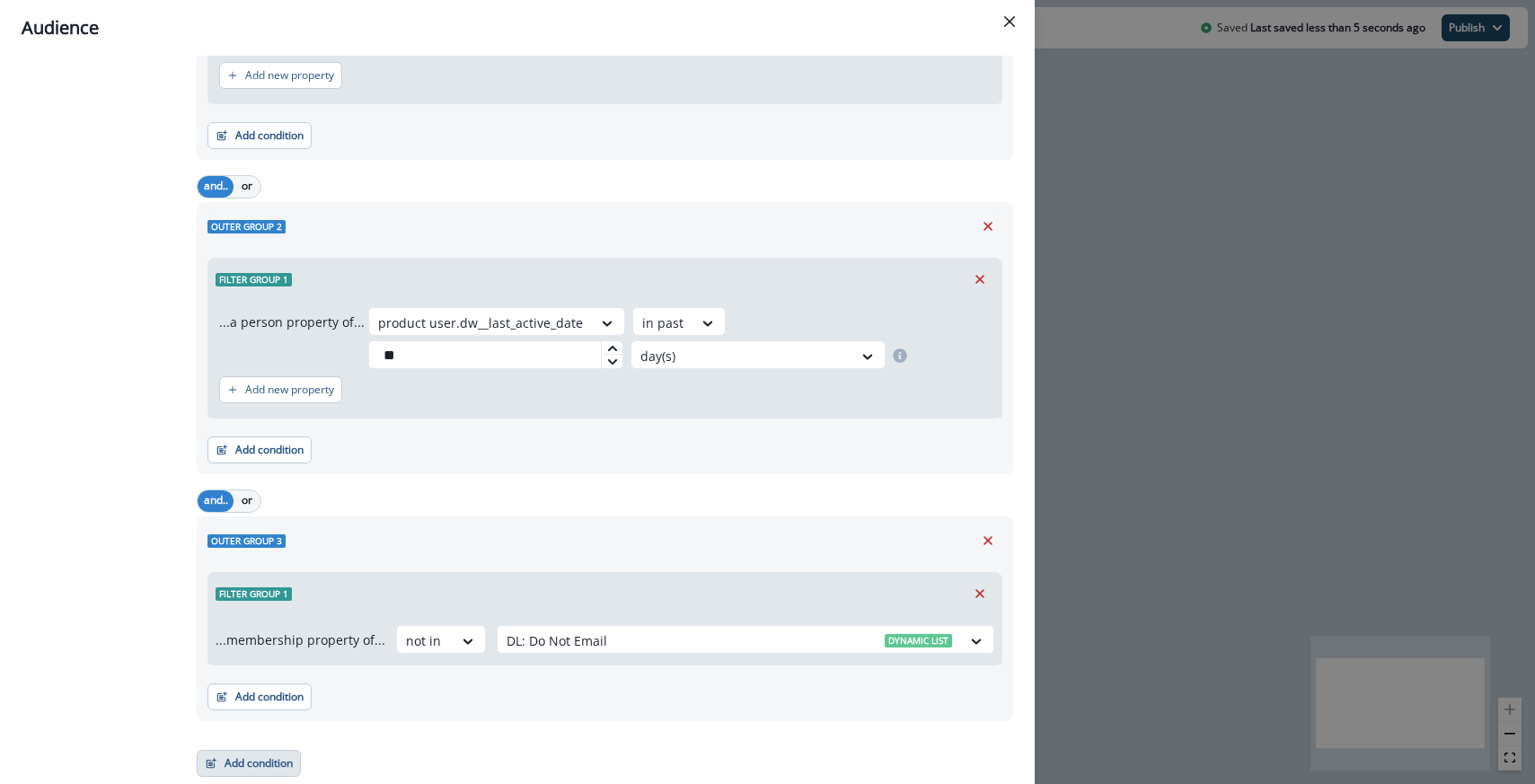
click at [244, 759] on button "Add condition" at bounding box center [249, 763] width 104 height 27
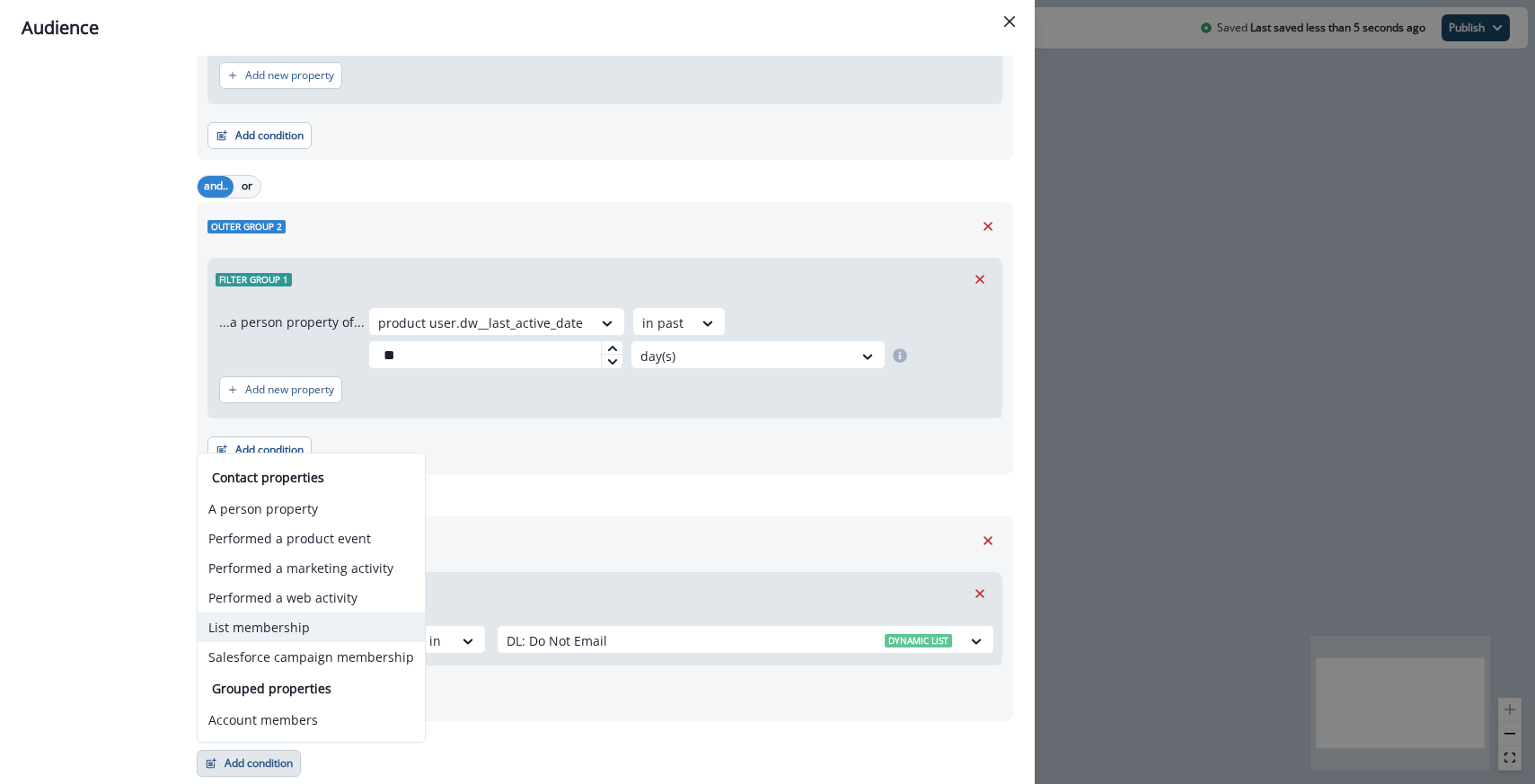
click at [290, 632] on button "List membership" at bounding box center [310, 626] width 227 height 29
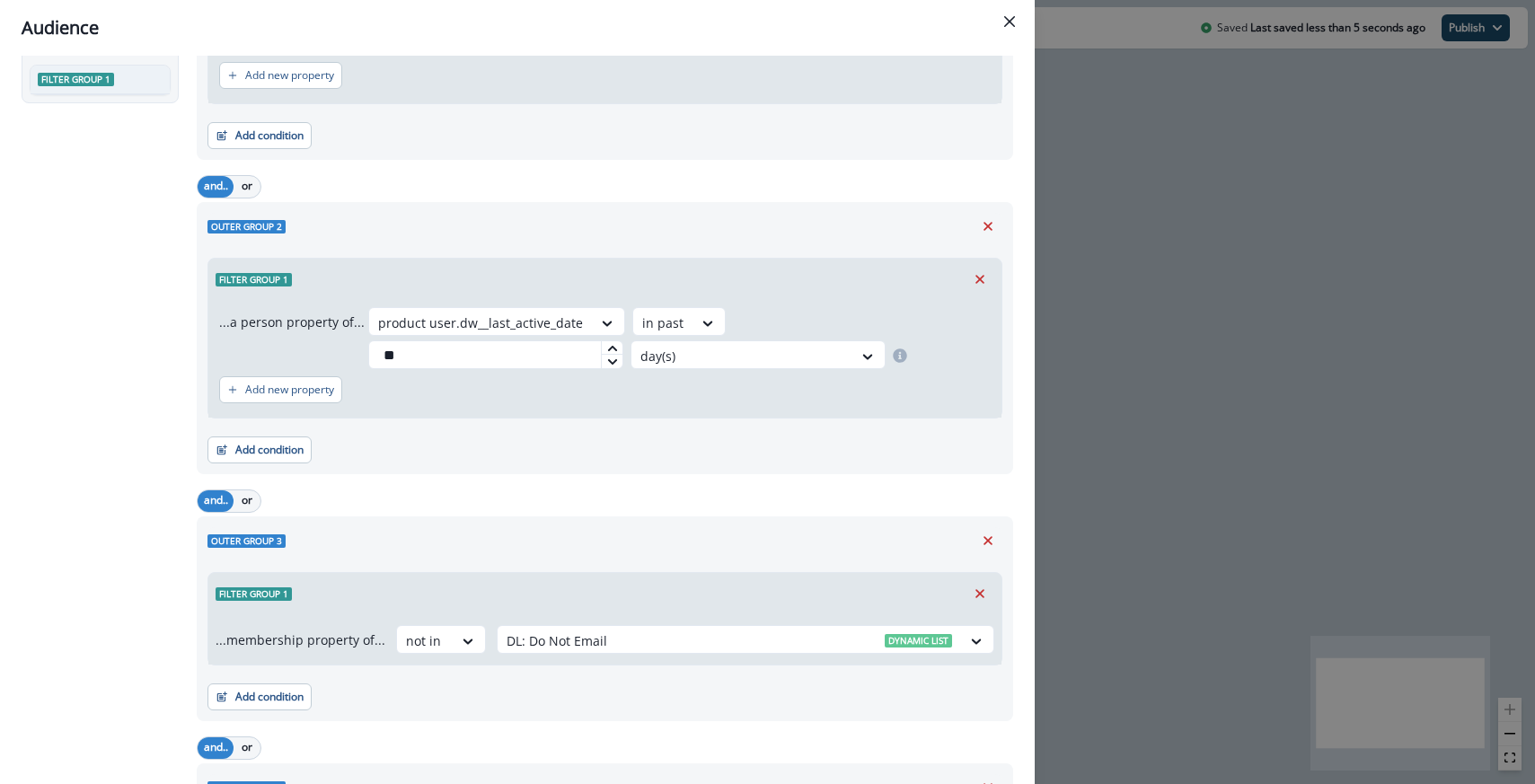
scroll to position [611, 0]
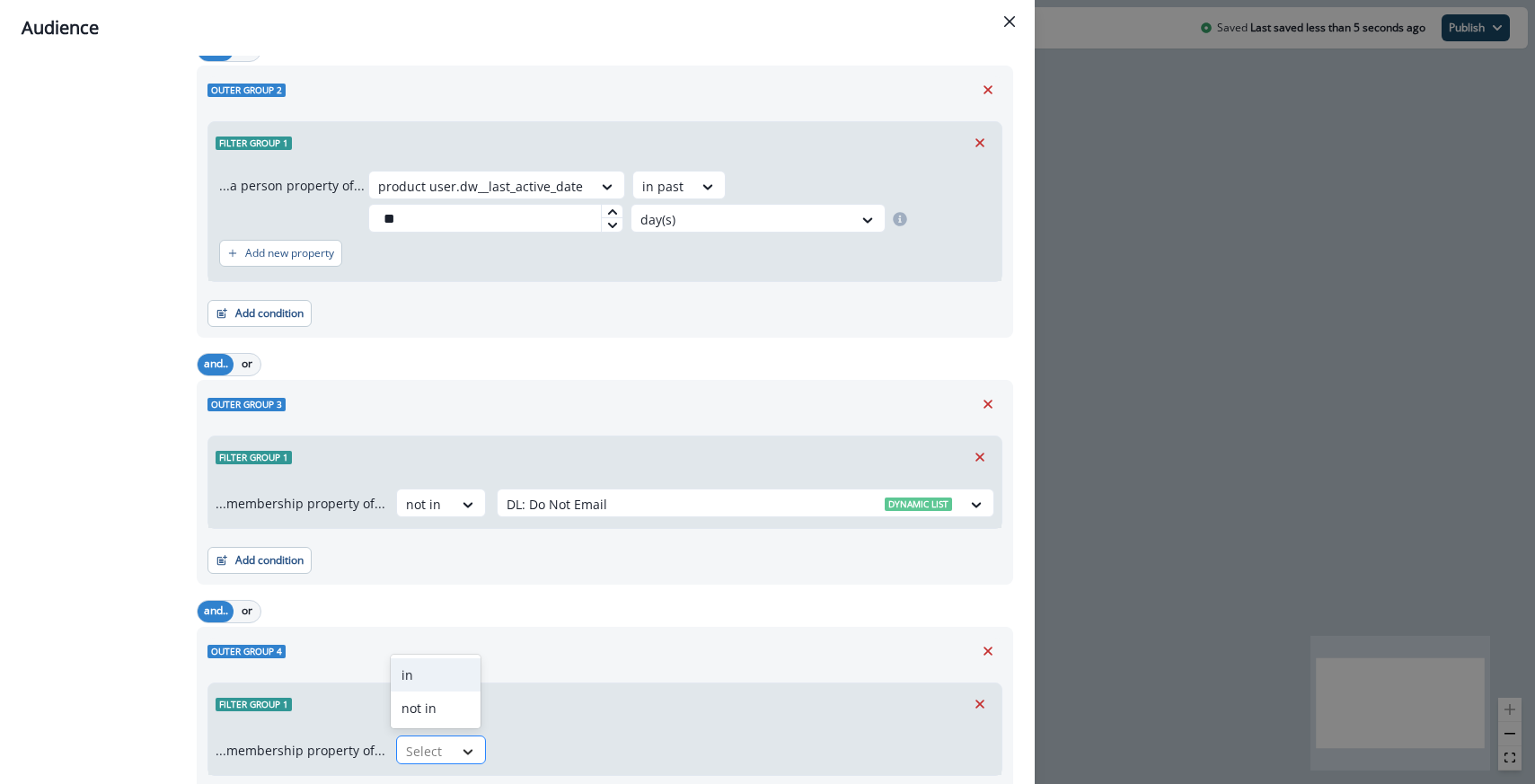
click at [460, 752] on icon at bounding box center [468, 752] width 16 height 18
click at [442, 720] on div "not in" at bounding box center [436, 708] width 90 height 33
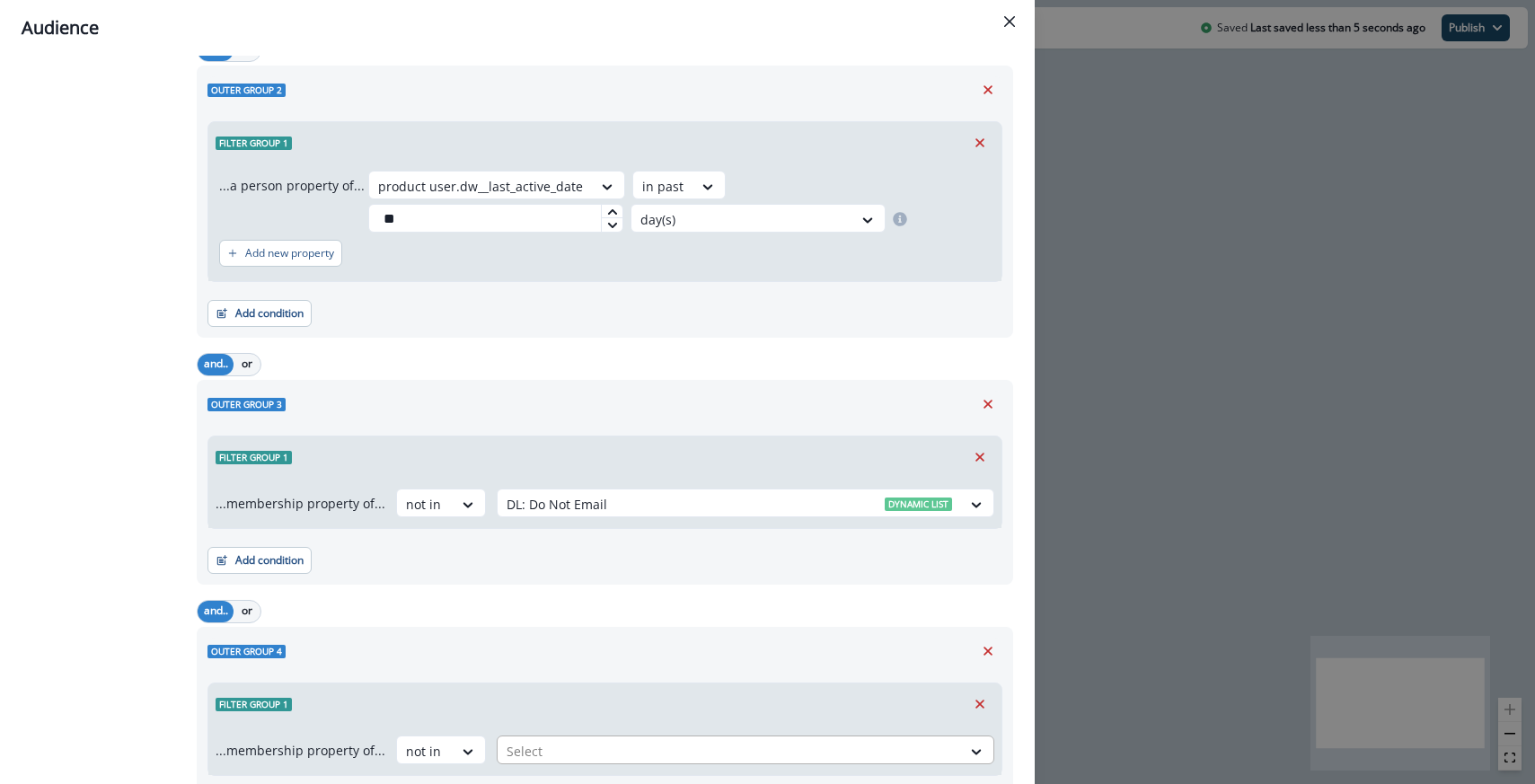
click at [515, 749] on div at bounding box center [729, 752] width 445 height 23
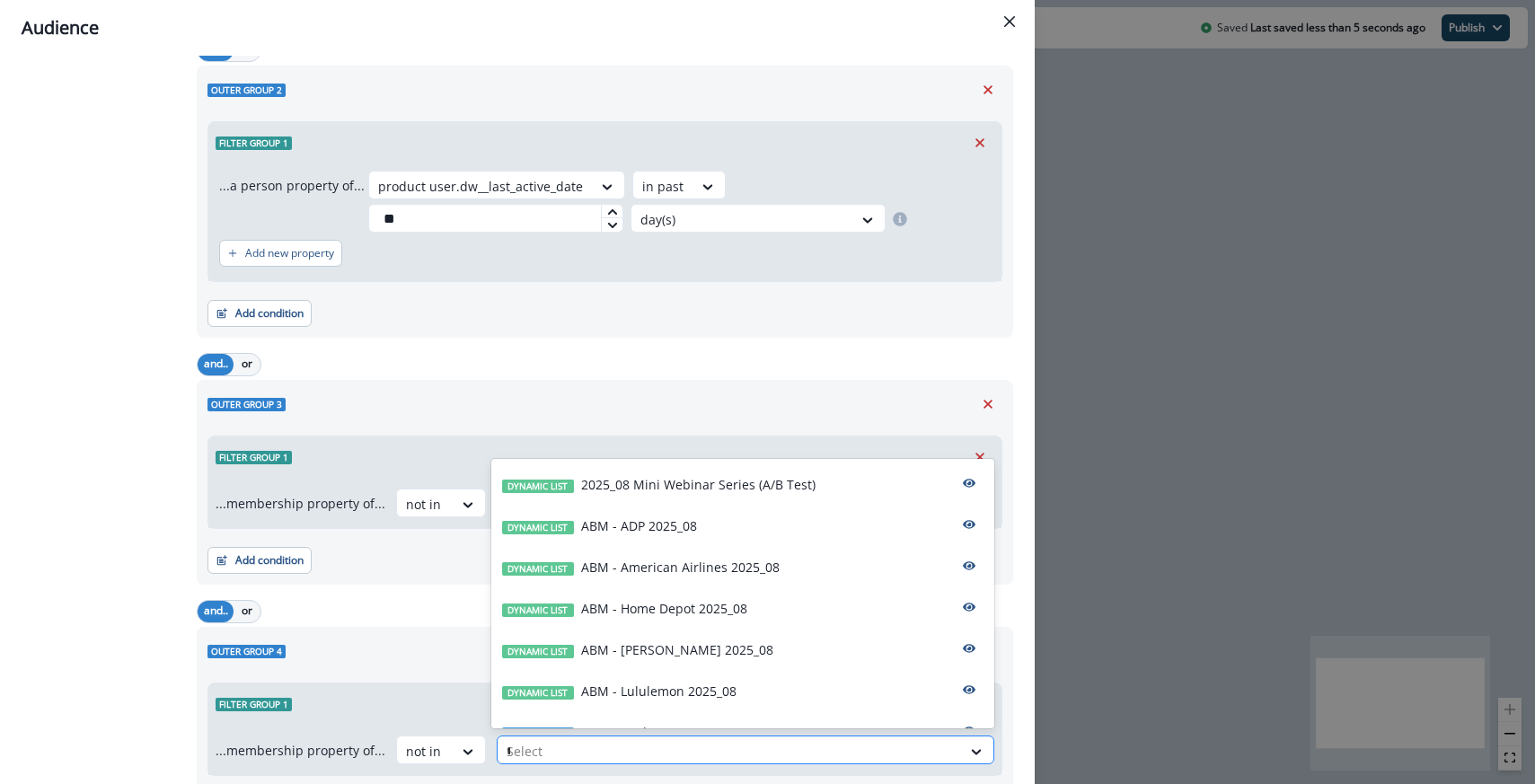
type input "**"
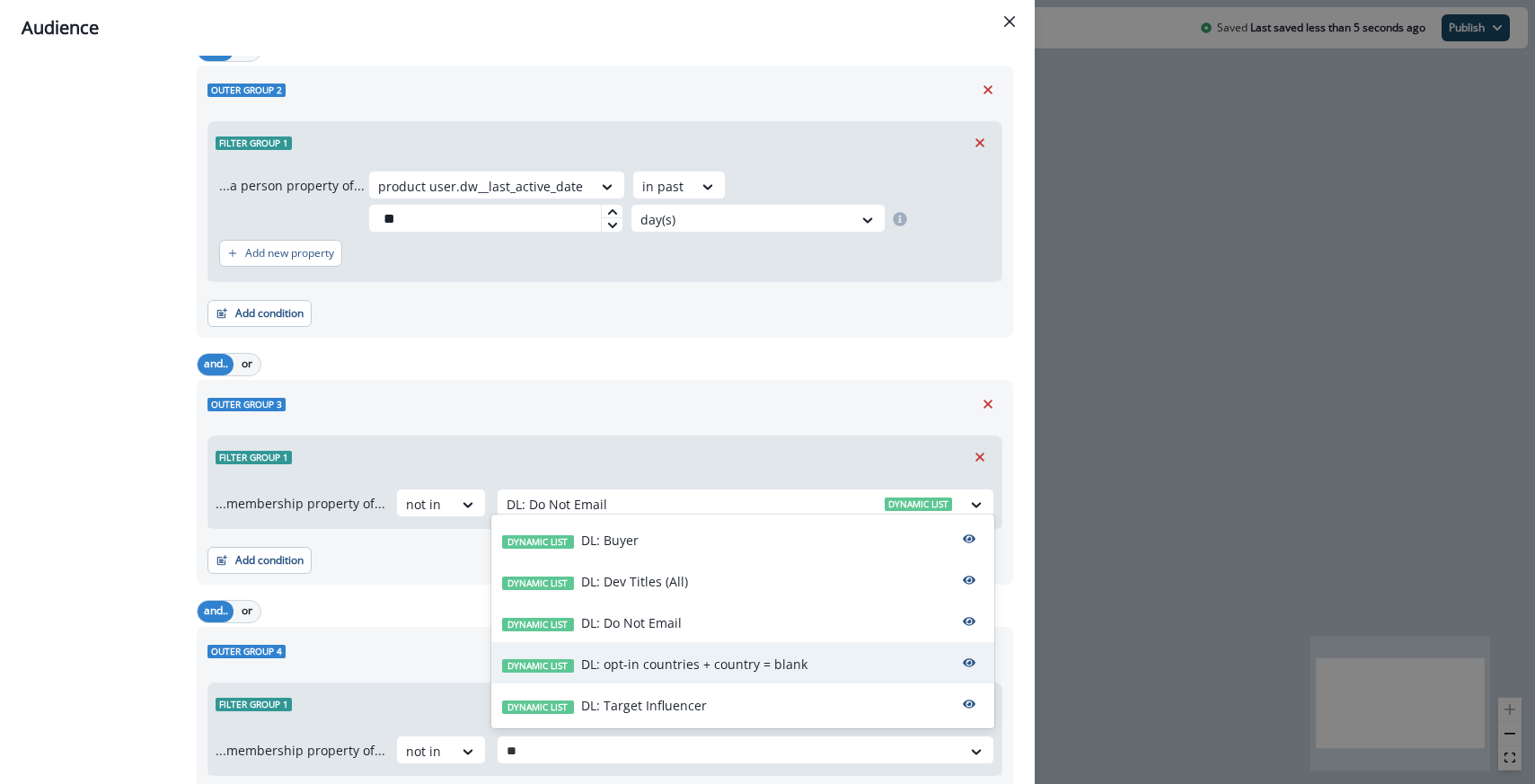
click at [608, 660] on p "DL: opt-in countries + country = blank" at bounding box center [694, 664] width 226 height 19
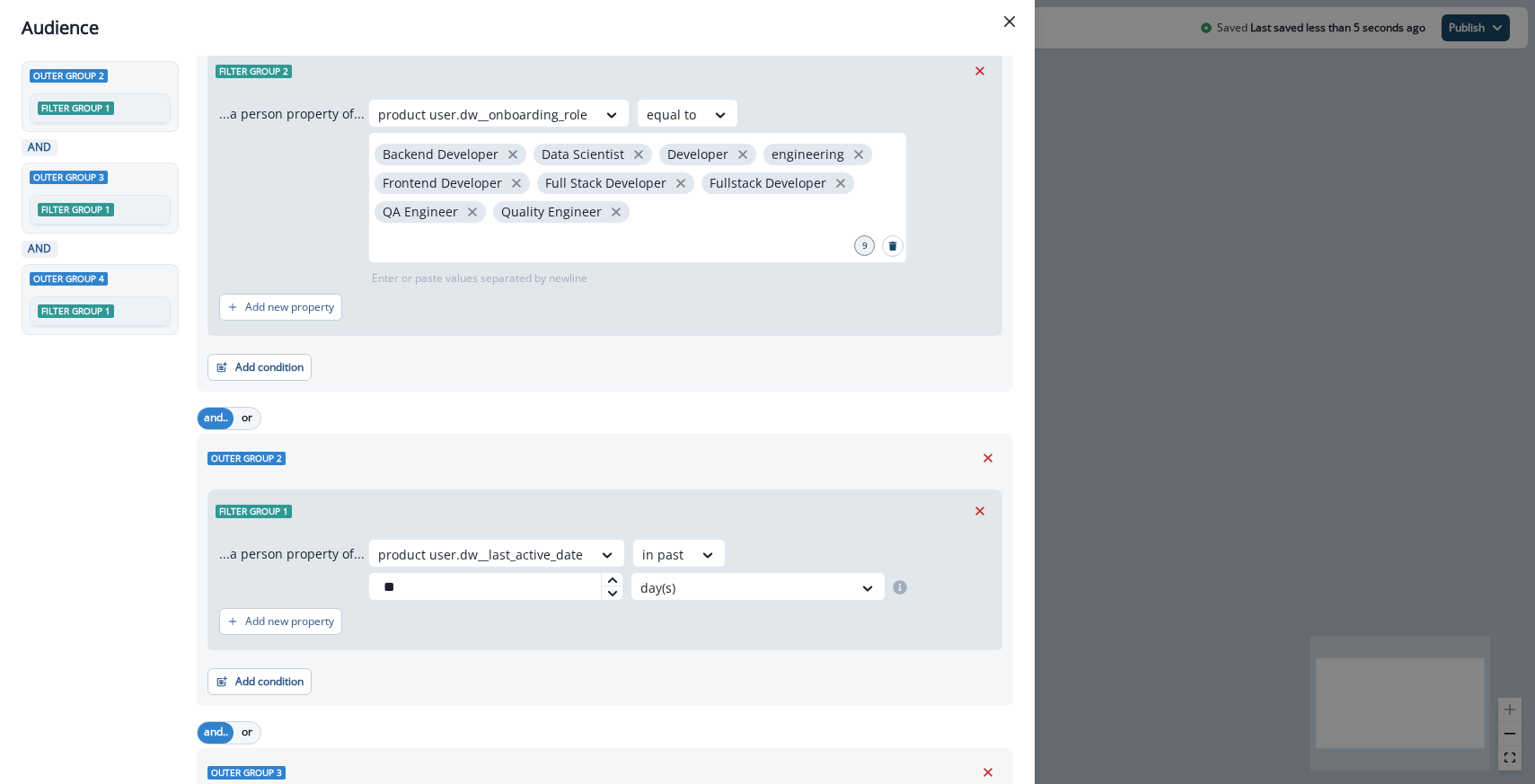
scroll to position [0, 0]
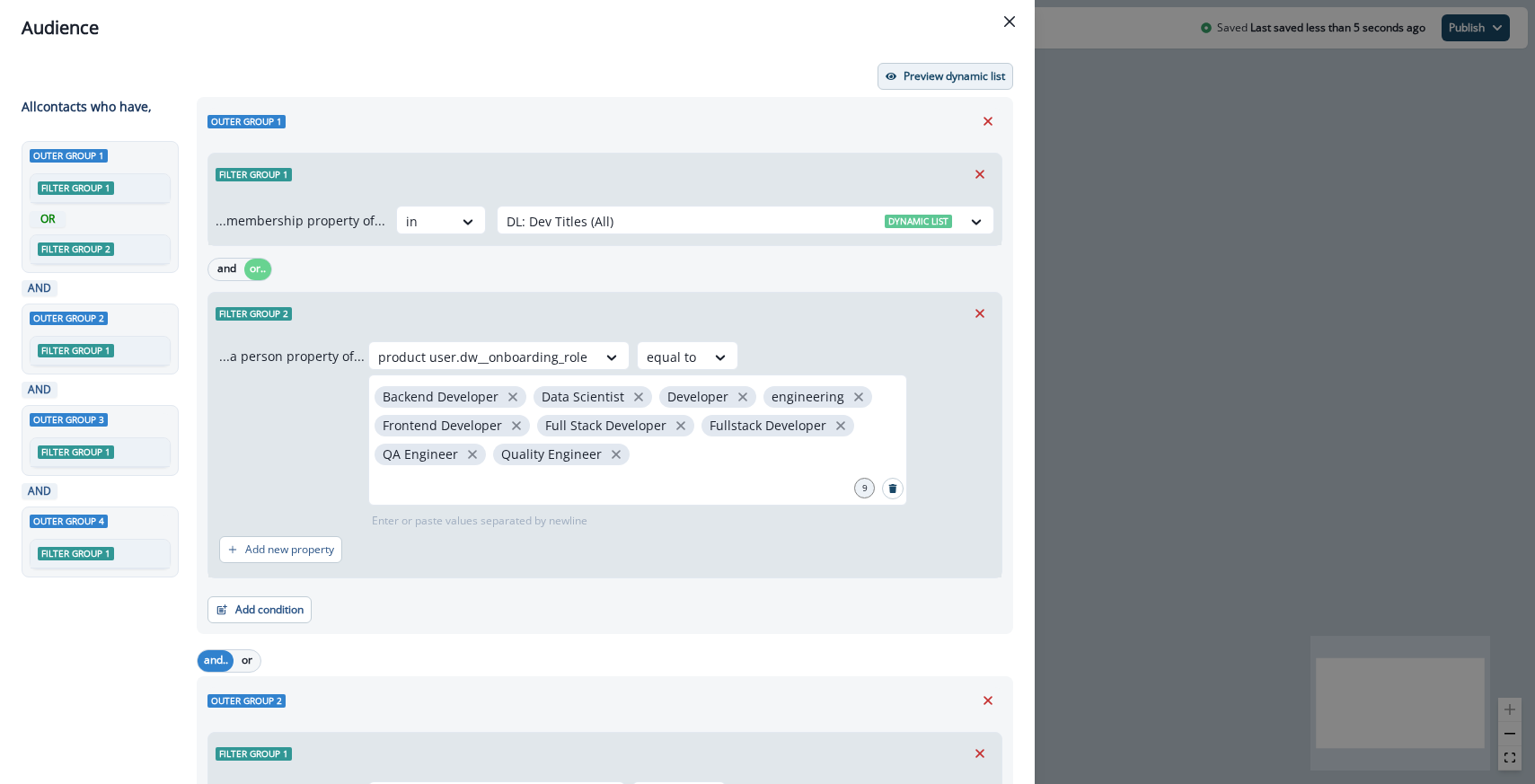
click at [962, 73] on p "Preview dynamic list" at bounding box center [954, 76] width 102 height 12
click at [927, 74] on p "Preview dynamic list" at bounding box center [954, 76] width 102 height 12
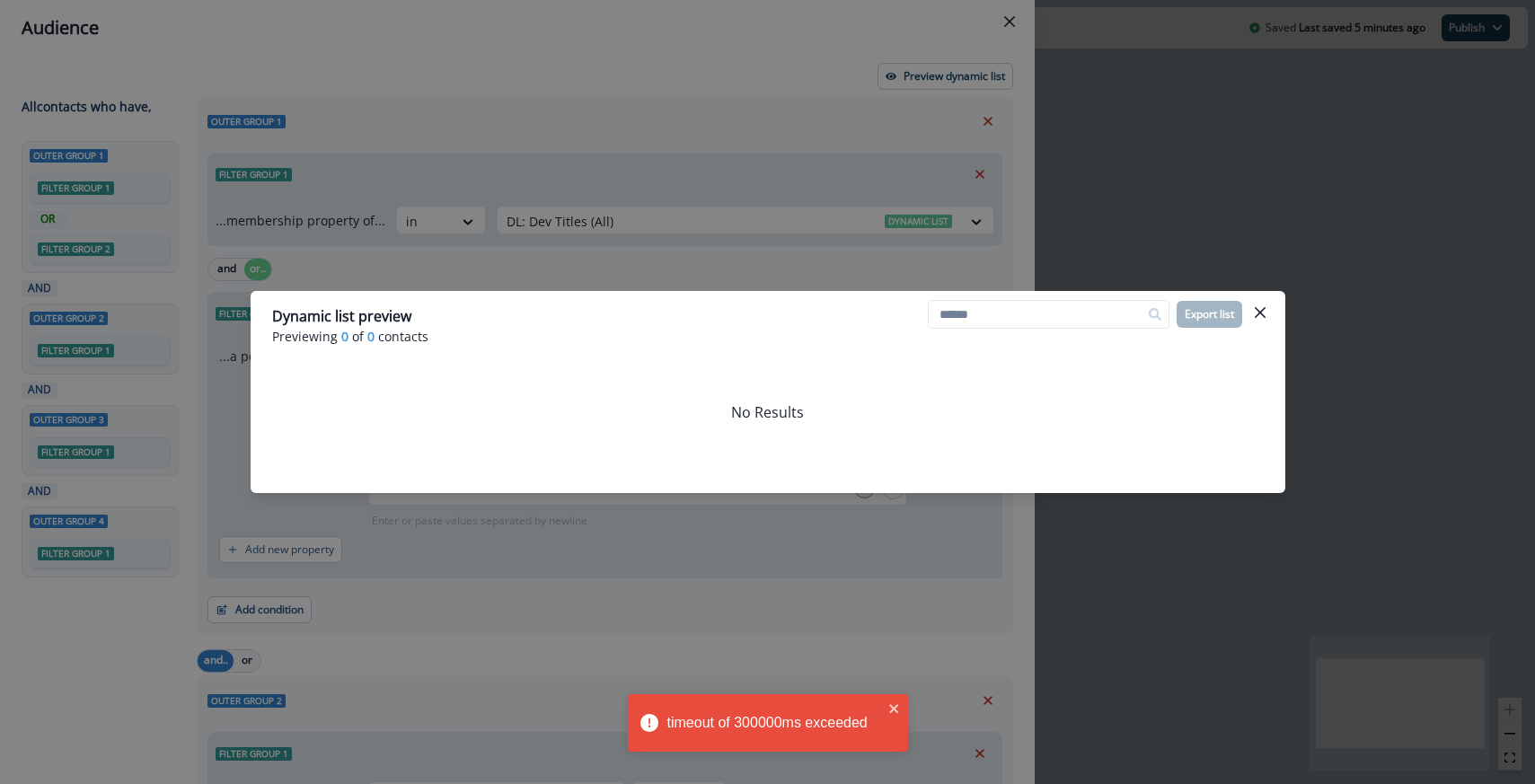
click at [601, 622] on div "Dynamic list preview Previewing 0 of 0 contacts Export list No Results" at bounding box center [767, 392] width 1535 height 784
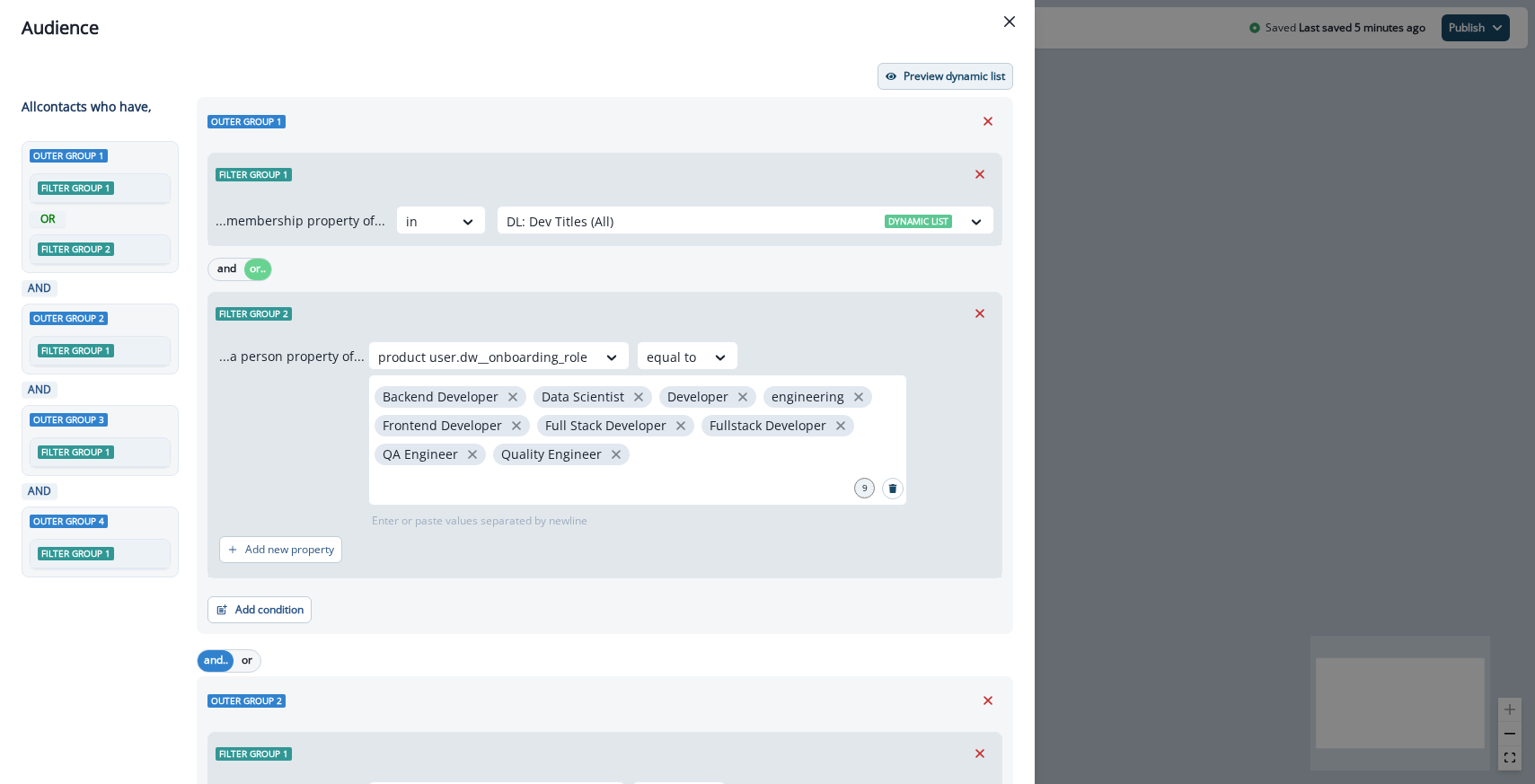
click at [953, 64] on button "Preview dynamic list" at bounding box center [945, 76] width 136 height 27
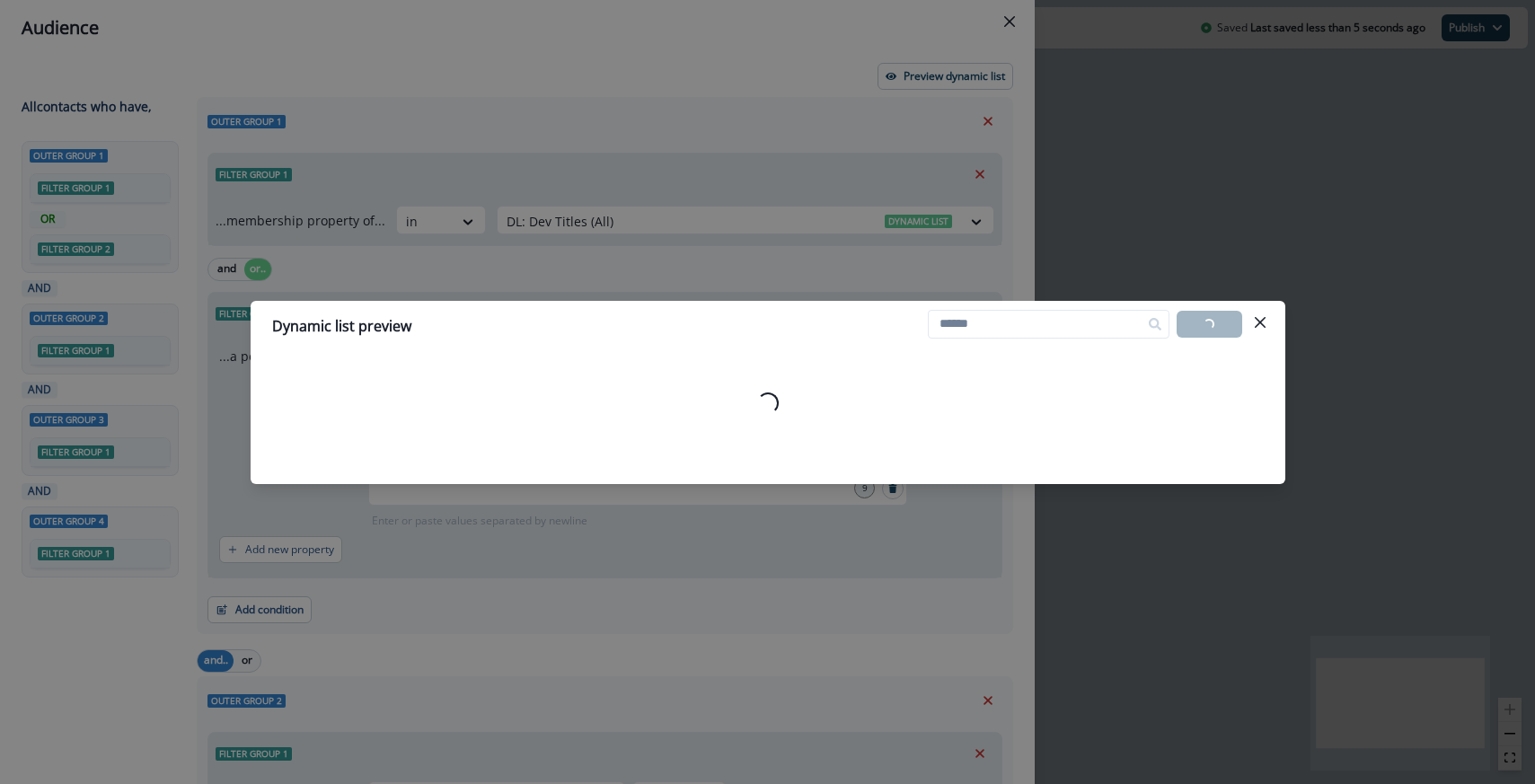
click at [731, 168] on div "Dynamic list preview Loading... Export list Loading..." at bounding box center [767, 392] width 1535 height 784
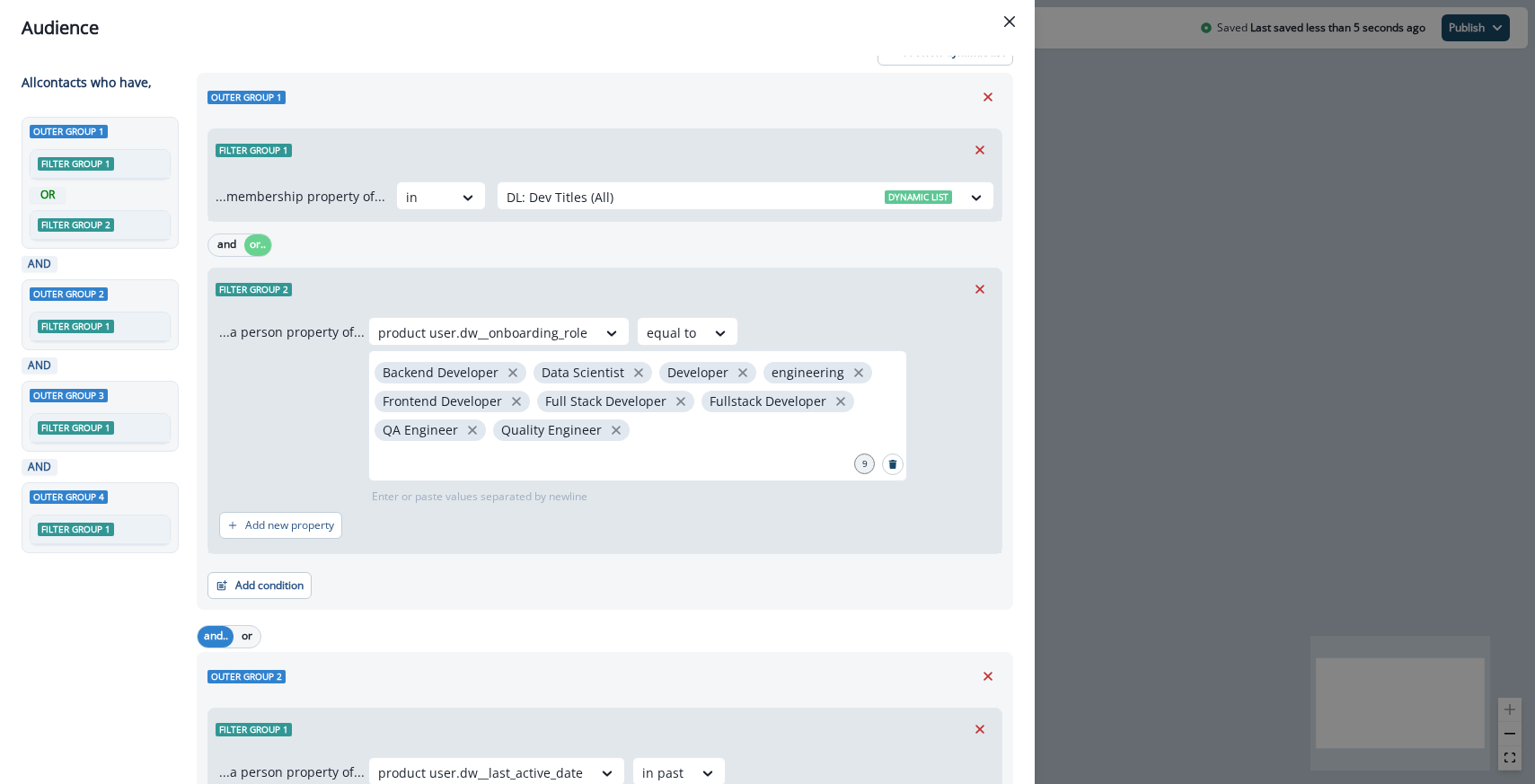
scroll to position [21, 0]
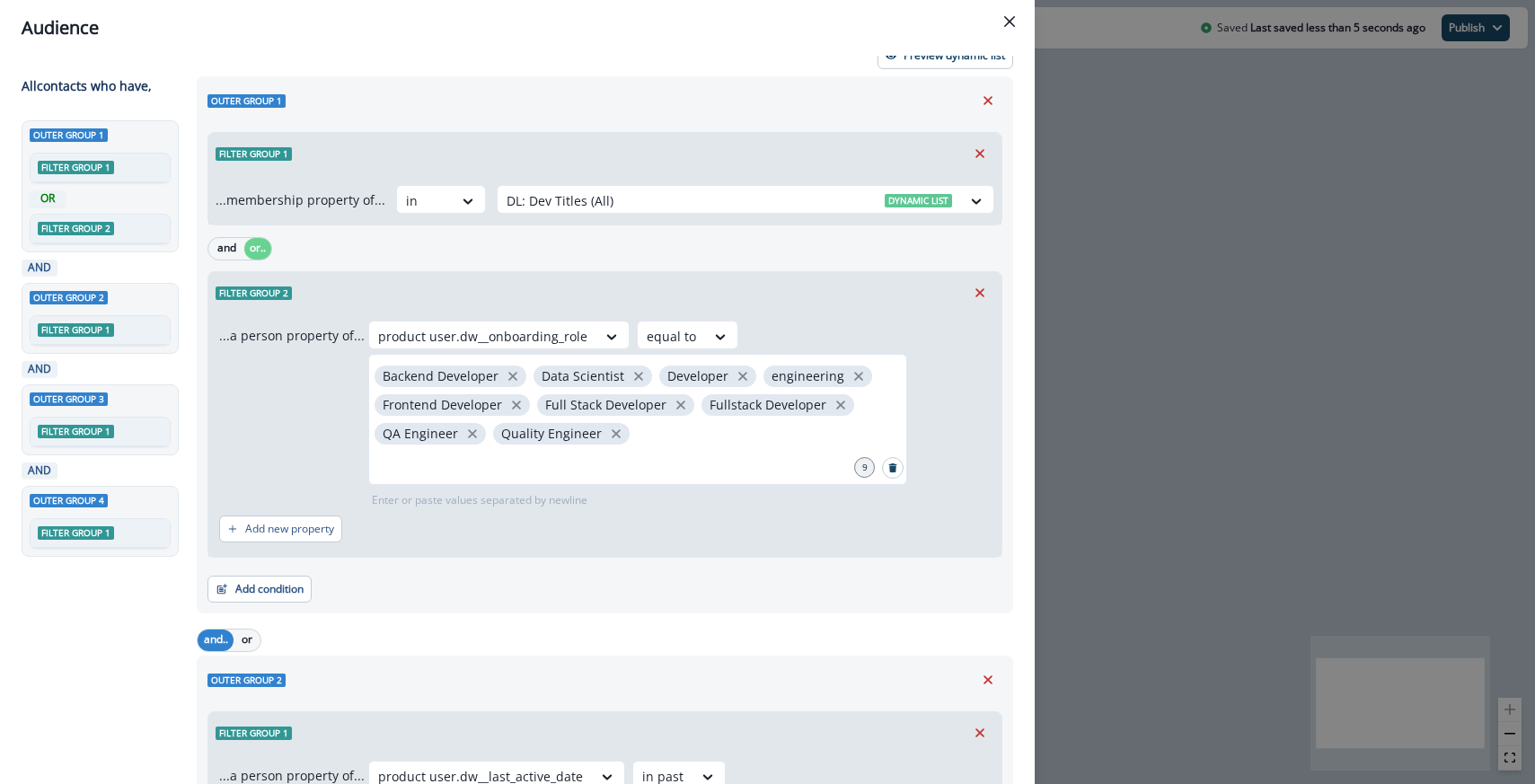
click at [490, 260] on div "and or.." at bounding box center [606, 248] width 796 height 31
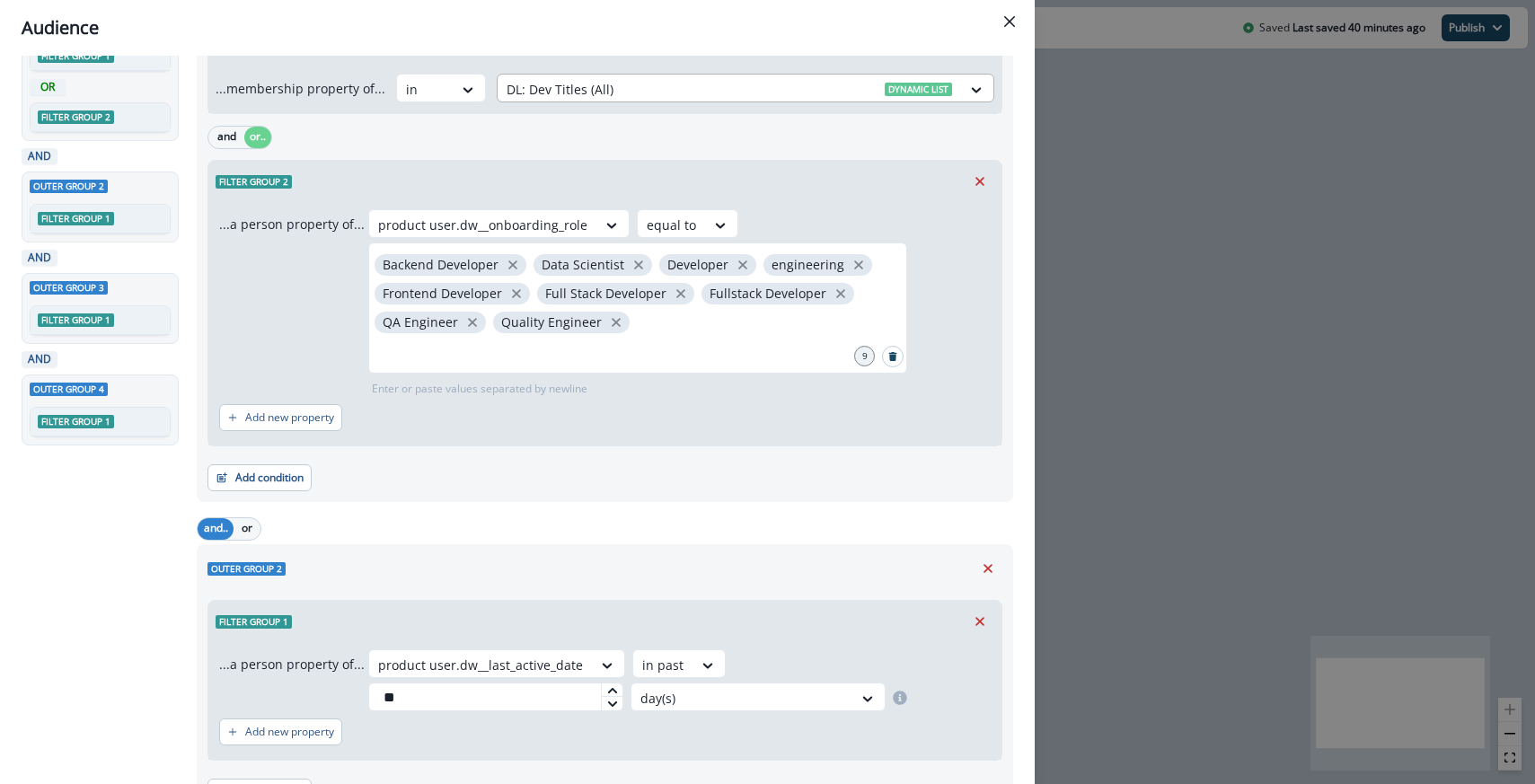
scroll to position [0, 0]
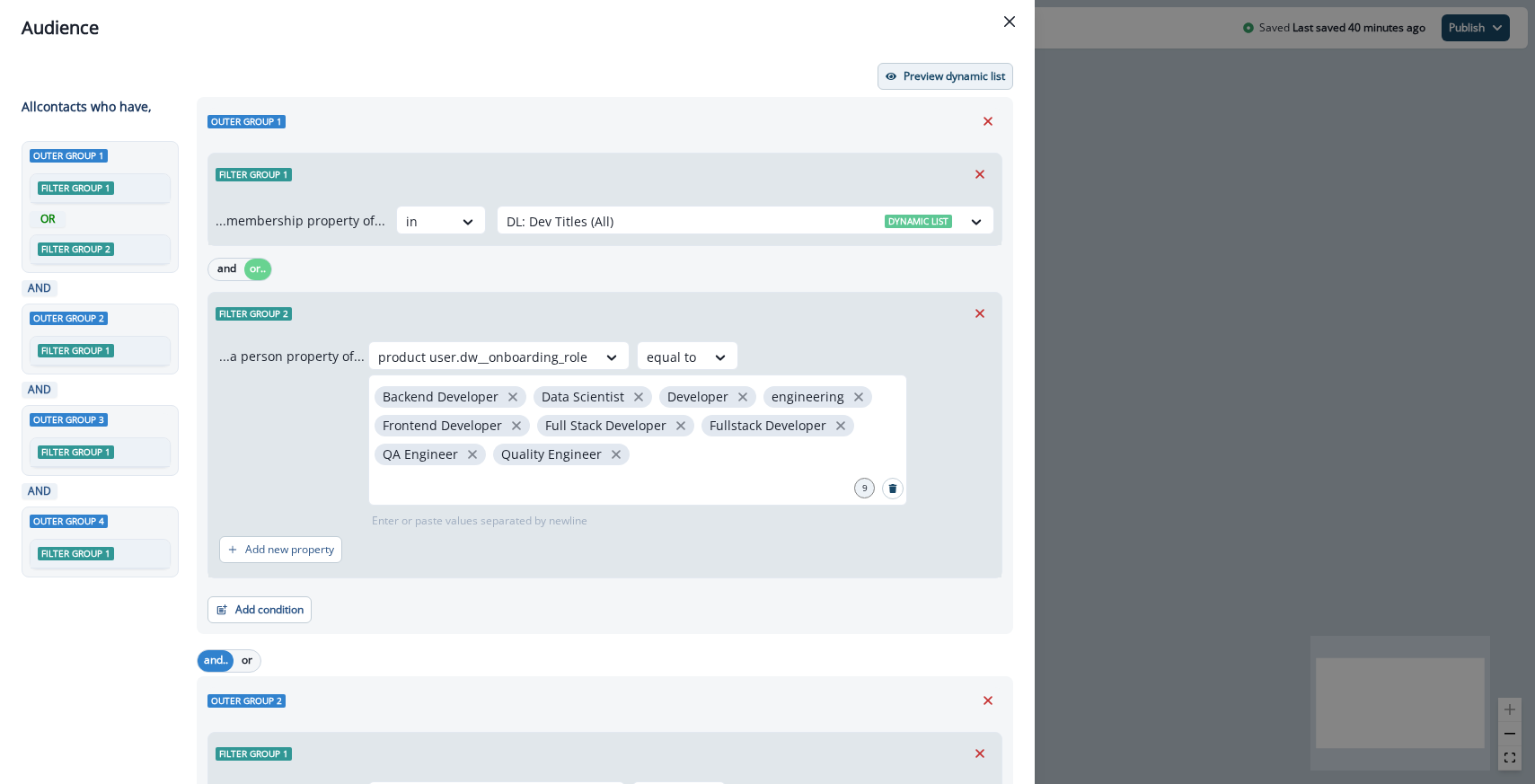
click at [898, 71] on button "Preview dynamic list" at bounding box center [945, 76] width 136 height 27
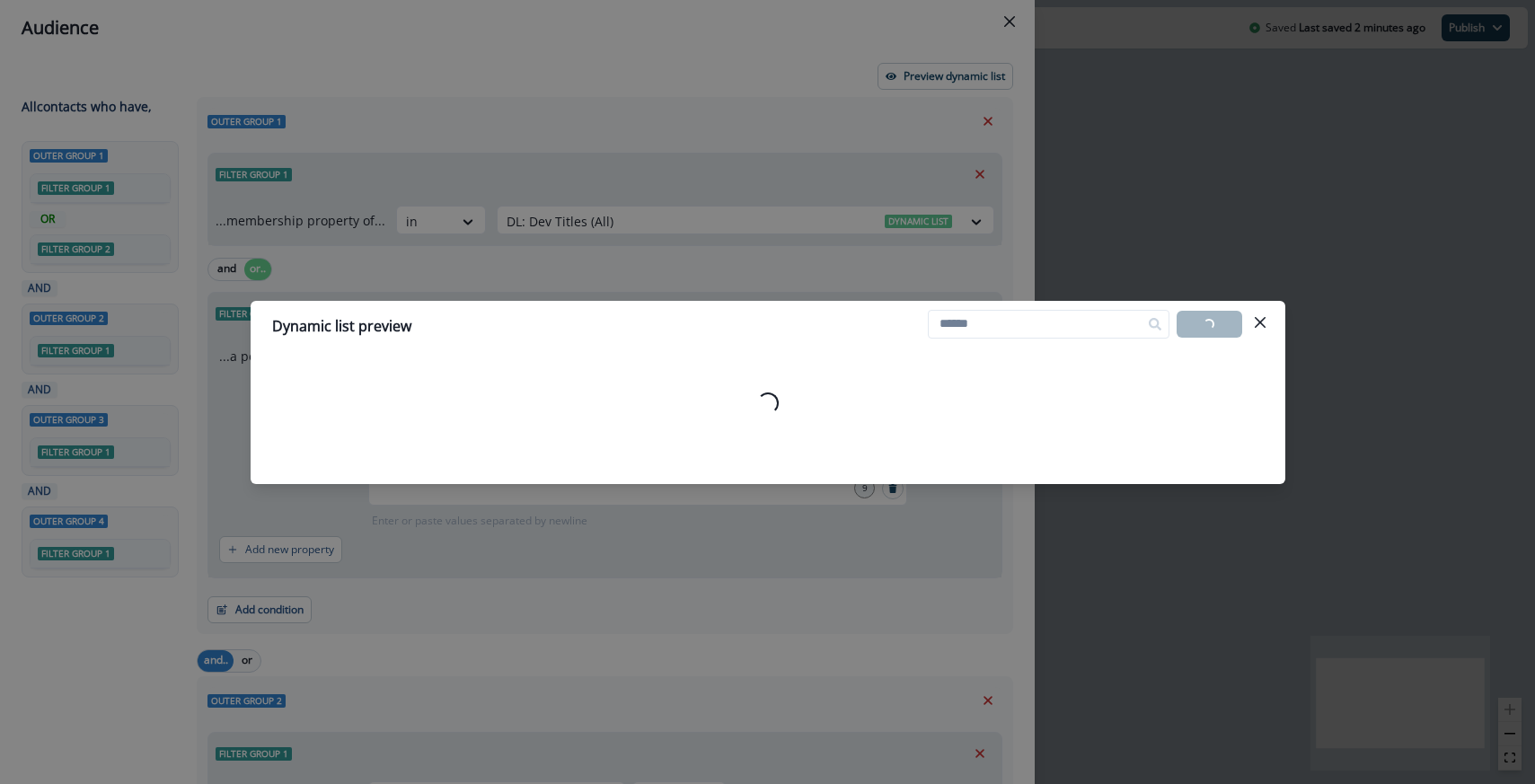
click at [700, 225] on div "Dynamic list preview Loading... Export list Loading..." at bounding box center [767, 392] width 1535 height 784
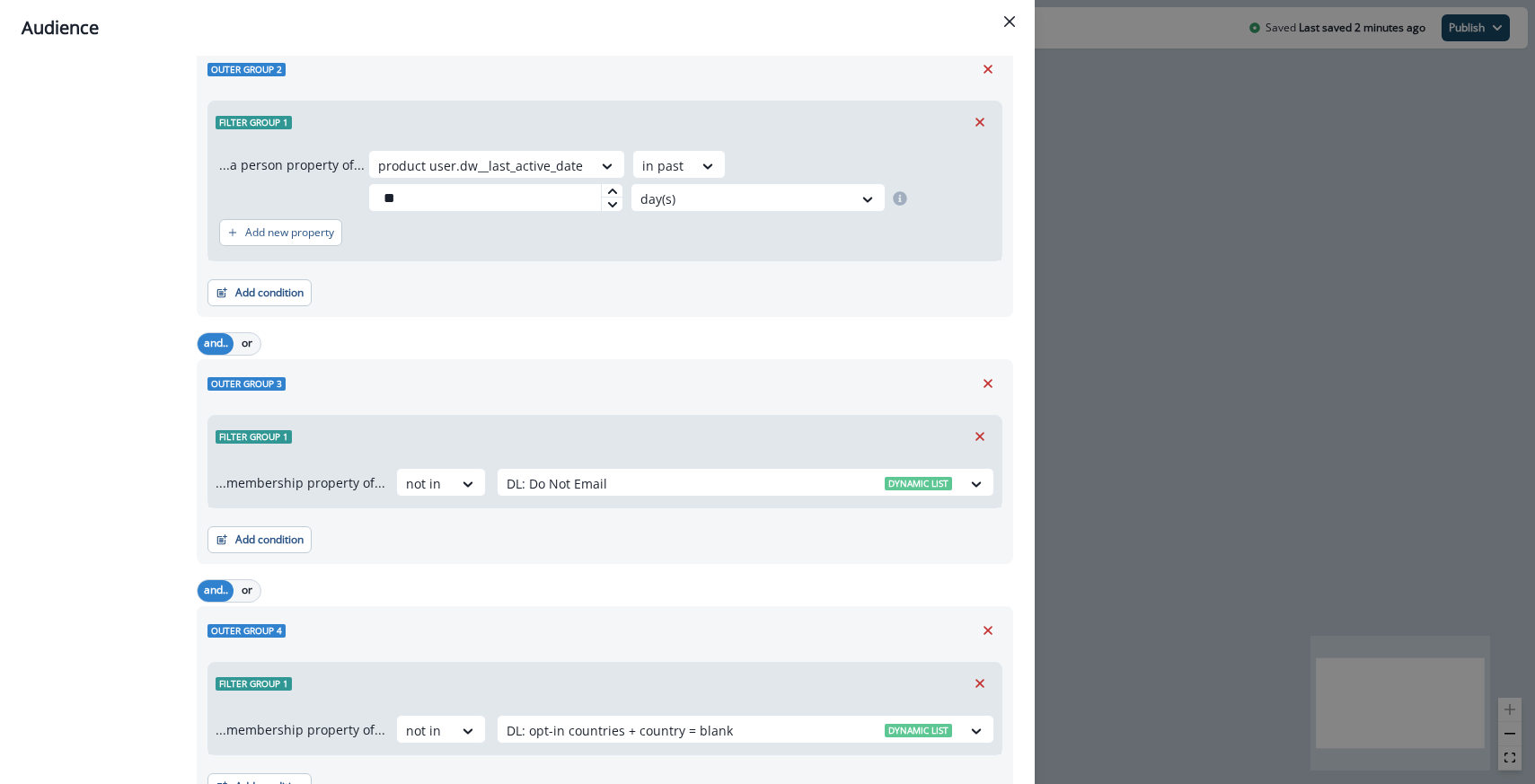
scroll to position [721, 0]
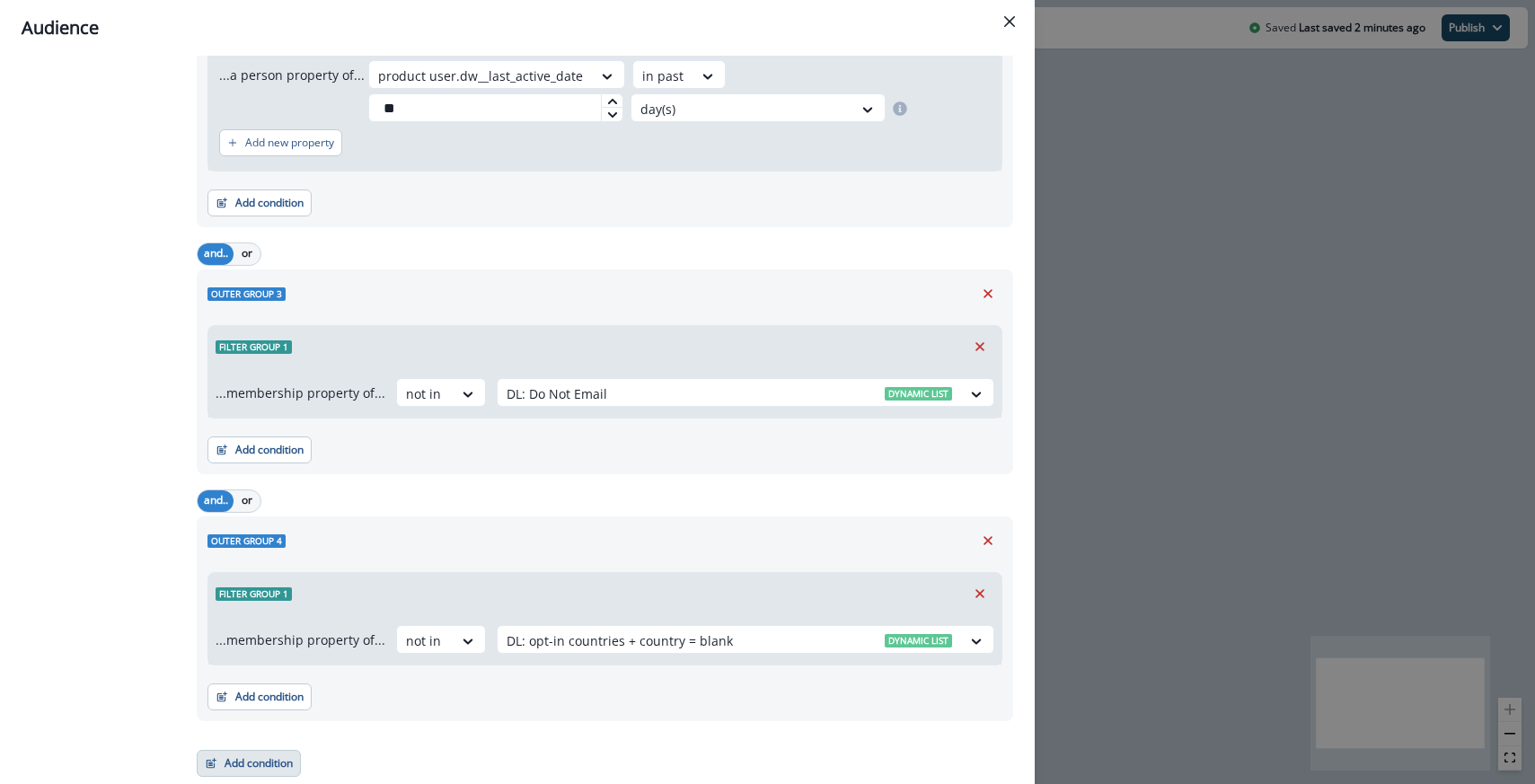
click at [236, 773] on button "Add condition" at bounding box center [249, 763] width 104 height 27
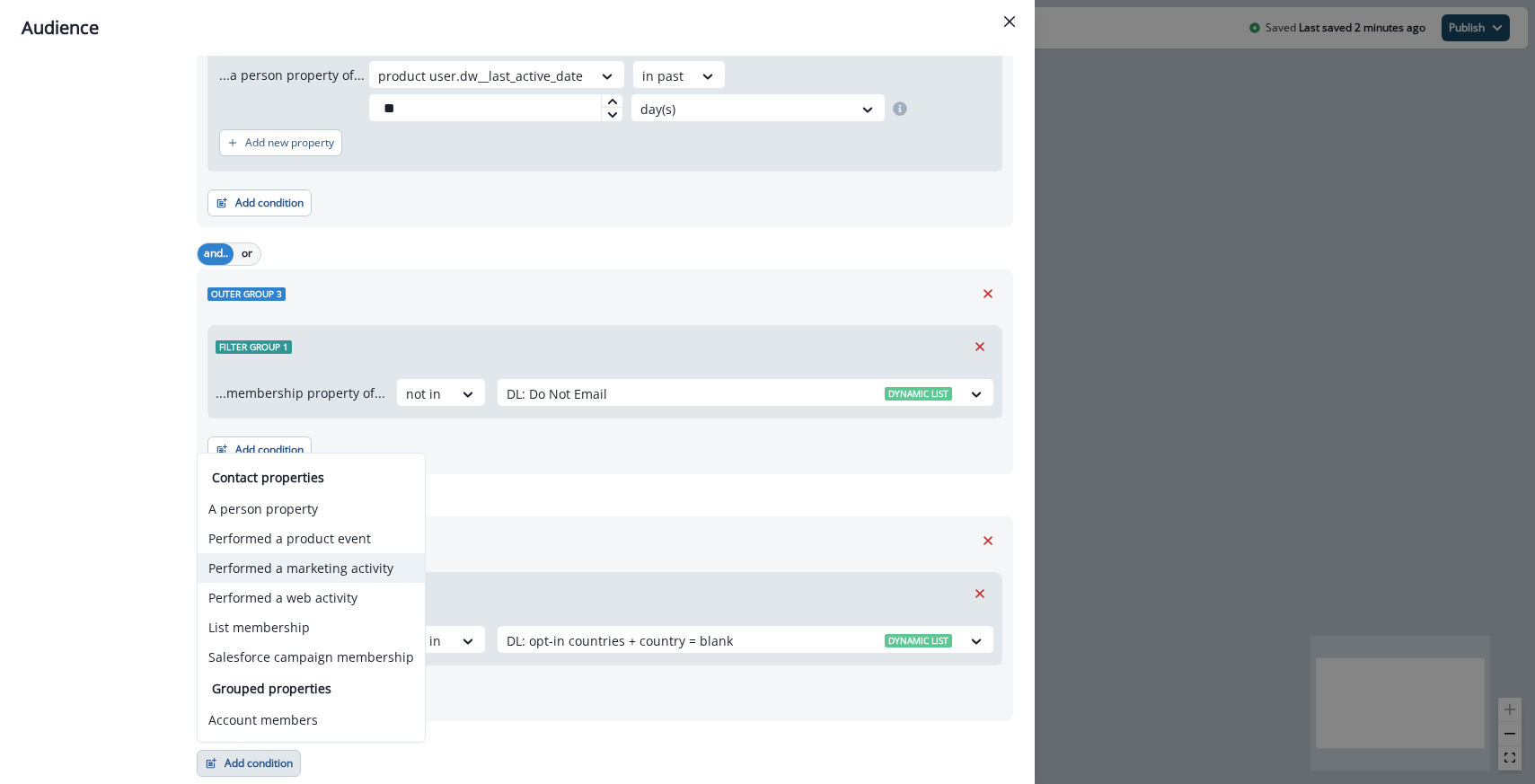
click at [260, 564] on button "Performed a marketing activity" at bounding box center [310, 568] width 227 height 29
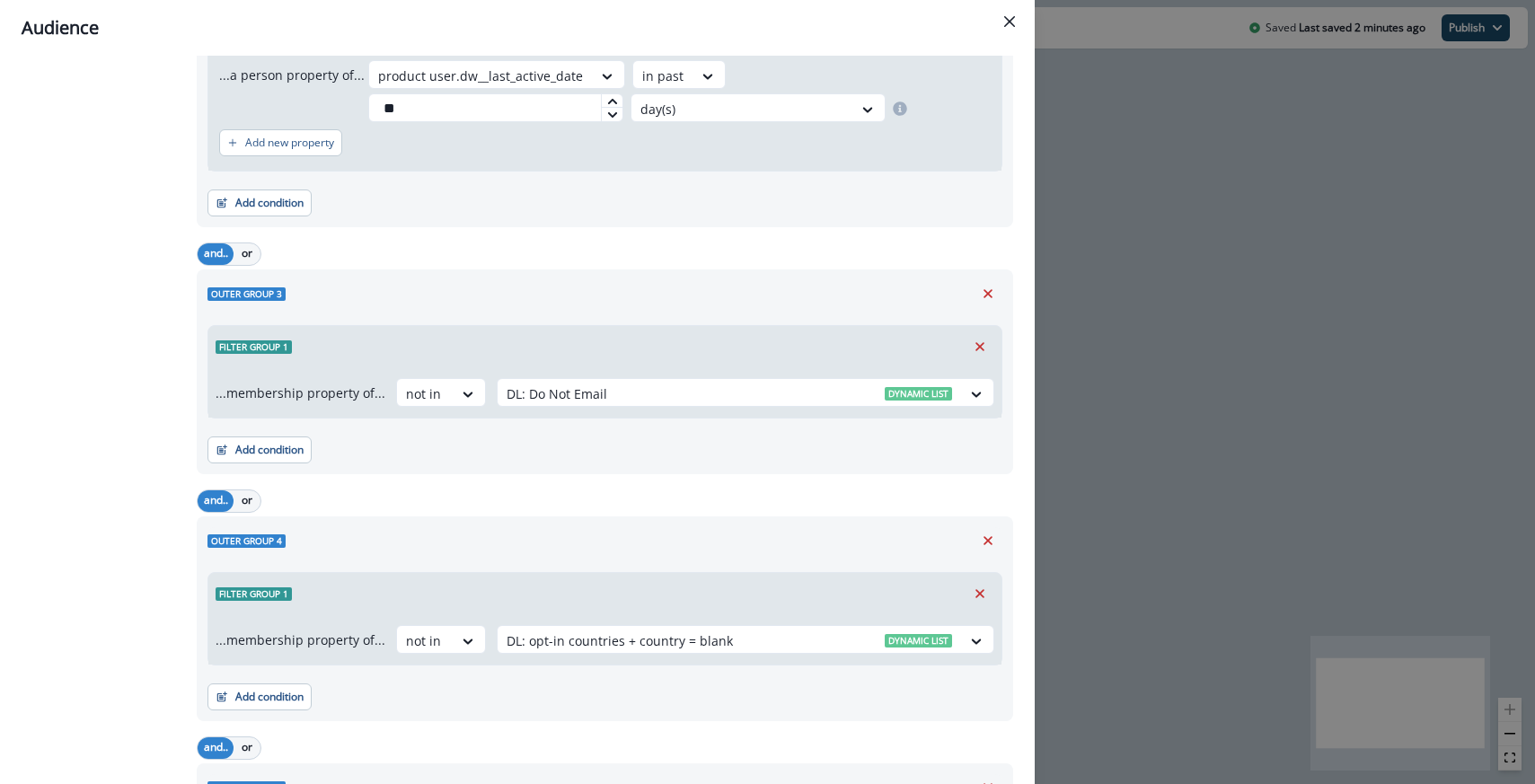
scroll to position [1017, 0]
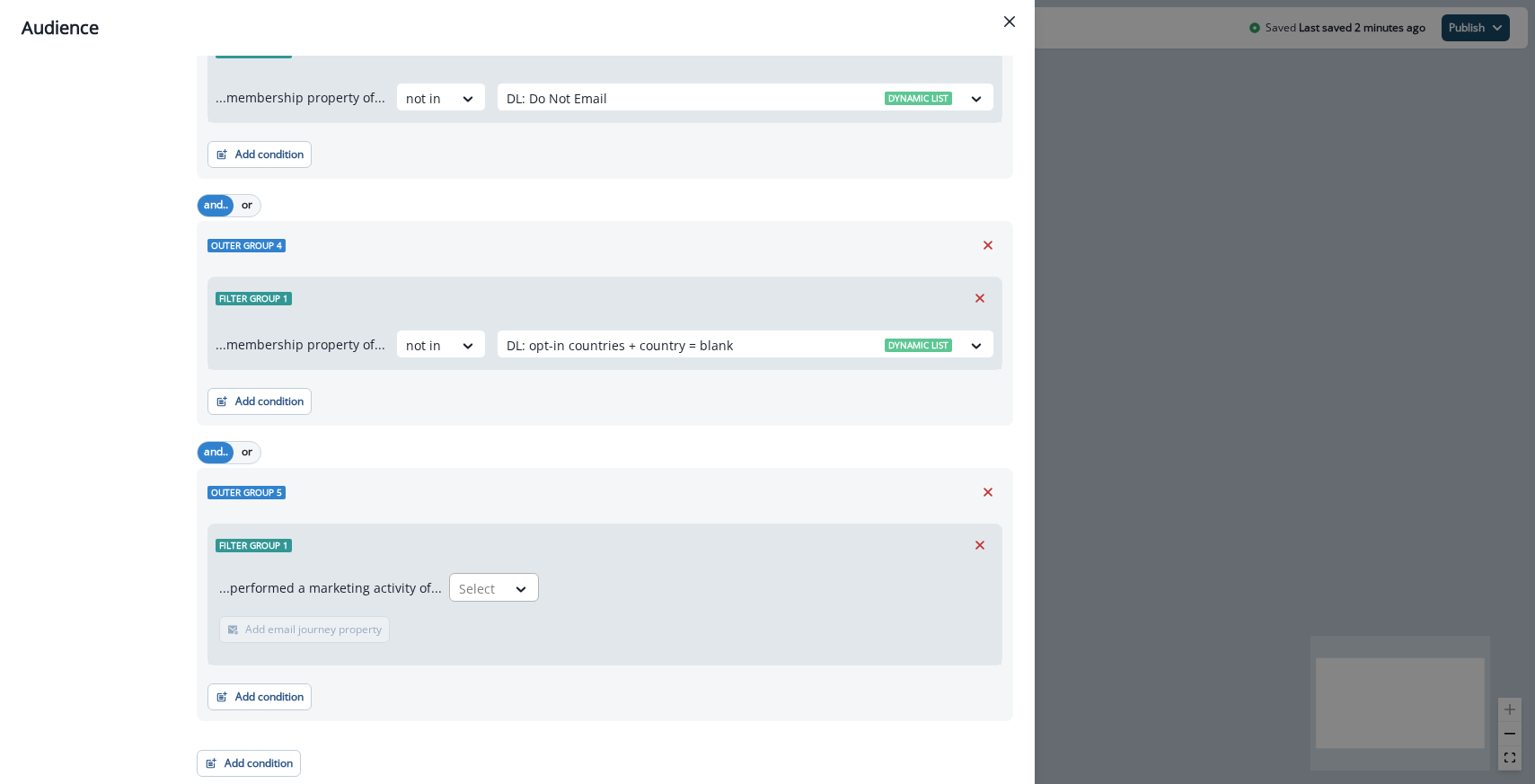
click at [459, 587] on input "text" at bounding box center [461, 588] width 4 height 19
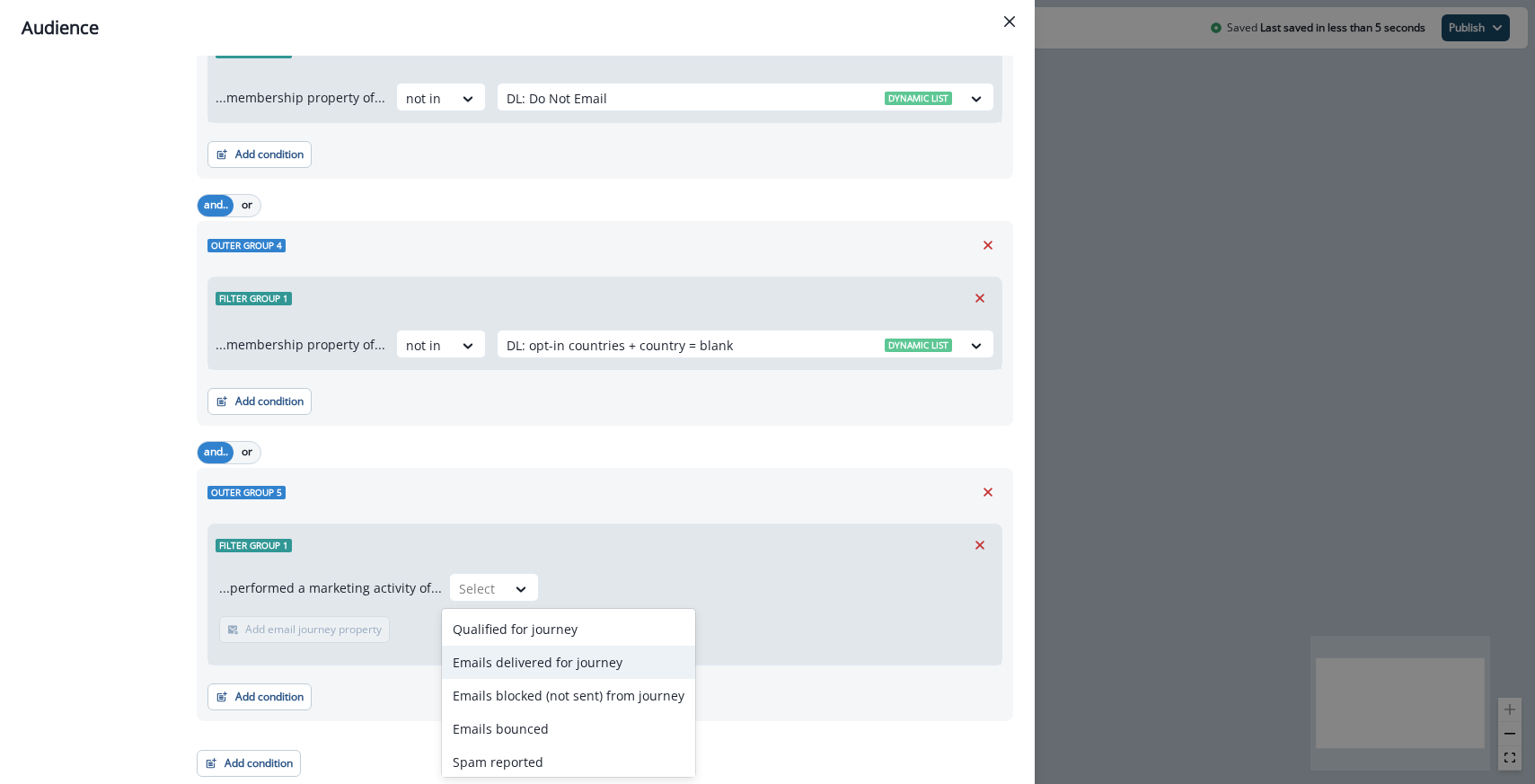
click at [491, 655] on div "Emails delivered for journey" at bounding box center [569, 662] width 253 height 33
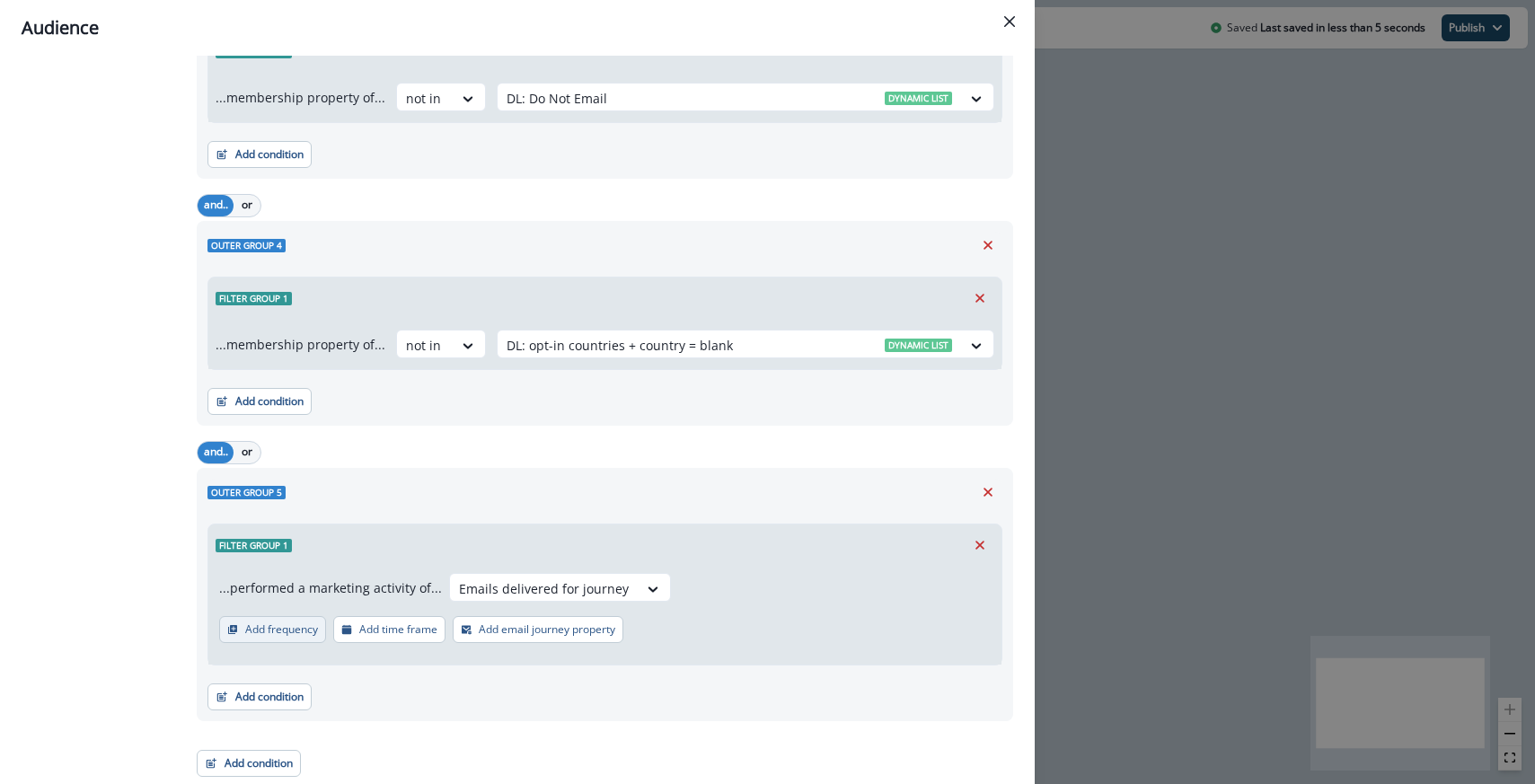
click at [291, 628] on p "Add frequency" at bounding box center [281, 629] width 73 height 12
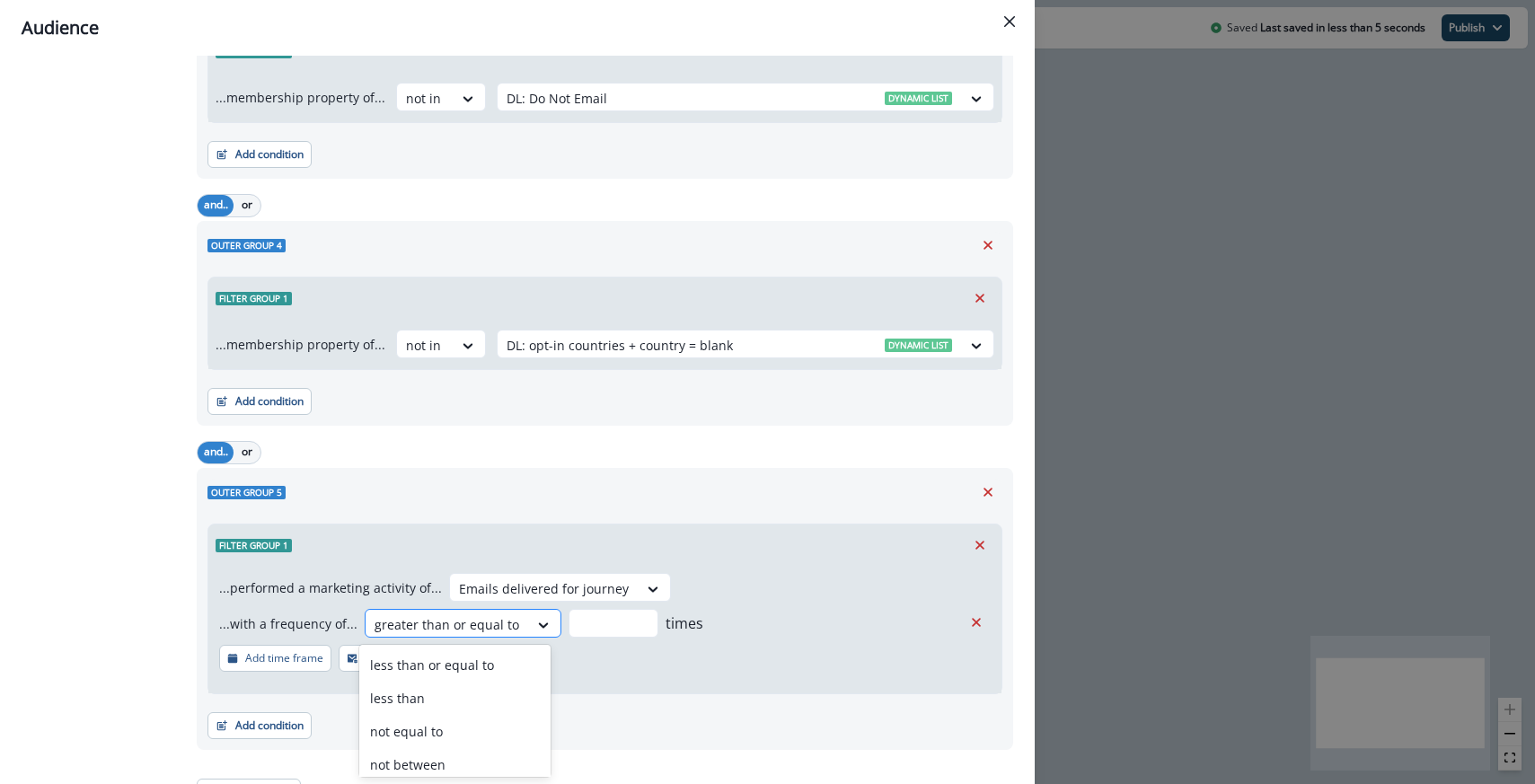
click at [422, 617] on div at bounding box center [447, 625] width 144 height 23
click at [379, 573] on div "...performed a marketing activity of... Emails delivered for journey" at bounding box center [445, 588] width 452 height 28
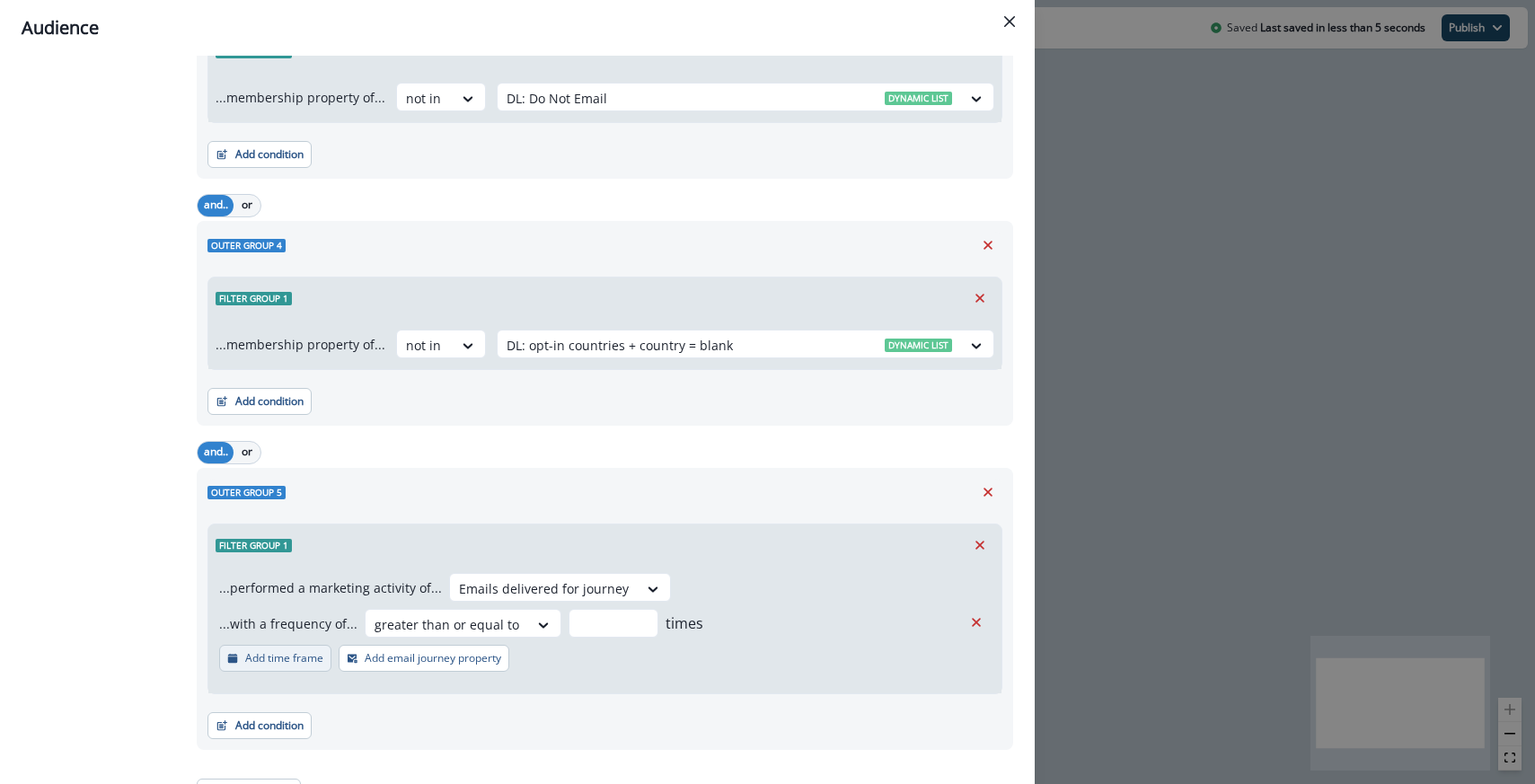
click at [309, 666] on button "Add time frame" at bounding box center [275, 659] width 112 height 27
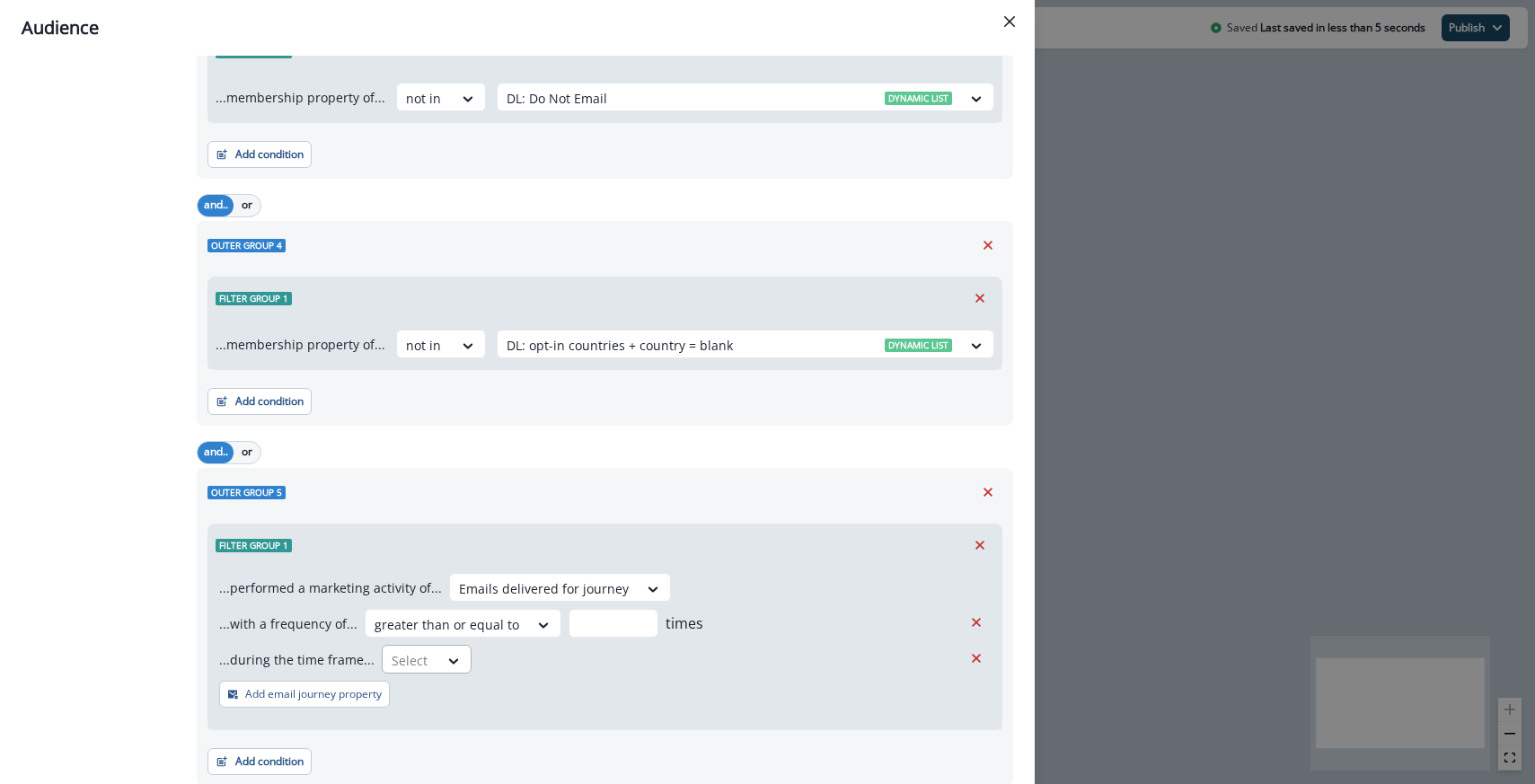
click at [410, 663] on div at bounding box center [411, 661] width 38 height 23
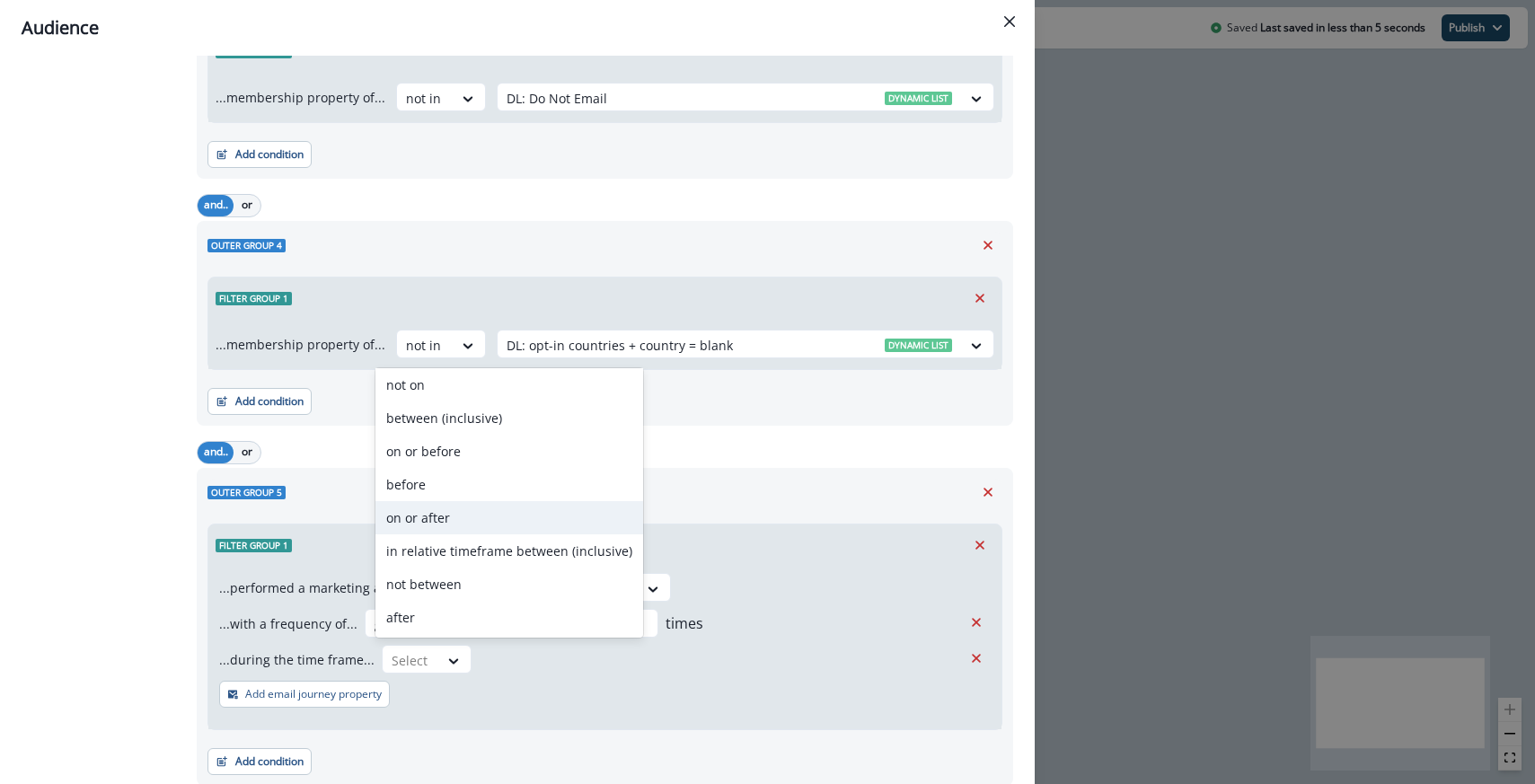
scroll to position [0, 0]
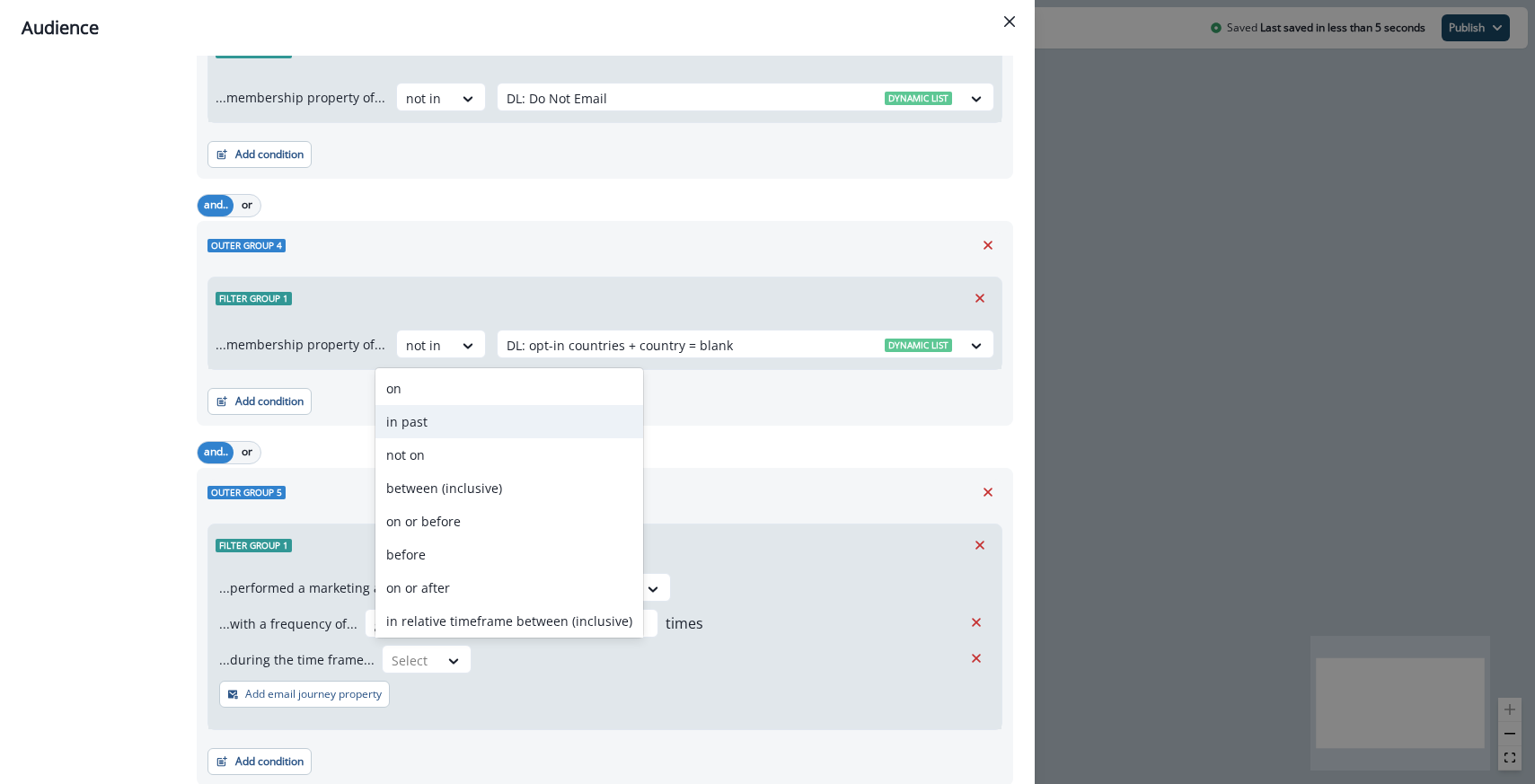
click at [455, 413] on div "in past" at bounding box center [510, 421] width 268 height 33
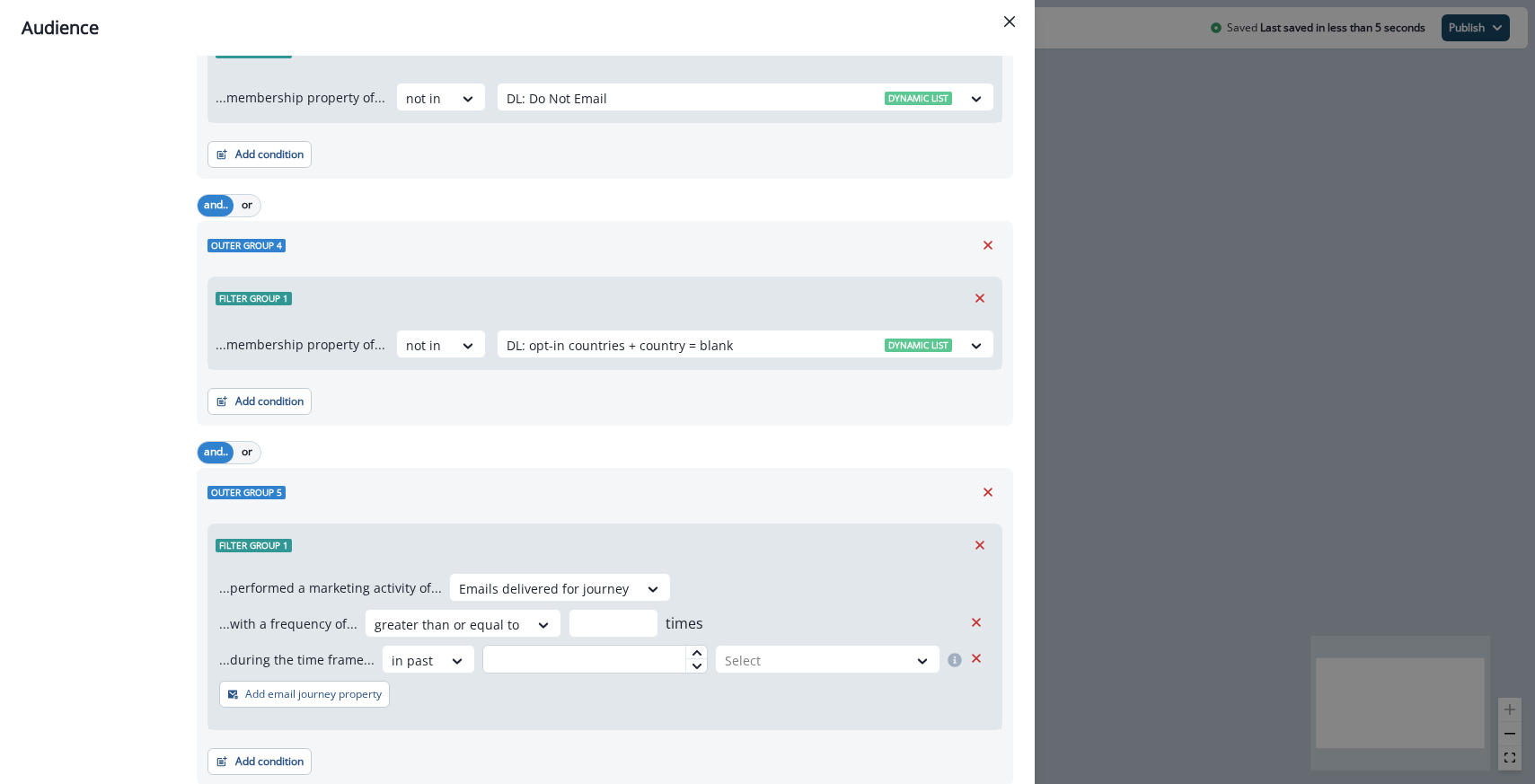
click at [533, 645] on input "text" at bounding box center [595, 660] width 226 height 28
type input "*"
click at [842, 653] on div at bounding box center [812, 661] width 174 height 23
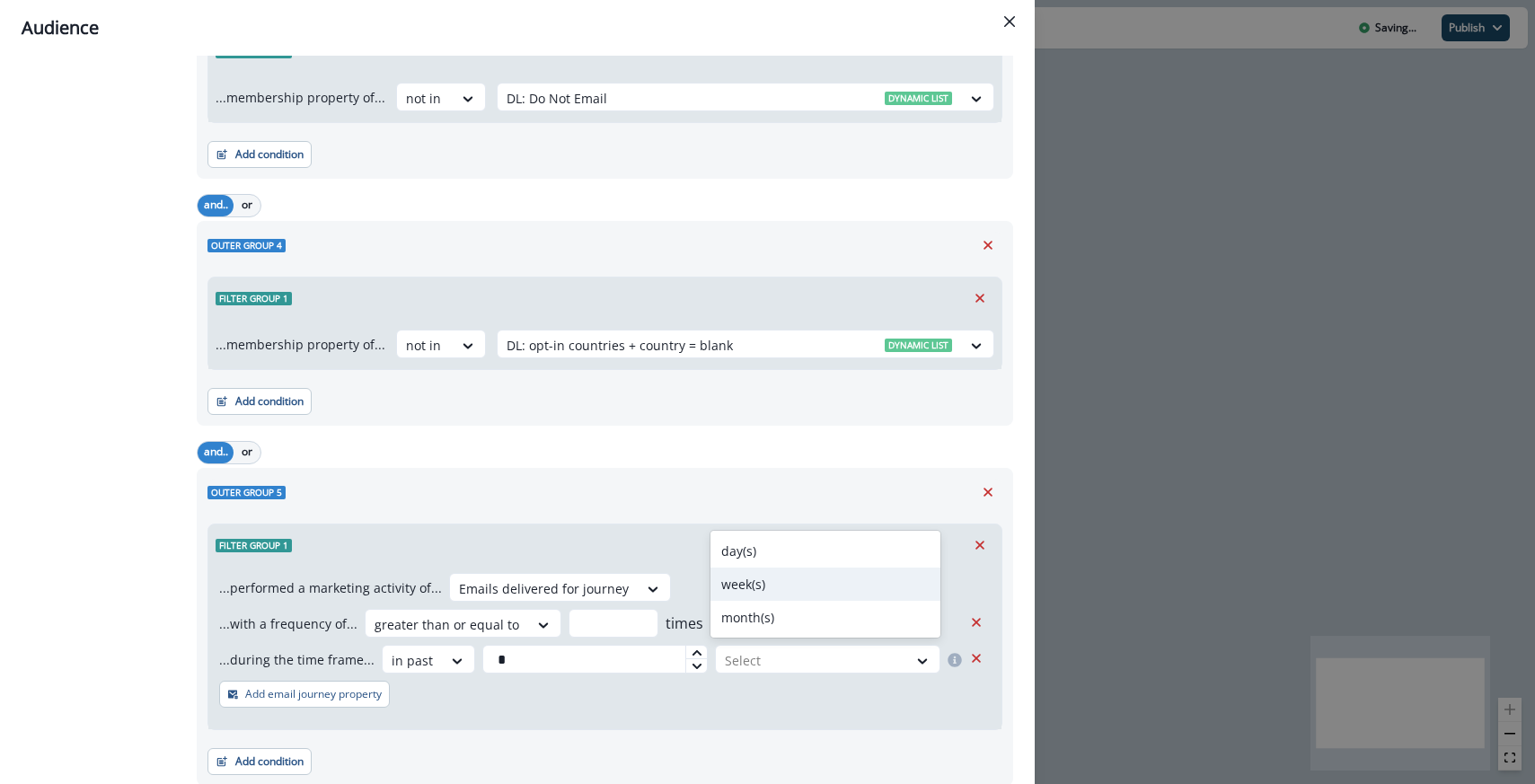
click at [784, 576] on div "week(s)" at bounding box center [826, 584] width 230 height 33
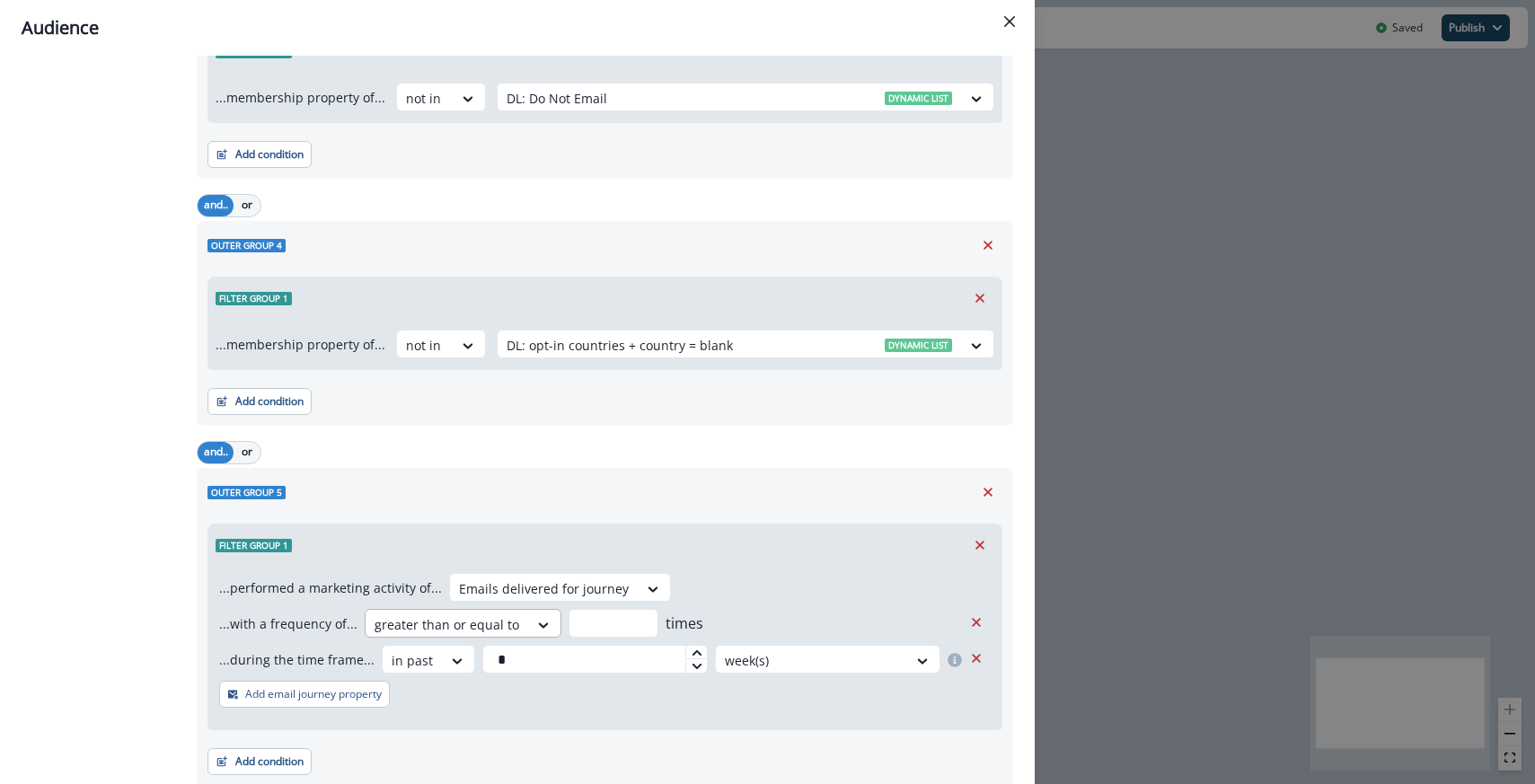
click at [528, 614] on div at bounding box center [544, 625] width 32 height 29
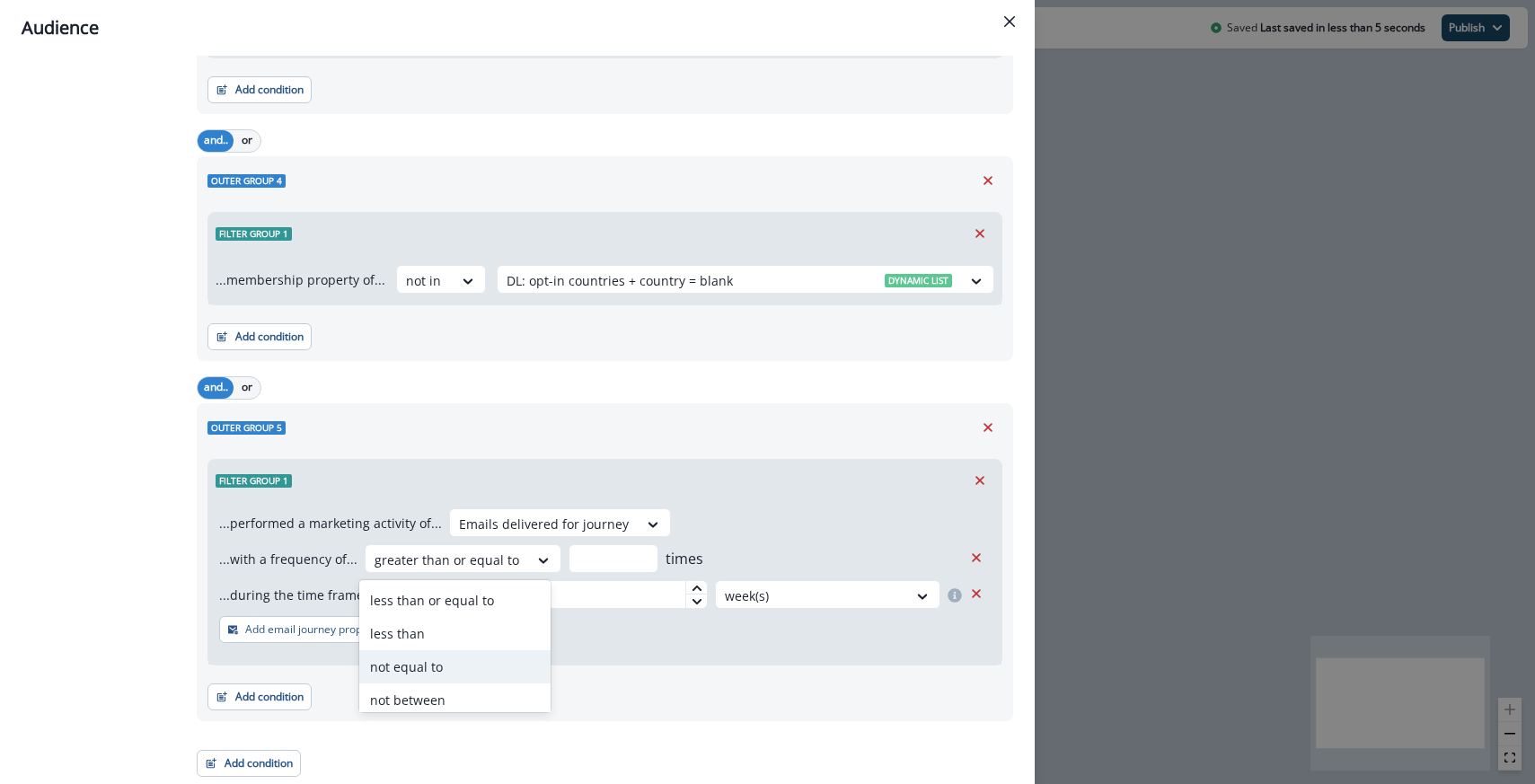
scroll to position [175, 0]
click at [450, 658] on div "never" at bounding box center [456, 659] width 193 height 33
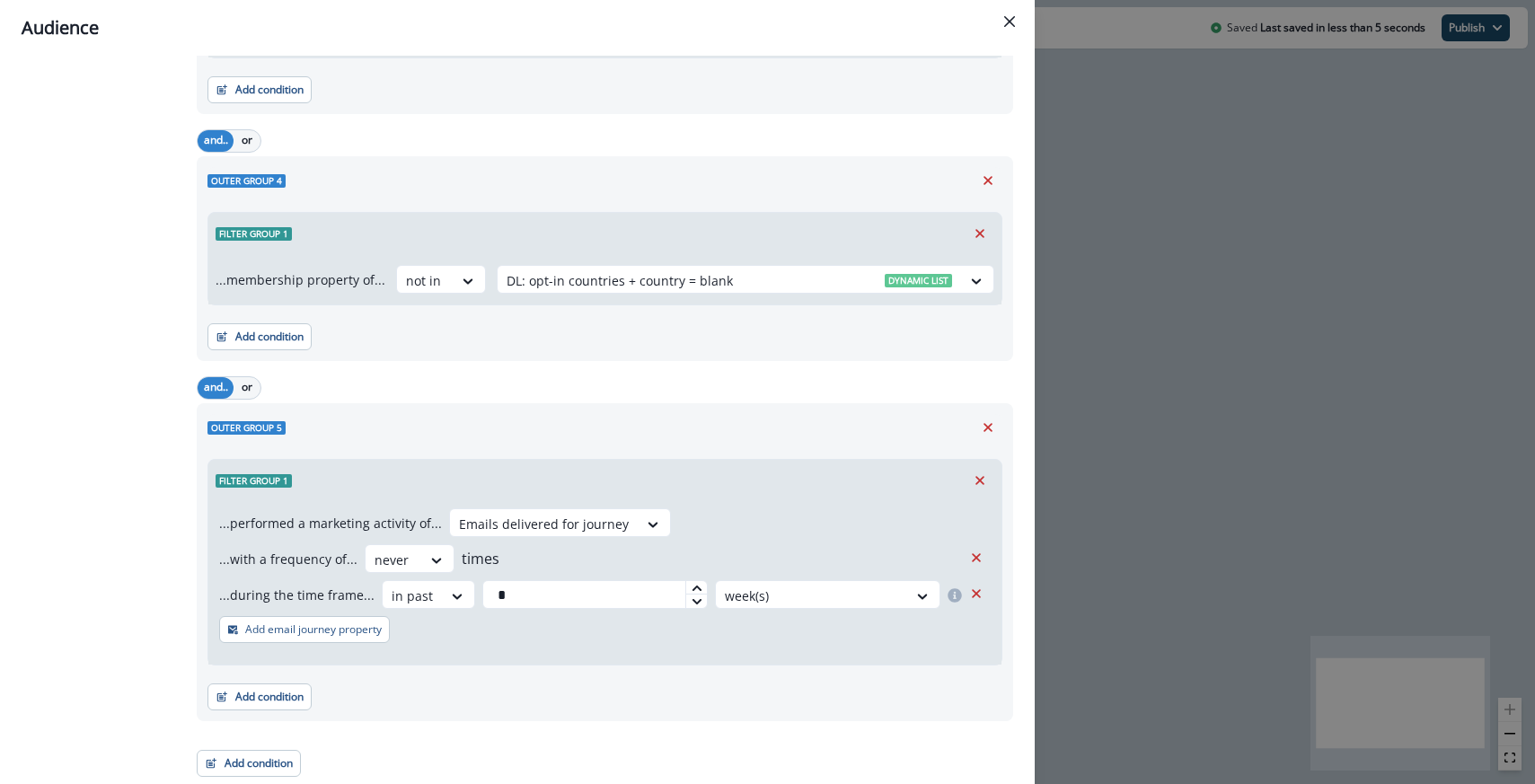
click at [669, 525] on div "...performed a marketing activity of... Emails delivered for journey ...with a …" at bounding box center [606, 583] width 794 height 163
click at [497, 592] on input "*" at bounding box center [595, 594] width 226 height 28
type input "*"
click at [706, 532] on div "...performed a marketing activity of... Emails delivered for journey ...with a …" at bounding box center [606, 583] width 794 height 163
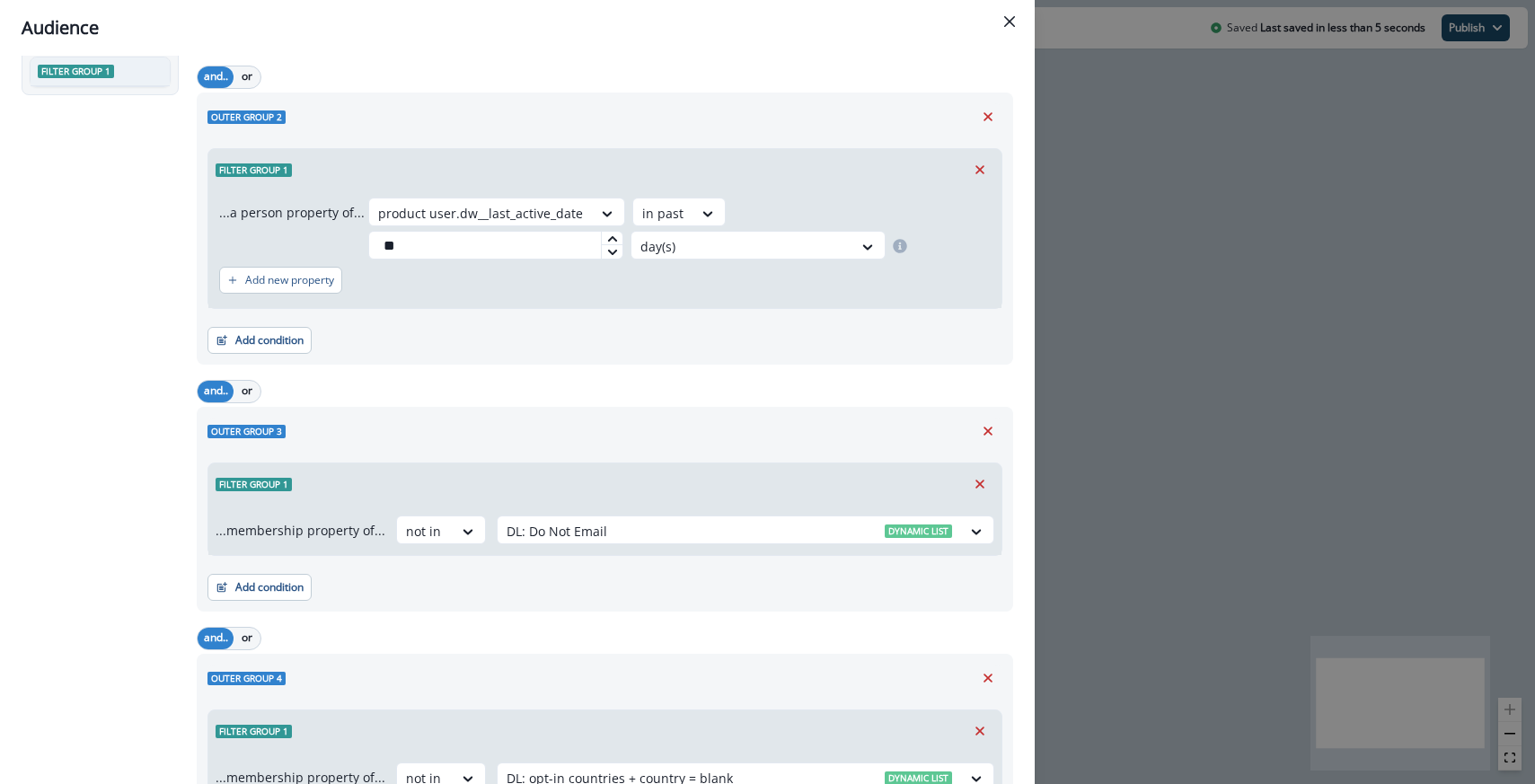
scroll to position [0, 0]
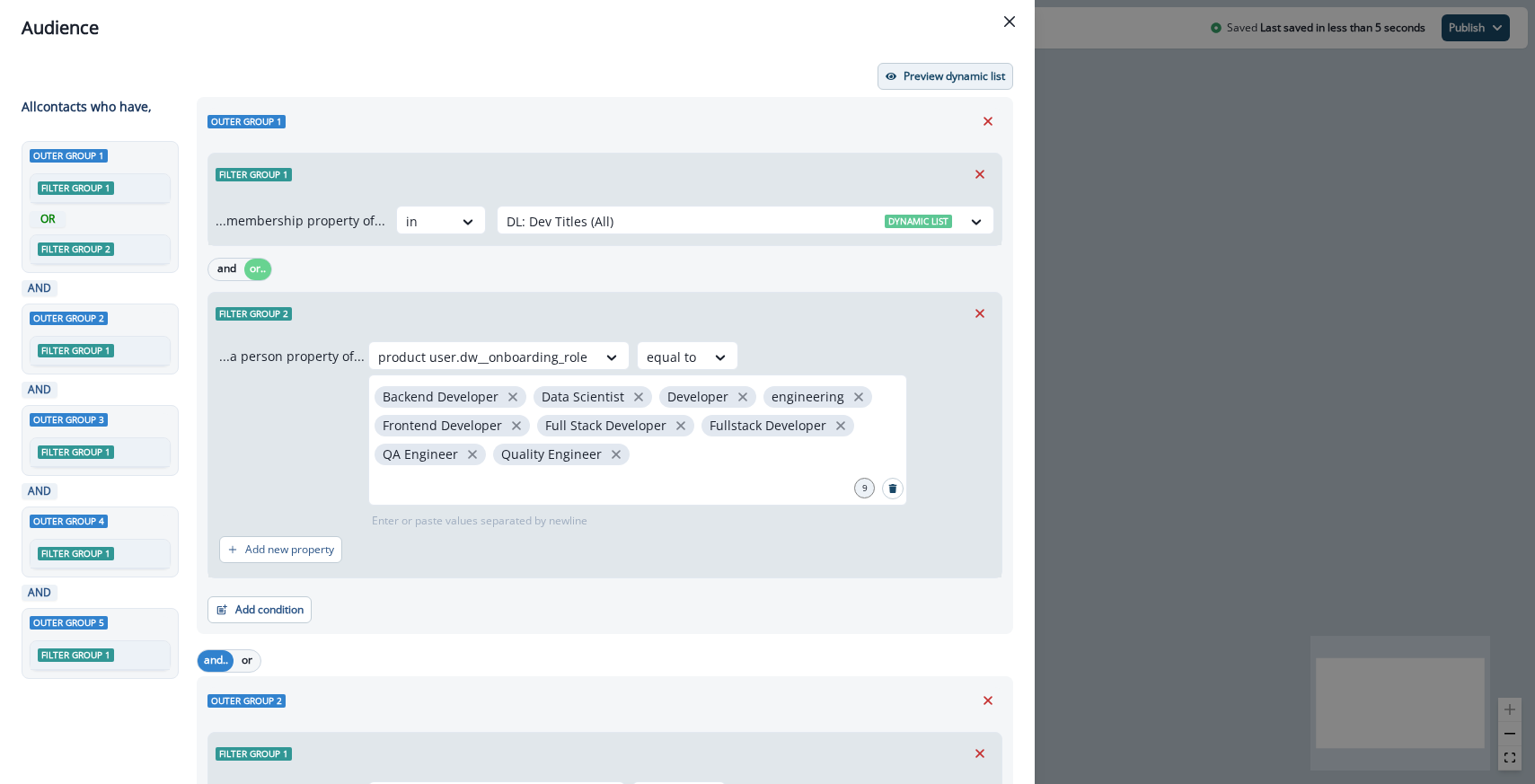
click at [924, 86] on button "Preview dynamic list" at bounding box center [945, 76] width 136 height 27
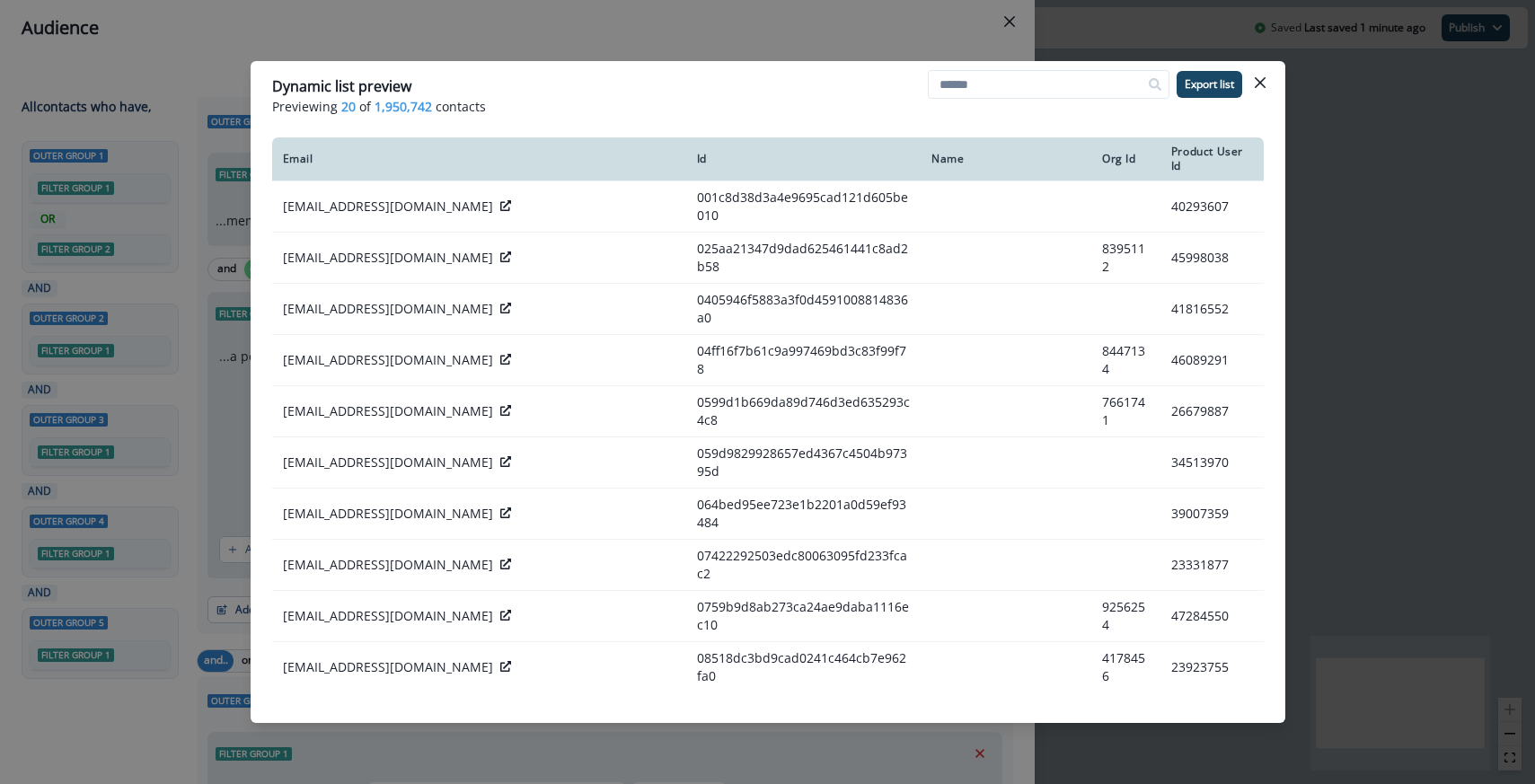
click at [408, 118] on header "Dynamic list preview Previewing 20 of 1,950,742 contacts Export list" at bounding box center [768, 95] width 1035 height 69
drag, startPoint x: 429, startPoint y: 107, endPoint x: 374, endPoint y: 108, distance: 55.0
click at [374, 108] on p "Previewing 20 of 1,950,742 contacts" at bounding box center [768, 106] width 992 height 19
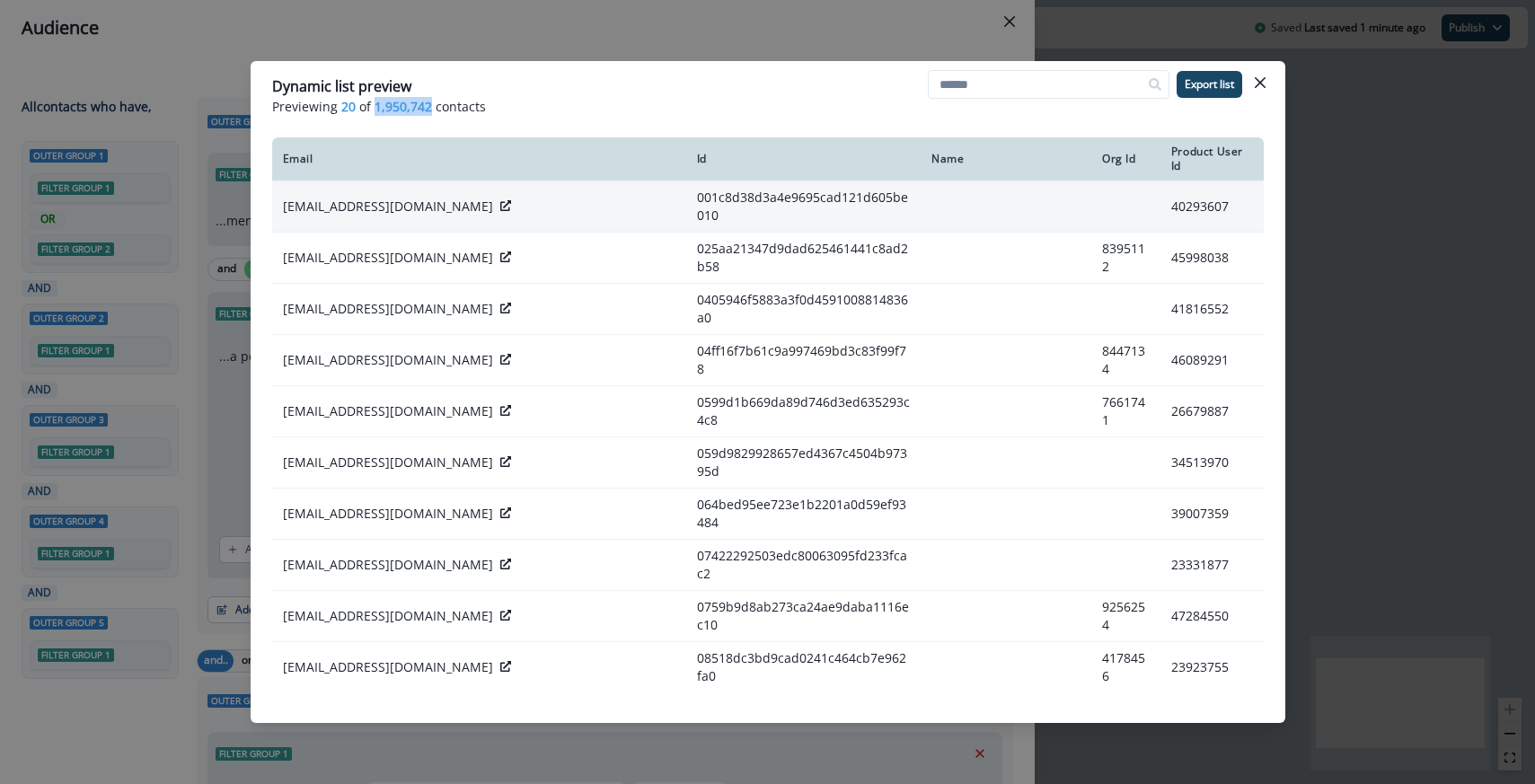
copy span "1,950,742"
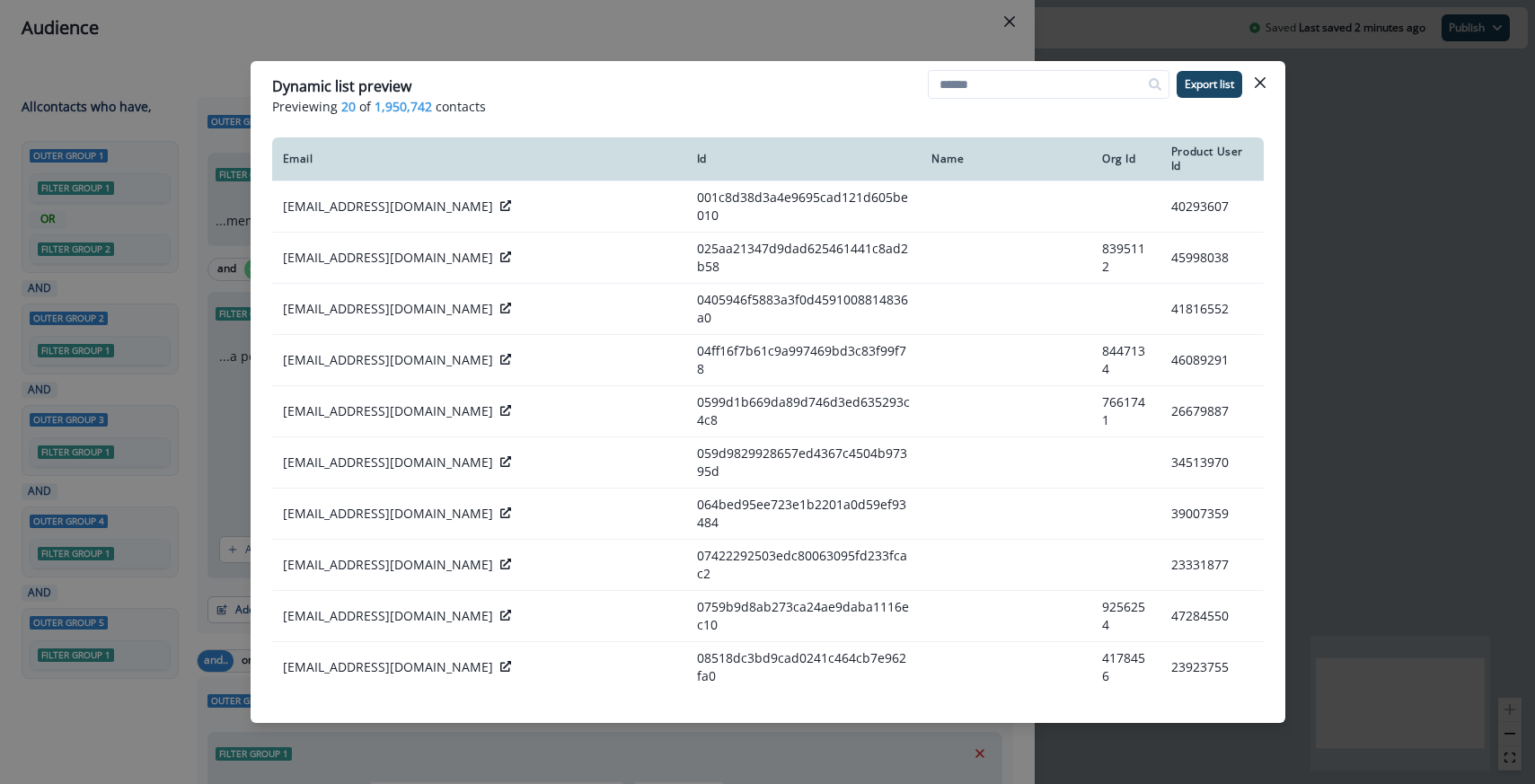
click at [515, 45] on div "Dynamic list preview Previewing 20 of 1,950,742 contacts Export list Email Id N…" at bounding box center [767, 392] width 1535 height 784
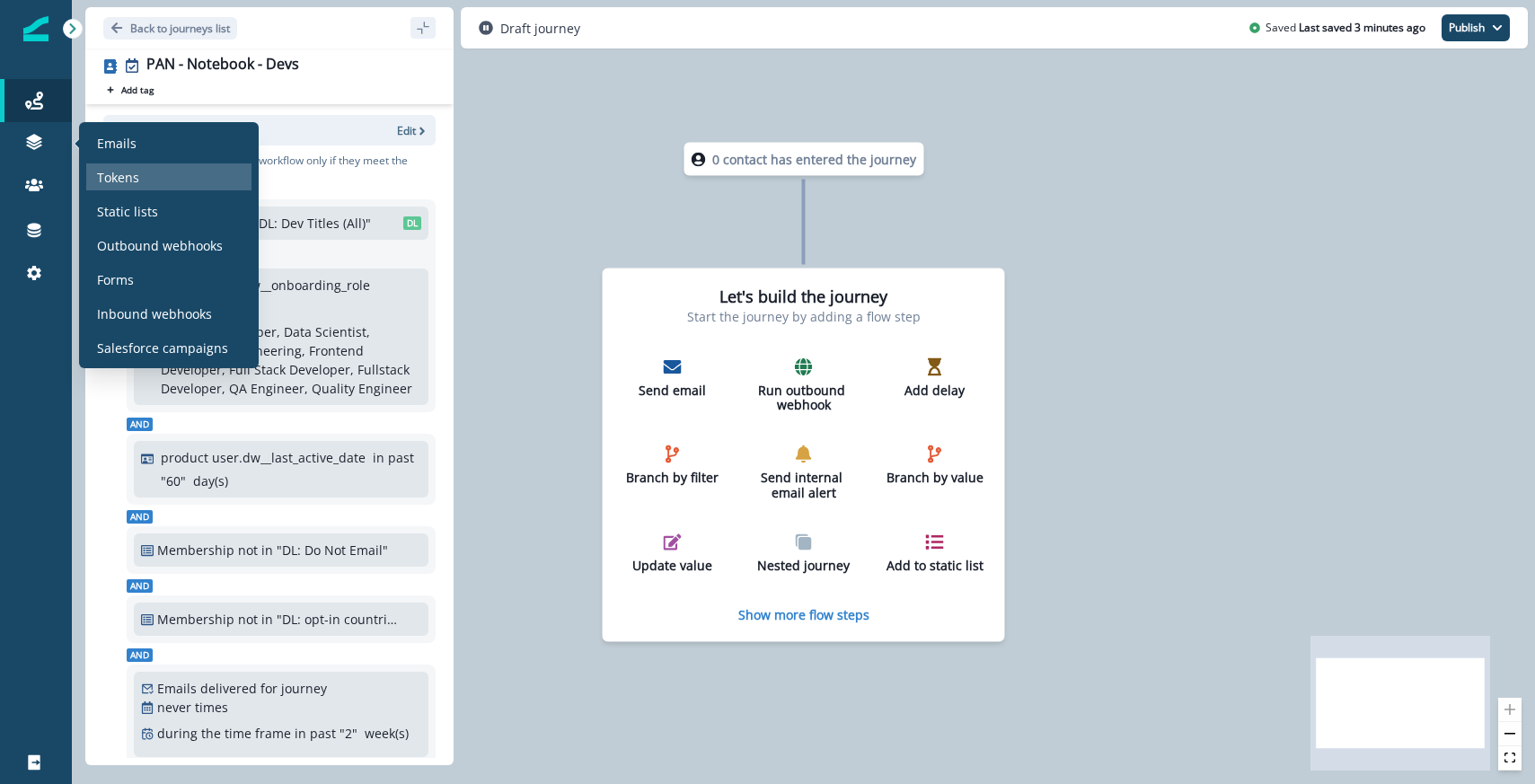
click at [110, 166] on div "Tokens" at bounding box center [169, 177] width 165 height 27
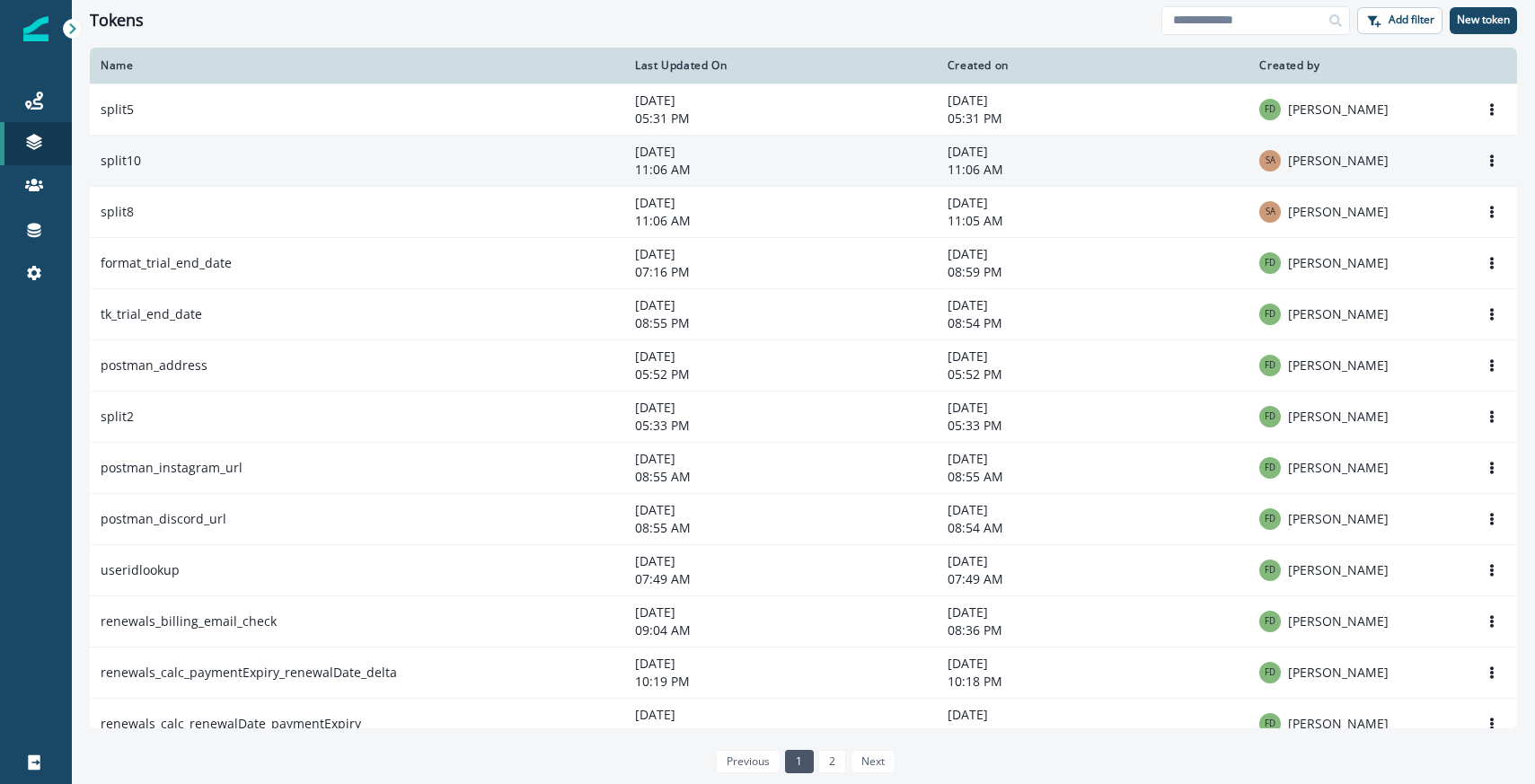
click at [163, 173] on td "split10" at bounding box center [357, 160] width 534 height 51
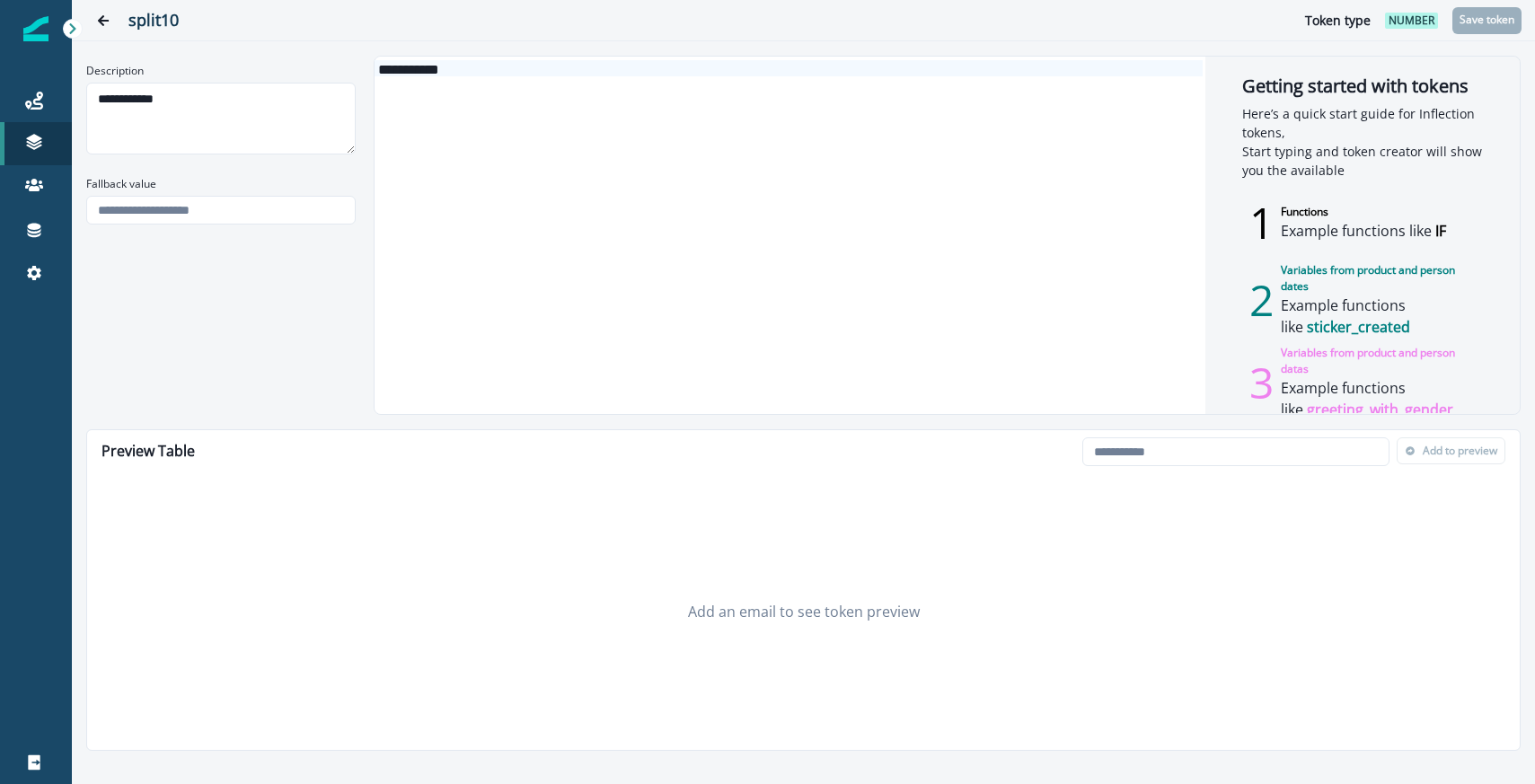
click at [408, 74] on div "**********" at bounding box center [789, 67] width 829 height 16
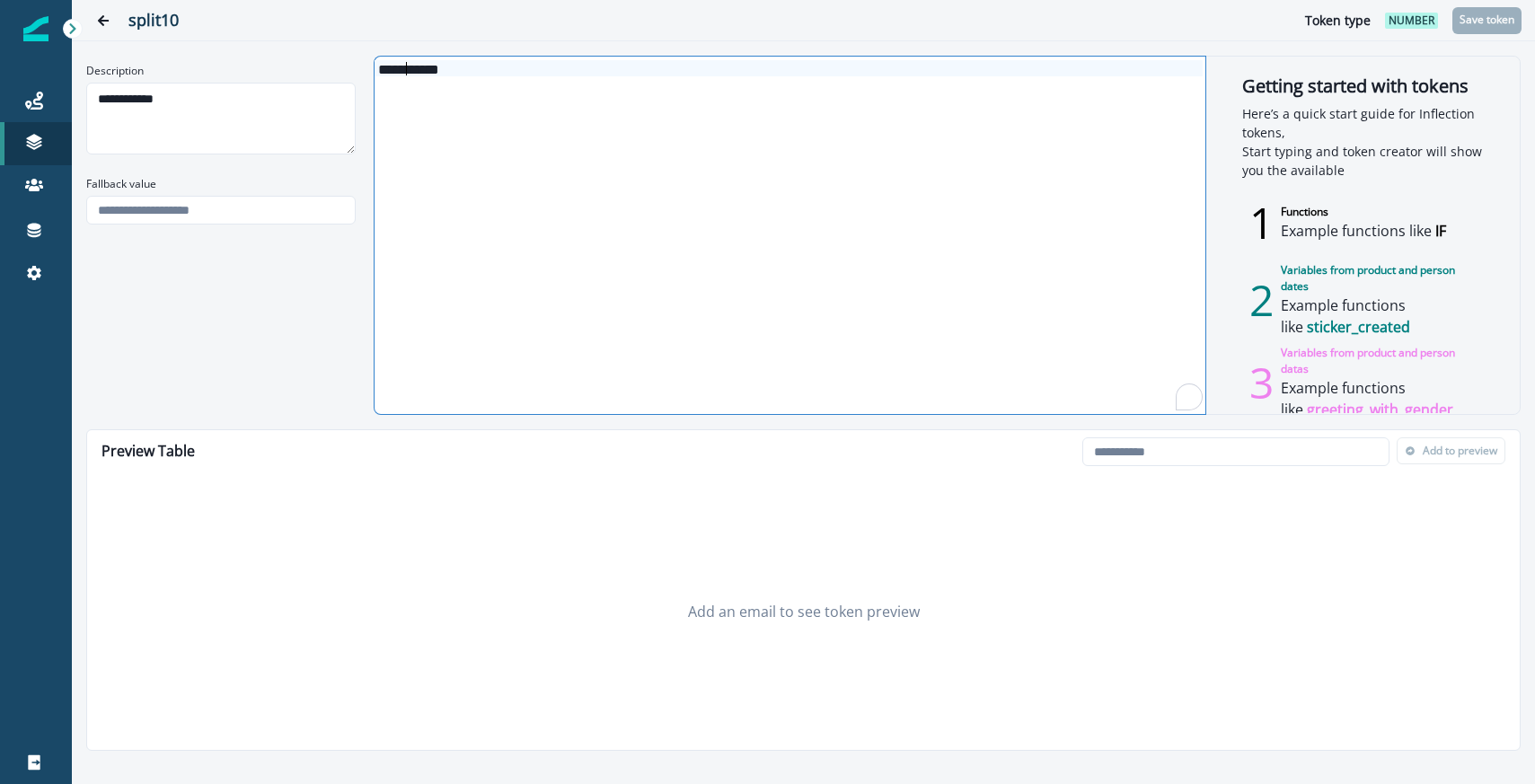
click at [408, 74] on div "**********" at bounding box center [789, 67] width 829 height 16
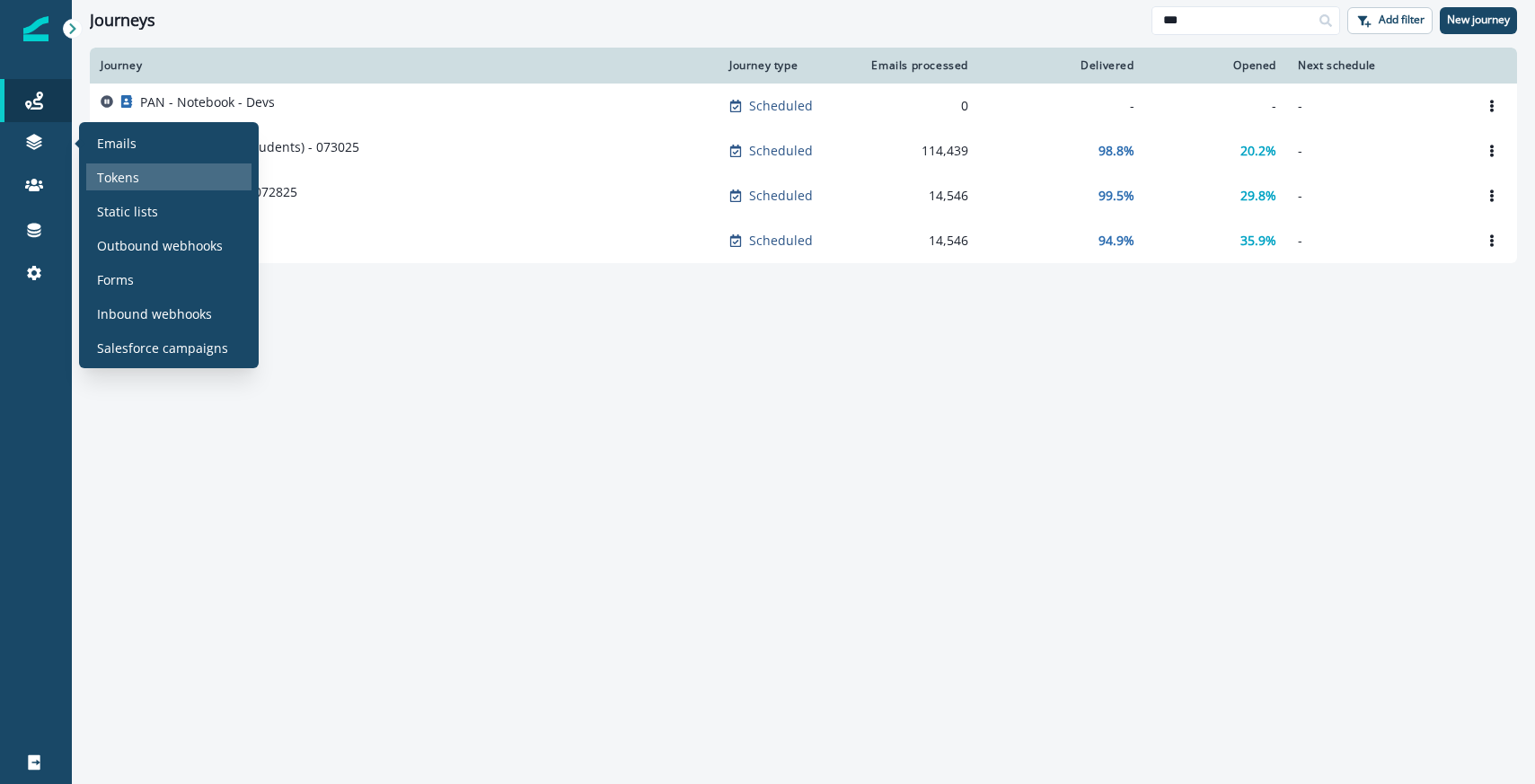
click at [153, 183] on div "Tokens" at bounding box center [169, 177] width 165 height 27
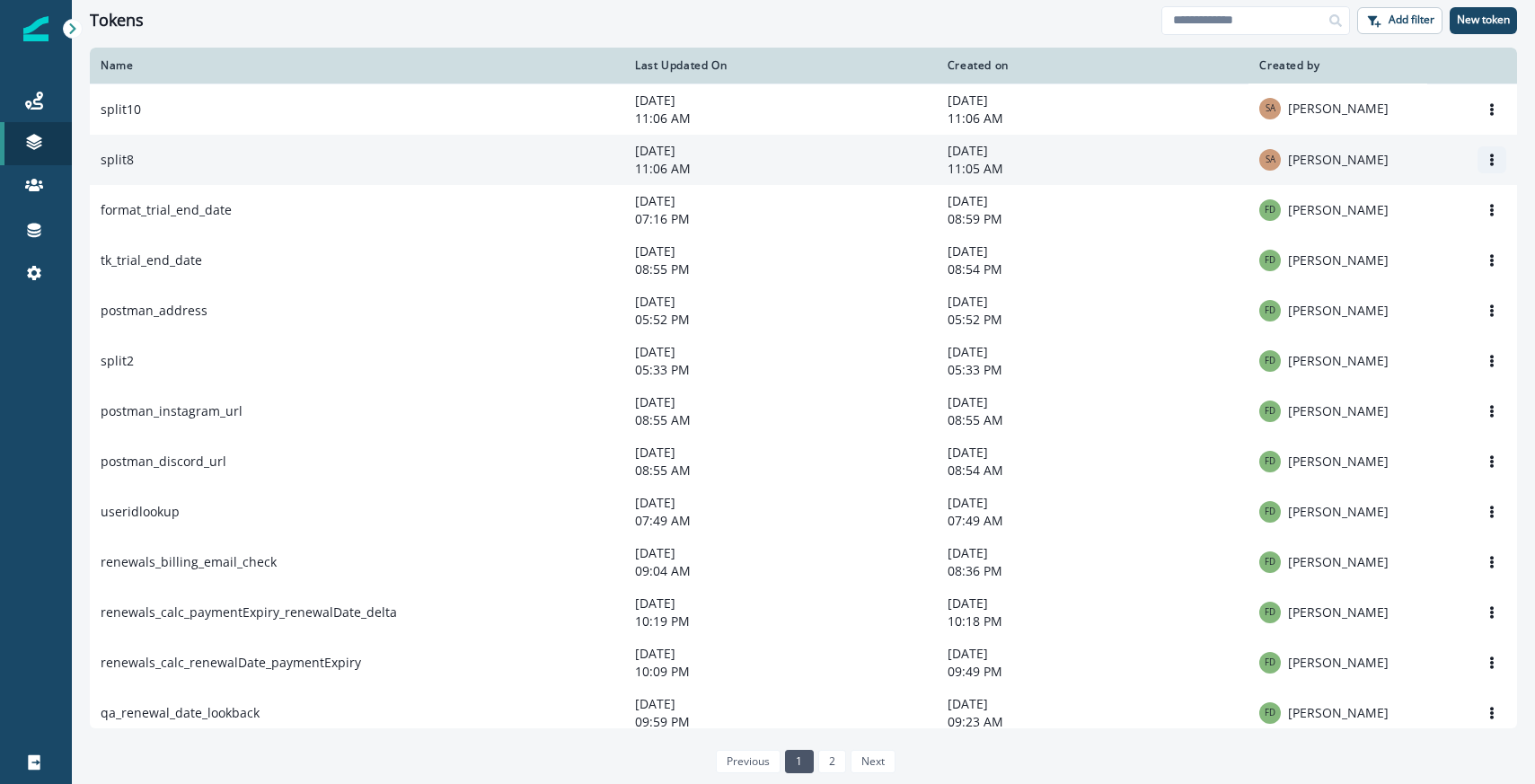
click at [1490, 160] on icon "Options" at bounding box center [1492, 159] width 4 height 12
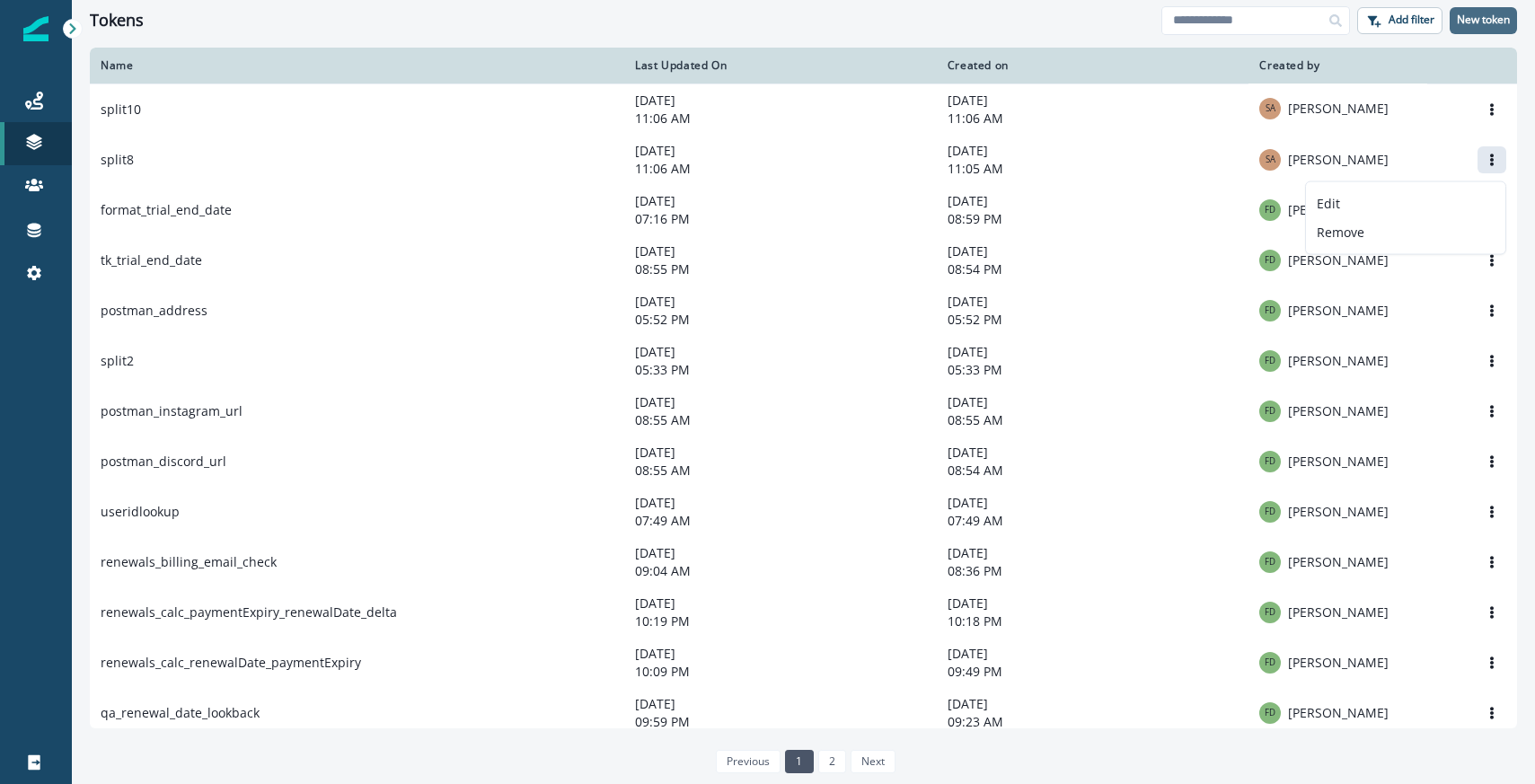
click at [1472, 26] on p "New token" at bounding box center [1484, 19] width 53 height 12
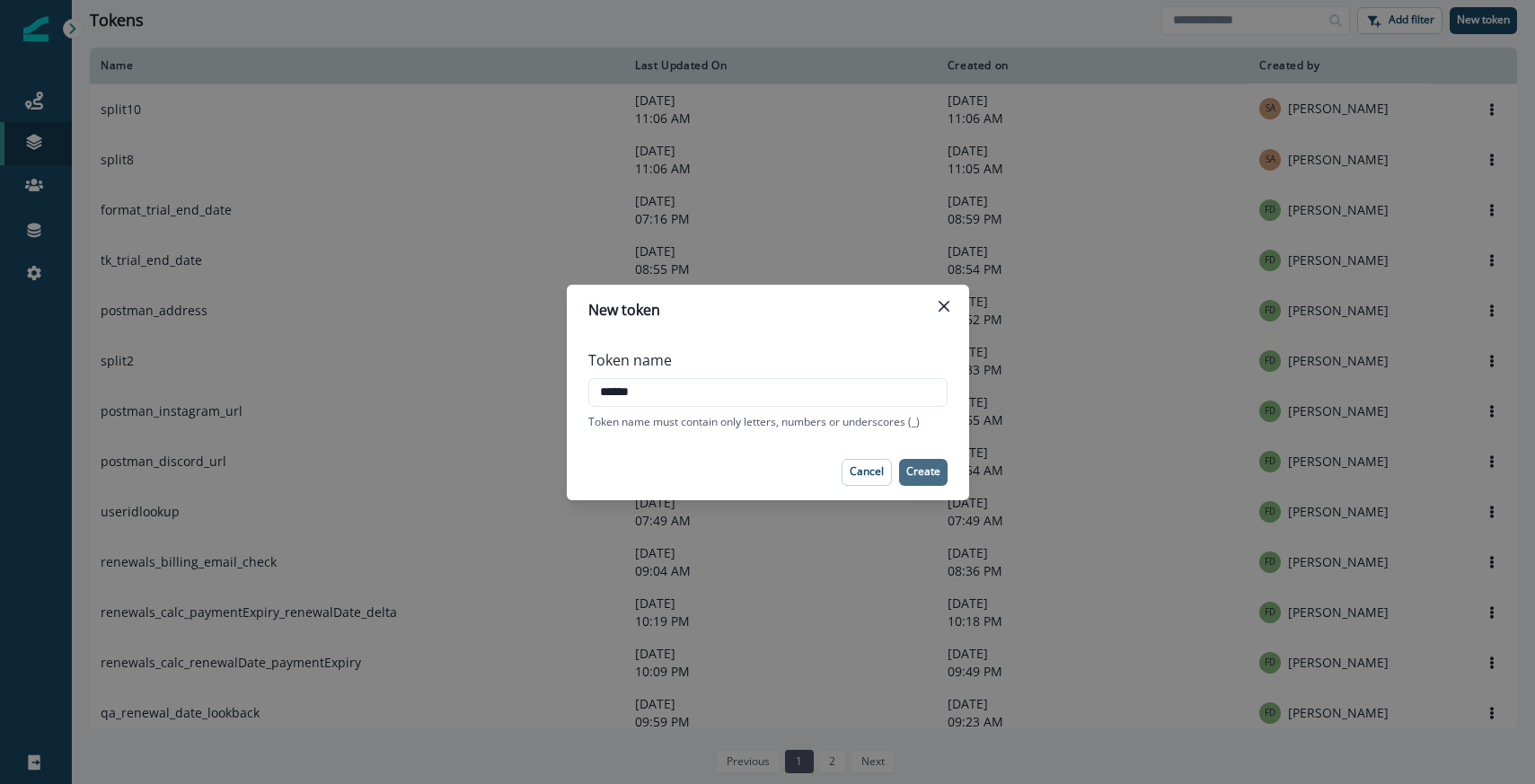
type input "******"
click at [932, 476] on p "Create" at bounding box center [924, 471] width 34 height 12
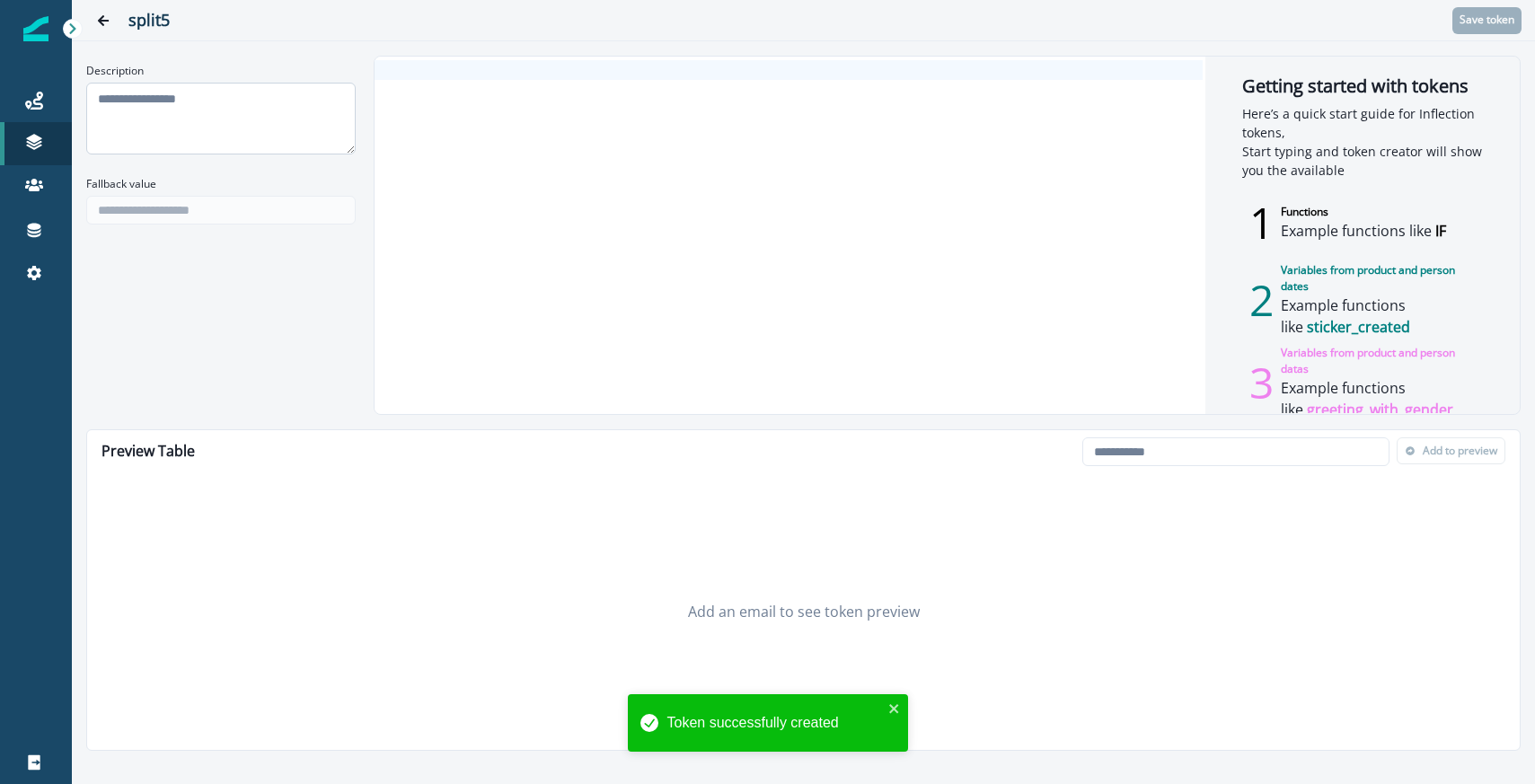
click at [304, 113] on textarea "Description" at bounding box center [221, 119] width 270 height 72
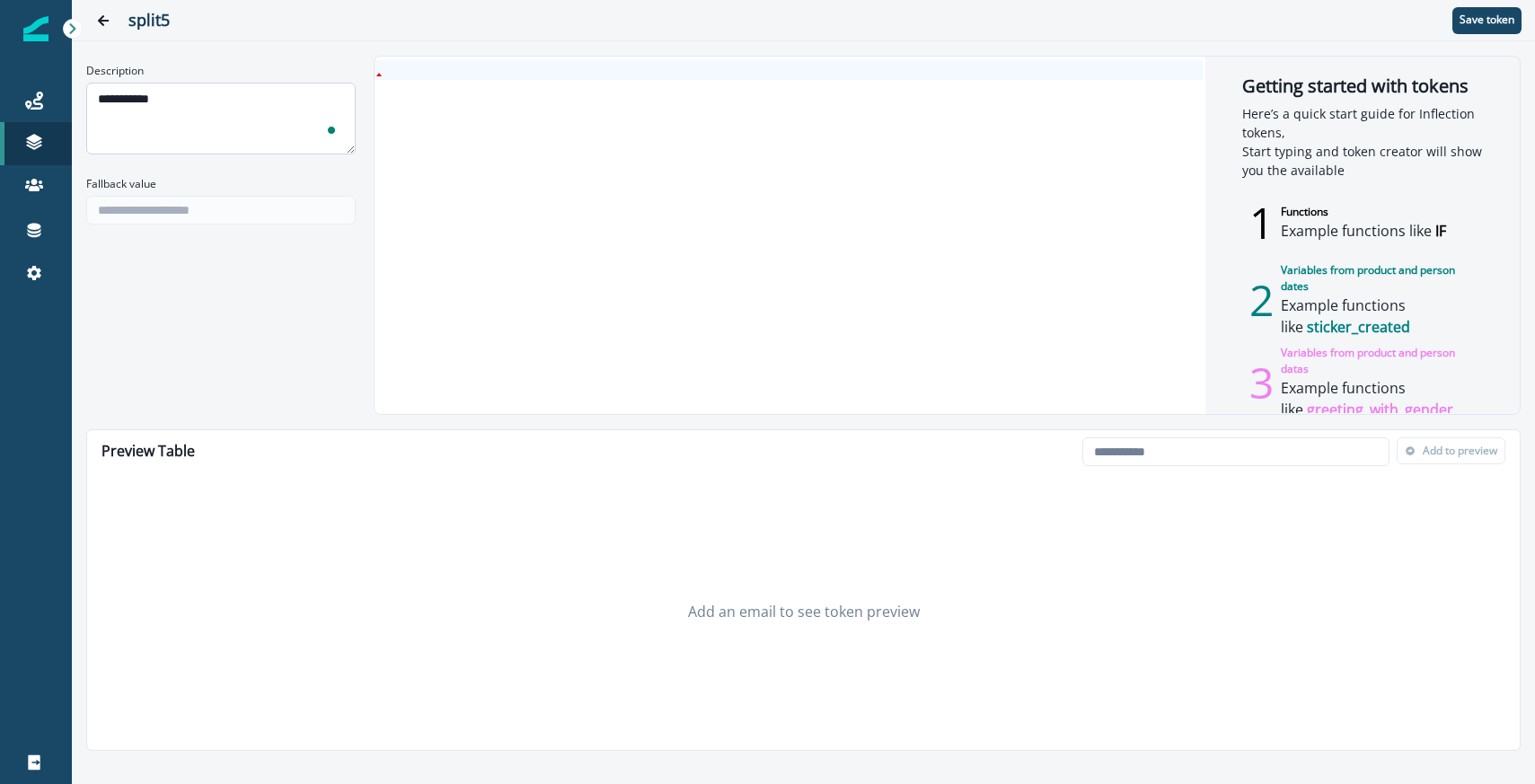
type textarea "**********"
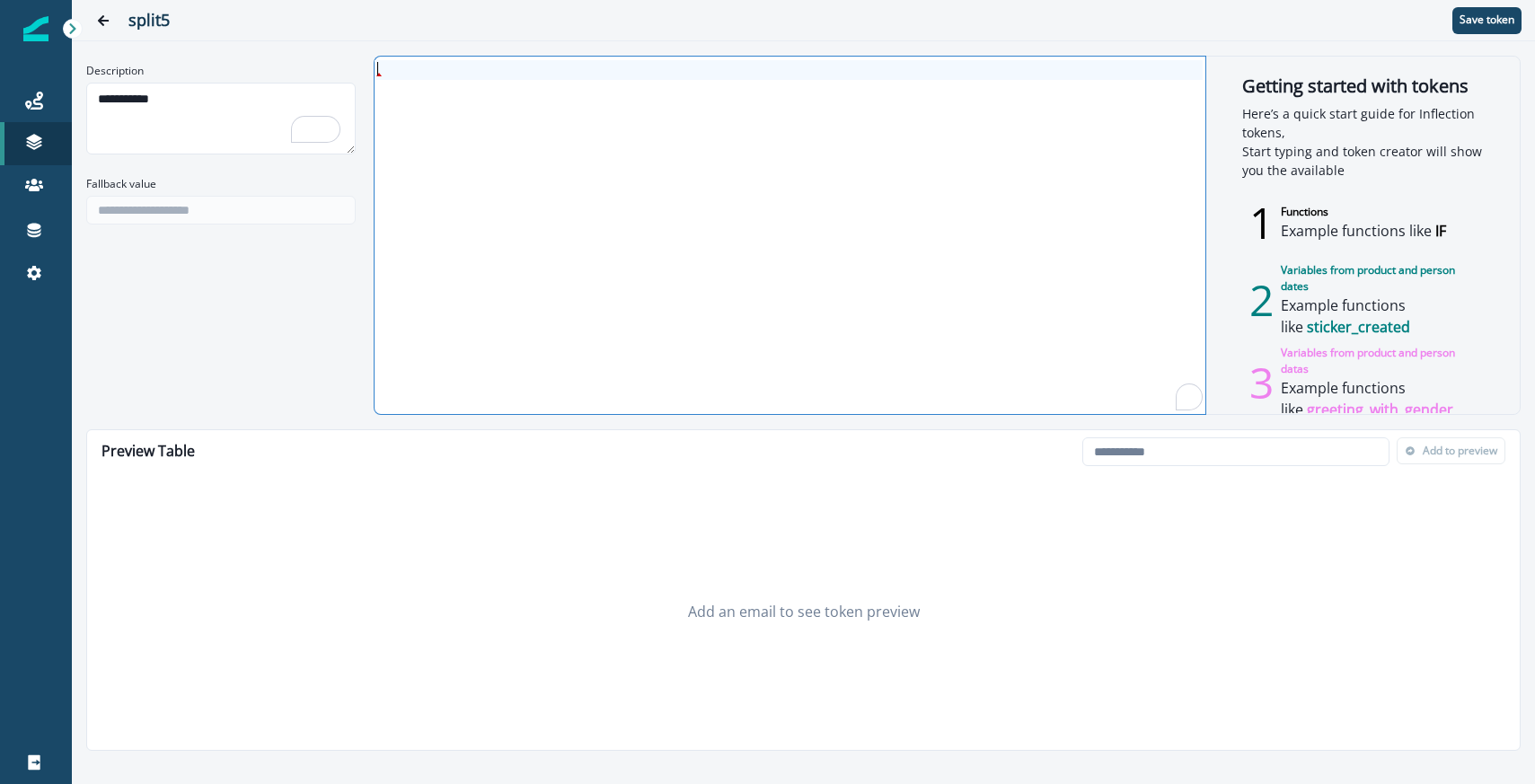
click at [437, 104] on div "To enrich screen reader interactions, please activate Accessibility in Grammarl…" at bounding box center [789, 235] width 829 height 358
click at [468, 62] on div "***** * * *" at bounding box center [789, 67] width 829 height 16
click at [474, 101] on div "***** * * *" at bounding box center [789, 235] width 829 height 358
click at [373, 67] on div "**********" at bounding box center [803, 235] width 1434 height 360
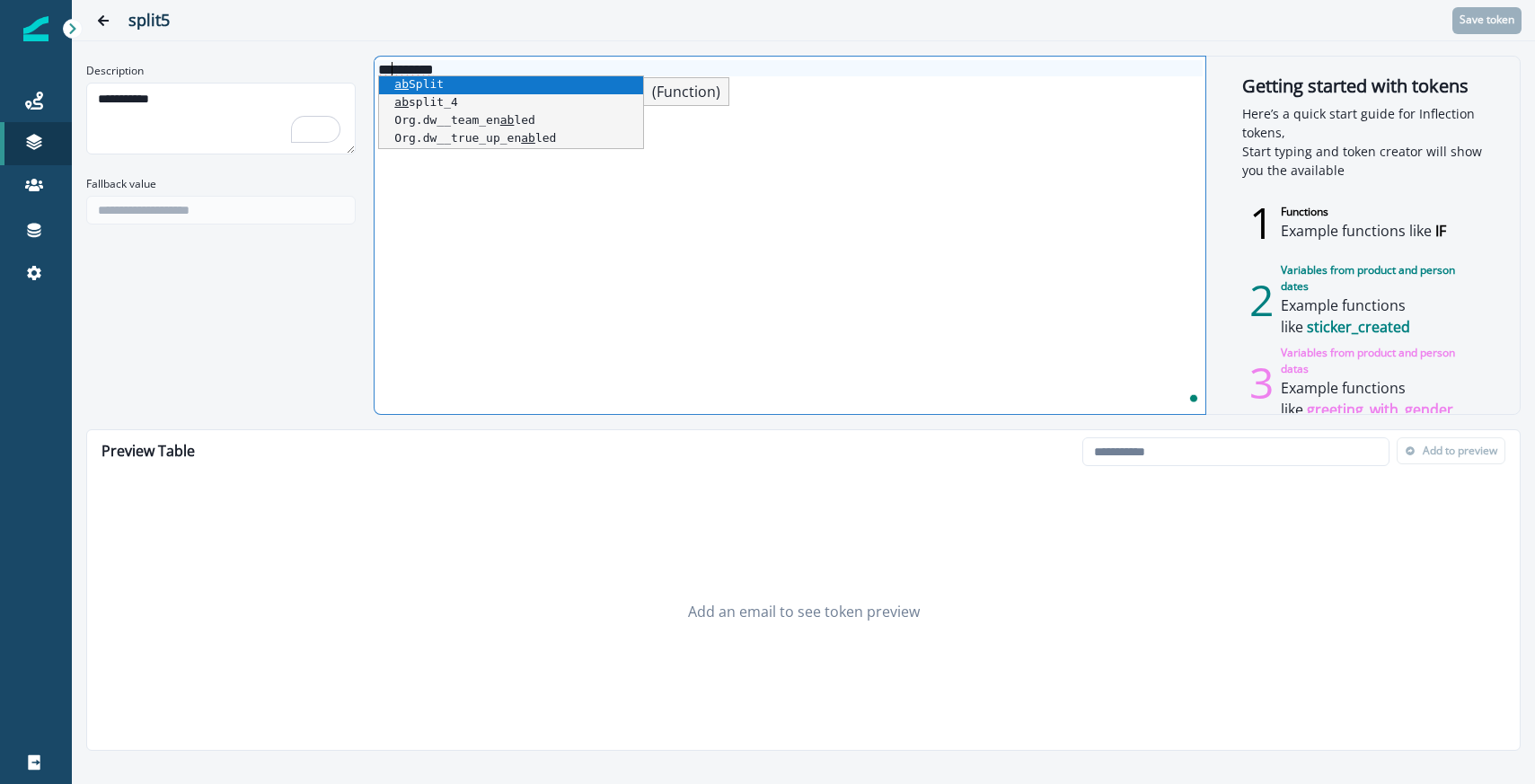
click at [768, 129] on div "**********" at bounding box center [789, 235] width 829 height 358
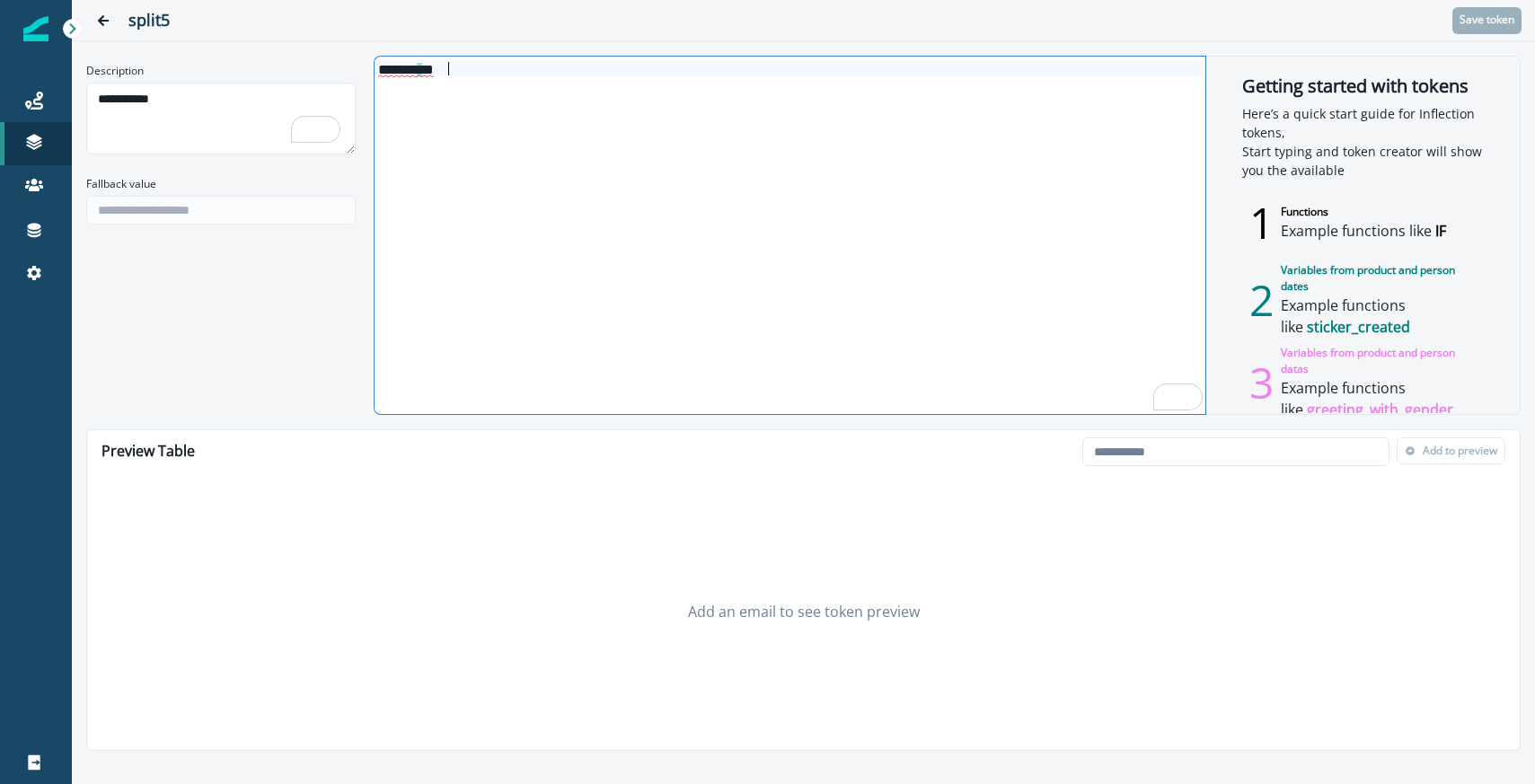
click at [510, 75] on div "******* * * *" at bounding box center [789, 67] width 829 height 16
click at [566, 168] on div "******* * * *" at bounding box center [789, 235] width 829 height 358
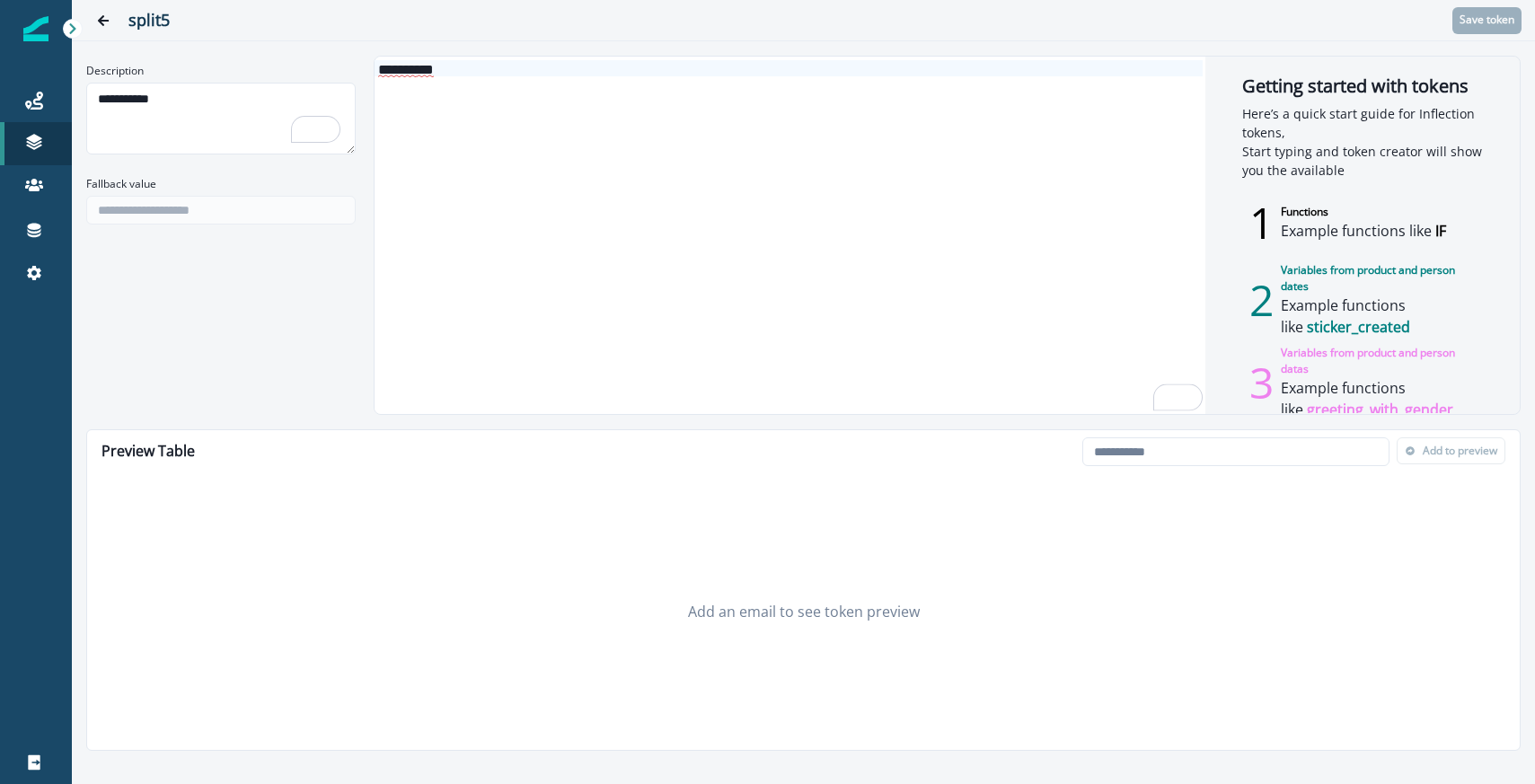
click at [452, 75] on div "******* * * *" at bounding box center [789, 67] width 829 height 16
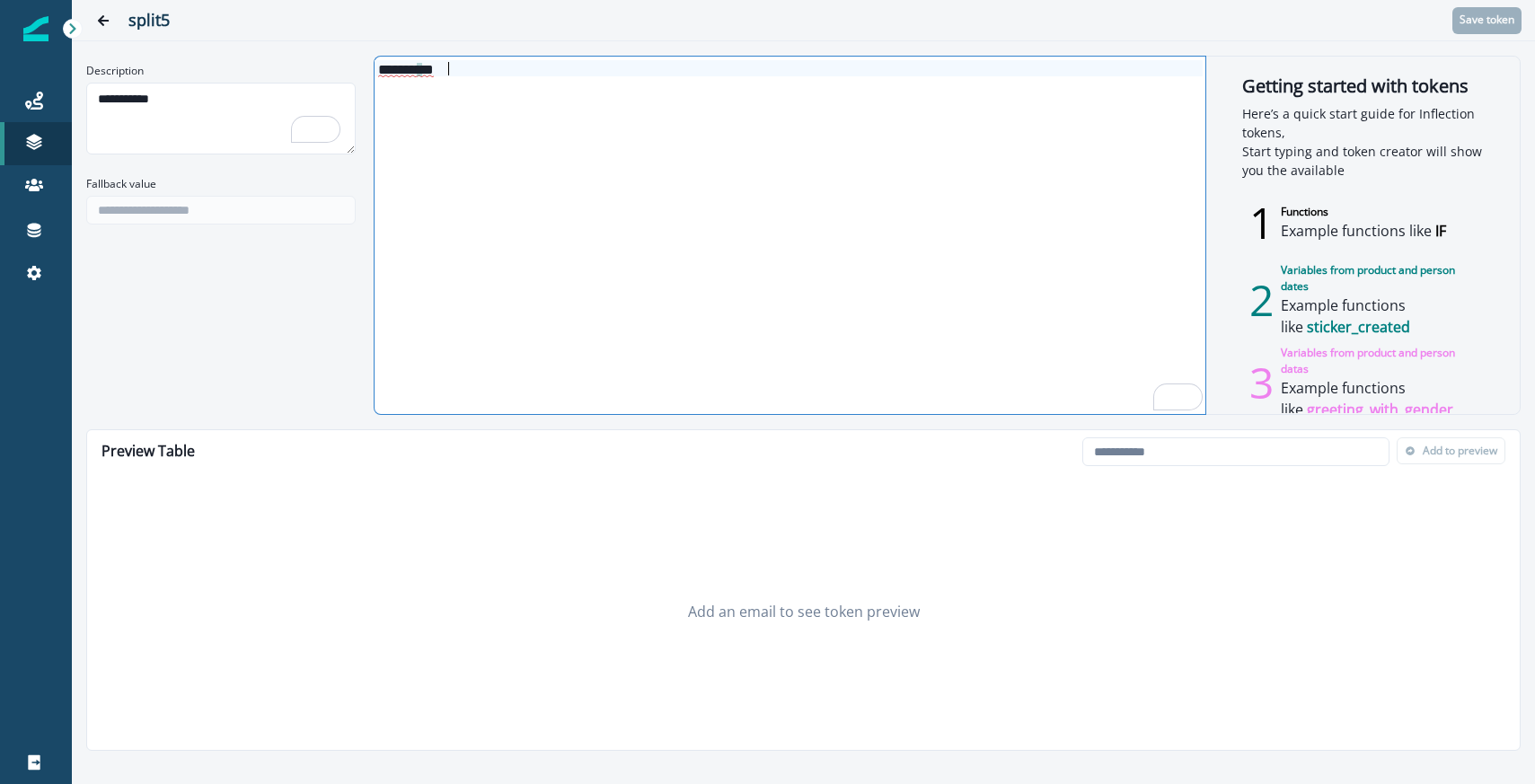
click at [434, 72] on span "* *" at bounding box center [425, 69] width 17 height 14
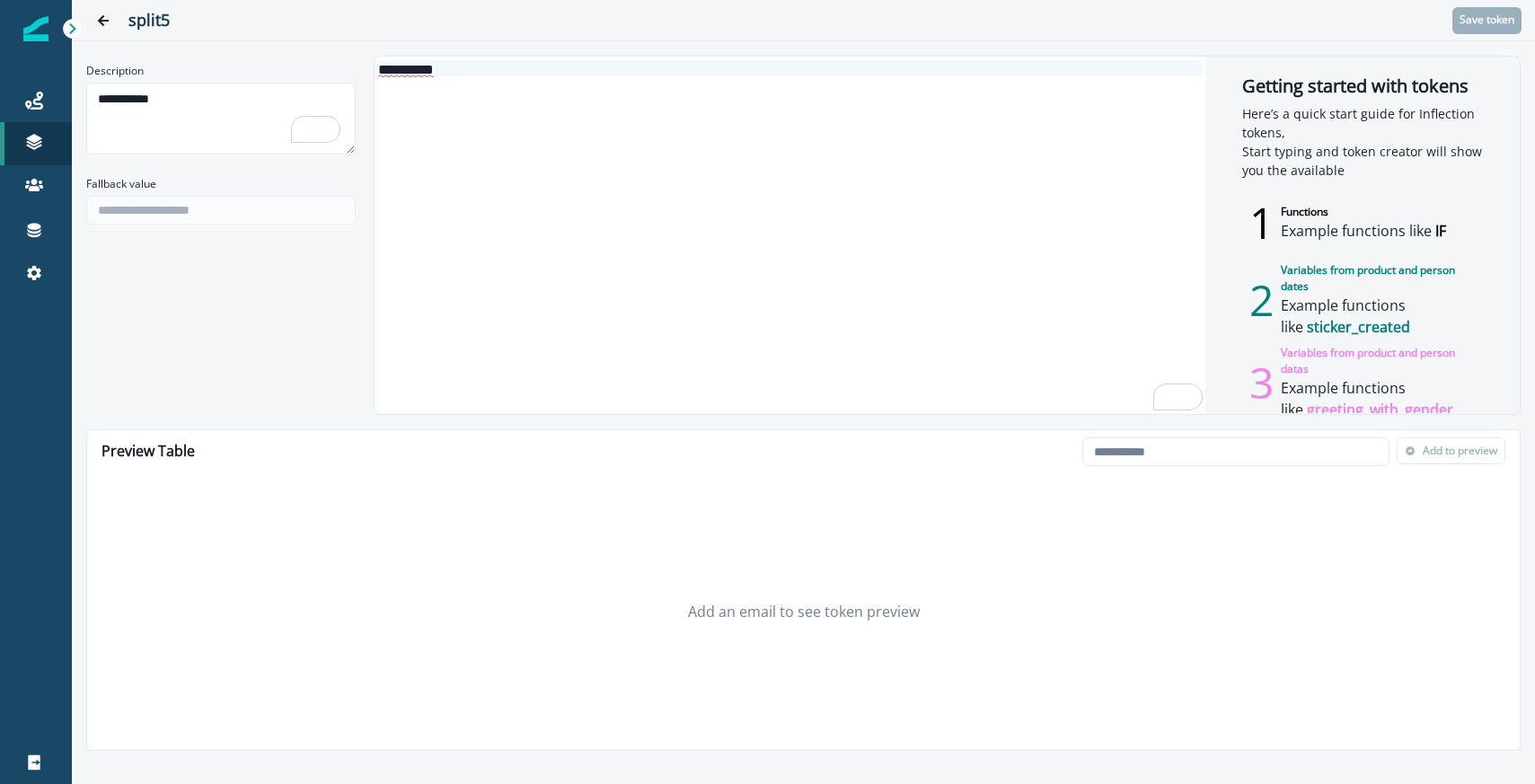
click at [1329, 109] on p "Here’s a quick start guide for Inflection tokens, Start typing and token creato…" at bounding box center [1363, 141] width 241 height 75
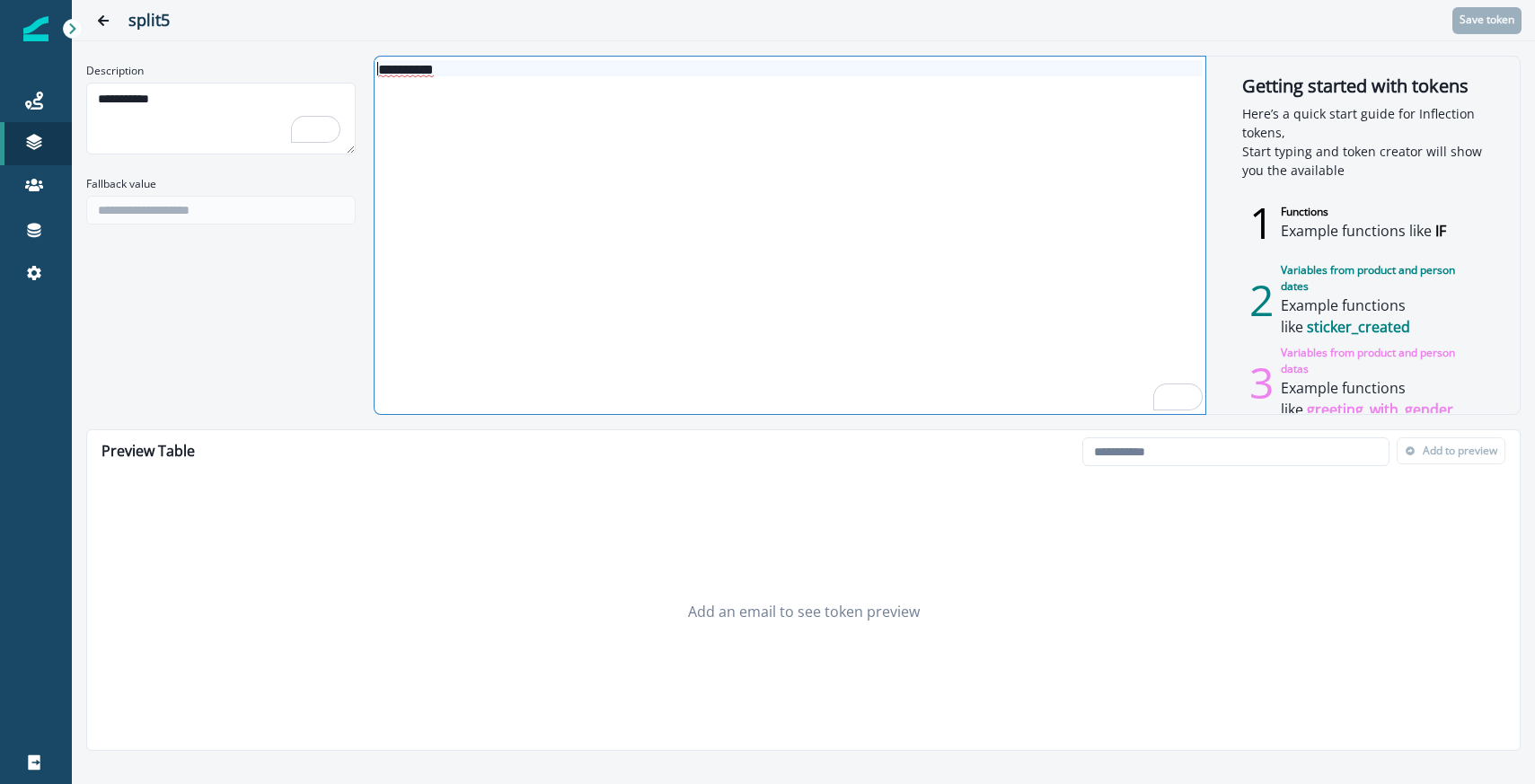
click at [404, 59] on div "**********" at bounding box center [789, 235] width 829 height 358
click at [401, 63] on span "**********" at bounding box center [405, 69] width 56 height 14
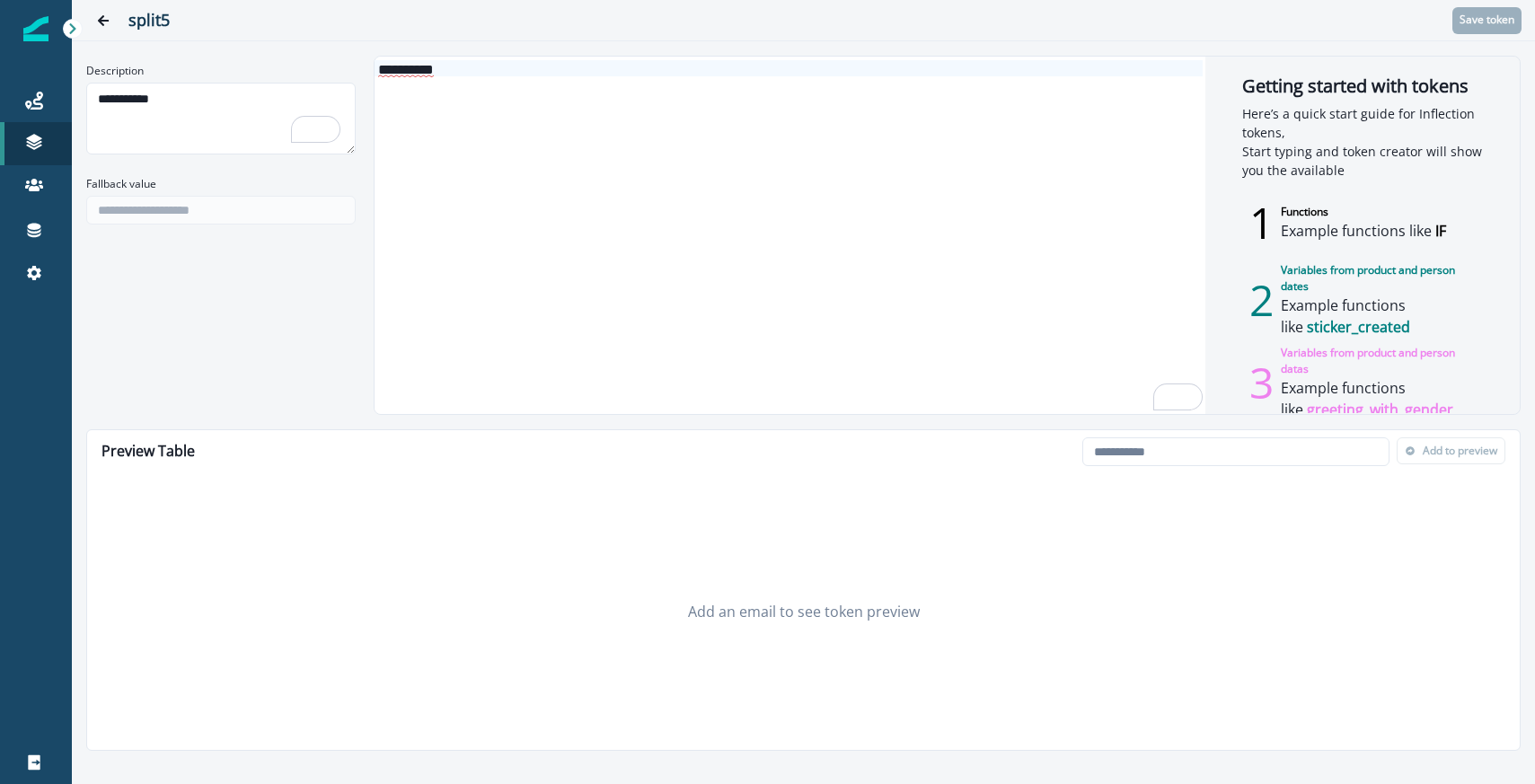
click at [397, 75] on span "**********" at bounding box center [405, 69] width 56 height 14
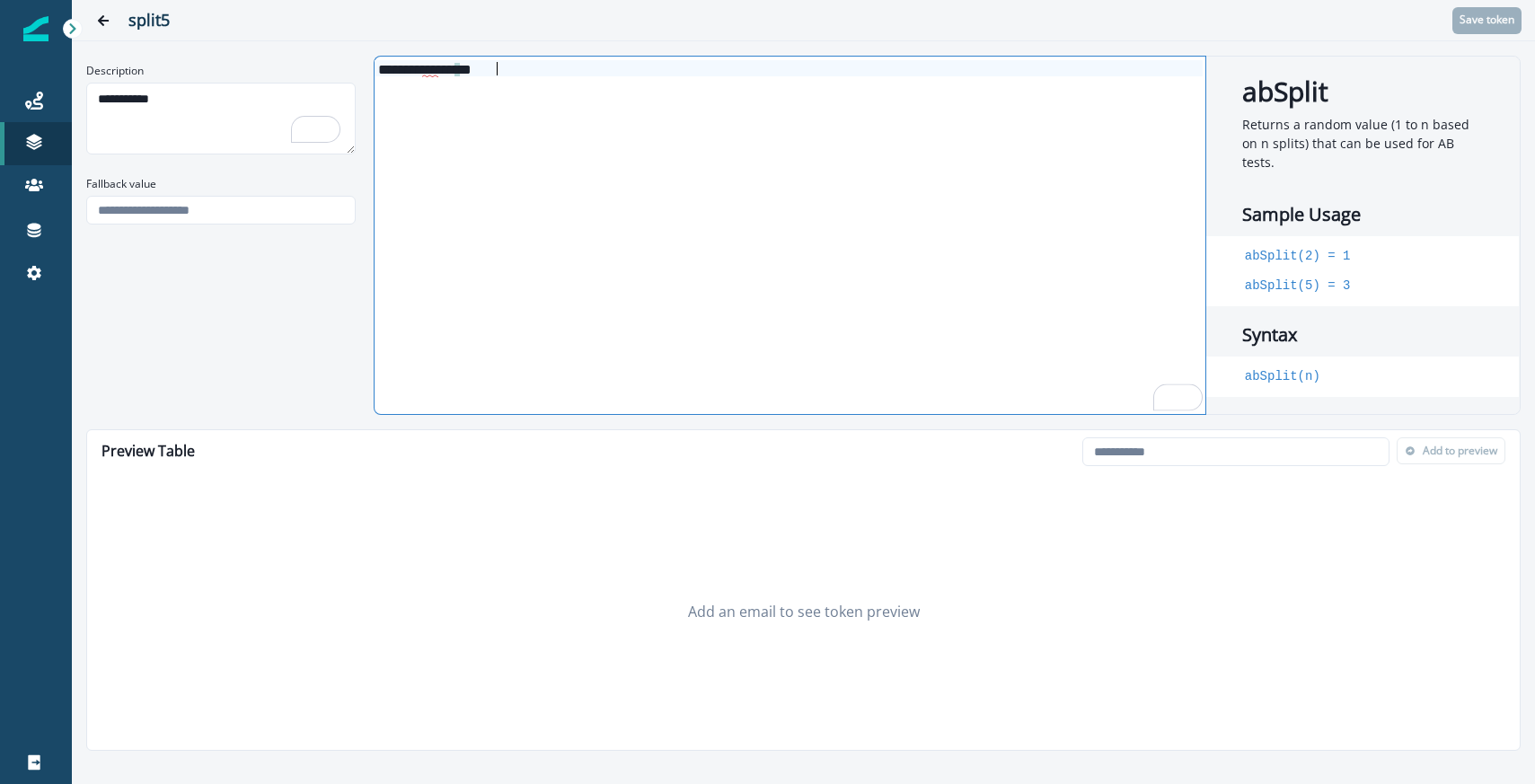
click at [518, 72] on div "******** *** *** * * *" at bounding box center [789, 67] width 829 height 16
click at [555, 113] on div "******* * * *" at bounding box center [789, 235] width 829 height 358
click at [237, 219] on input "Fallback value" at bounding box center [221, 210] width 270 height 28
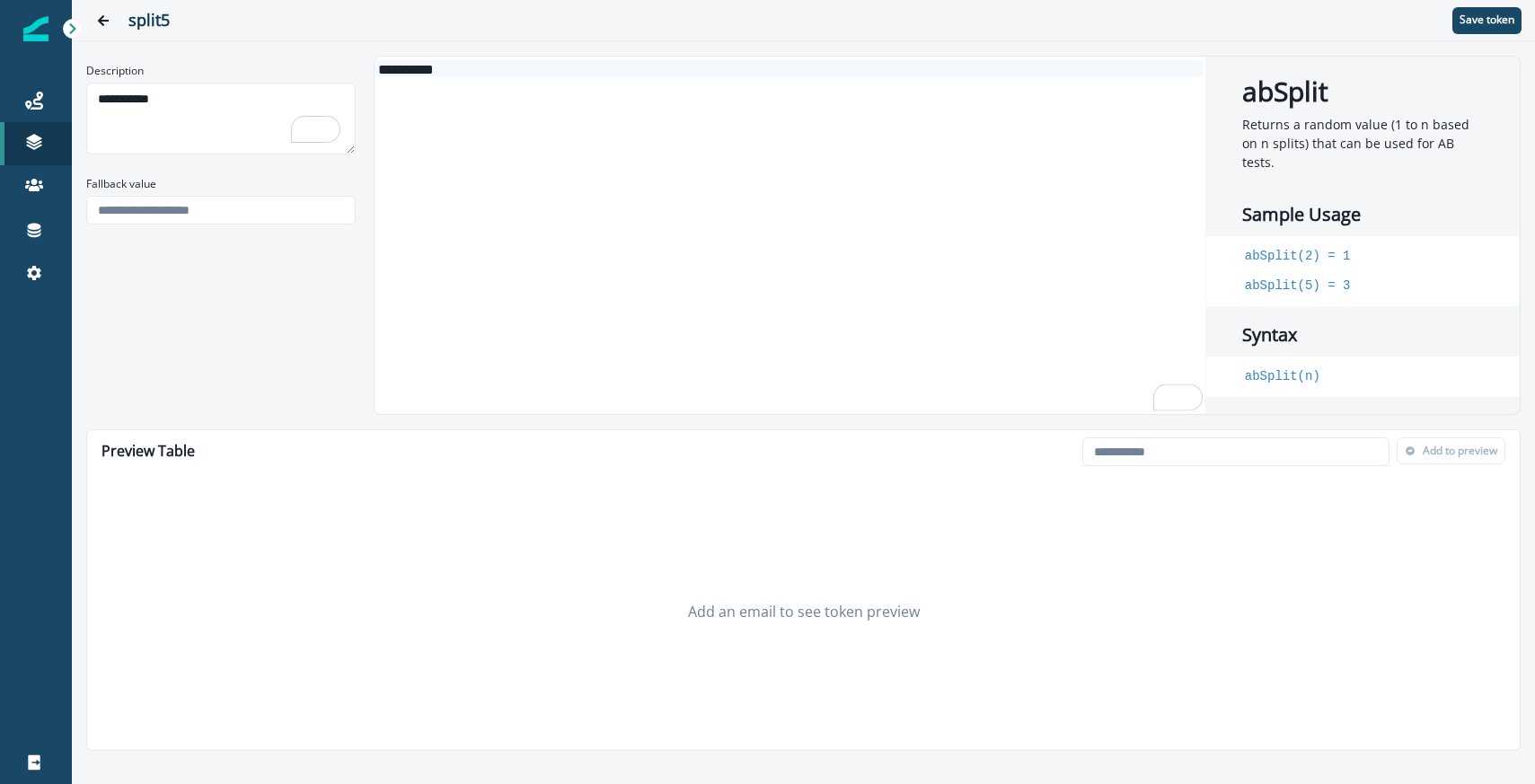
type input "*"
click at [449, 291] on div "******* * * *" at bounding box center [789, 235] width 829 height 358
click at [1478, 15] on p "Save token" at bounding box center [1488, 19] width 55 height 12
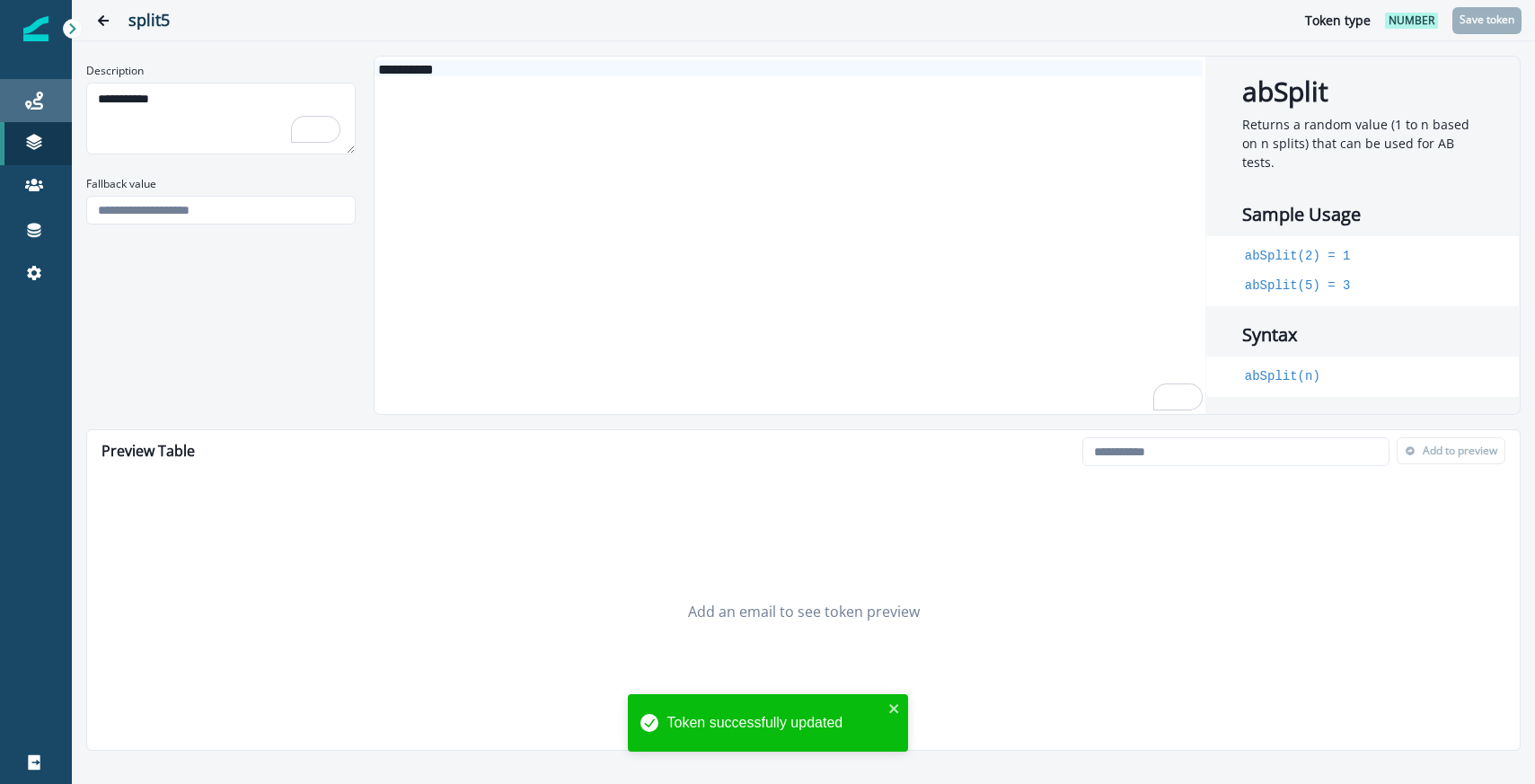
click at [16, 94] on div "Journeys" at bounding box center [36, 101] width 58 height 22
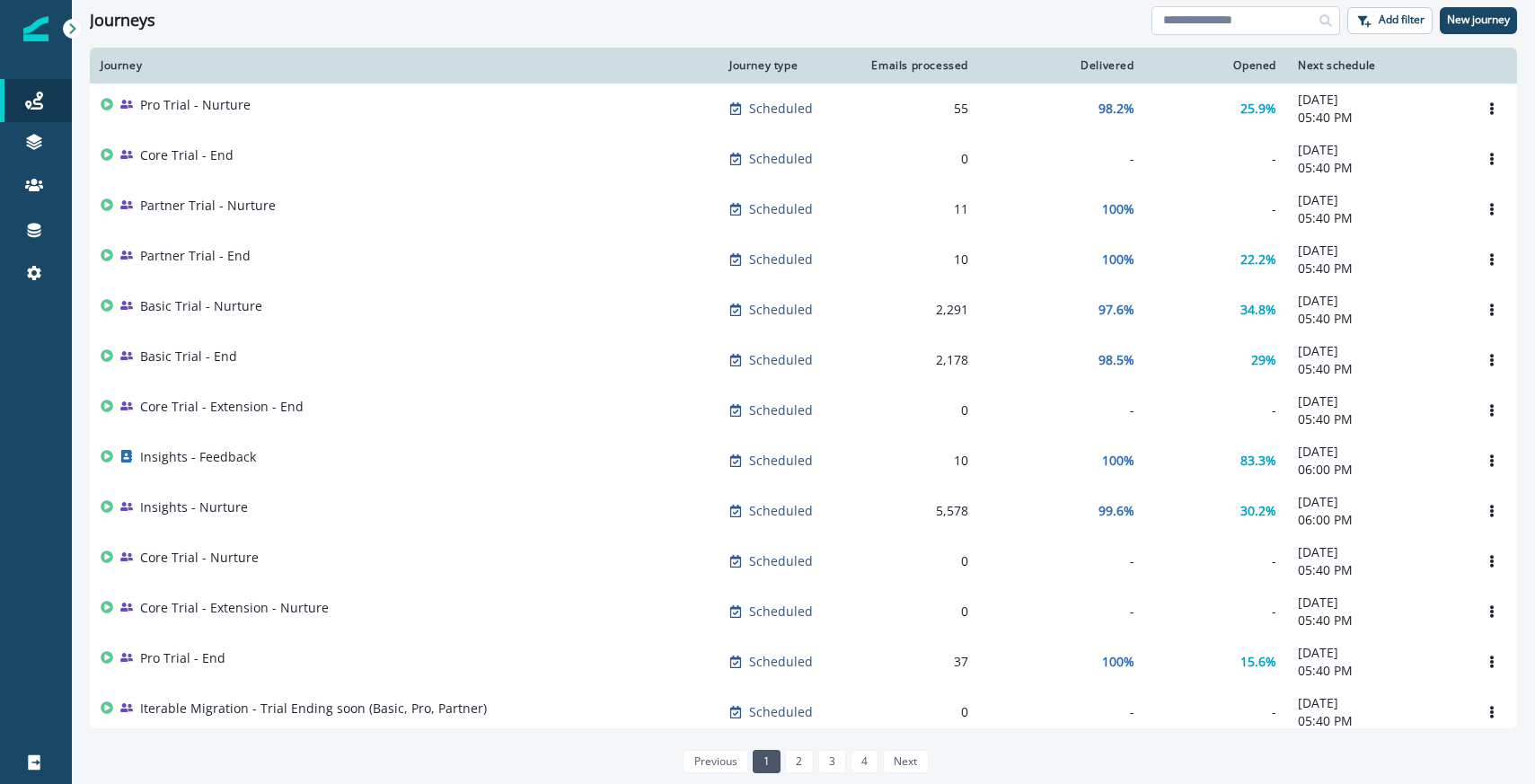
click at [1204, 19] on input at bounding box center [1245, 21] width 189 height 28
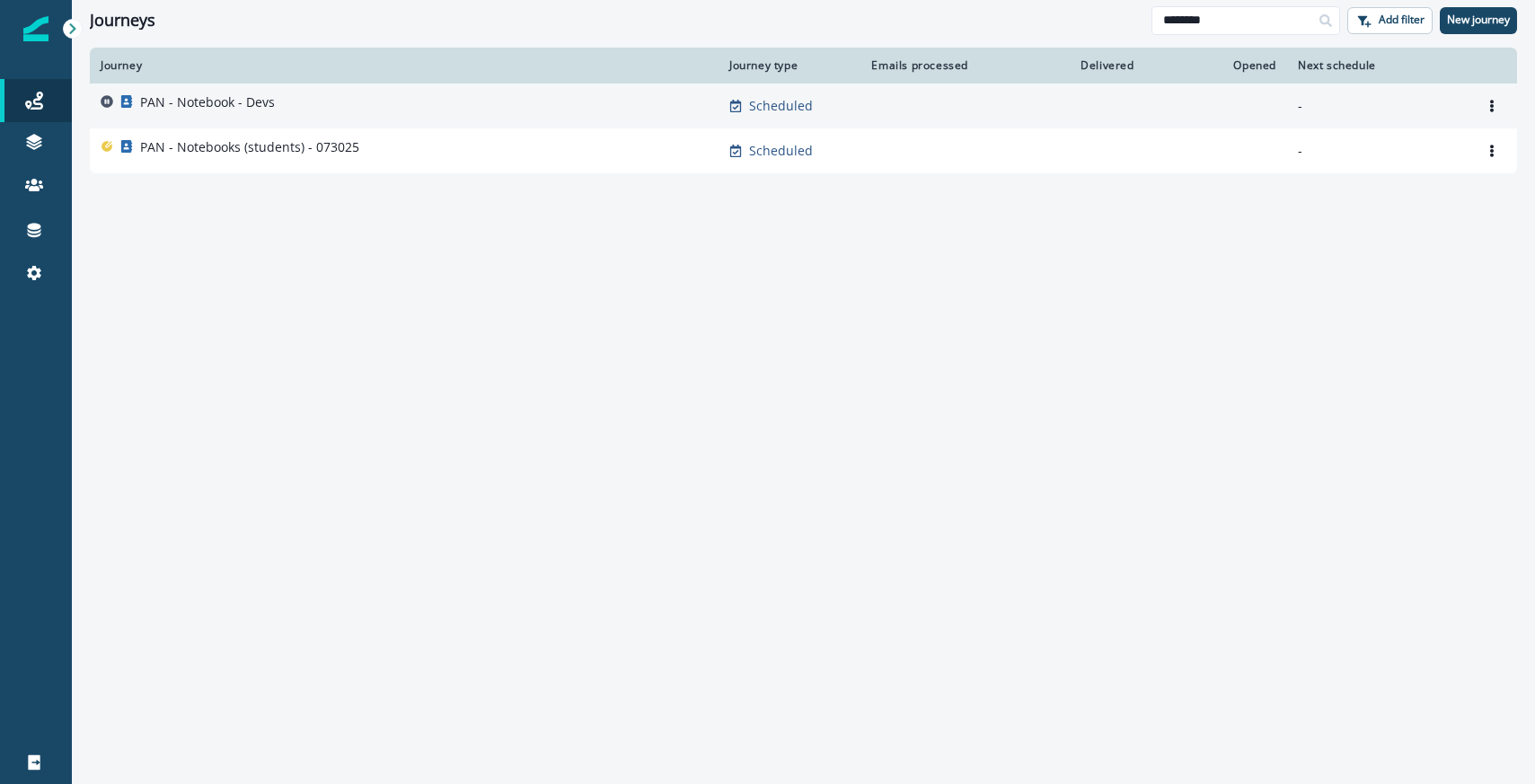
type input "********"
click at [210, 114] on div "PAN - Notebook - Devs" at bounding box center [208, 105] width 135 height 25
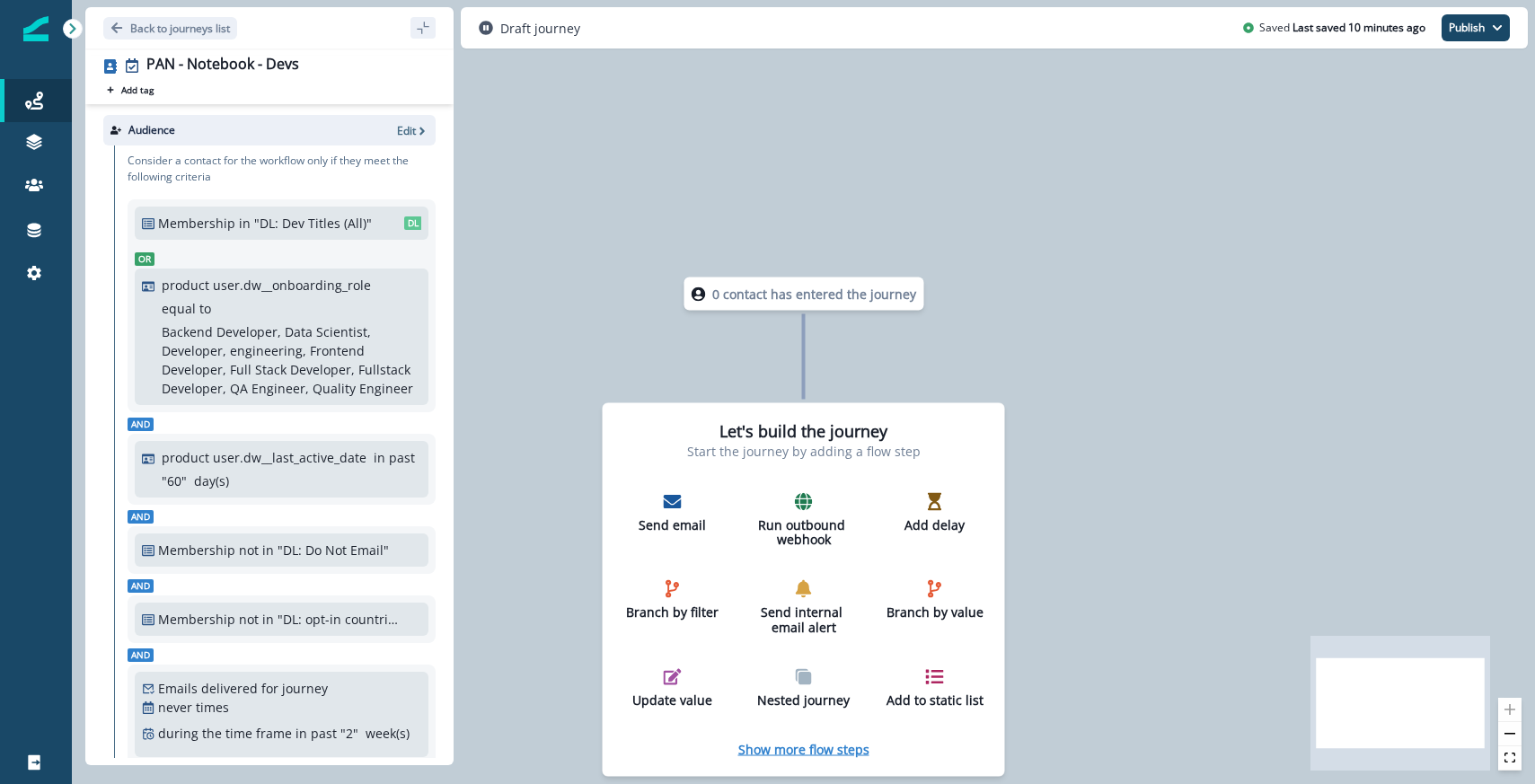
click at [828, 750] on p "Show more flow steps" at bounding box center [804, 749] width 131 height 17
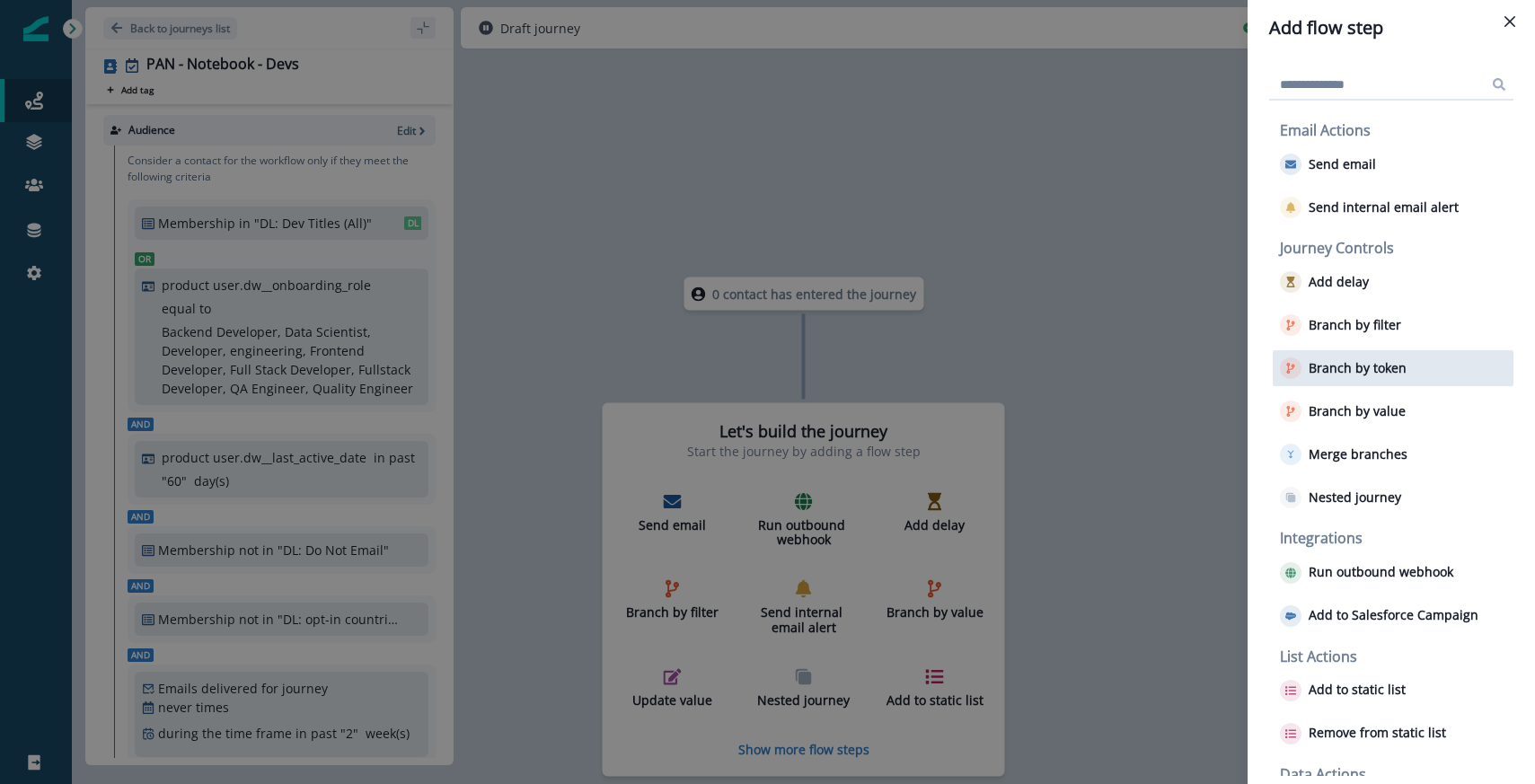
click at [1333, 364] on p "Branch by token" at bounding box center [1357, 368] width 98 height 15
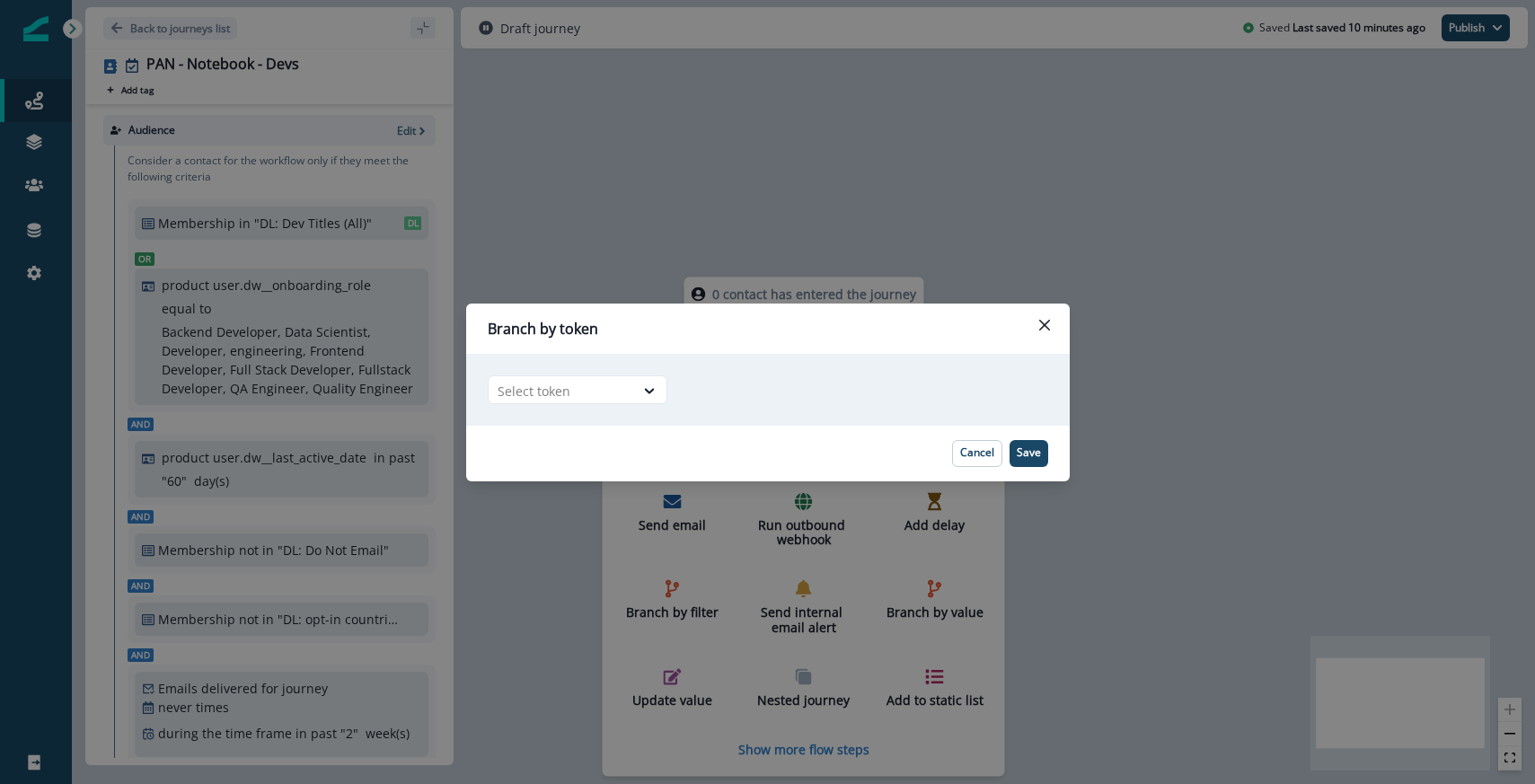
click at [630, 420] on div "Adding Branch by token flow step in the middle will add the succeeding flow ste…" at bounding box center [768, 390] width 604 height 72
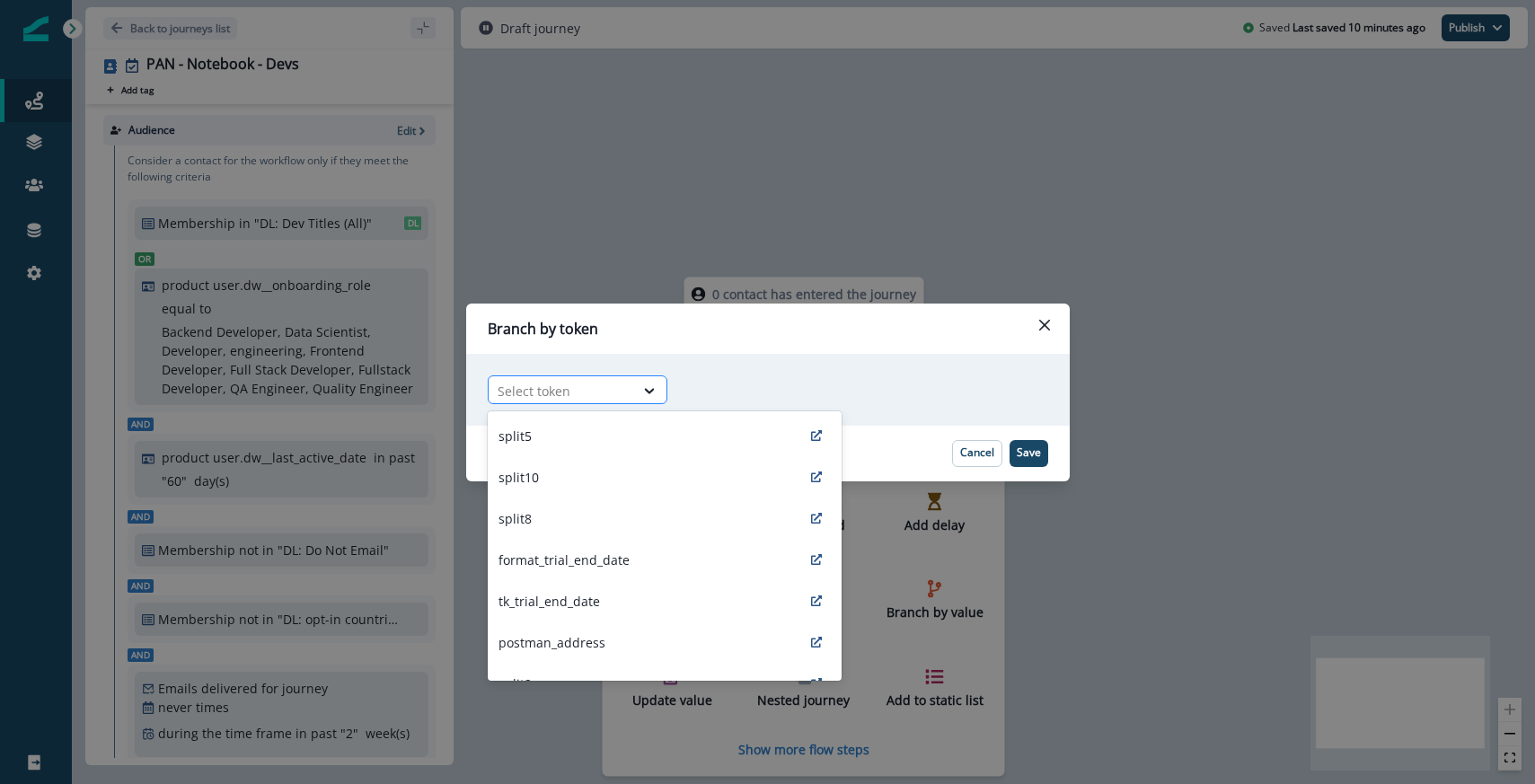
click at [622, 393] on div at bounding box center [561, 391] width 127 height 23
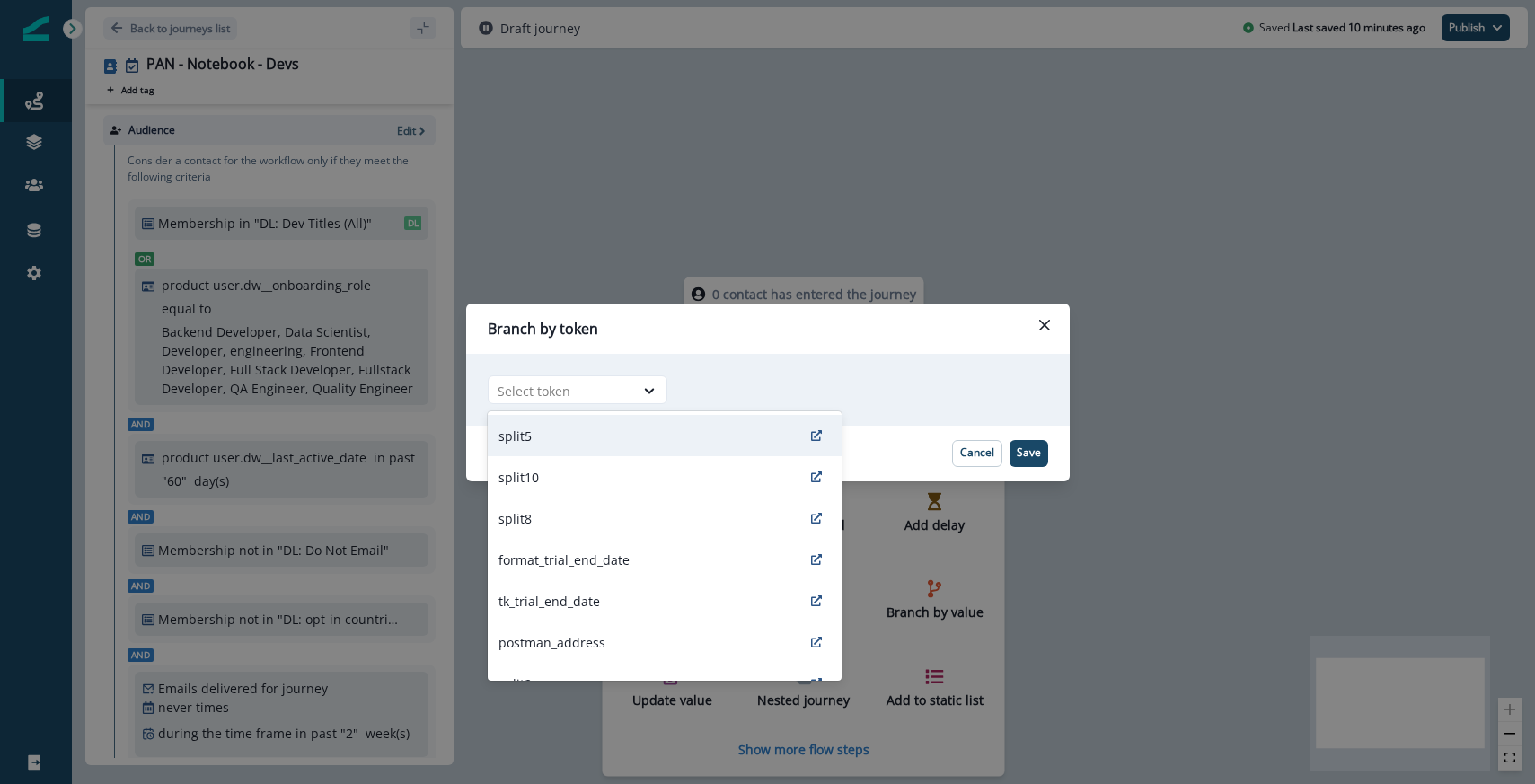
click at [588, 439] on div "split5" at bounding box center [665, 436] width 354 height 42
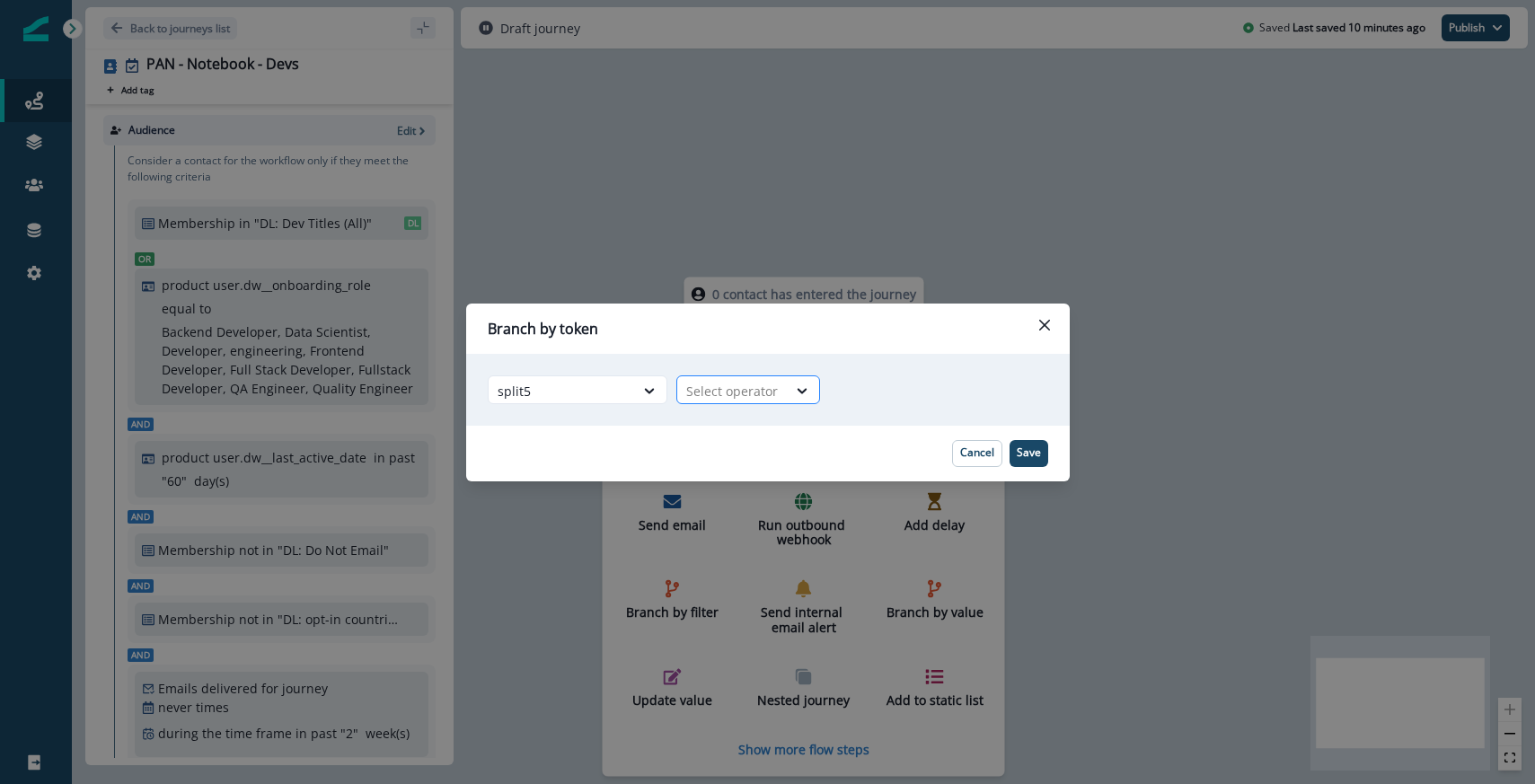
click at [764, 399] on div at bounding box center [732, 391] width 92 height 23
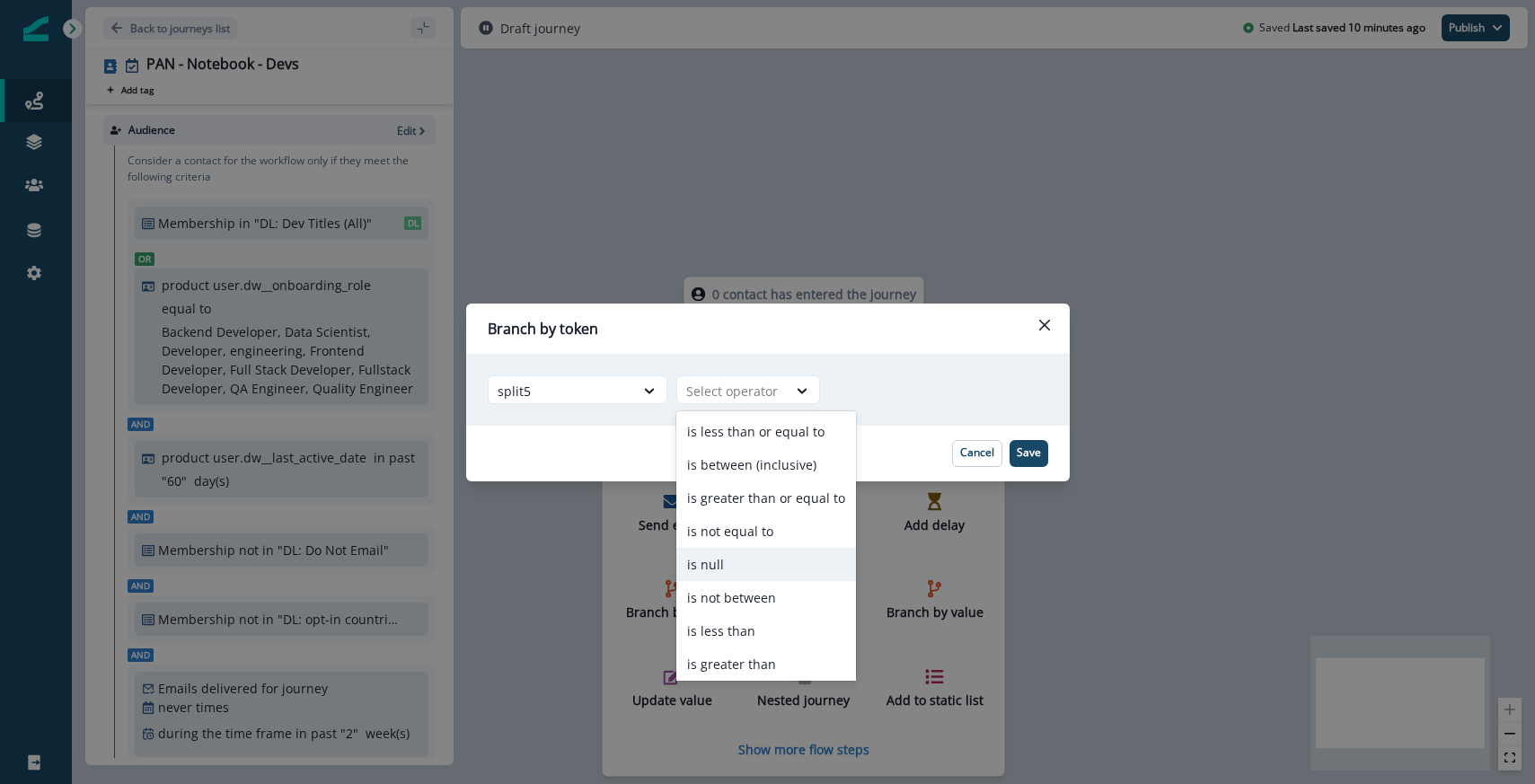
scroll to position [70, 0]
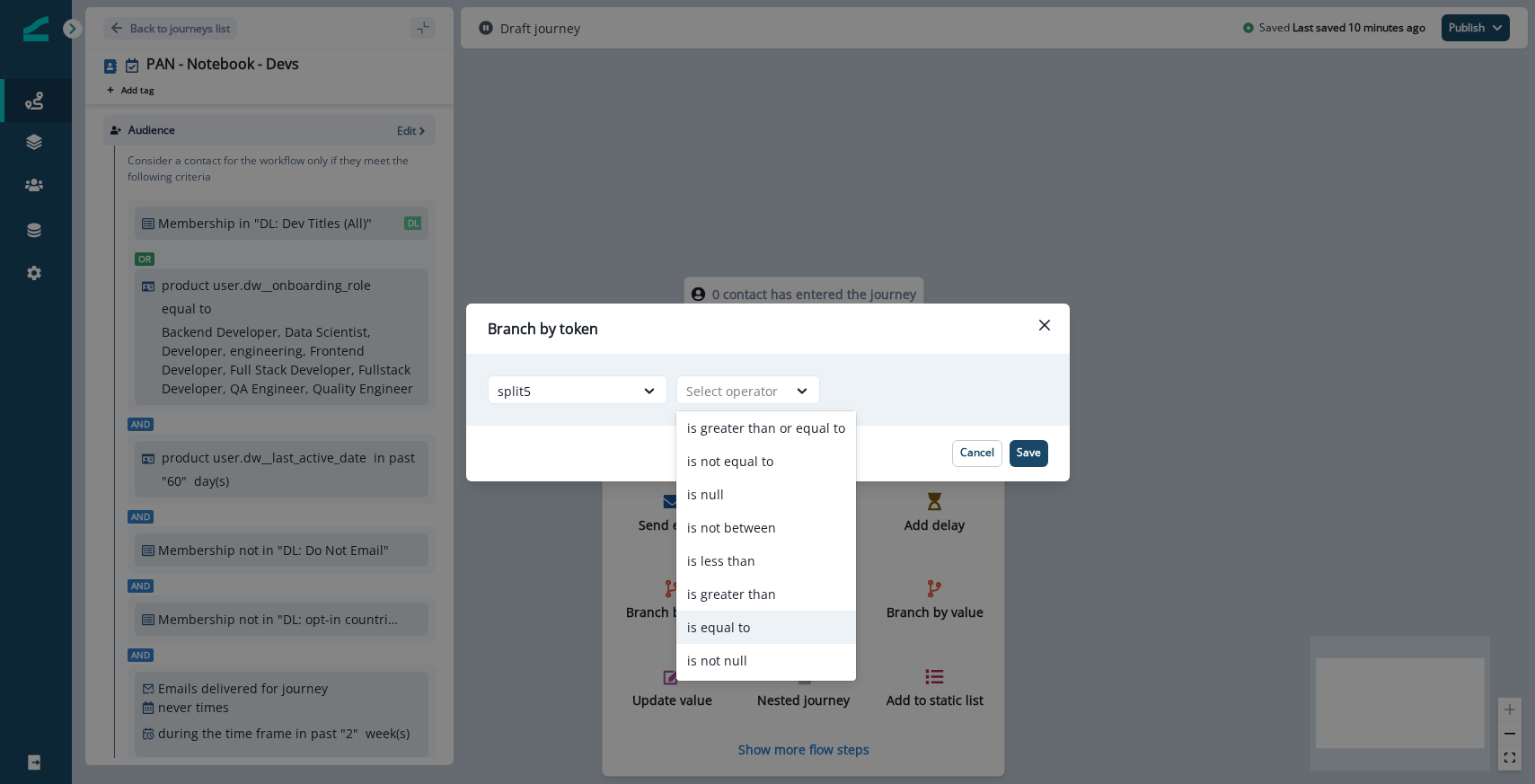
click at [747, 633] on div "is equal to" at bounding box center [766, 627] width 179 height 33
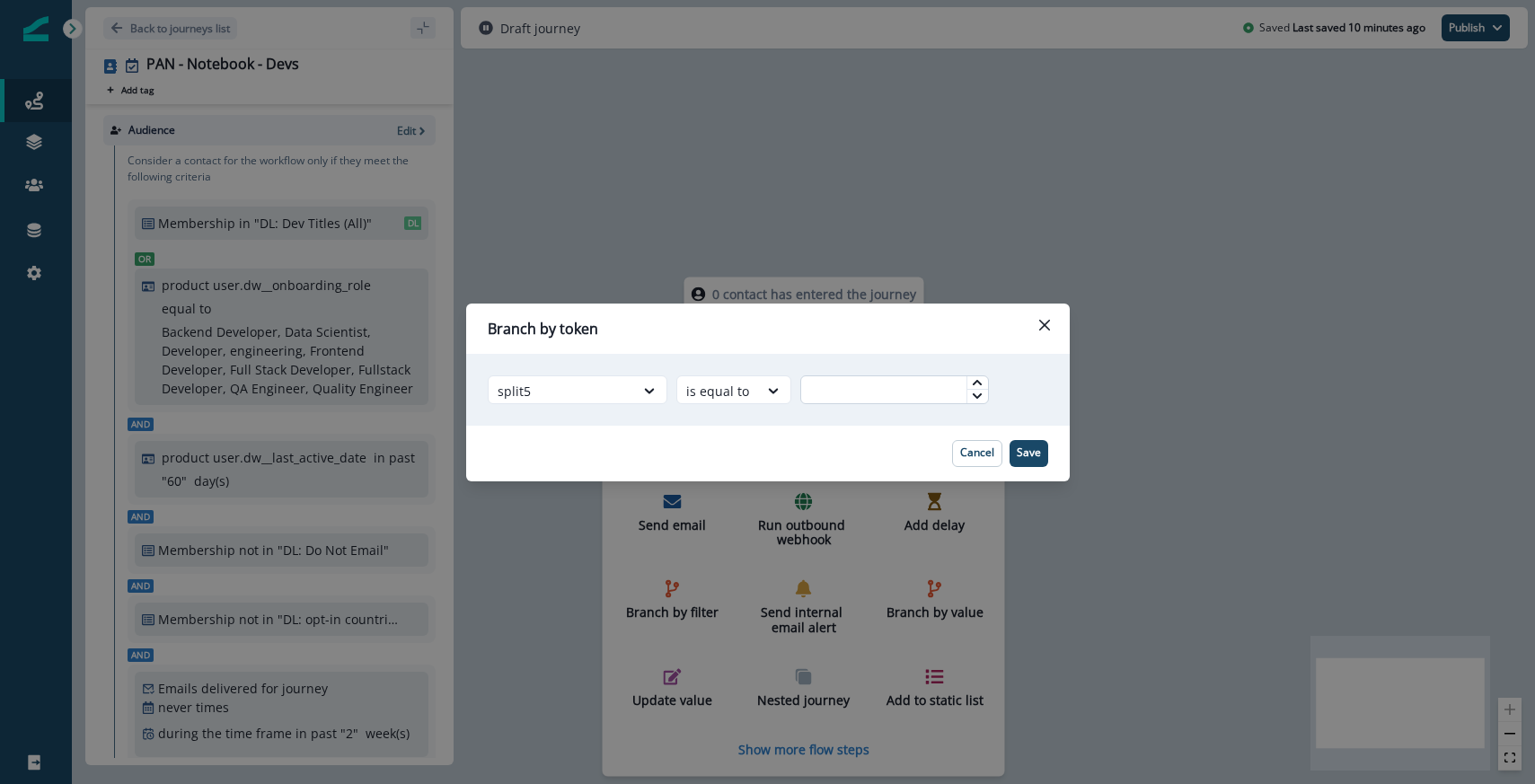
click at [858, 383] on input "text" at bounding box center [894, 390] width 189 height 28
type input "*"
click at [1019, 453] on p "Save" at bounding box center [1029, 452] width 25 height 12
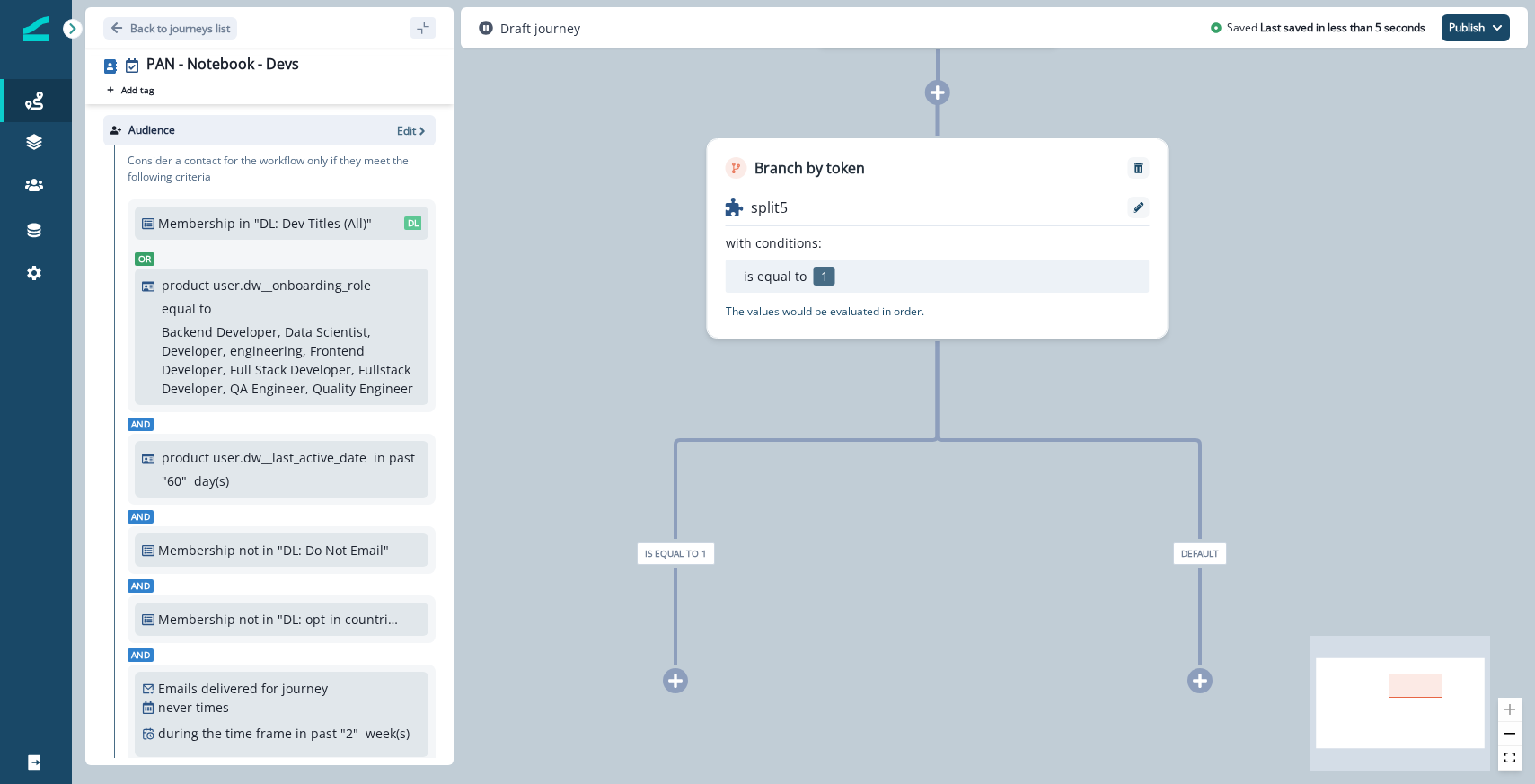
click at [675, 688] on icon at bounding box center [675, 681] width 16 height 16
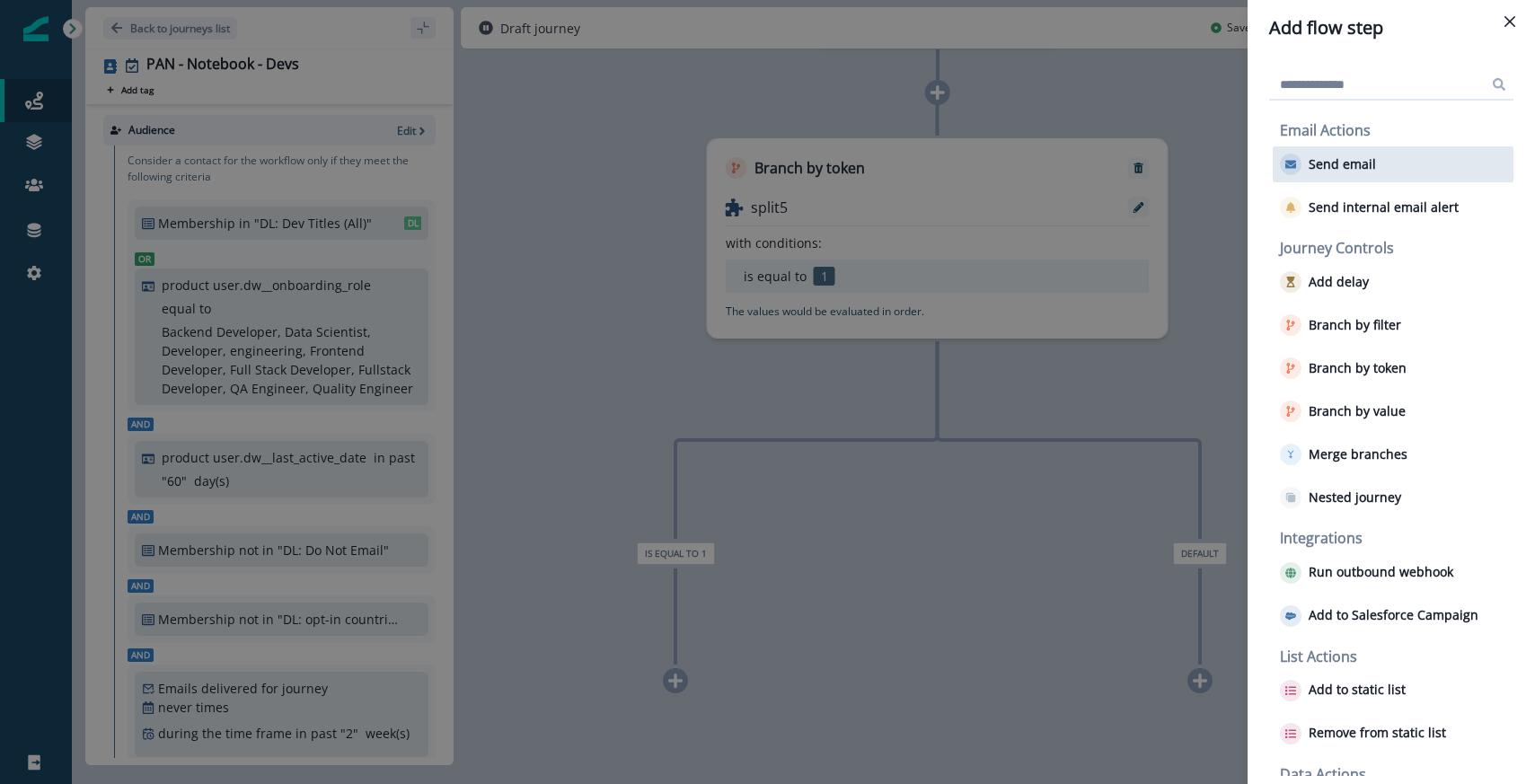
click at [1311, 166] on p "Send email" at bounding box center [1342, 165] width 67 height 15
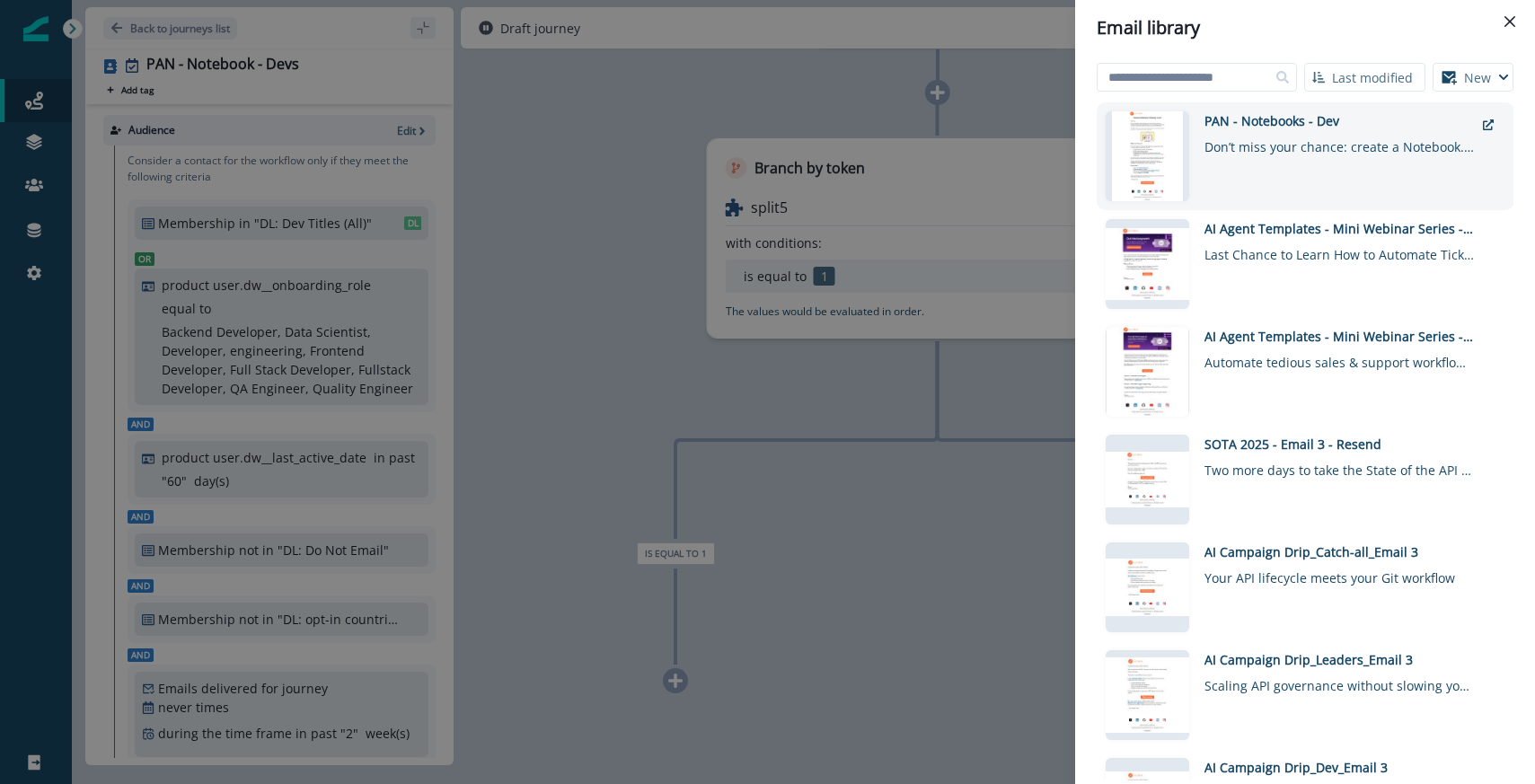
click at [1301, 133] on div "Don’t miss your chance: create a Notebook. Win $1,000." at bounding box center [1339, 142] width 270 height 26
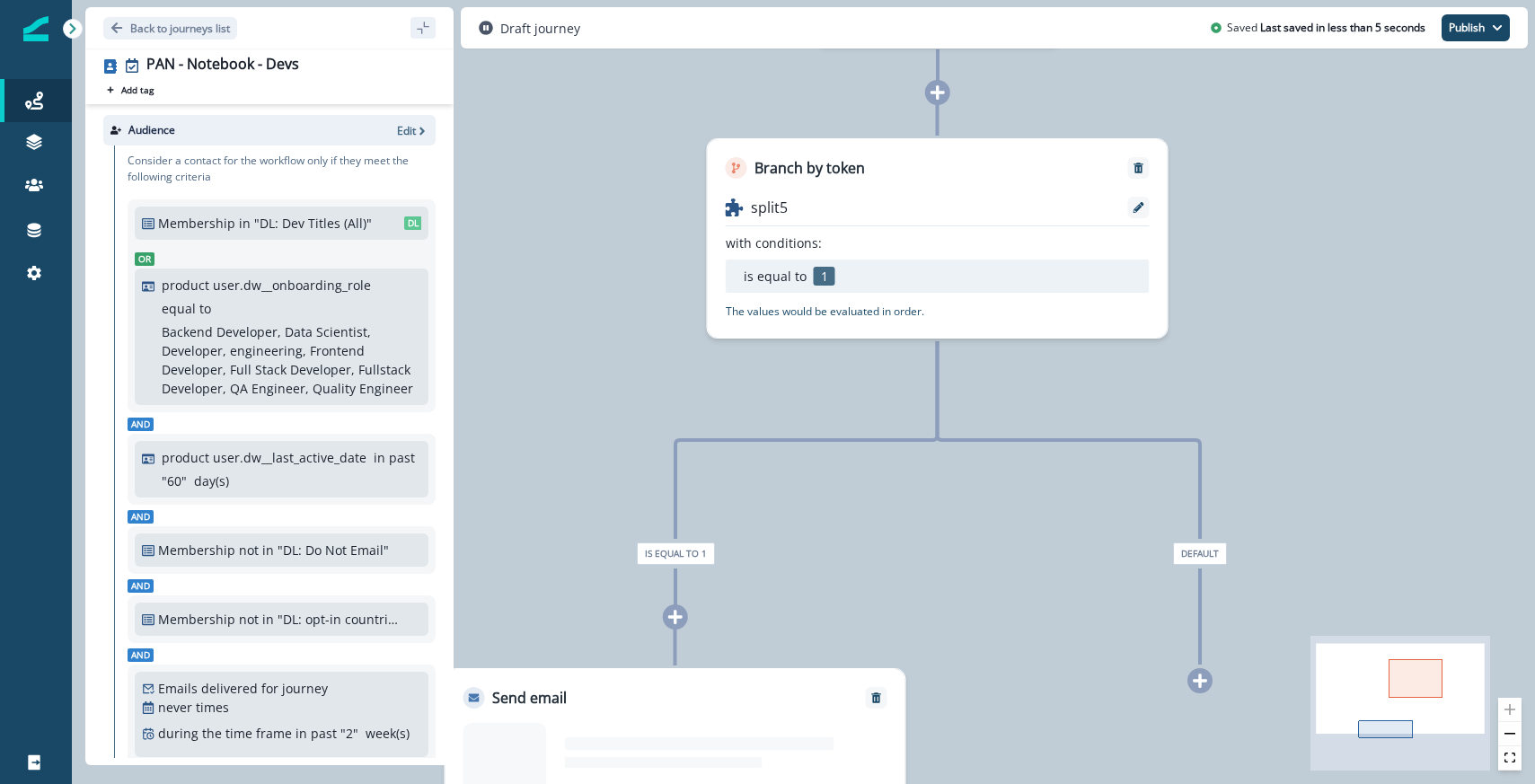
scroll to position [0, 0]
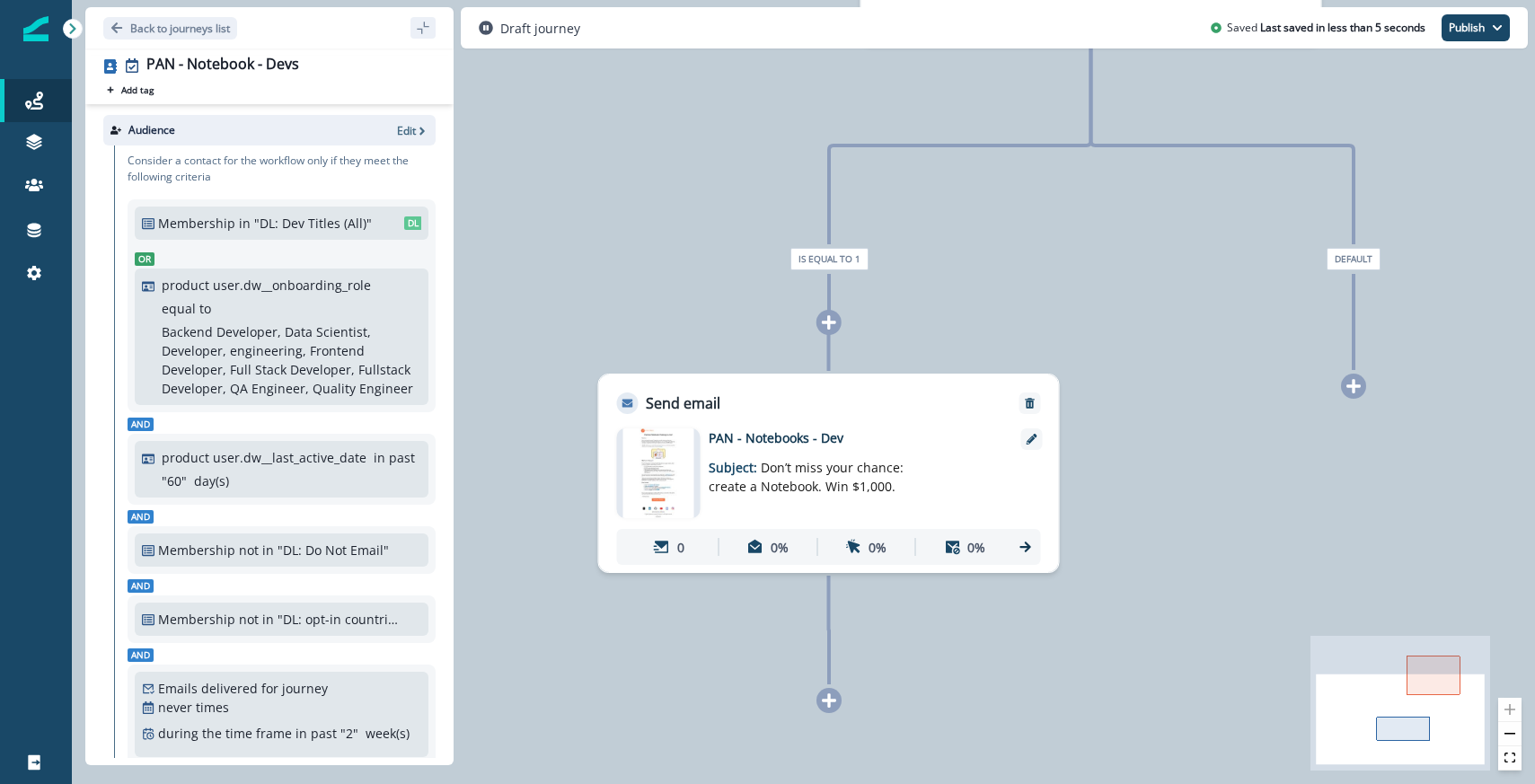
click at [737, 477] on span "Don’t miss your chance: create a Notebook. Win $1,000." at bounding box center [806, 477] width 195 height 36
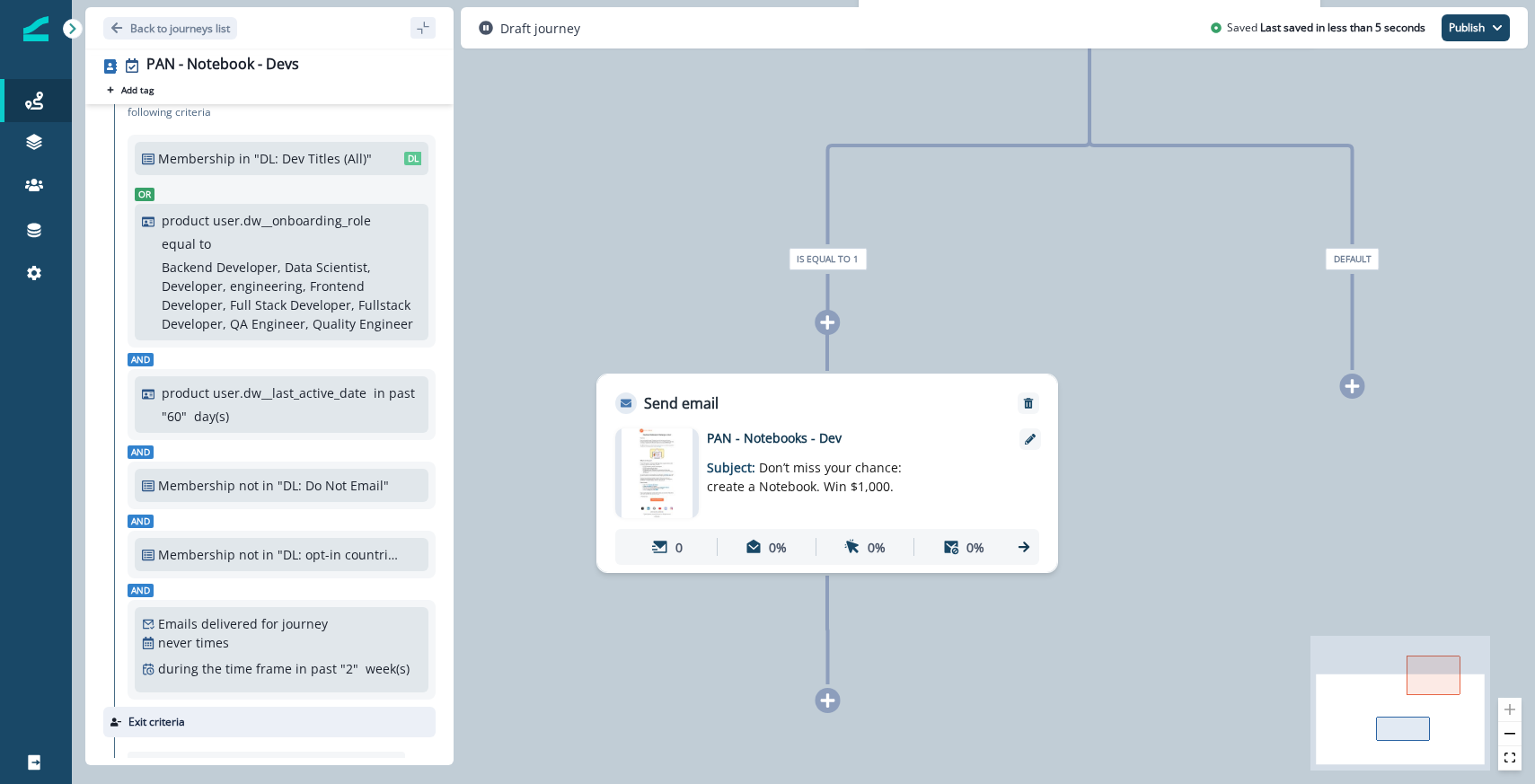
scroll to position [204, 0]
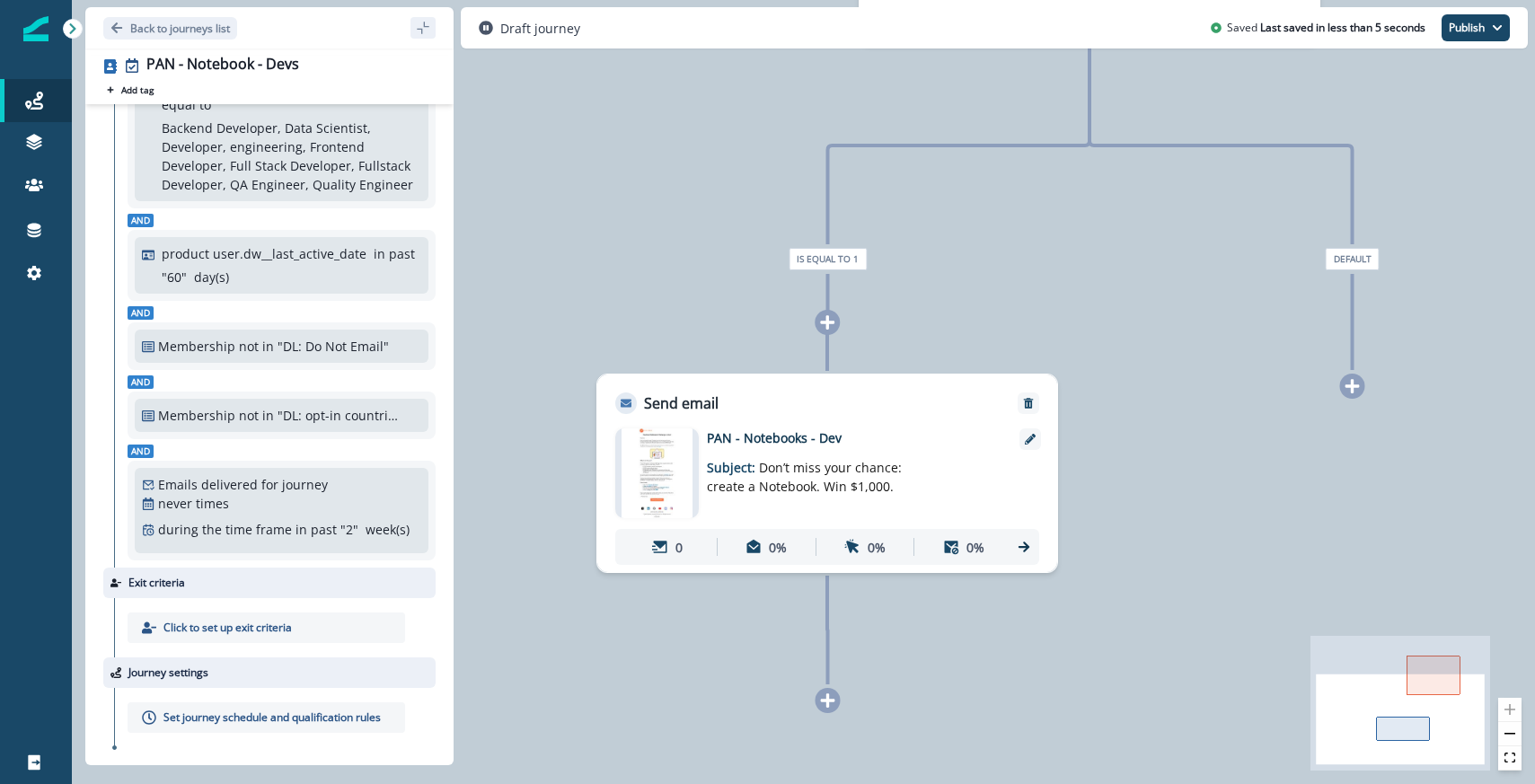
click at [237, 716] on p "Set journey schedule and qualification rules" at bounding box center [271, 718] width 217 height 16
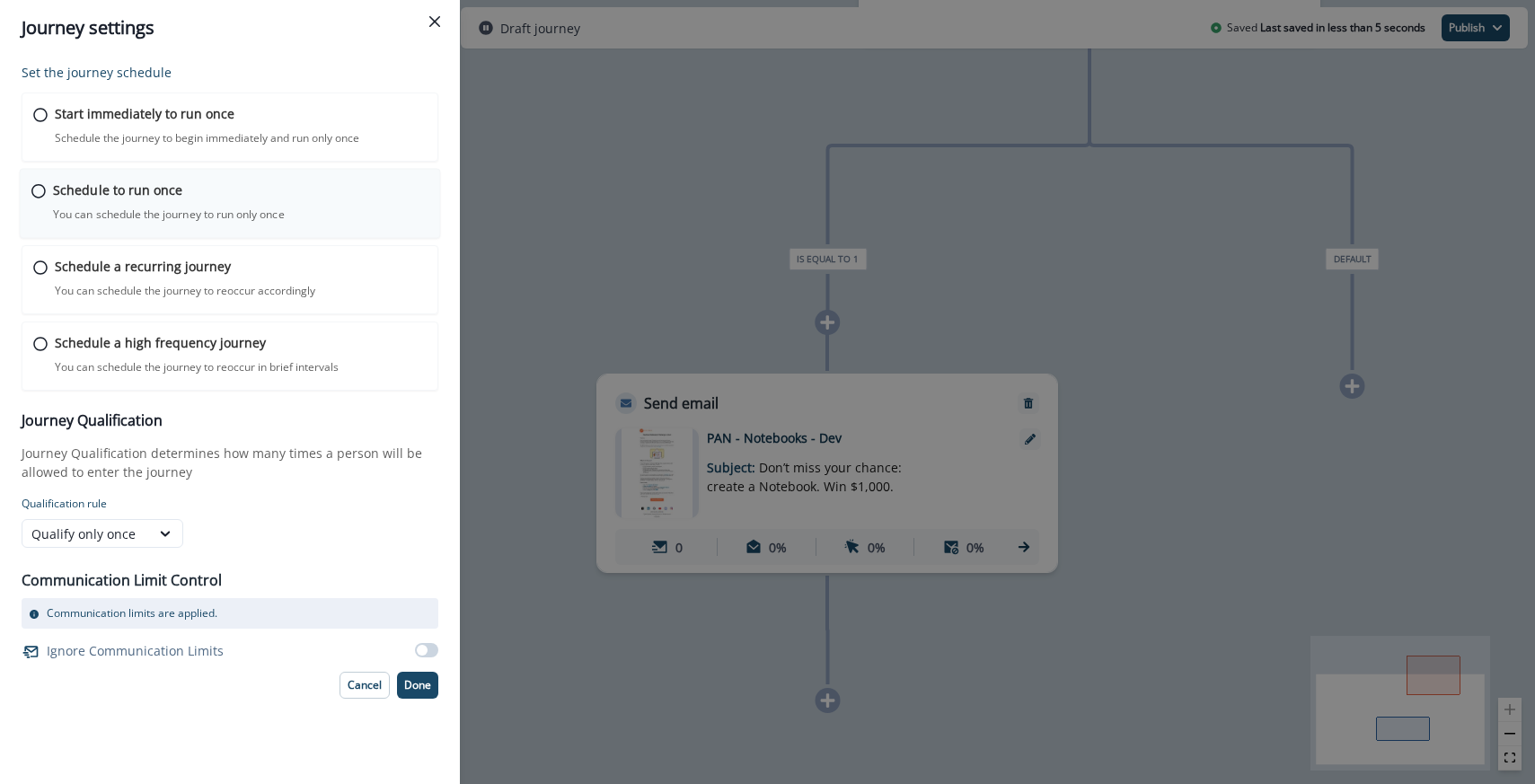
click at [89, 190] on p "Schedule to run once" at bounding box center [118, 190] width 129 height 19
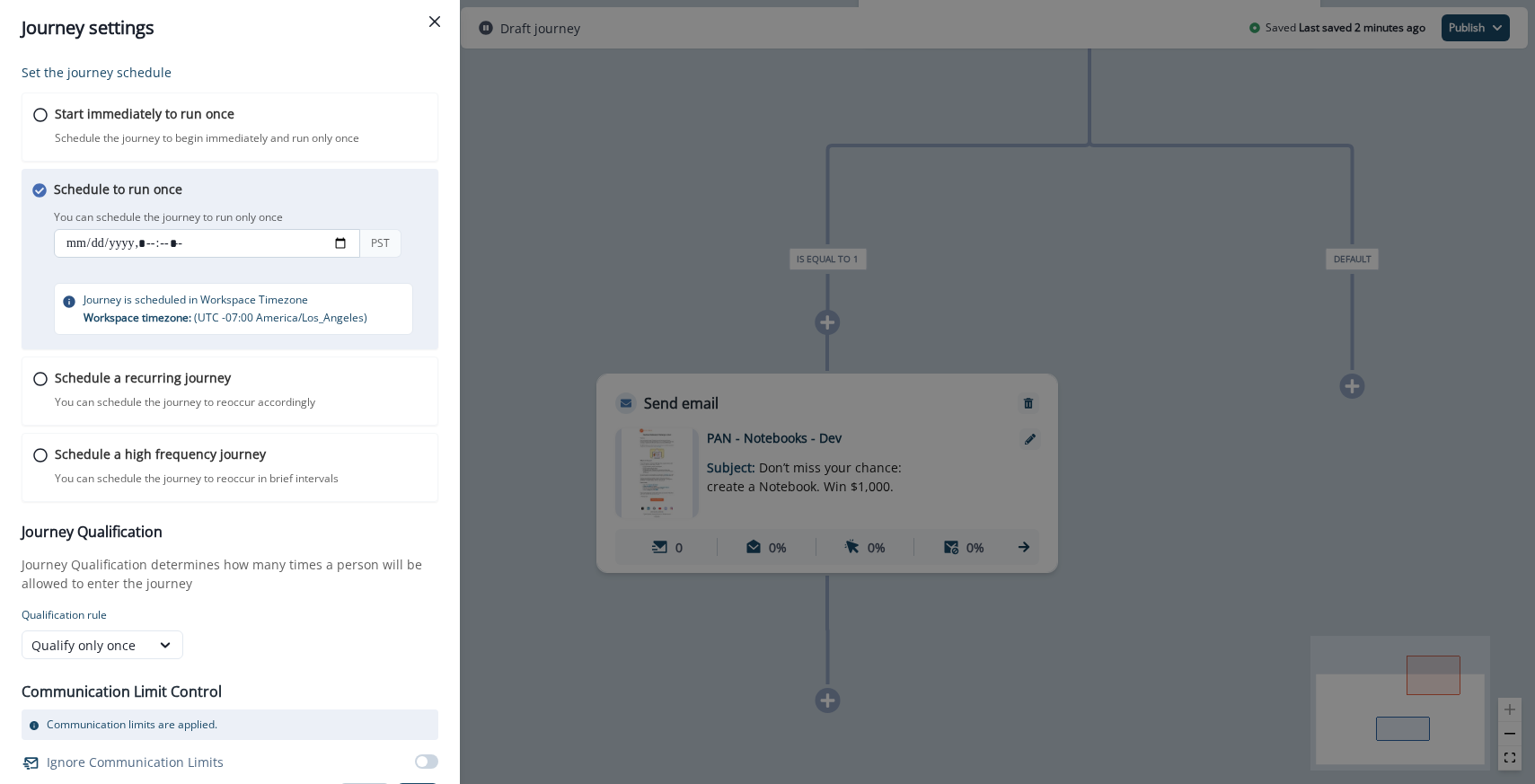
click at [336, 242] on input "datetime-local" at bounding box center [207, 243] width 307 height 28
type input "**********"
click at [375, 198] on div "Schedule to run once You can schedule the journey to run only once You can sche…" at bounding box center [247, 257] width 386 height 156
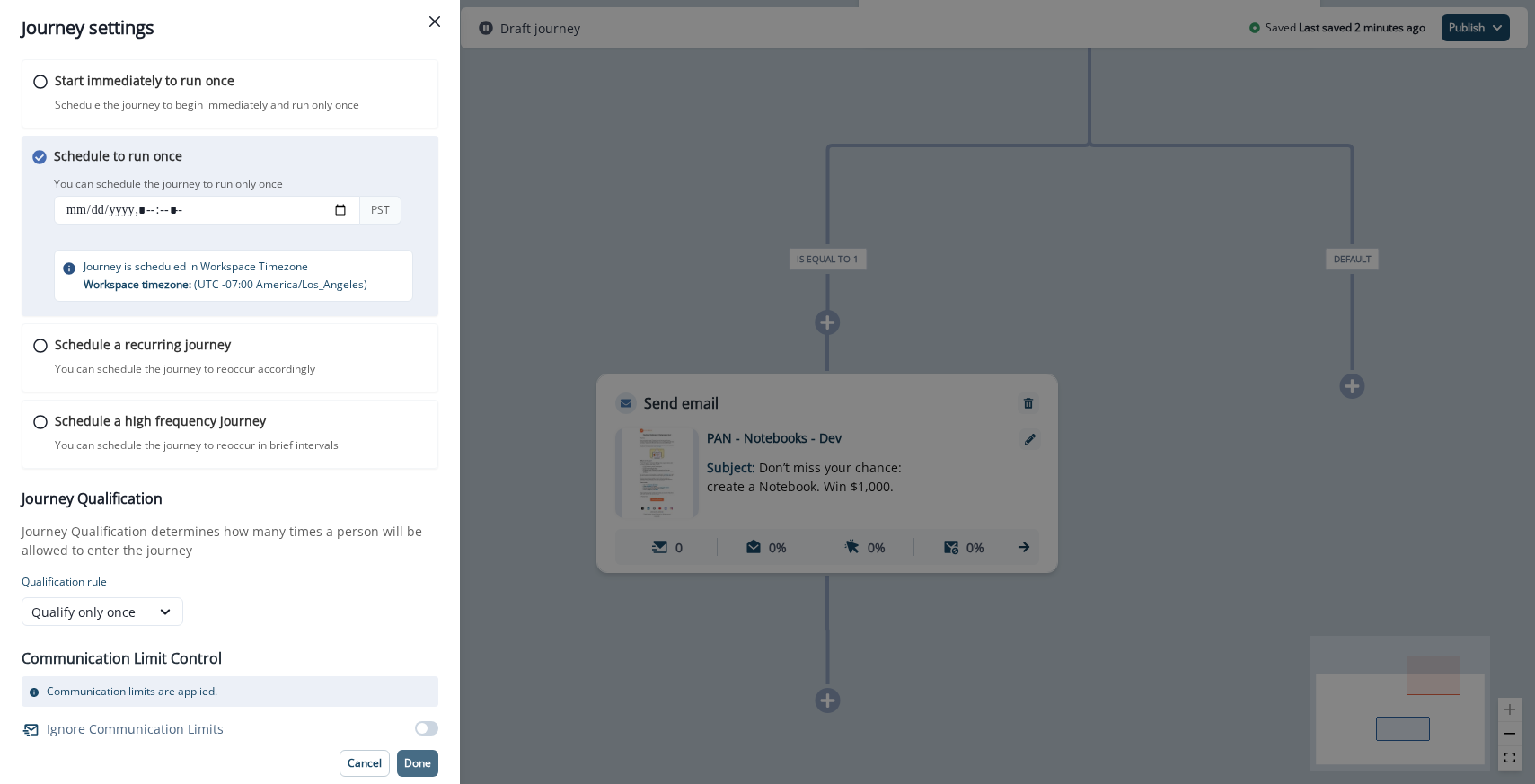
click at [422, 758] on p "Done" at bounding box center [418, 763] width 27 height 12
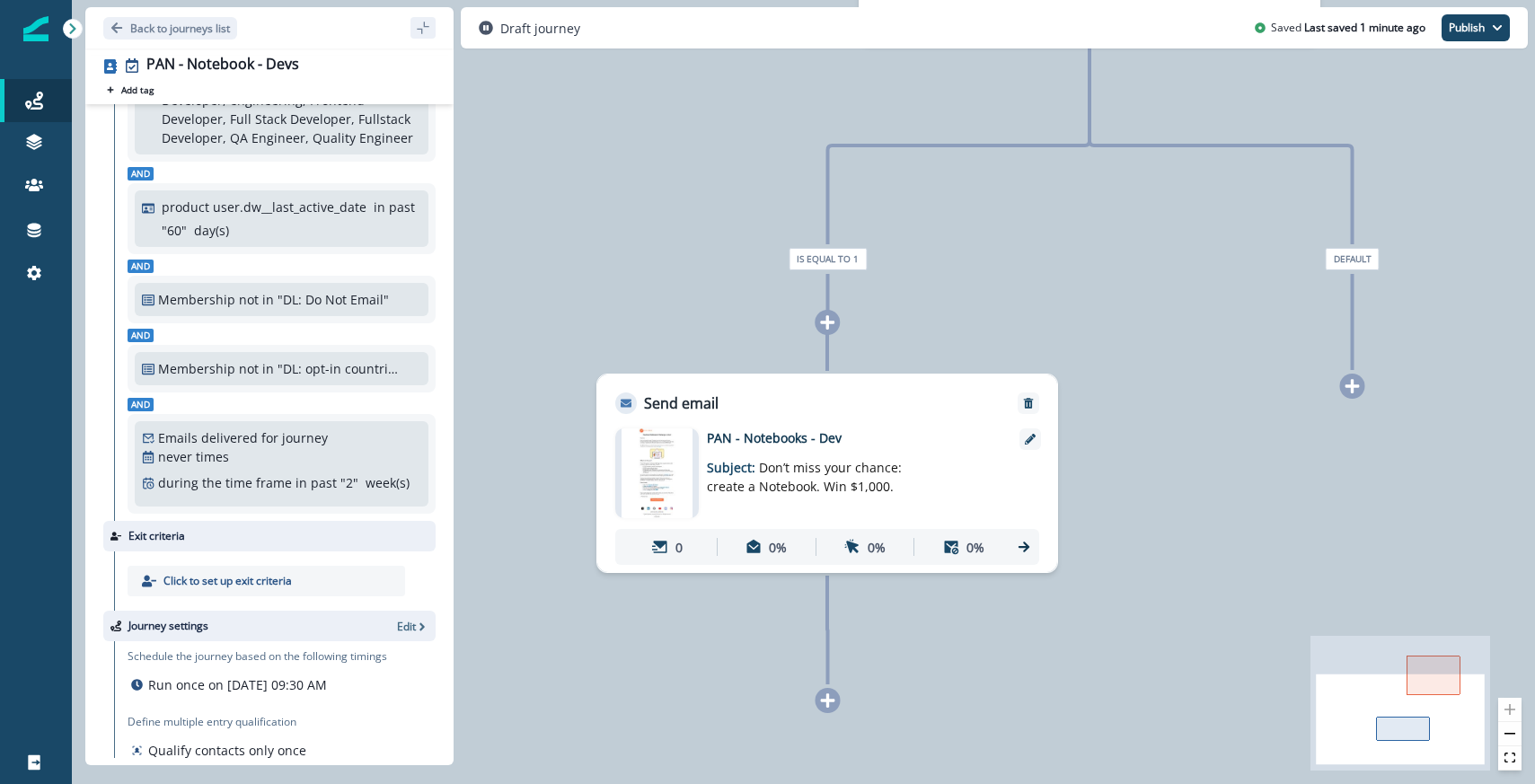
scroll to position [274, 0]
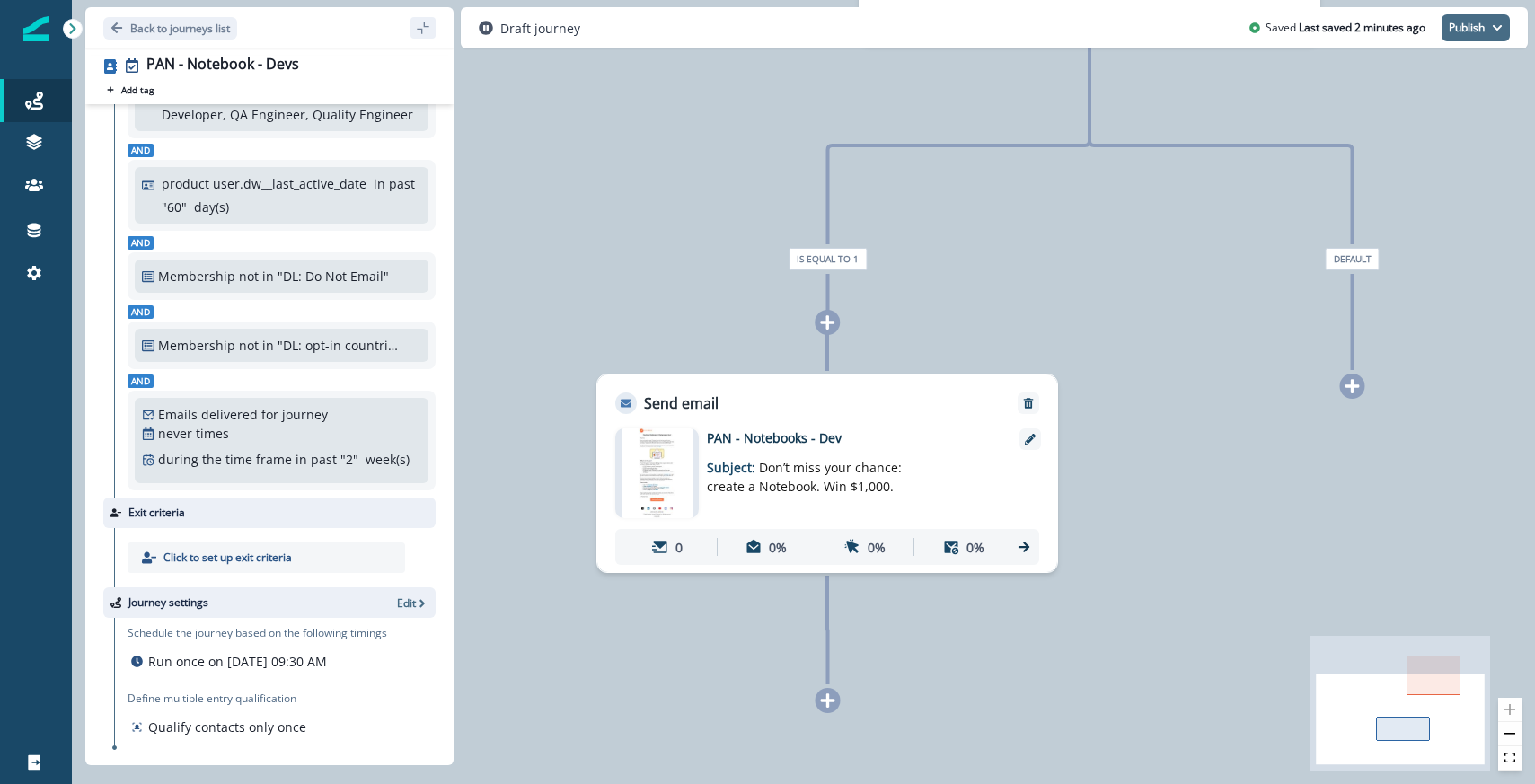
click at [1477, 29] on button "Publish" at bounding box center [1476, 28] width 68 height 27
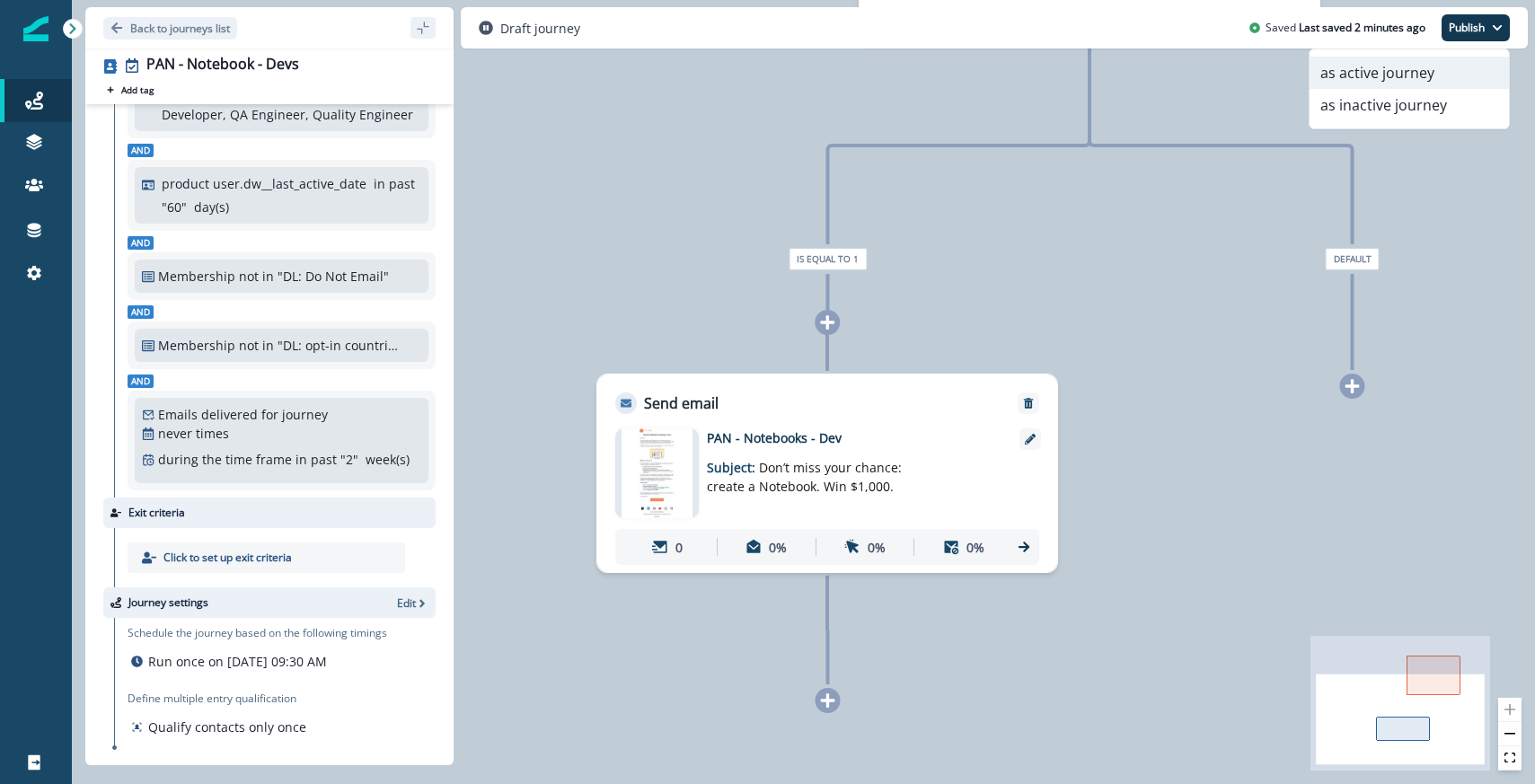
click at [1381, 76] on button "as active journey" at bounding box center [1410, 73] width 199 height 32
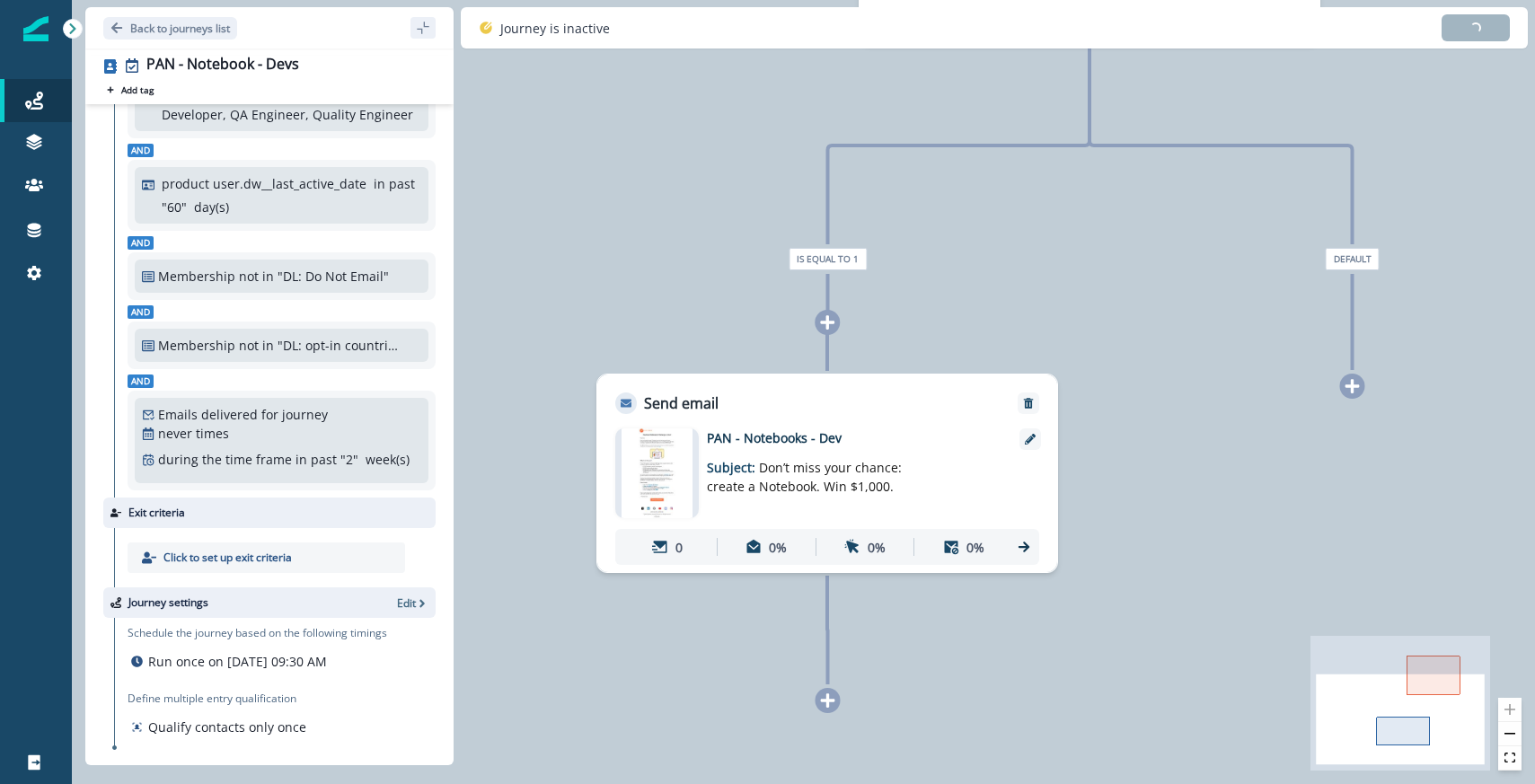
scroll to position [269, 0]
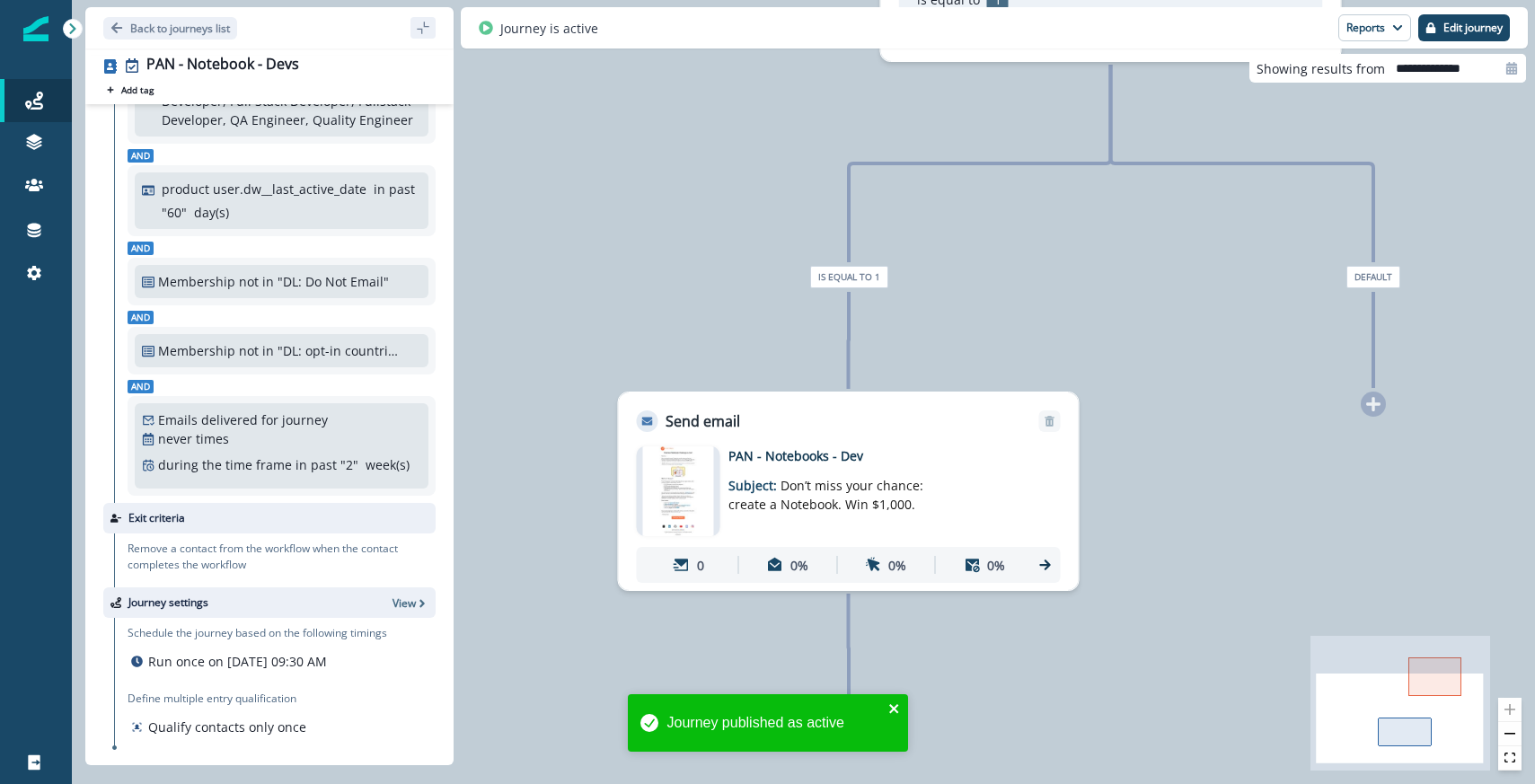
click at [897, 706] on icon "close" at bounding box center [893, 708] width 9 height 9
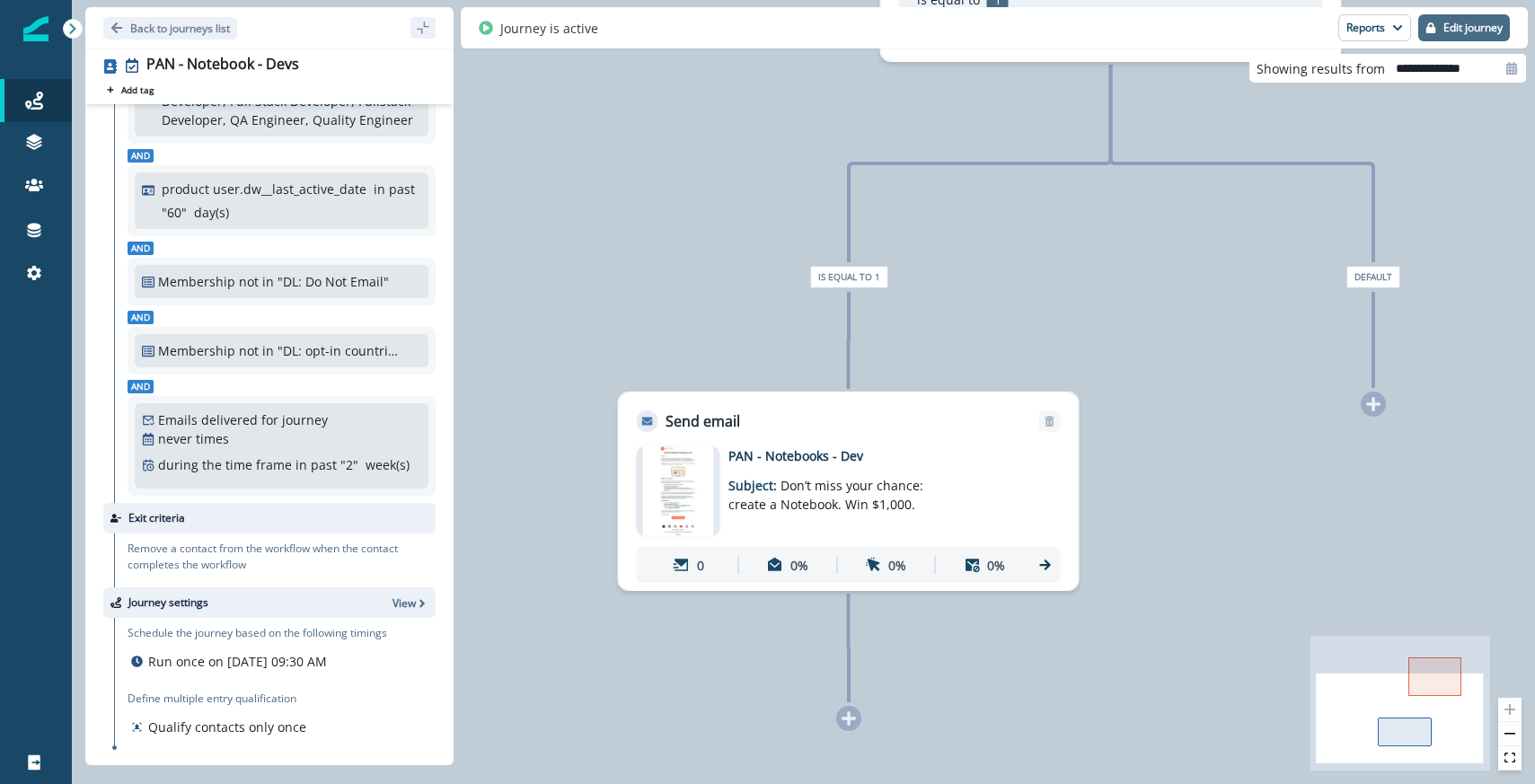
click at [1451, 33] on p "Edit journey" at bounding box center [1473, 28] width 59 height 12
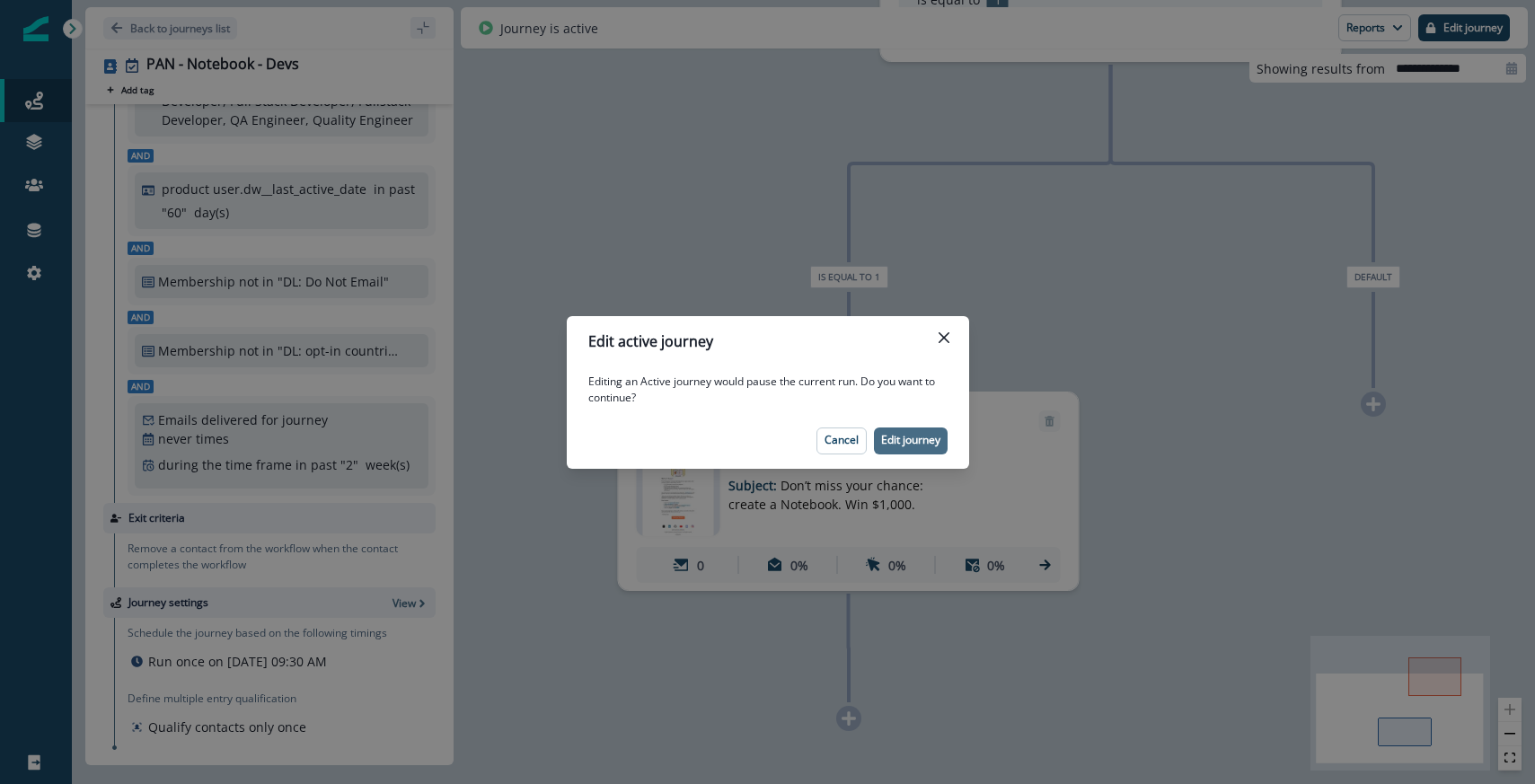
click at [933, 432] on button "Edit journey" at bounding box center [911, 440] width 74 height 27
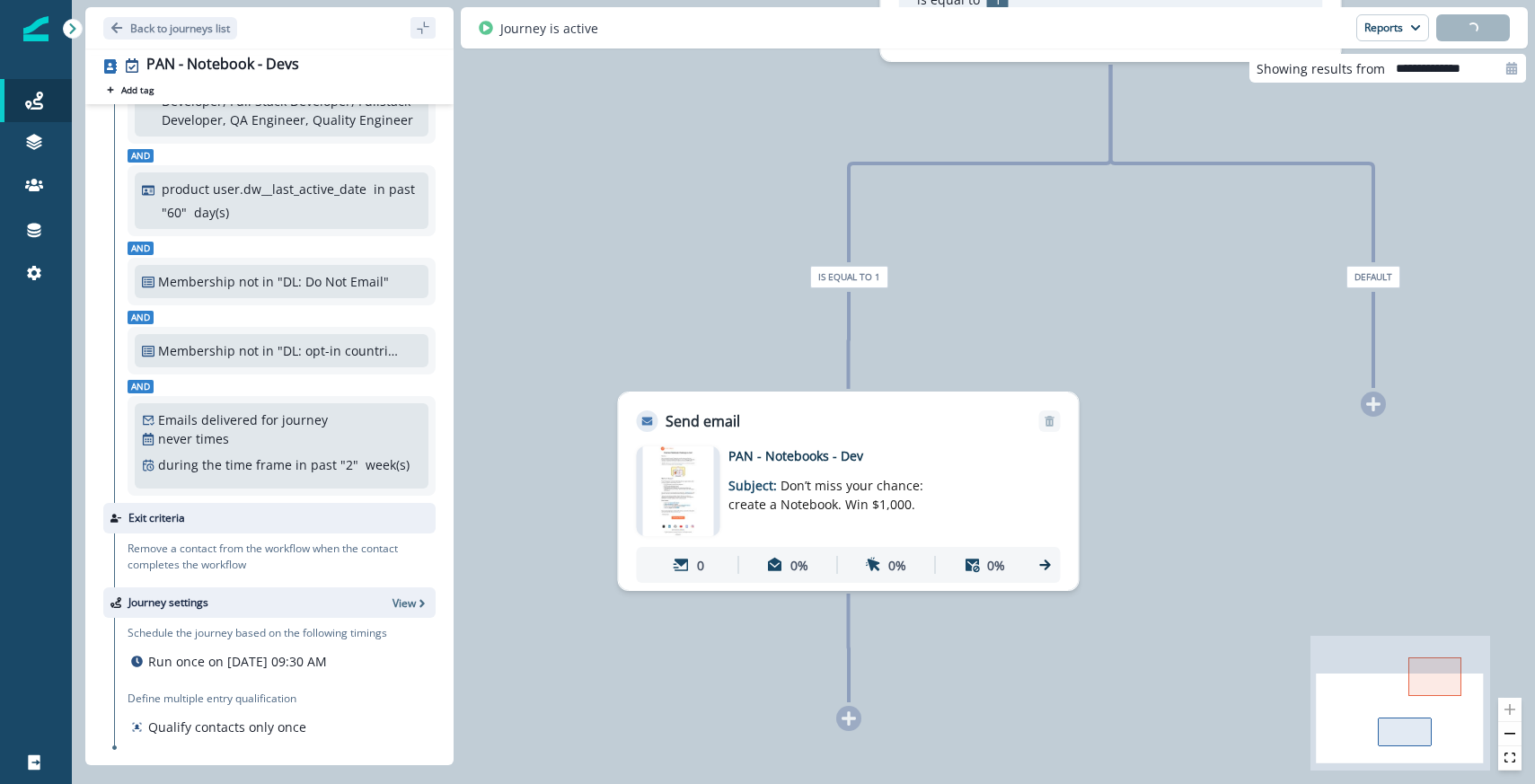
scroll to position [274, 0]
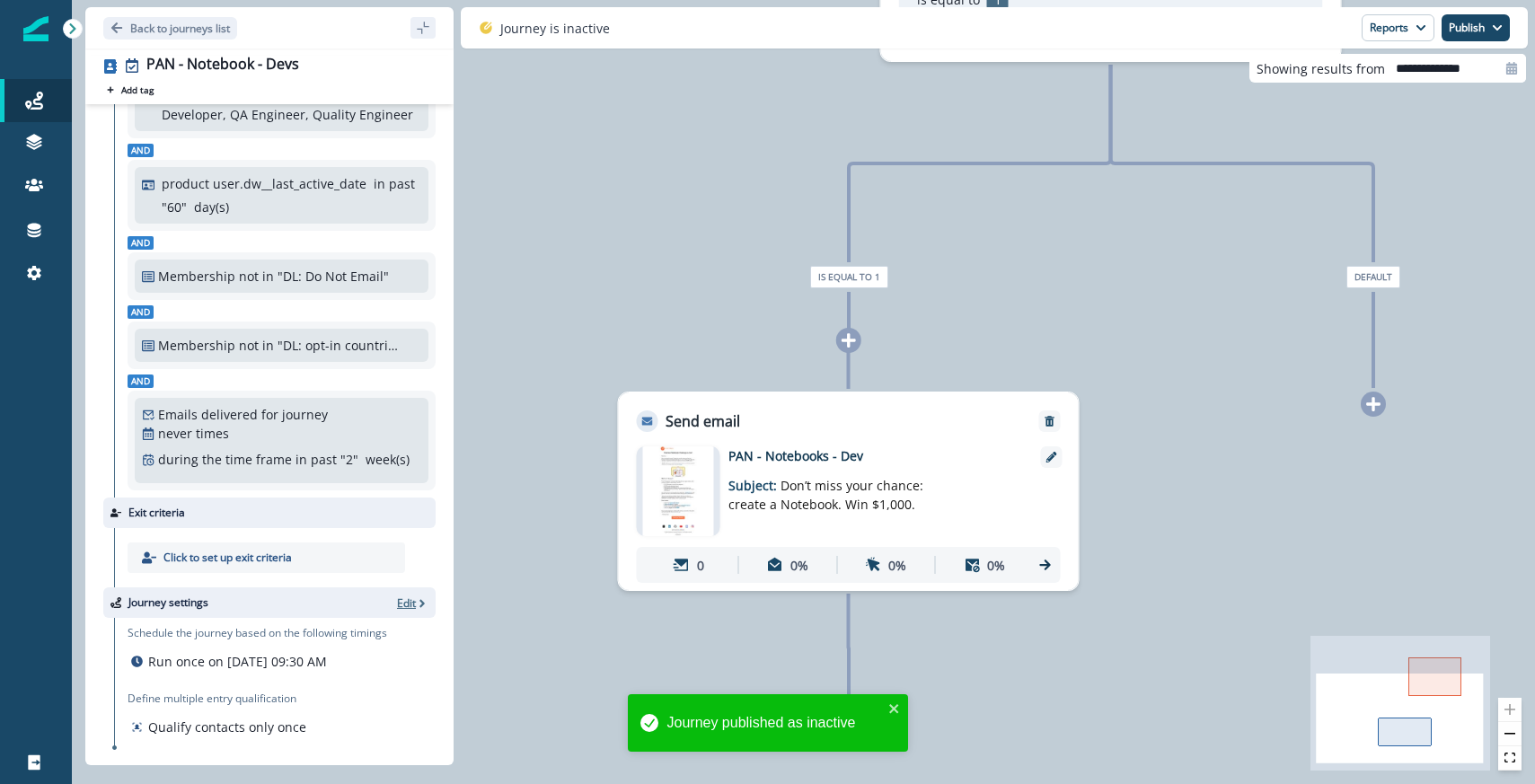
click at [416, 607] on icon "button" at bounding box center [421, 603] width 12 height 12
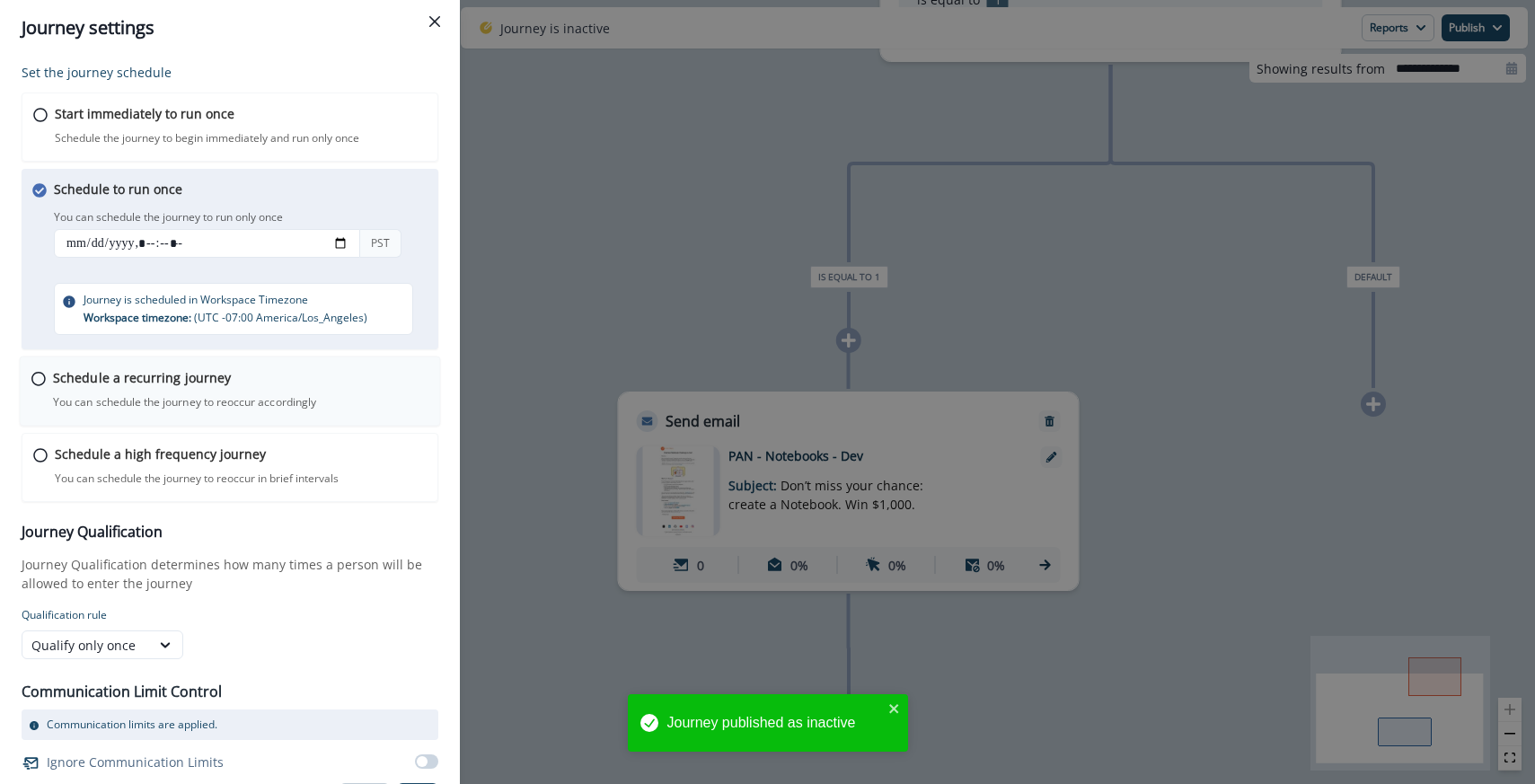
scroll to position [33, 0]
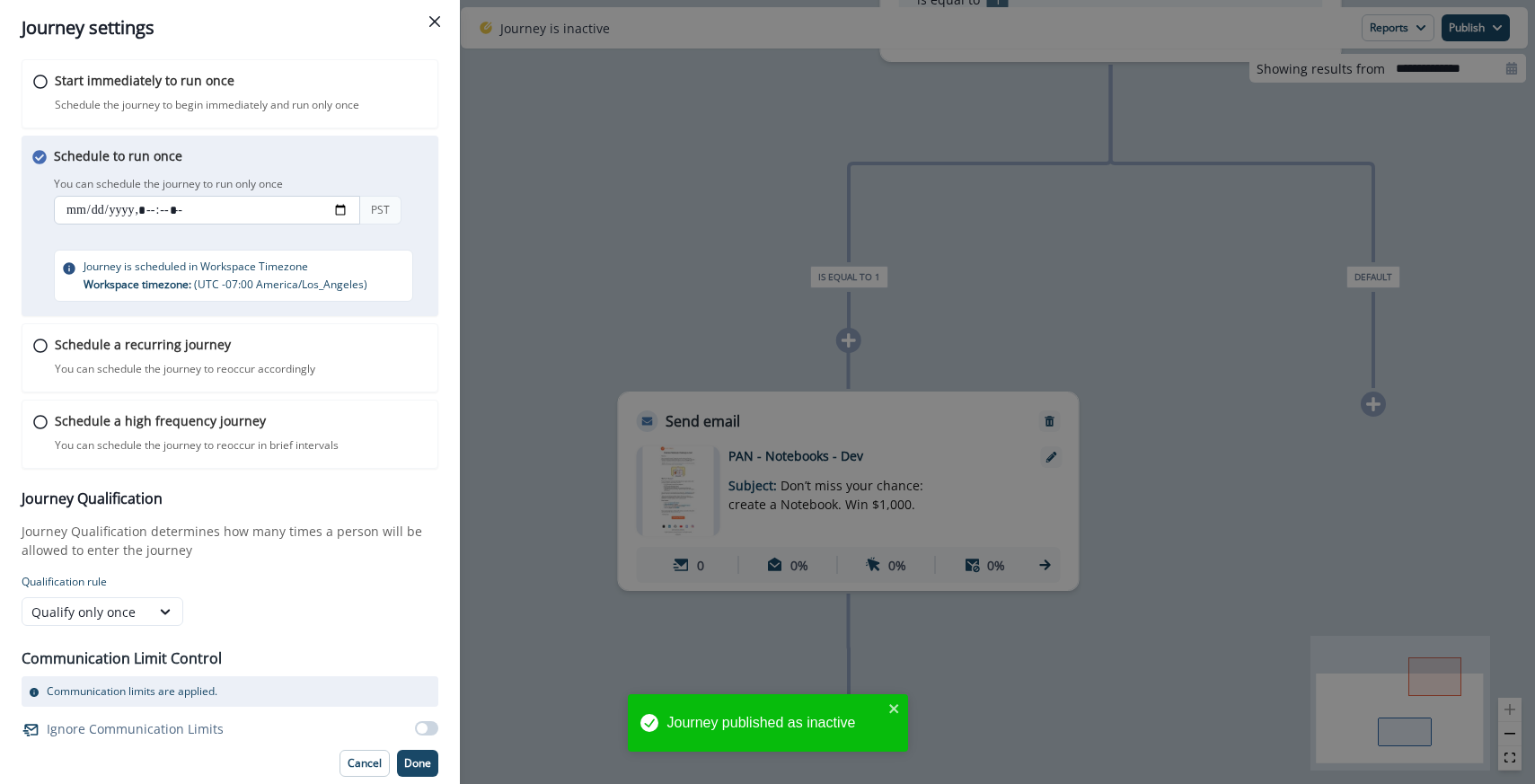
click at [157, 205] on input "datetime-local" at bounding box center [207, 210] width 307 height 28
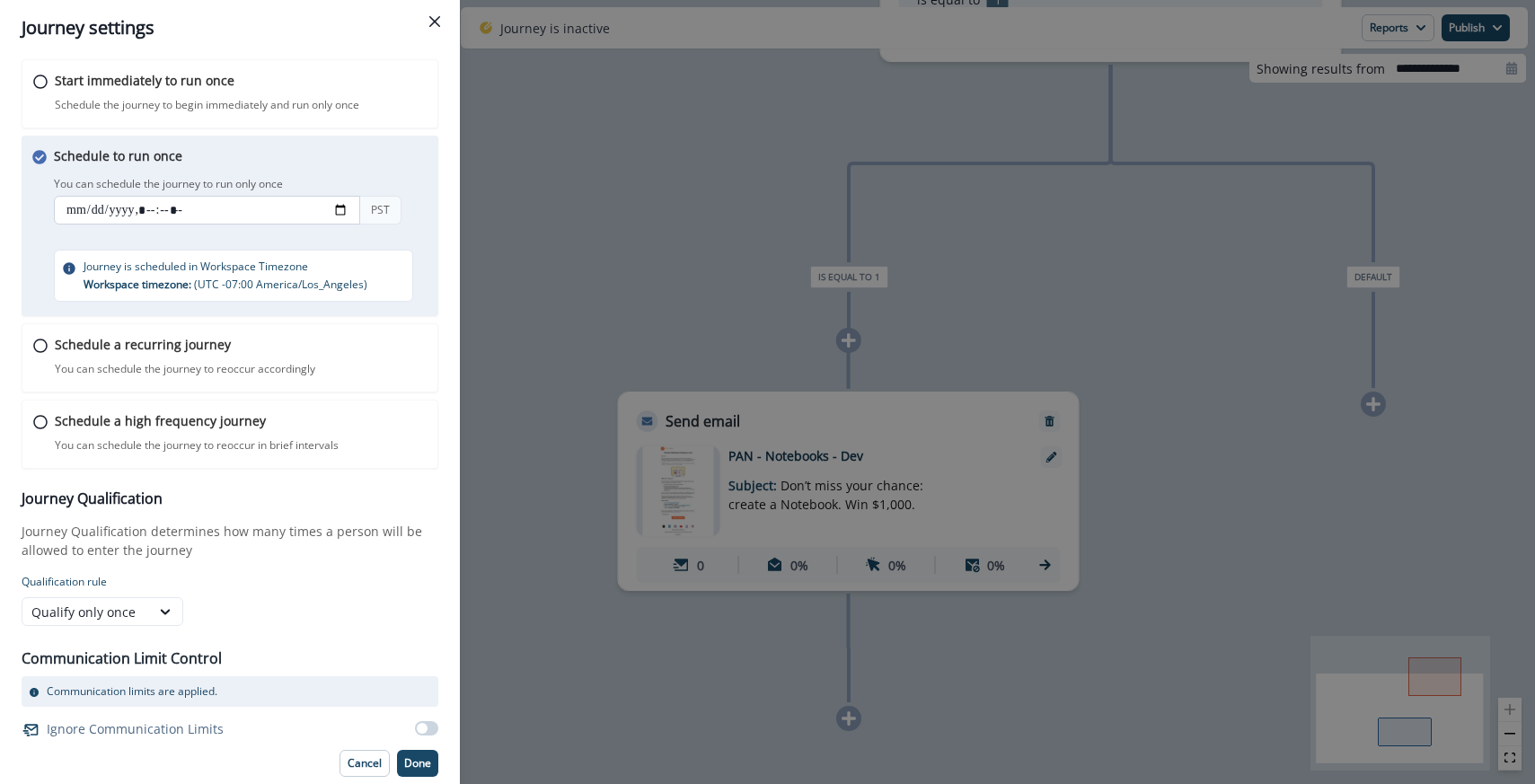
type input "**********"
click at [307, 99] on p "Schedule the journey to begin immediately and run only once" at bounding box center [207, 104] width 308 height 16
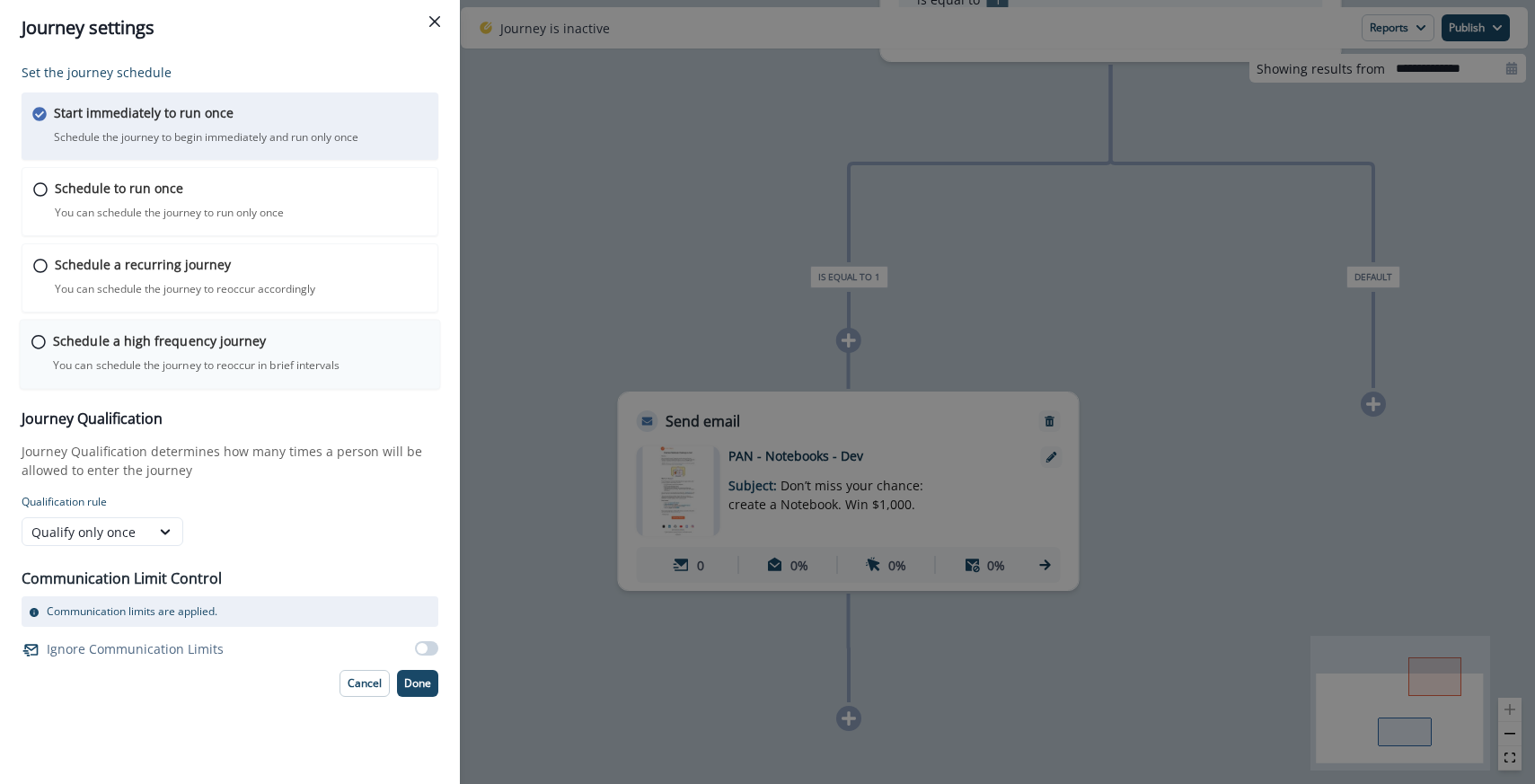
click at [142, 350] on div "Schedule a high frequency journey You can schedule the journey to reoccur in br…" at bounding box center [241, 352] width 376 height 42
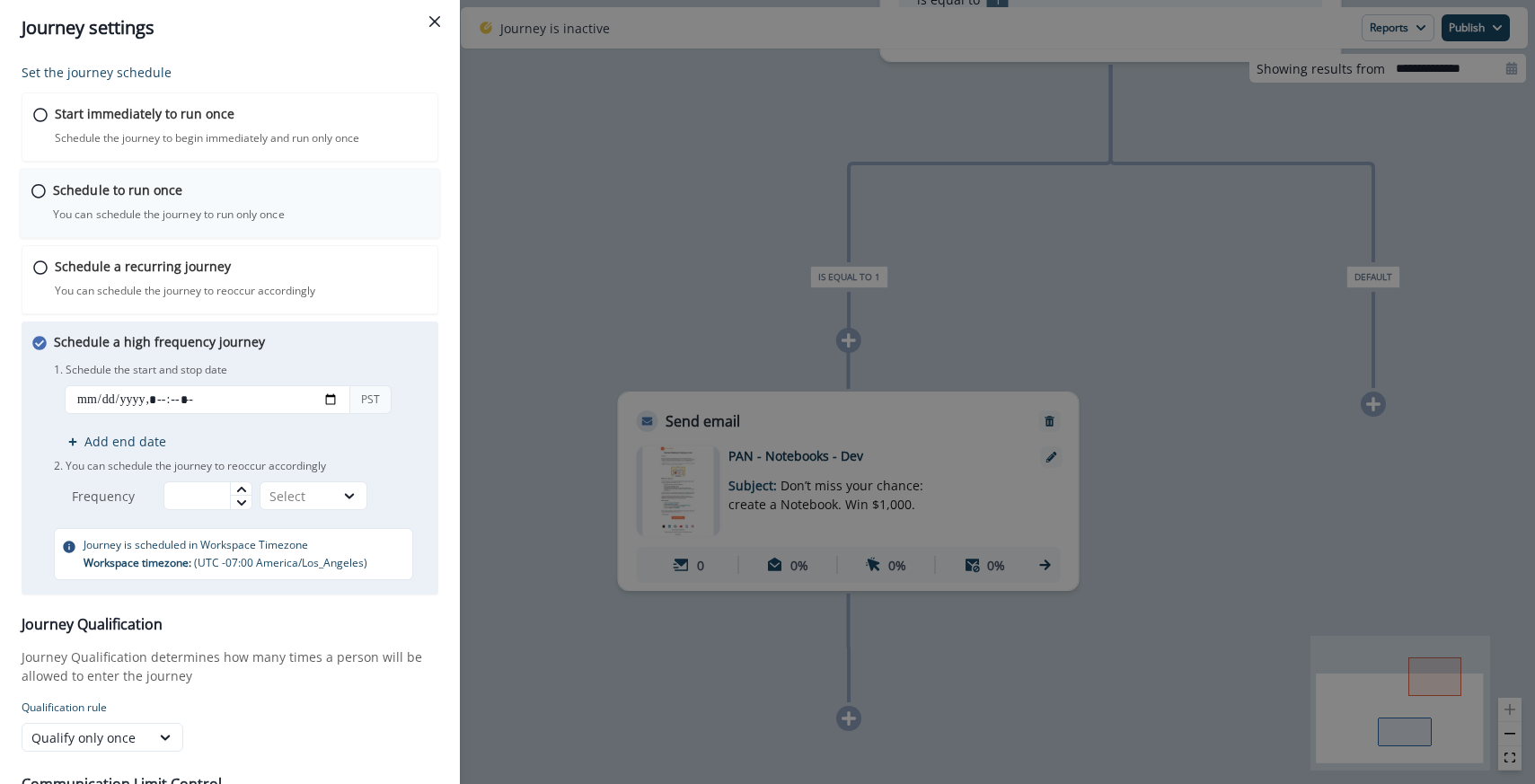
click at [154, 176] on div "Schedule to run once You can schedule the journey to run only once Journey is s…" at bounding box center [231, 204] width 421 height 70
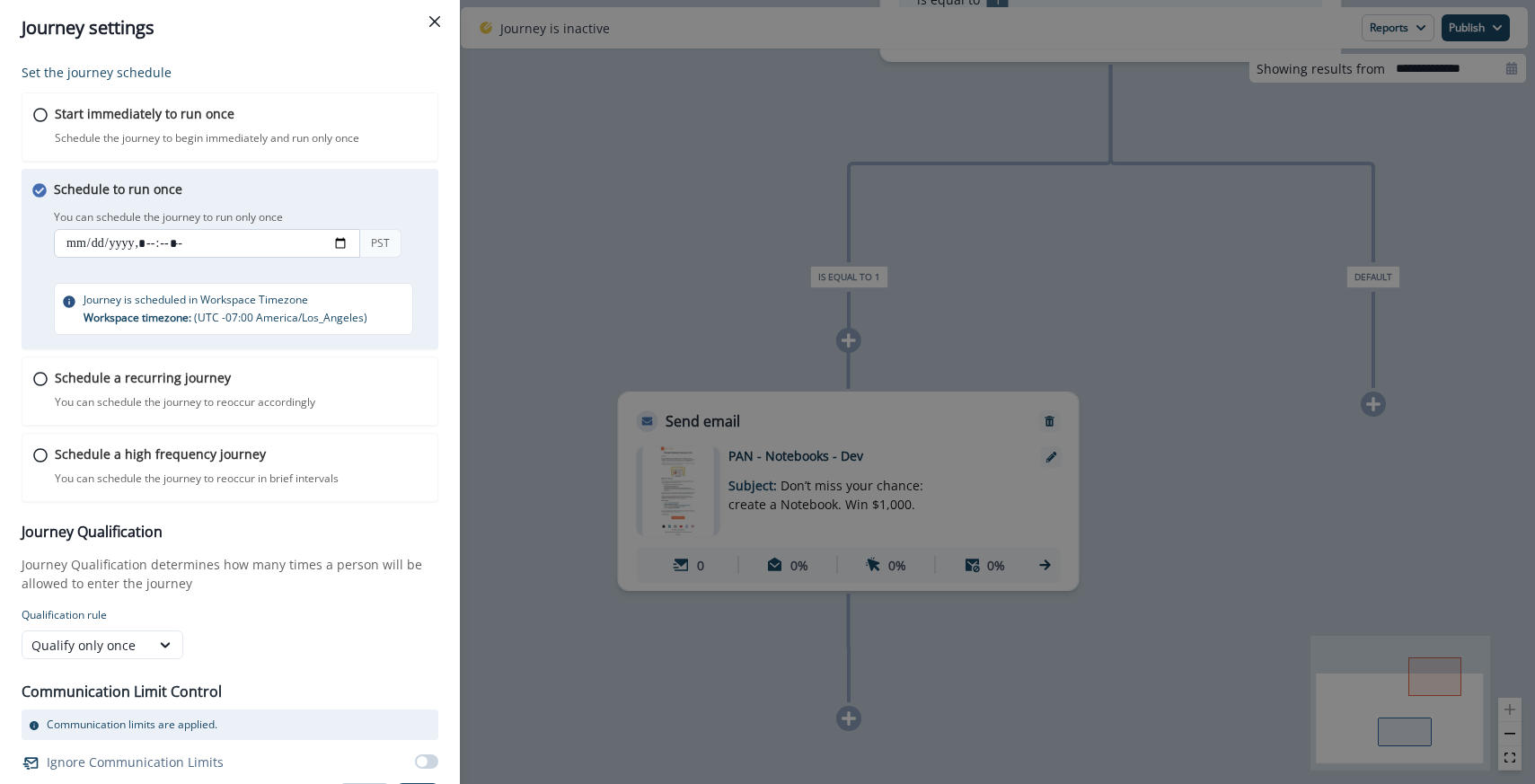
click at [72, 247] on input "datetime-local" at bounding box center [207, 243] width 307 height 28
click at [344, 235] on input "datetime-local" at bounding box center [207, 243] width 307 height 28
type input "**********"
click at [368, 66] on p "Set the journey schedule" at bounding box center [230, 72] width 417 height 19
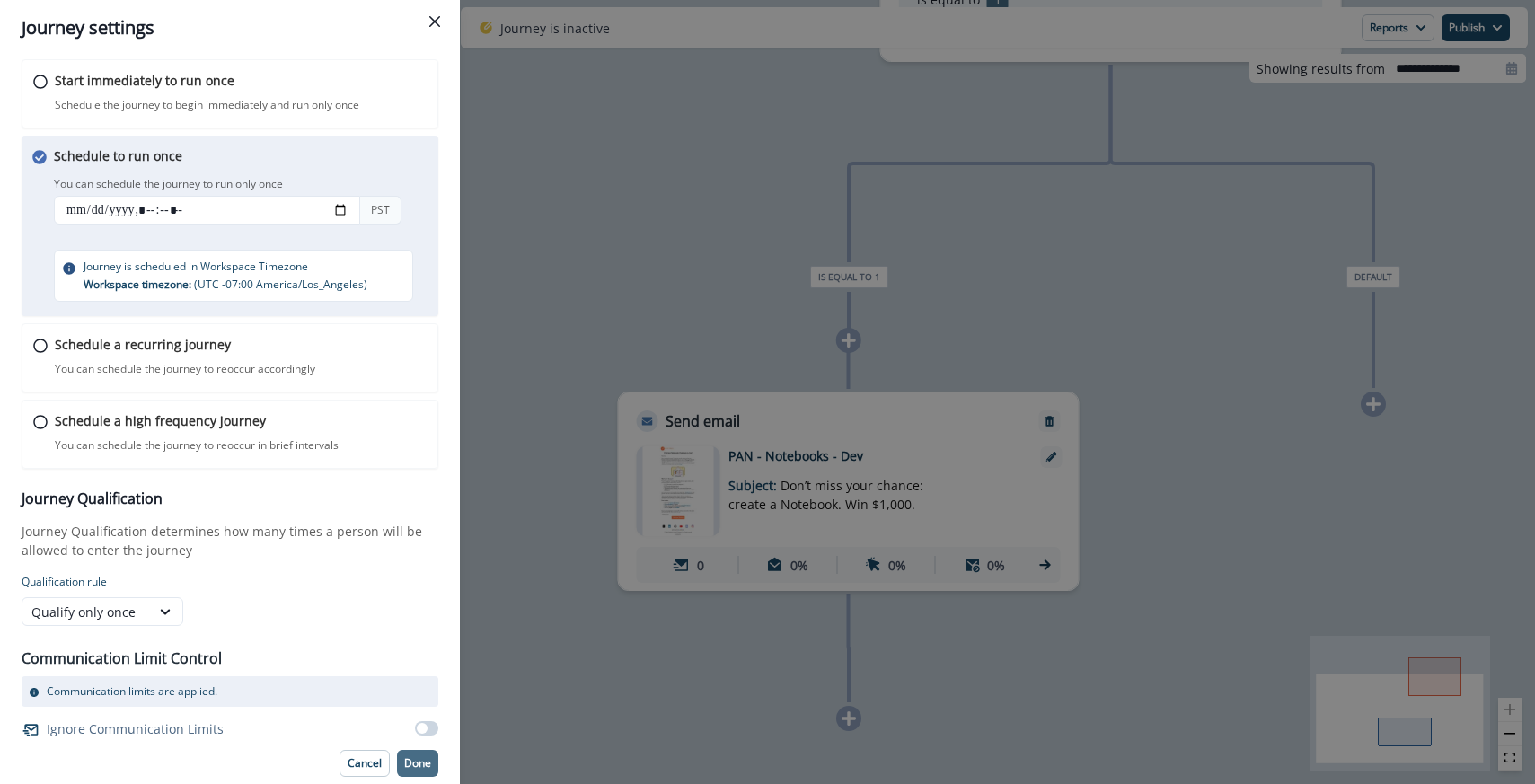
click at [431, 763] on button "Done" at bounding box center [418, 763] width 42 height 27
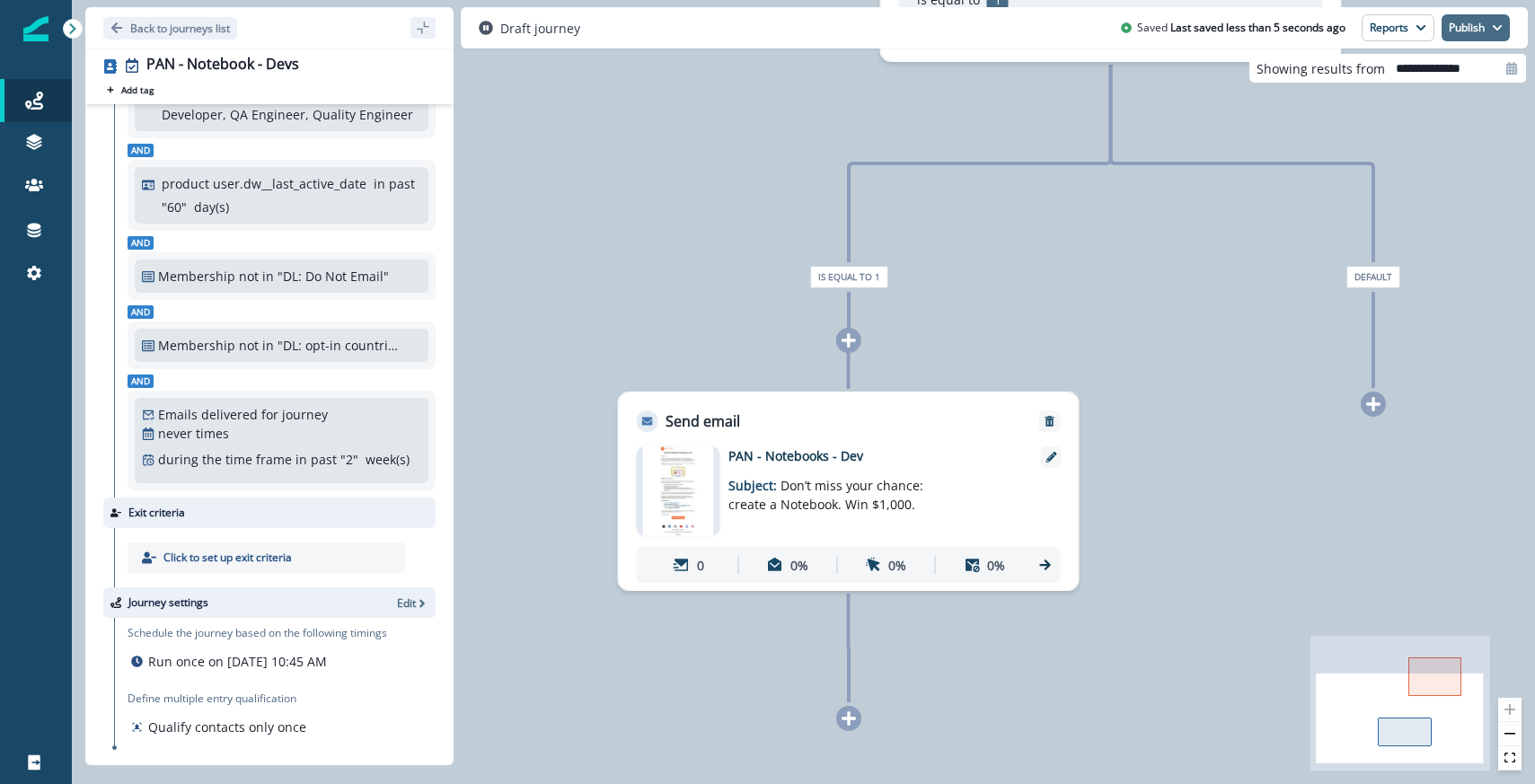
click at [1465, 29] on button "Publish" at bounding box center [1476, 28] width 68 height 27
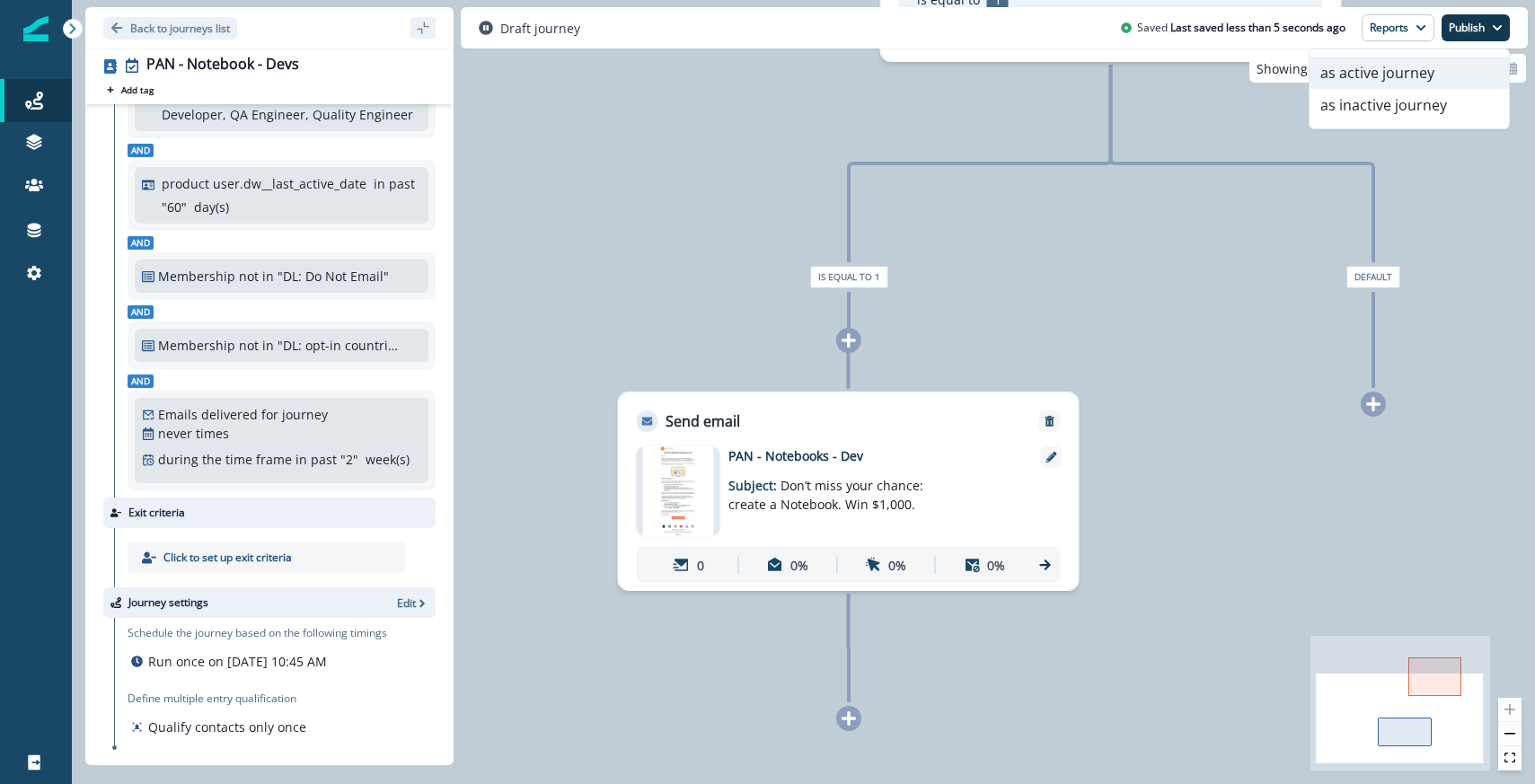
click at [1402, 76] on button "as active journey" at bounding box center [1410, 73] width 199 height 32
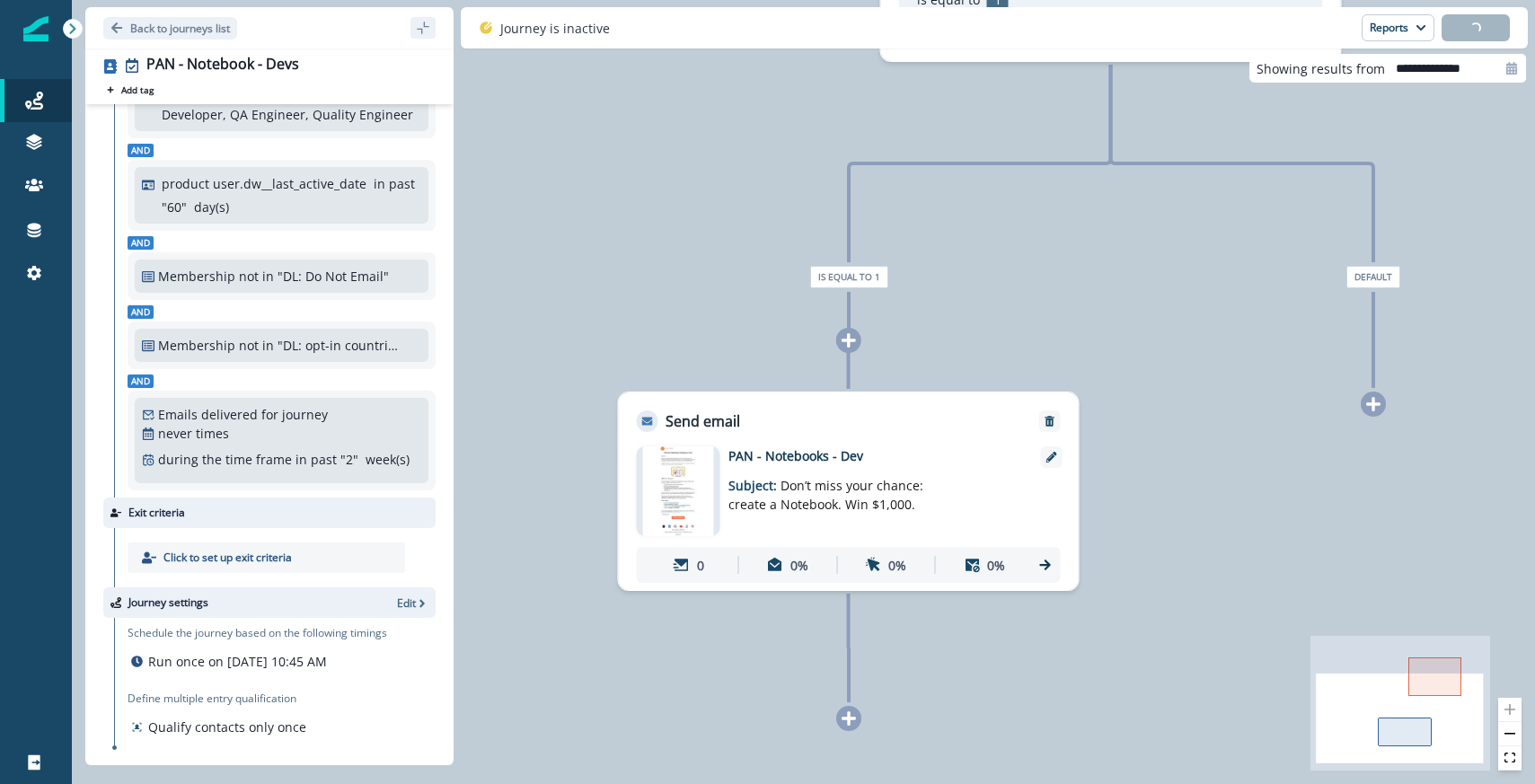
scroll to position [269, 0]
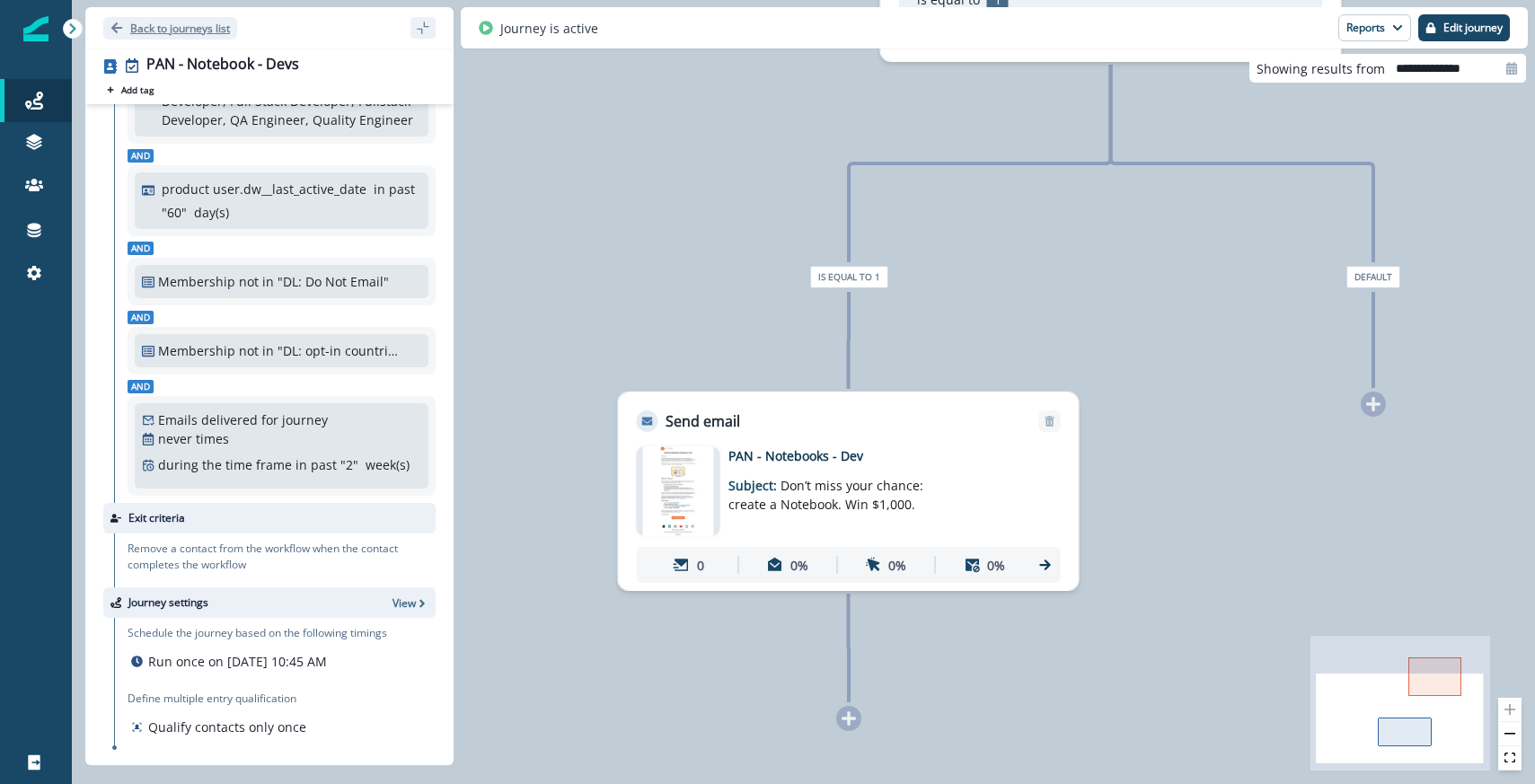
click at [158, 30] on p "Back to journeys list" at bounding box center [179, 28] width 100 height 15
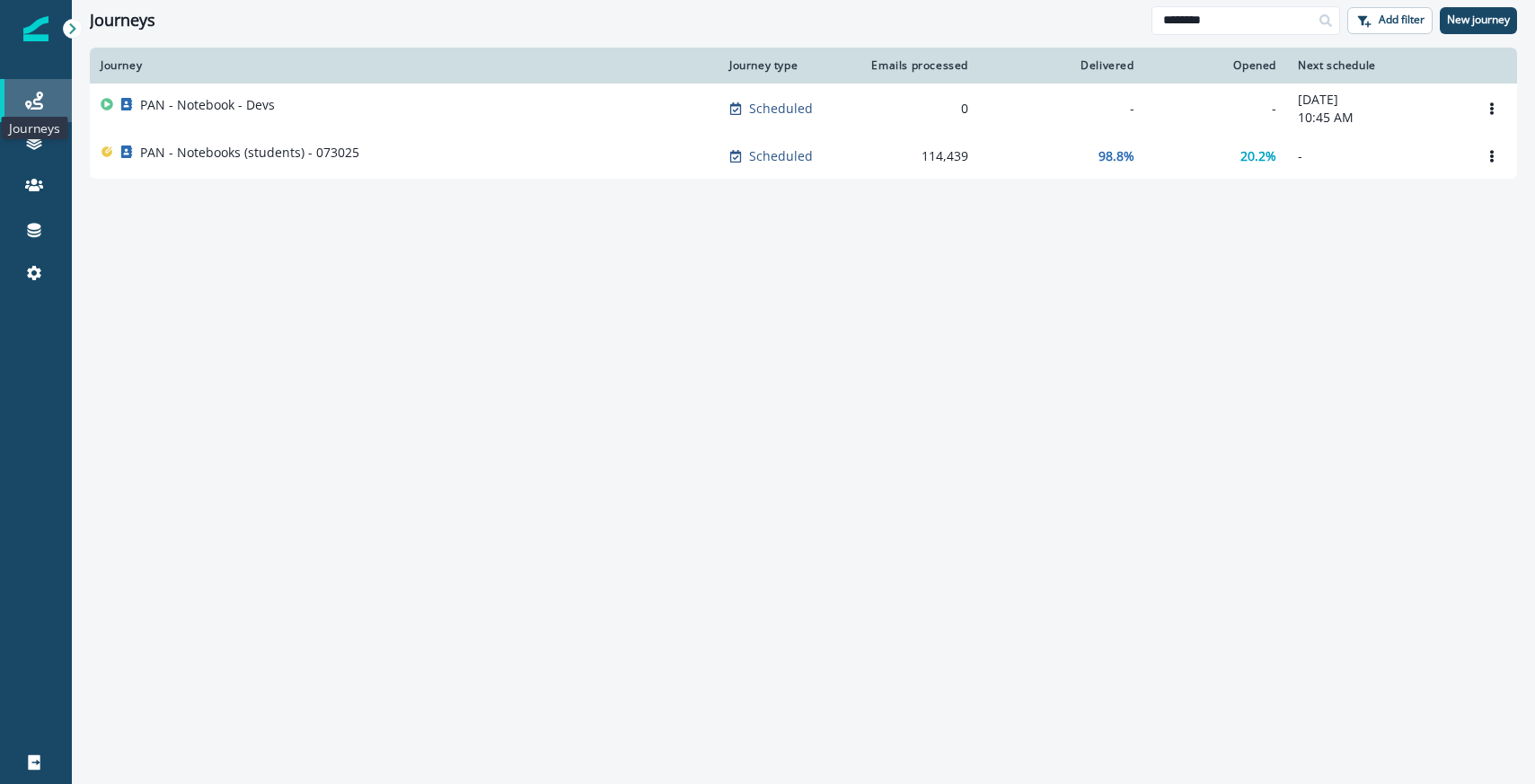
click at [33, 104] on icon at bounding box center [33, 101] width 18 height 18
click at [1226, 23] on input "********" at bounding box center [1245, 21] width 189 height 28
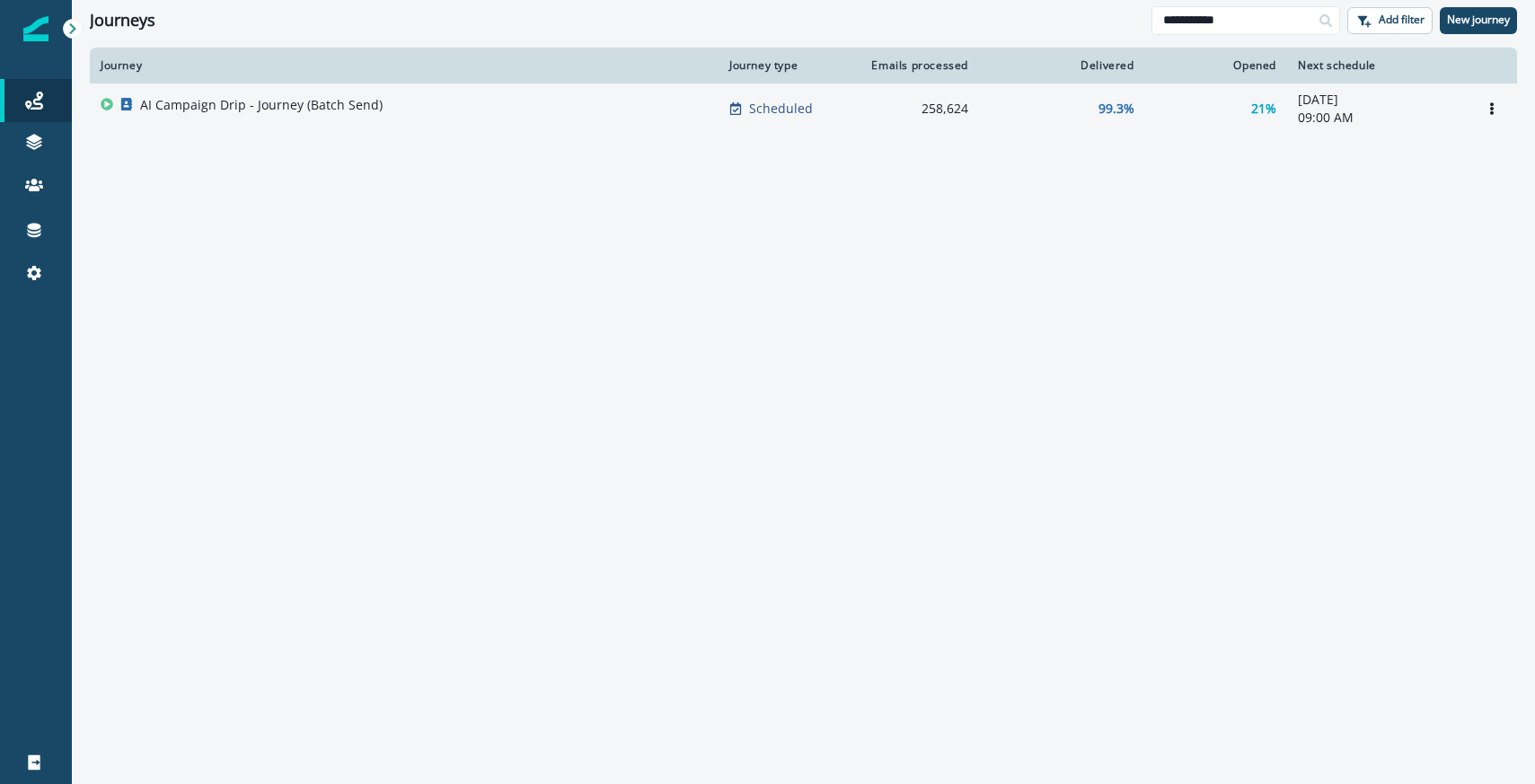
type input "**********"
click at [602, 105] on div "AI Campaign Drip - Journey (Batch Send)" at bounding box center [404, 108] width 608 height 25
